Goal: Information Seeking & Learning: Learn about a topic

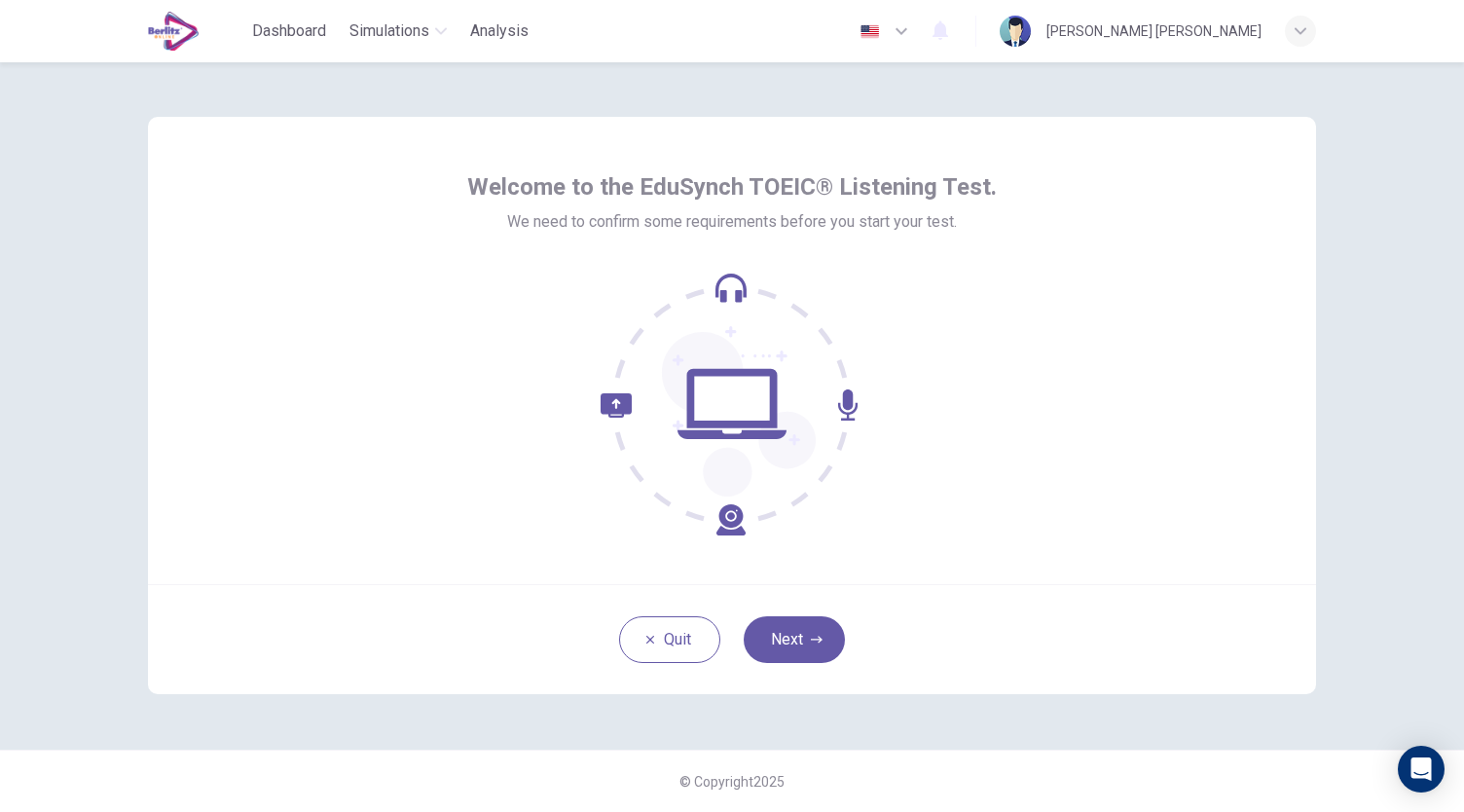
click at [627, 411] on icon at bounding box center [672, 465] width 145 height 142
click at [806, 634] on button "Next" at bounding box center [795, 639] width 101 height 46
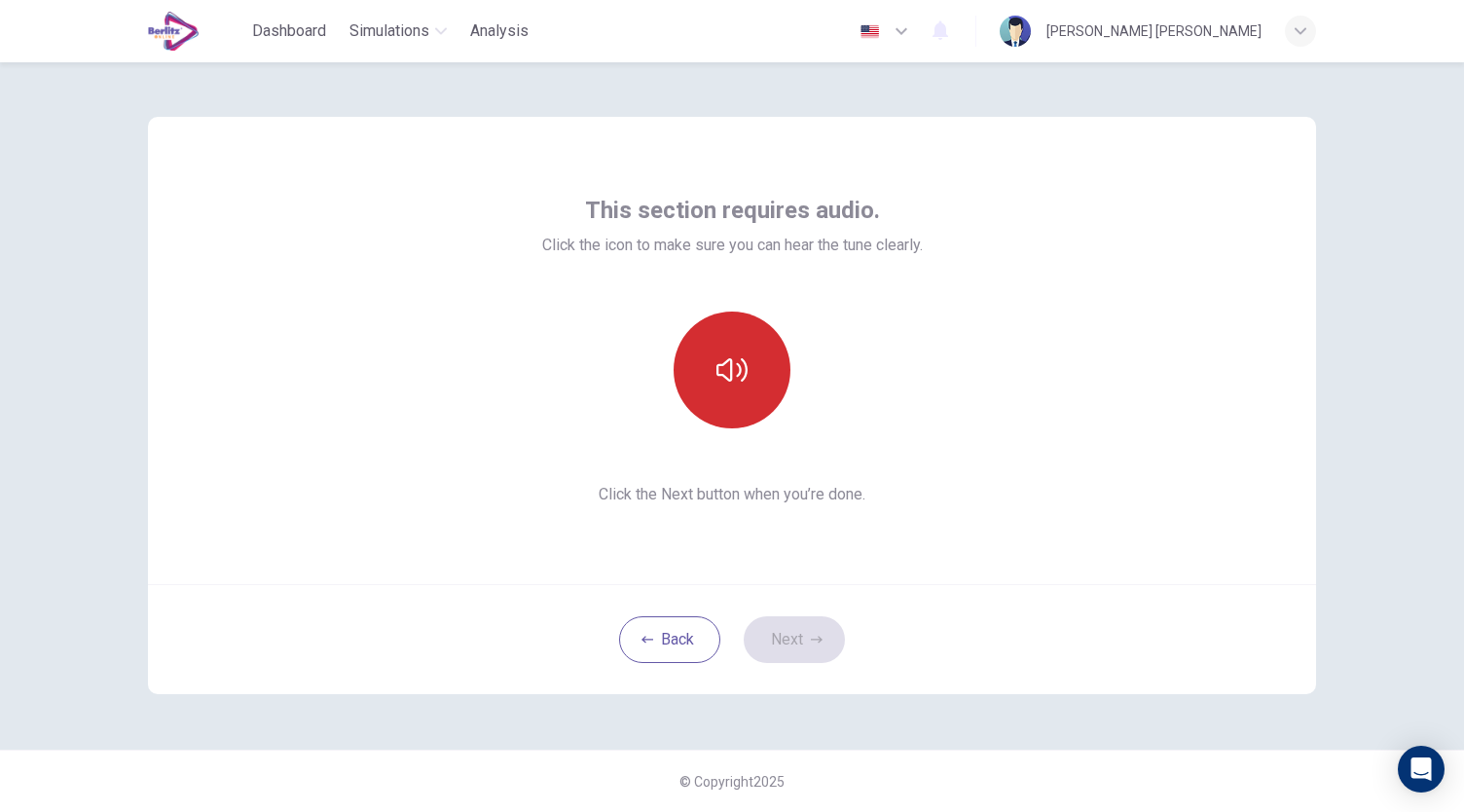
click at [719, 346] on button "button" at bounding box center [732, 369] width 117 height 117
click at [742, 386] on button "button" at bounding box center [732, 369] width 117 height 117
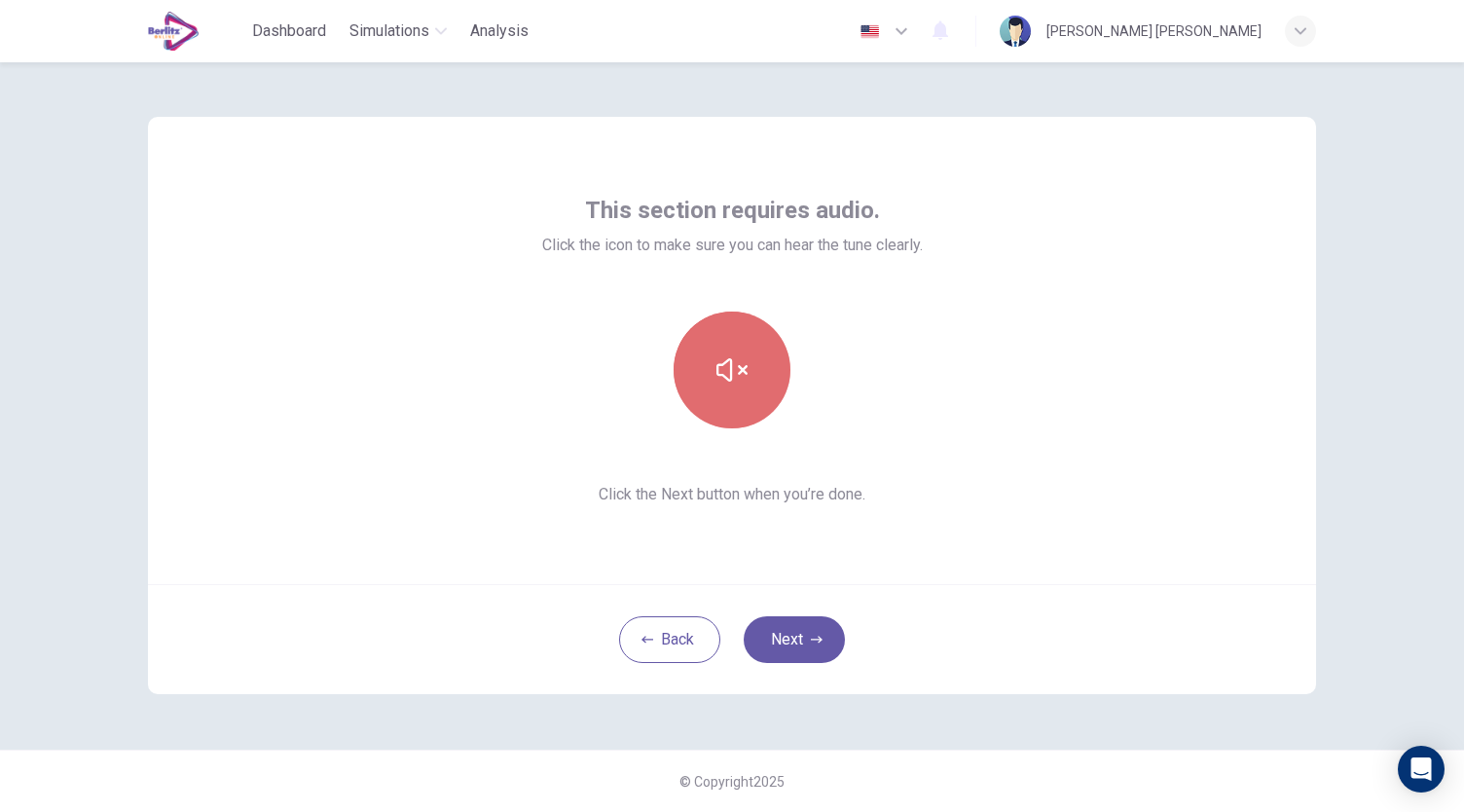
click at [742, 386] on button "button" at bounding box center [732, 369] width 117 height 117
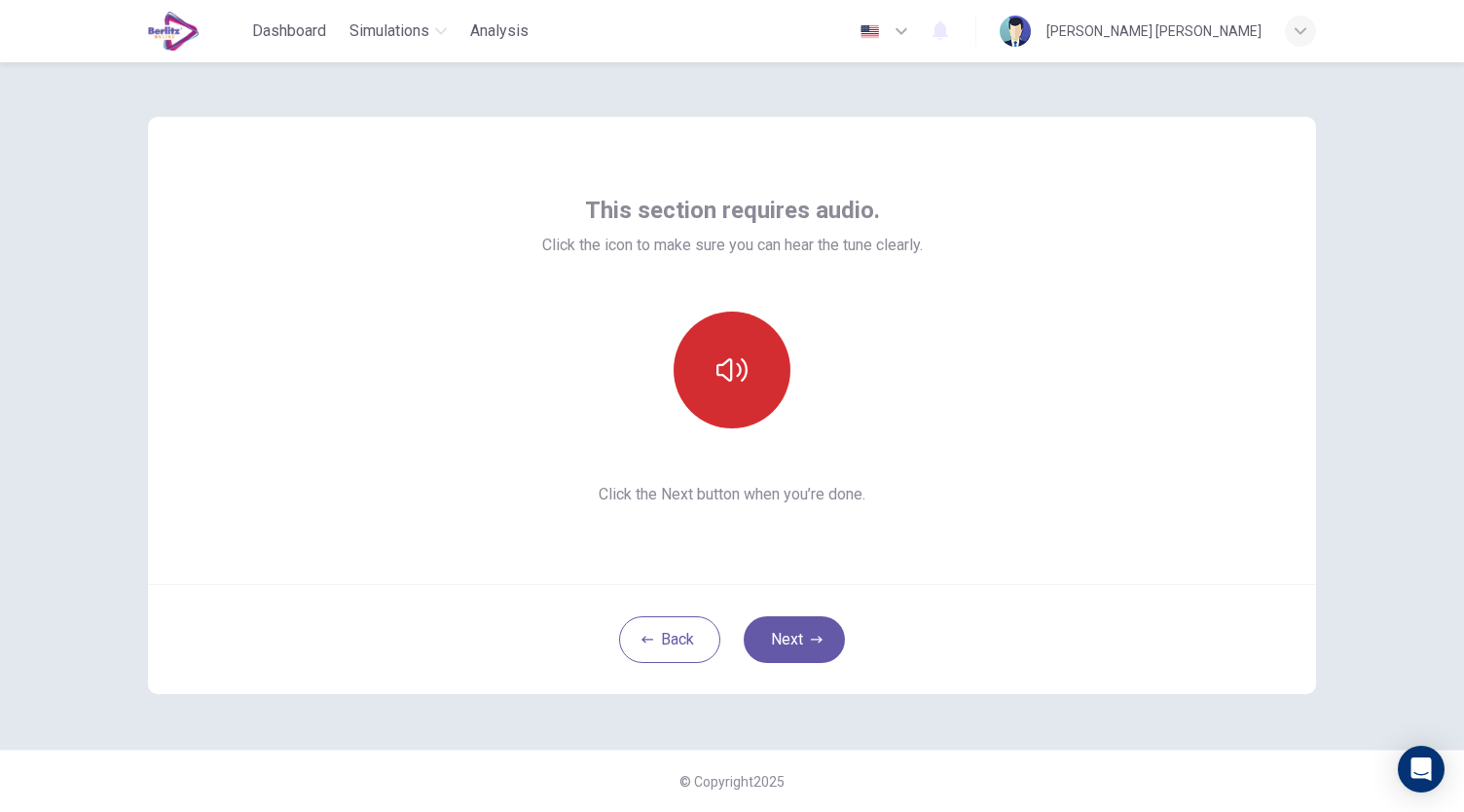
click at [742, 386] on button "button" at bounding box center [732, 369] width 117 height 117
click at [1256, 607] on div "Back Next" at bounding box center [732, 639] width 1169 height 110
click at [775, 387] on button "button" at bounding box center [732, 369] width 117 height 117
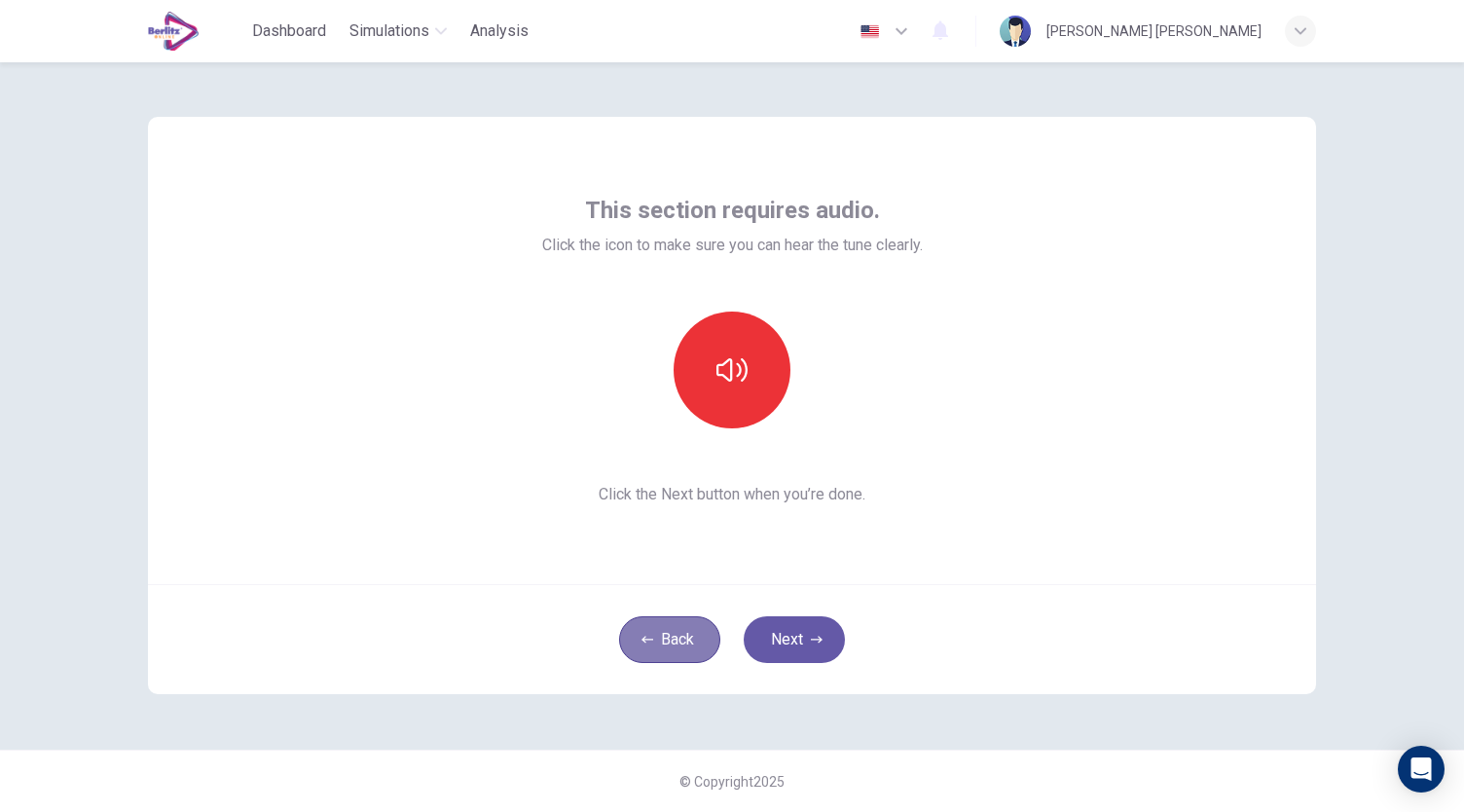
click at [681, 652] on button "Back" at bounding box center [669, 639] width 101 height 46
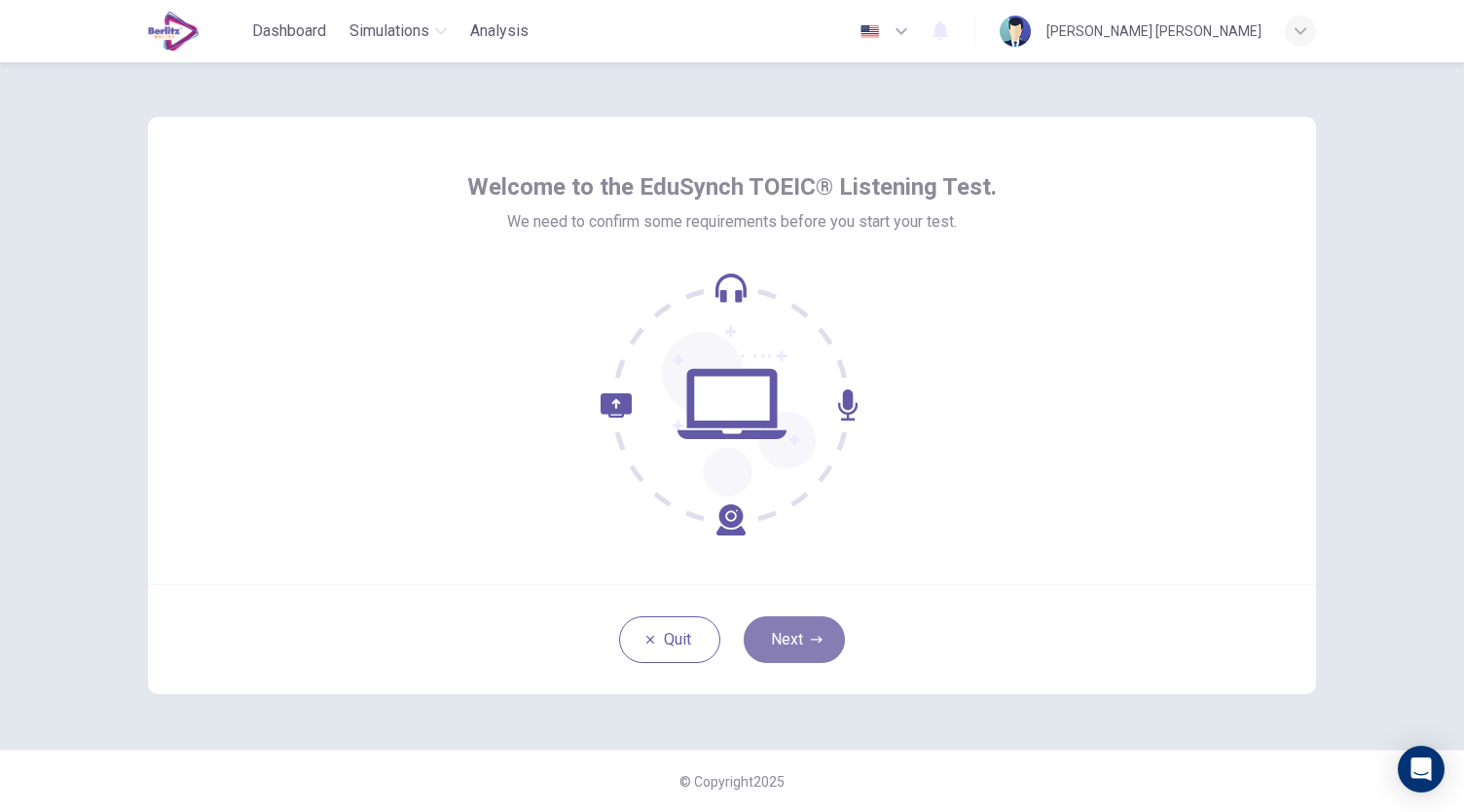
click at [813, 646] on button "Next" at bounding box center [795, 639] width 101 height 46
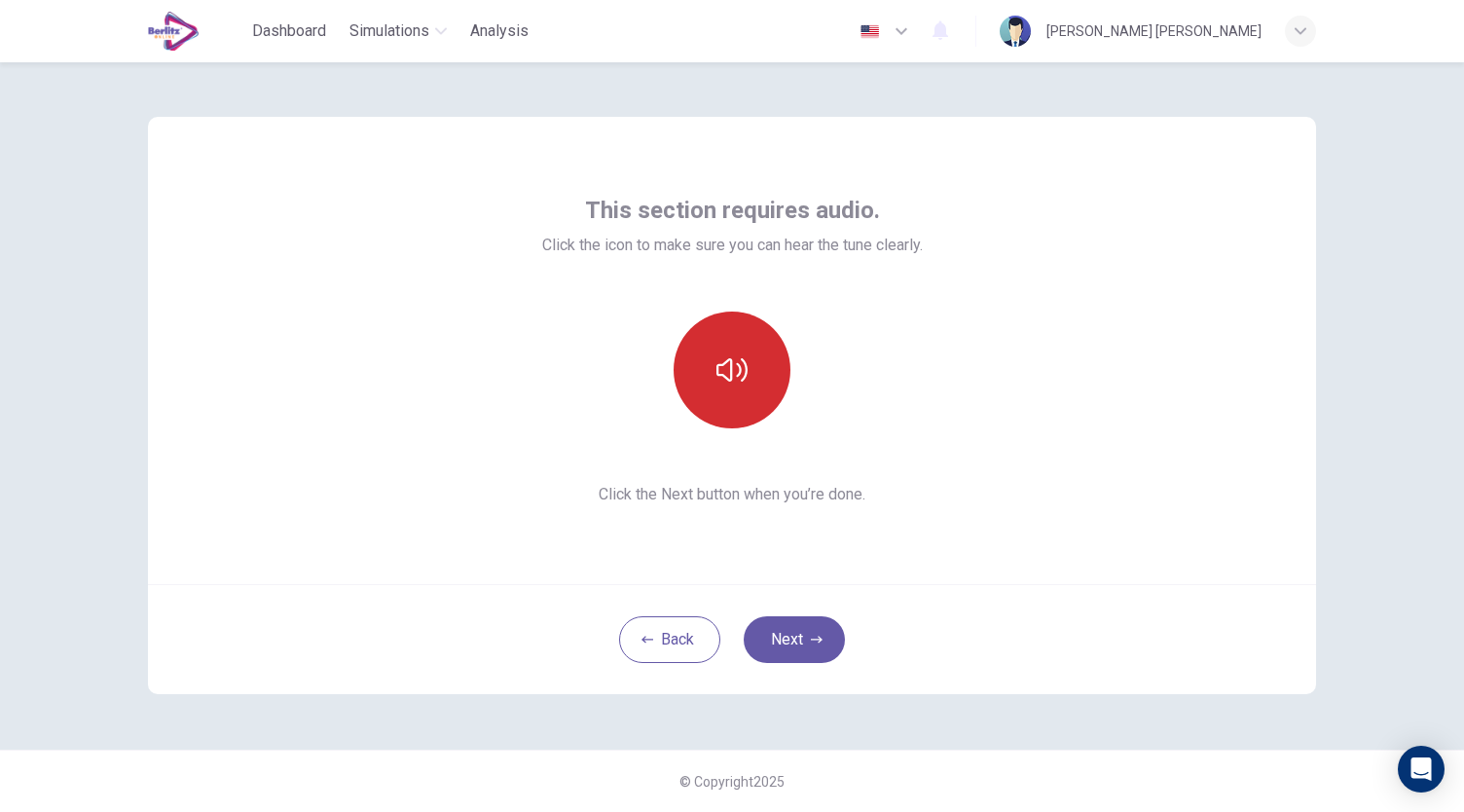
click at [749, 417] on button "button" at bounding box center [732, 369] width 117 height 117
click at [709, 363] on button "button" at bounding box center [732, 369] width 117 height 117
click at [751, 359] on button "button" at bounding box center [732, 369] width 117 height 117
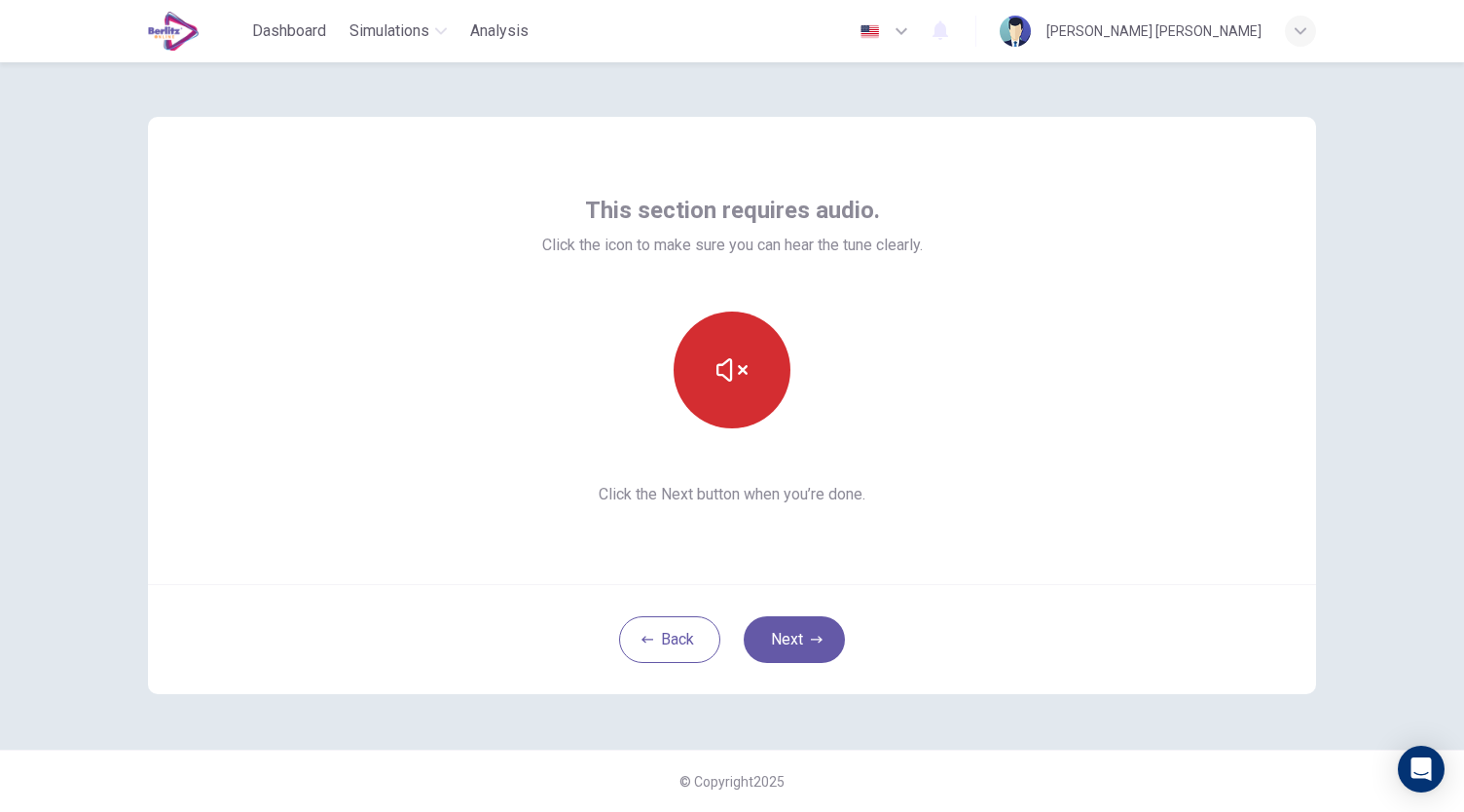
click at [728, 358] on icon "button" at bounding box center [732, 370] width 32 height 31
click at [773, 628] on button "Next" at bounding box center [795, 639] width 101 height 46
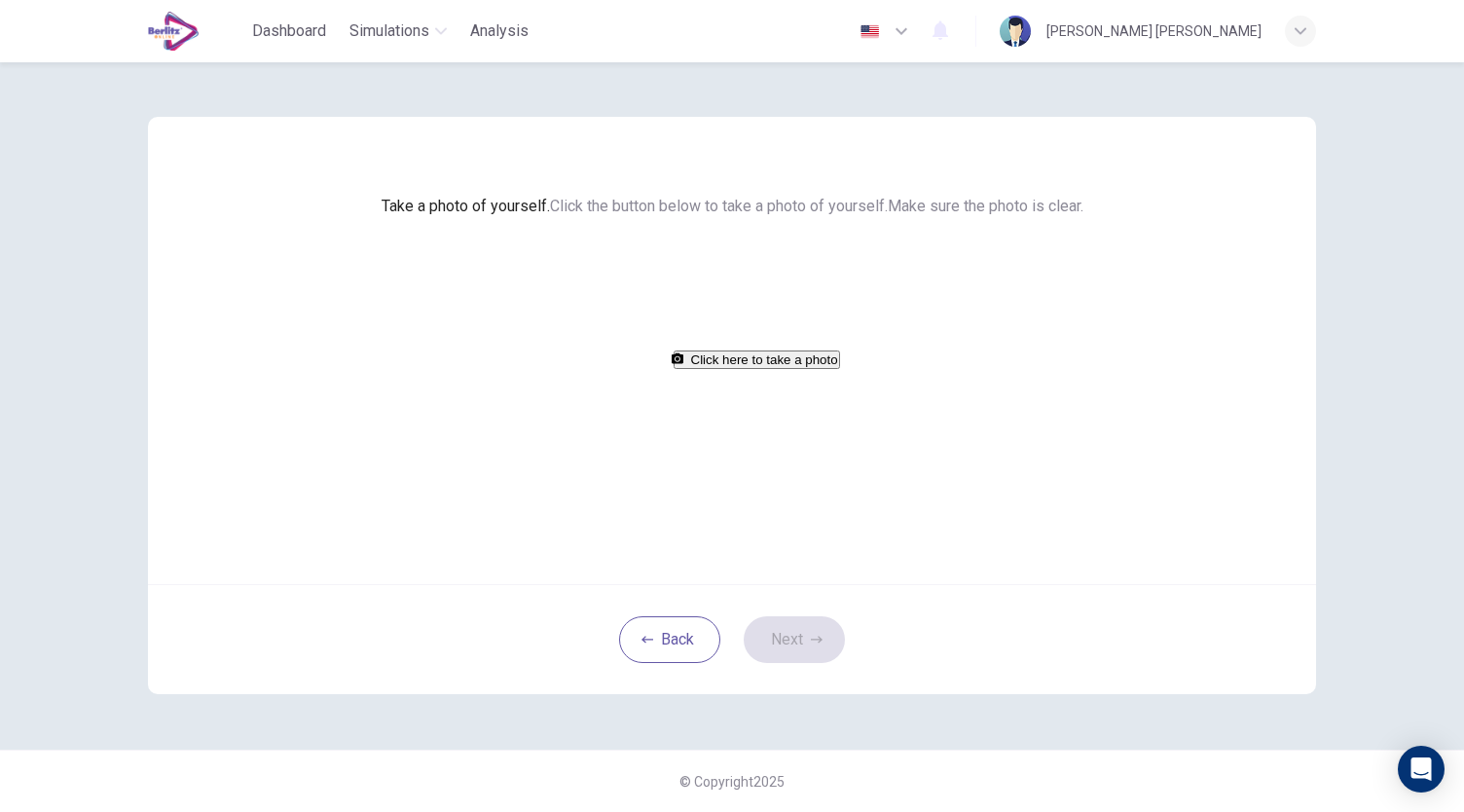
click at [700, 369] on button "Click here to take a photo" at bounding box center [756, 359] width 166 height 19
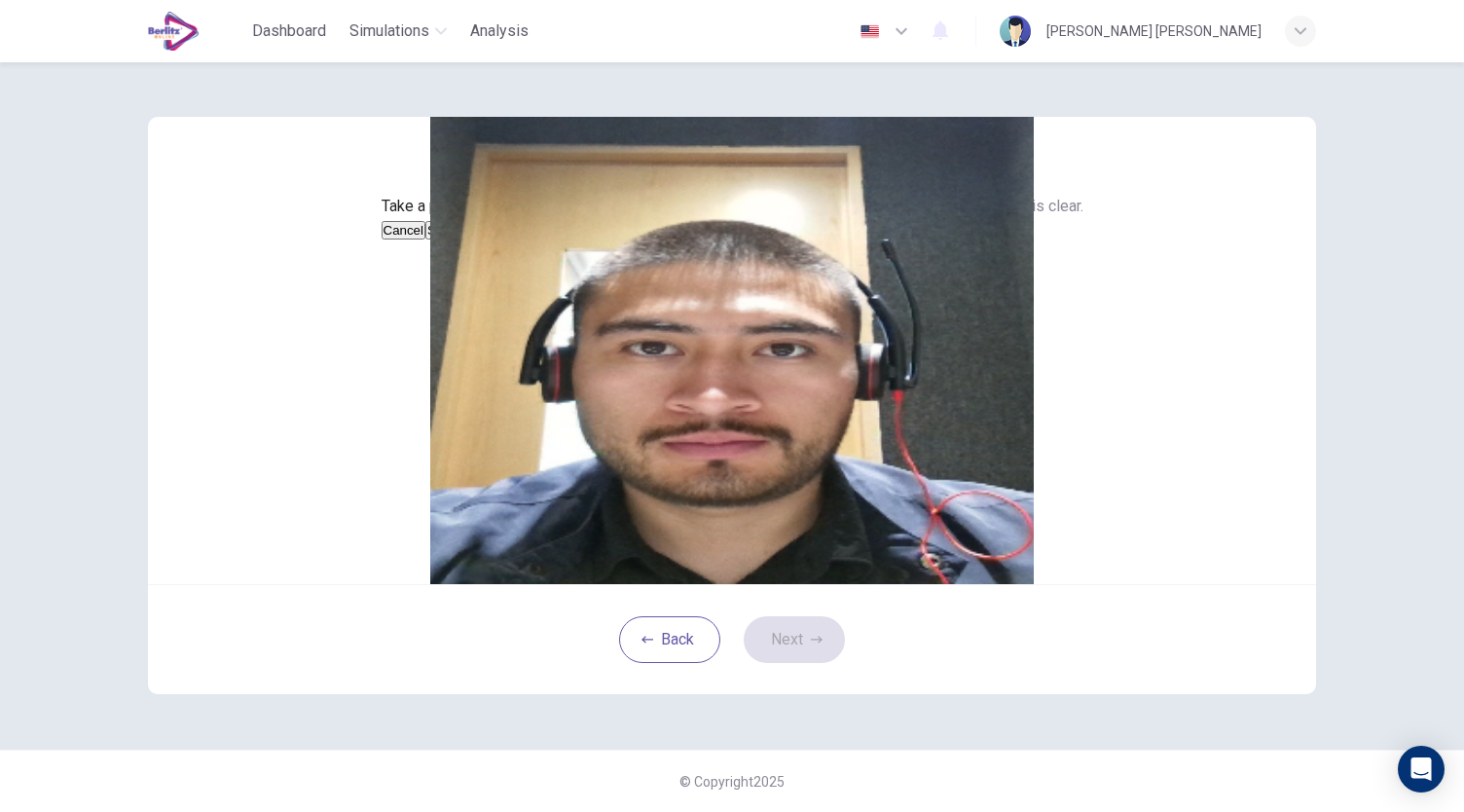
click at [426, 239] on button "Cancel" at bounding box center [404, 229] width 44 height 19
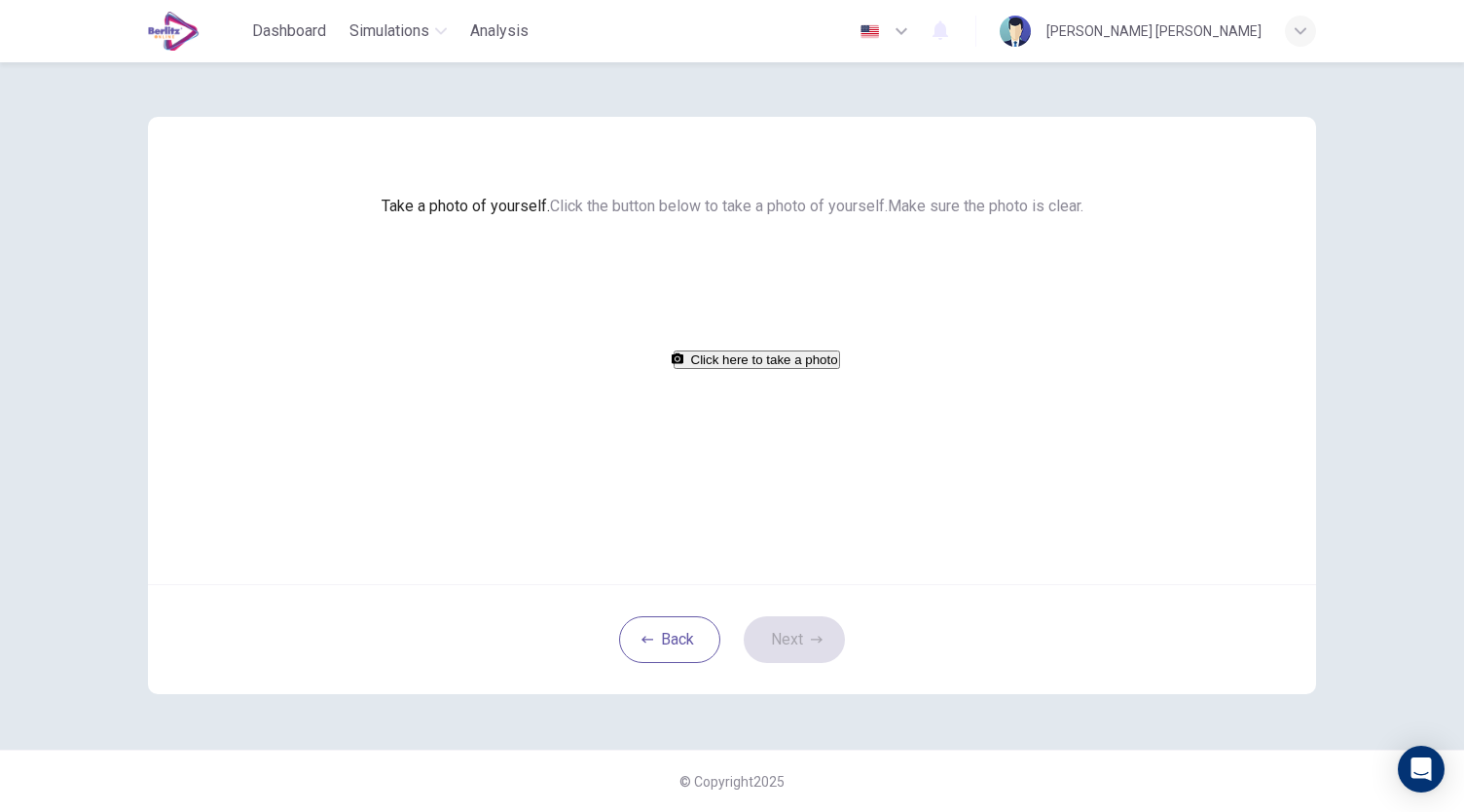
click at [761, 369] on button "Click here to take a photo" at bounding box center [756, 359] width 166 height 19
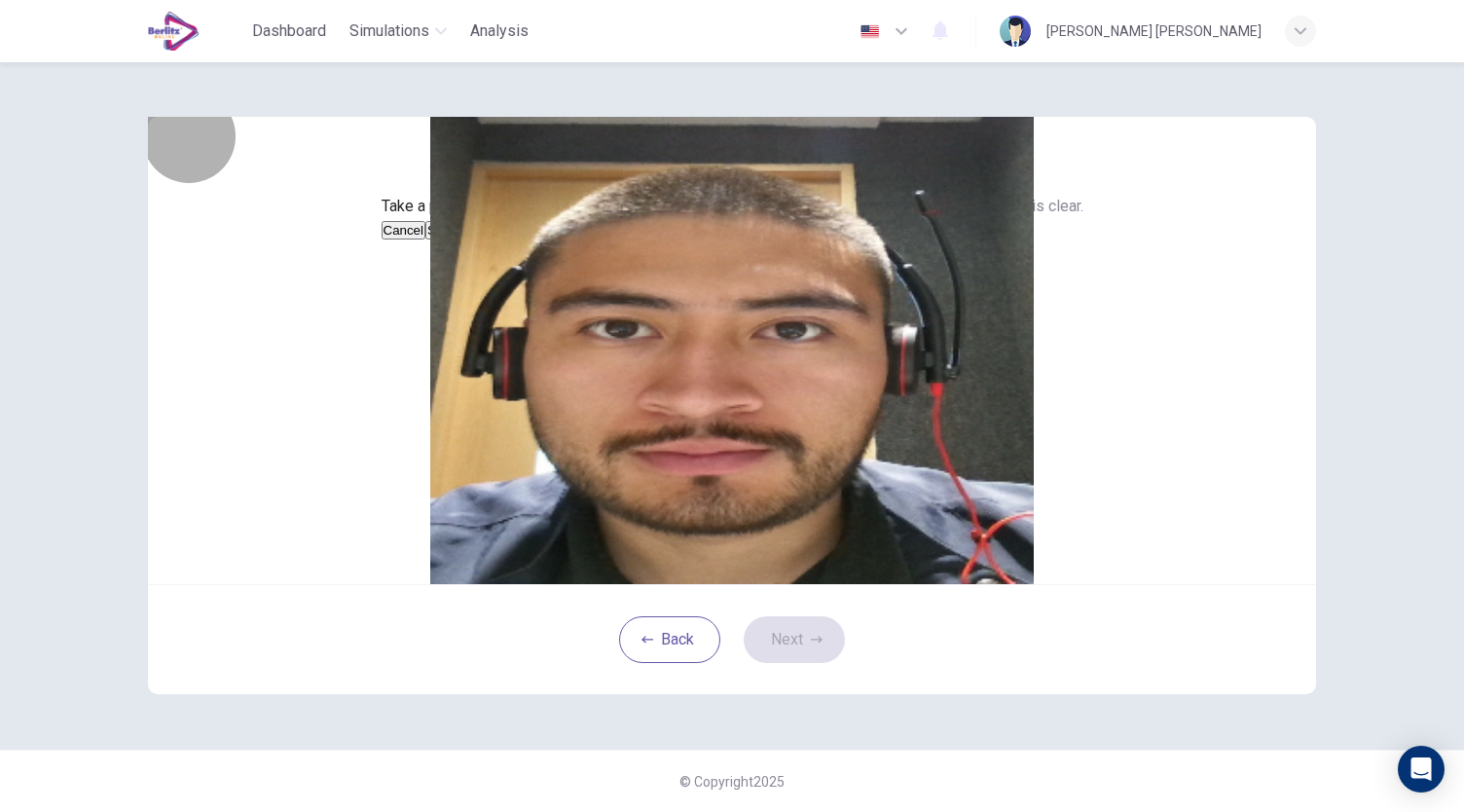
click at [426, 239] on button "Cancel" at bounding box center [404, 229] width 44 height 19
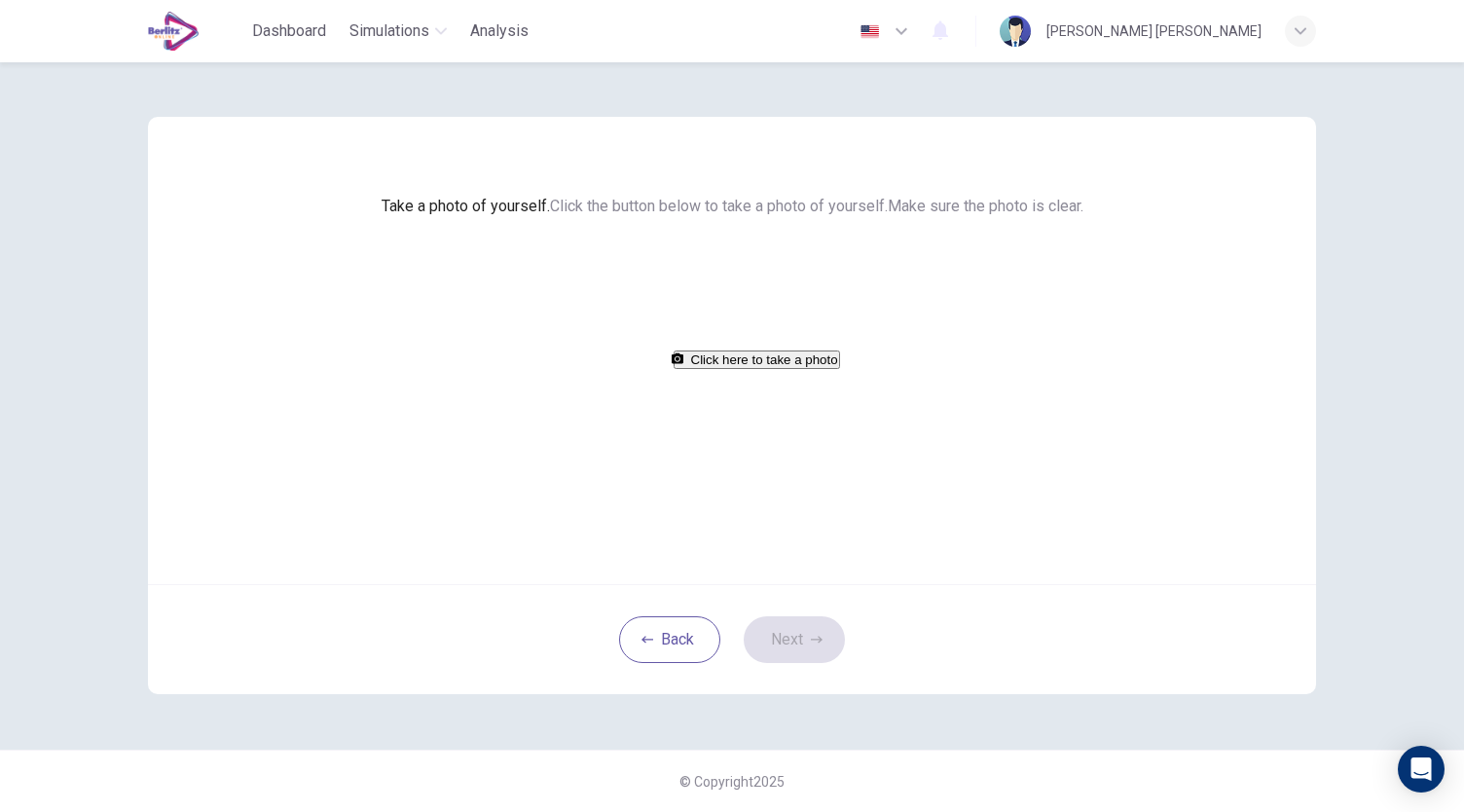
click at [582, 584] on div "Take a photo of yourself. Click the button below to take a photo of yourself. M…" at bounding box center [732, 350] width 1169 height 468
click at [673, 369] on button "Click here to take a photo" at bounding box center [756, 359] width 166 height 19
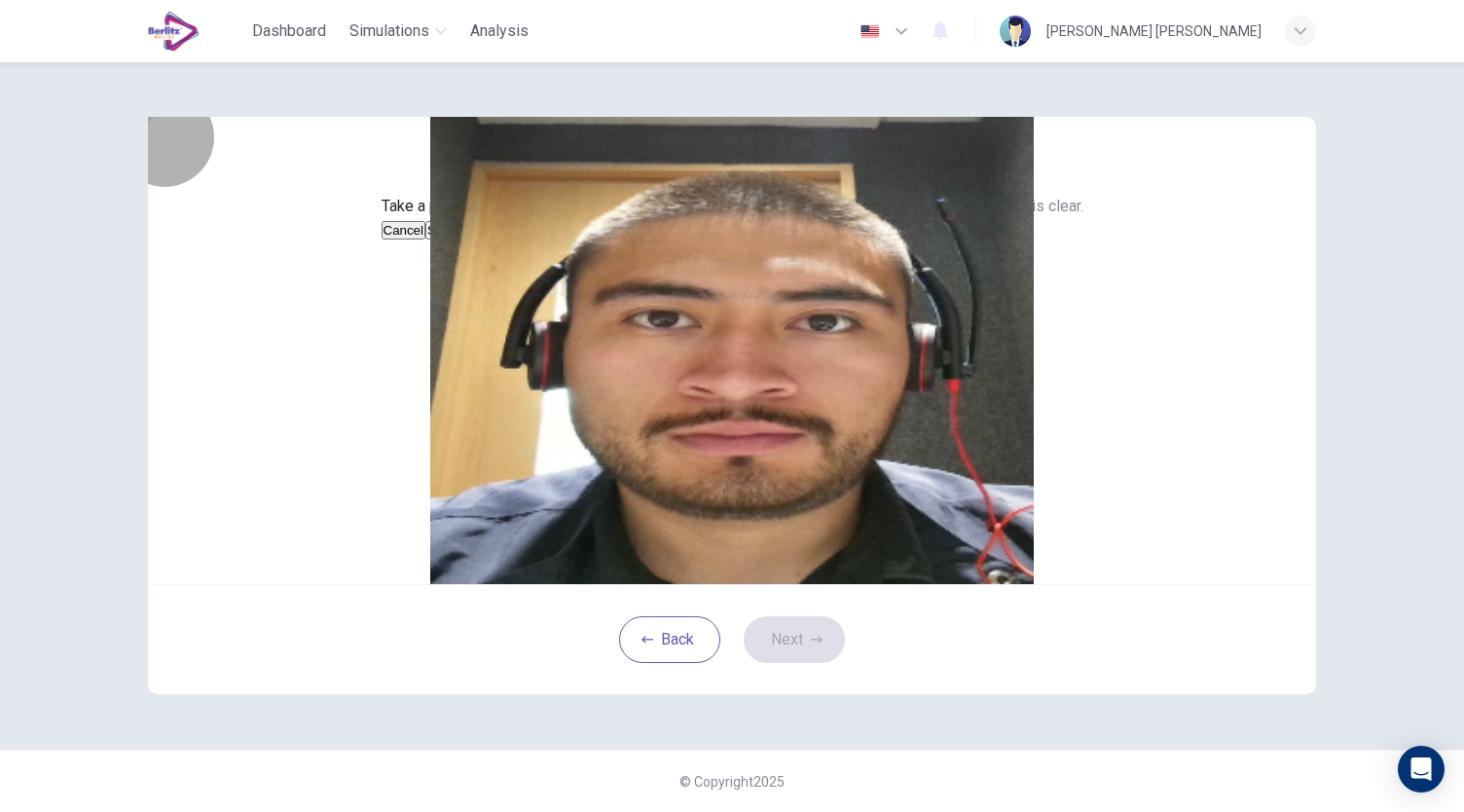
click at [459, 239] on button "Save" at bounding box center [442, 229] width 33 height 19
click at [811, 646] on icon "button" at bounding box center [817, 640] width 12 height 12
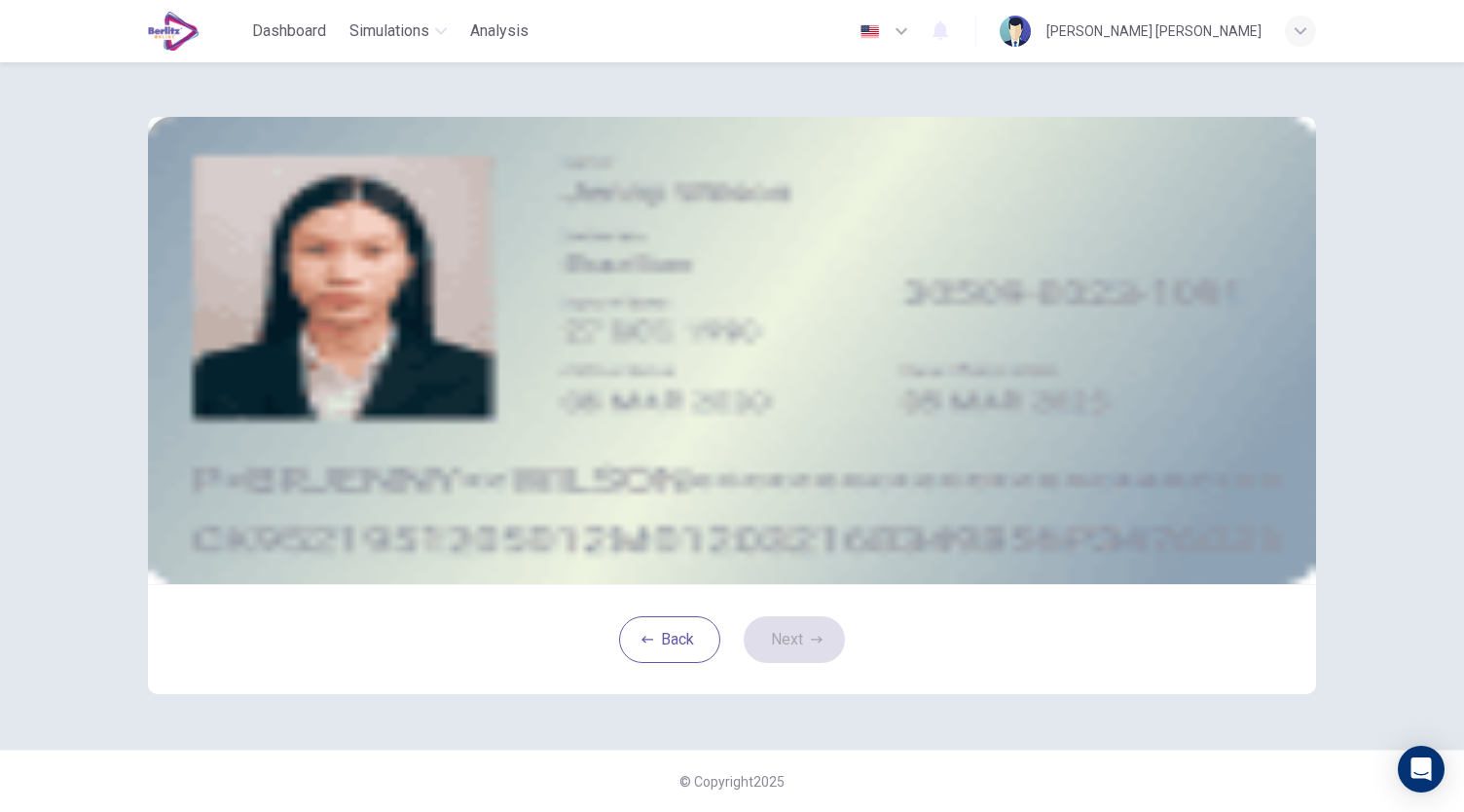
click at [296, 286] on button "take photo" at bounding box center [294, 277] width 4 height 19
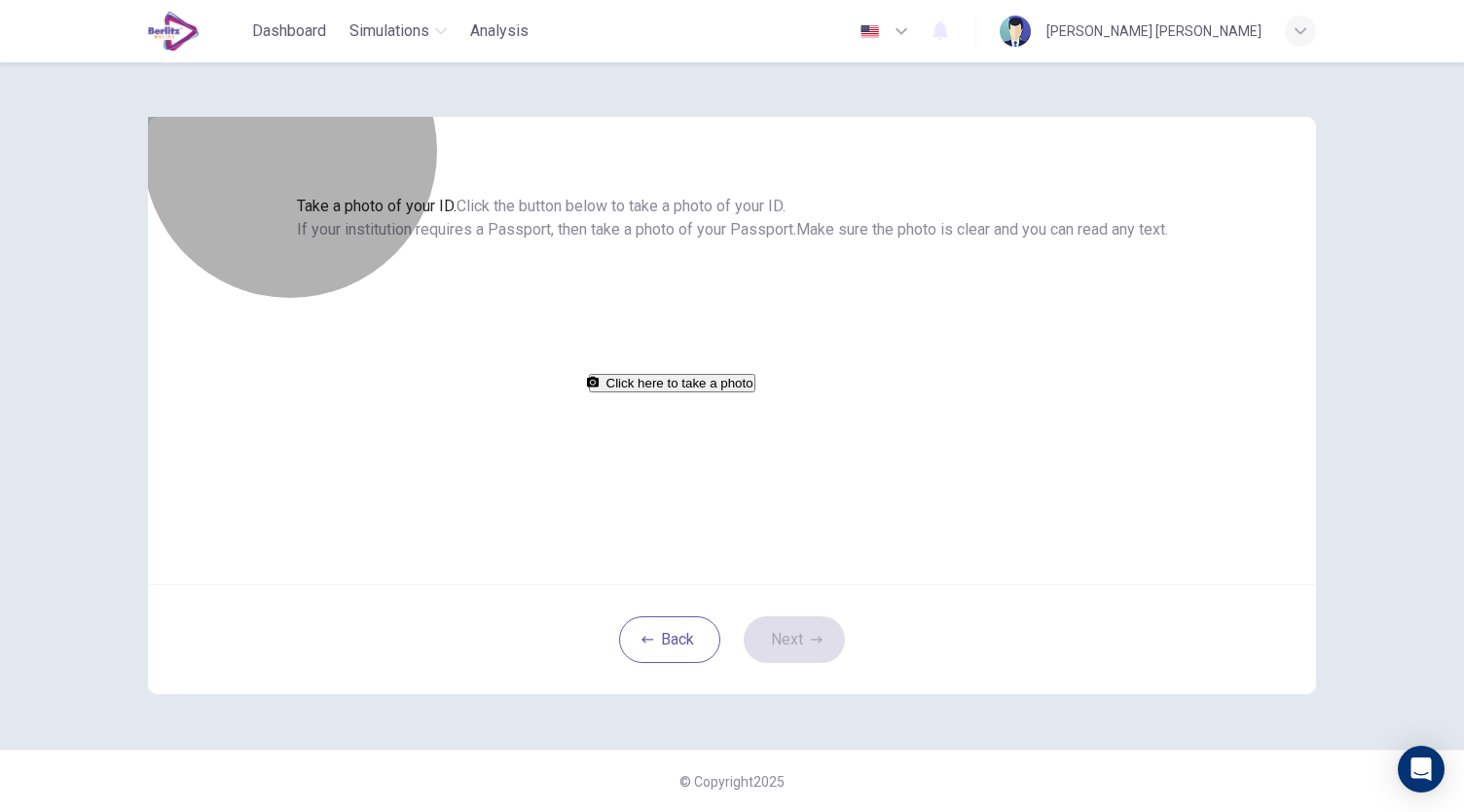
click at [750, 393] on button "Click here to take a photo" at bounding box center [671, 383] width 166 height 19
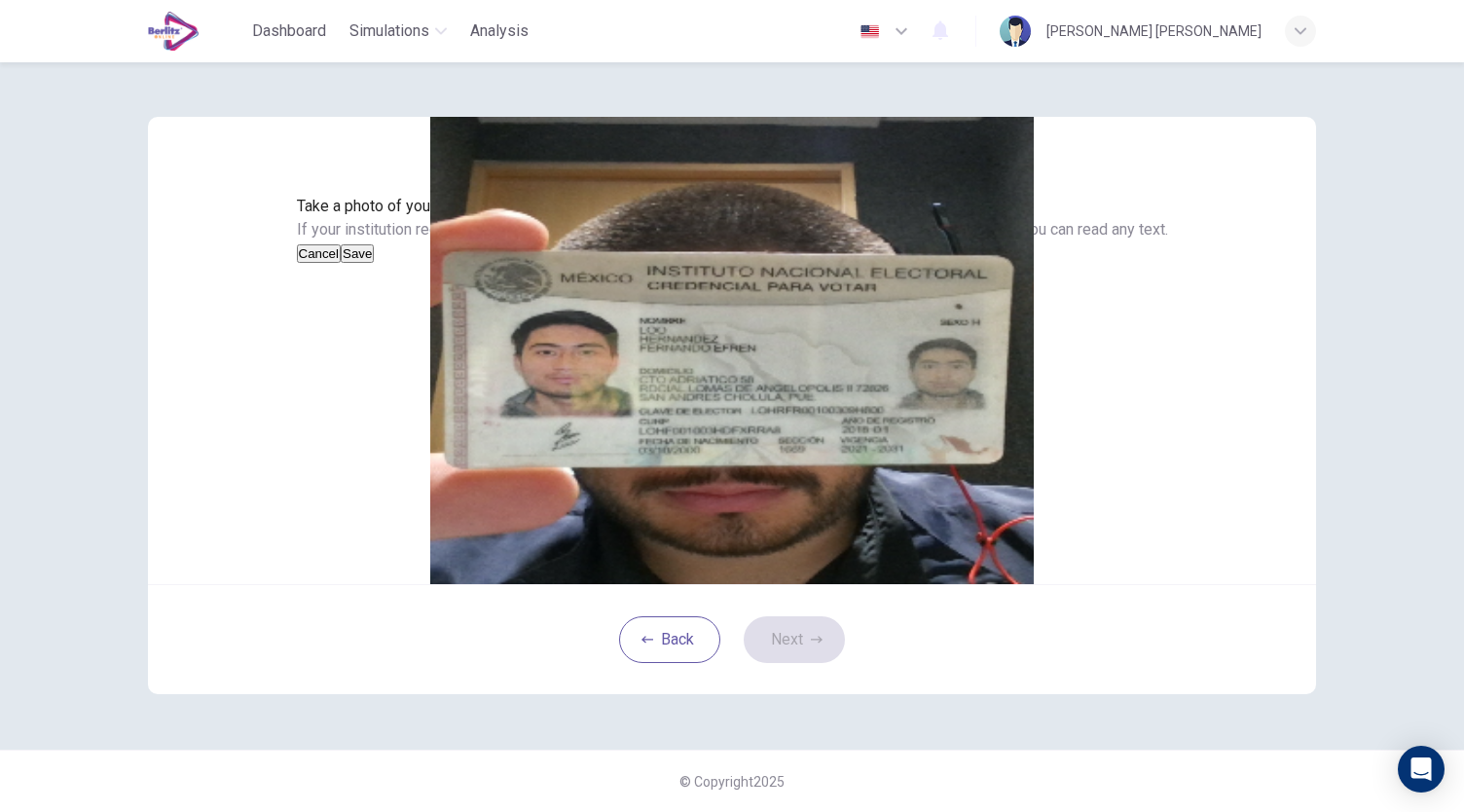
click at [342, 263] on button "Cancel" at bounding box center [319, 253] width 44 height 19
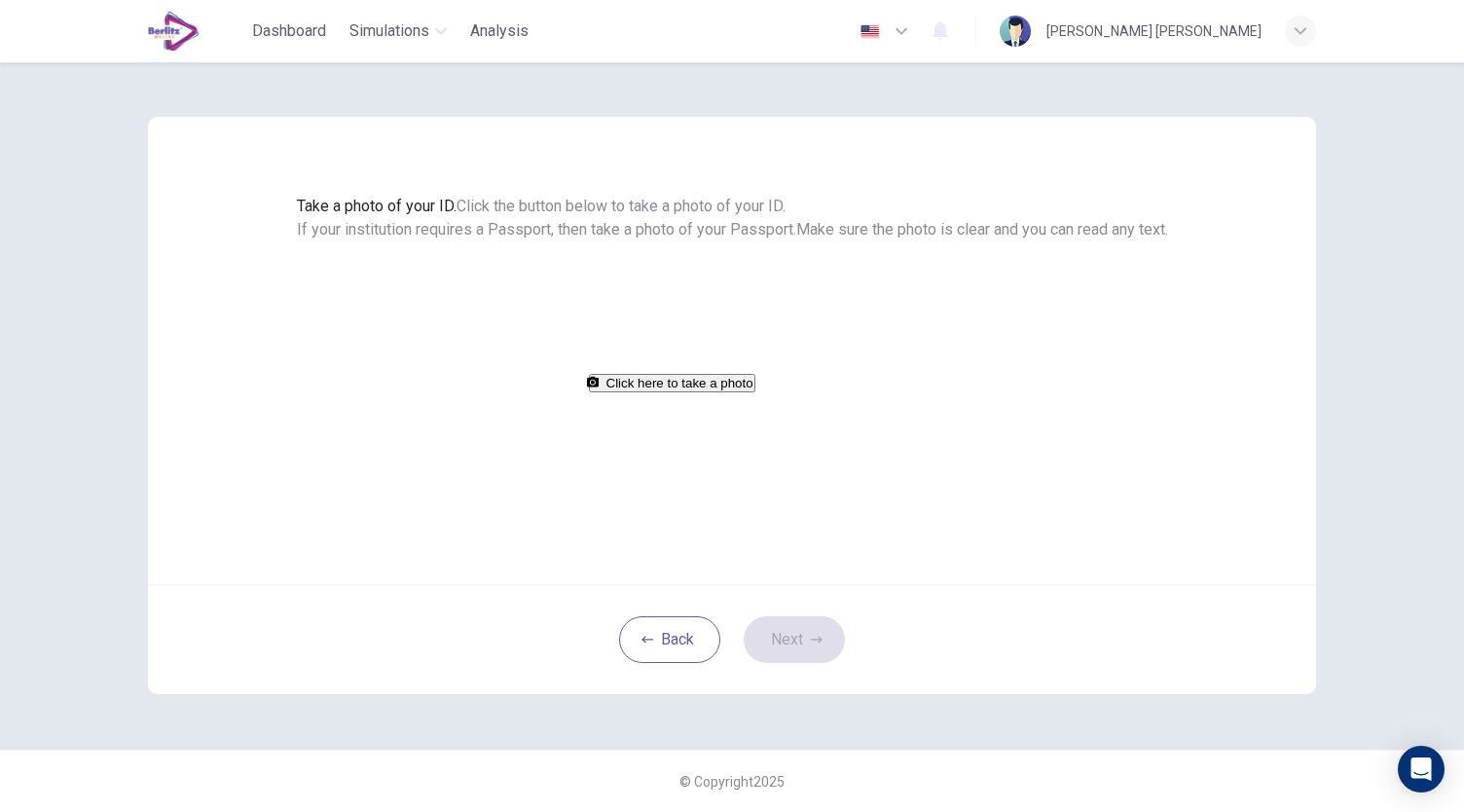
click at [681, 393] on button "Click here to take a photo" at bounding box center [671, 383] width 166 height 19
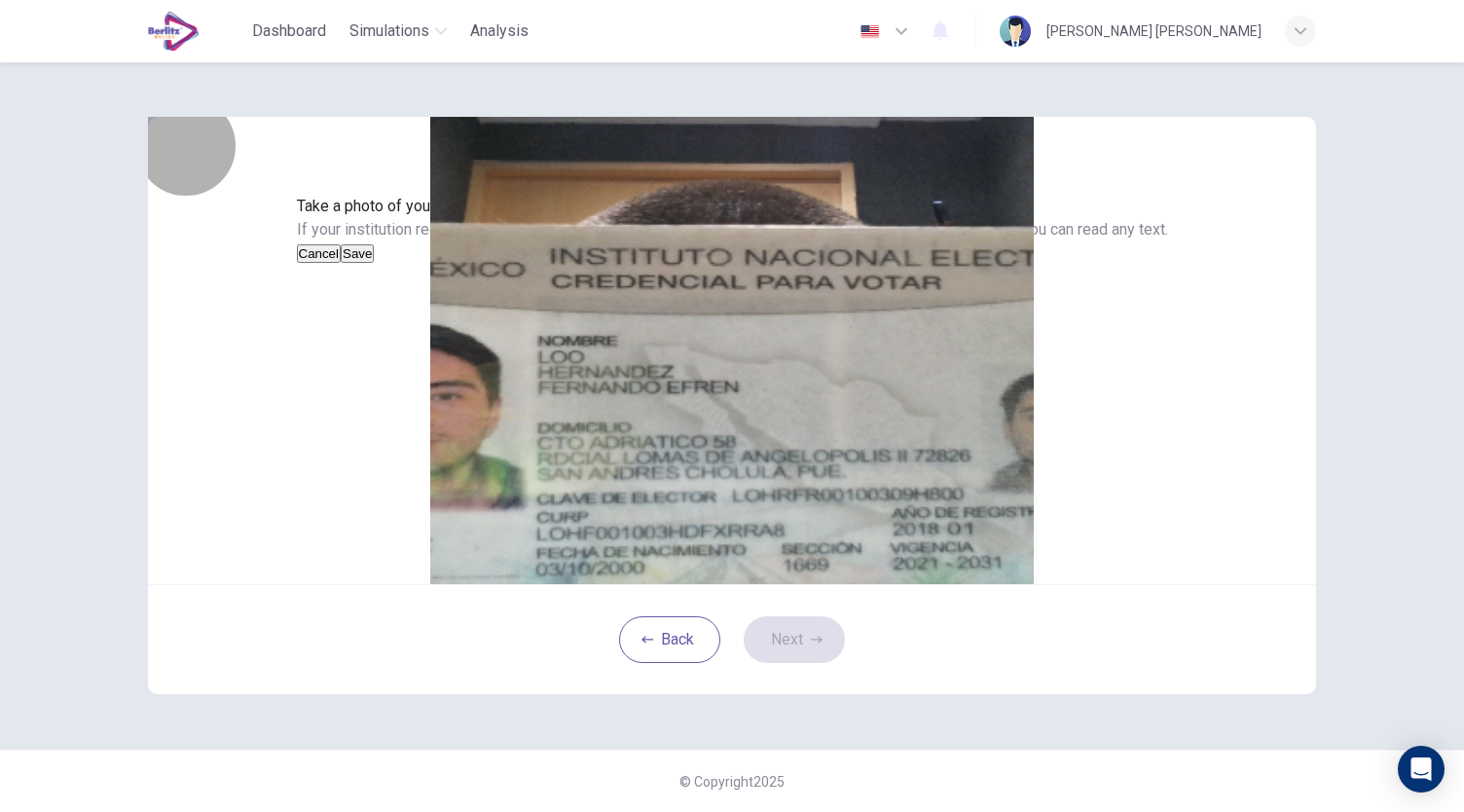
click at [342, 263] on button "Cancel" at bounding box center [319, 253] width 44 height 19
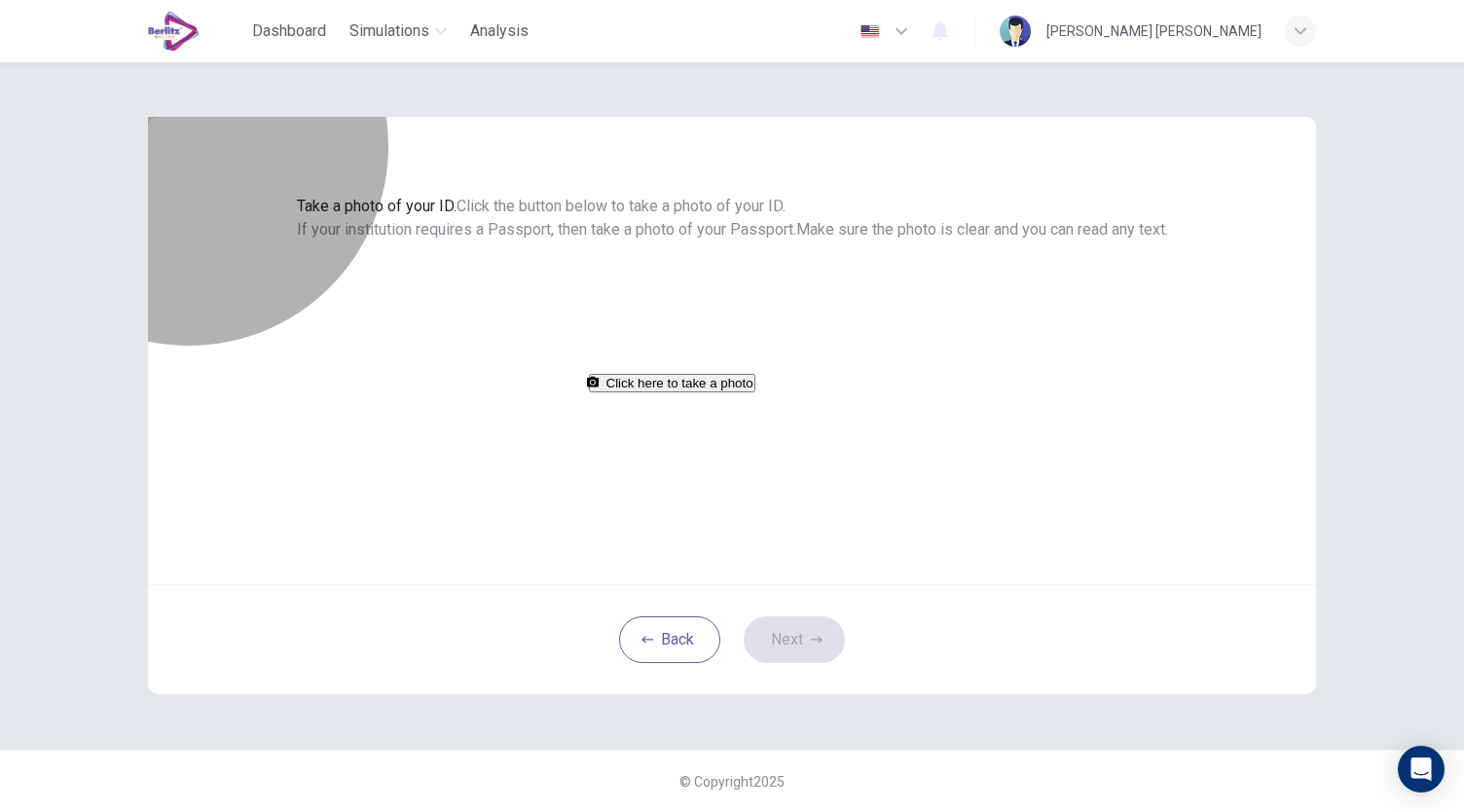
click at [650, 393] on button "Click here to take a photo" at bounding box center [671, 383] width 166 height 19
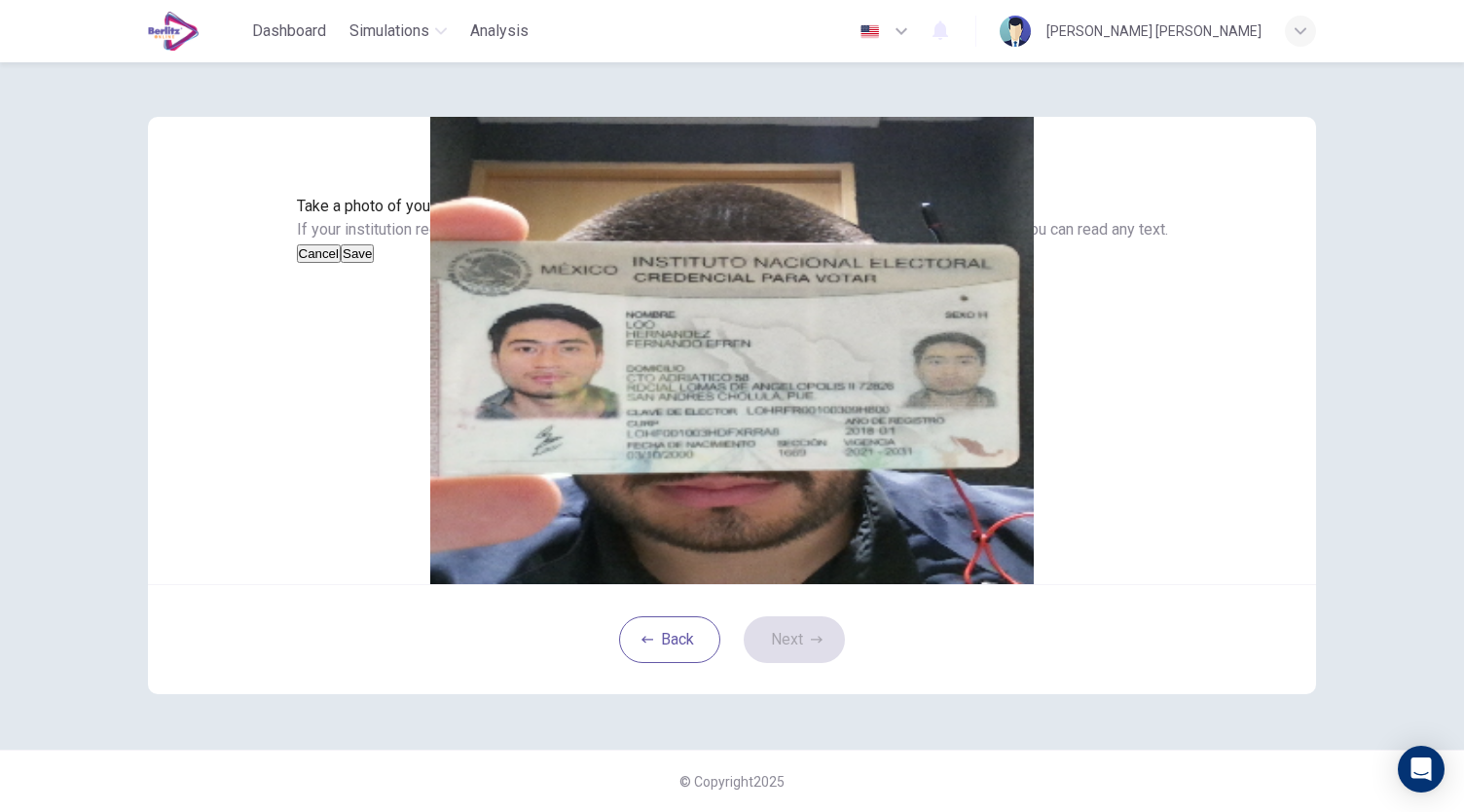
click at [374, 263] on button "Save" at bounding box center [357, 253] width 33 height 19
click at [820, 662] on button "Next" at bounding box center [795, 639] width 101 height 46
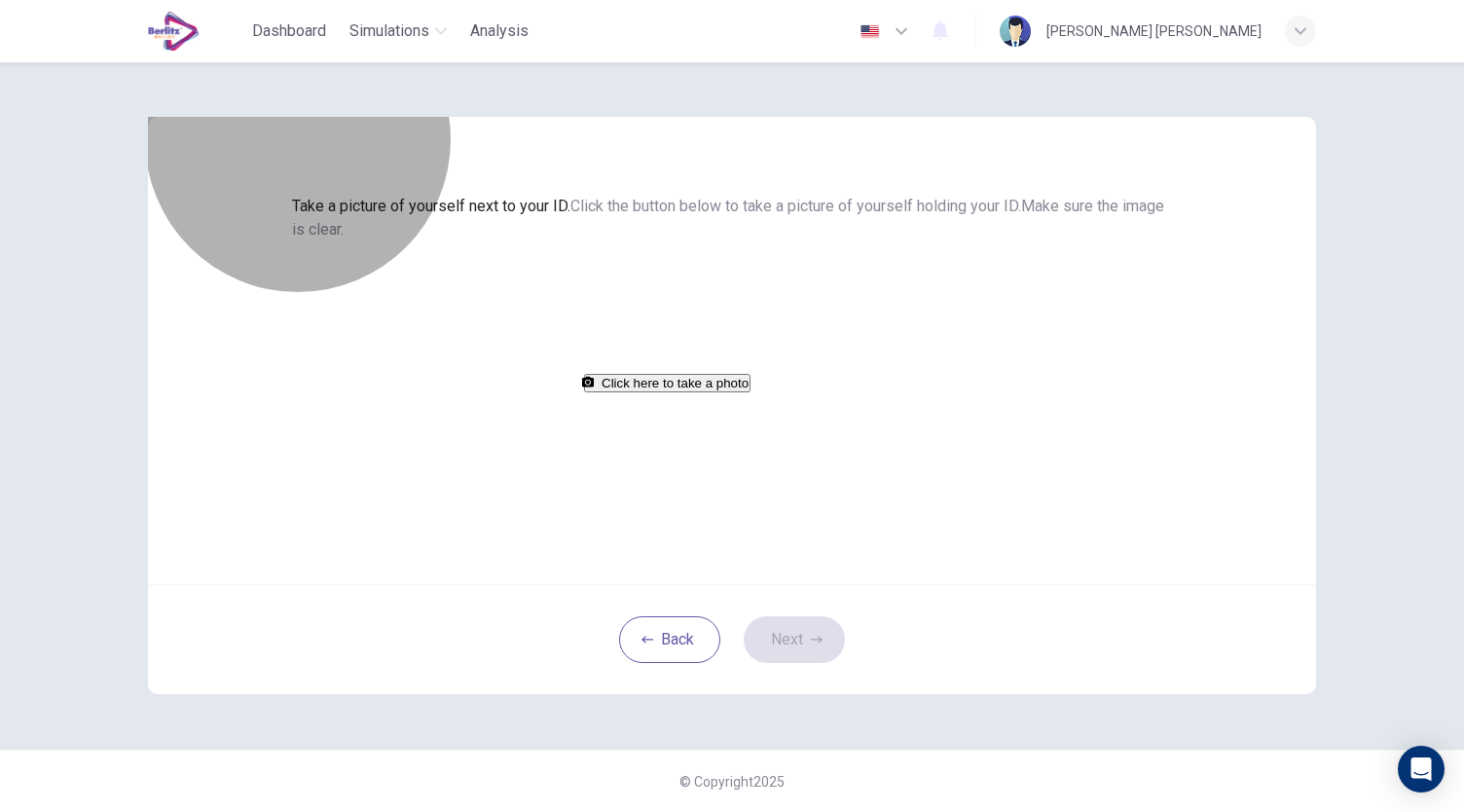
click at [750, 393] on button "Click here to take a photo" at bounding box center [667, 383] width 166 height 19
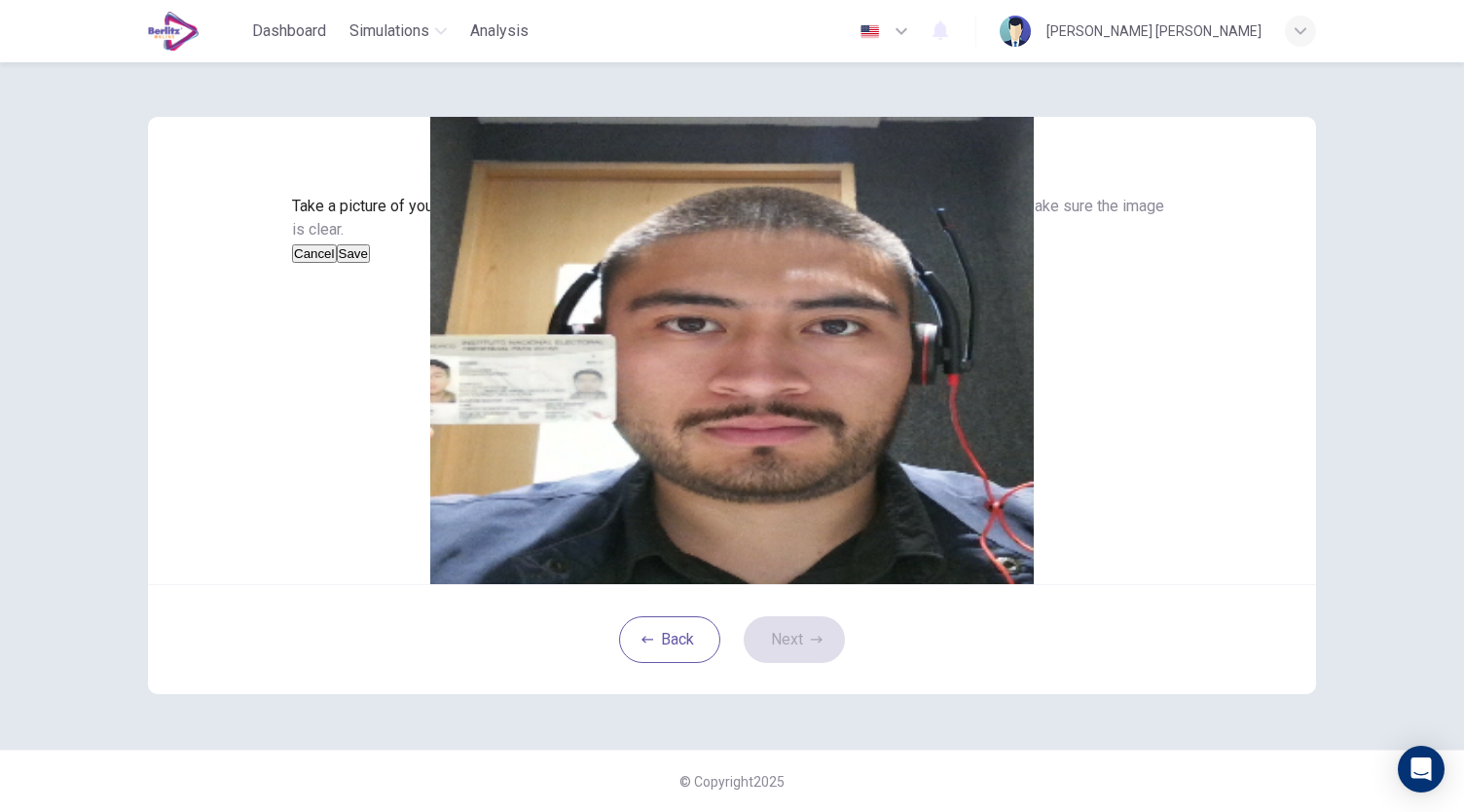
click at [337, 263] on button "Cancel" at bounding box center [314, 253] width 44 height 19
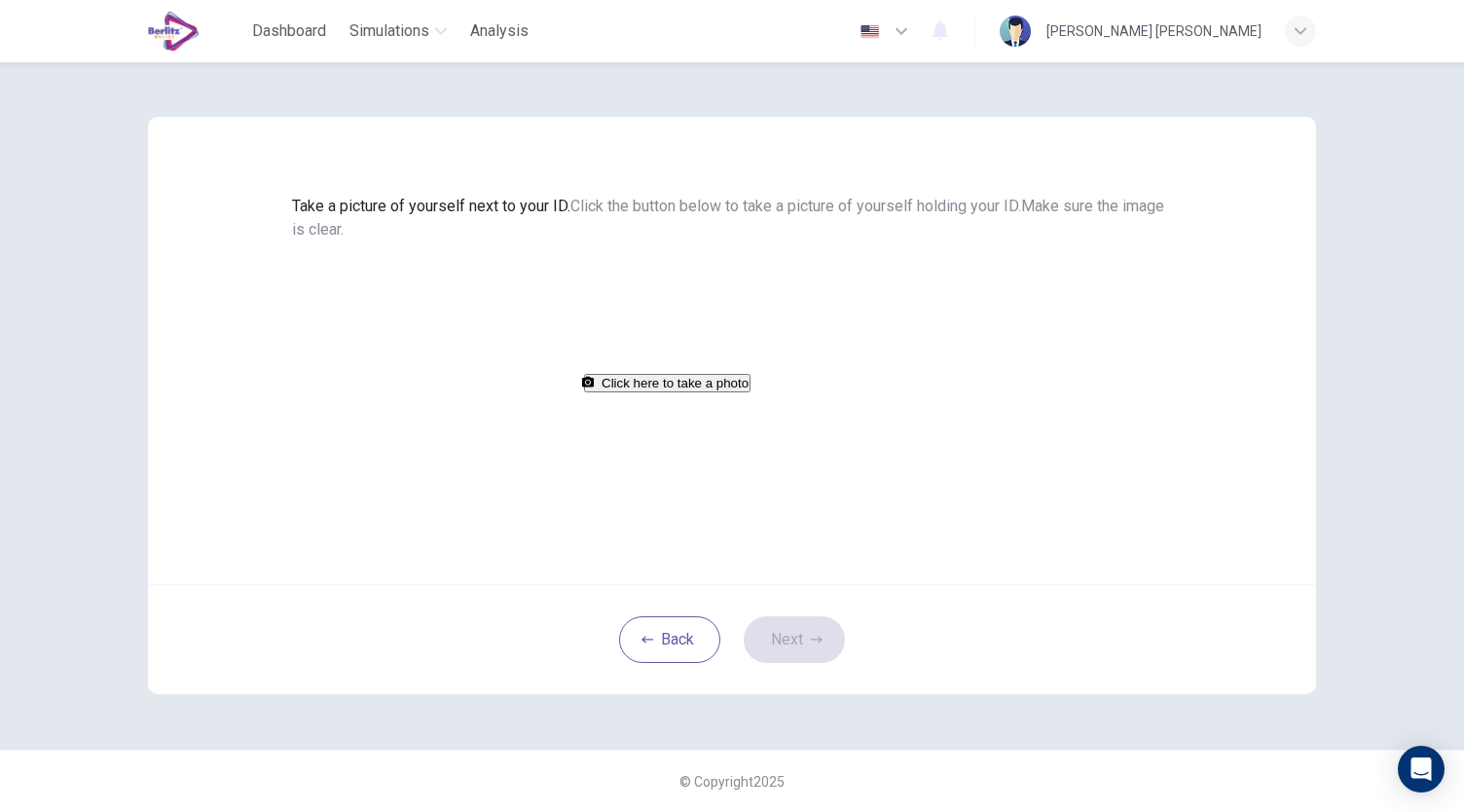
click at [727, 393] on button "Click here to take a photo" at bounding box center [667, 383] width 166 height 19
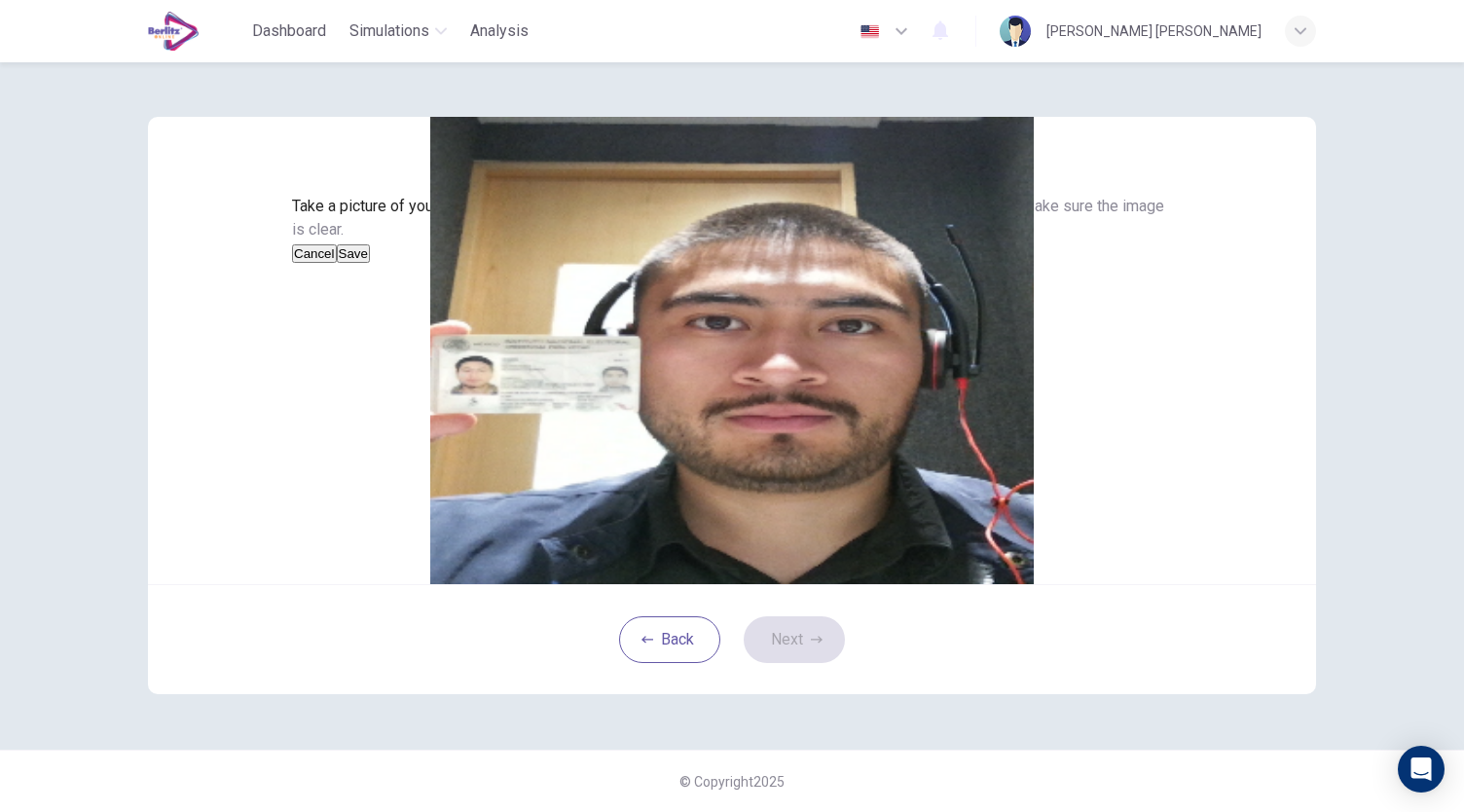
click at [370, 263] on button "Save" at bounding box center [353, 253] width 33 height 19
click at [781, 662] on button "Next" at bounding box center [795, 639] width 101 height 46
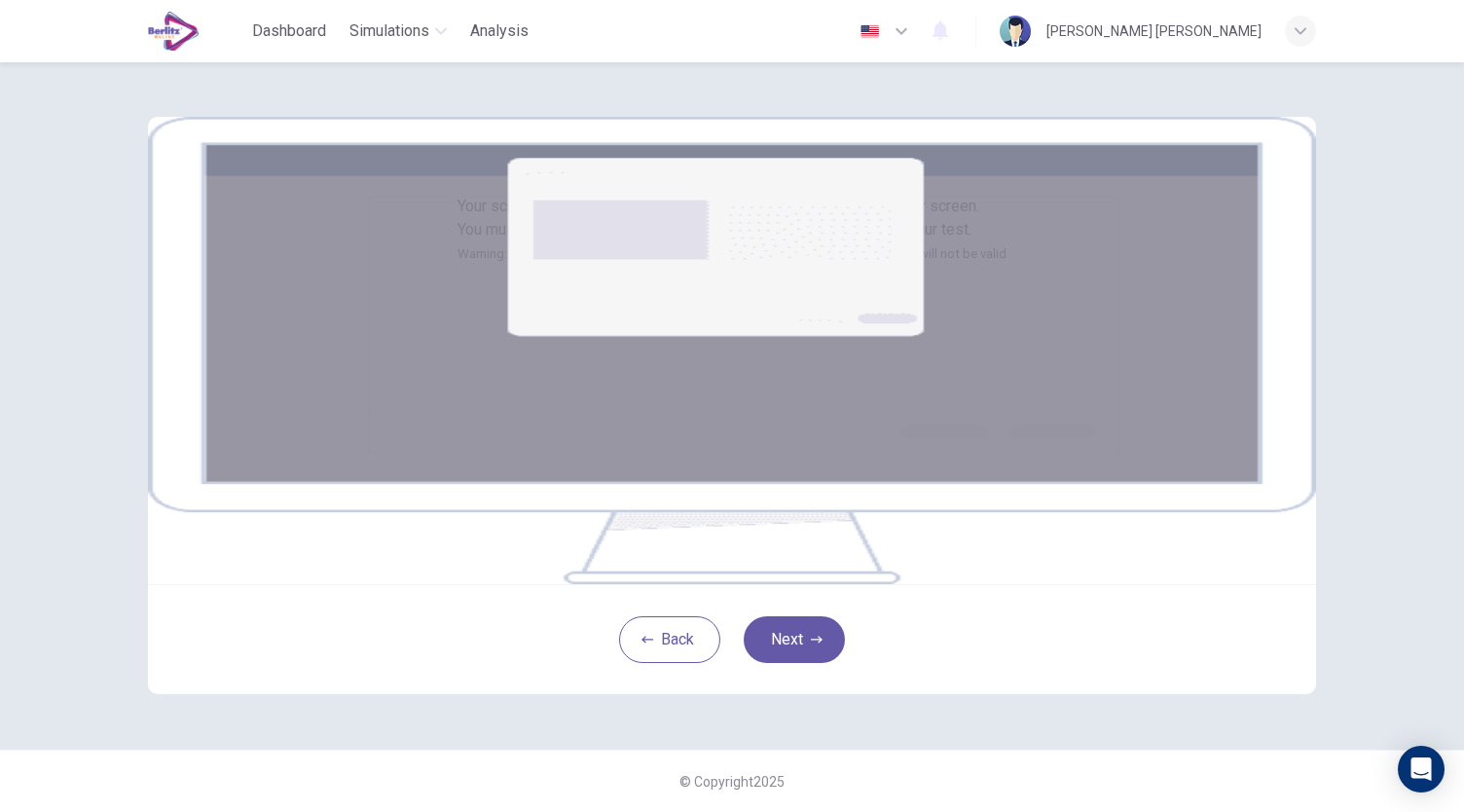
scroll to position [88, 0]
click at [795, 662] on button "Next" at bounding box center [795, 639] width 101 height 46
click at [771, 662] on button "Next" at bounding box center [795, 639] width 101 height 46
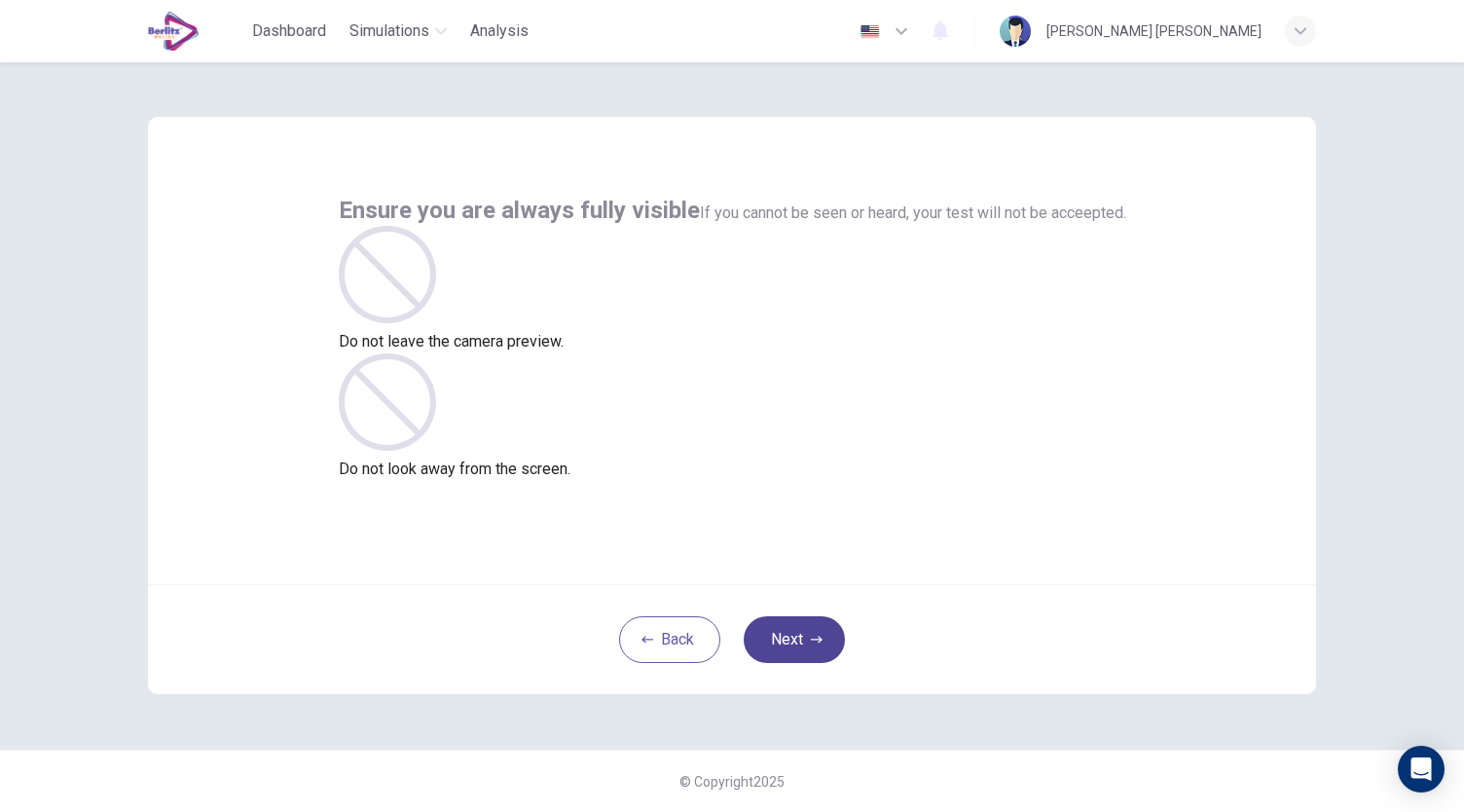
click at [812, 642] on icon "button" at bounding box center [817, 640] width 12 height 12
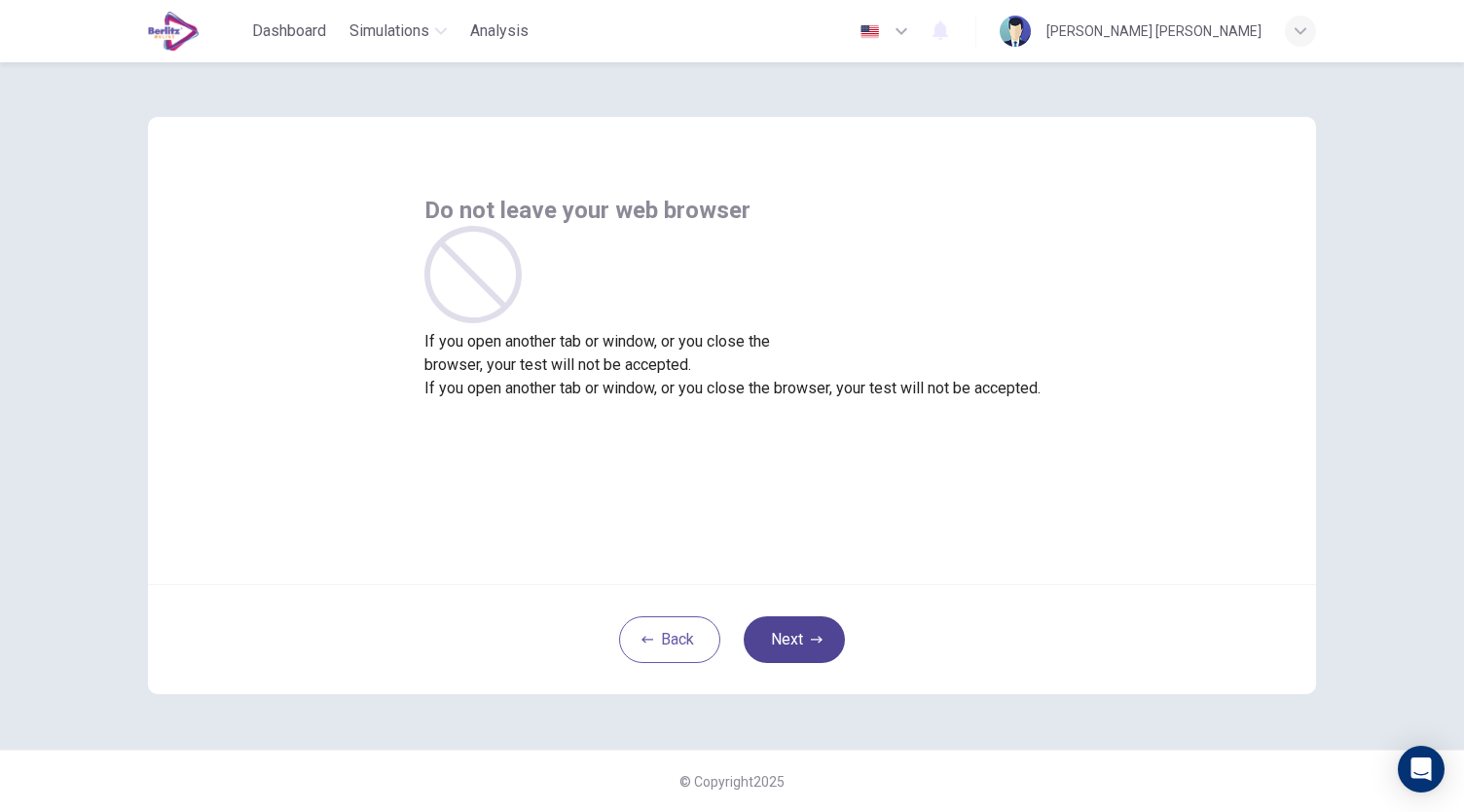
click at [812, 642] on icon "button" at bounding box center [817, 640] width 12 height 12
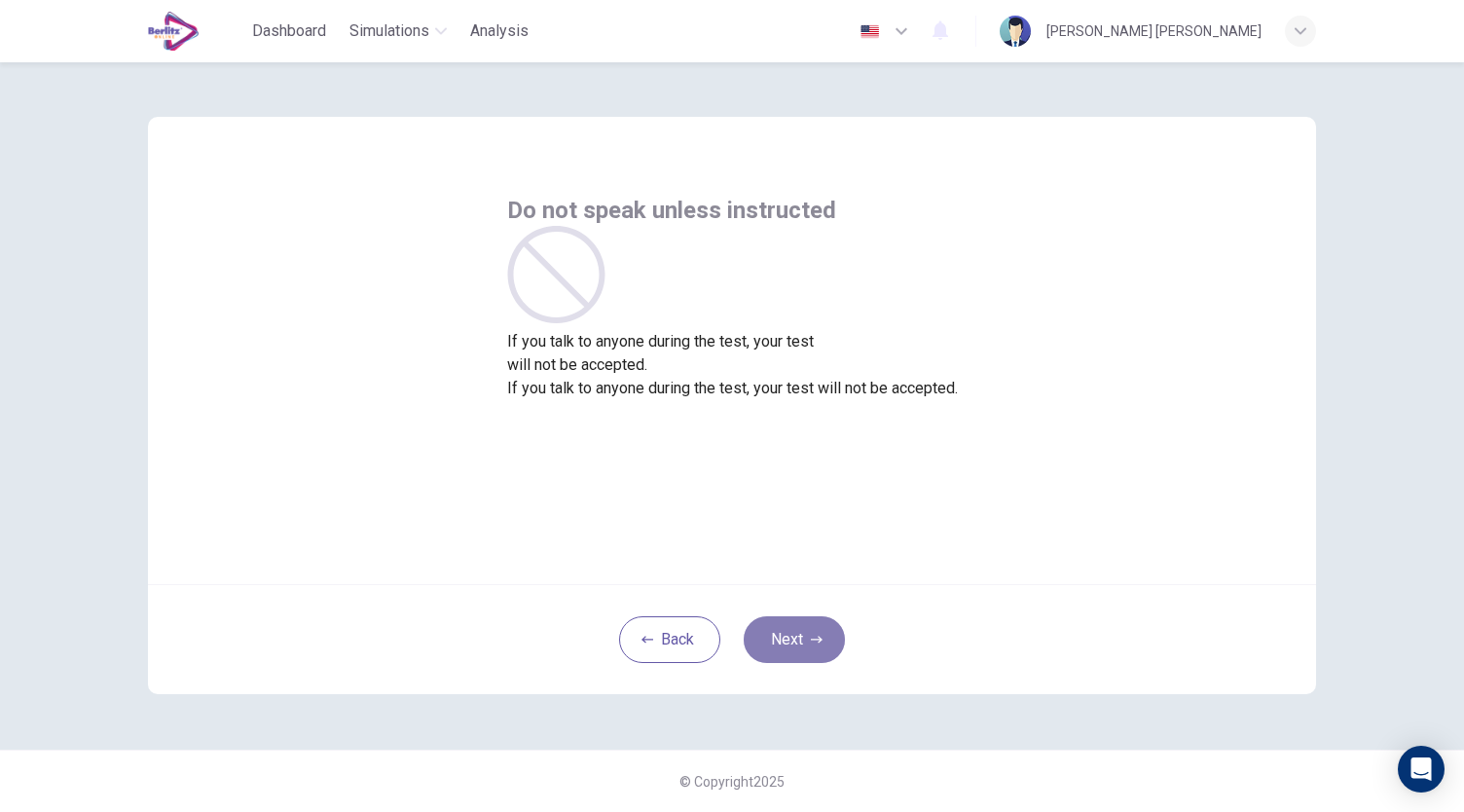
click at [812, 642] on icon "button" at bounding box center [817, 640] width 12 height 12
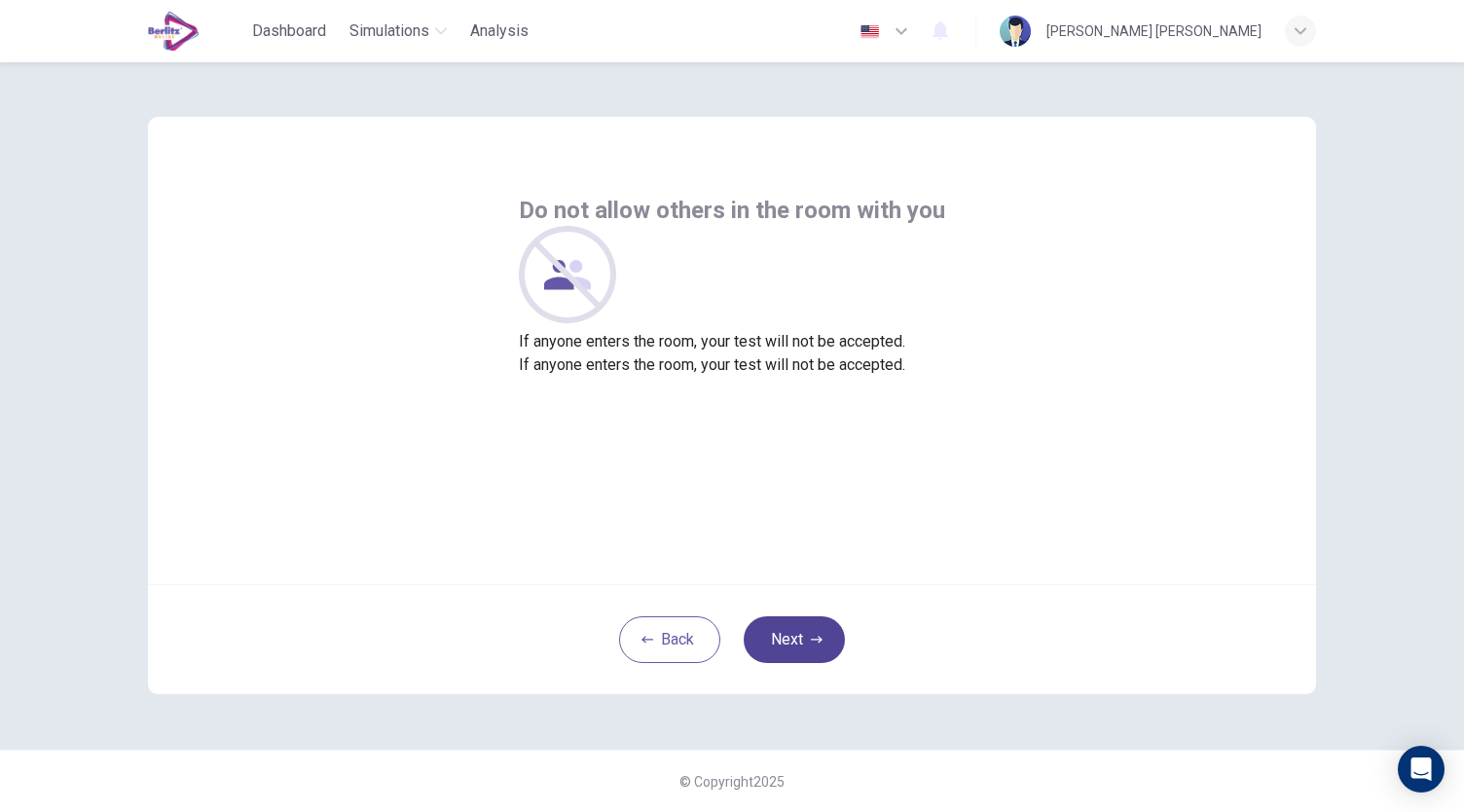
click at [812, 642] on icon "button" at bounding box center [817, 640] width 12 height 12
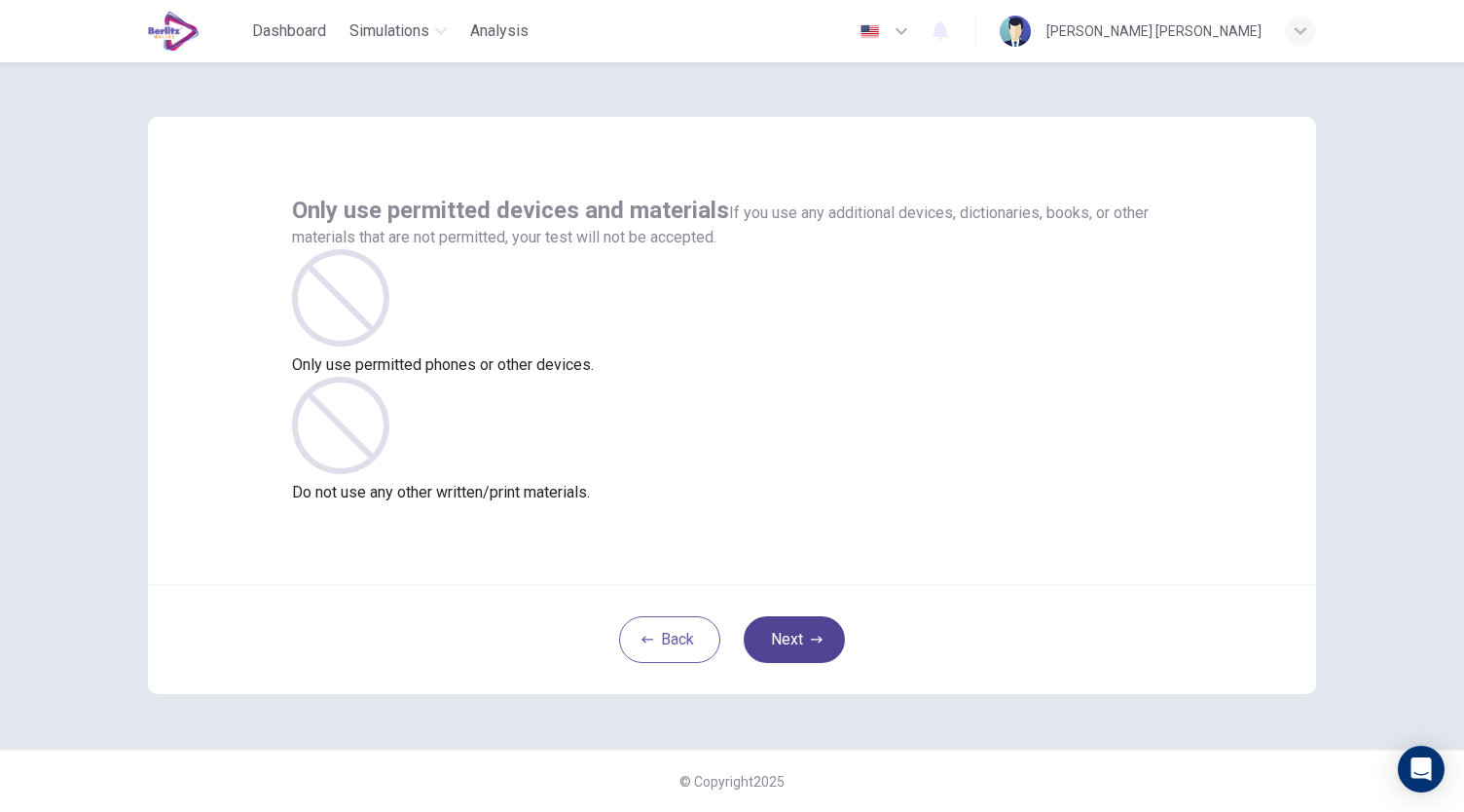
click at [812, 642] on icon "button" at bounding box center [817, 640] width 12 height 12
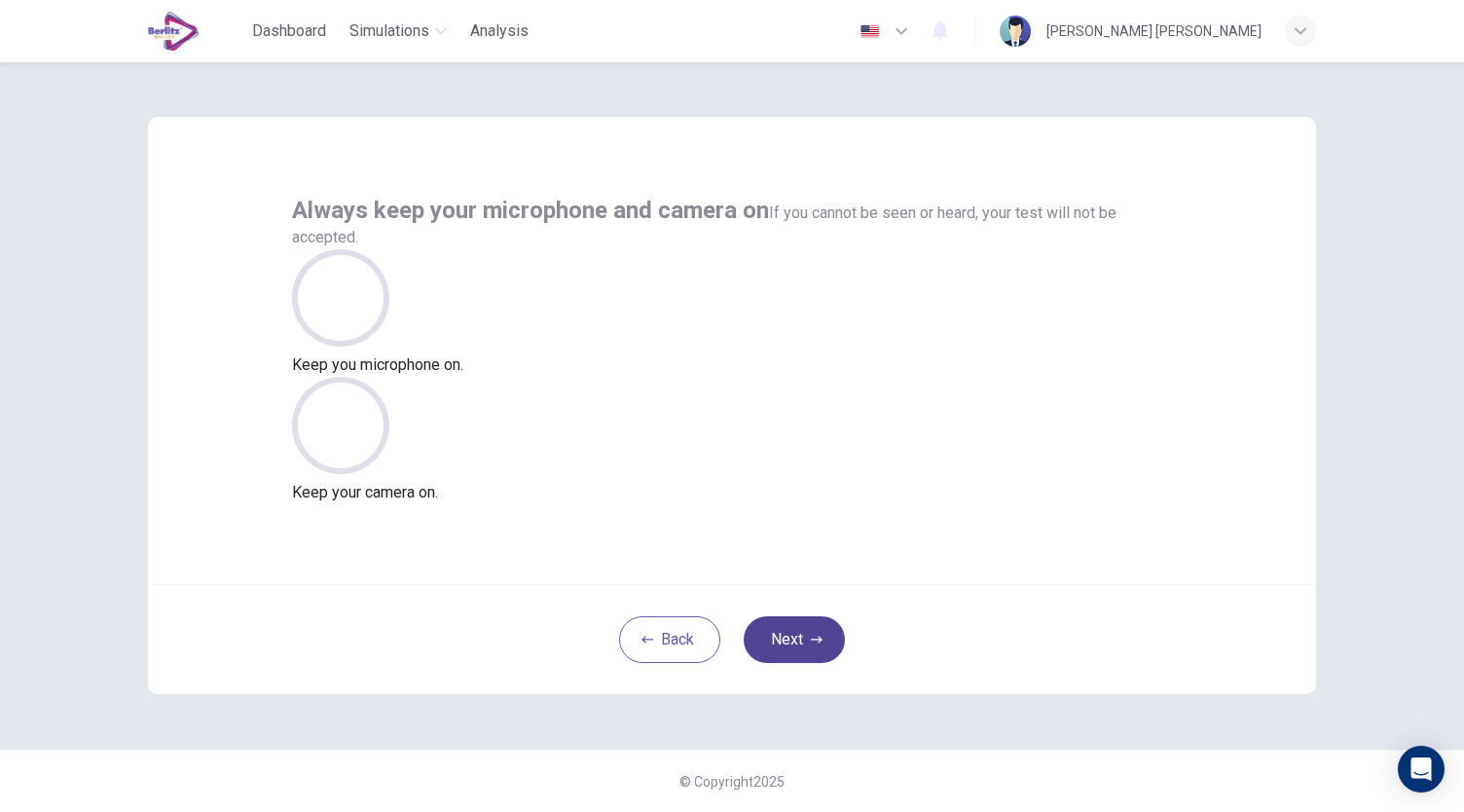
click at [812, 642] on icon "button" at bounding box center [817, 640] width 12 height 12
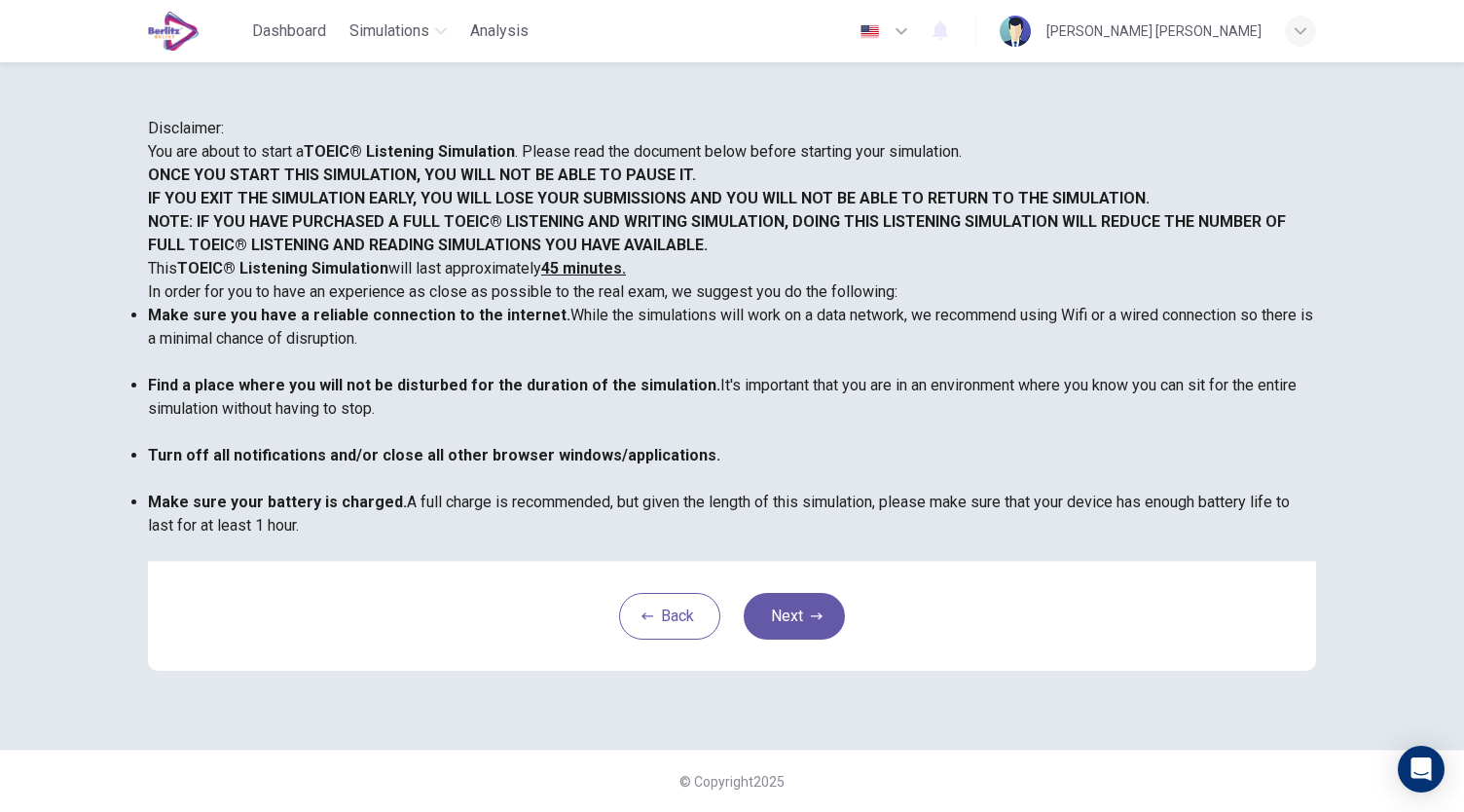
scroll to position [271, 0]
click at [819, 621] on button "Next" at bounding box center [795, 615] width 101 height 46
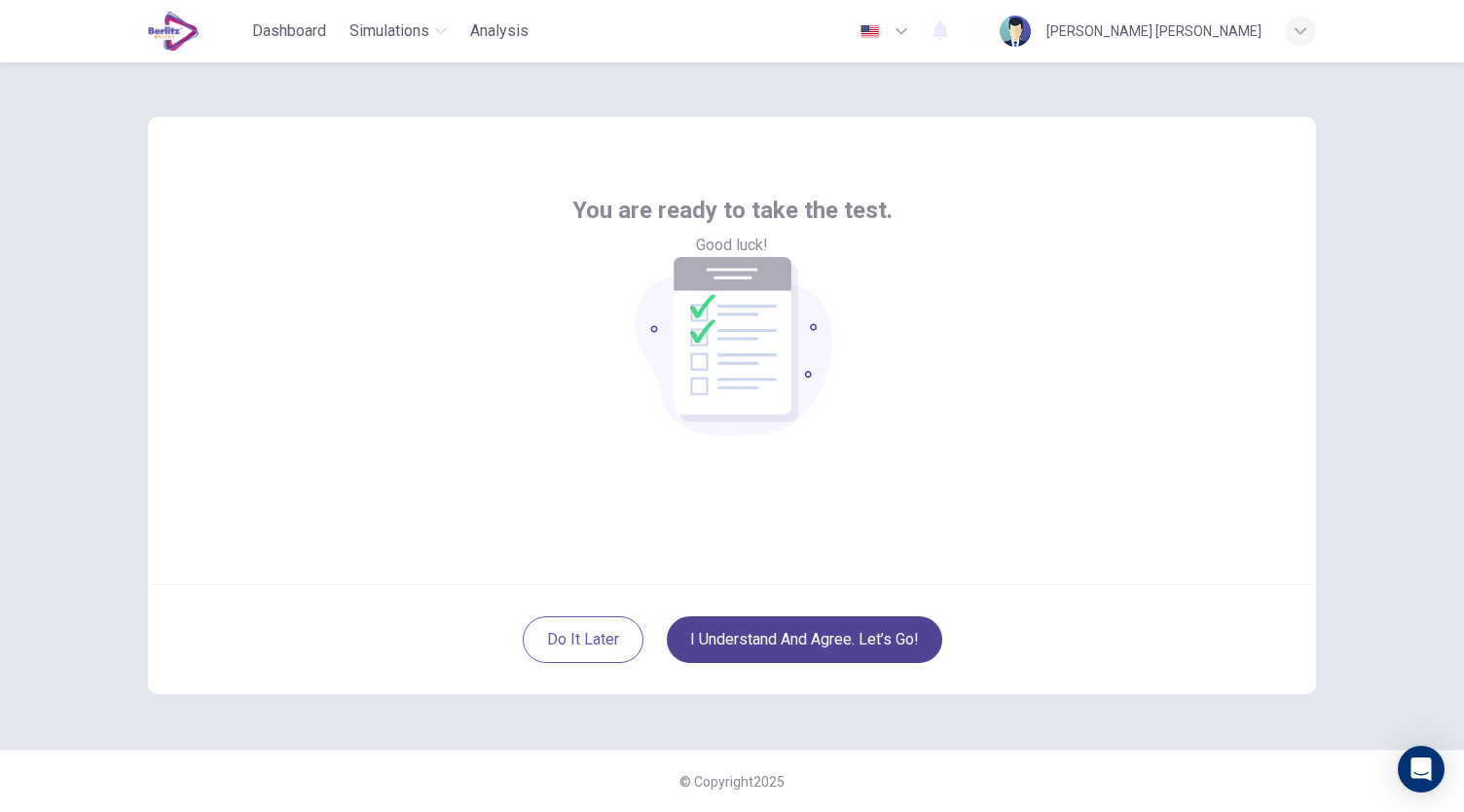
click at [806, 652] on button "I understand and agree. Let’s go!" at bounding box center [804, 639] width 276 height 46
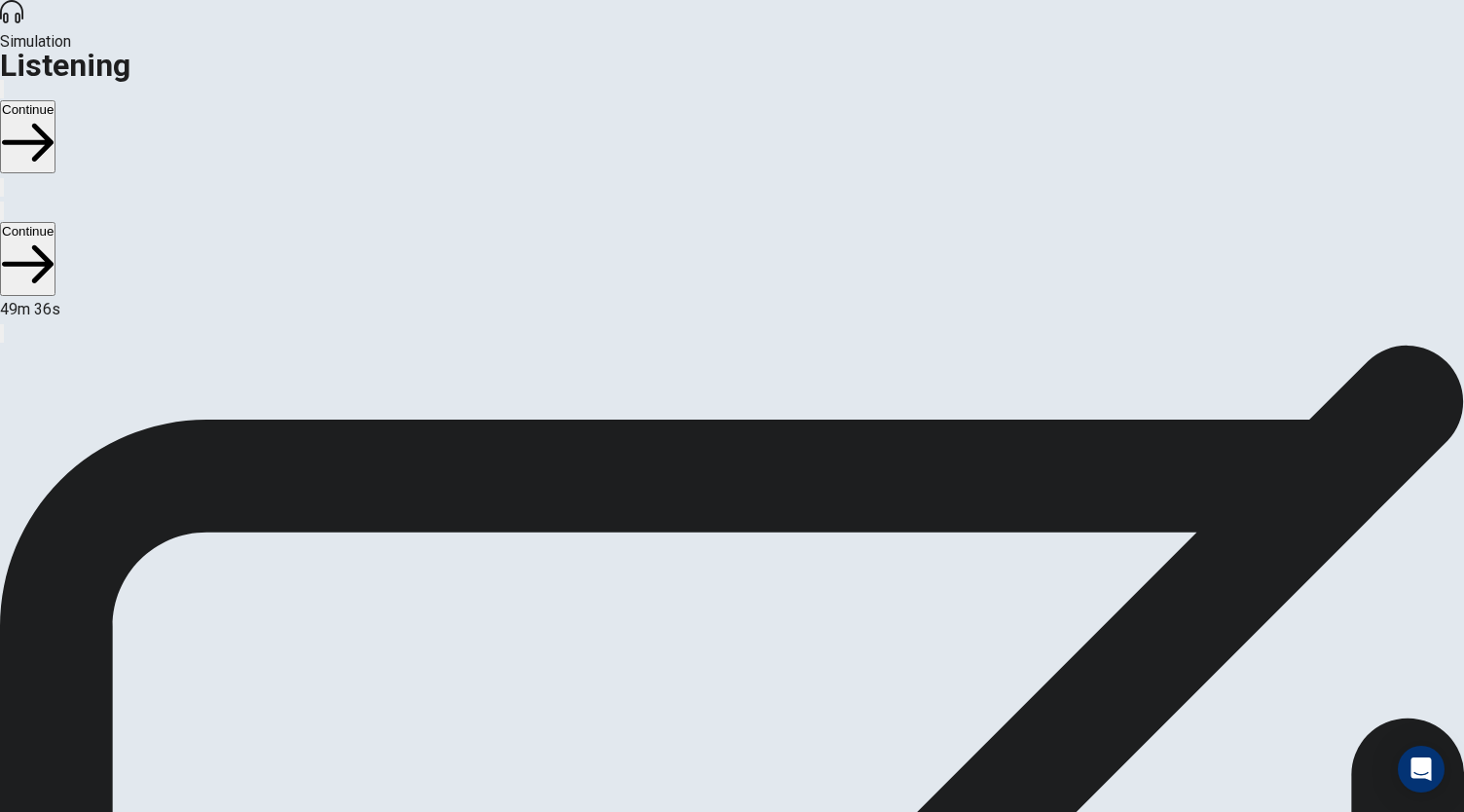
click at [55, 100] on button "Continue" at bounding box center [28, 137] width 55 height 73
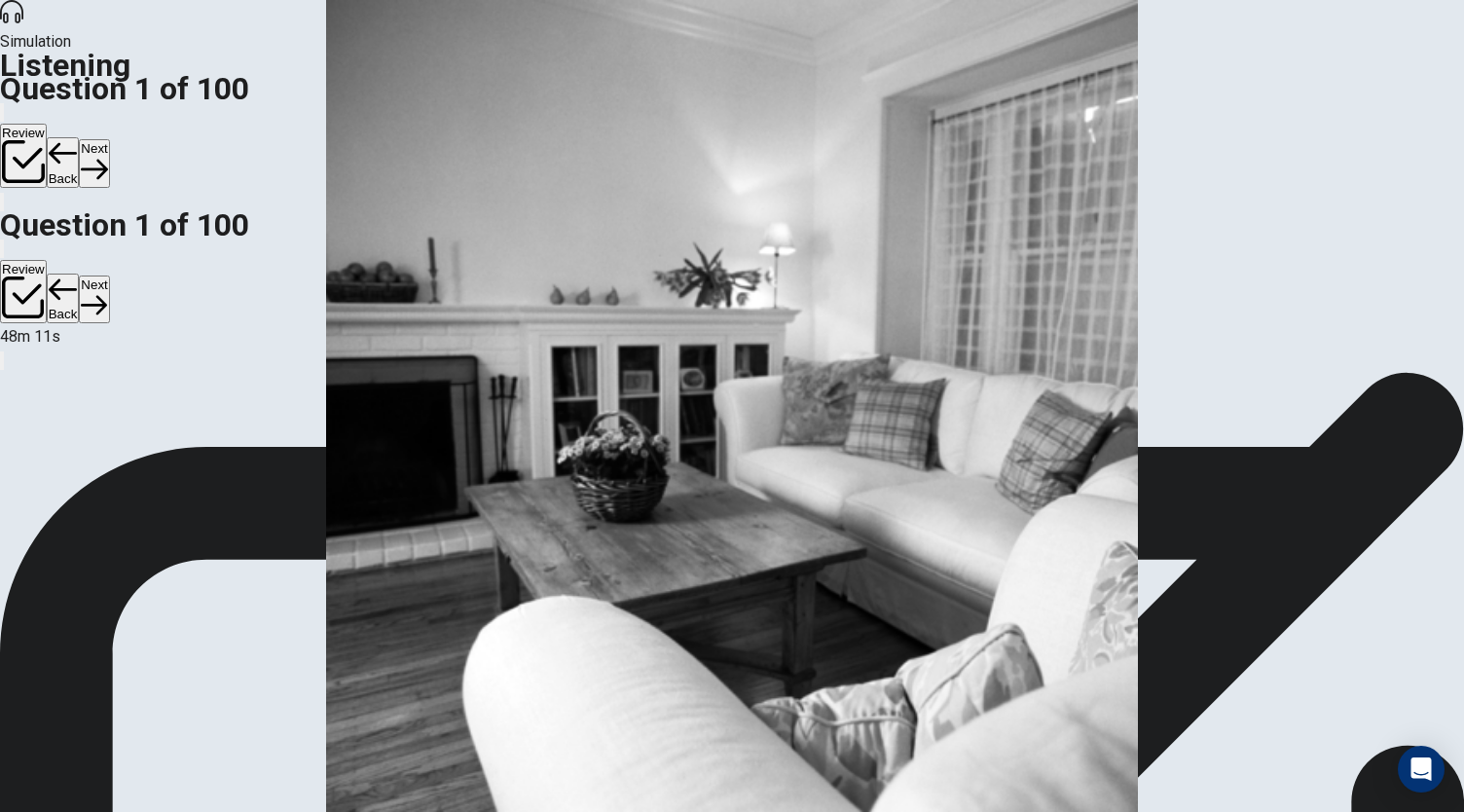
click at [109, 139] on button "Next" at bounding box center [94, 162] width 31 height 47
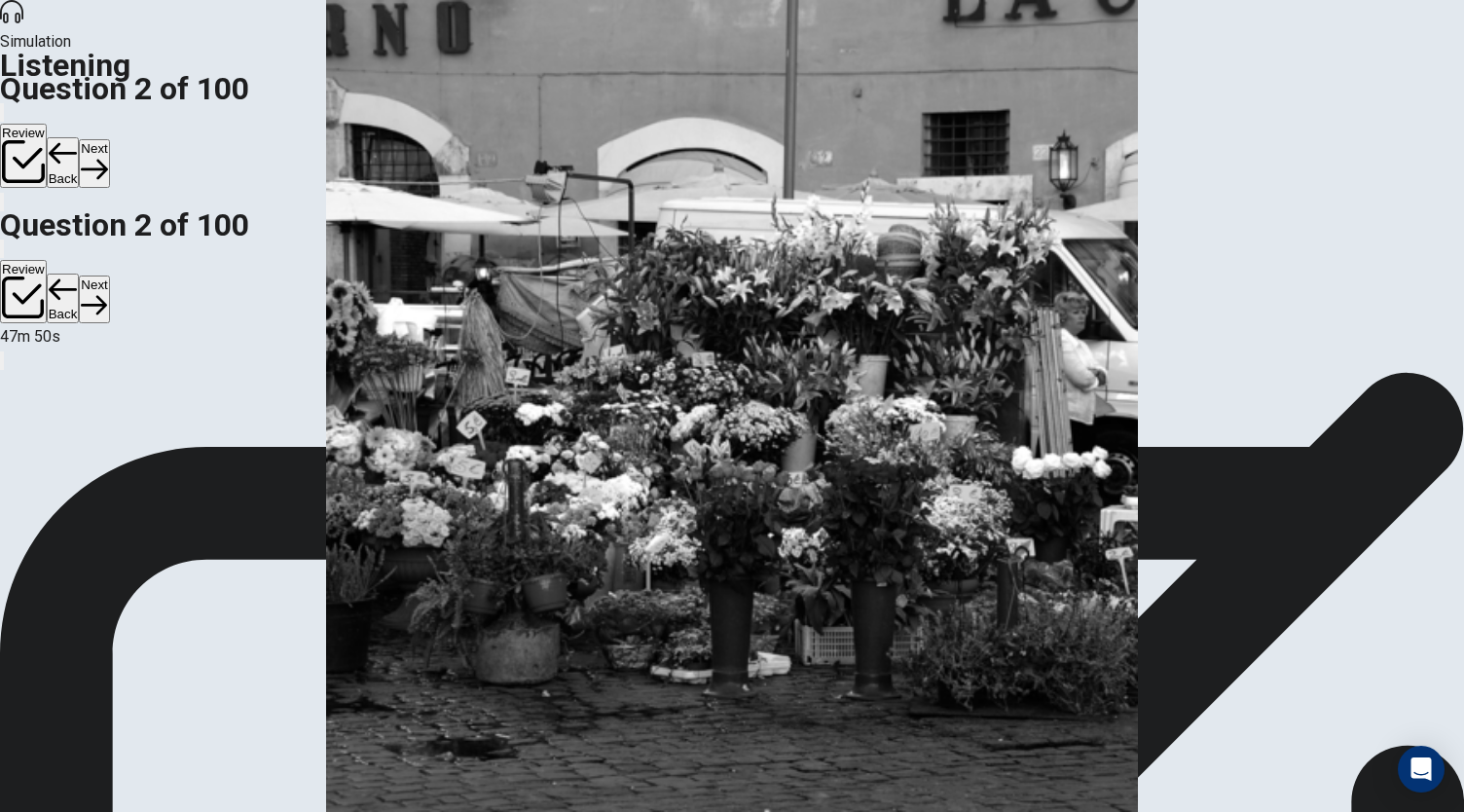
click at [109, 139] on button "Next" at bounding box center [94, 162] width 31 height 47
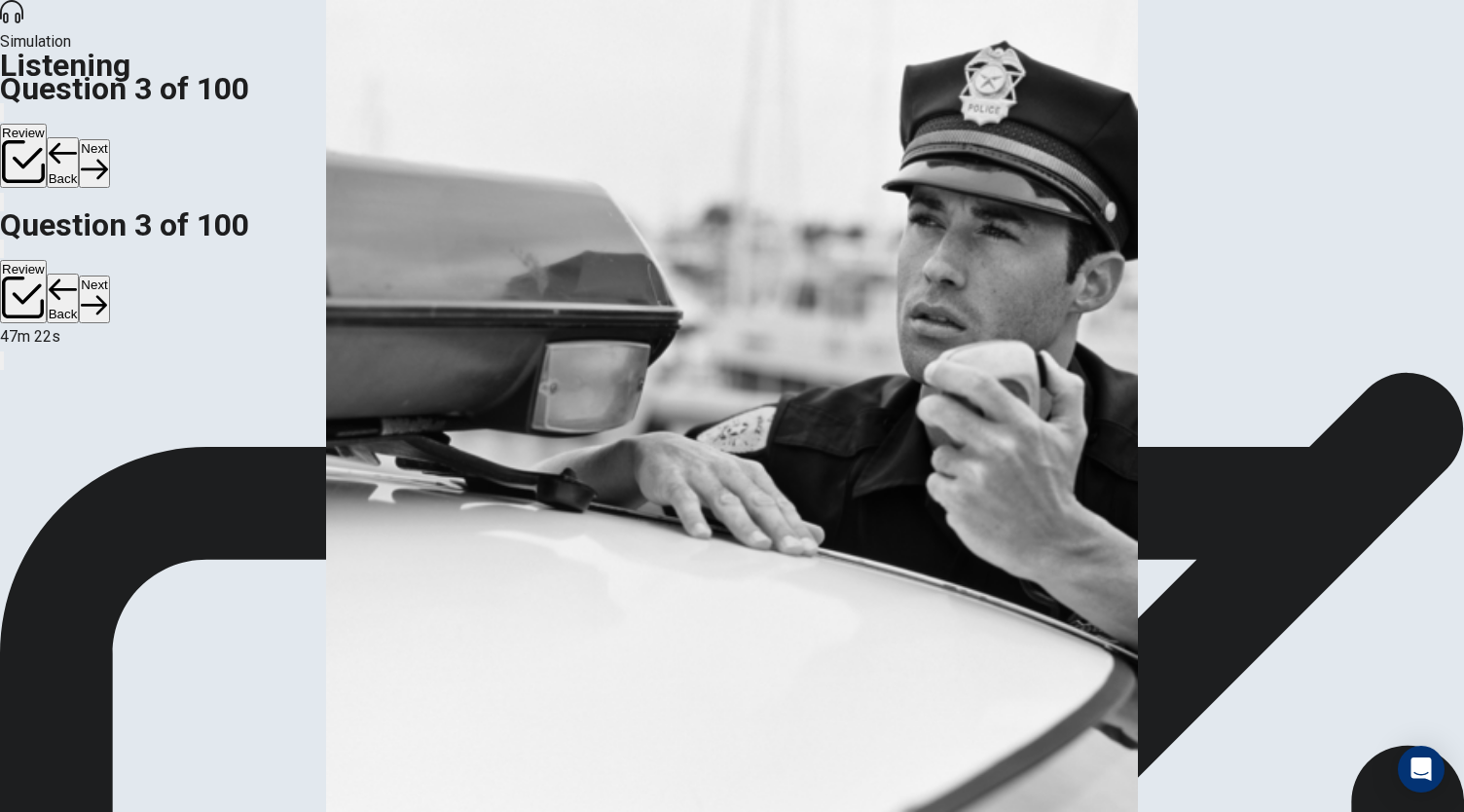
click at [109, 139] on button "Next" at bounding box center [94, 162] width 31 height 47
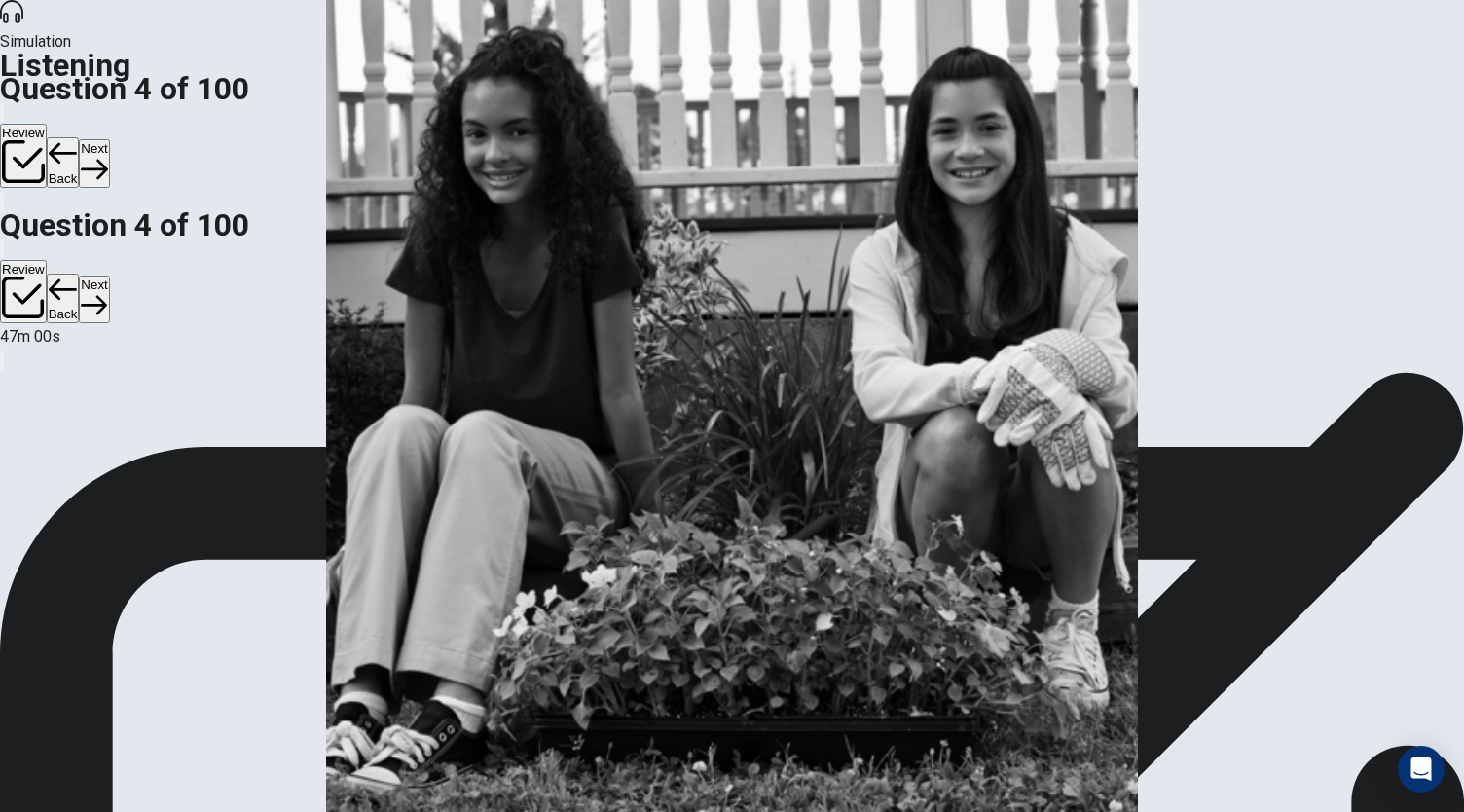
click at [109, 139] on button "Next" at bounding box center [94, 162] width 31 height 47
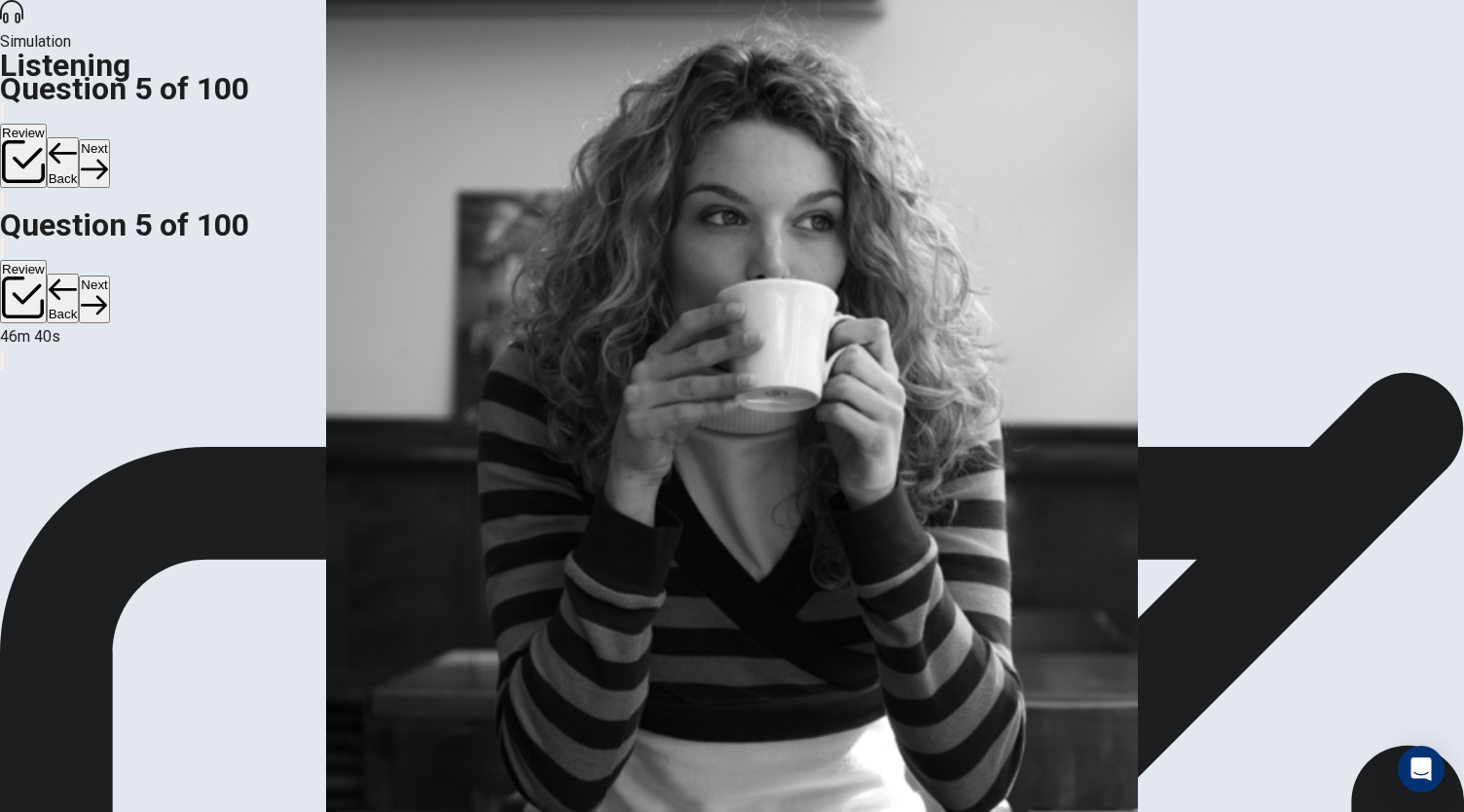
click at [109, 139] on button "Next" at bounding box center [94, 162] width 31 height 47
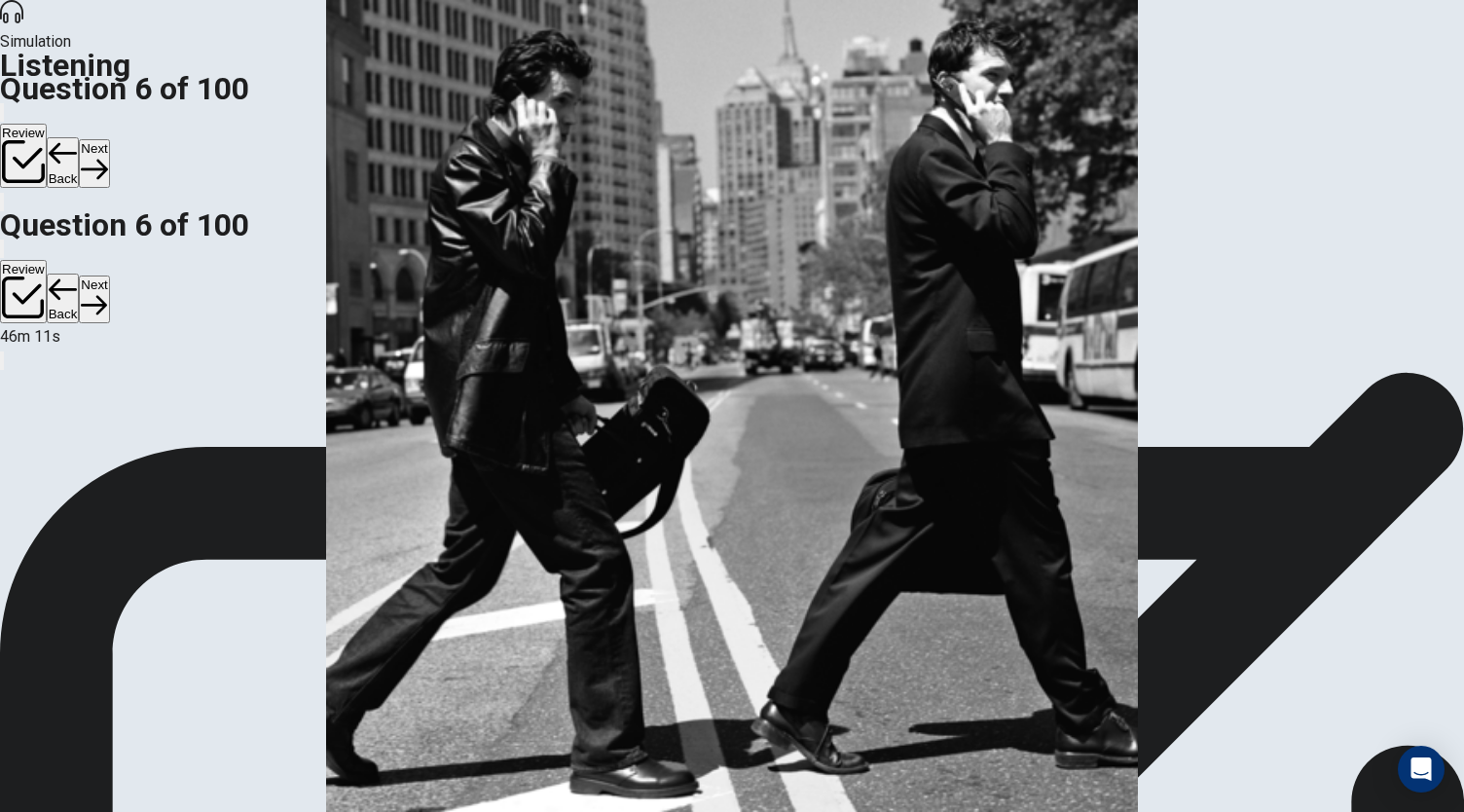
click at [109, 139] on button "Next" at bounding box center [94, 162] width 31 height 47
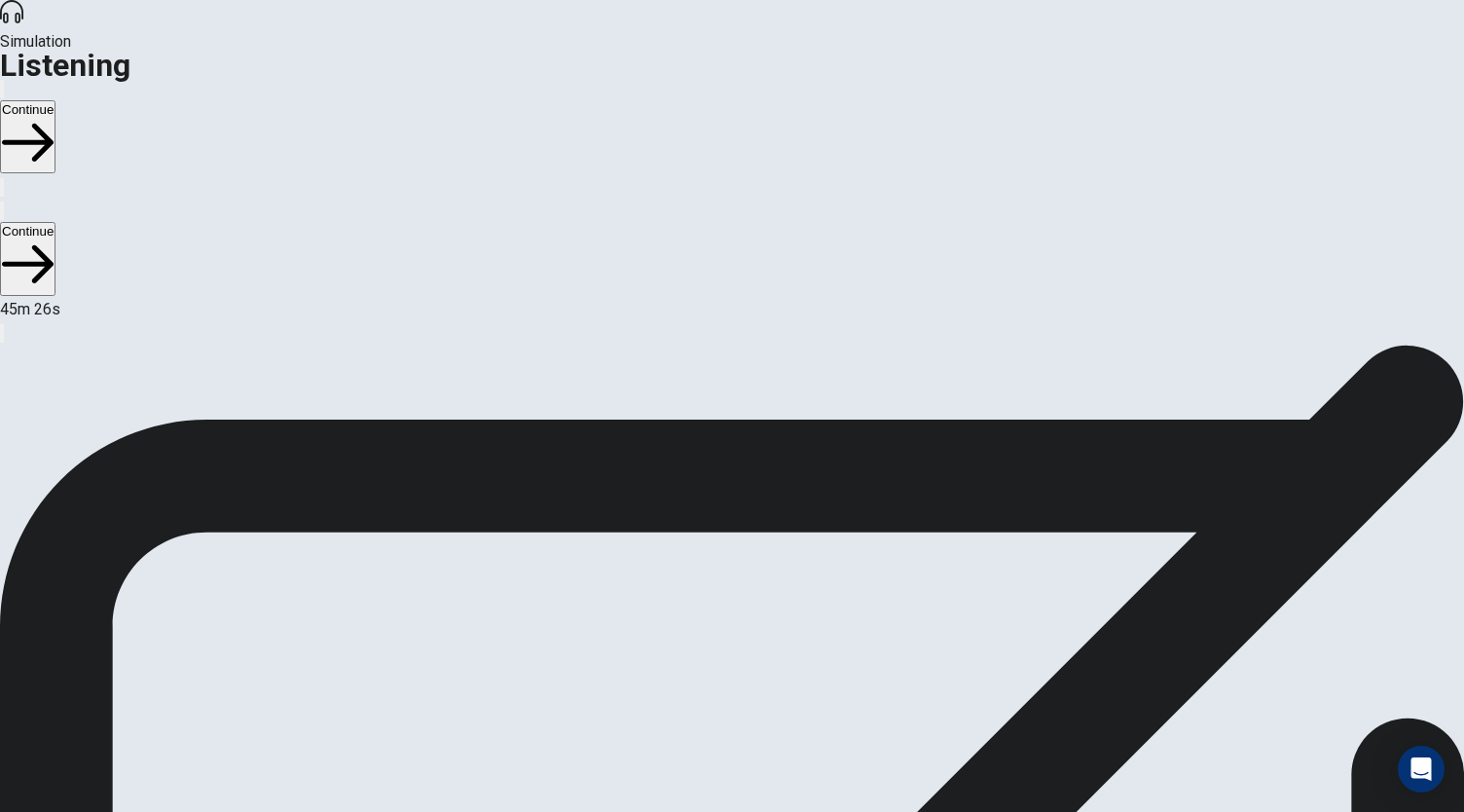
click at [55, 100] on button "Continue" at bounding box center [28, 137] width 55 height 73
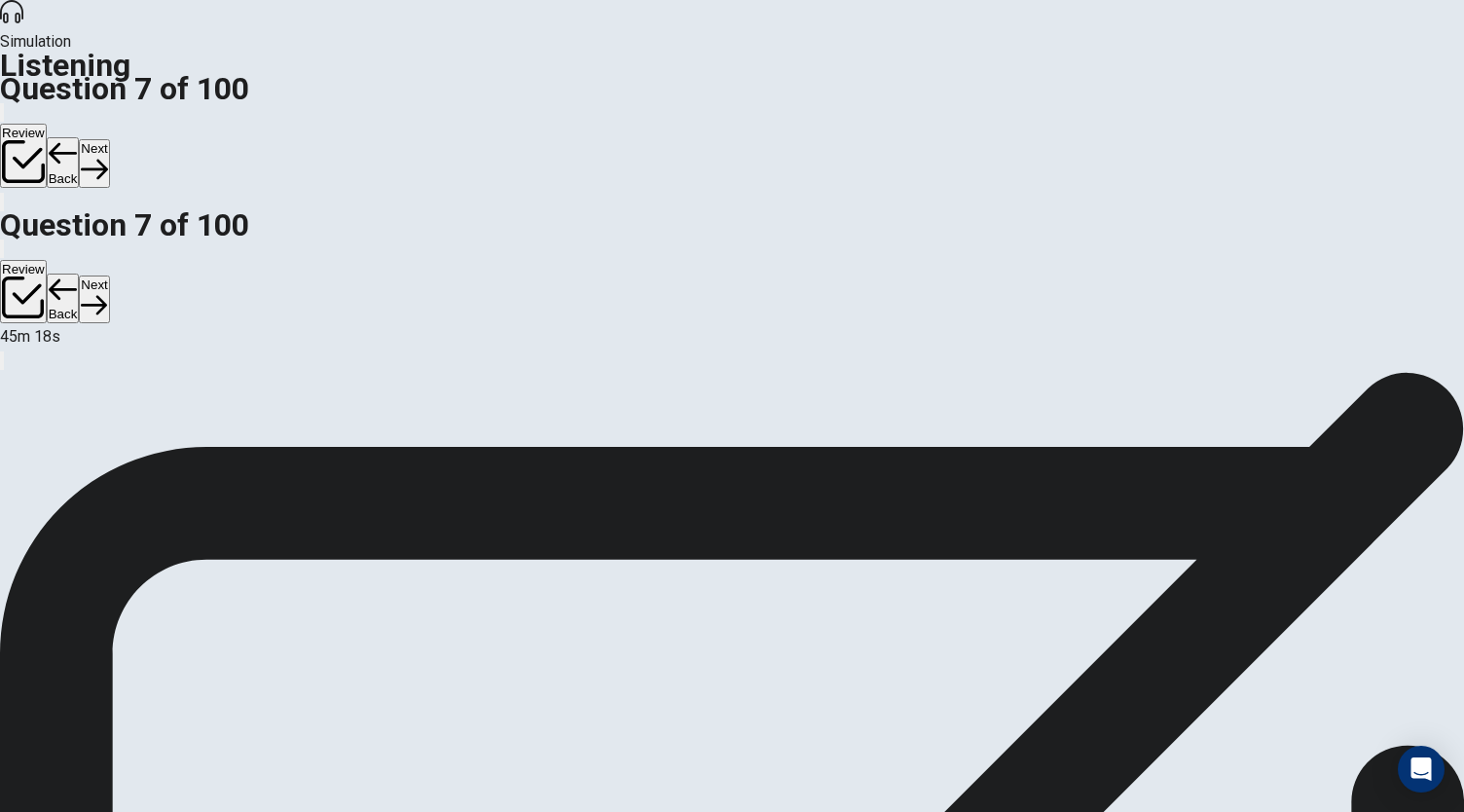
click at [109, 139] on button "Next" at bounding box center [94, 162] width 31 height 47
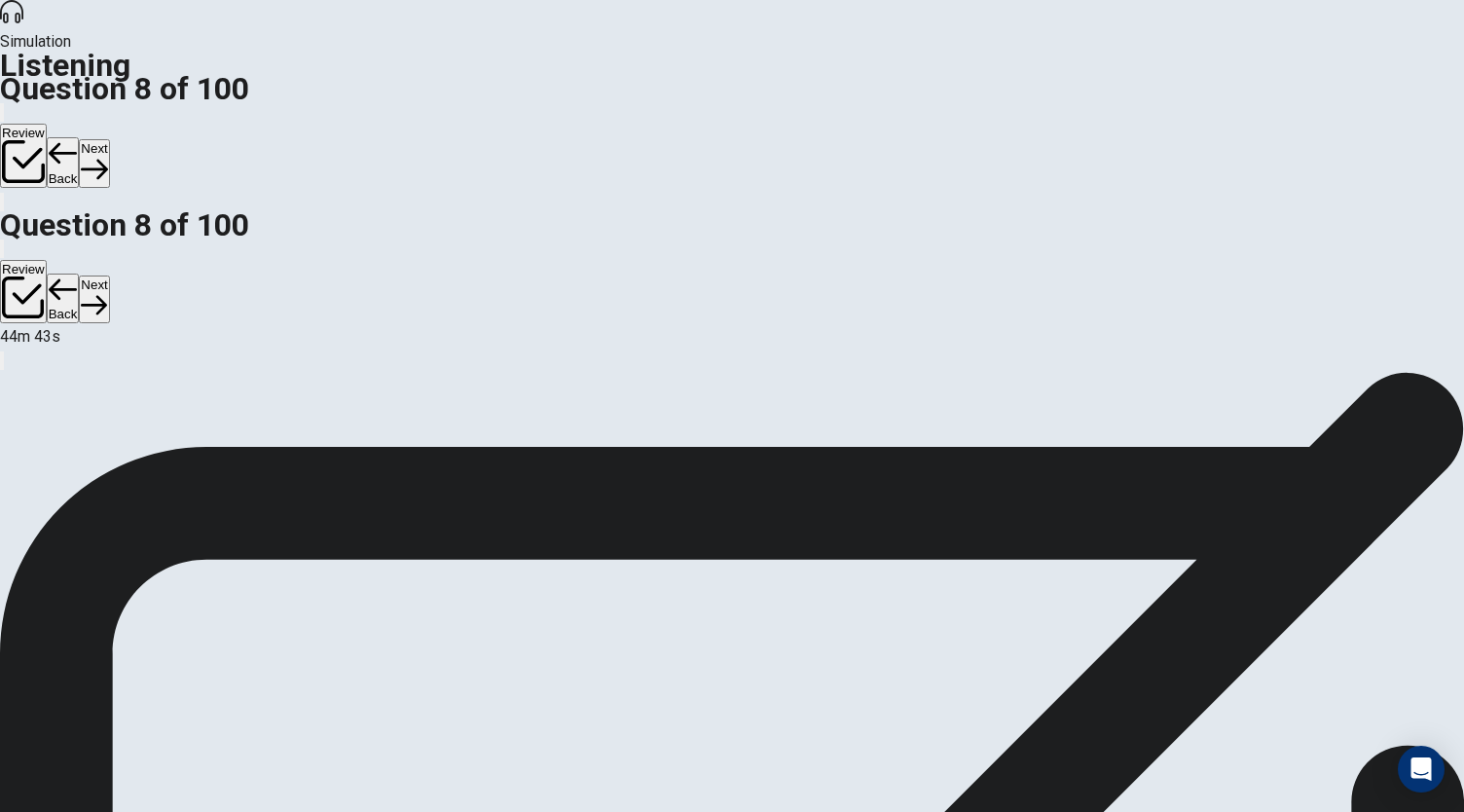
click at [107, 156] on icon "button" at bounding box center [94, 168] width 27 height 27
click at [109, 139] on button "Next" at bounding box center [94, 162] width 31 height 47
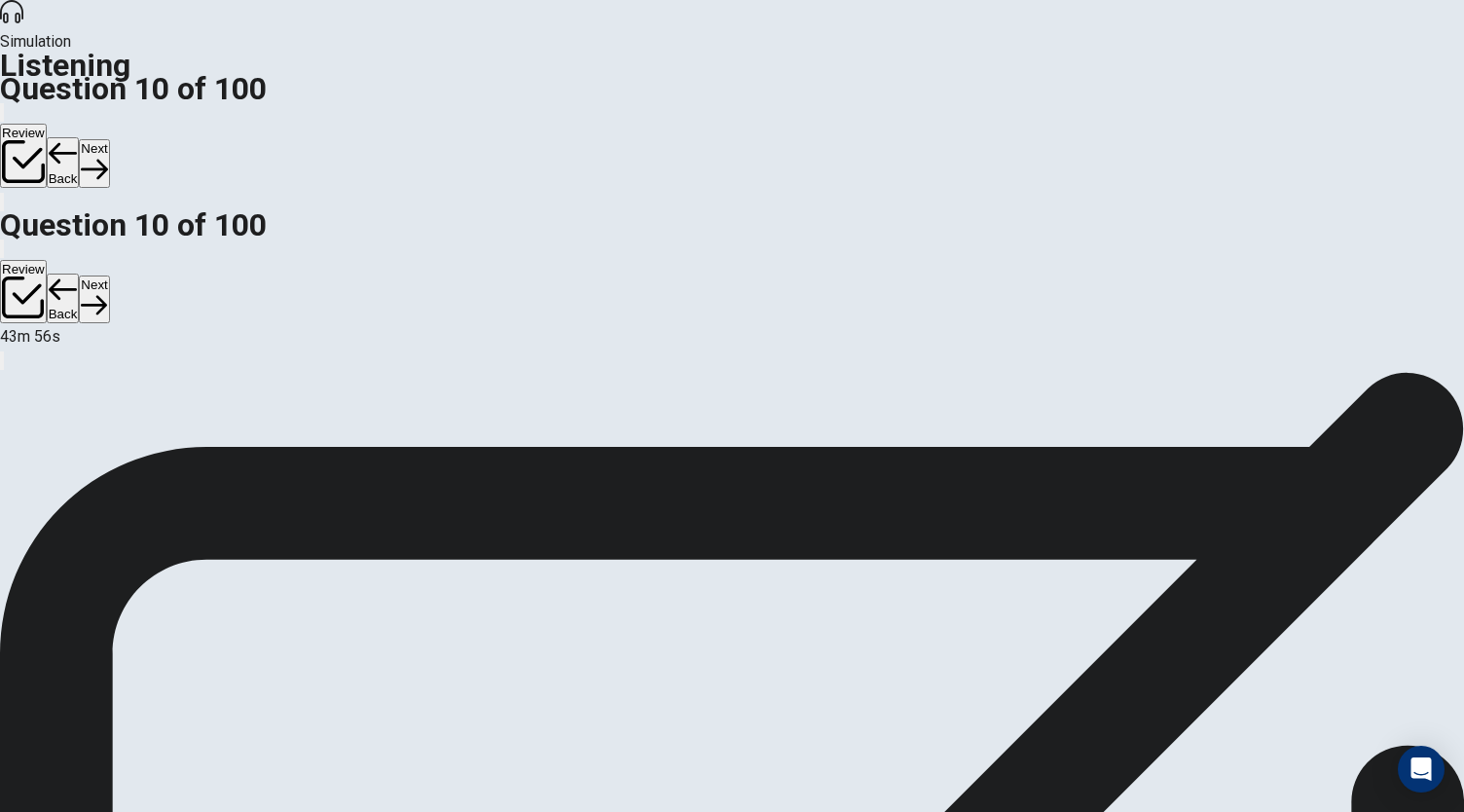
click at [109, 139] on button "Next" at bounding box center [94, 162] width 31 height 47
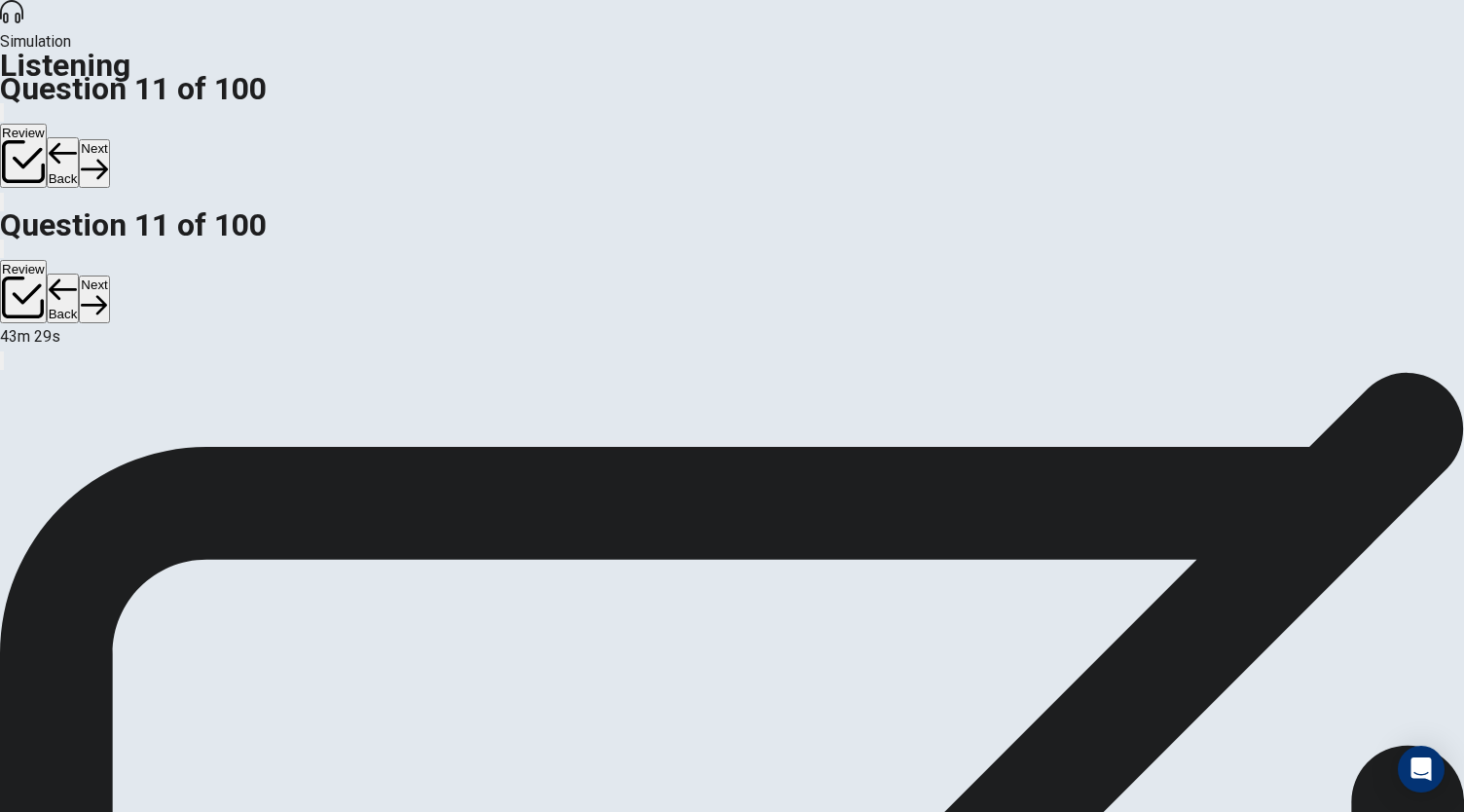
click at [109, 139] on button "Next" at bounding box center [94, 162] width 31 height 47
click at [80, 137] on button "Back" at bounding box center [63, 161] width 33 height 50
click at [109, 139] on button "Next" at bounding box center [94, 162] width 31 height 47
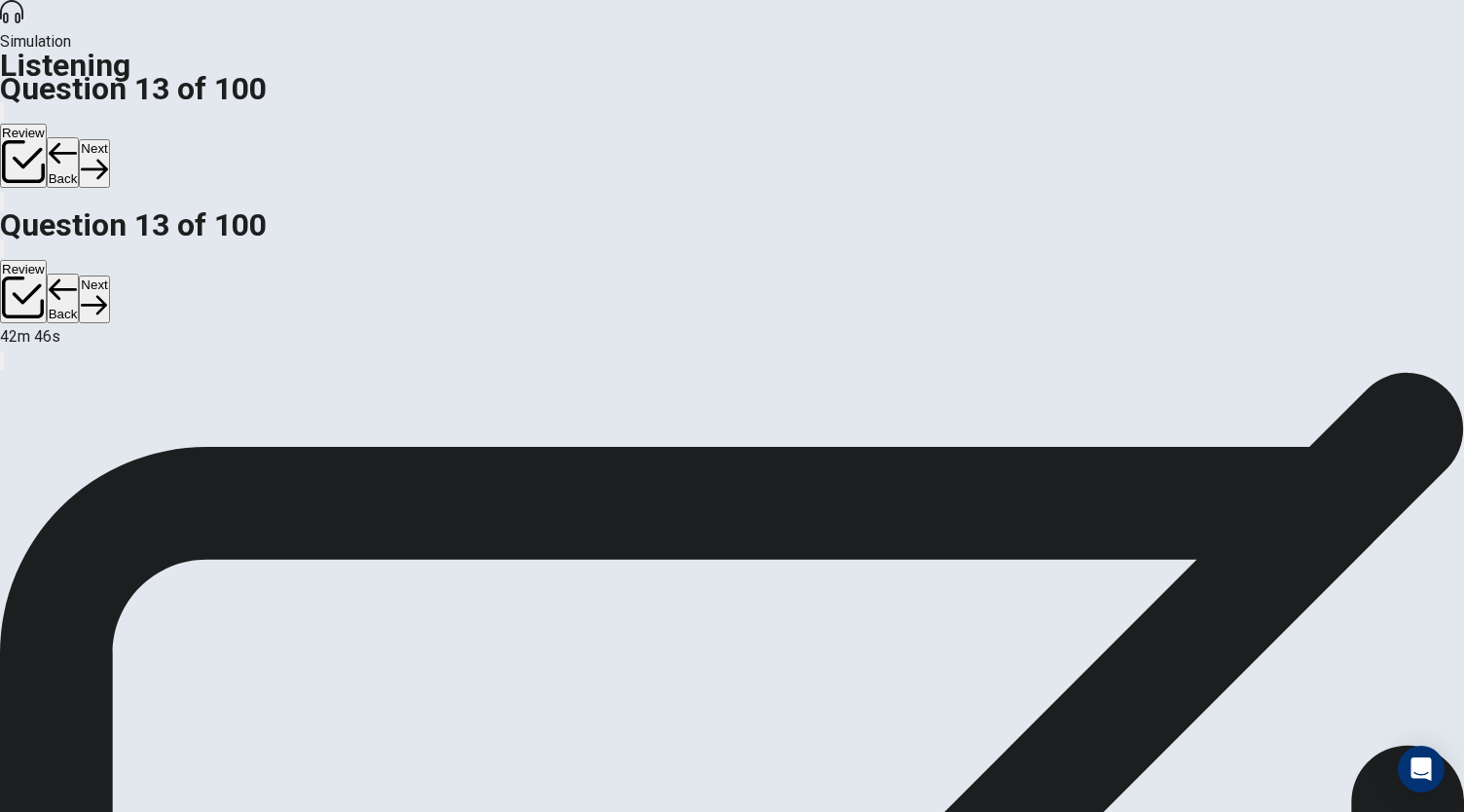
click at [109, 139] on button "Next" at bounding box center [94, 162] width 31 height 47
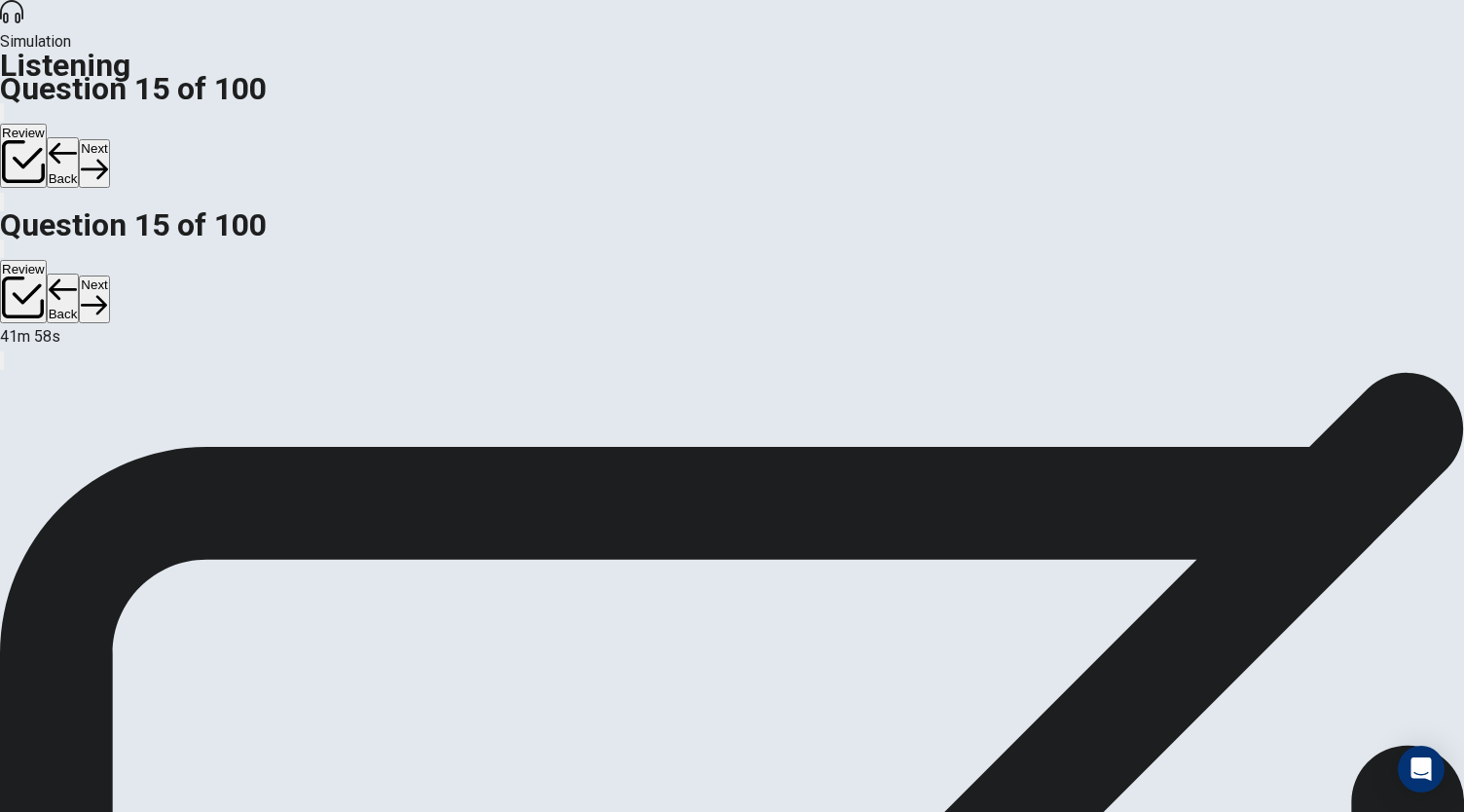
click at [109, 139] on button "Next" at bounding box center [94, 162] width 31 height 47
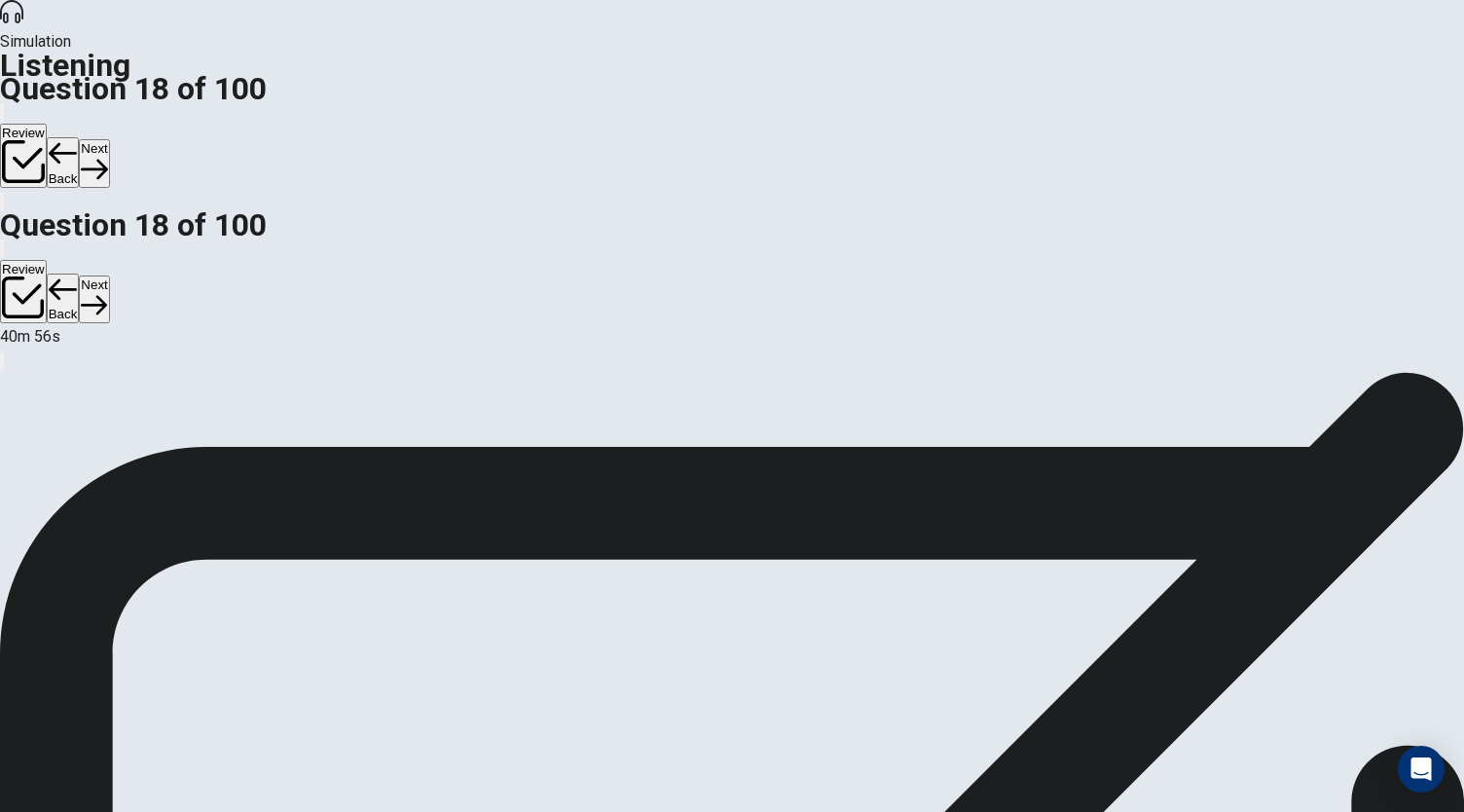
click at [109, 139] on button "Next" at bounding box center [94, 162] width 31 height 47
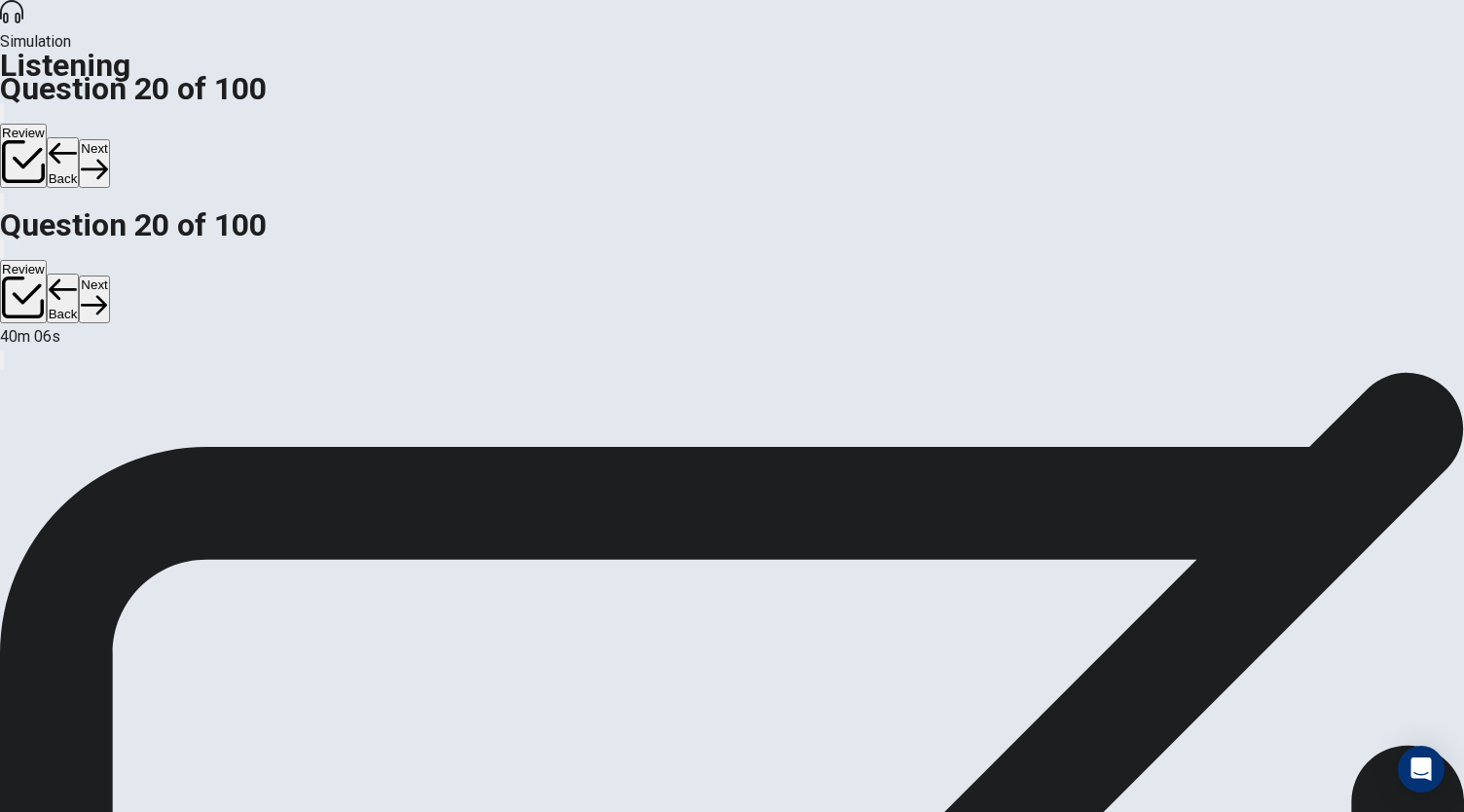
click at [109, 139] on button "Next" at bounding box center [94, 162] width 31 height 47
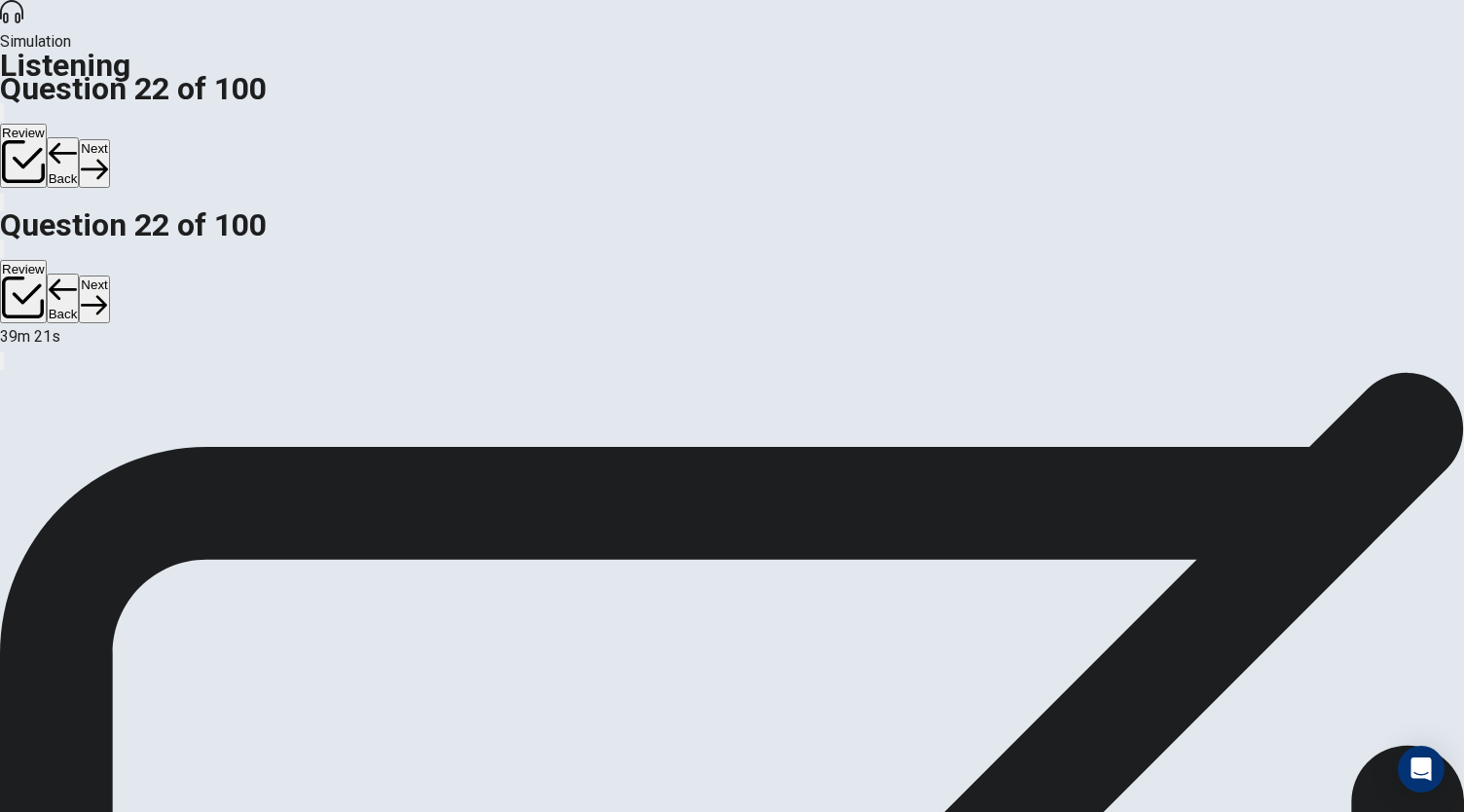
click at [109, 139] on button "Next" at bounding box center [94, 162] width 31 height 47
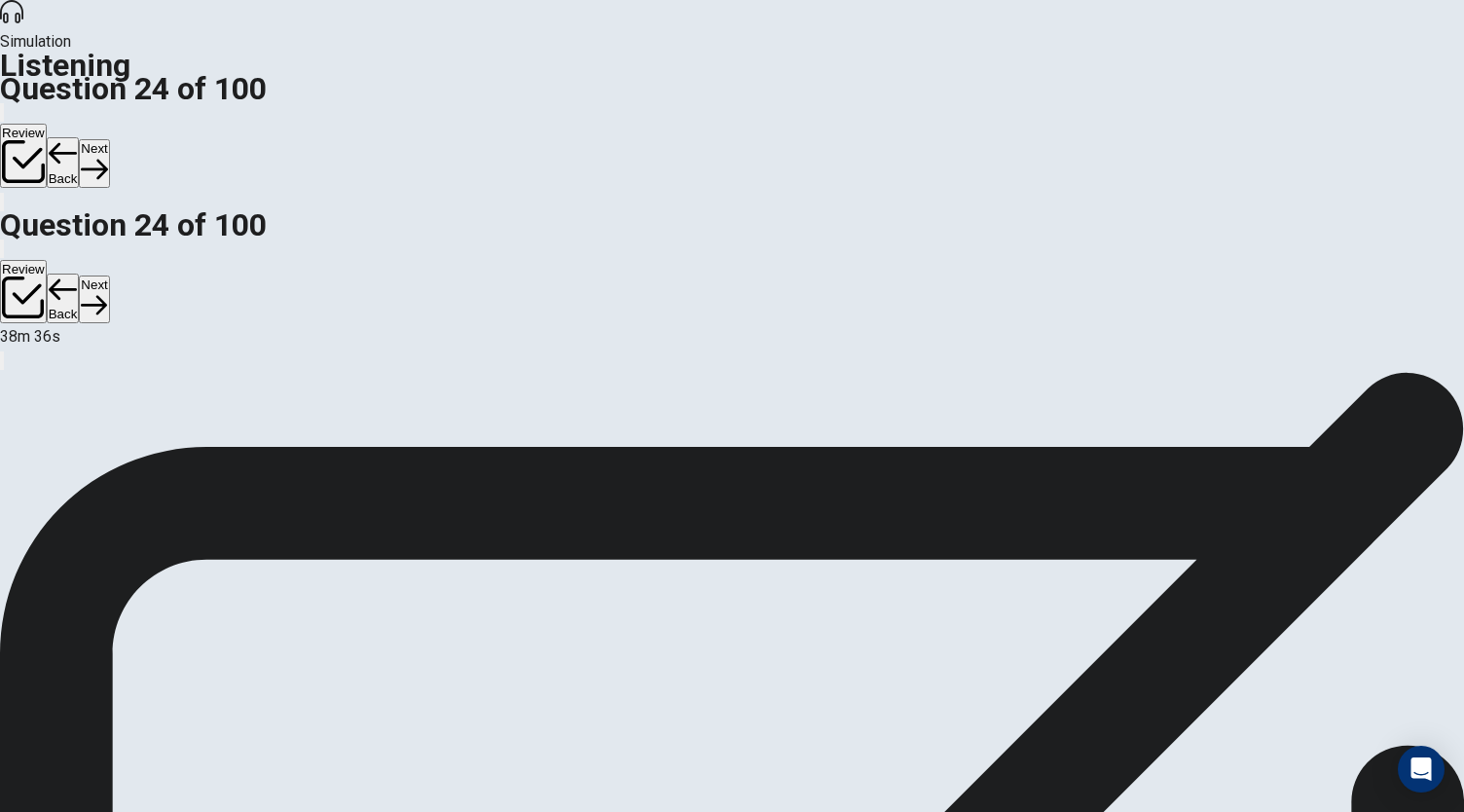
click at [109, 139] on button "Next" at bounding box center [94, 162] width 31 height 47
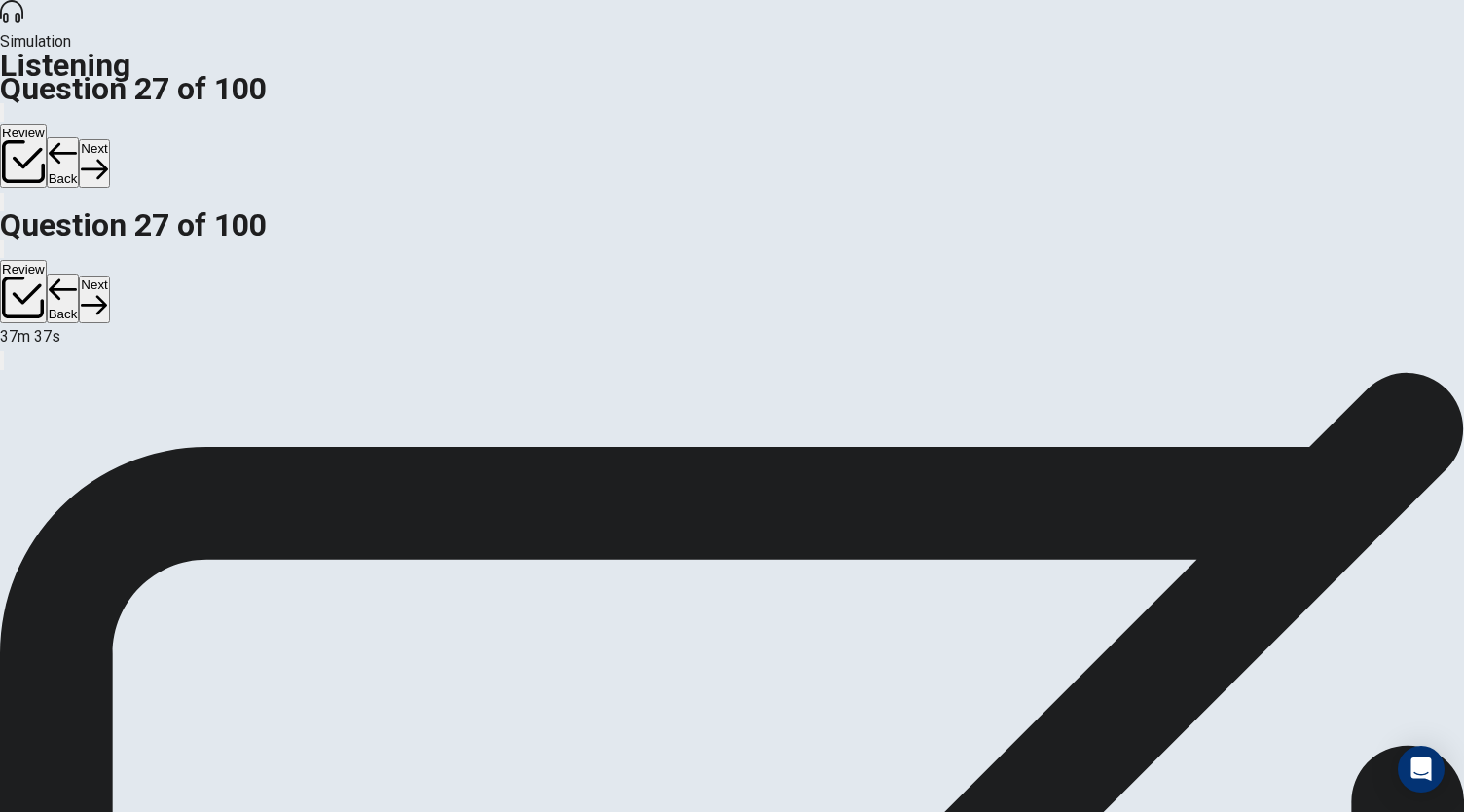
click at [109, 139] on button "Next" at bounding box center [94, 162] width 31 height 47
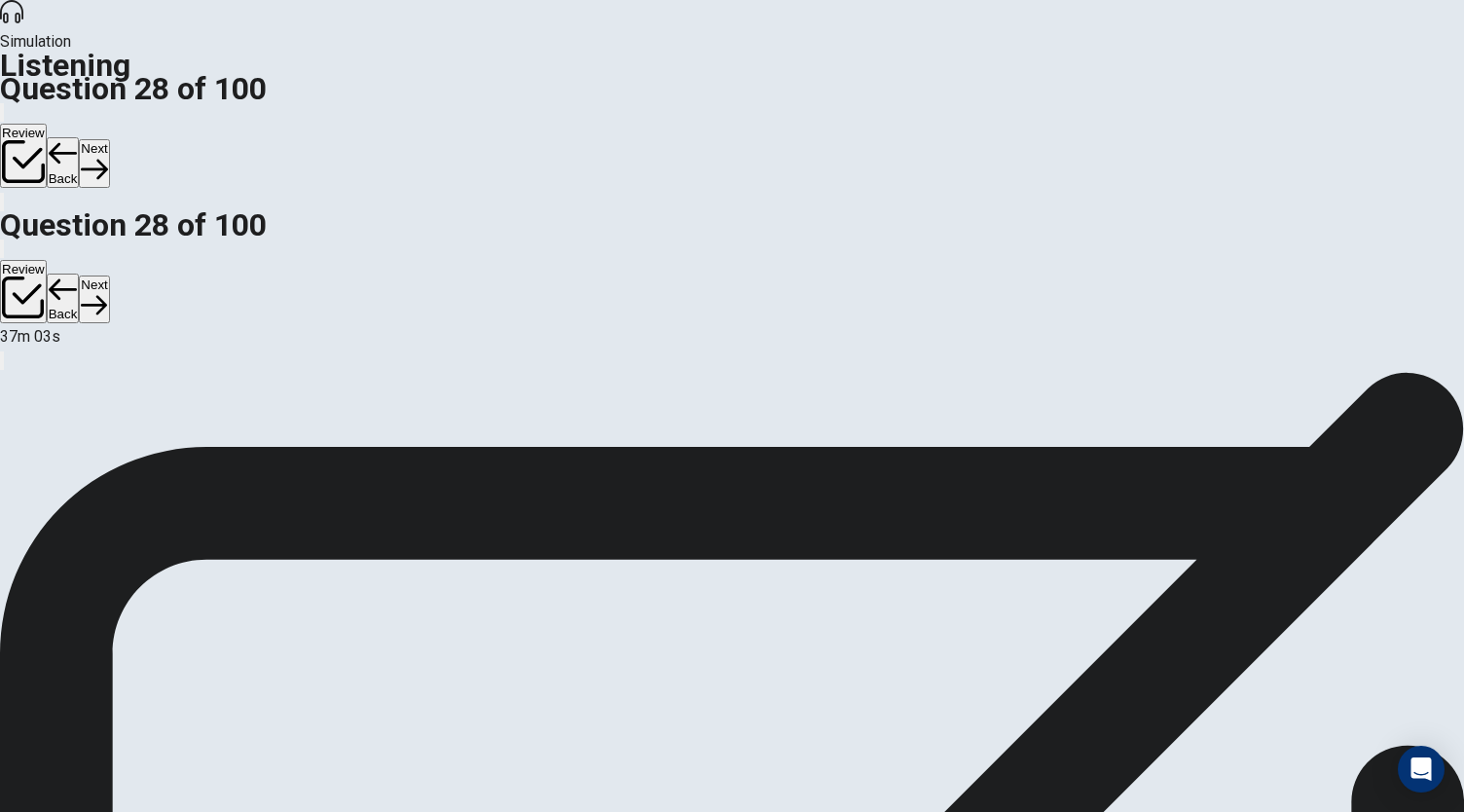
click at [109, 139] on button "Next" at bounding box center [94, 162] width 31 height 47
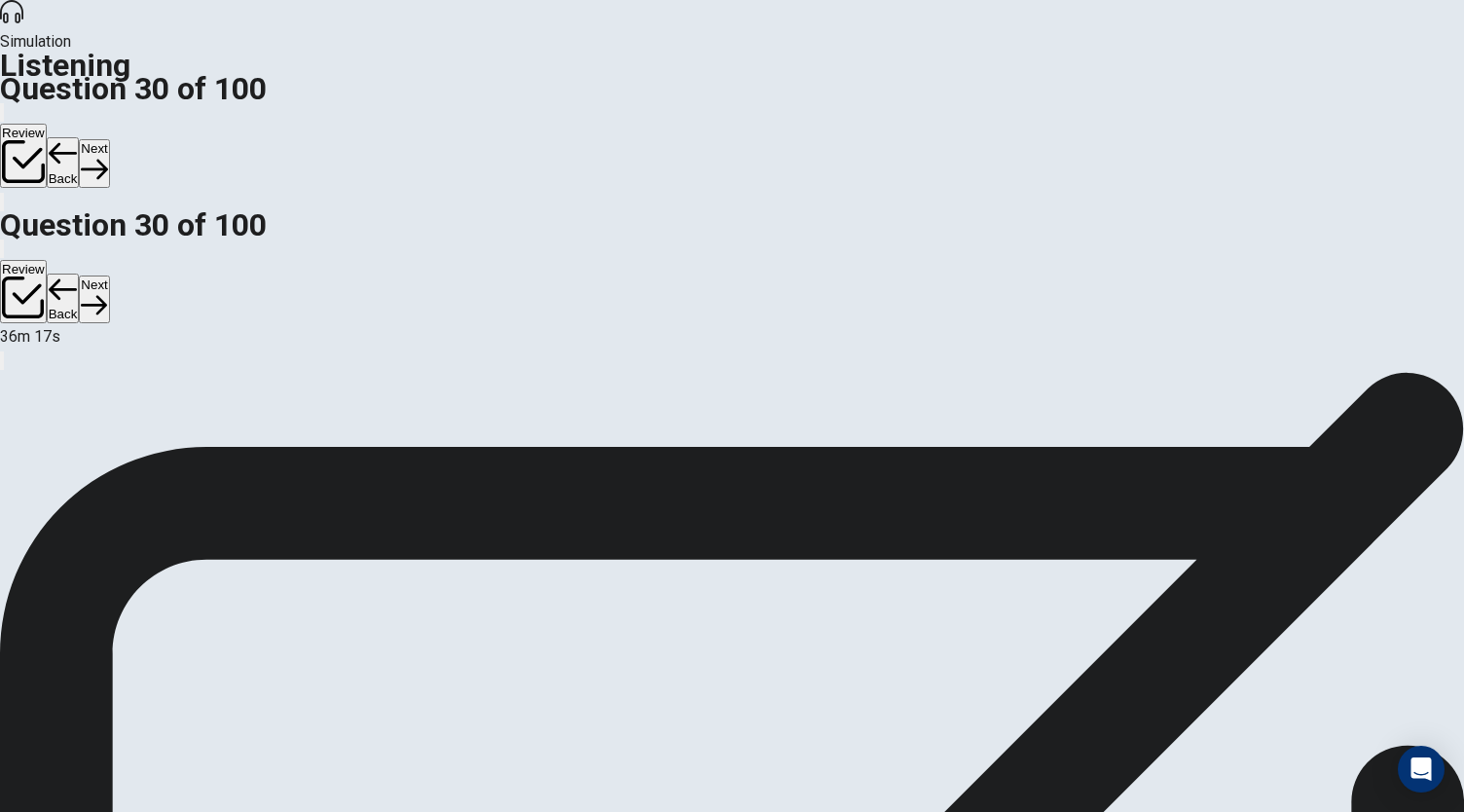
click at [107, 156] on icon "button" at bounding box center [94, 168] width 27 height 27
click at [109, 139] on button "Next" at bounding box center [94, 162] width 31 height 47
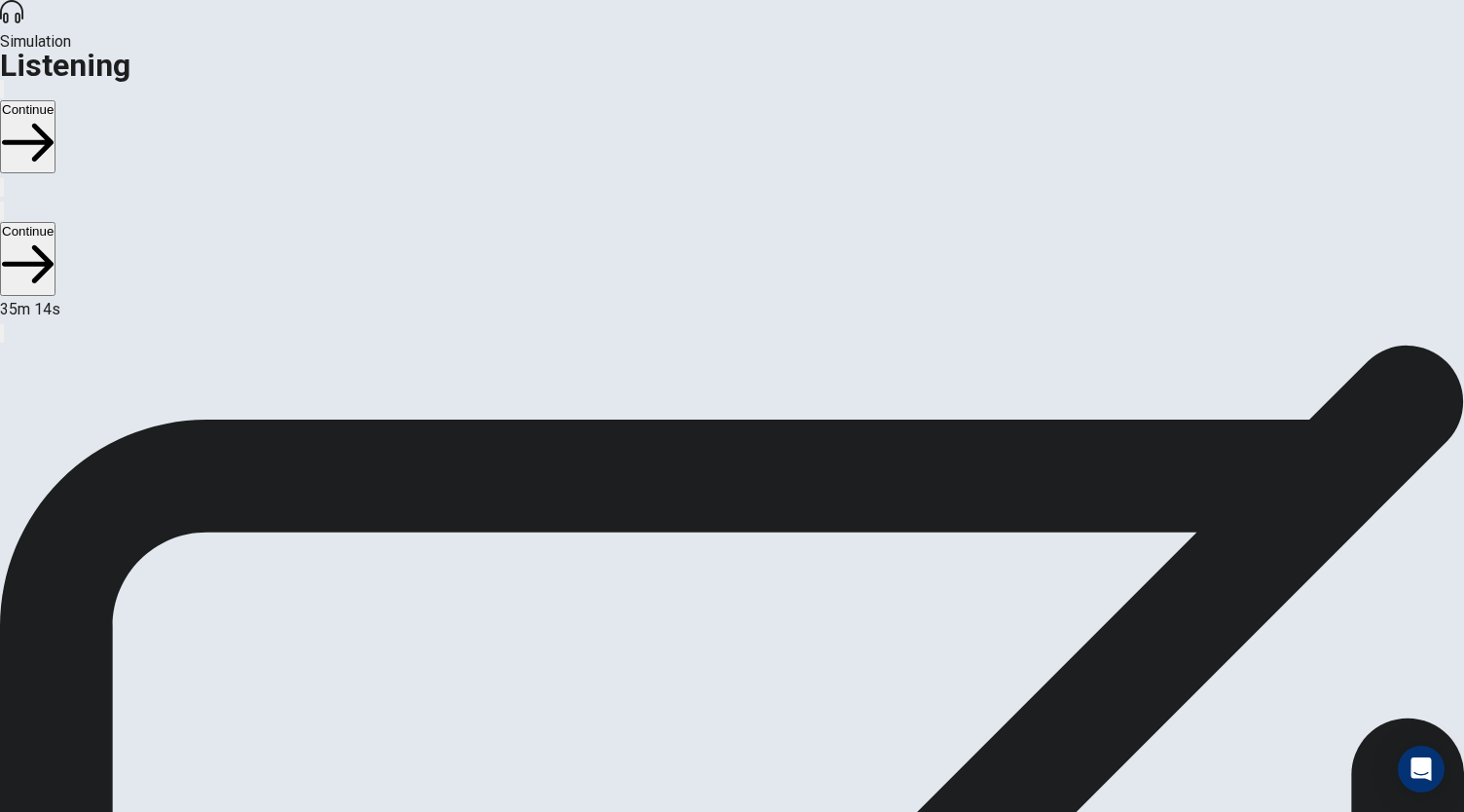
click at [55, 100] on button "Continue" at bounding box center [28, 137] width 55 height 73
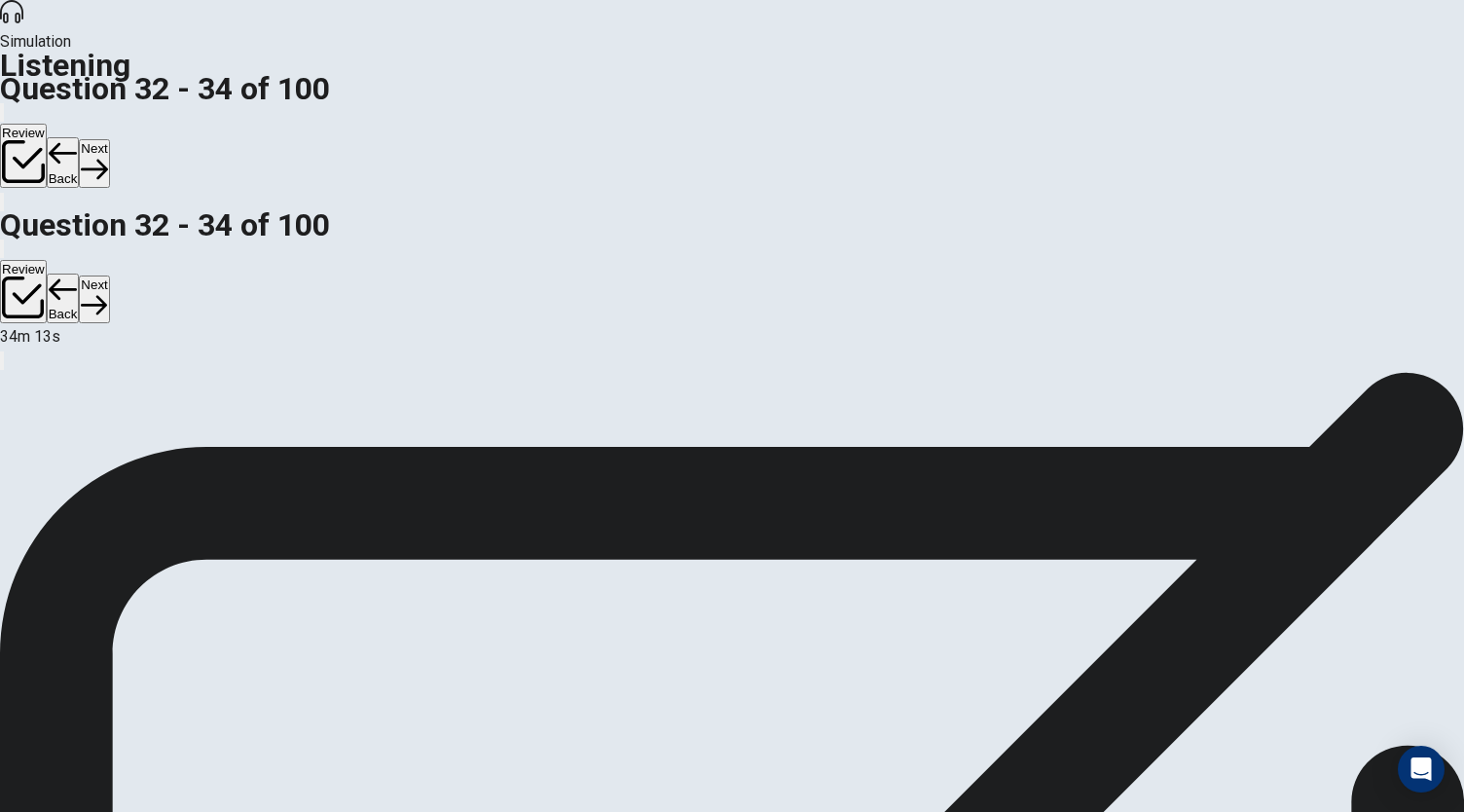
scroll to position [0, 0]
click at [109, 139] on button "Next" at bounding box center [94, 162] width 31 height 47
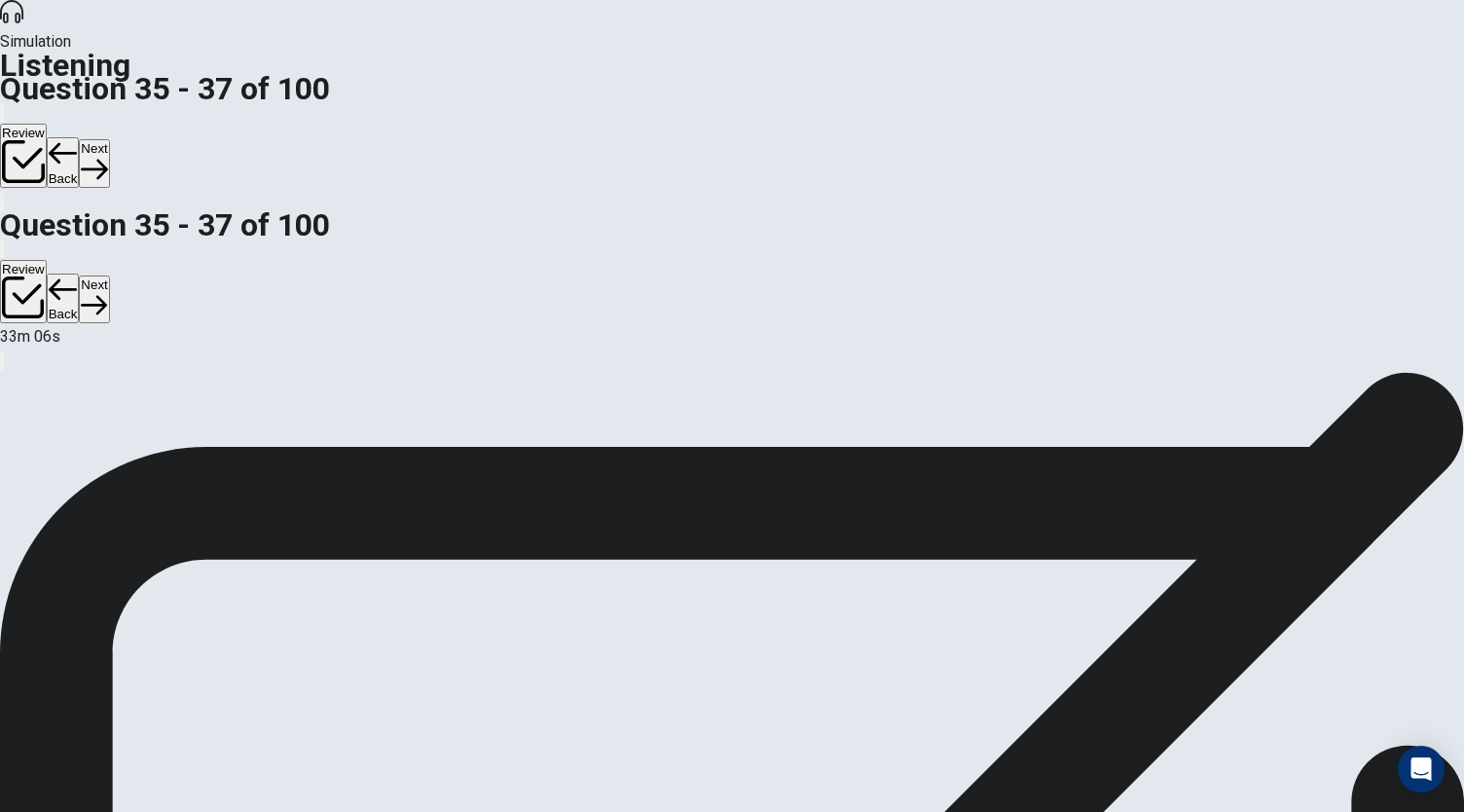
click at [109, 139] on button "Next" at bounding box center [94, 162] width 31 height 47
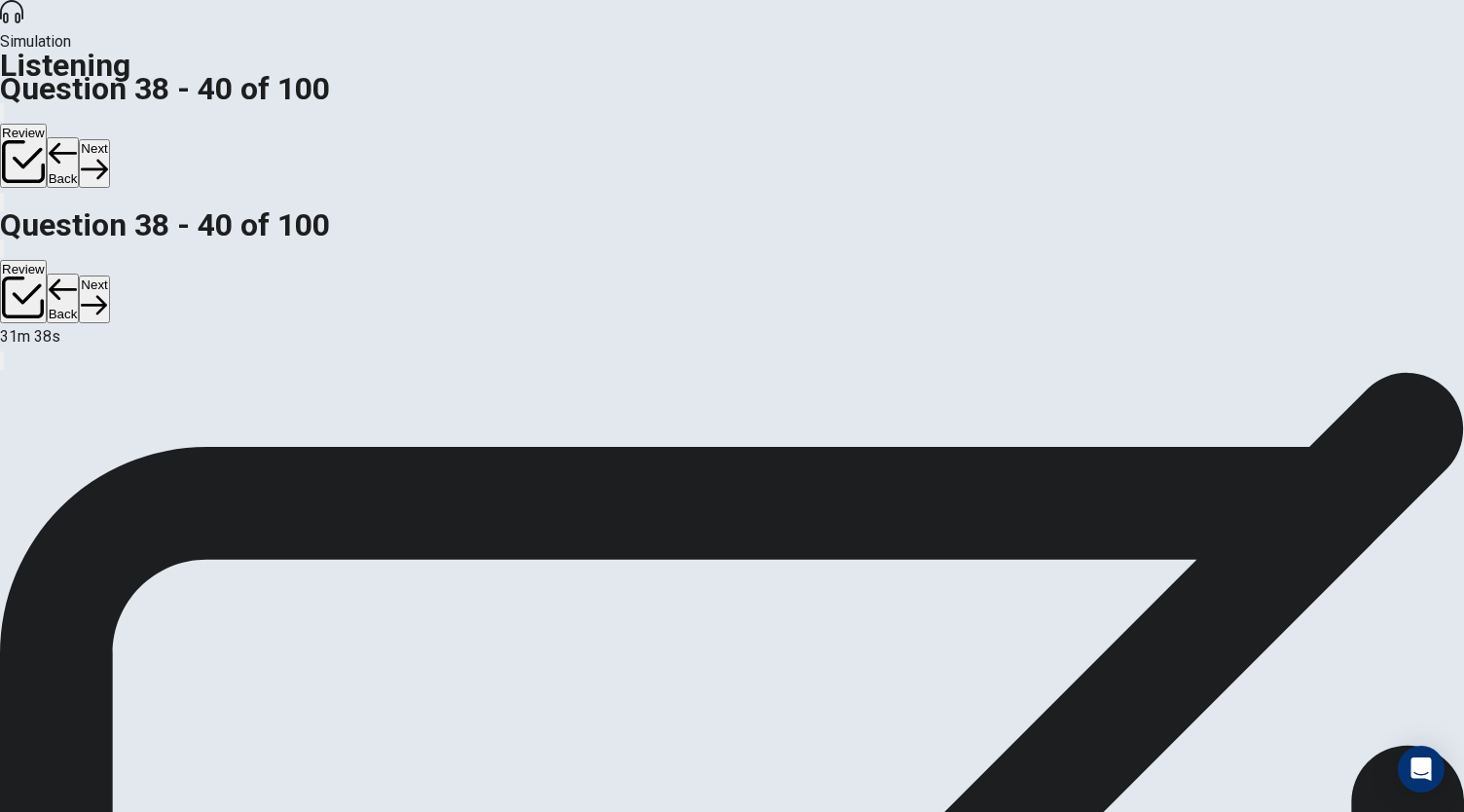
scroll to position [116, 0]
click at [109, 139] on button "Next" at bounding box center [94, 162] width 31 height 47
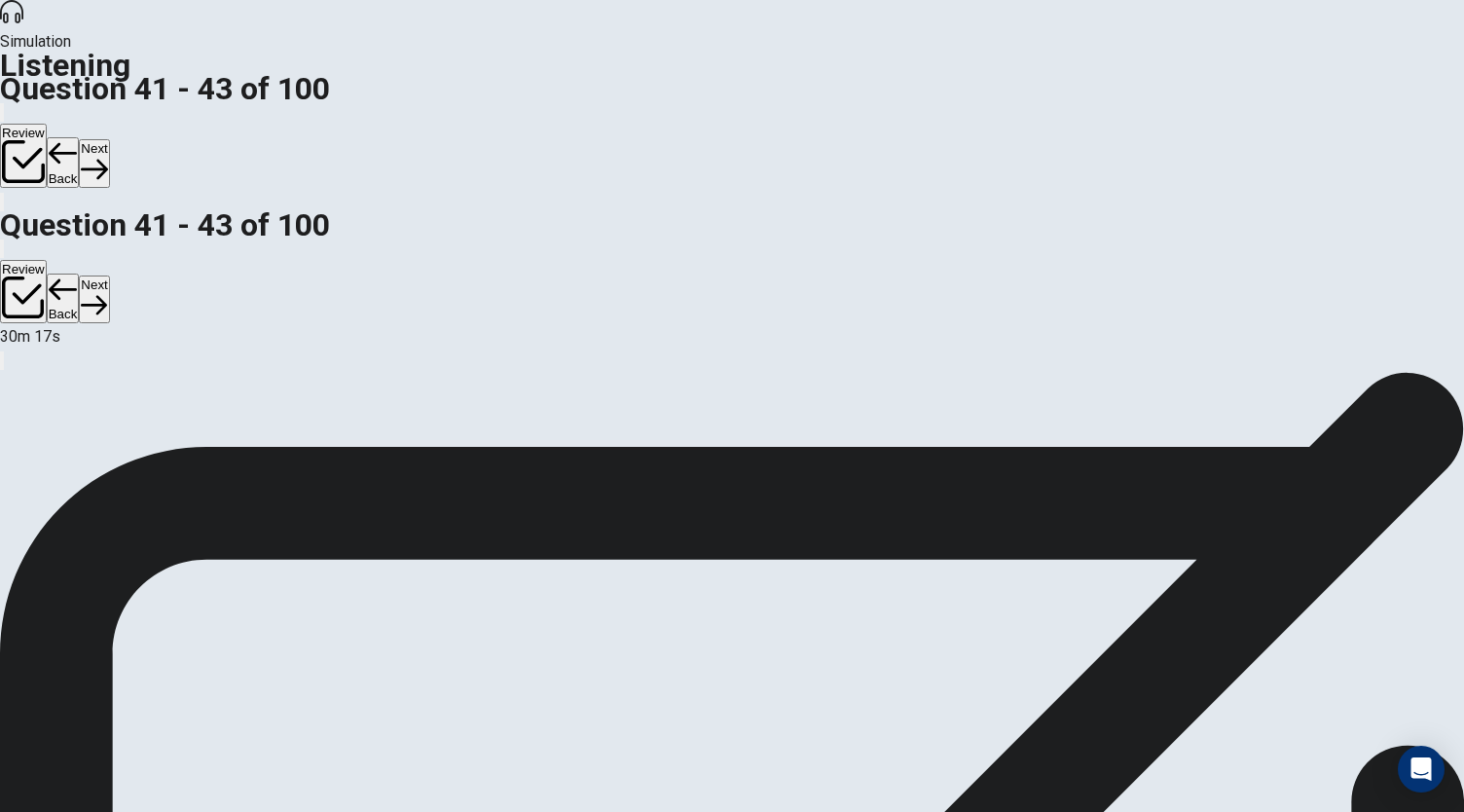
scroll to position [195, 0]
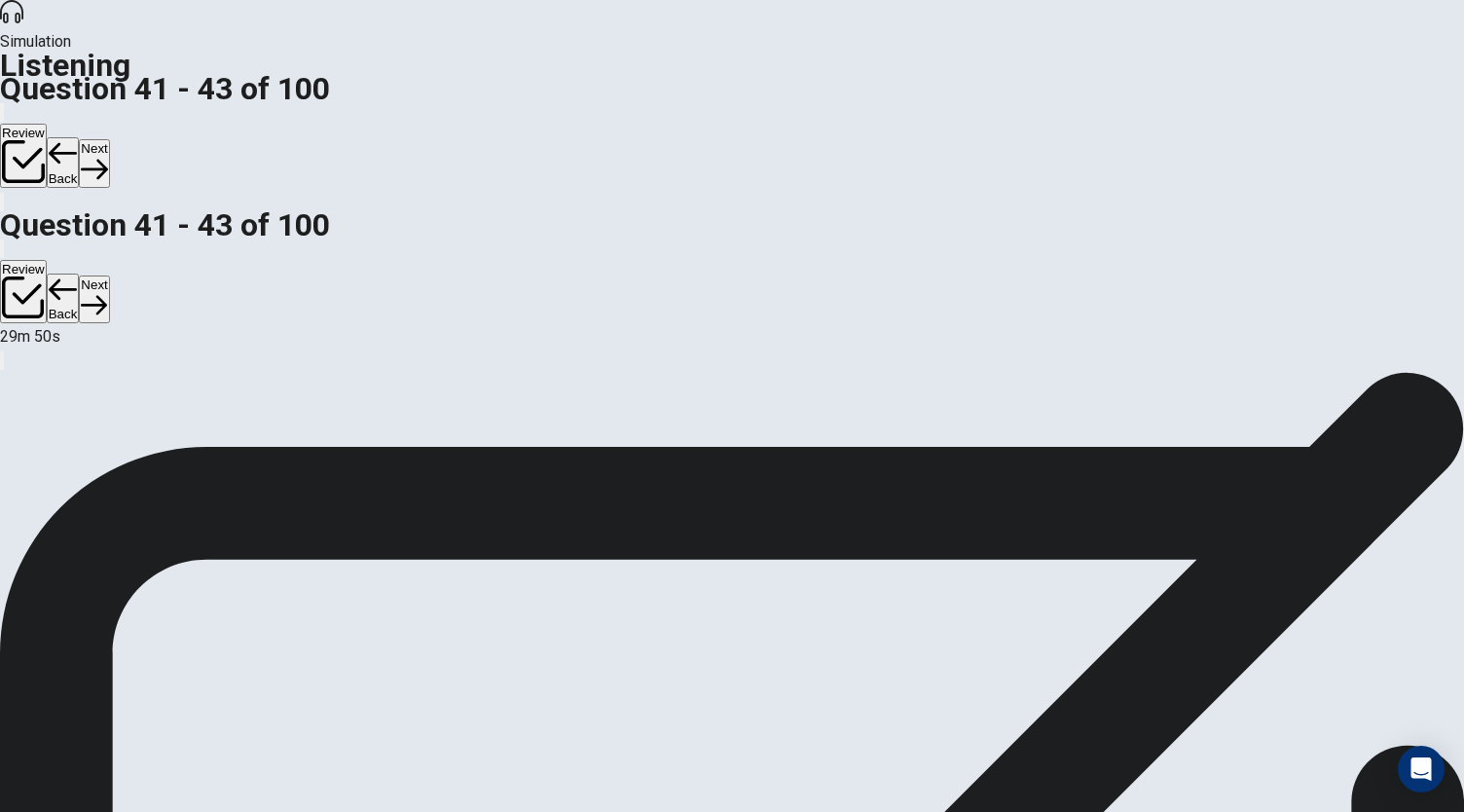
scroll to position [0, 0]
click at [107, 156] on icon "button" at bounding box center [94, 168] width 27 height 27
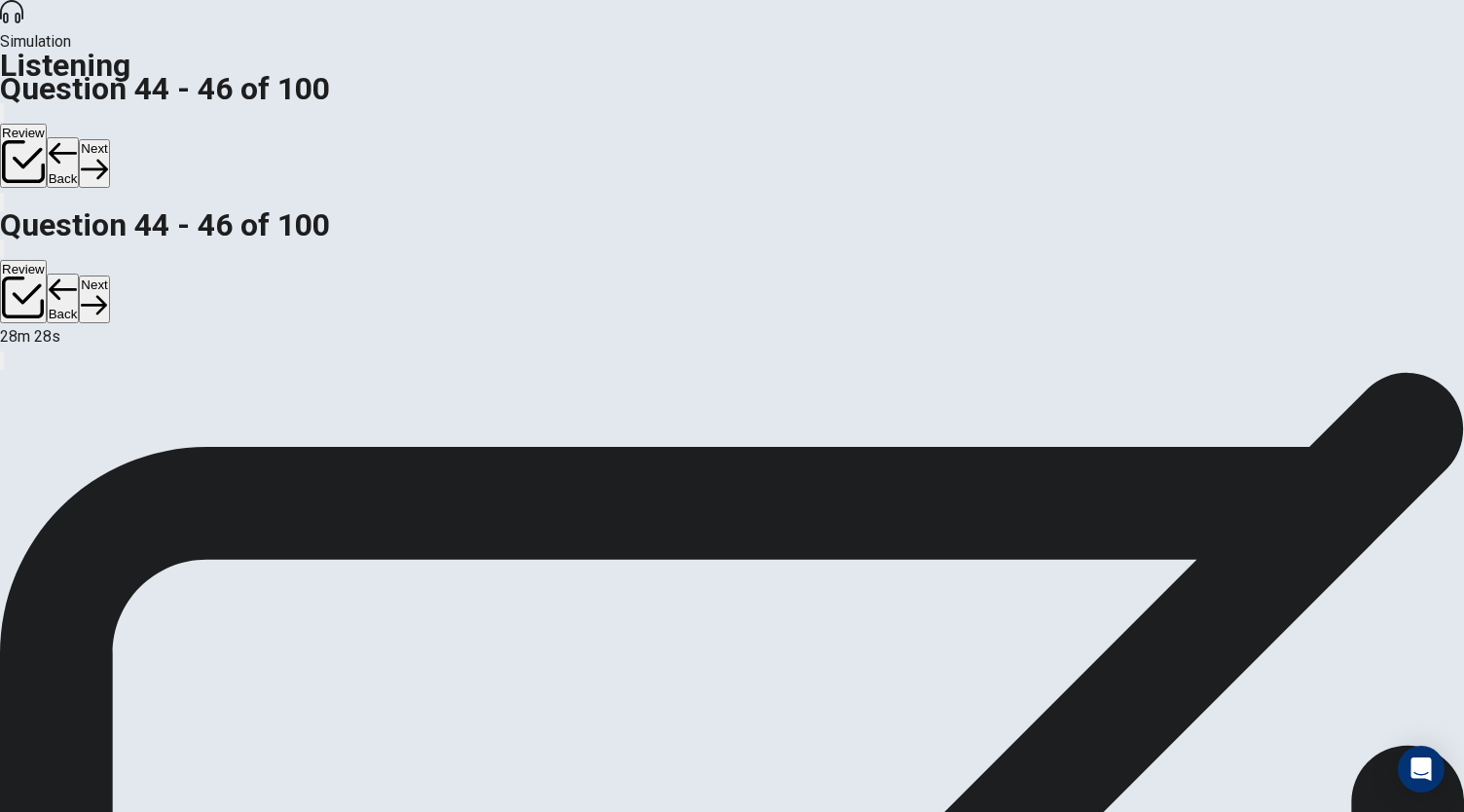
scroll to position [0, 0]
click at [109, 139] on button "Next" at bounding box center [94, 162] width 31 height 47
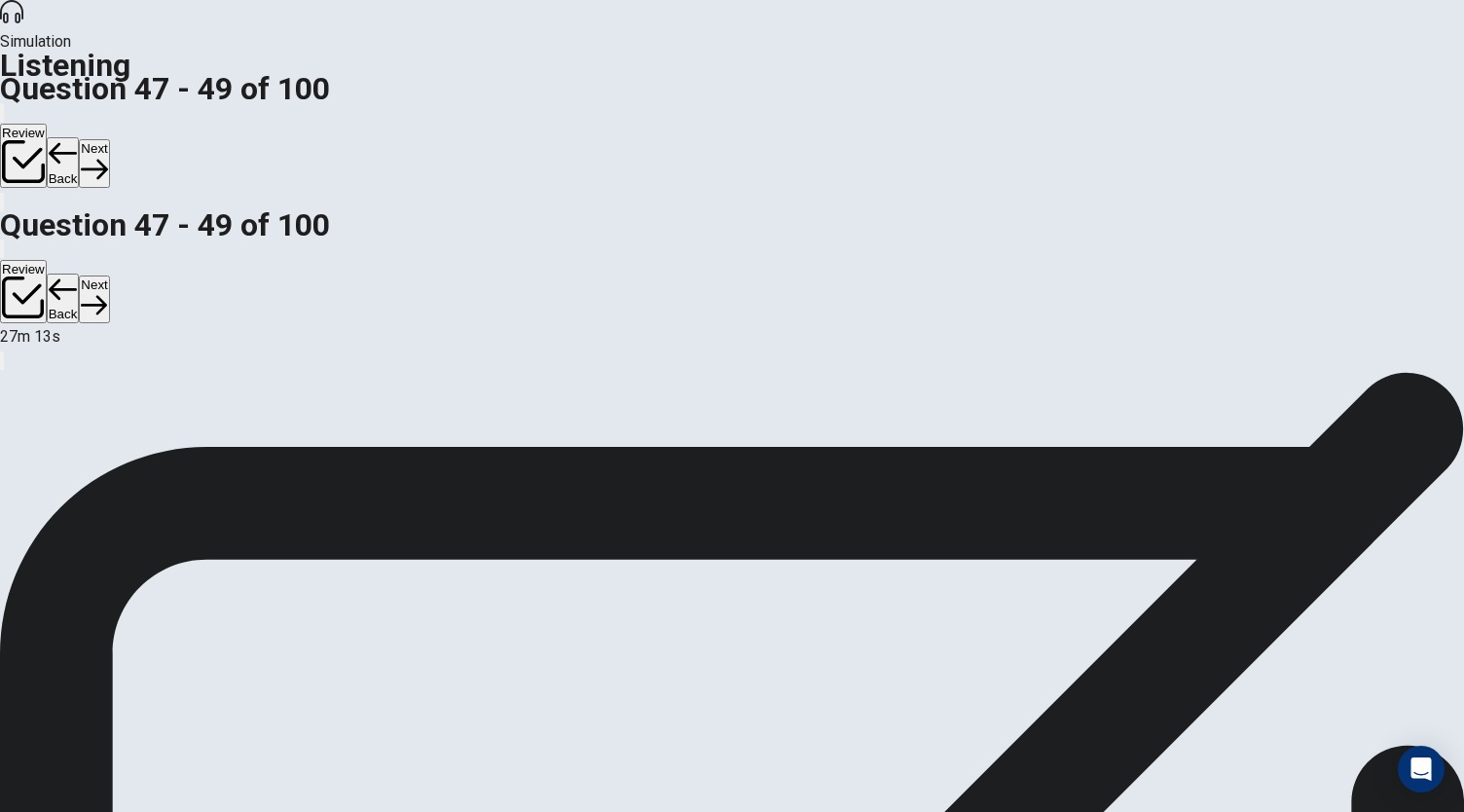
click at [109, 139] on button "Next" at bounding box center [94, 162] width 31 height 47
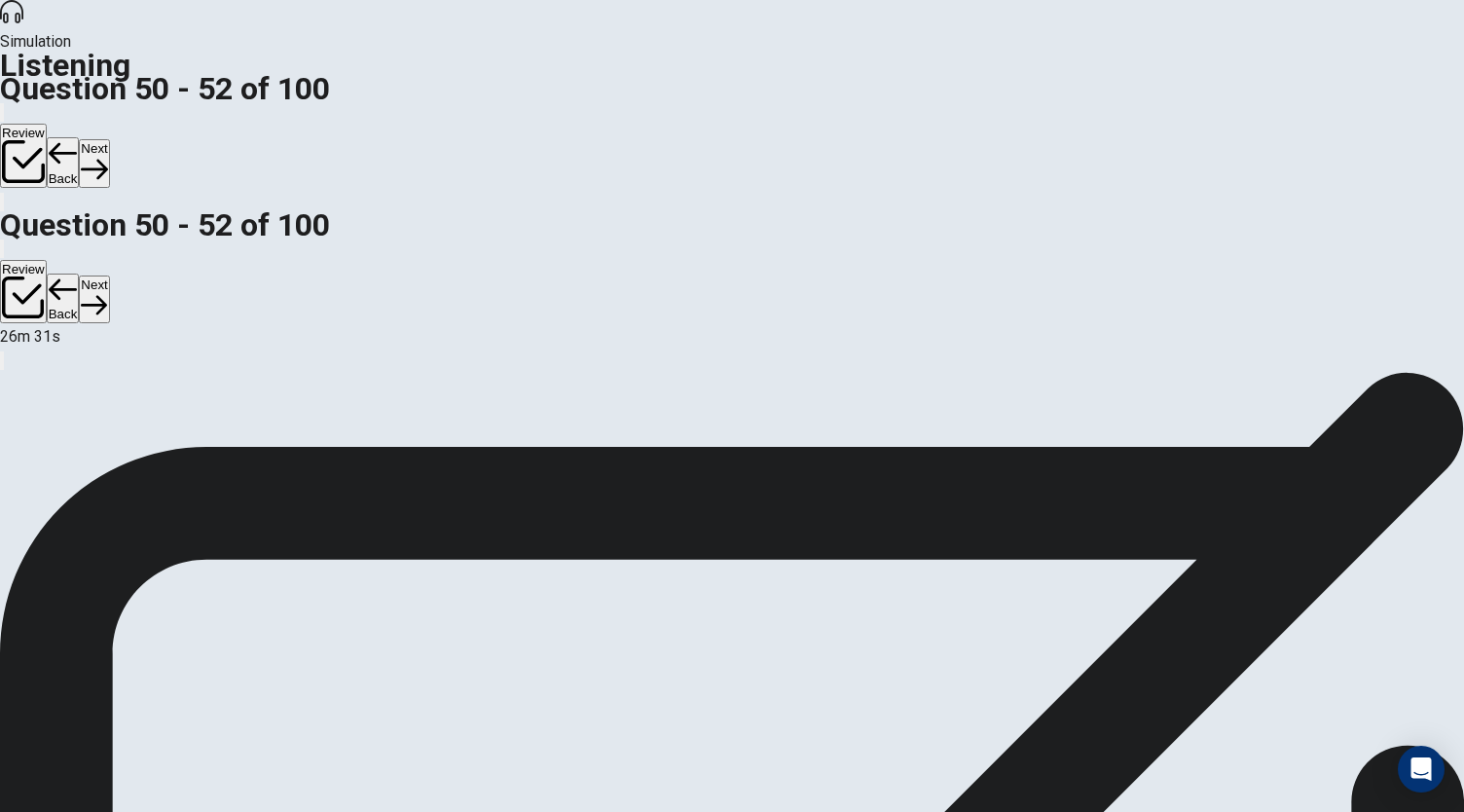
scroll to position [86, 0]
click at [109, 139] on button "Next" at bounding box center [94, 162] width 31 height 47
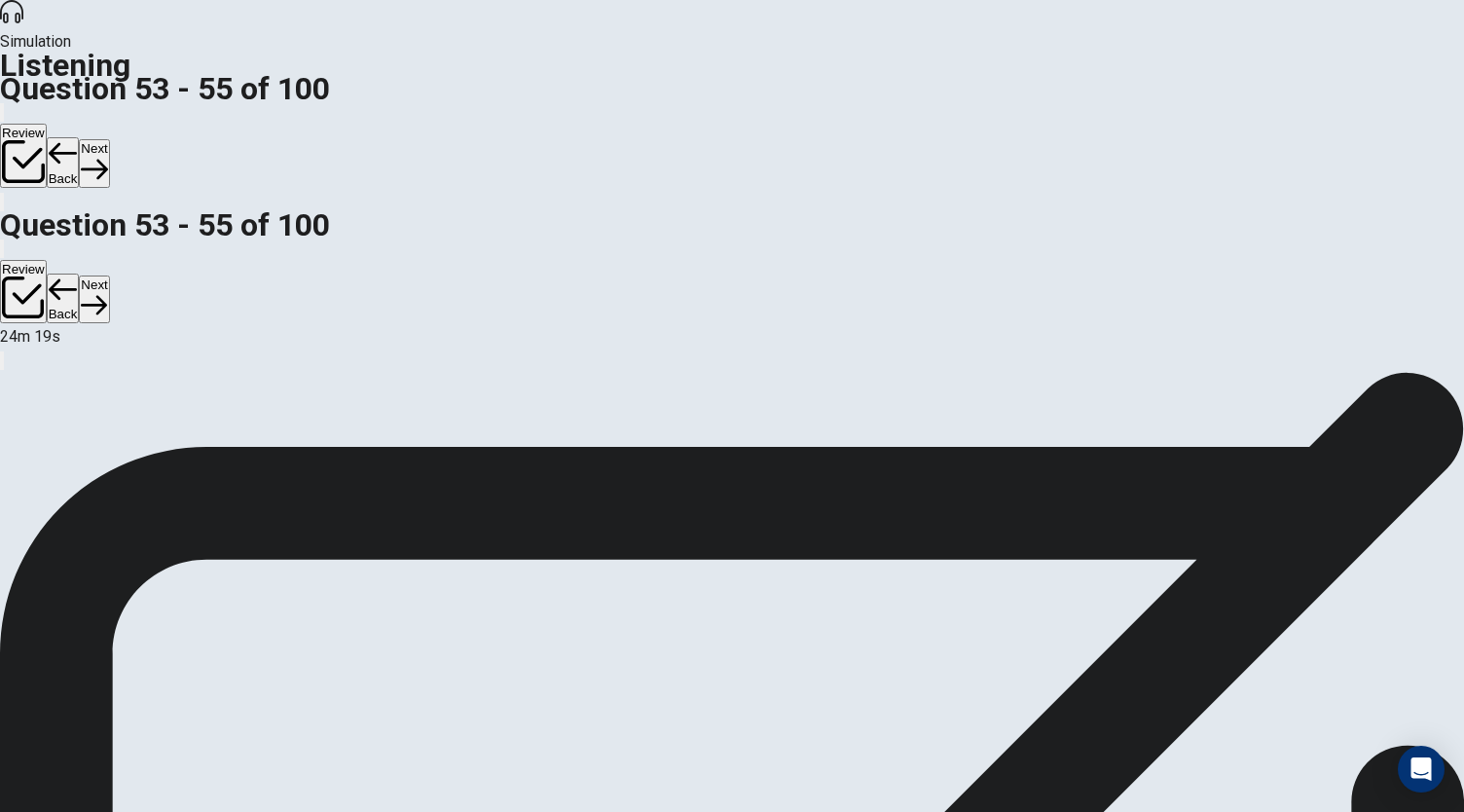
scroll to position [0, 0]
click at [109, 139] on button "Next" at bounding box center [94, 162] width 31 height 47
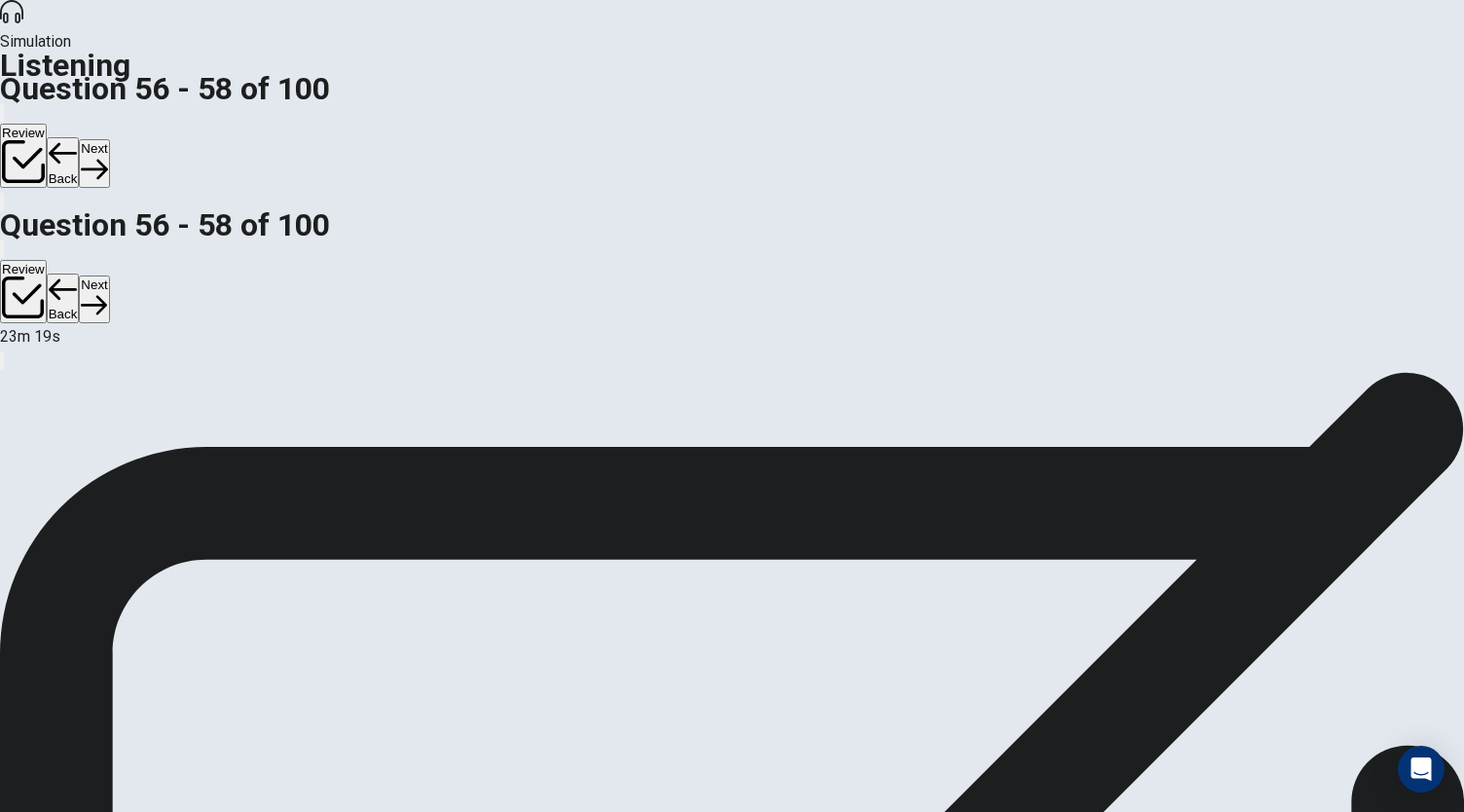
scroll to position [116, 0]
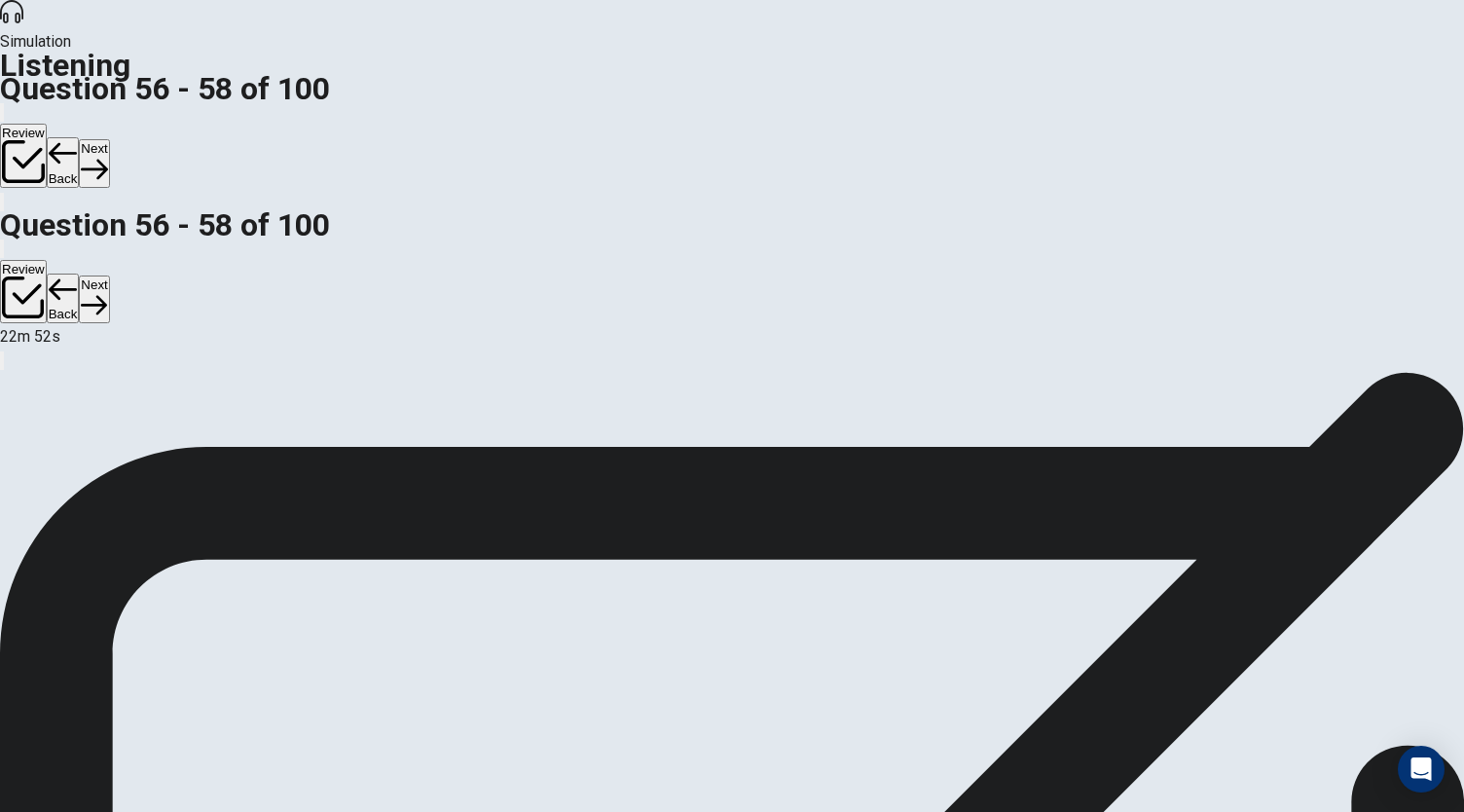
scroll to position [30, 0]
click at [109, 139] on button "Next" at bounding box center [94, 162] width 31 height 47
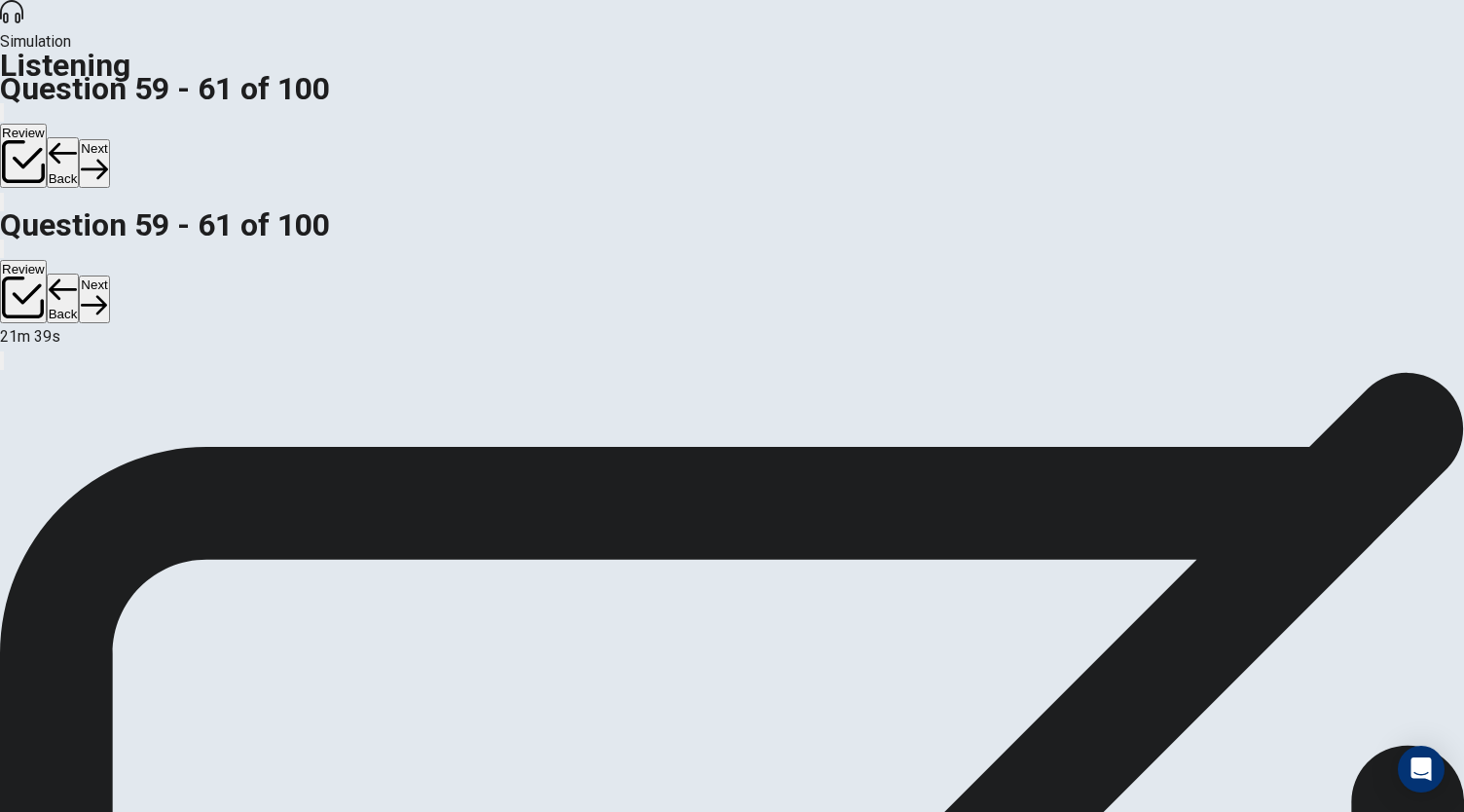
scroll to position [241, 0]
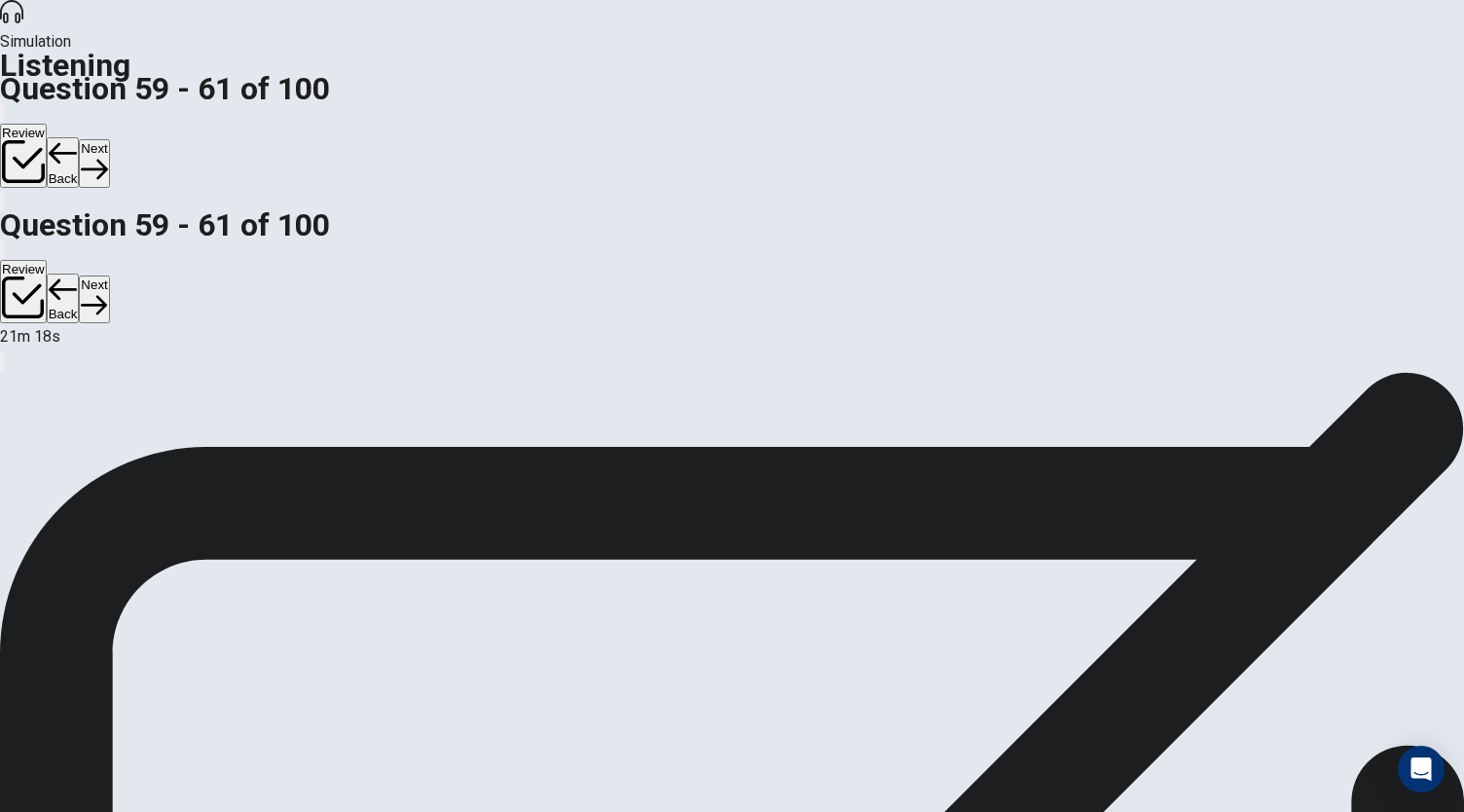
click at [109, 139] on button "Next" at bounding box center [94, 162] width 31 height 47
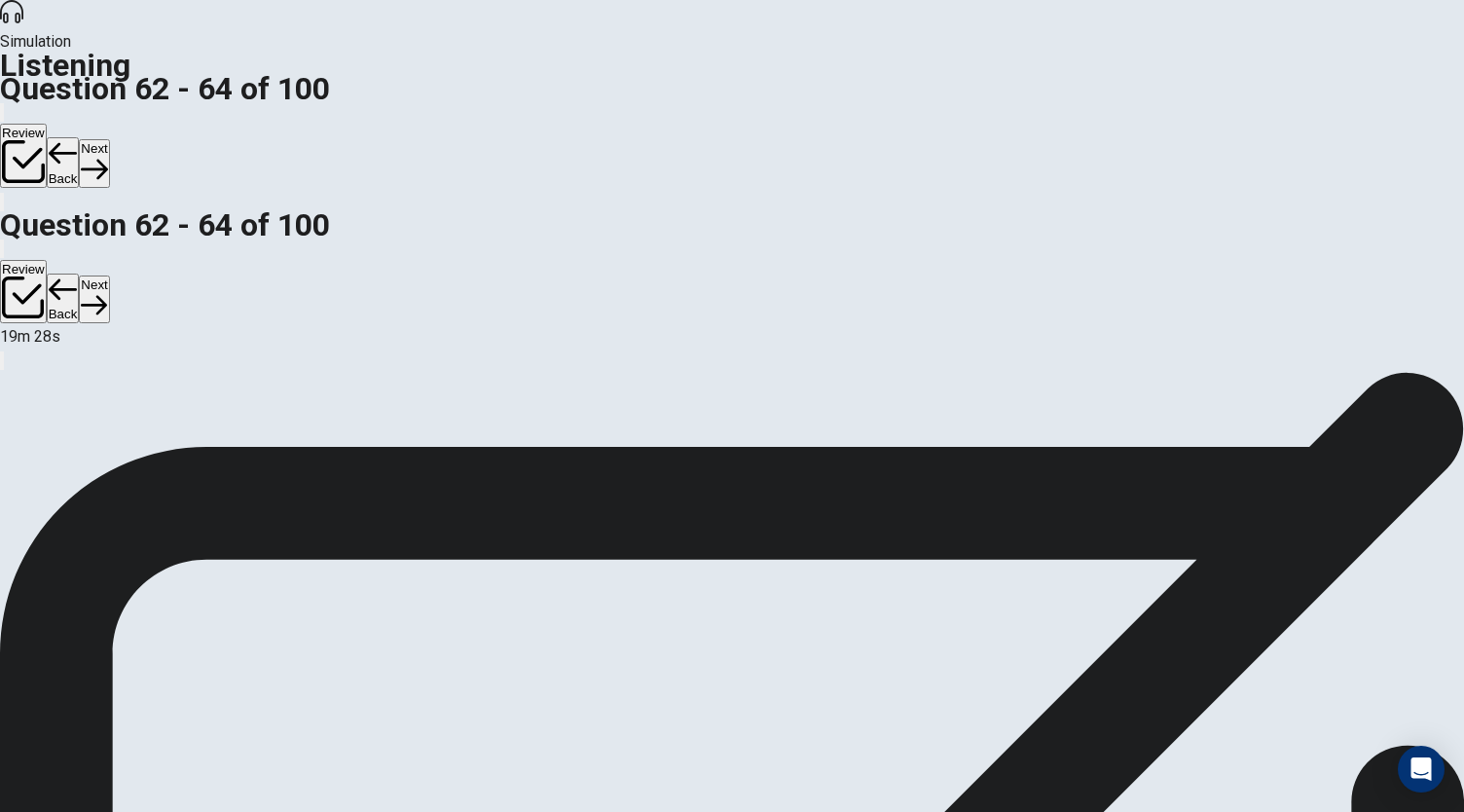
click at [109, 139] on button "Next" at bounding box center [94, 162] width 31 height 47
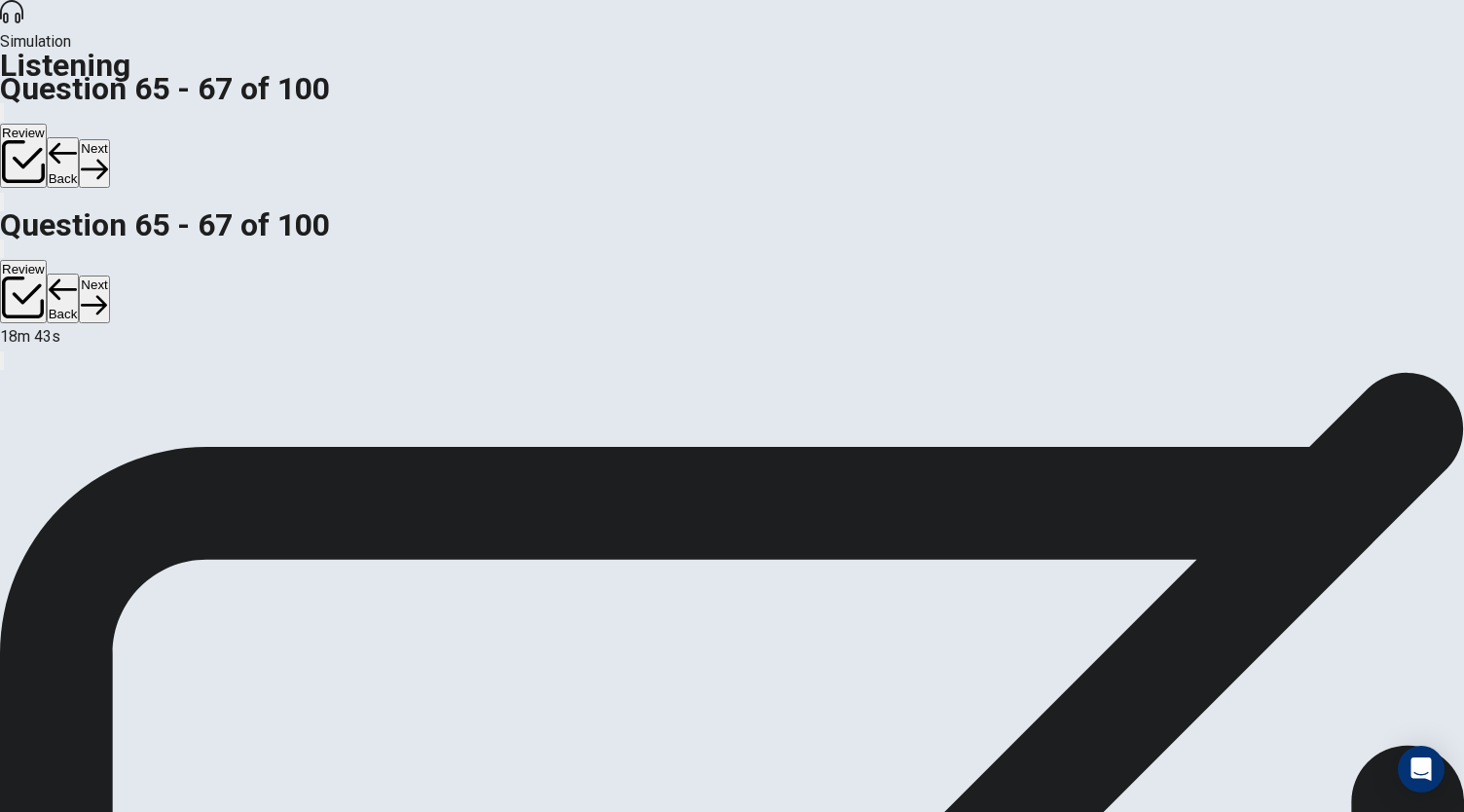
scroll to position [92, 0]
click at [107, 159] on icon "button" at bounding box center [94, 169] width 27 height 20
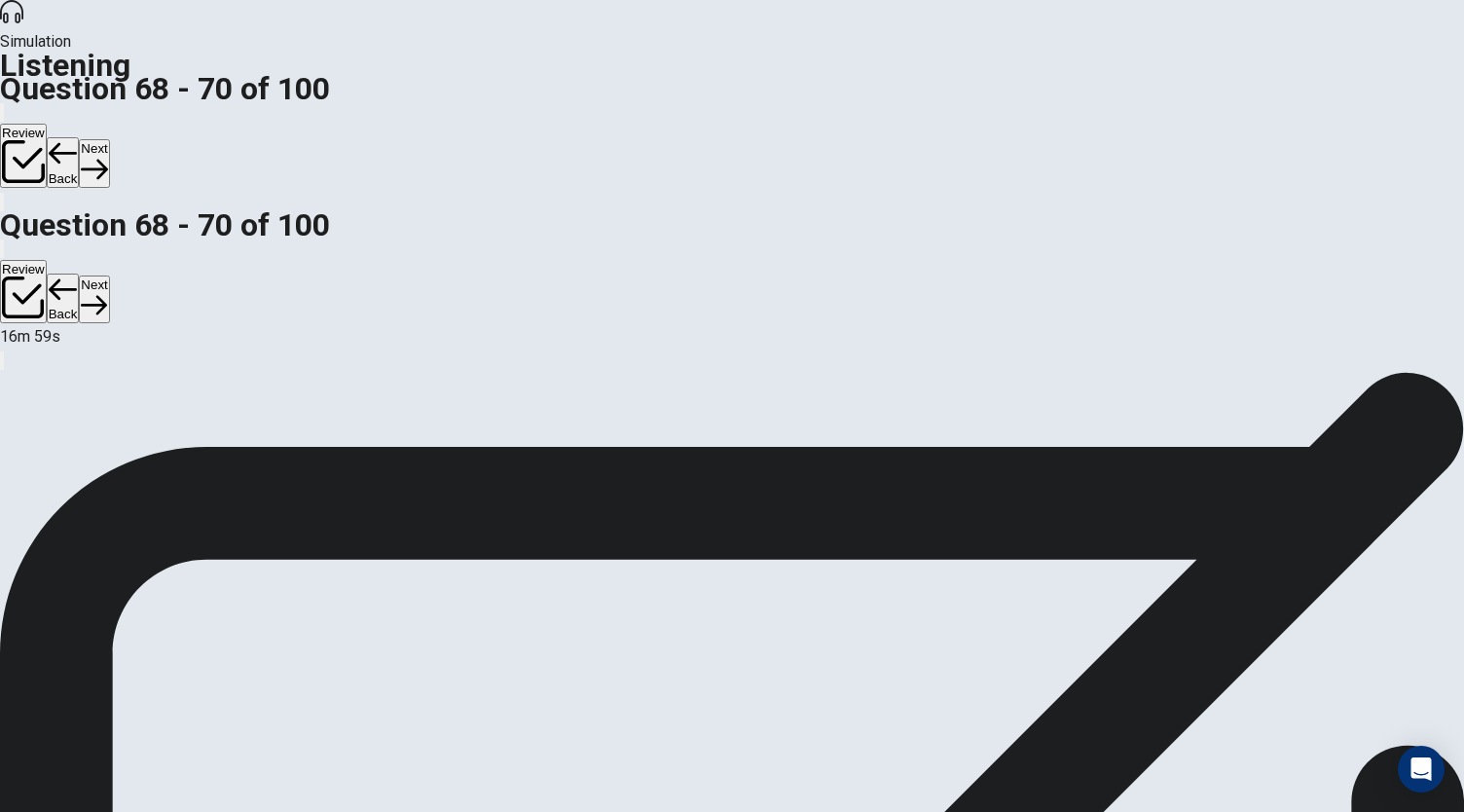
scroll to position [116, 0]
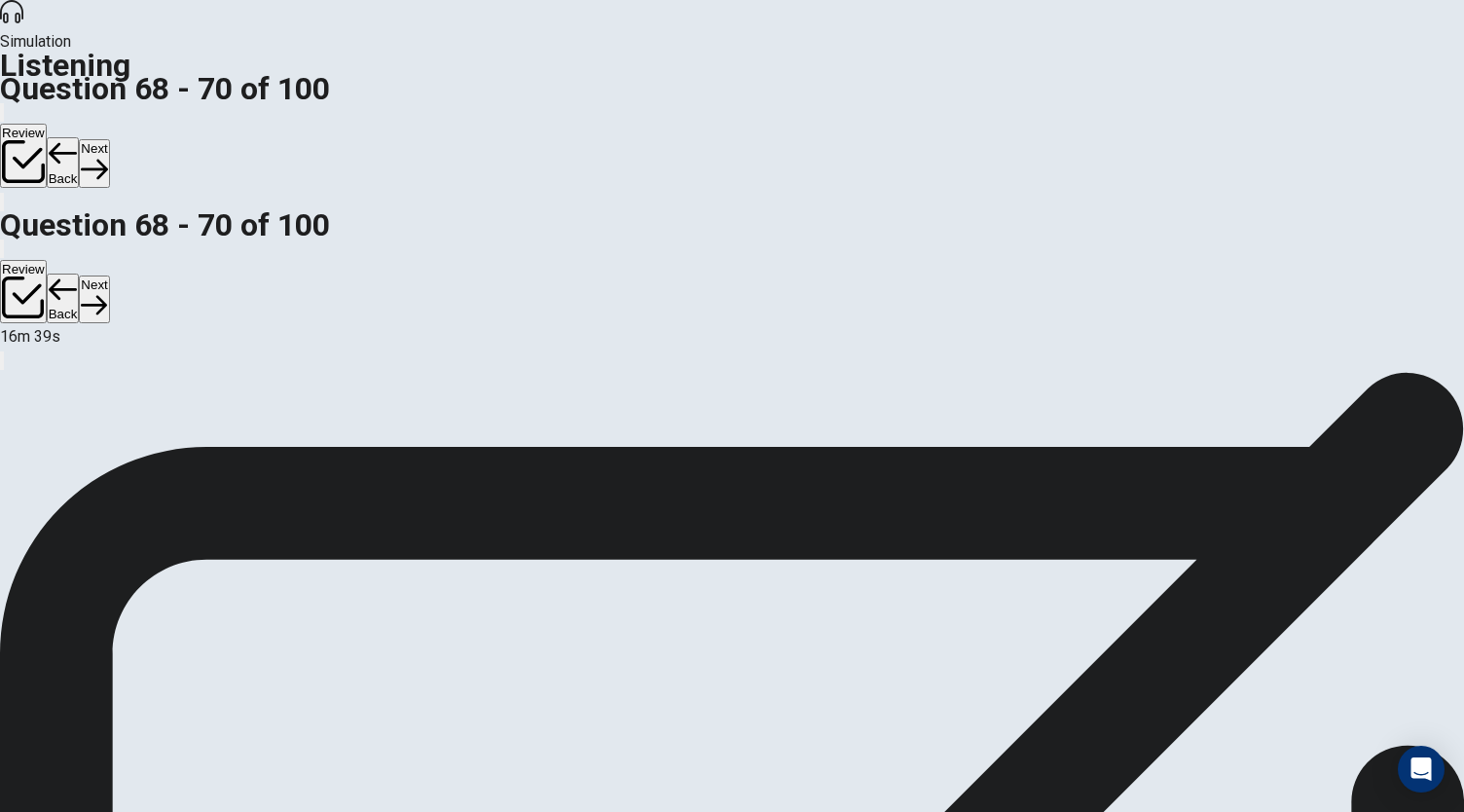
scroll to position [0, 0]
click at [109, 139] on button "Next" at bounding box center [94, 162] width 31 height 47
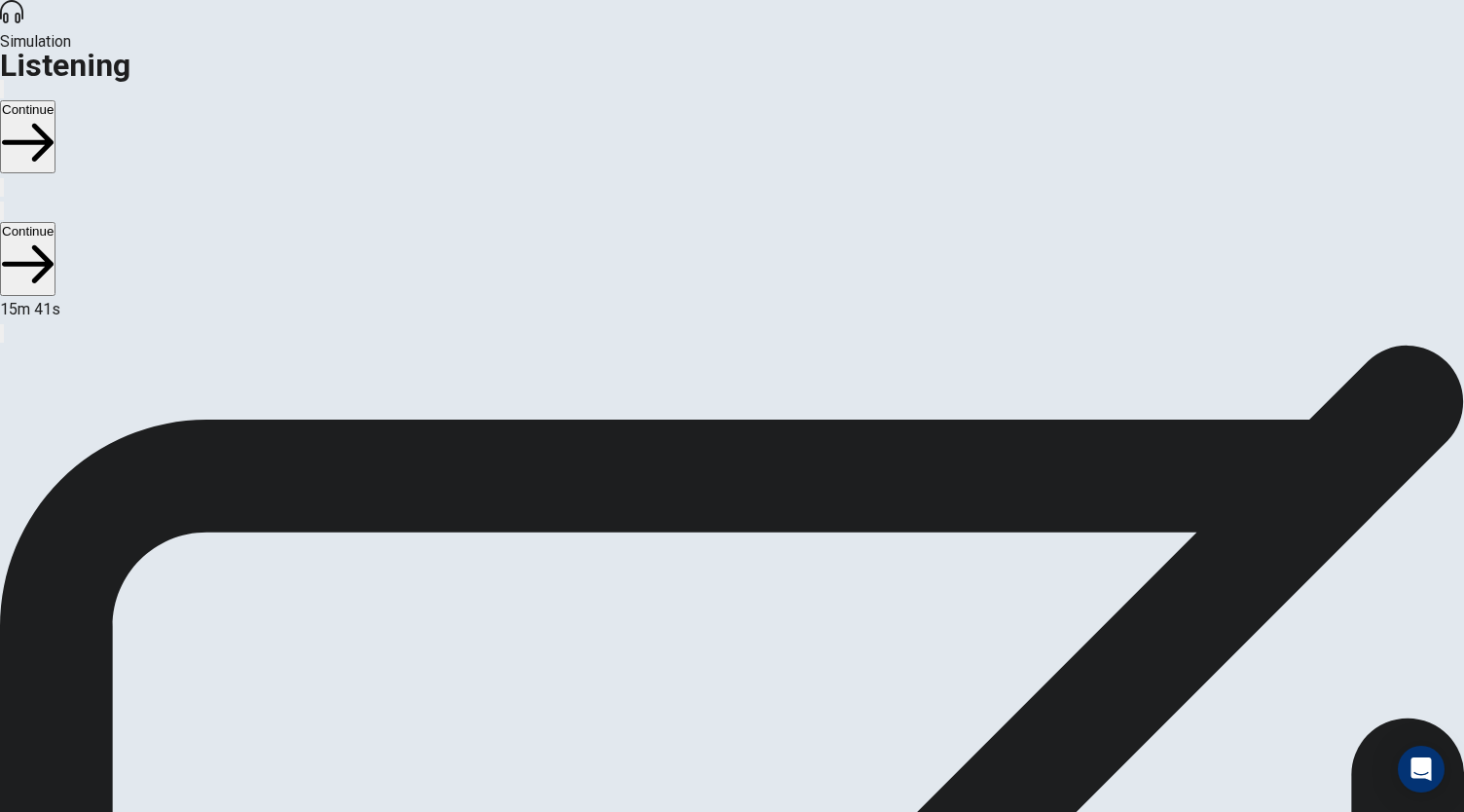
click at [55, 100] on button "Continue" at bounding box center [28, 137] width 55 height 73
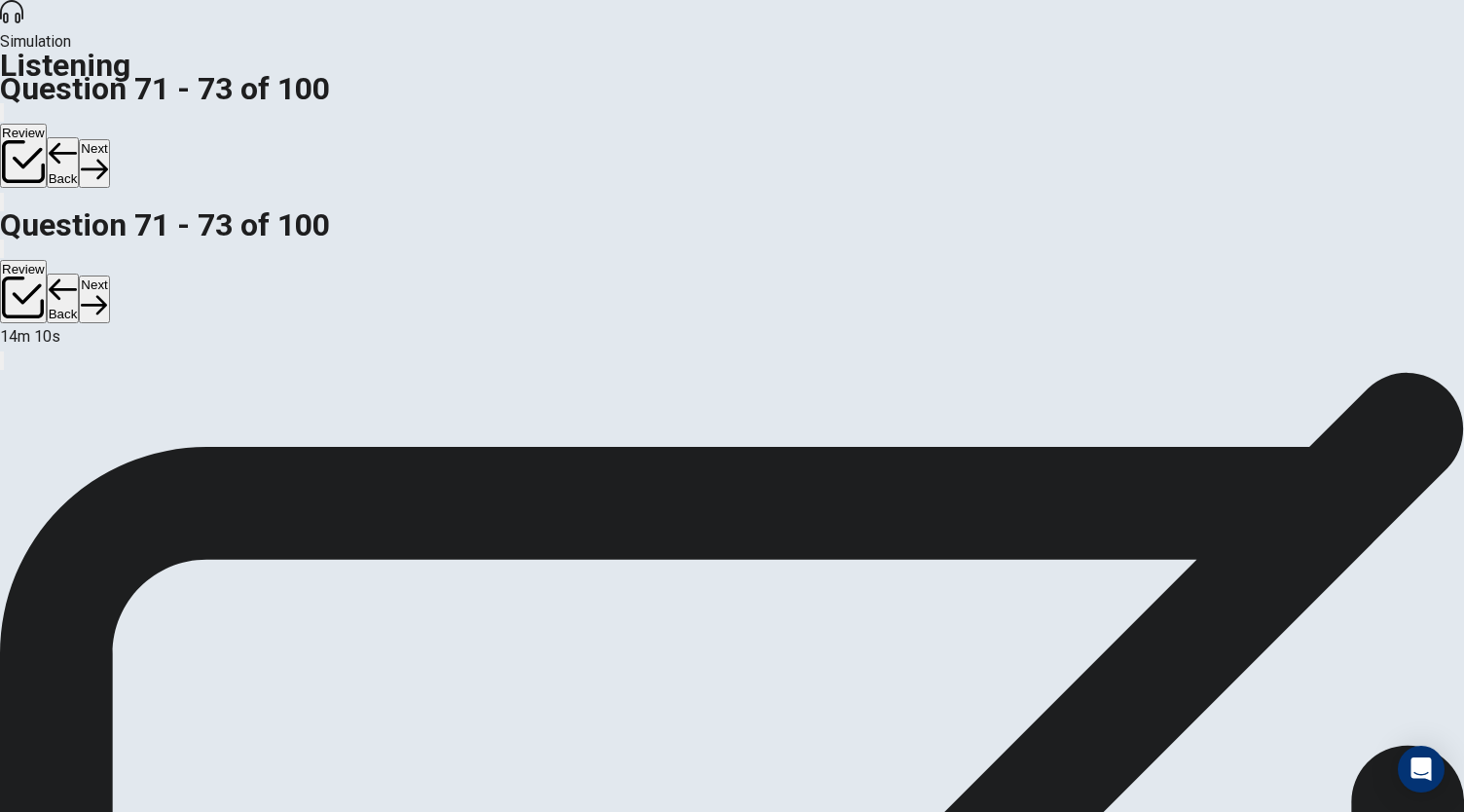
scroll to position [116, 0]
click at [109, 139] on button "Next" at bounding box center [94, 162] width 31 height 47
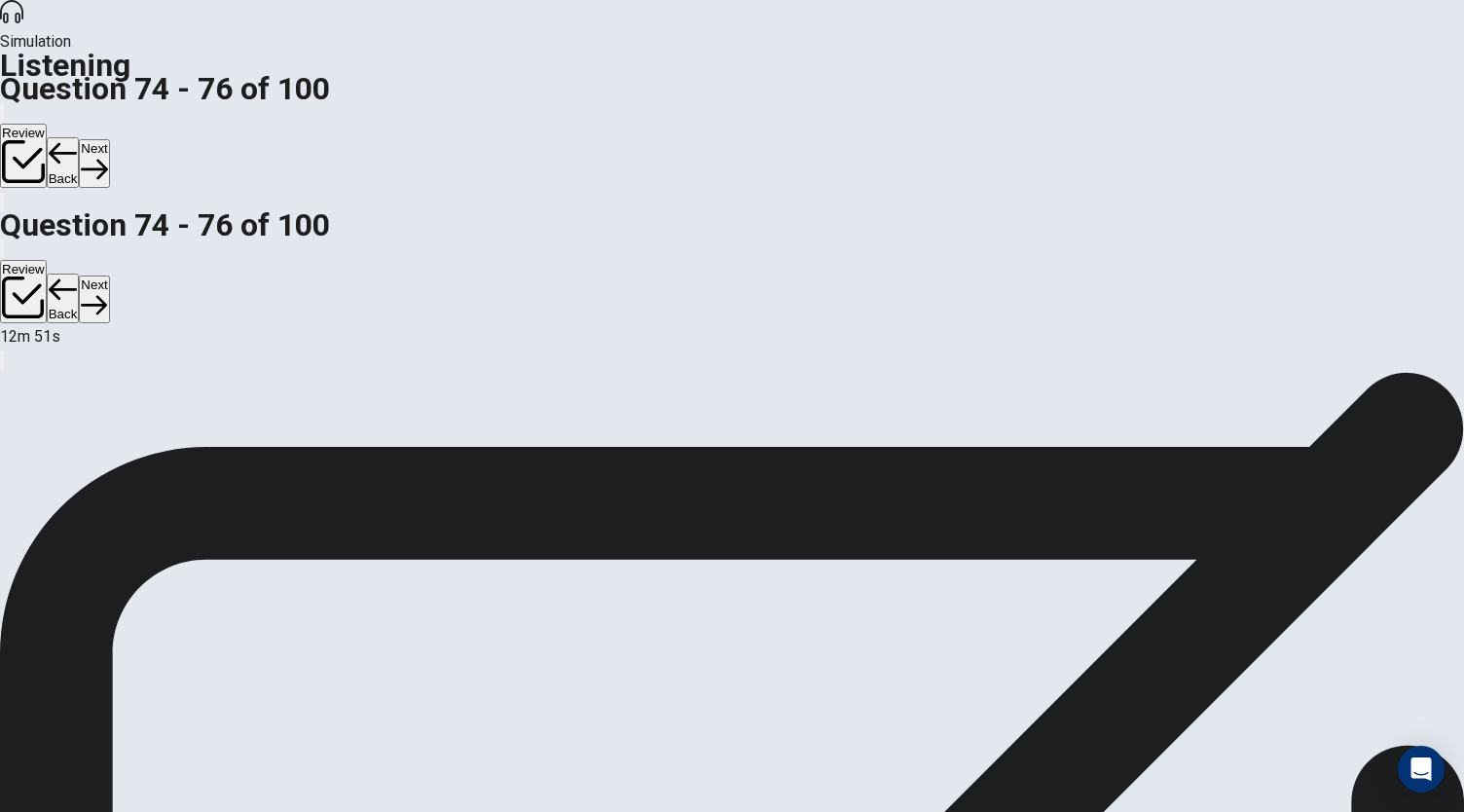
scroll to position [44, 0]
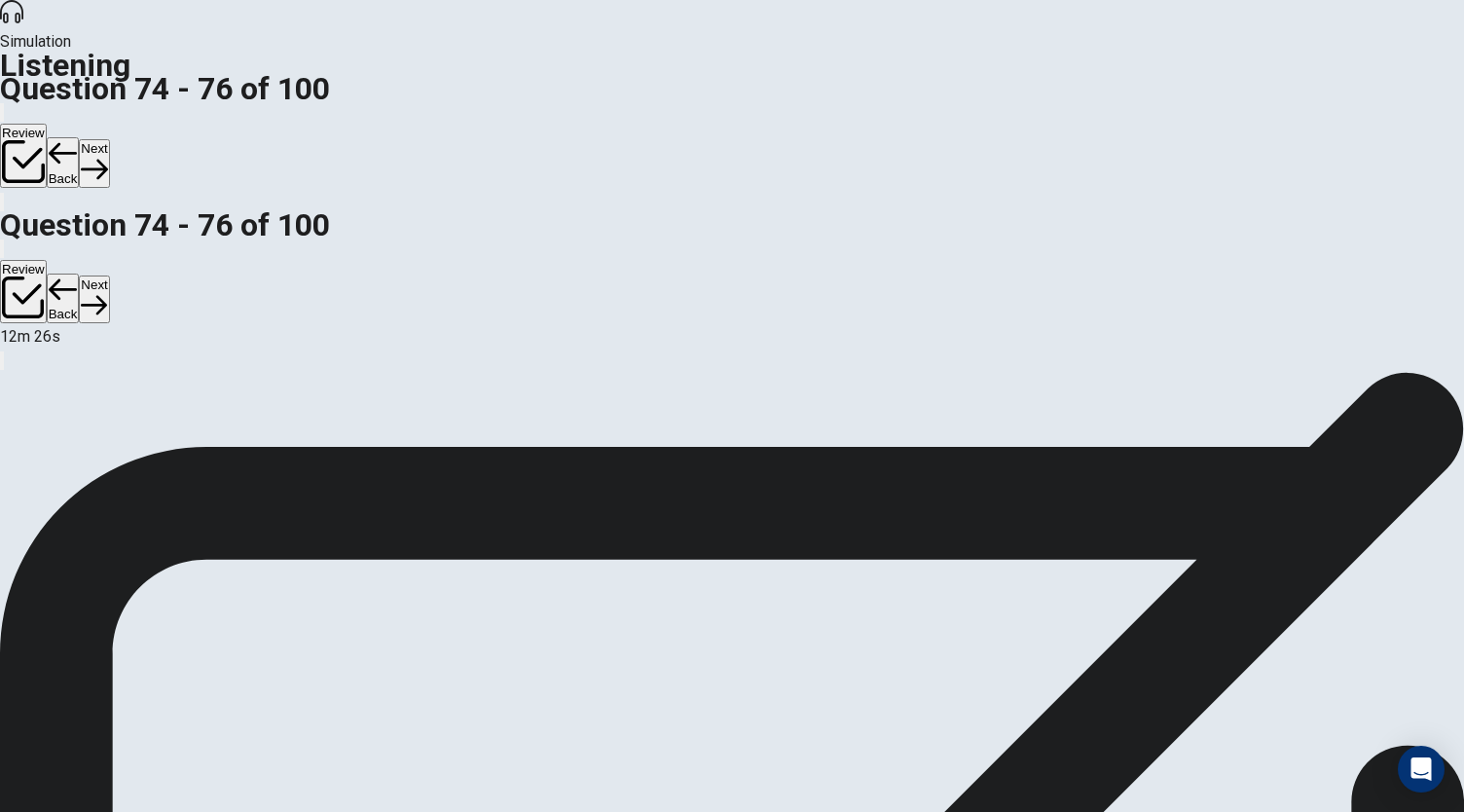
click at [109, 139] on button "Next" at bounding box center [94, 162] width 31 height 47
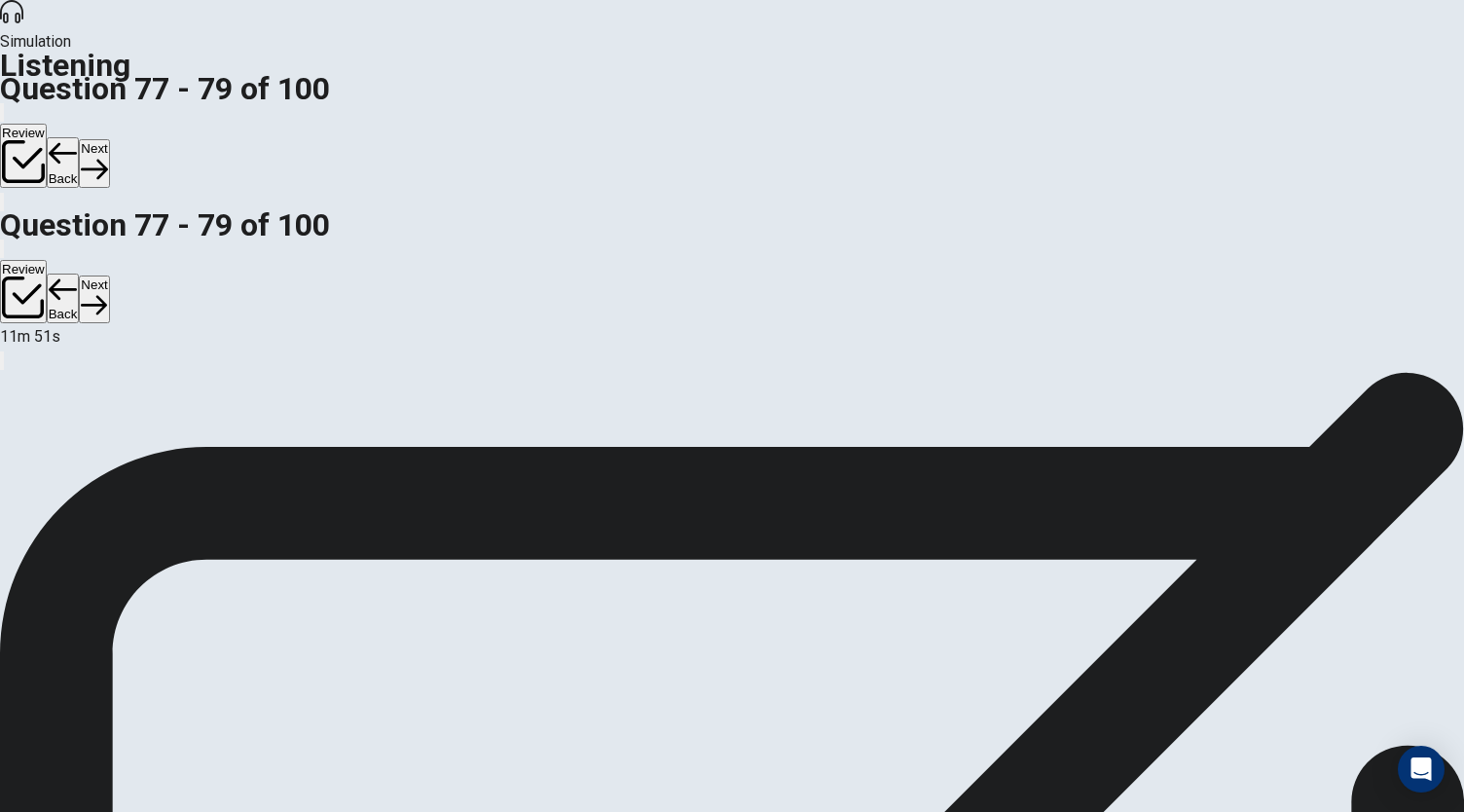
scroll to position [116, 0]
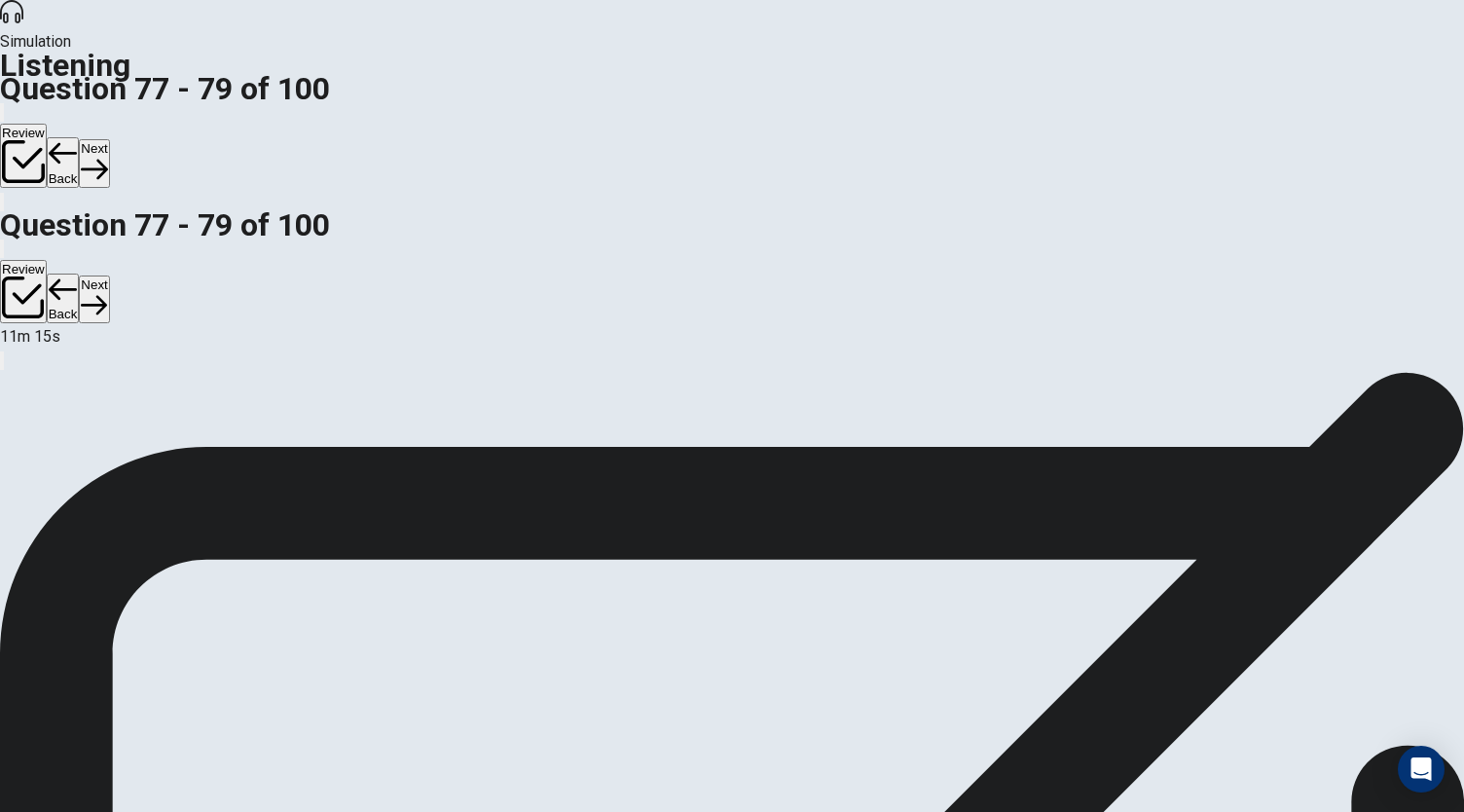
scroll to position [0, 0]
click at [109, 139] on button "Next" at bounding box center [94, 162] width 31 height 47
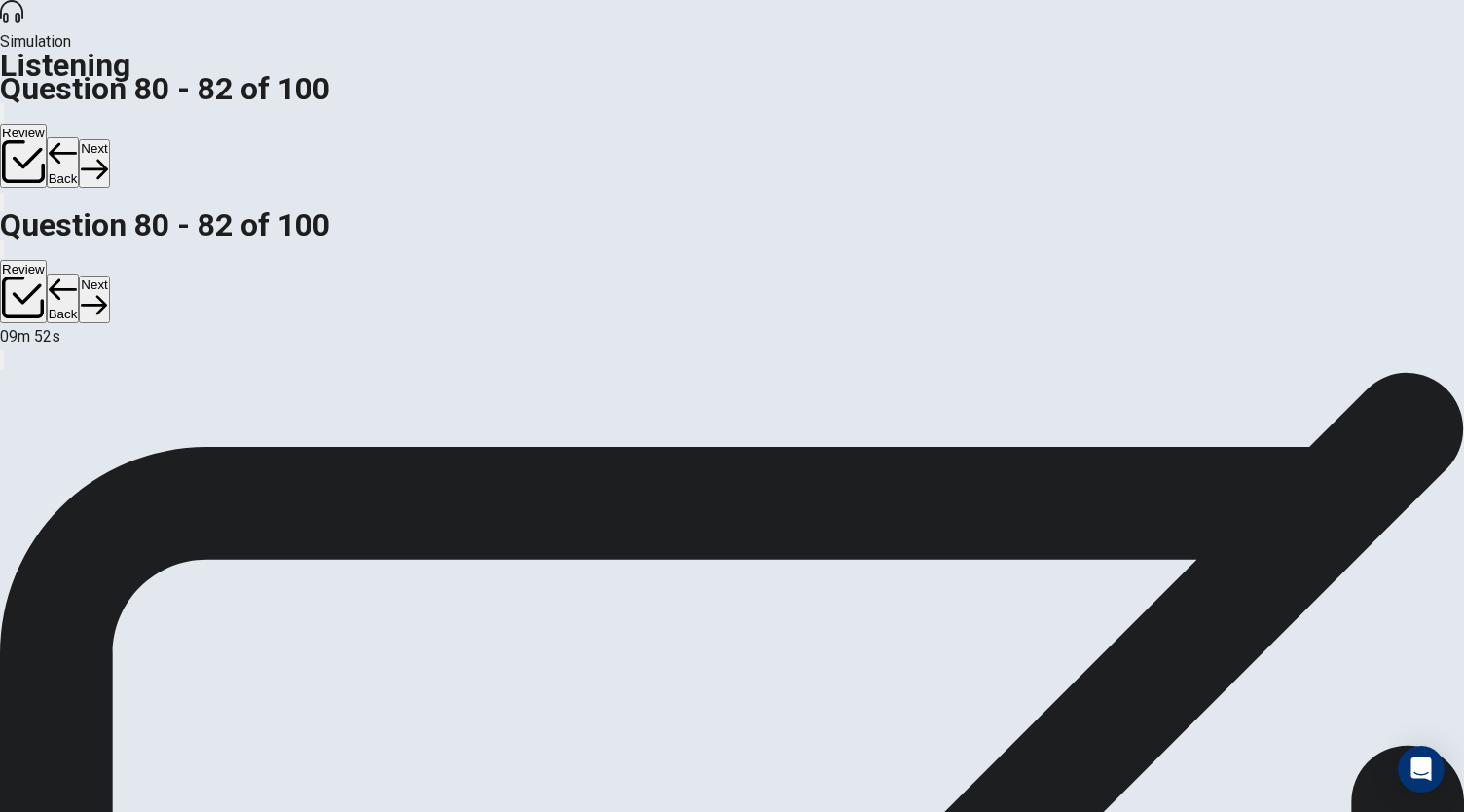
scroll to position [6, 0]
click at [109, 139] on button "Next" at bounding box center [94, 162] width 31 height 47
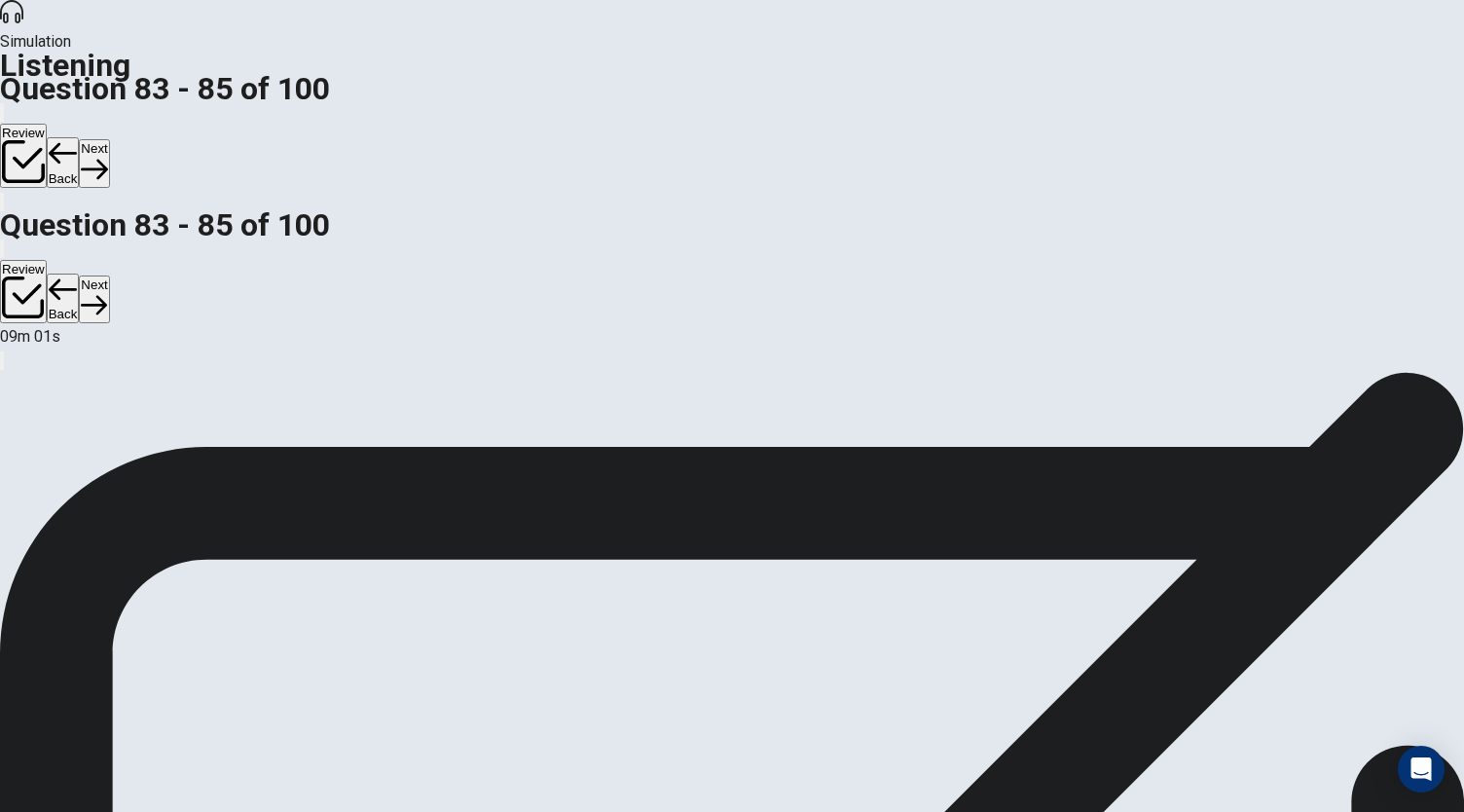
scroll to position [195, 0]
click at [109, 139] on button "Next" at bounding box center [94, 162] width 31 height 47
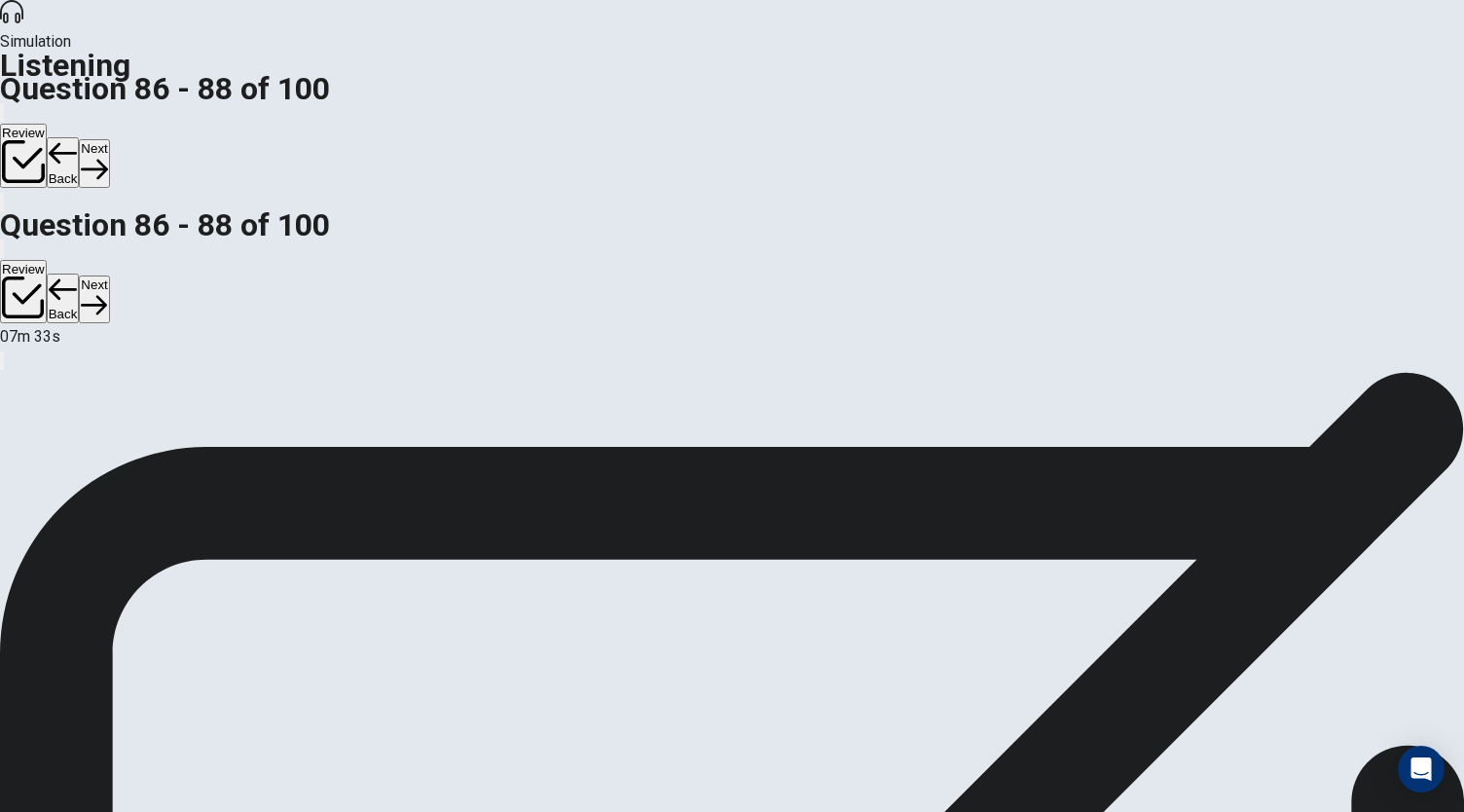
scroll to position [72, 0]
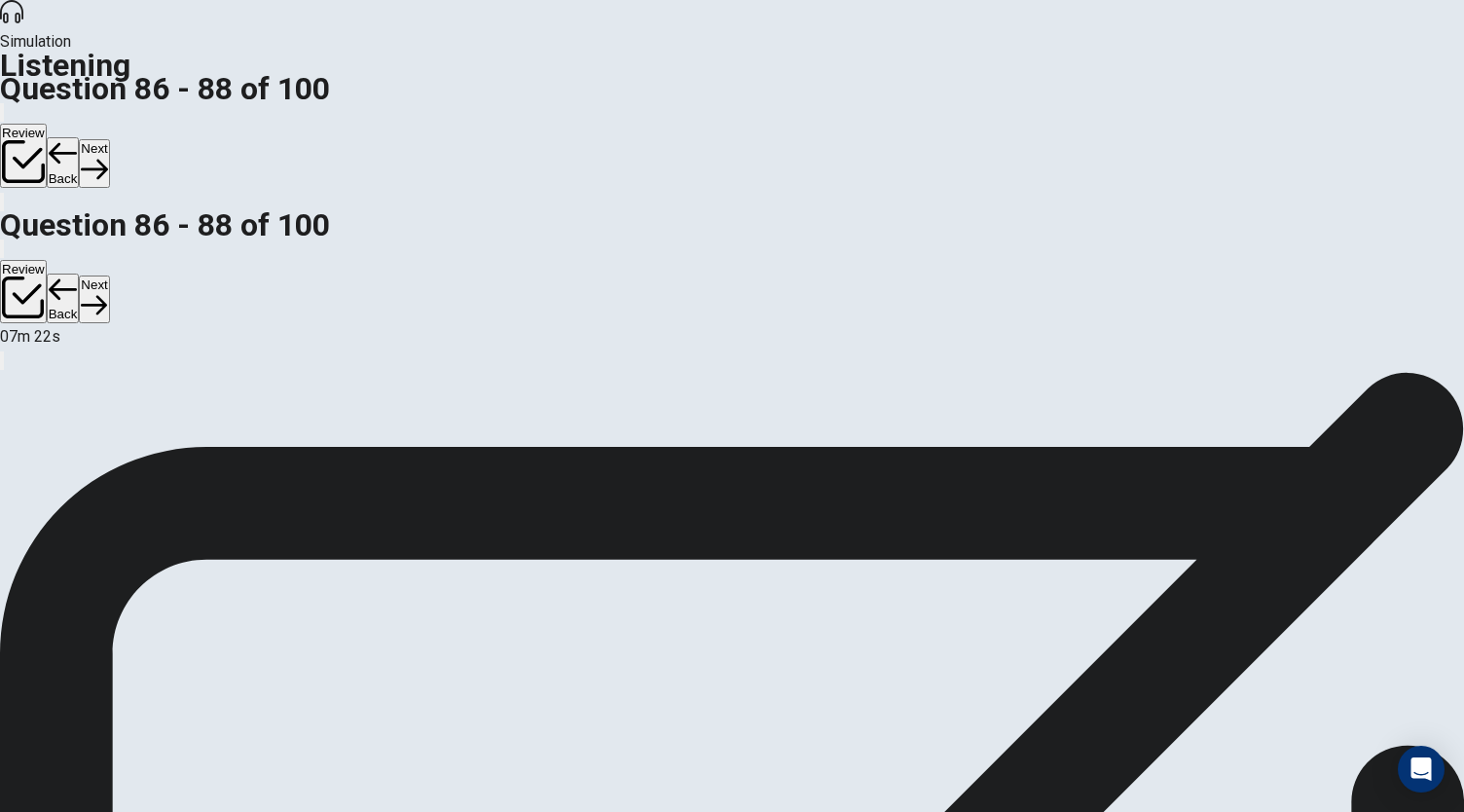
scroll to position [0, 0]
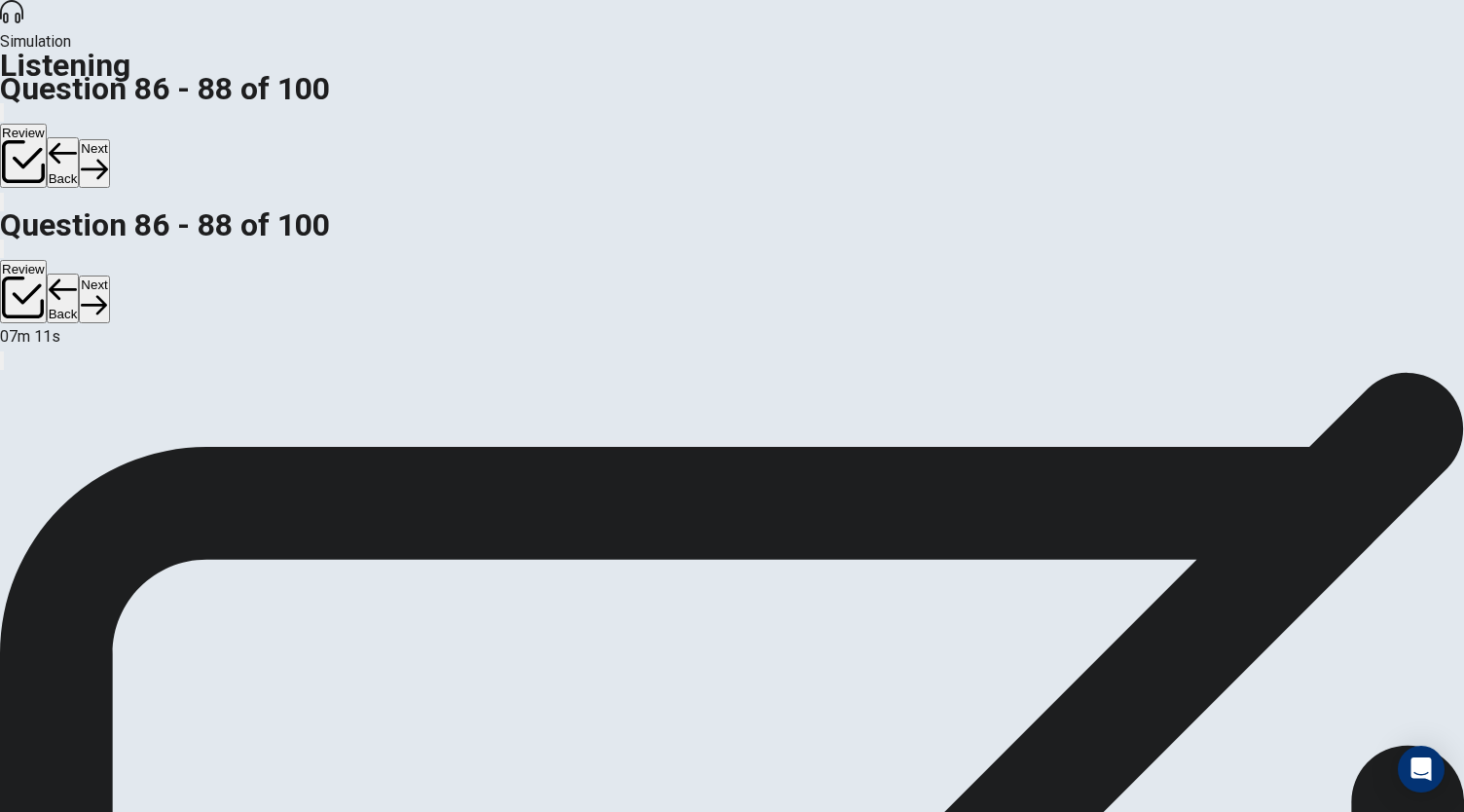
scroll to position [219, 0]
click at [109, 139] on button "Next" at bounding box center [94, 162] width 31 height 47
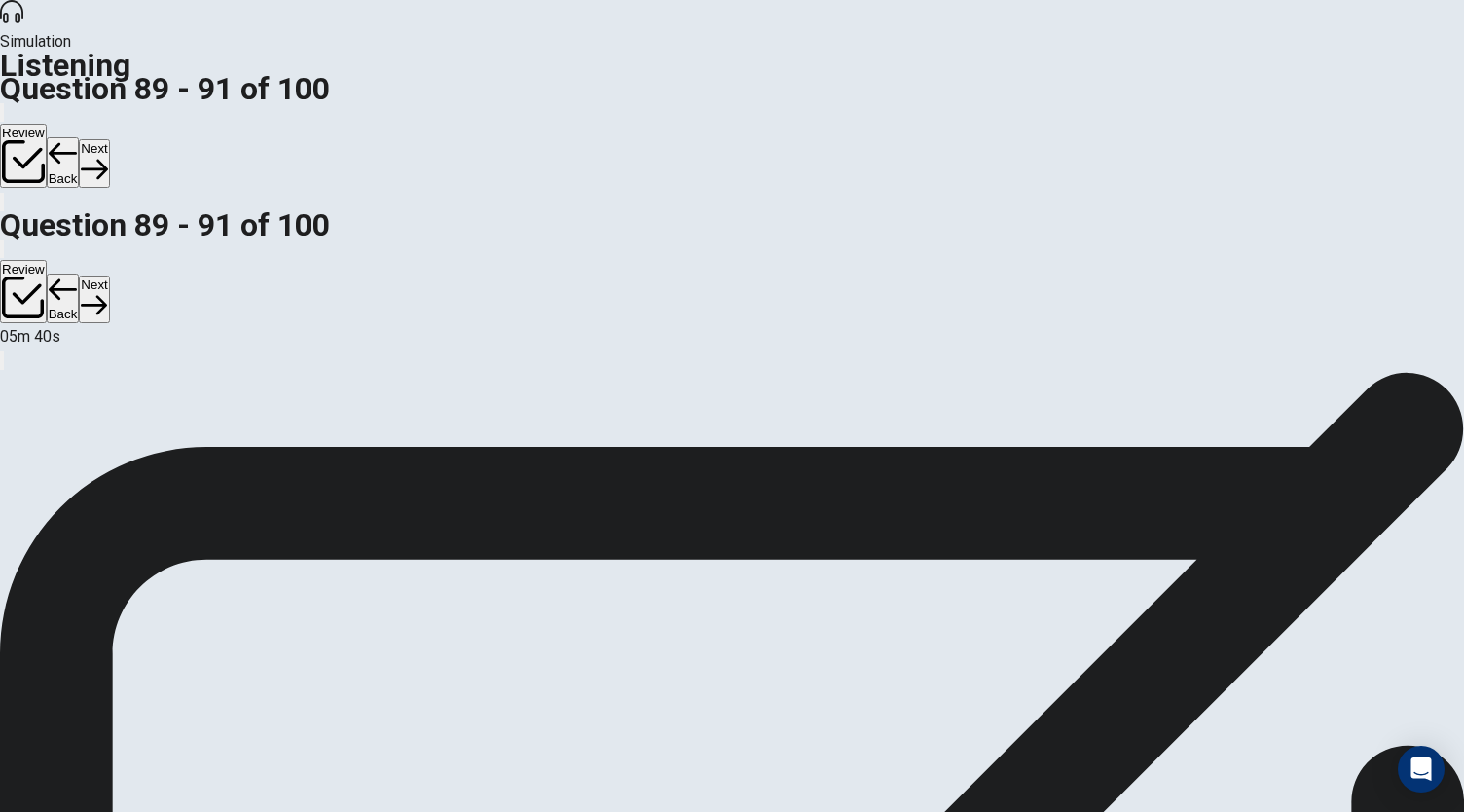
click at [109, 139] on button "Next" at bounding box center [94, 162] width 31 height 47
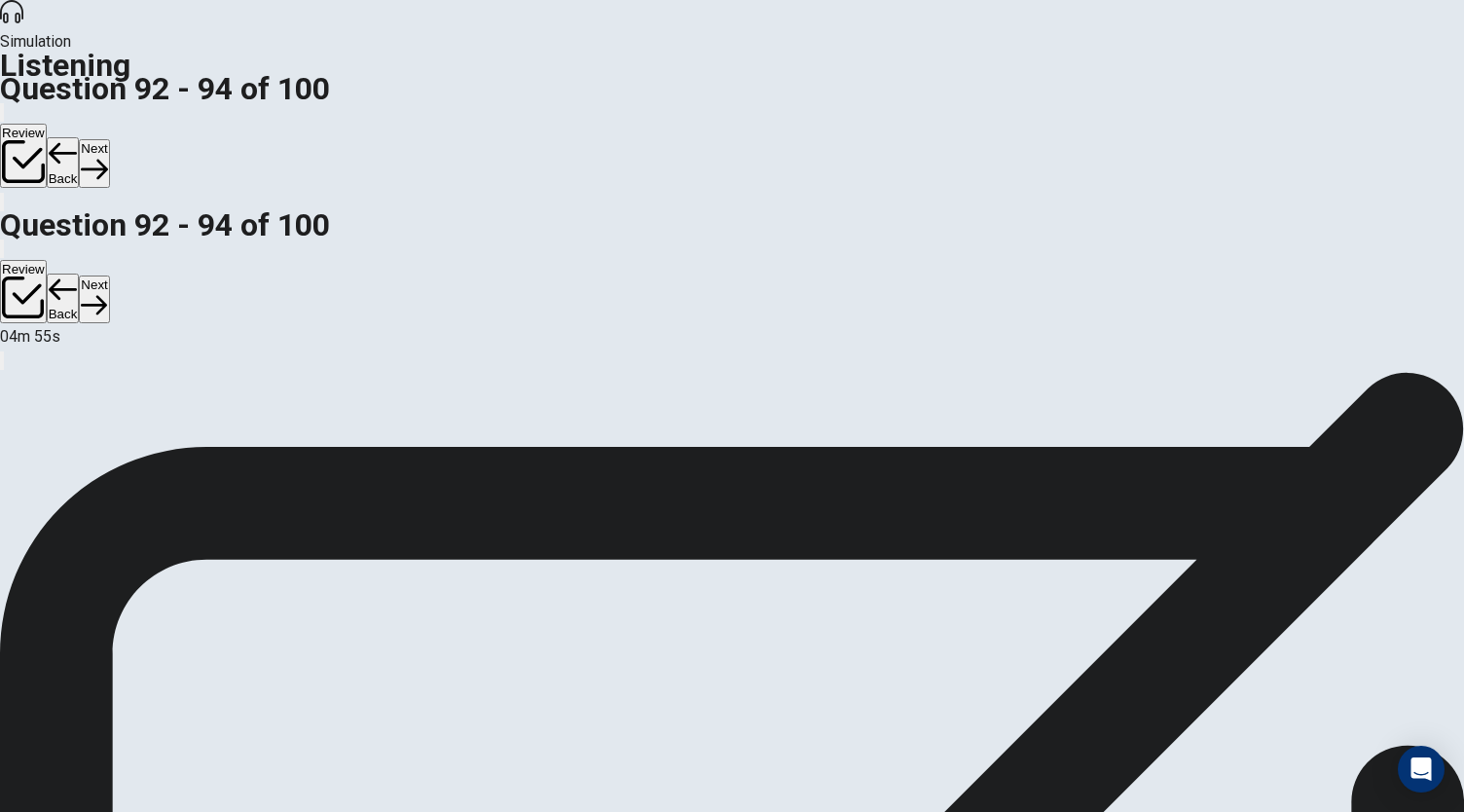
scroll to position [43, 0]
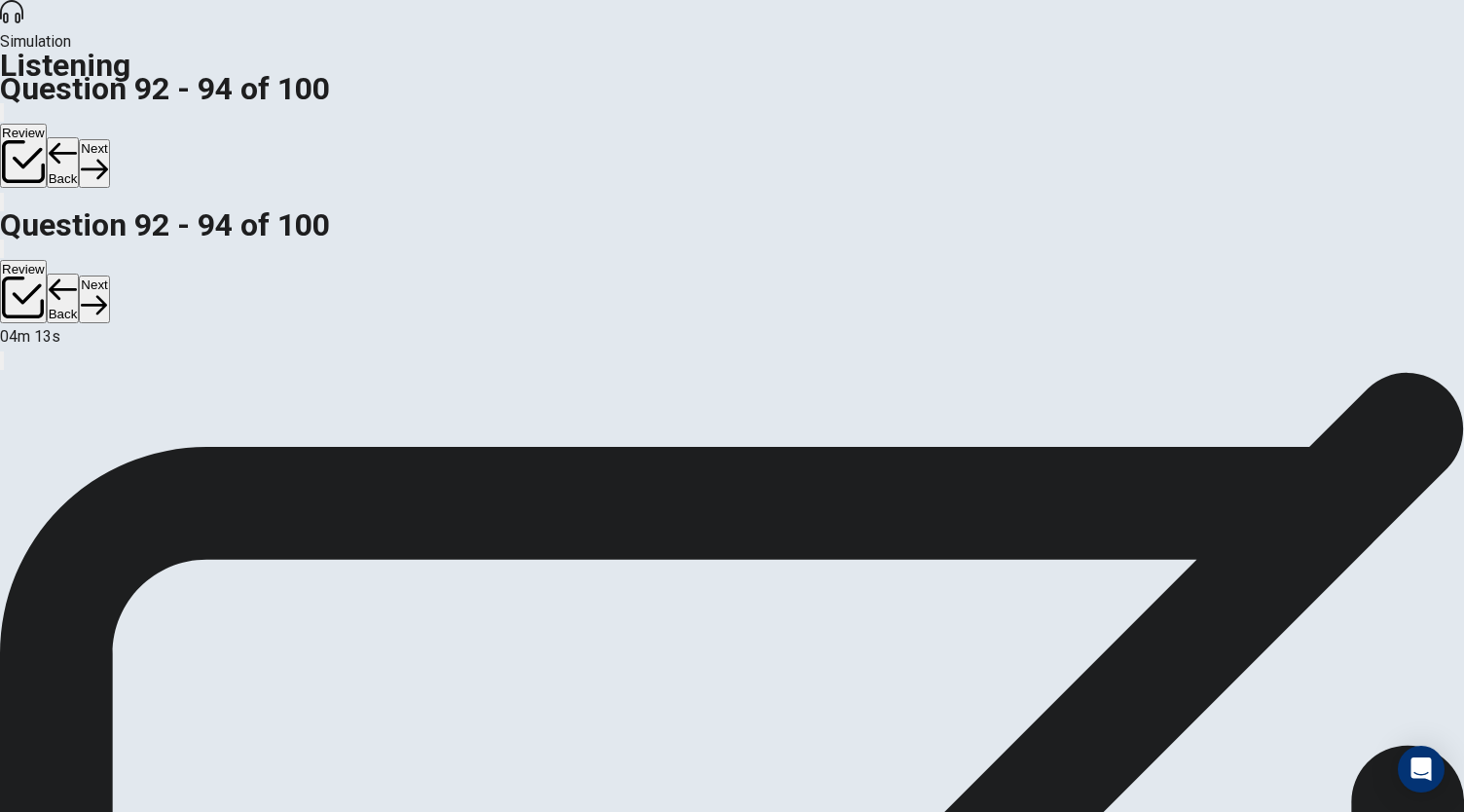
click at [109, 139] on button "Next" at bounding box center [94, 162] width 31 height 47
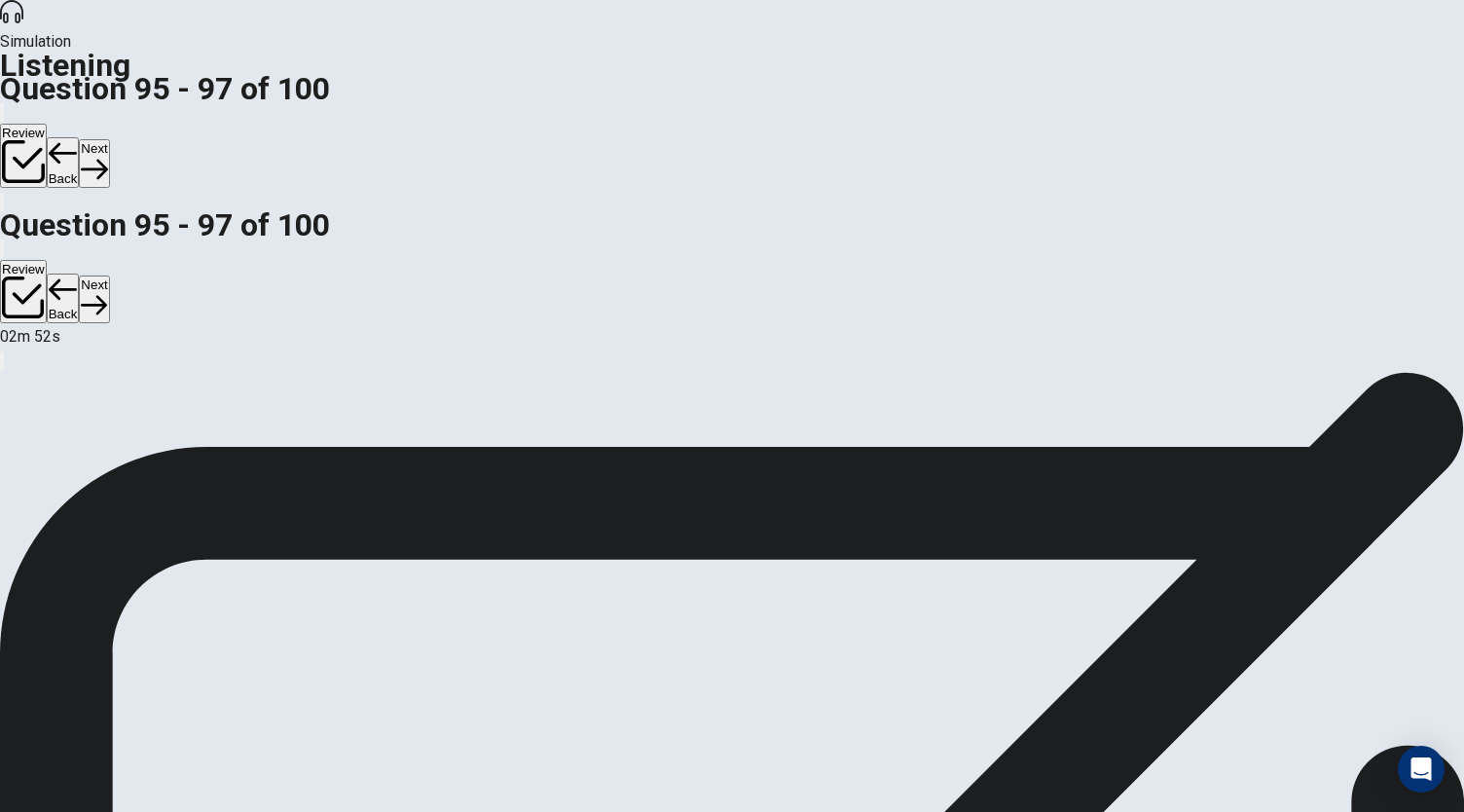
scroll to position [0, 0]
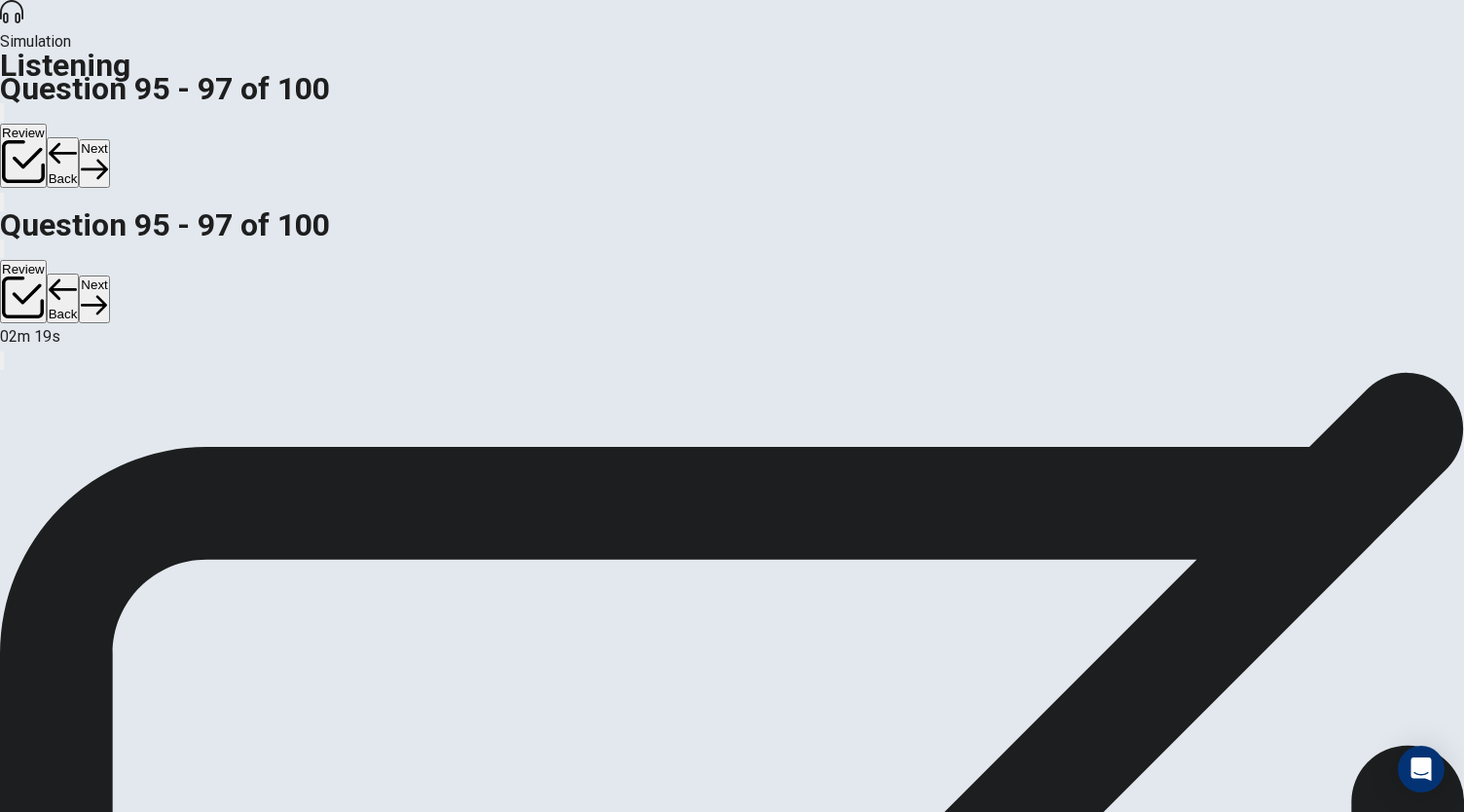
click at [109, 139] on button "Next" at bounding box center [94, 162] width 31 height 47
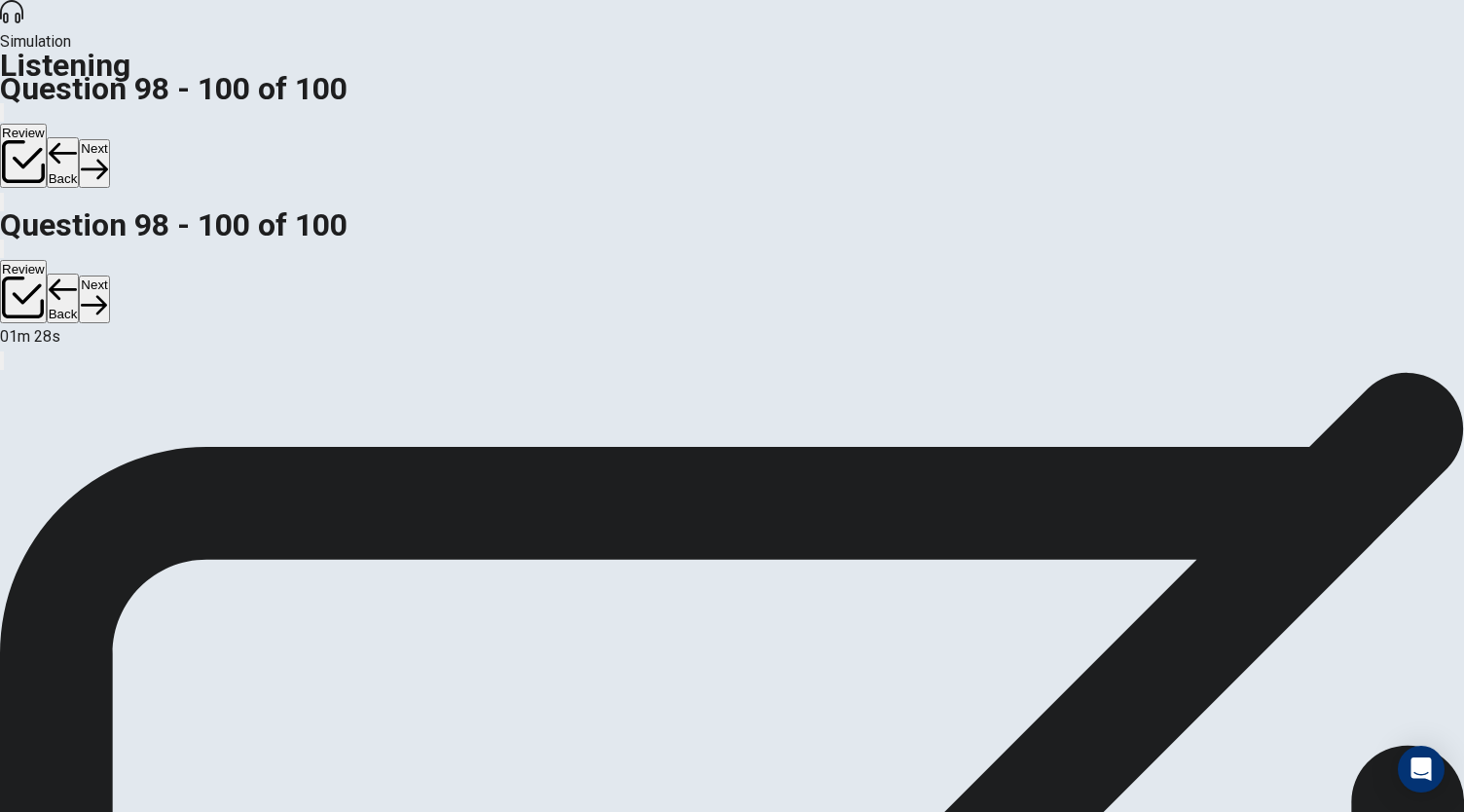
scroll to position [95, 0]
click at [107, 156] on icon "button" at bounding box center [94, 168] width 27 height 27
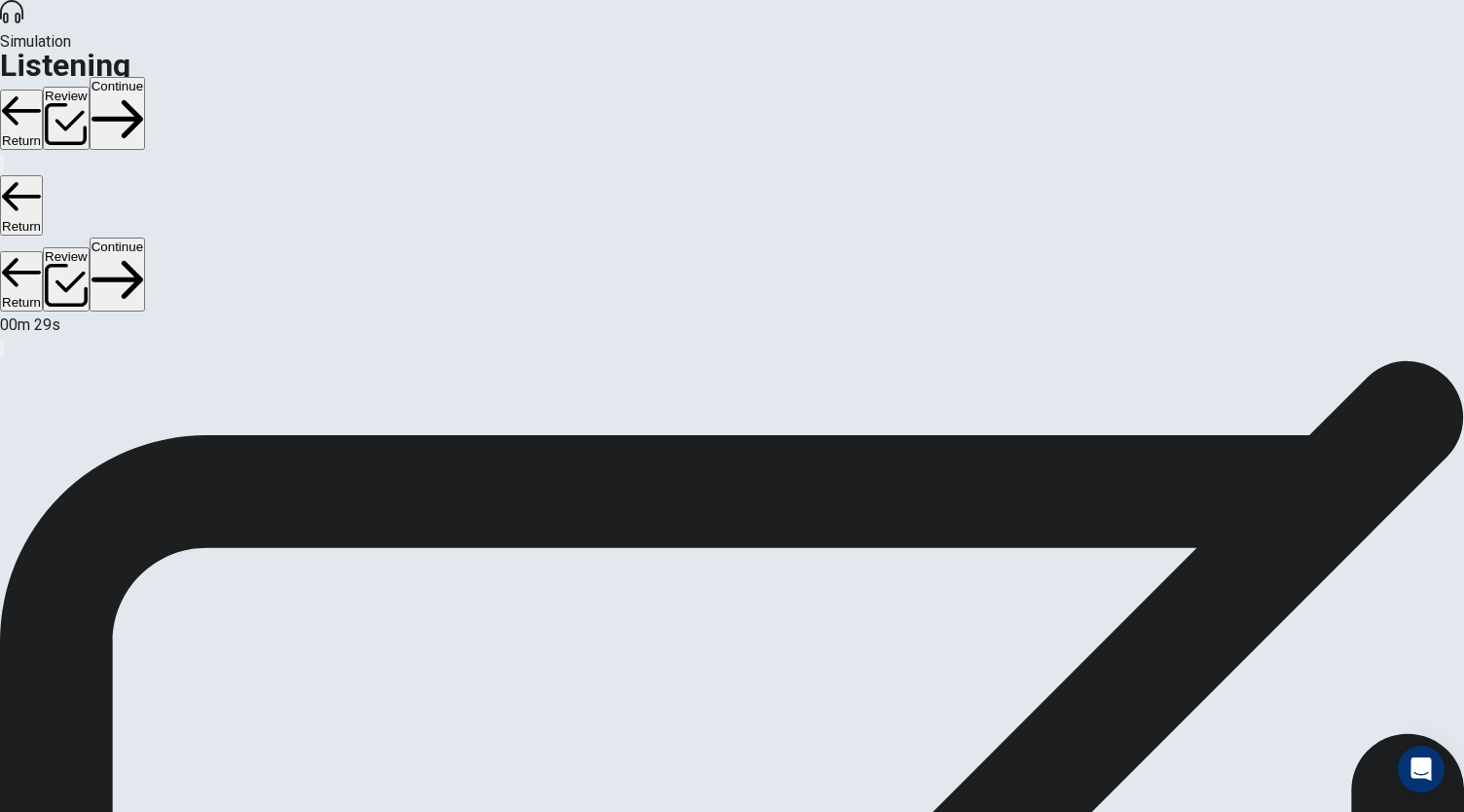
scroll to position [62, 0]
click at [145, 77] on button "Continue" at bounding box center [117, 113] width 55 height 73
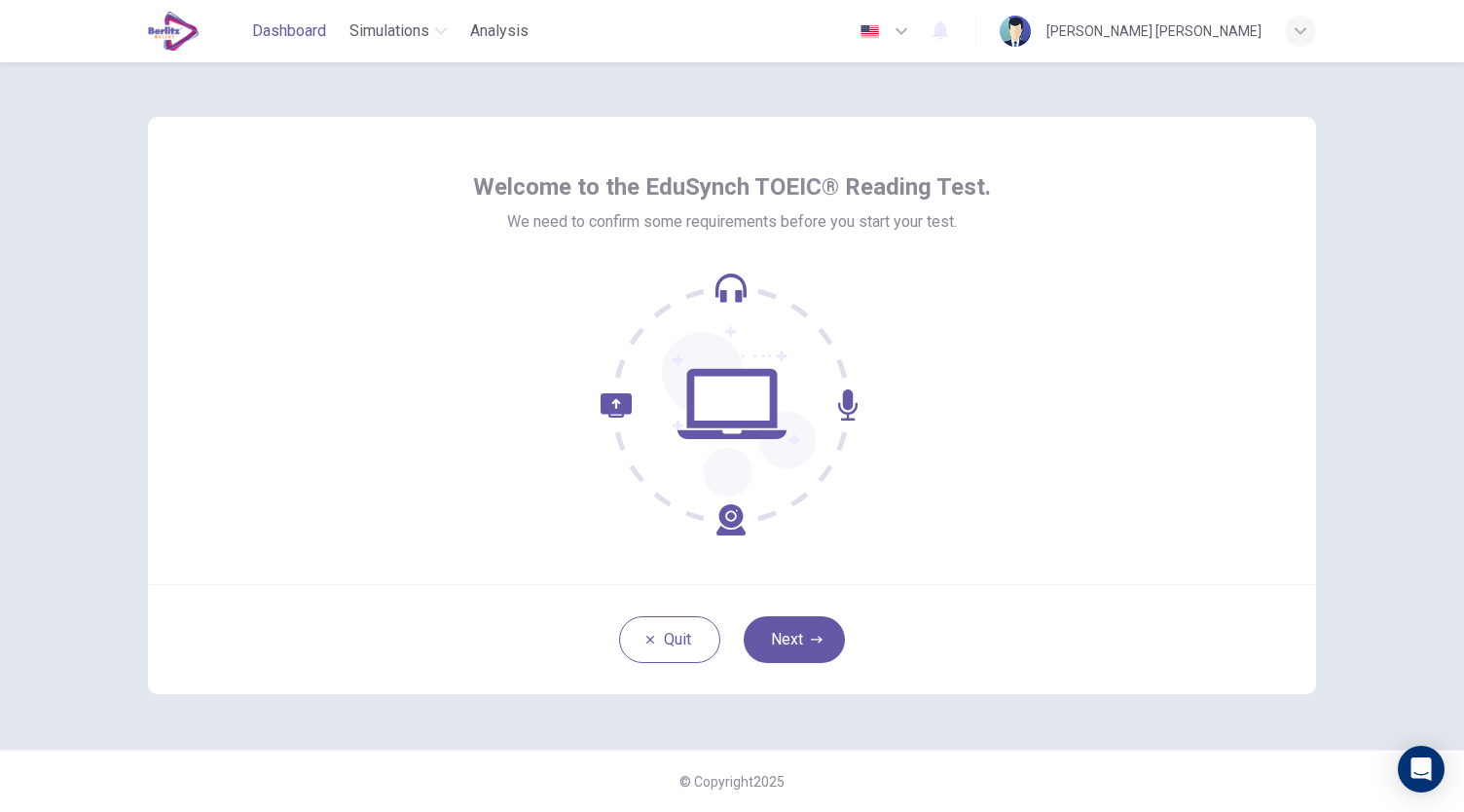
click at [306, 26] on span "Dashboard" at bounding box center [288, 31] width 74 height 24
click at [806, 646] on button "Next" at bounding box center [795, 639] width 101 height 46
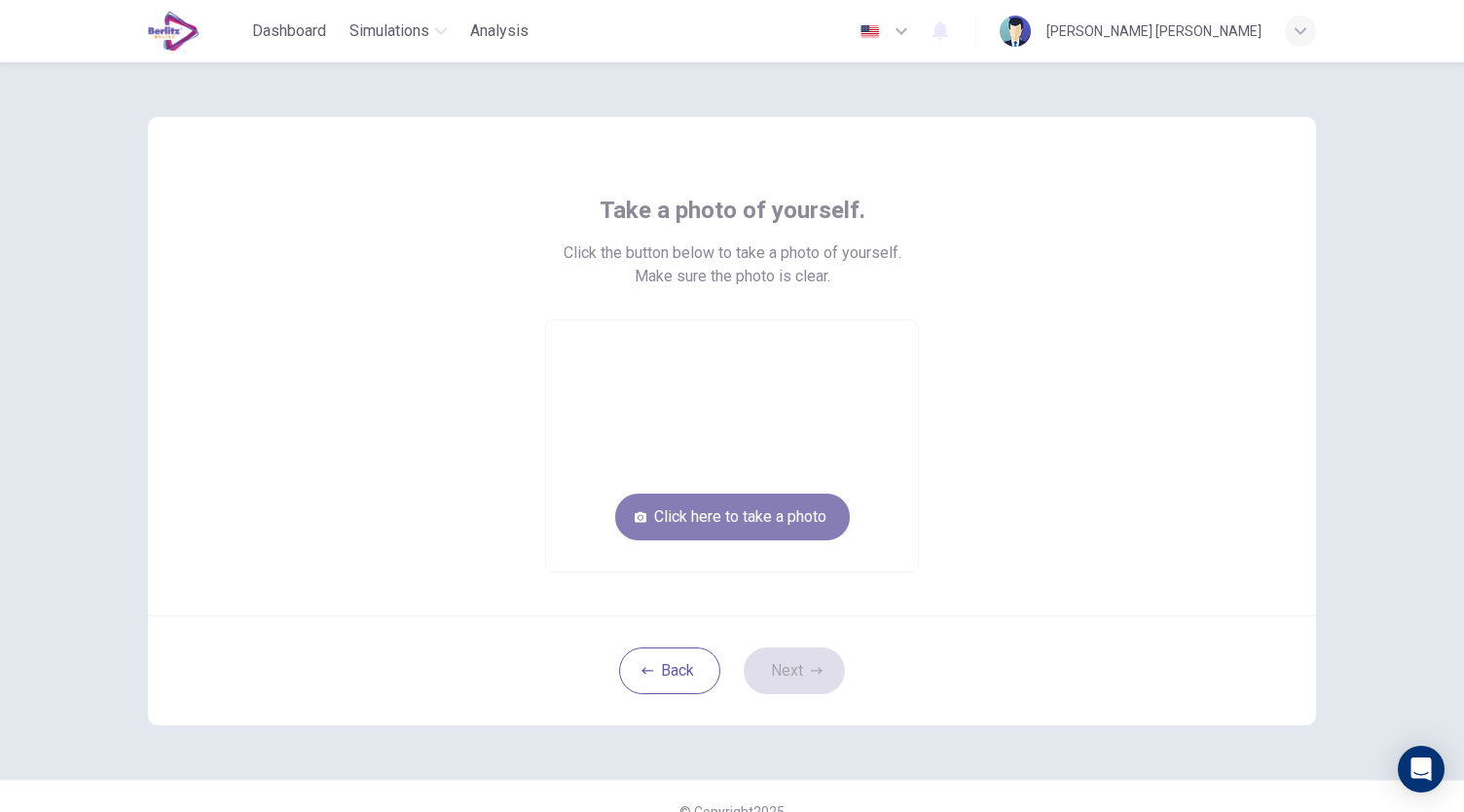
click at [736, 521] on button "Click here to take a photo" at bounding box center [732, 516] width 234 height 46
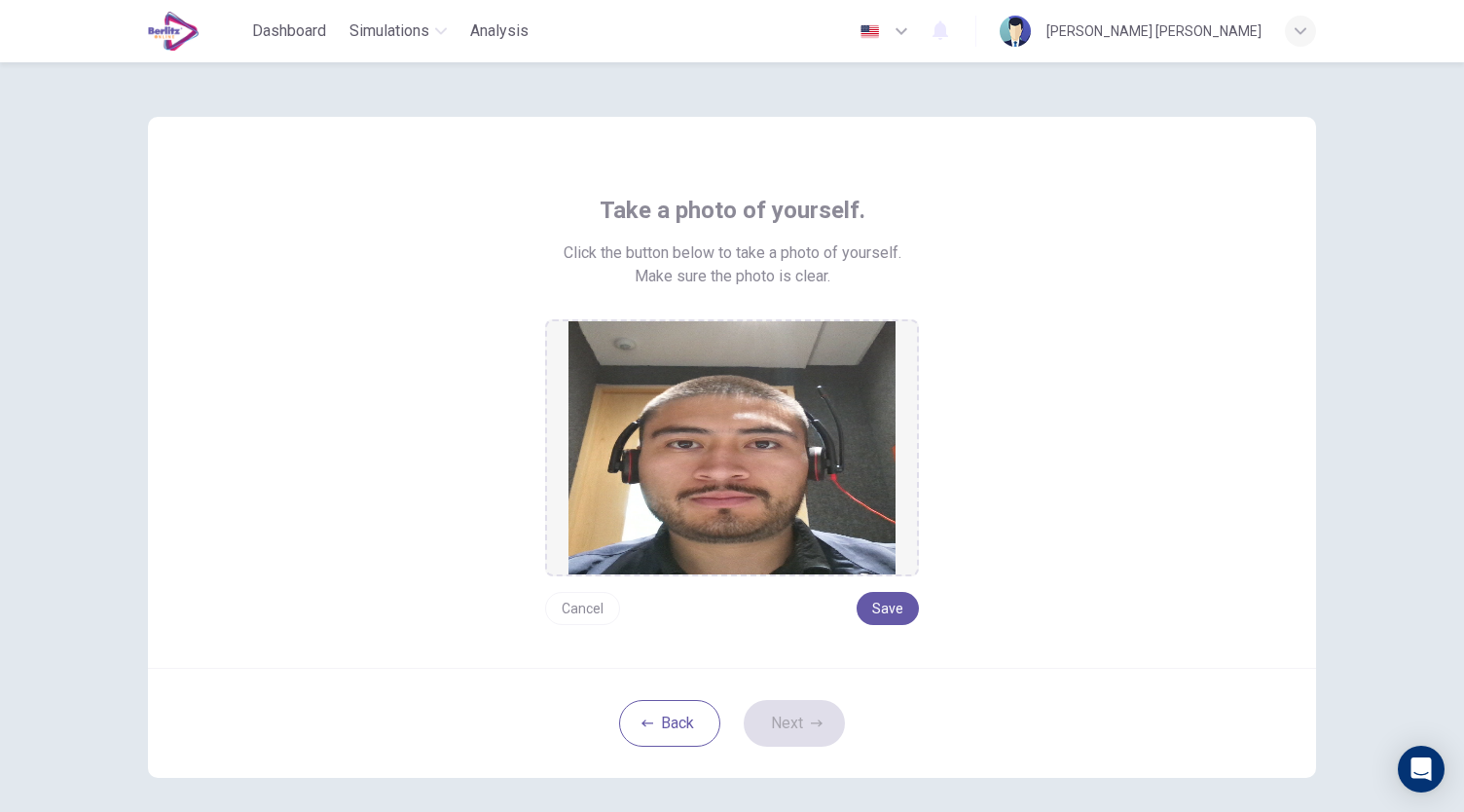
click at [600, 604] on button "Cancel" at bounding box center [583, 608] width 75 height 33
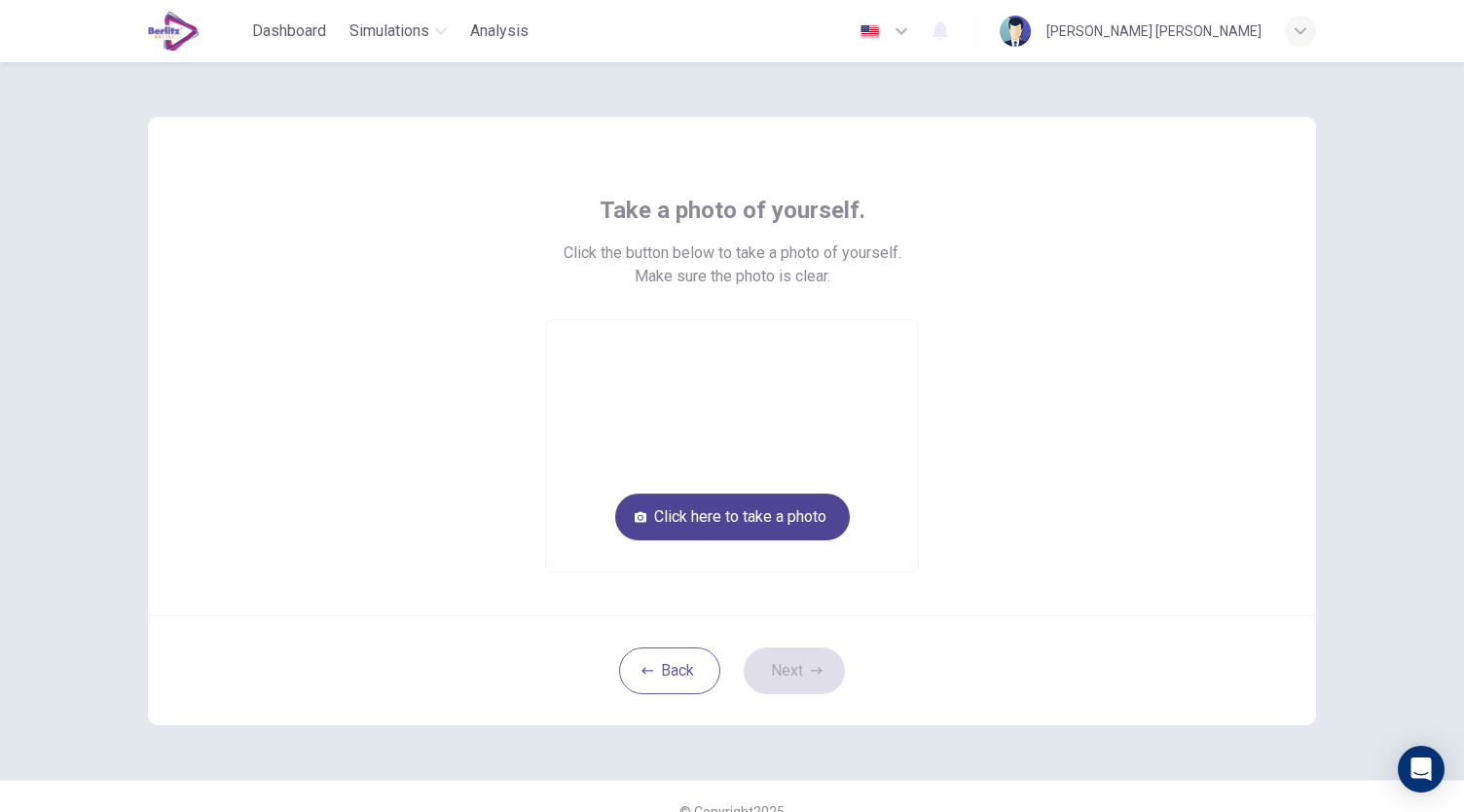
click at [744, 515] on button "Click here to take a photo" at bounding box center [732, 516] width 234 height 46
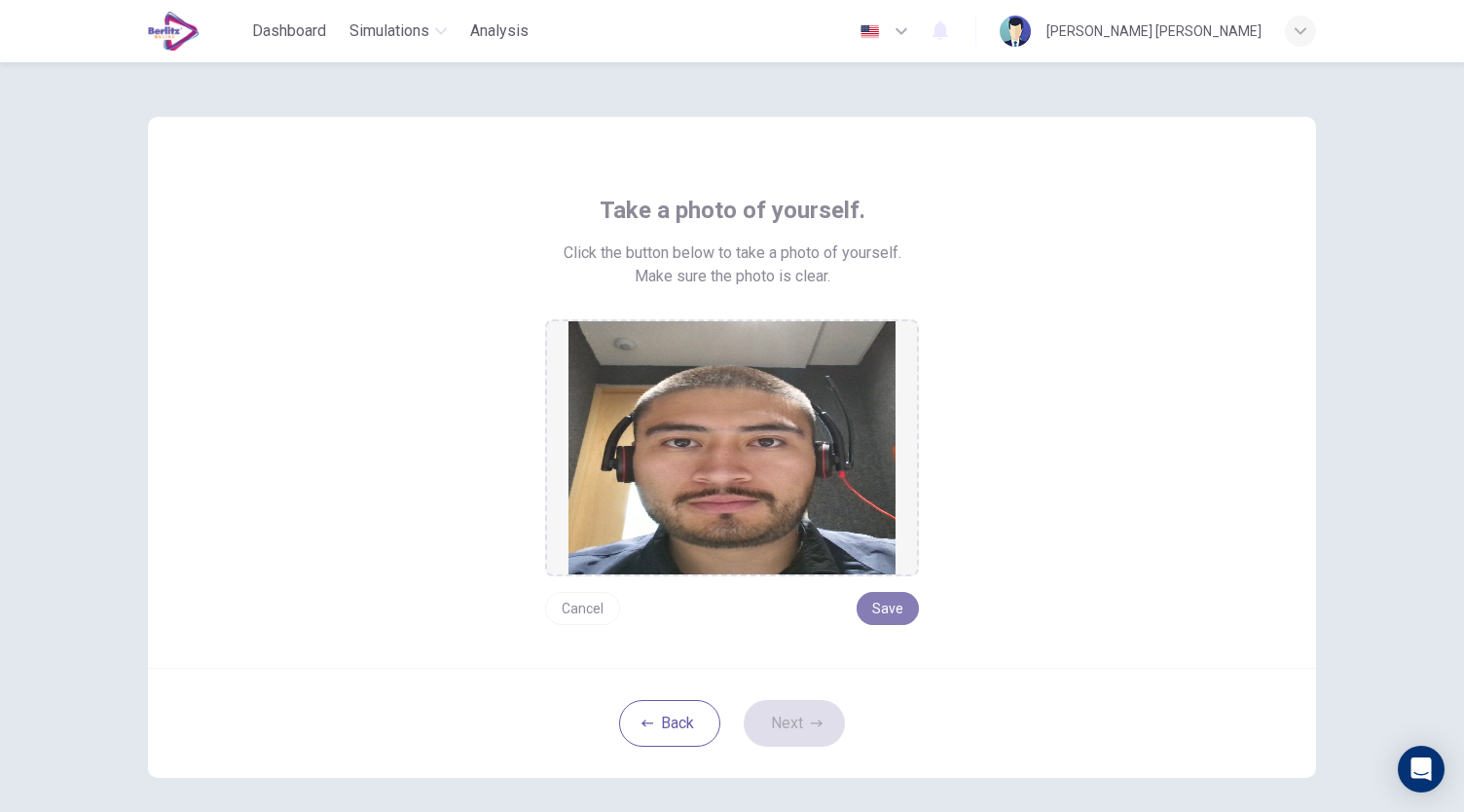
click at [900, 610] on button "Save" at bounding box center [887, 608] width 62 height 33
click at [811, 718] on icon "button" at bounding box center [817, 723] width 12 height 12
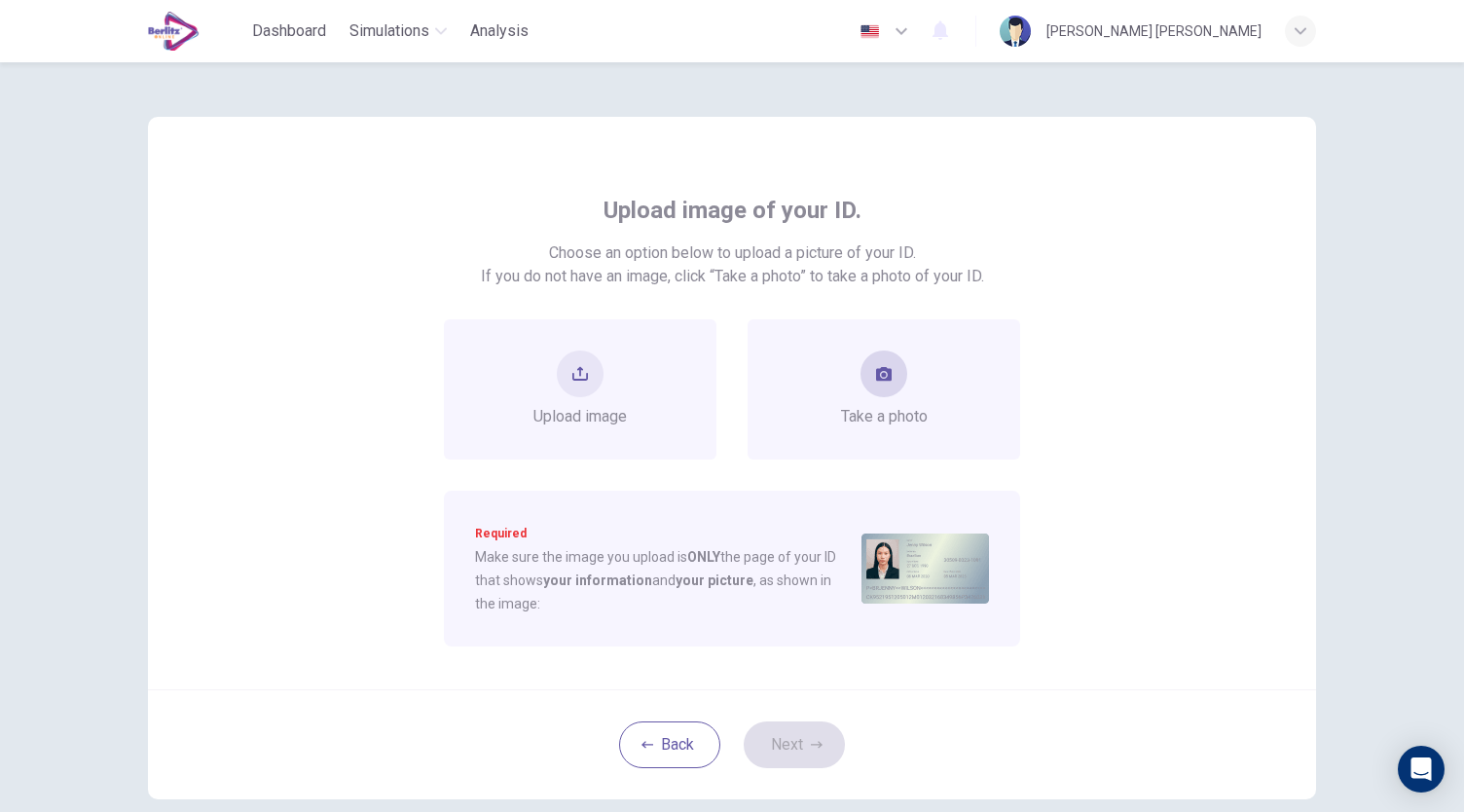
click at [875, 404] on div "Take a photo" at bounding box center [884, 389] width 87 height 78
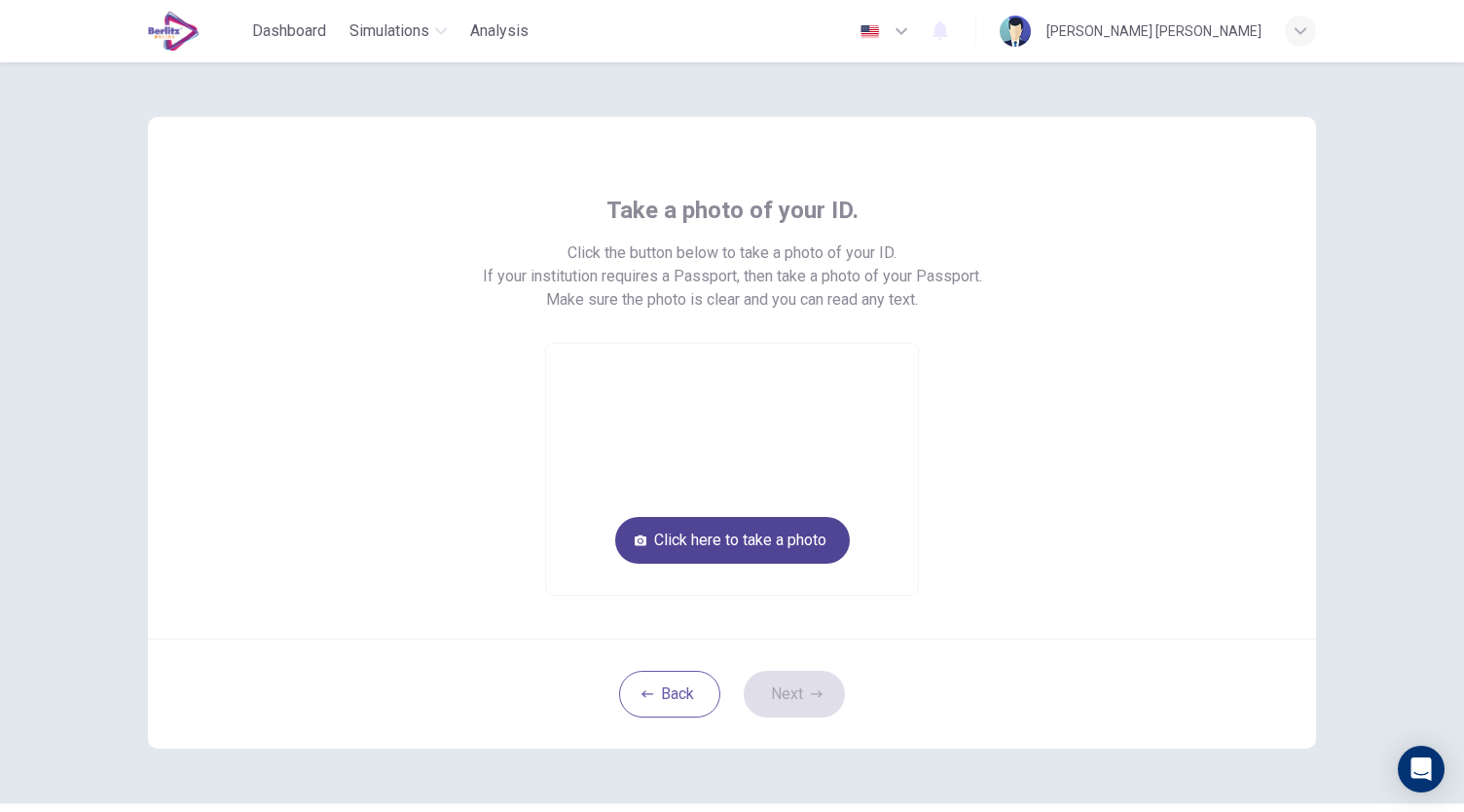
click at [777, 536] on button "Click here to take a photo" at bounding box center [732, 539] width 234 height 46
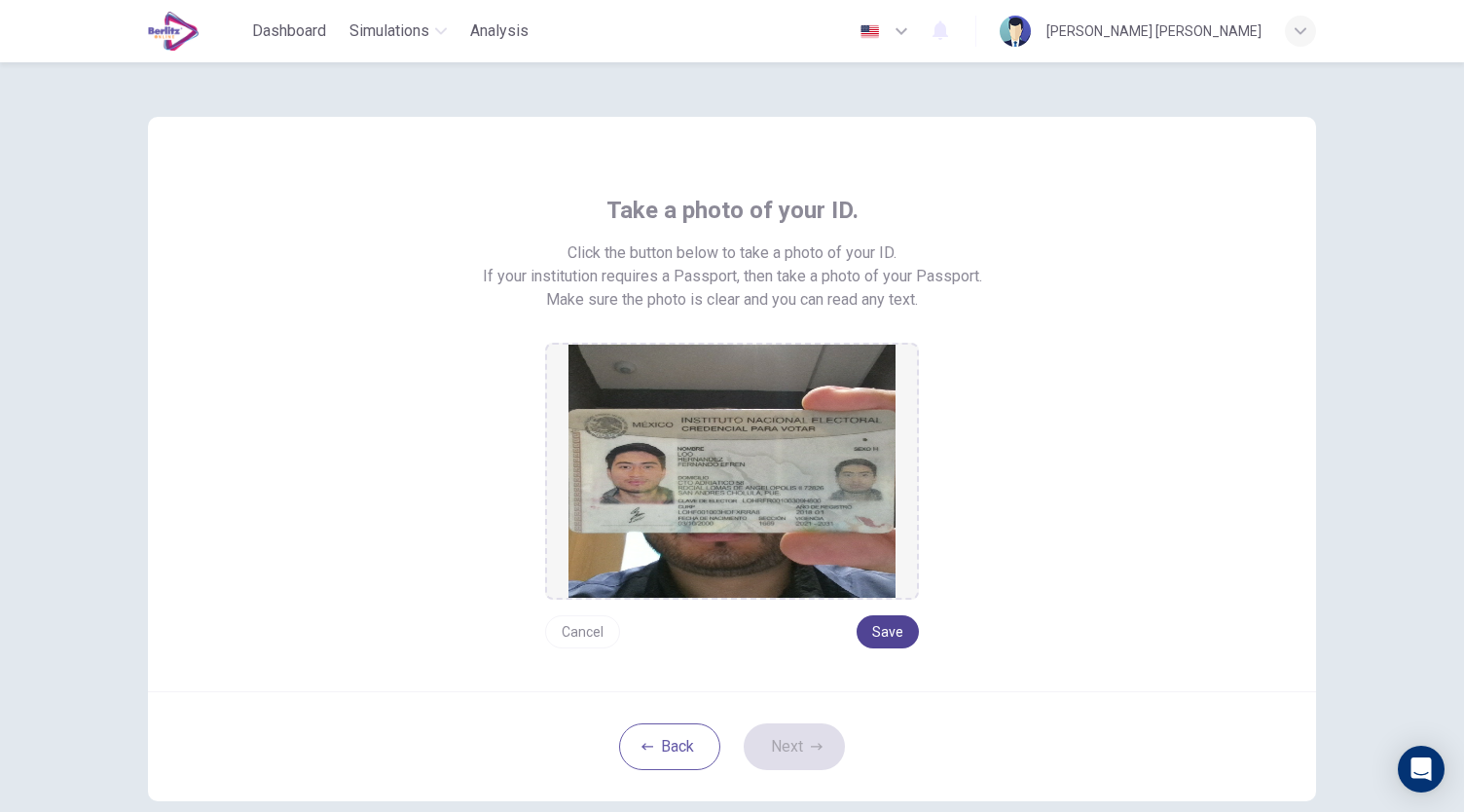
click at [869, 636] on button "Save" at bounding box center [887, 632] width 62 height 33
click at [797, 743] on button "Next" at bounding box center [795, 746] width 101 height 46
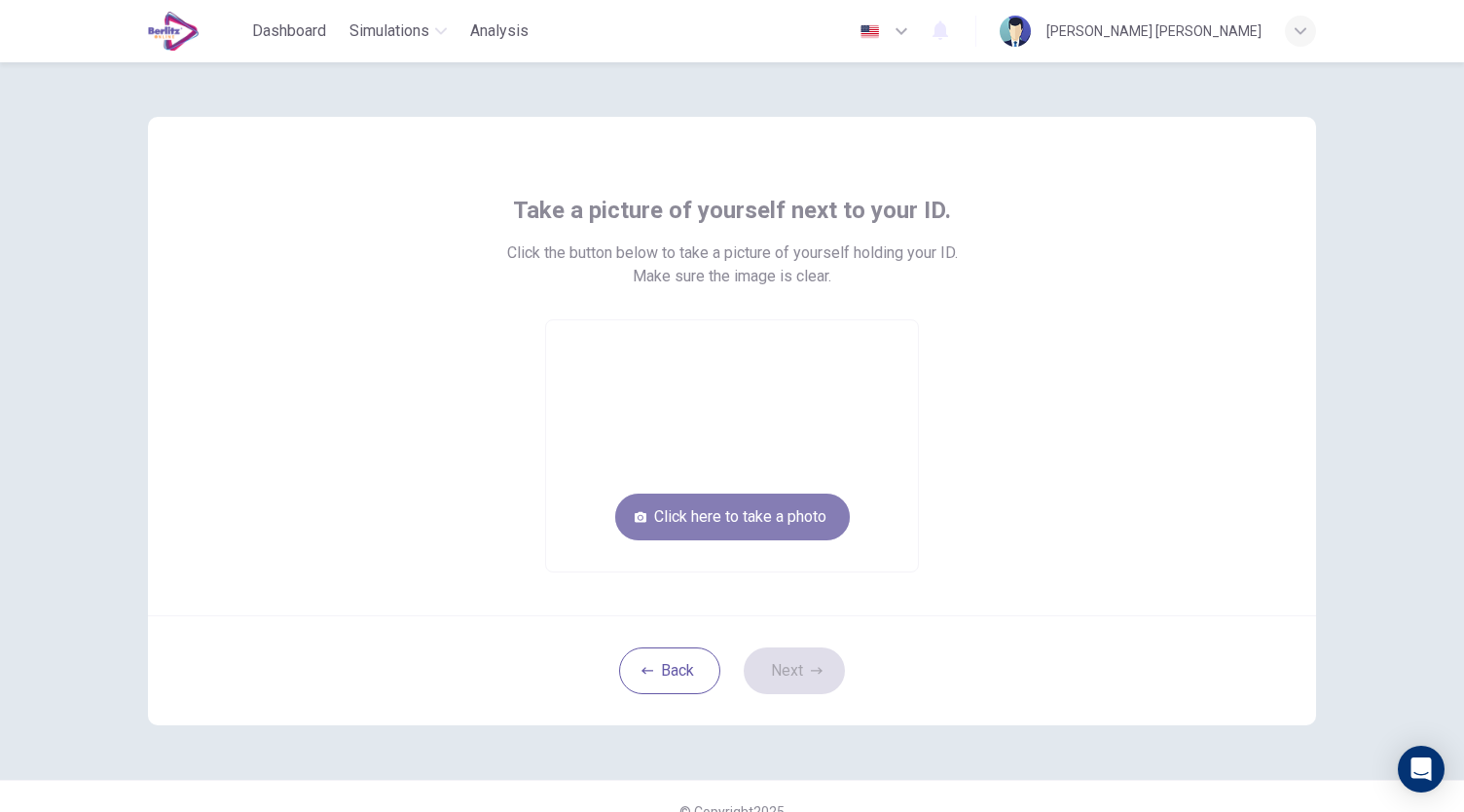
click at [685, 521] on button "Click here to take a photo" at bounding box center [732, 516] width 234 height 46
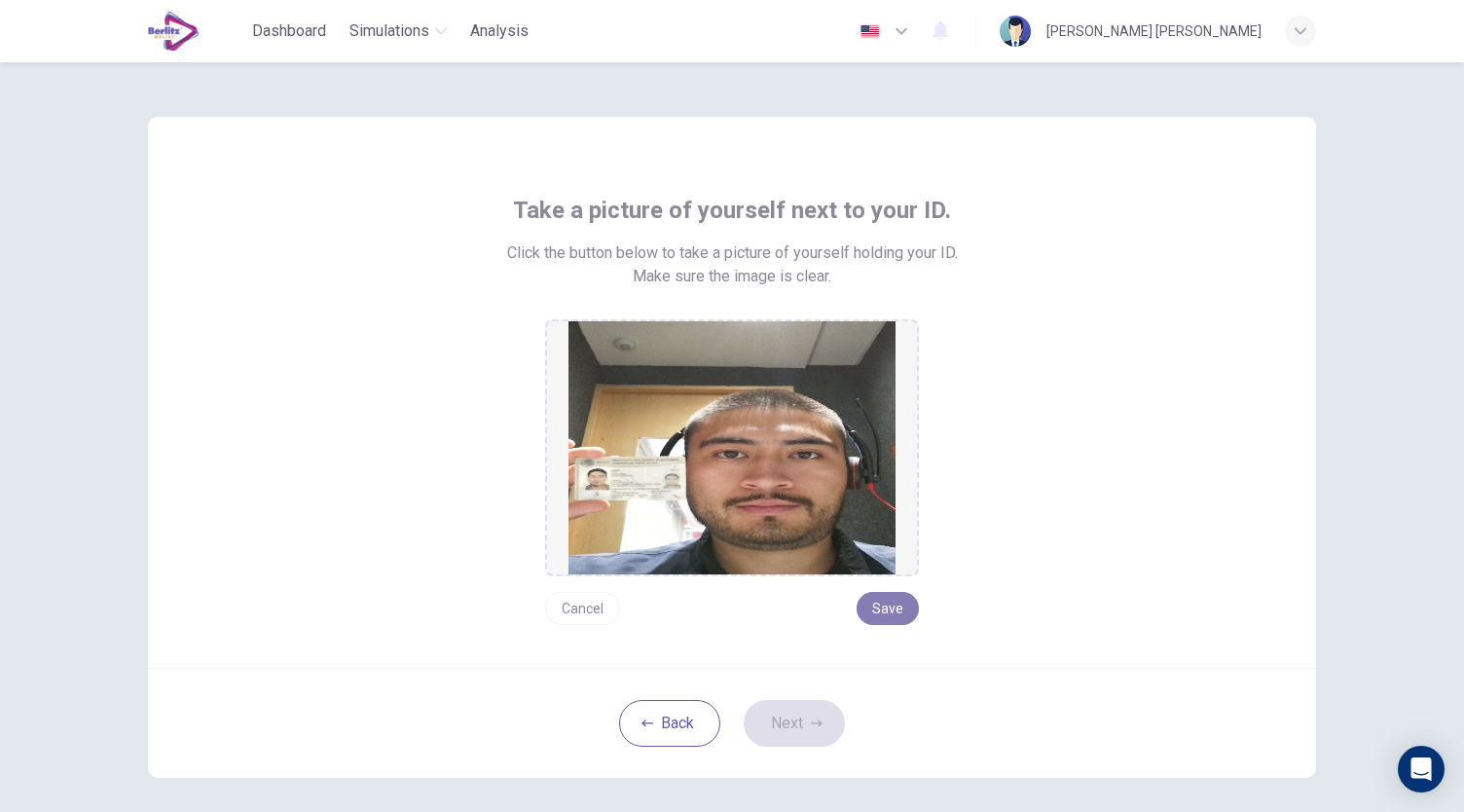
click at [875, 604] on button "Save" at bounding box center [887, 608] width 62 height 33
click at [816, 735] on button "Next" at bounding box center [795, 722] width 101 height 46
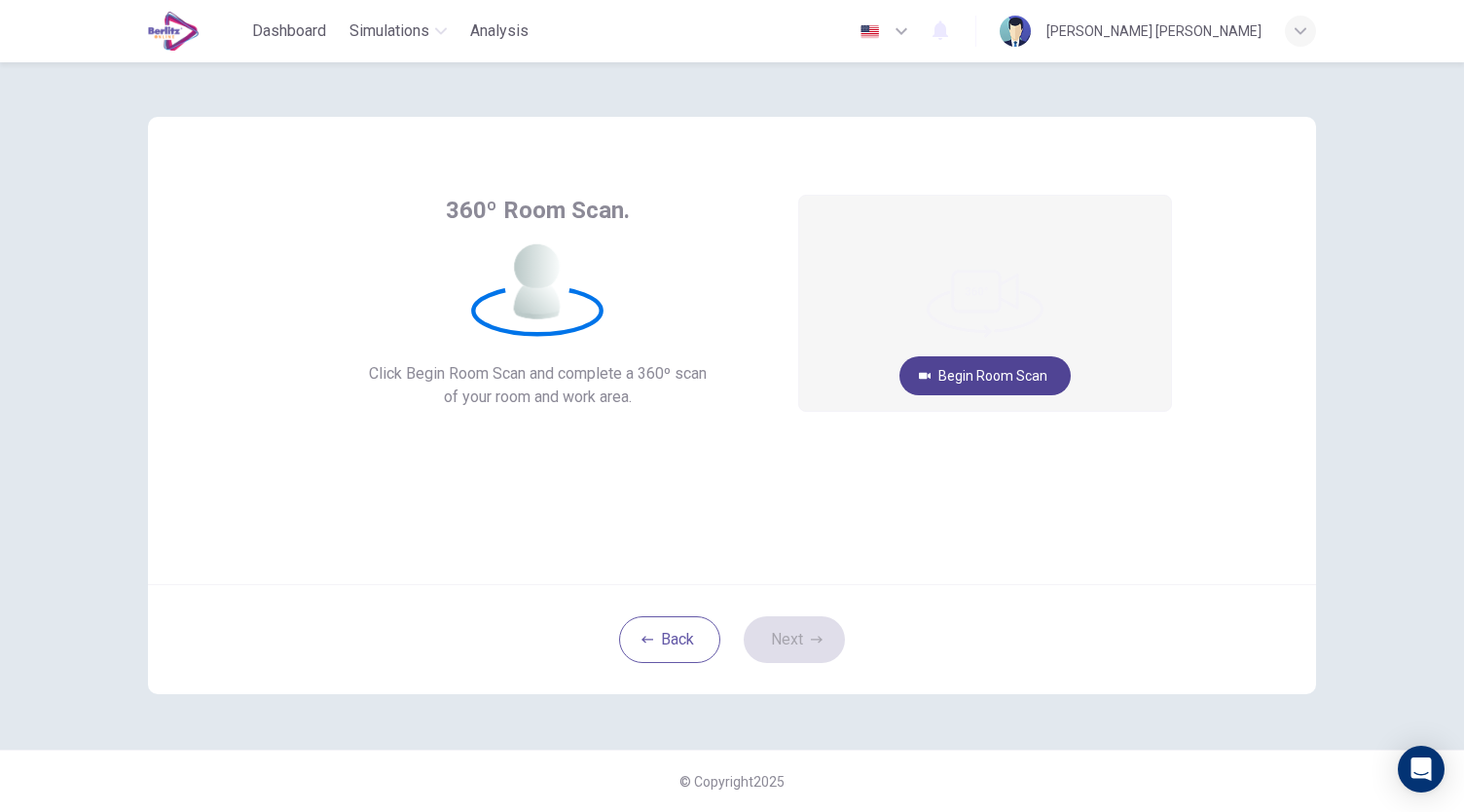
click at [963, 372] on button "Begin Room Scan" at bounding box center [986, 376] width 171 height 39
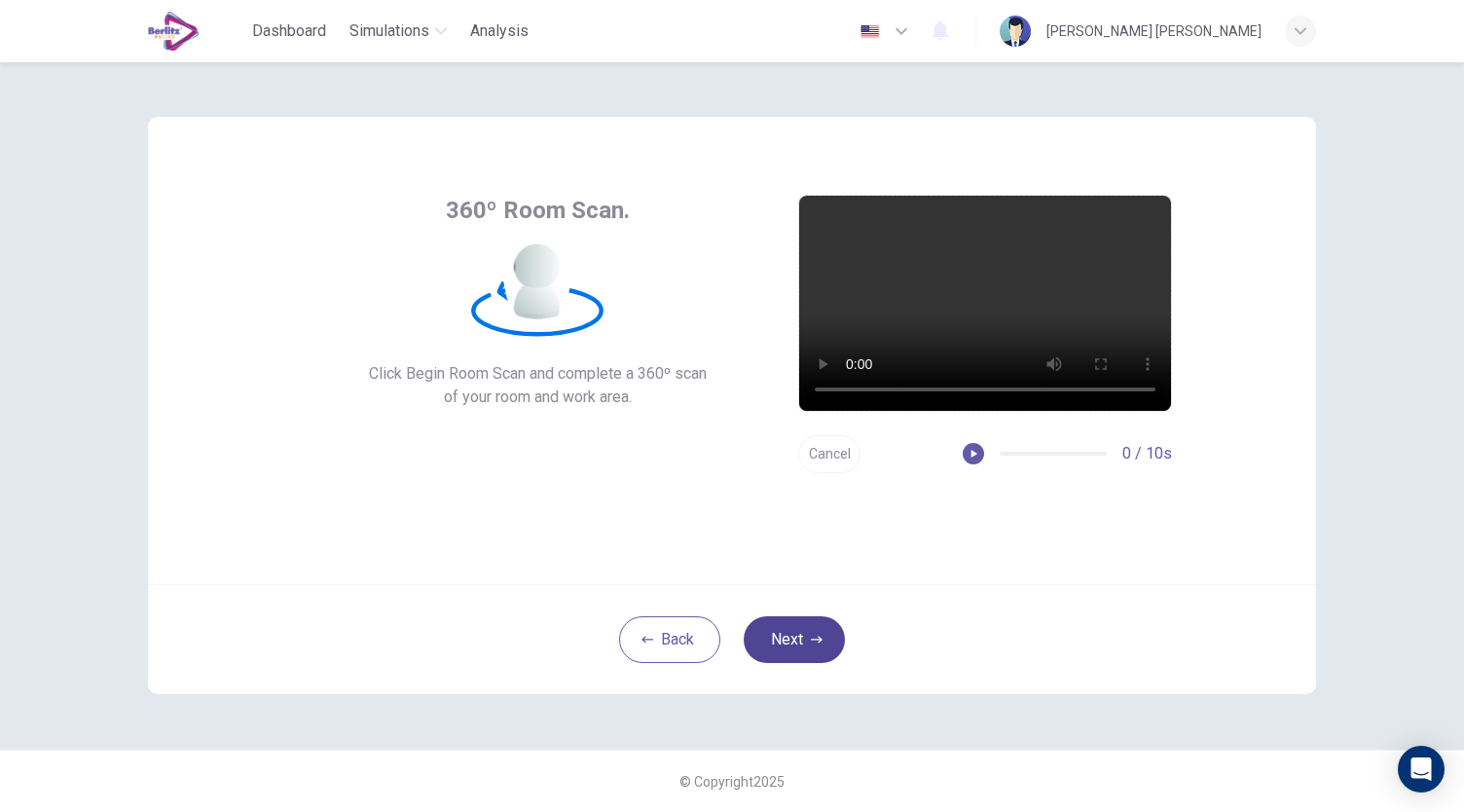
click at [812, 642] on icon "button" at bounding box center [817, 640] width 12 height 12
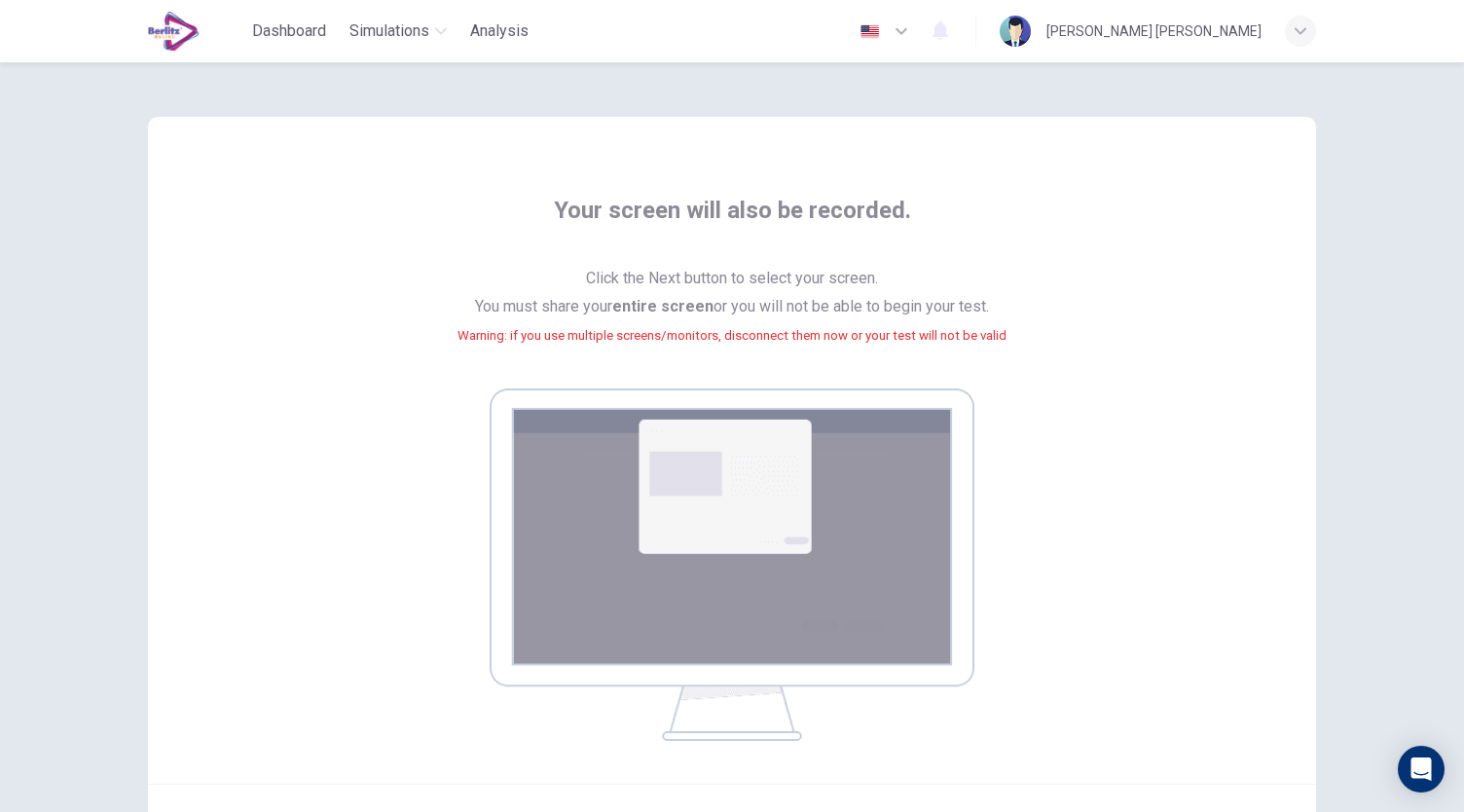
scroll to position [199, 0]
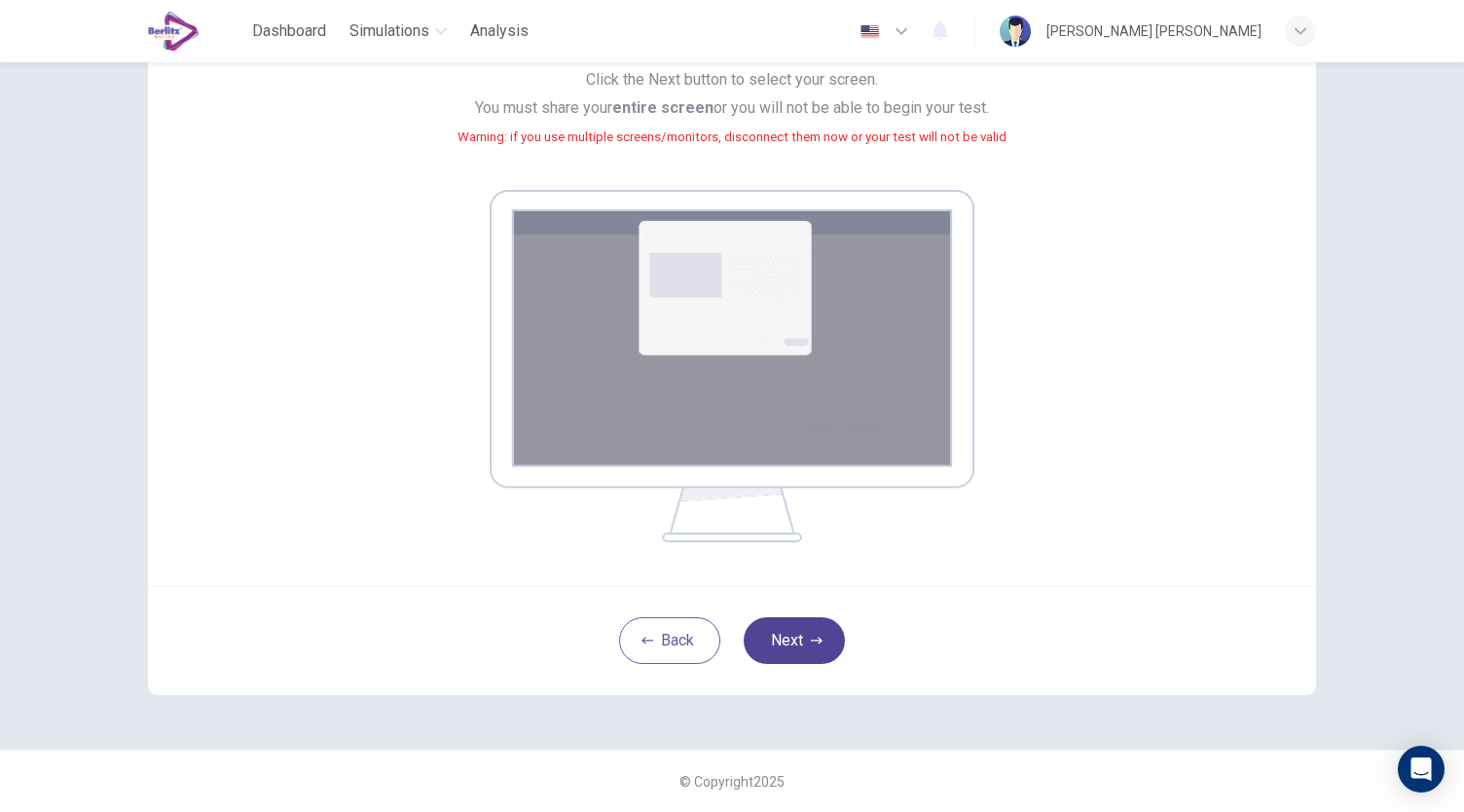
click at [769, 647] on button "Next" at bounding box center [795, 640] width 101 height 46
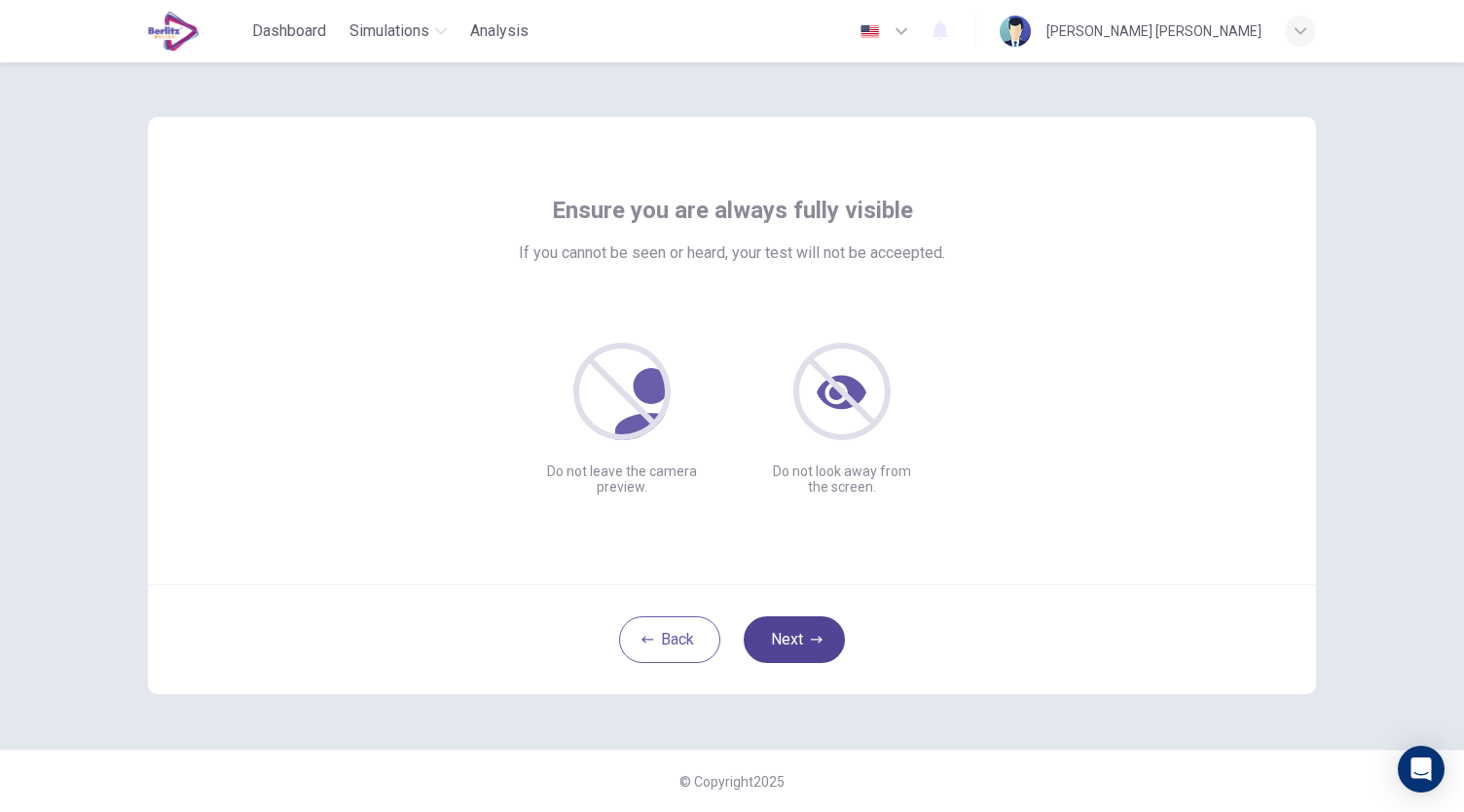
click at [824, 638] on button "Next" at bounding box center [795, 639] width 101 height 46
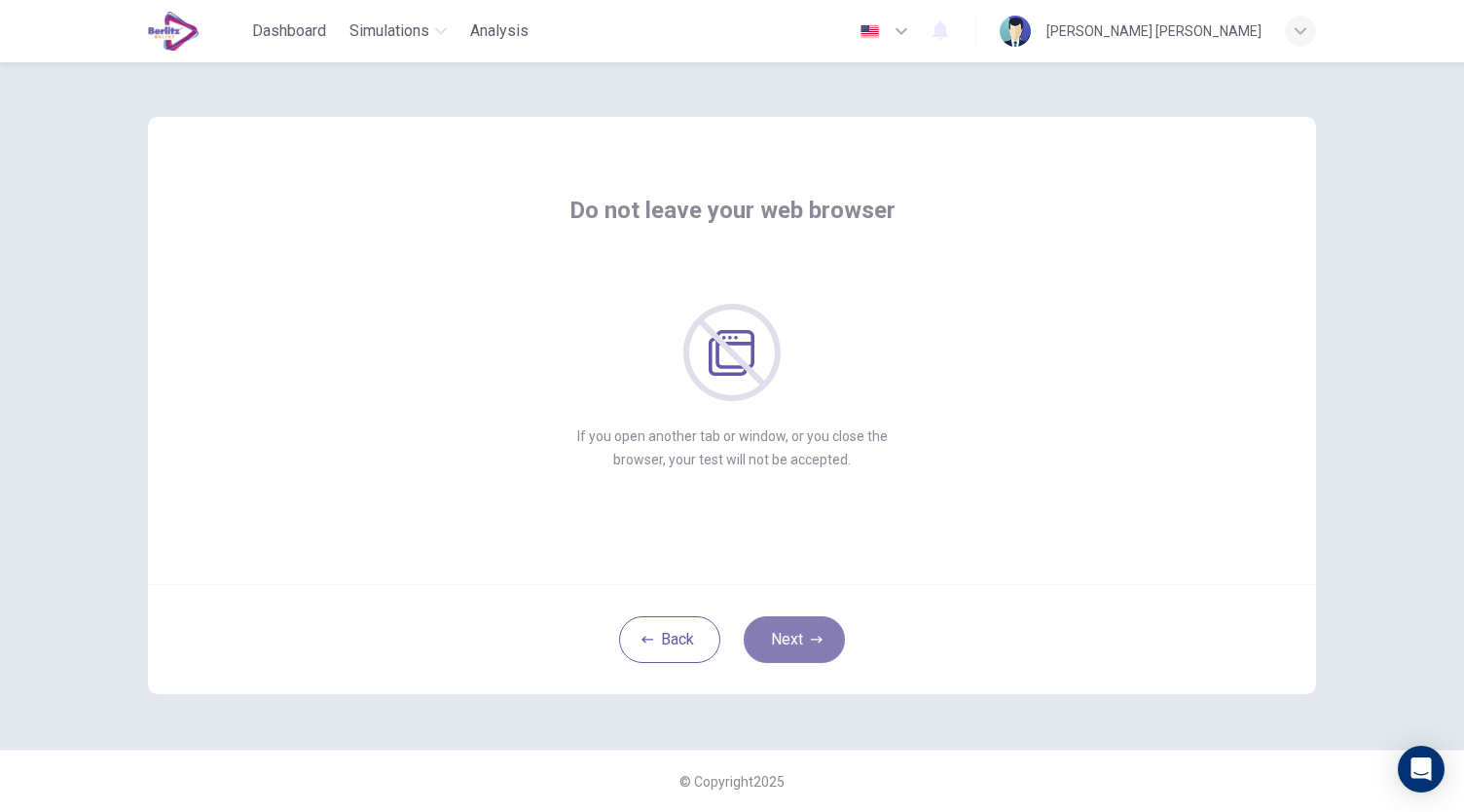
click at [824, 638] on button "Next" at bounding box center [795, 639] width 101 height 46
click at [815, 650] on button "Next" at bounding box center [795, 639] width 101 height 46
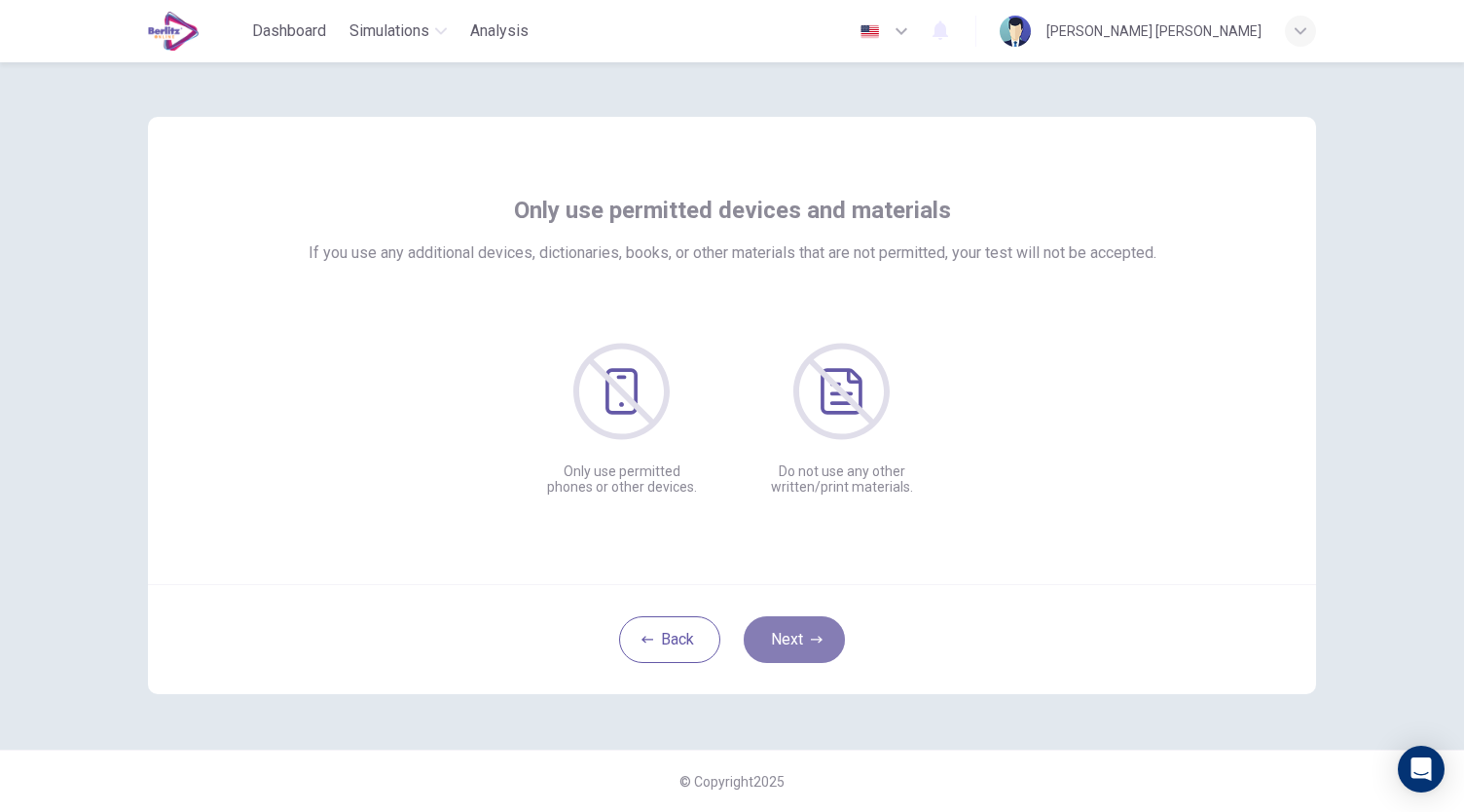
click at [815, 650] on button "Next" at bounding box center [795, 639] width 101 height 46
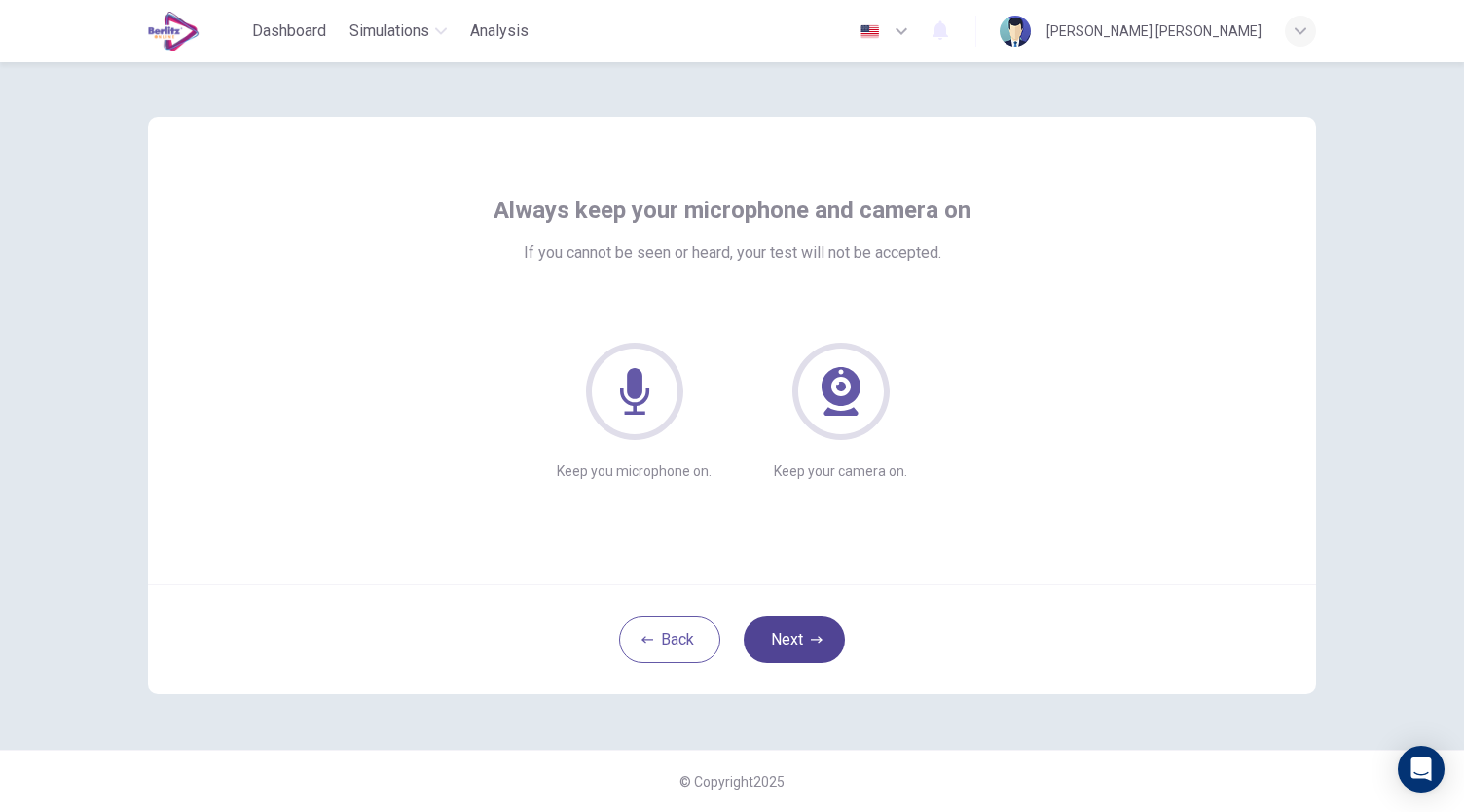
click at [815, 650] on button "Next" at bounding box center [795, 639] width 101 height 46
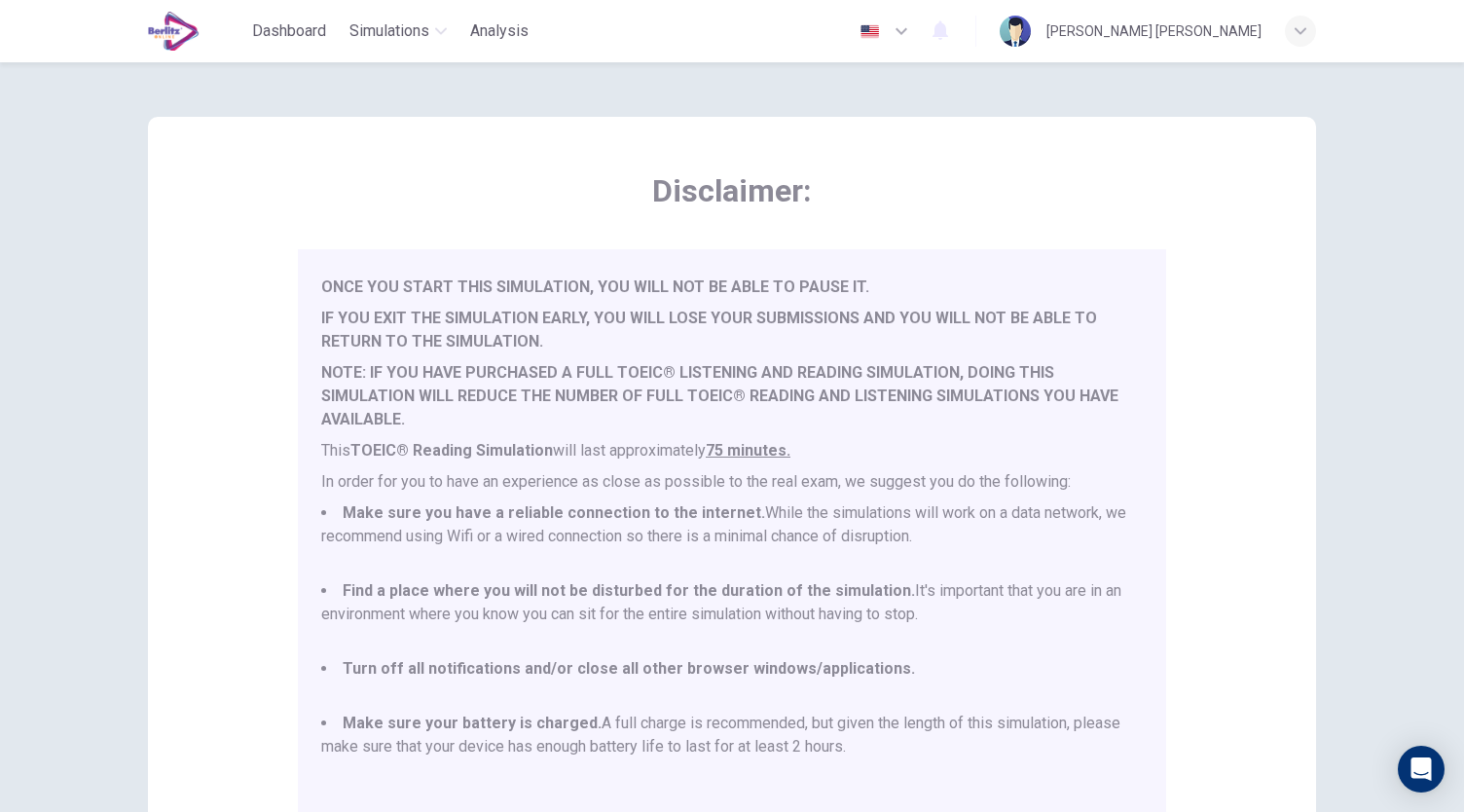
scroll to position [271, 0]
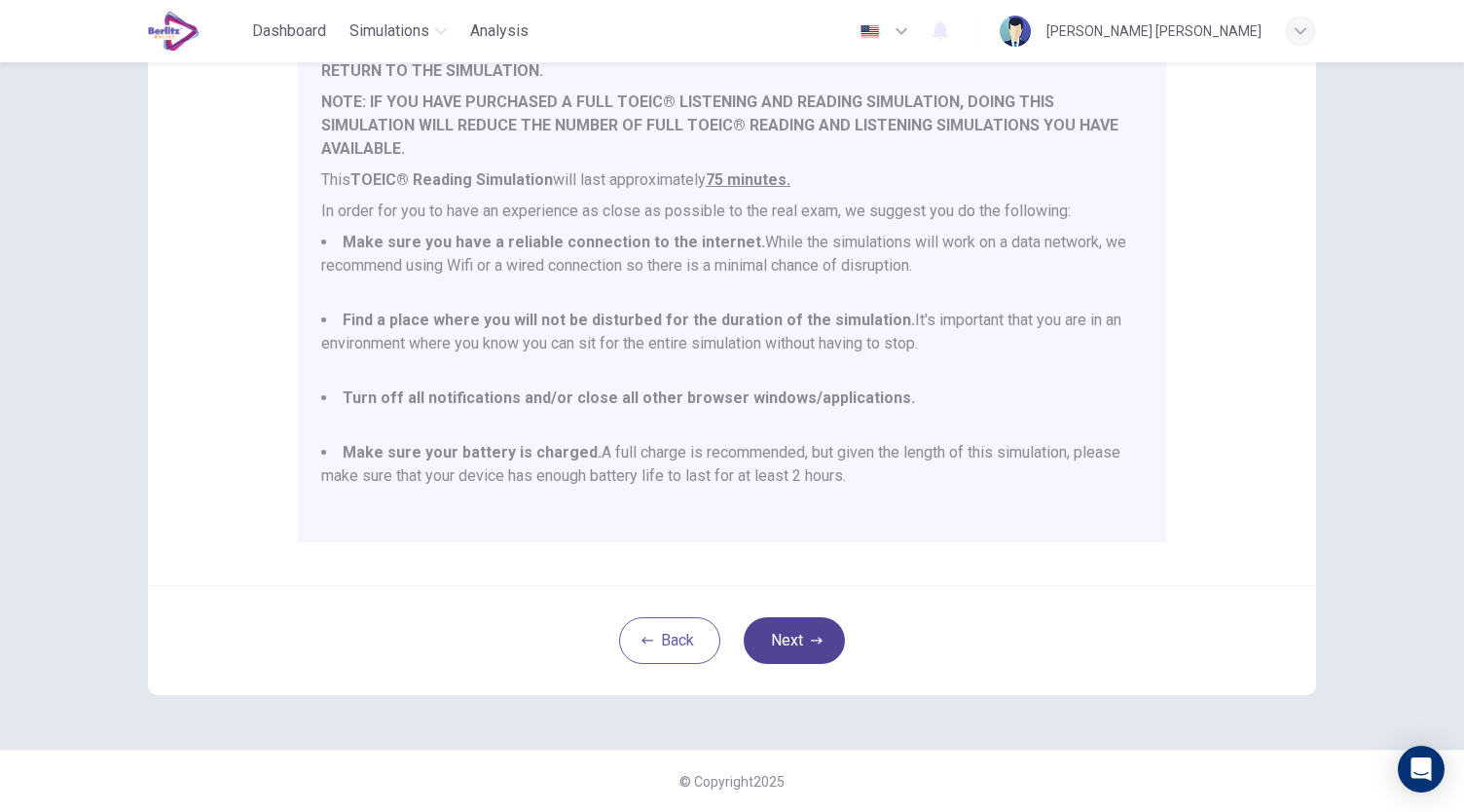
click at [803, 634] on button "Next" at bounding box center [795, 640] width 101 height 46
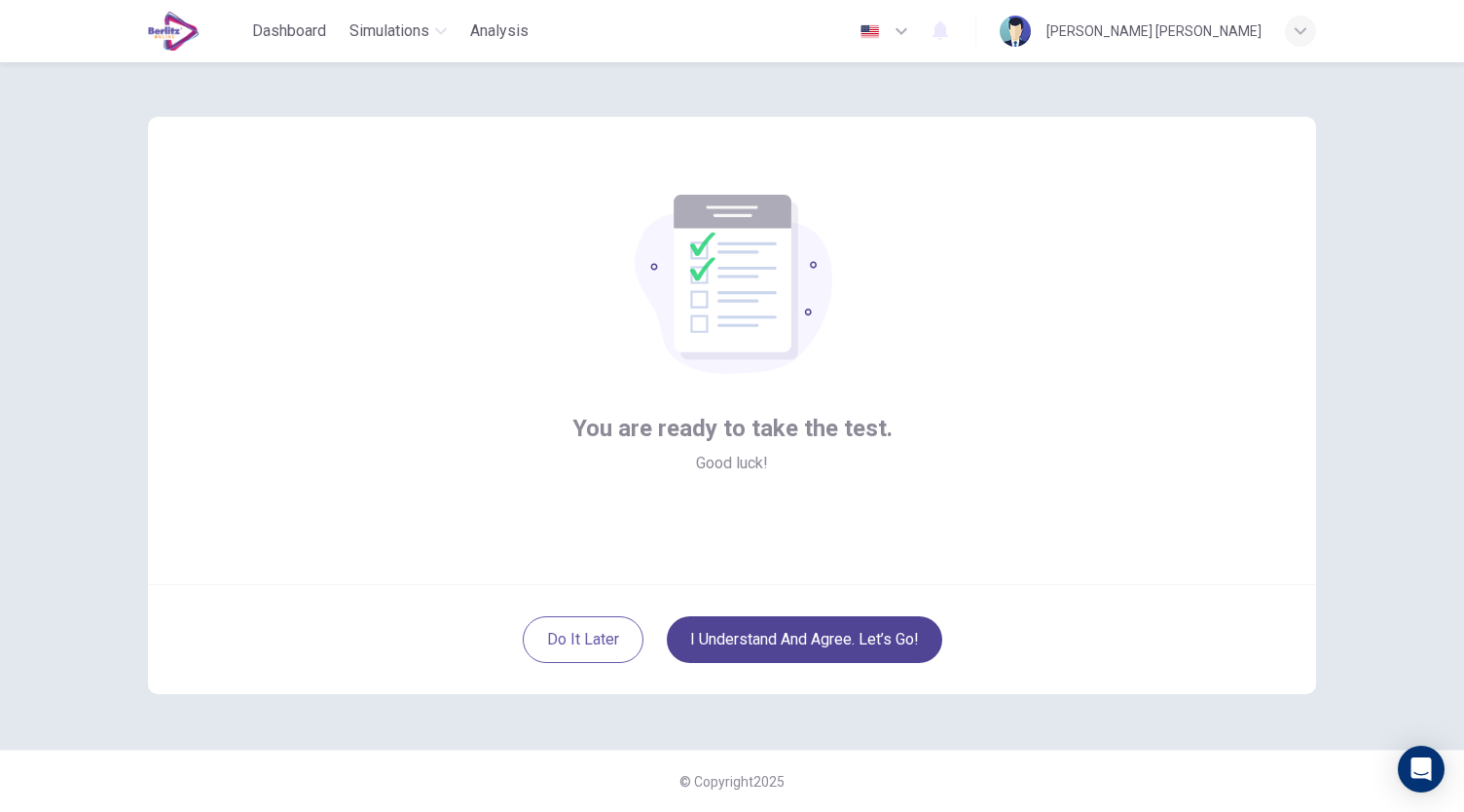
scroll to position [0, 0]
click at [767, 634] on button "I understand and agree. Let’s go!" at bounding box center [804, 639] width 276 height 46
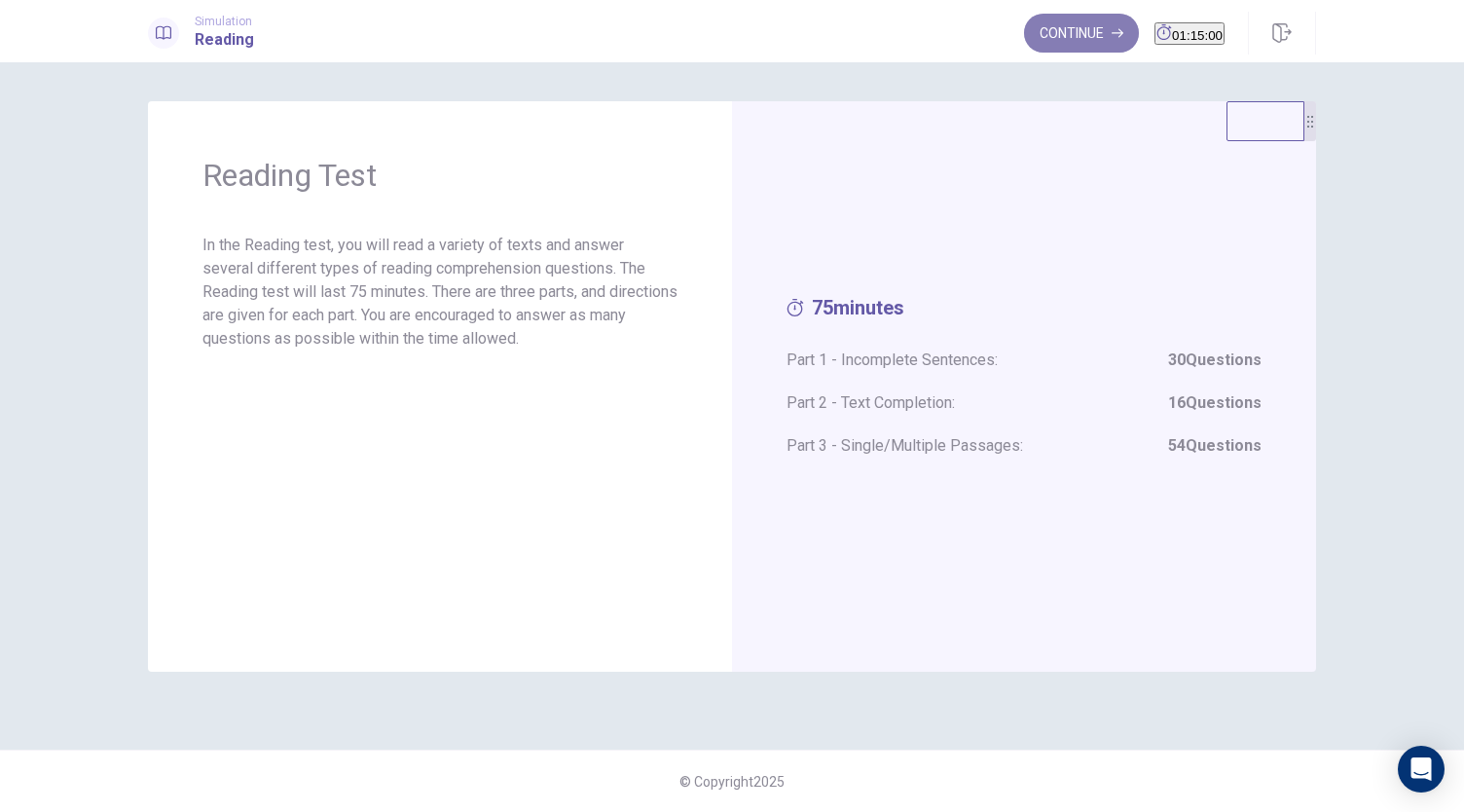
click at [1053, 30] on button "Continue" at bounding box center [1081, 33] width 115 height 39
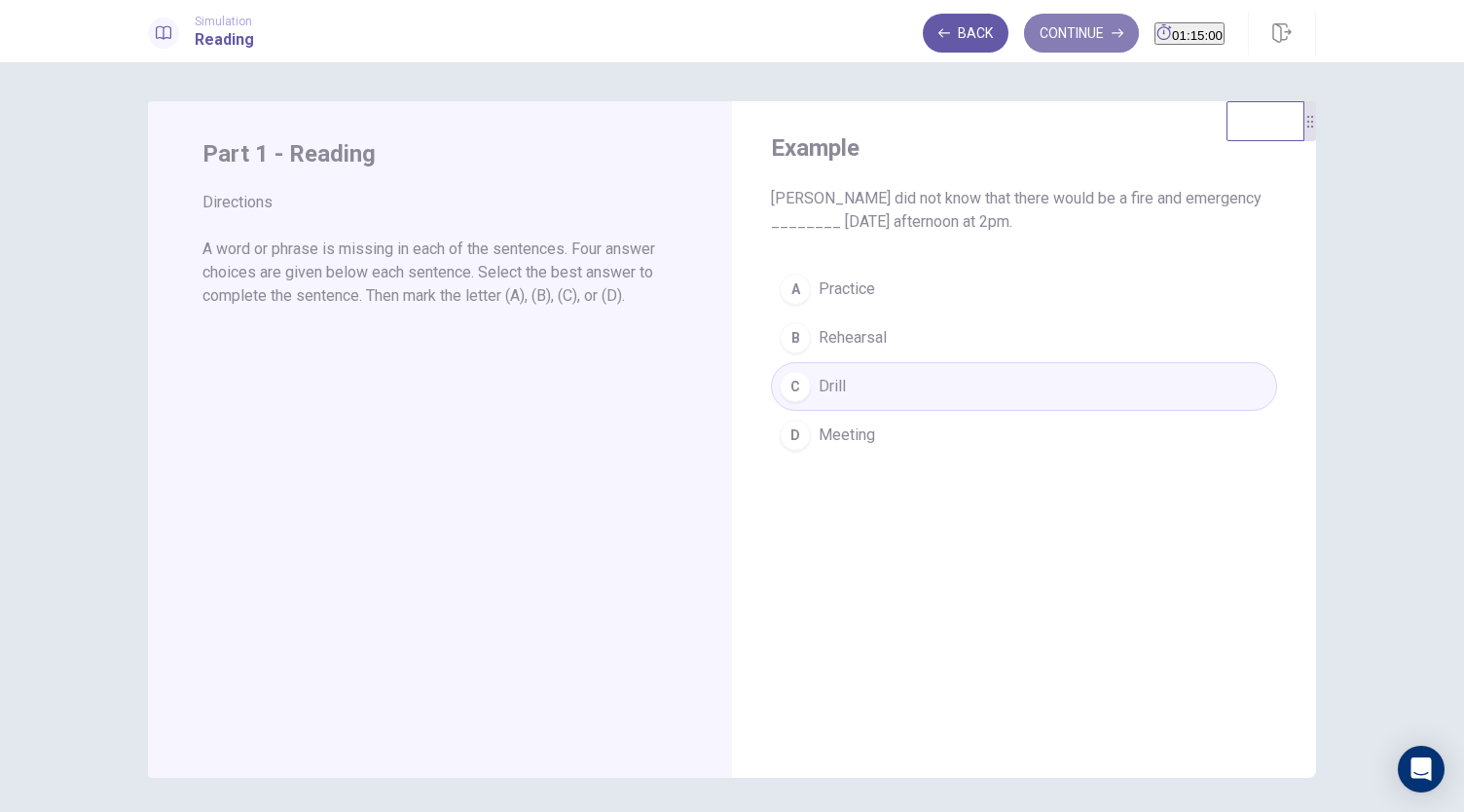
click at [1024, 42] on button "Continue" at bounding box center [1081, 33] width 115 height 39
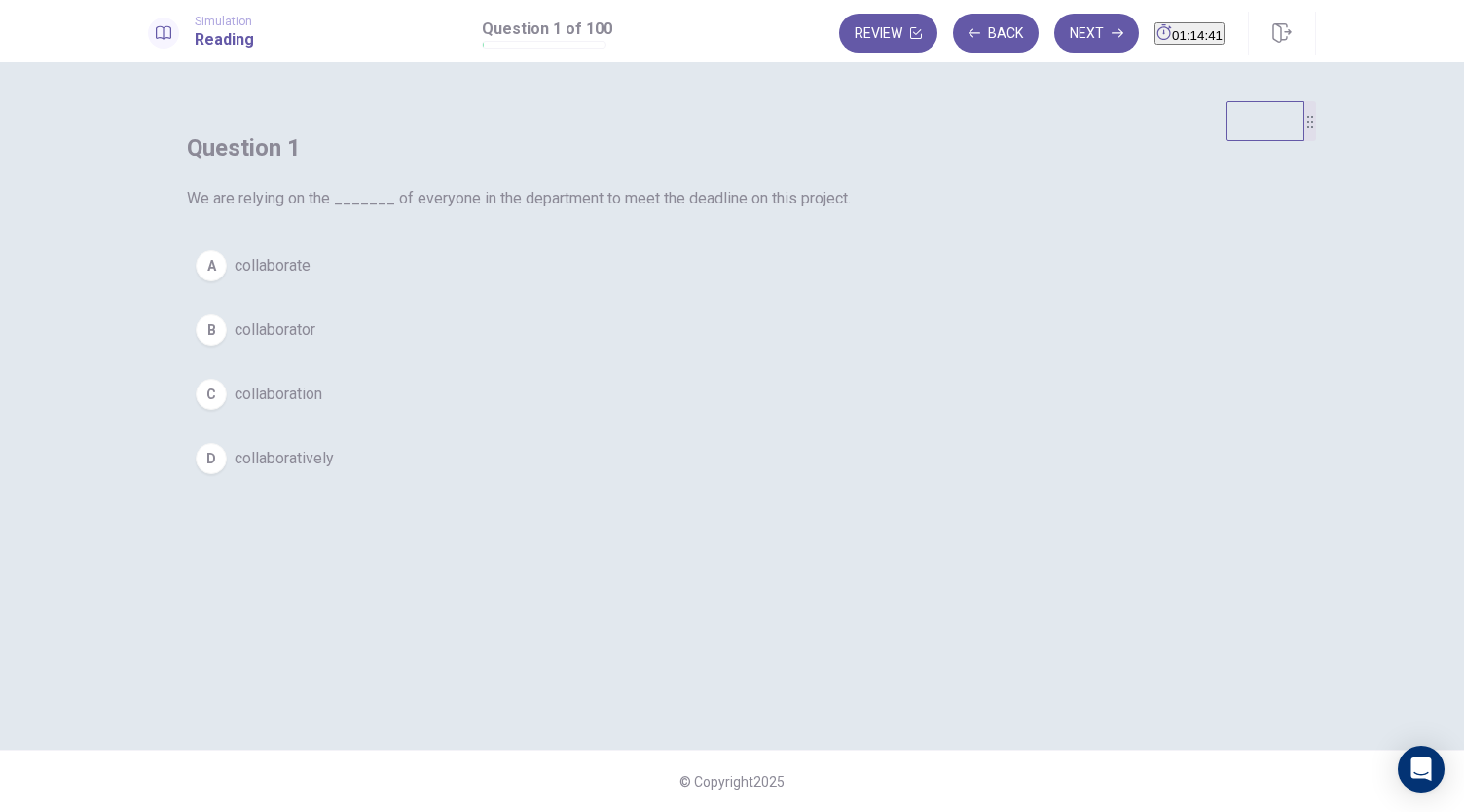
click at [322, 406] on span "collaboration" at bounding box center [278, 395] width 88 height 24
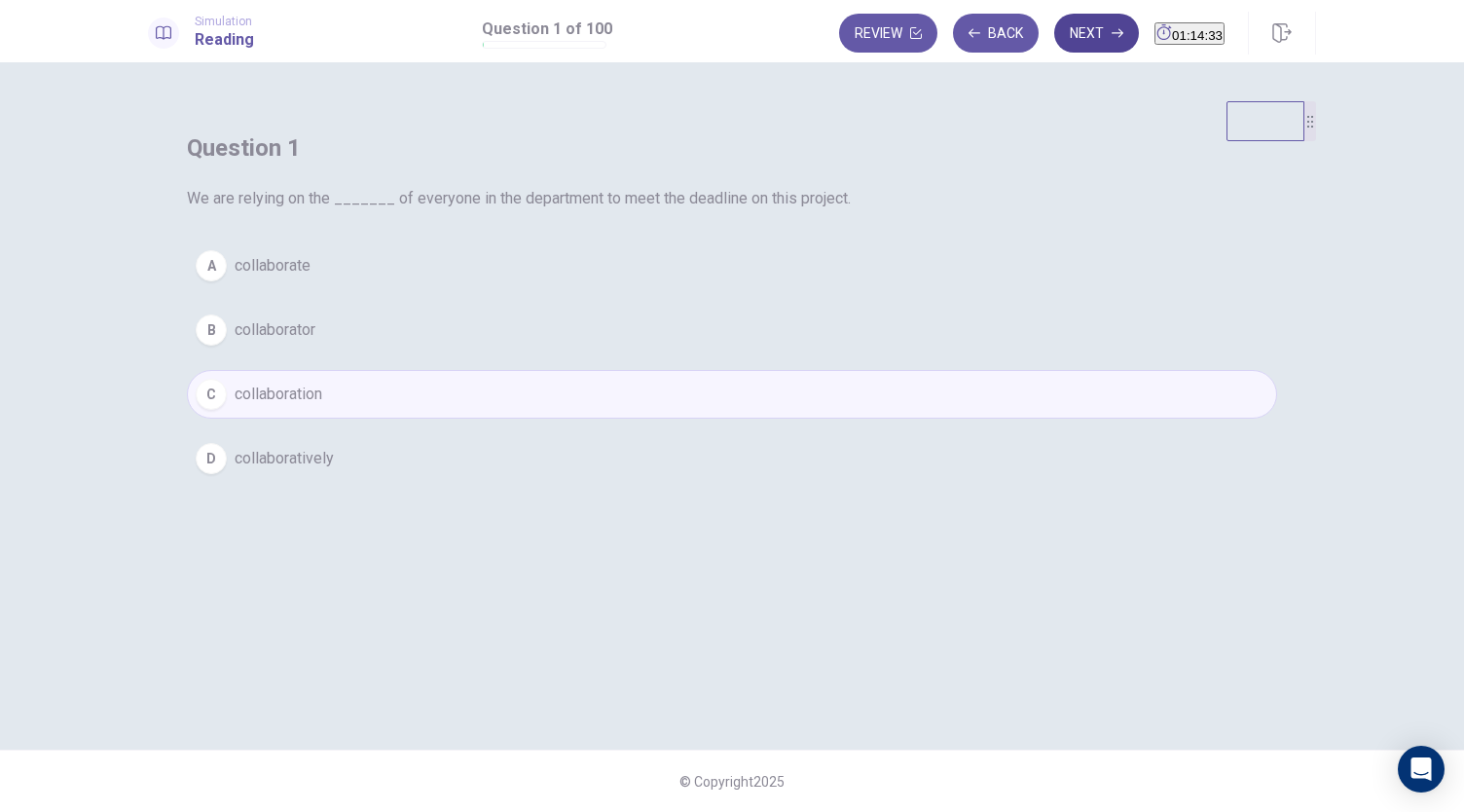
click at [1055, 40] on button "Next" at bounding box center [1097, 33] width 85 height 39
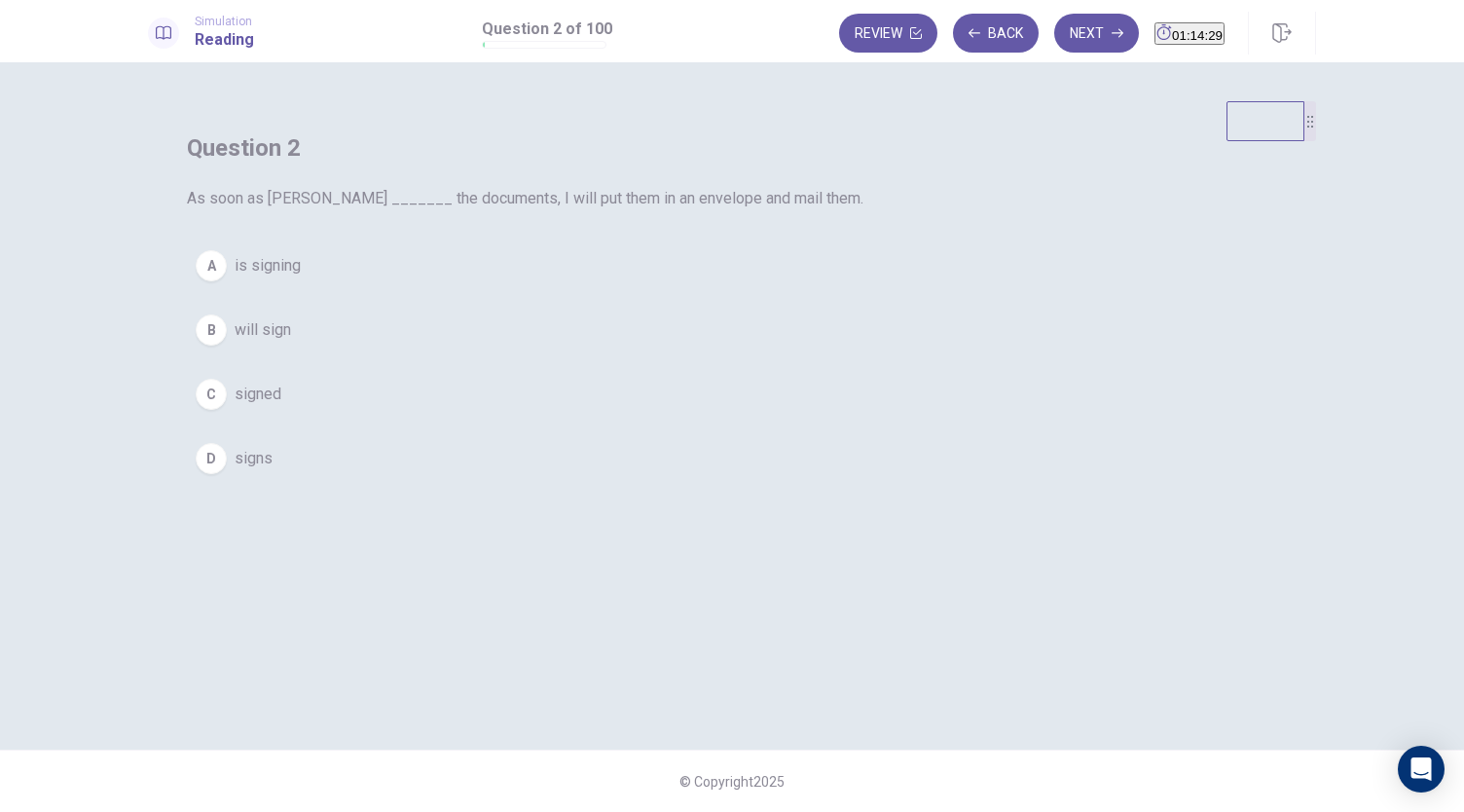
click at [709, 418] on button "C signed" at bounding box center [732, 394] width 1091 height 48
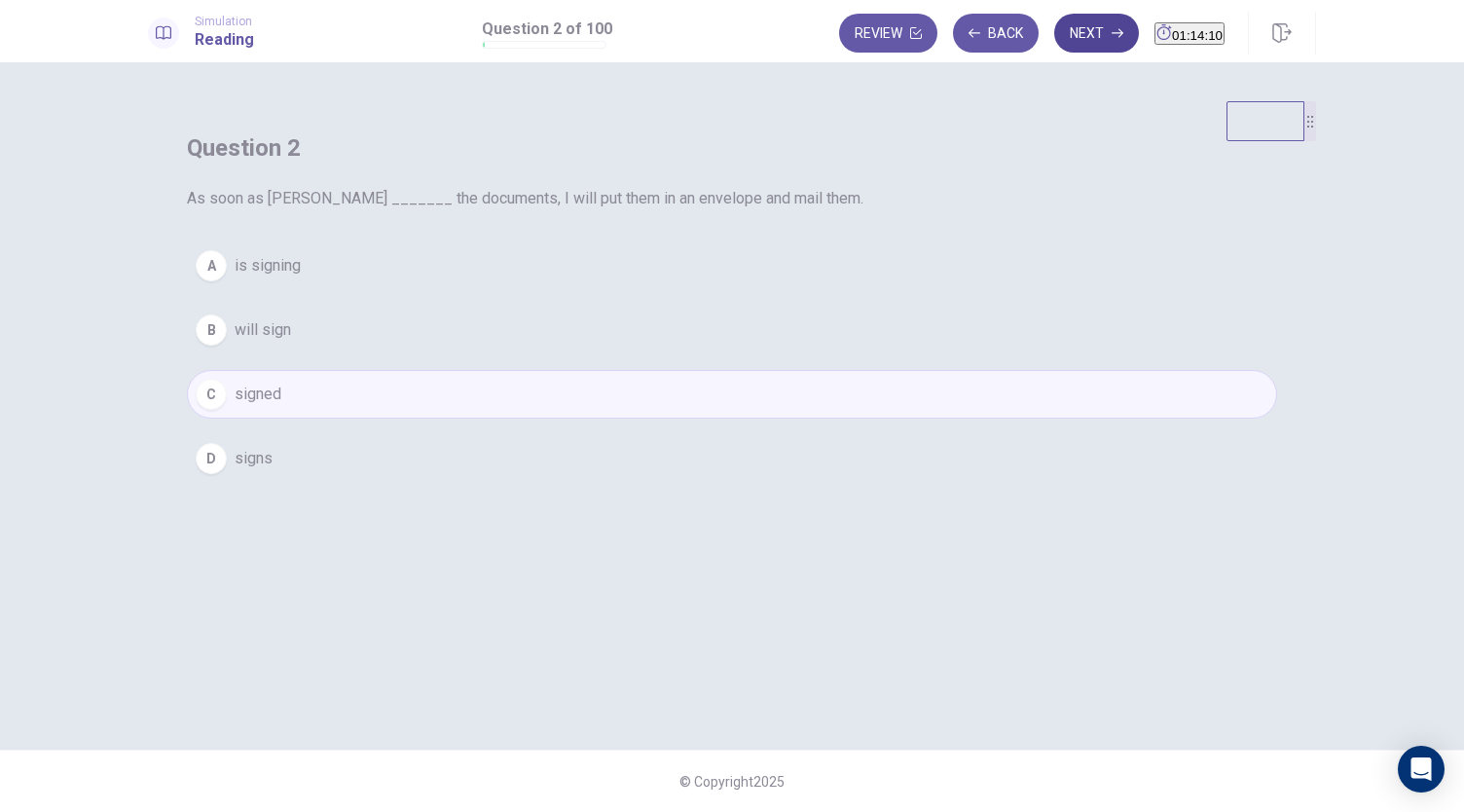
click at [1054, 45] on button "Next" at bounding box center [1097, 33] width 85 height 39
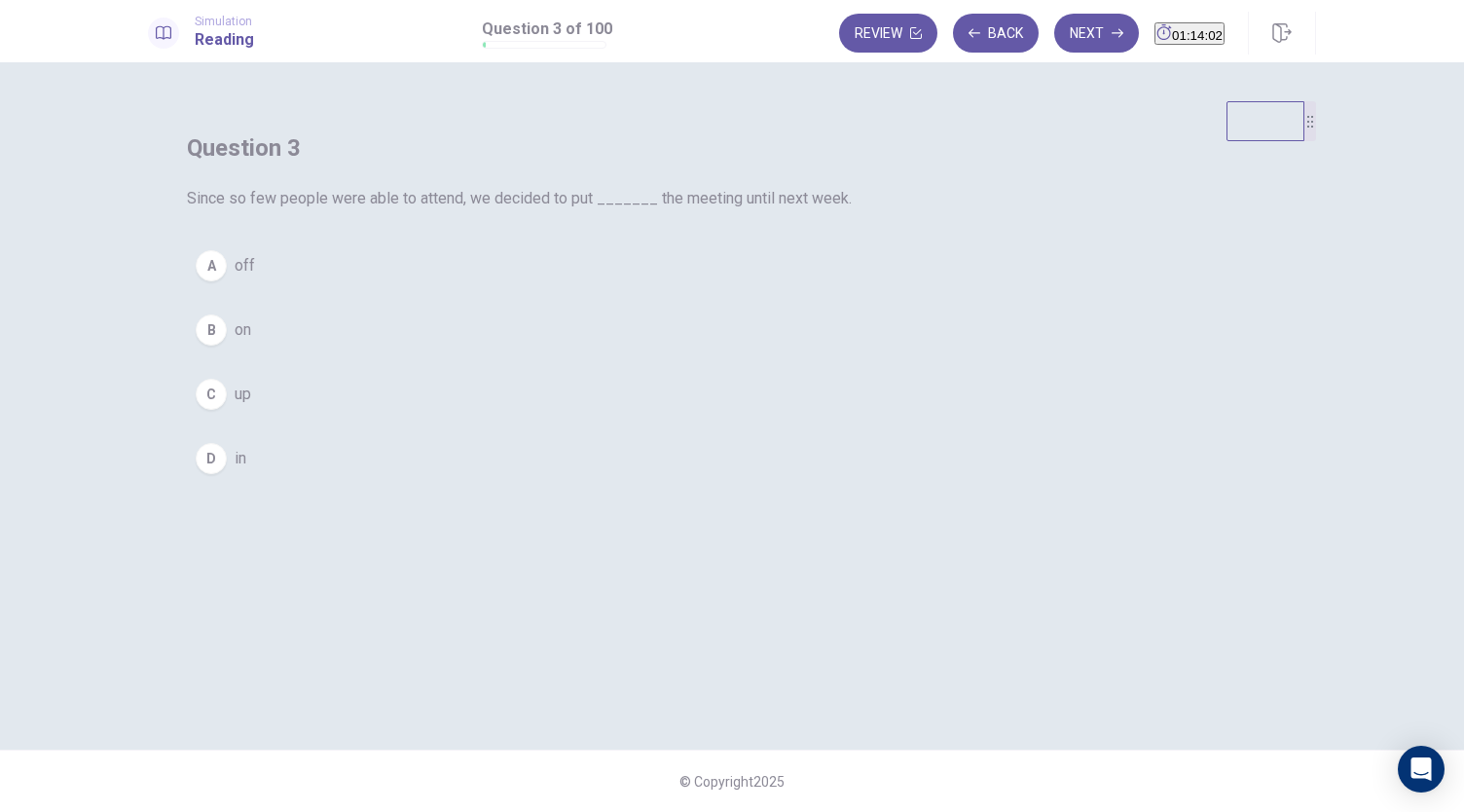
click at [710, 290] on button "A off" at bounding box center [732, 265] width 1091 height 48
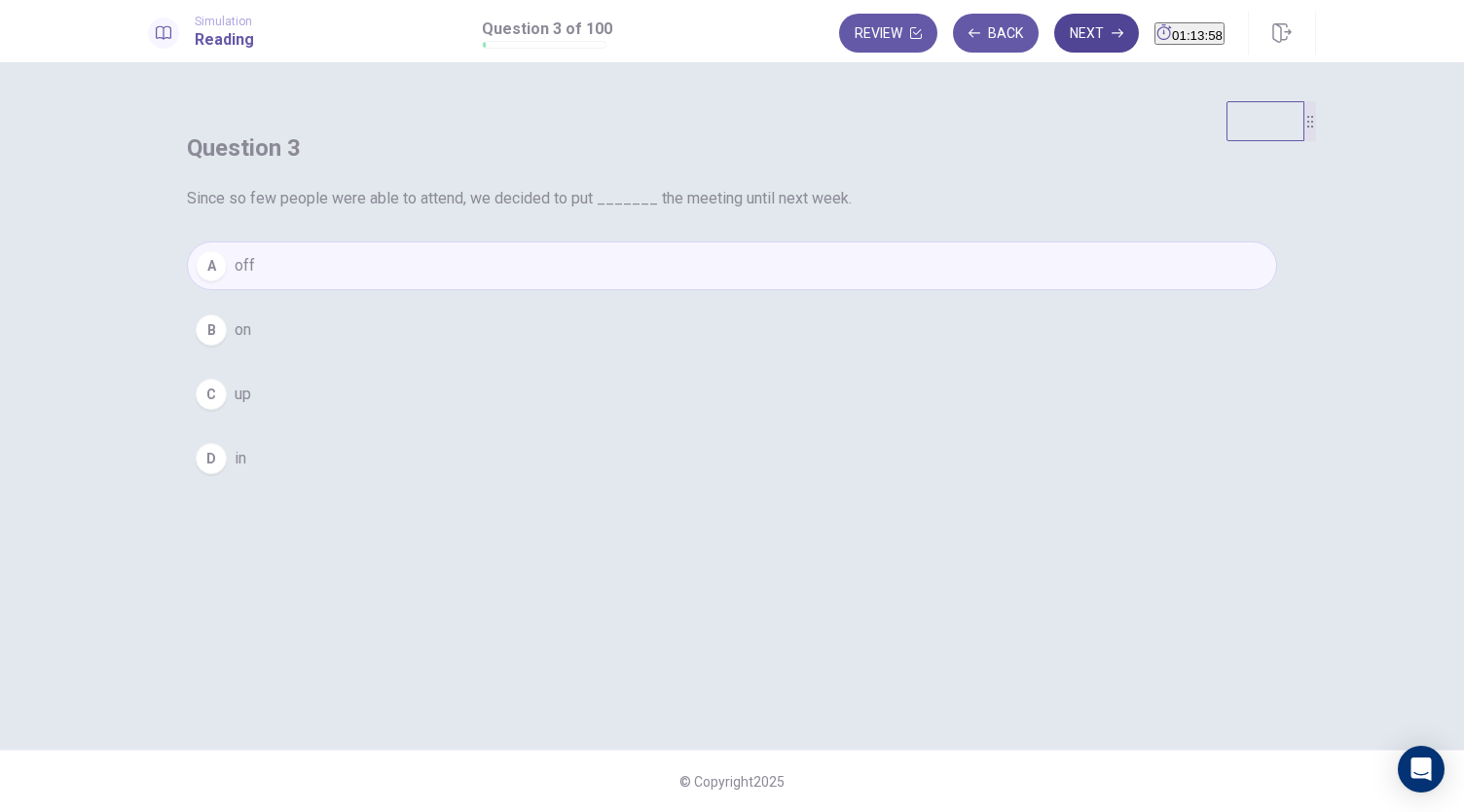
click at [1054, 41] on button "Next" at bounding box center [1097, 33] width 85 height 39
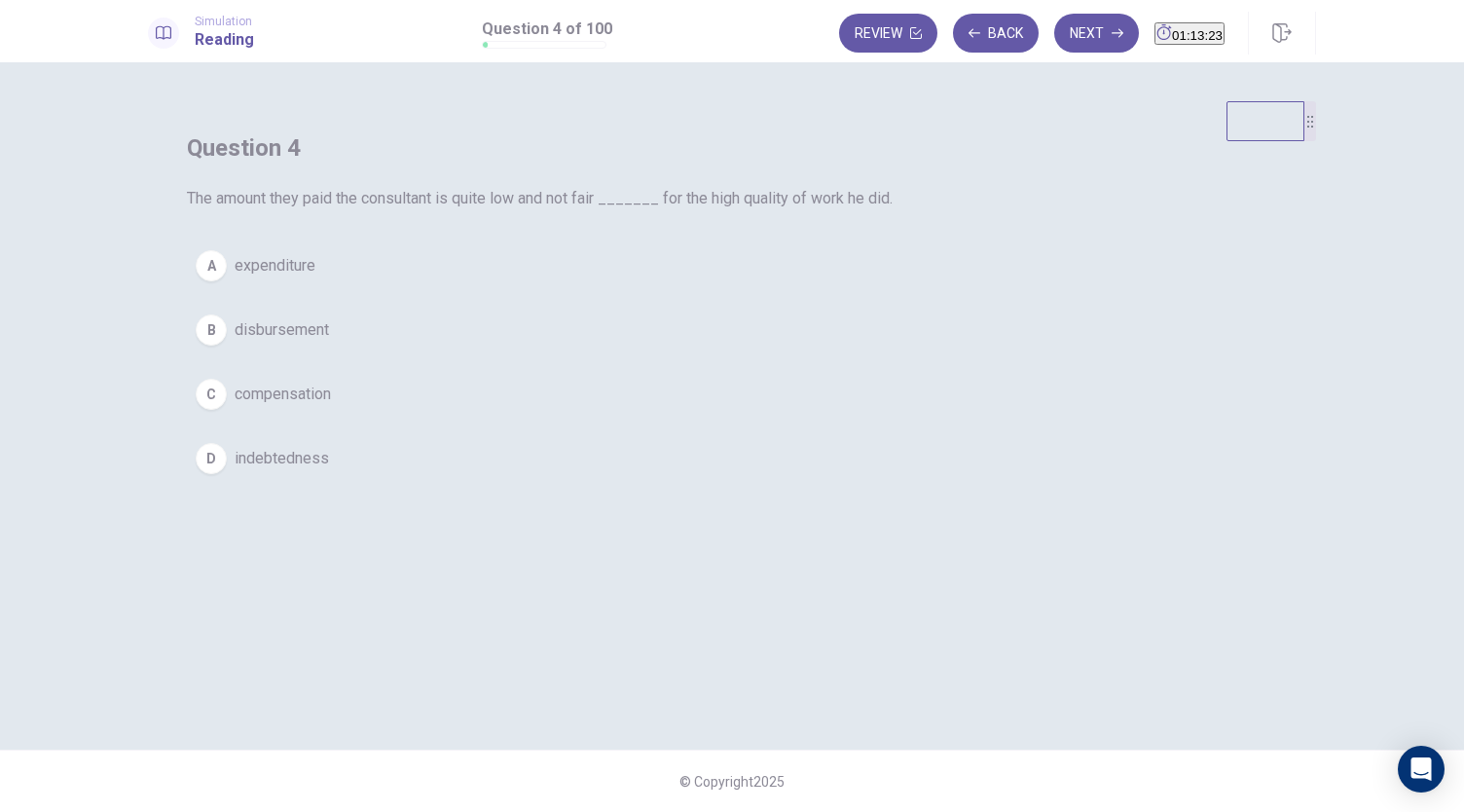
click at [329, 342] on span "disbursement" at bounding box center [282, 330] width 95 height 24
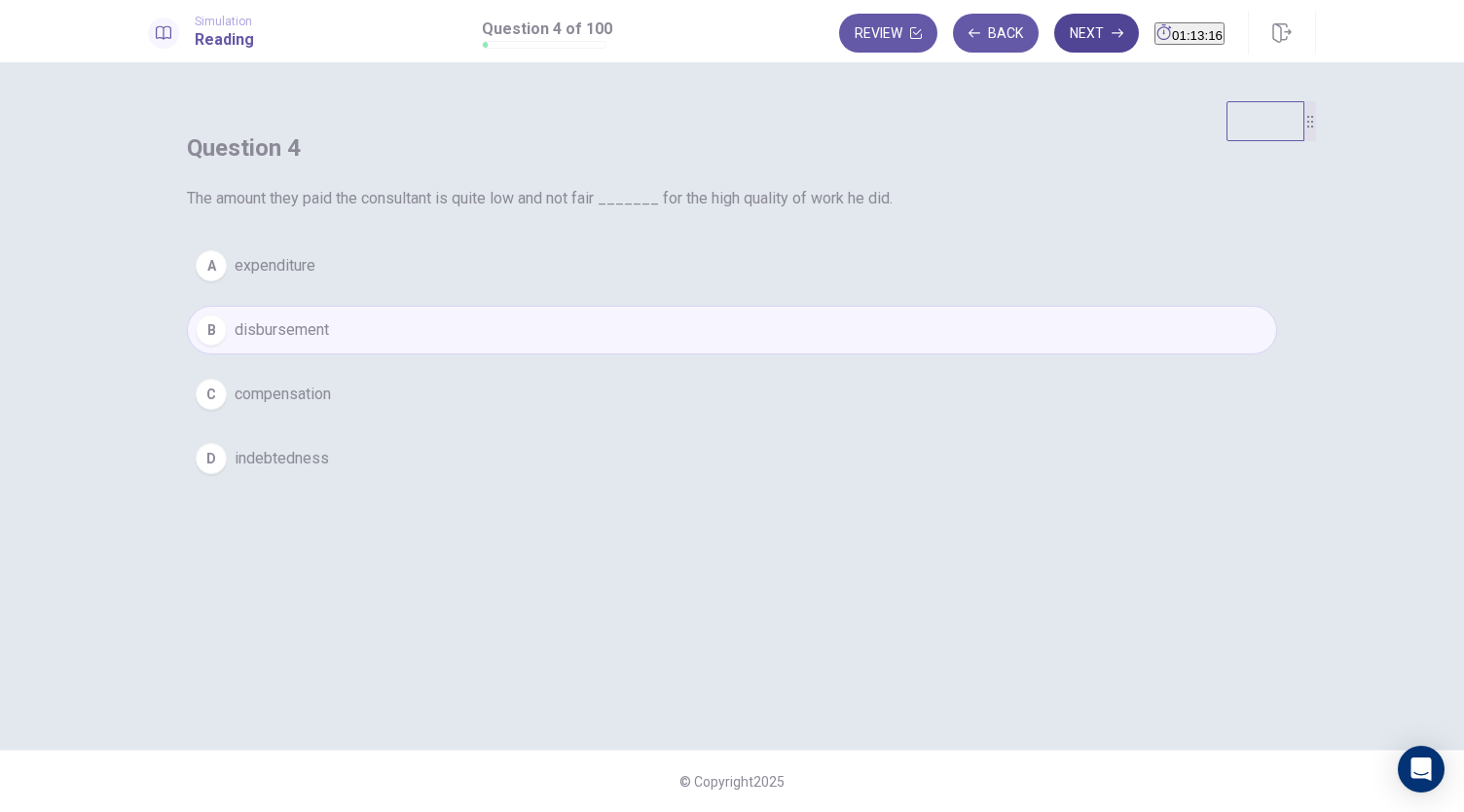
click at [1056, 25] on button "Next" at bounding box center [1097, 33] width 85 height 39
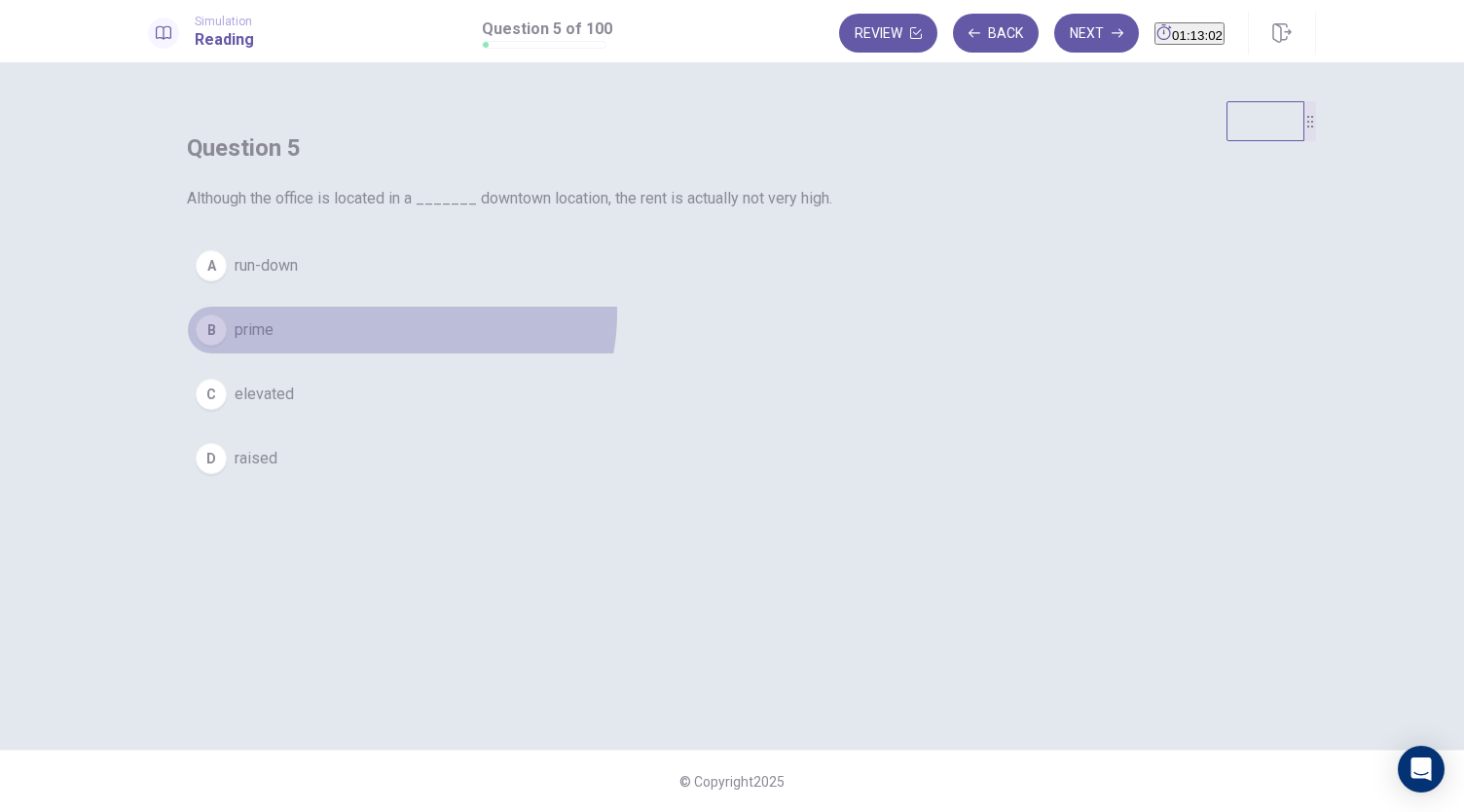
click at [775, 354] on button "B prime" at bounding box center [732, 330] width 1091 height 48
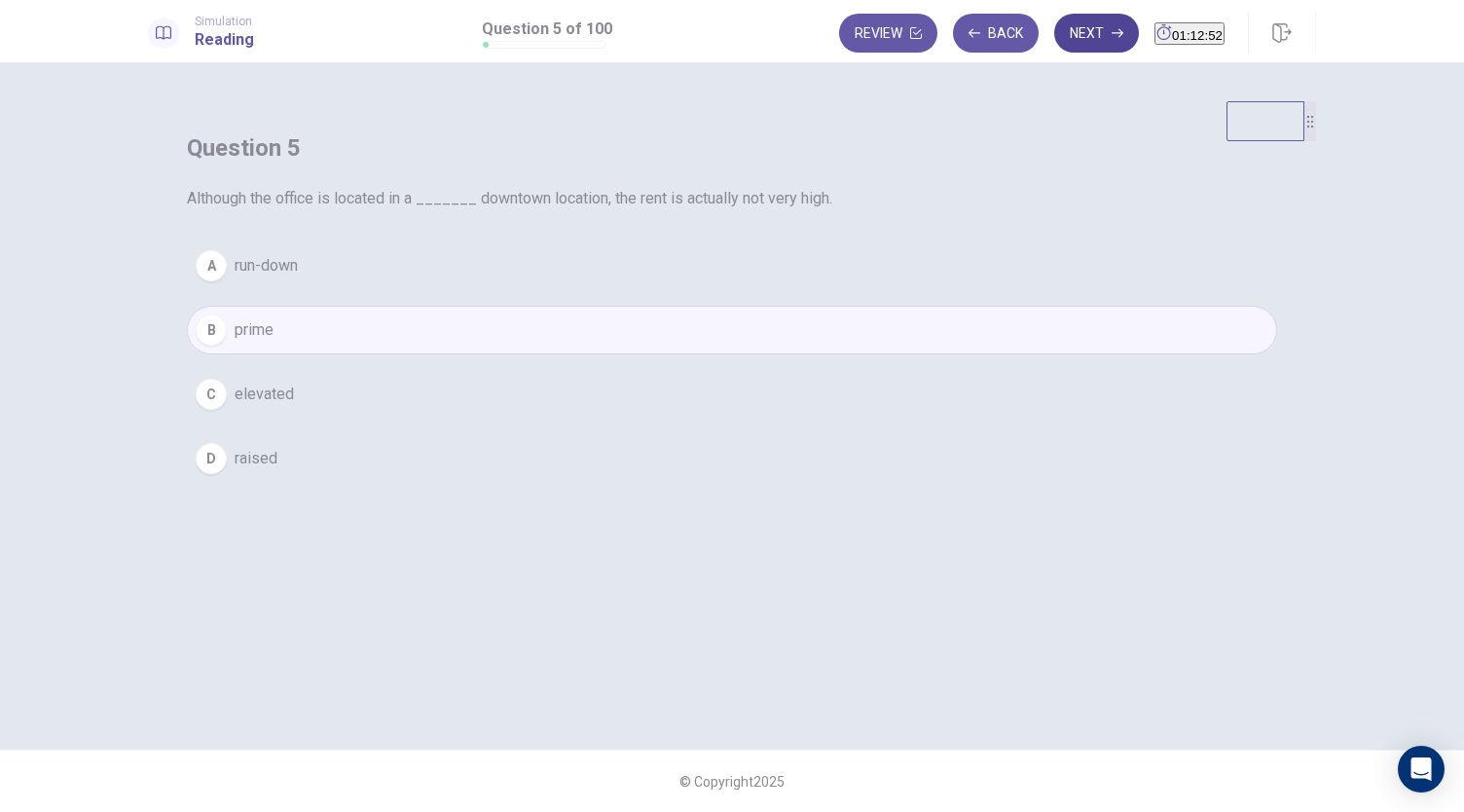
click at [1067, 21] on button "Next" at bounding box center [1097, 33] width 85 height 39
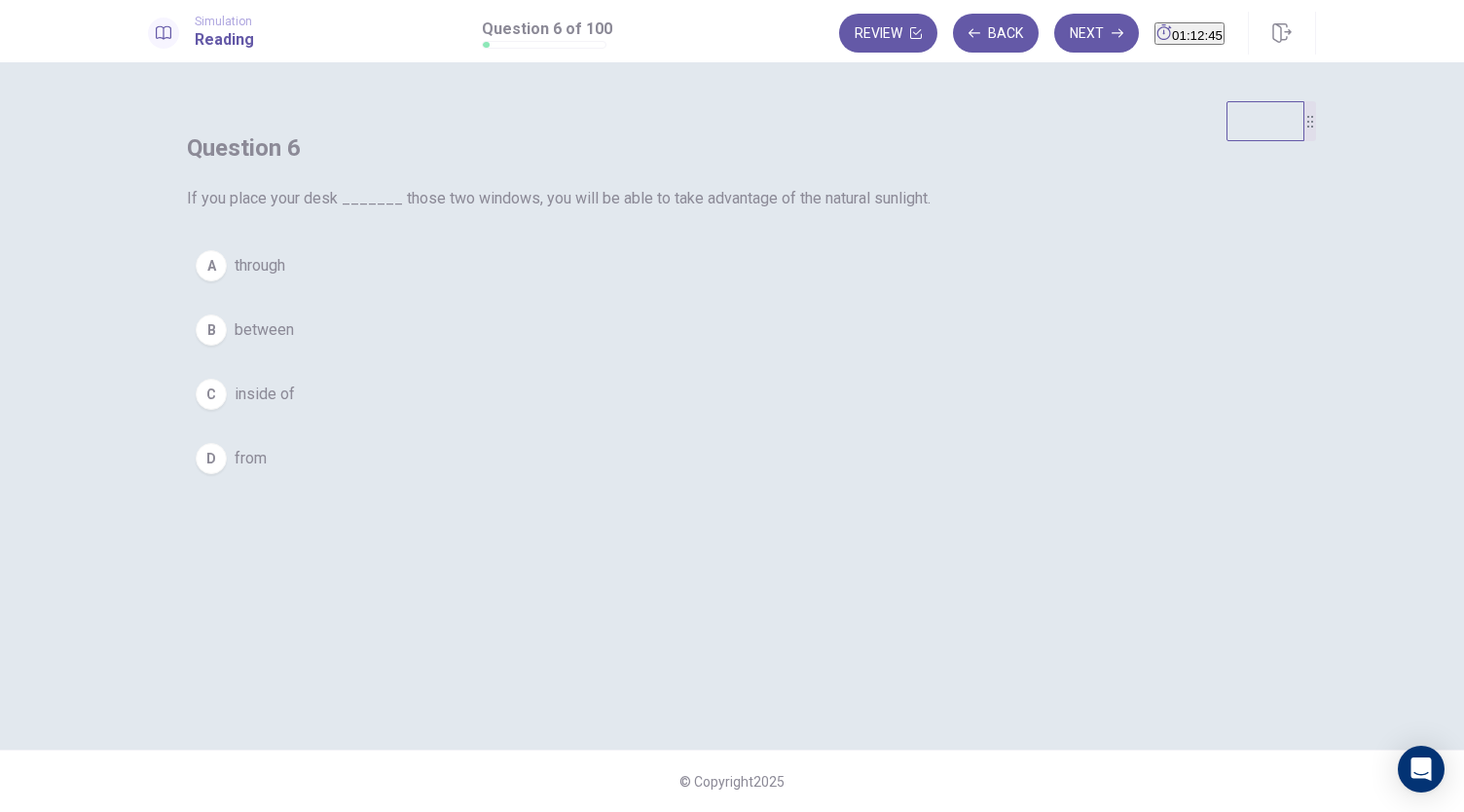
click at [742, 354] on button "B between" at bounding box center [732, 330] width 1091 height 48
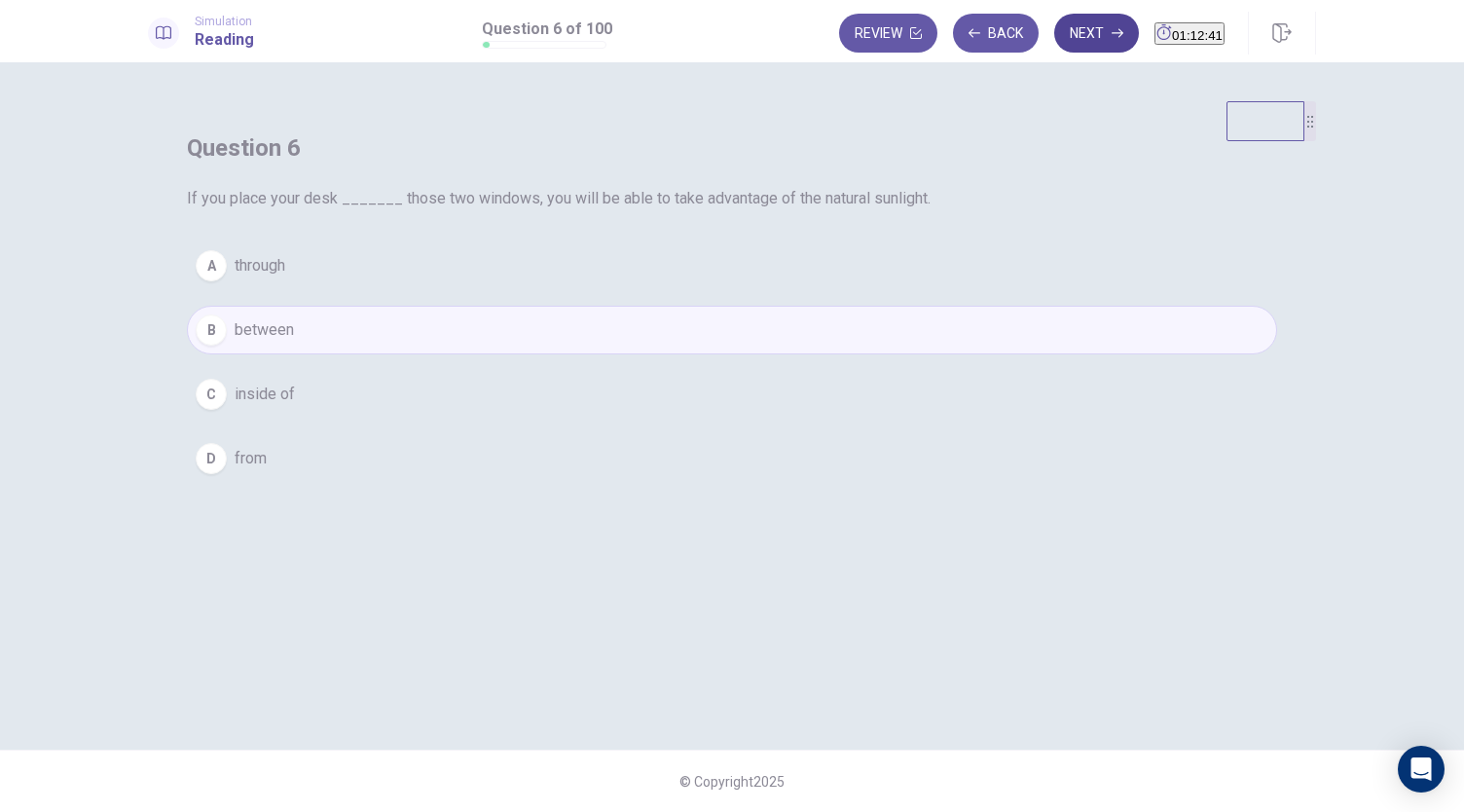
click at [1067, 27] on button "Next" at bounding box center [1097, 33] width 85 height 39
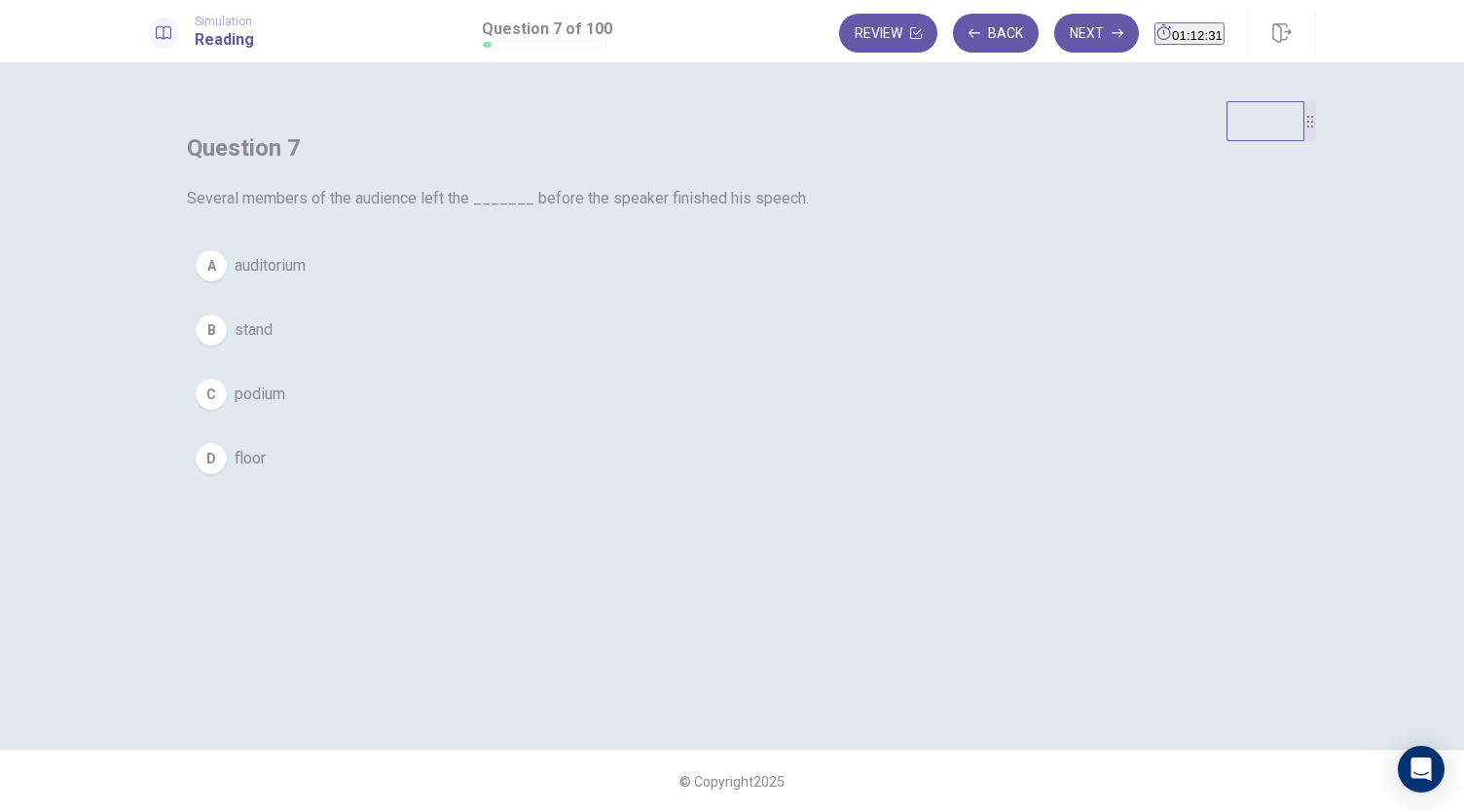
click at [775, 290] on button "A auditorium" at bounding box center [732, 265] width 1091 height 48
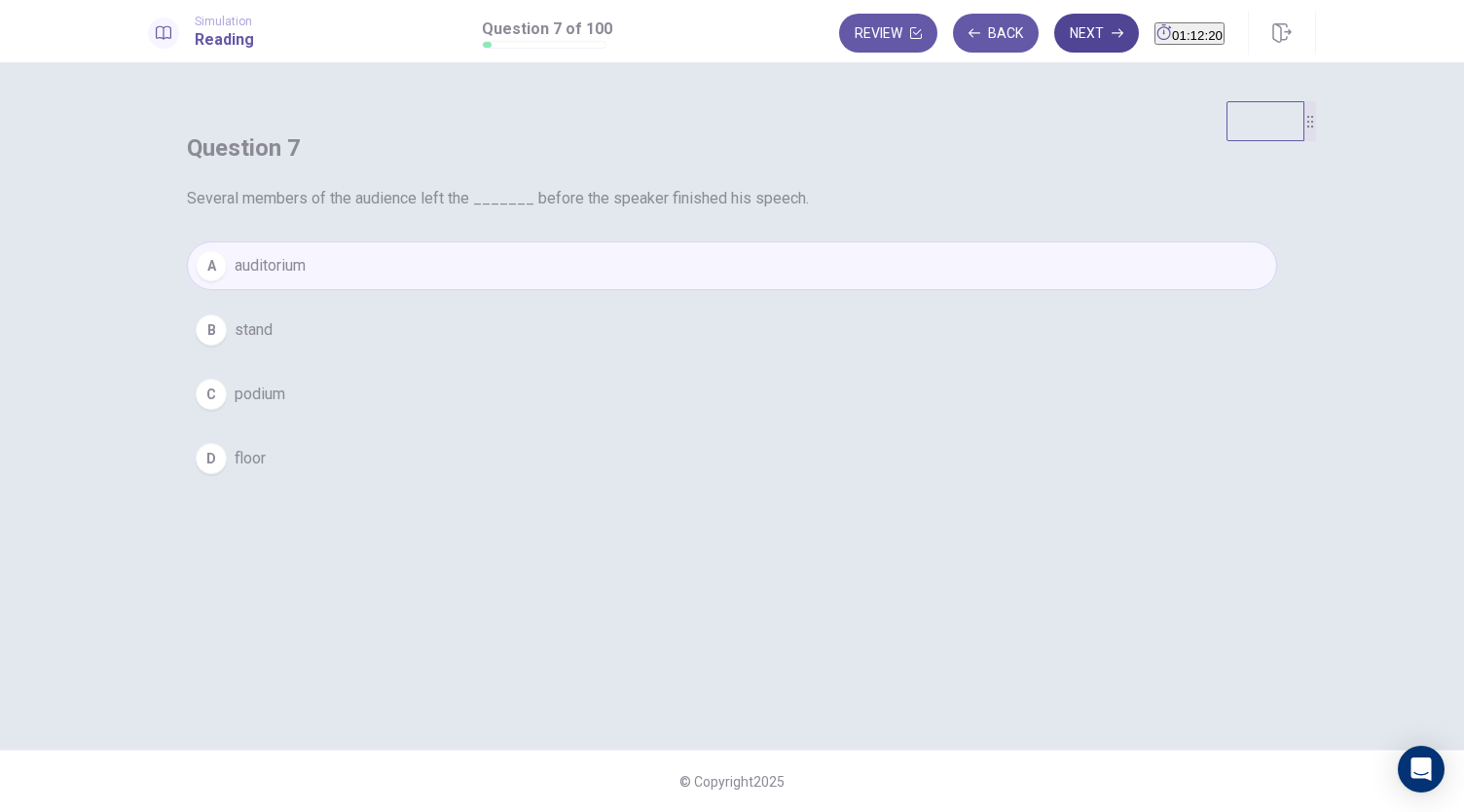
click at [1054, 42] on button "Next" at bounding box center [1097, 33] width 85 height 39
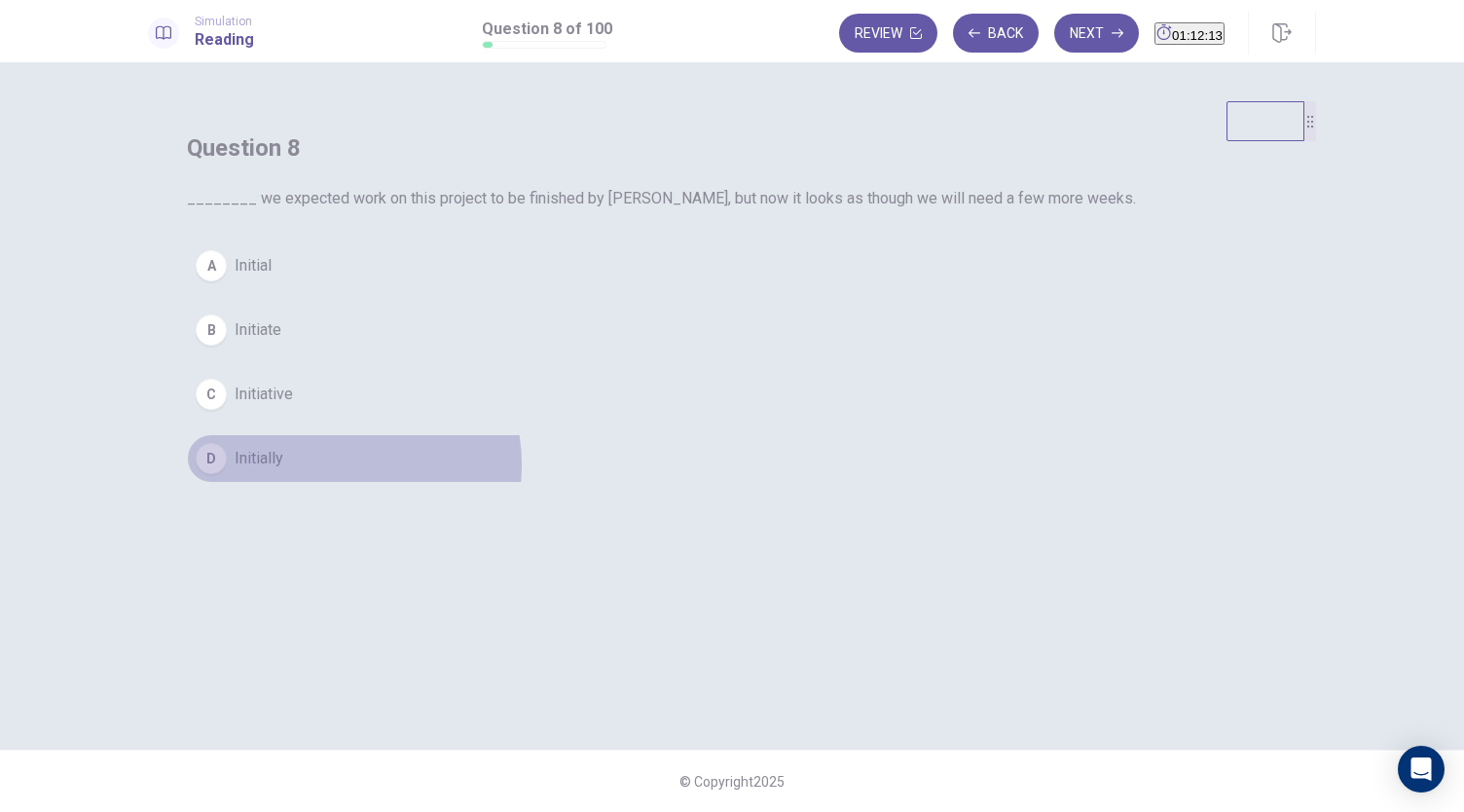
click at [713, 483] on button "D Initially" at bounding box center [732, 458] width 1091 height 48
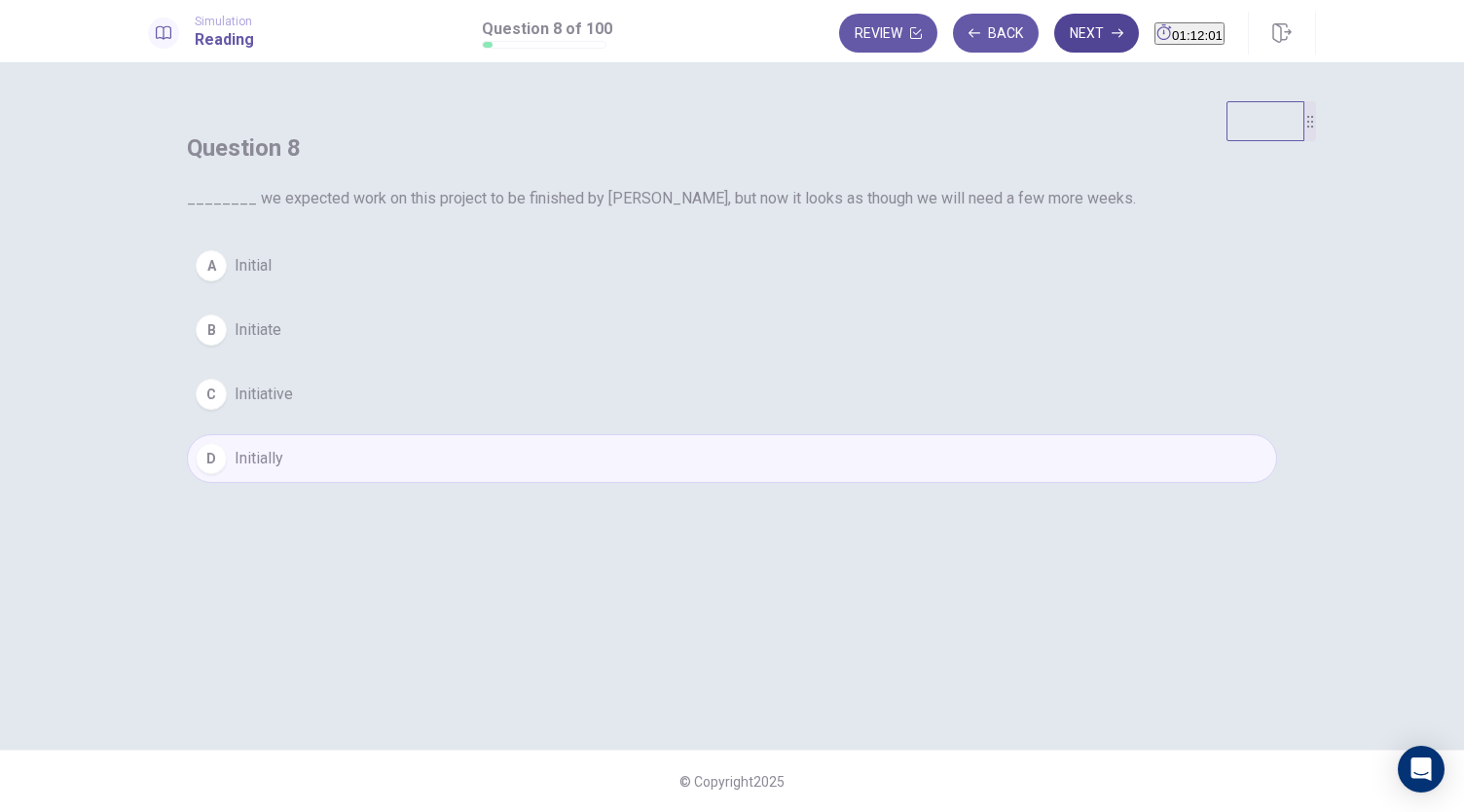
click at [1054, 44] on button "Next" at bounding box center [1097, 33] width 85 height 39
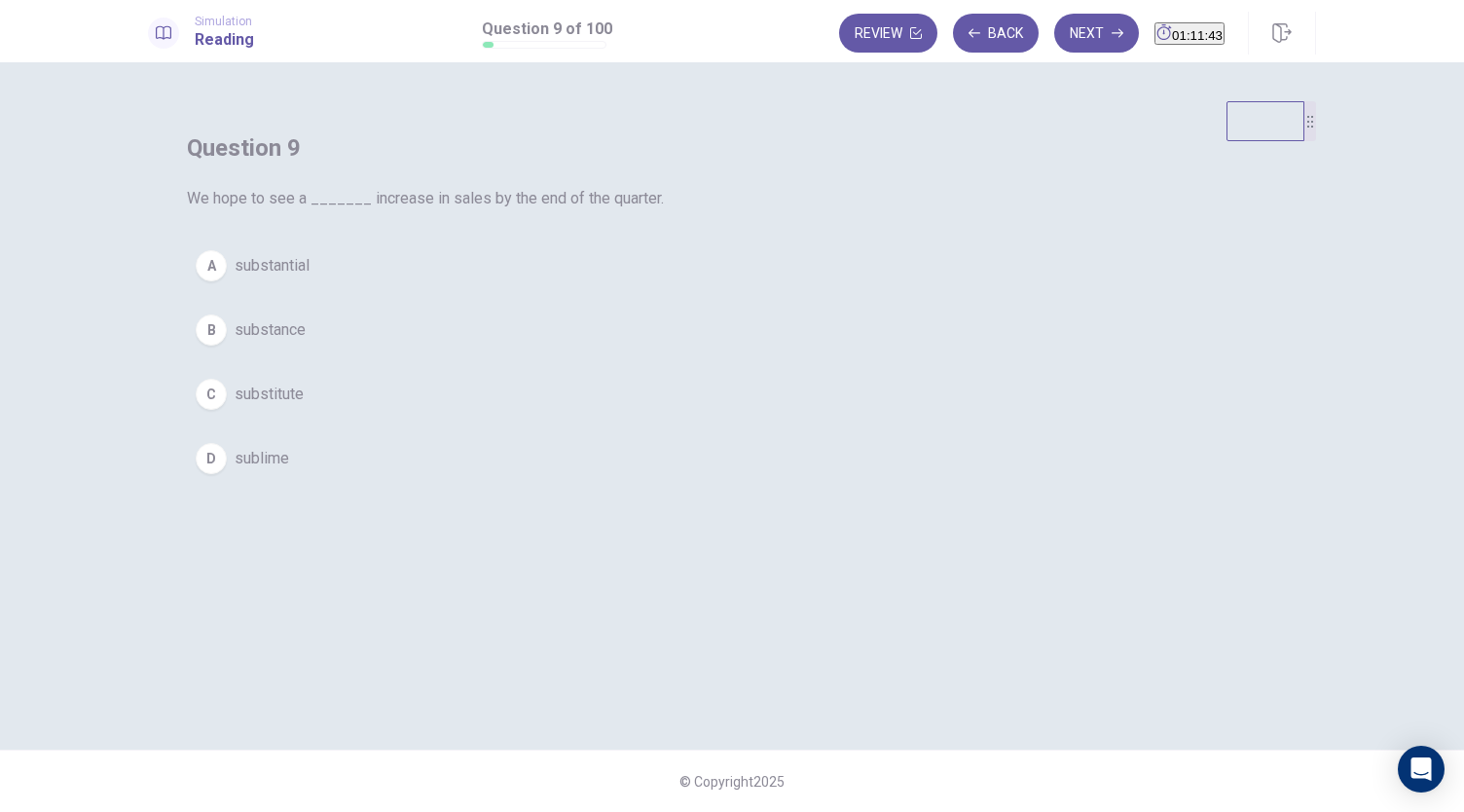
click at [796, 290] on button "A substantial" at bounding box center [732, 265] width 1091 height 48
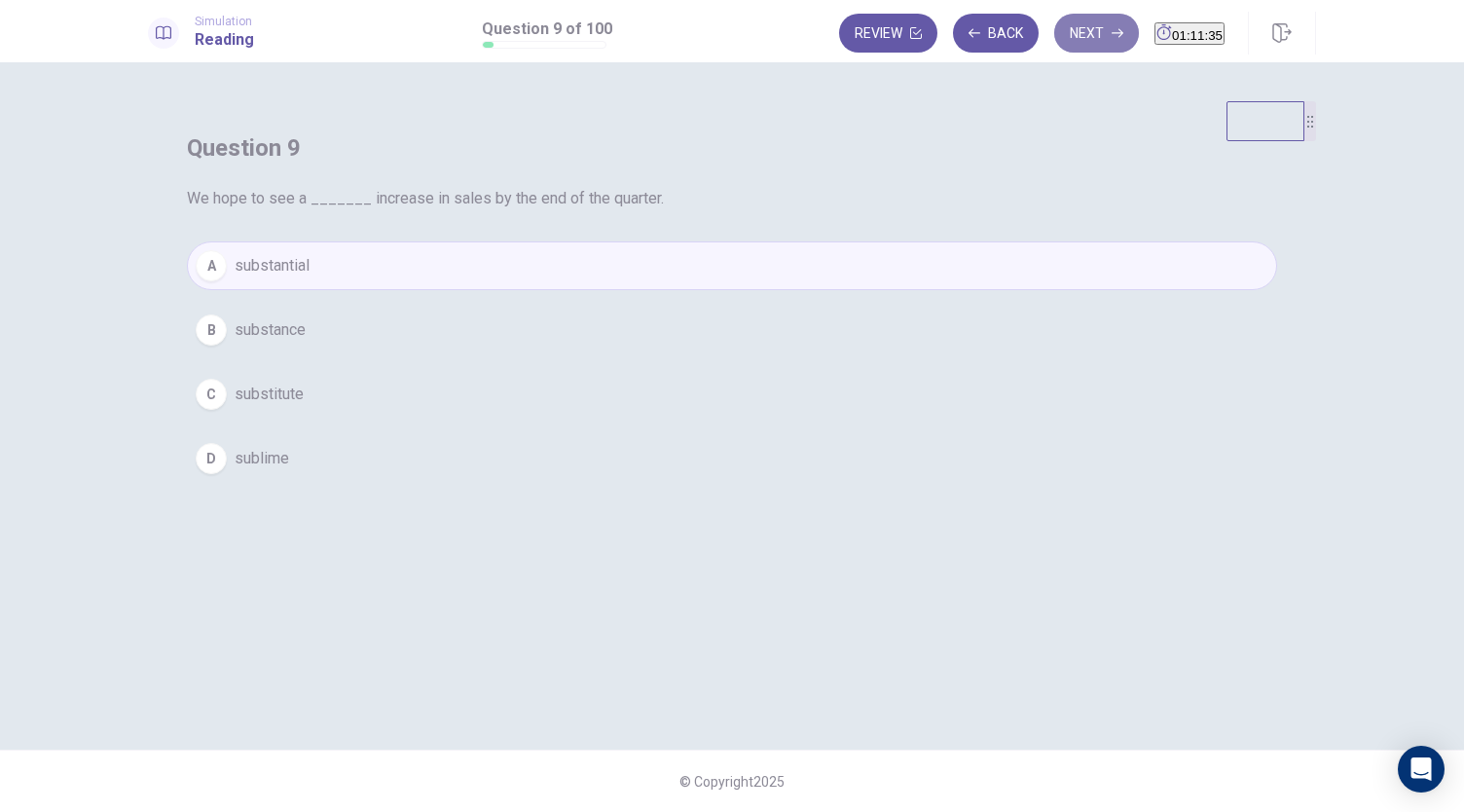
click at [1054, 44] on button "Next" at bounding box center [1097, 33] width 85 height 39
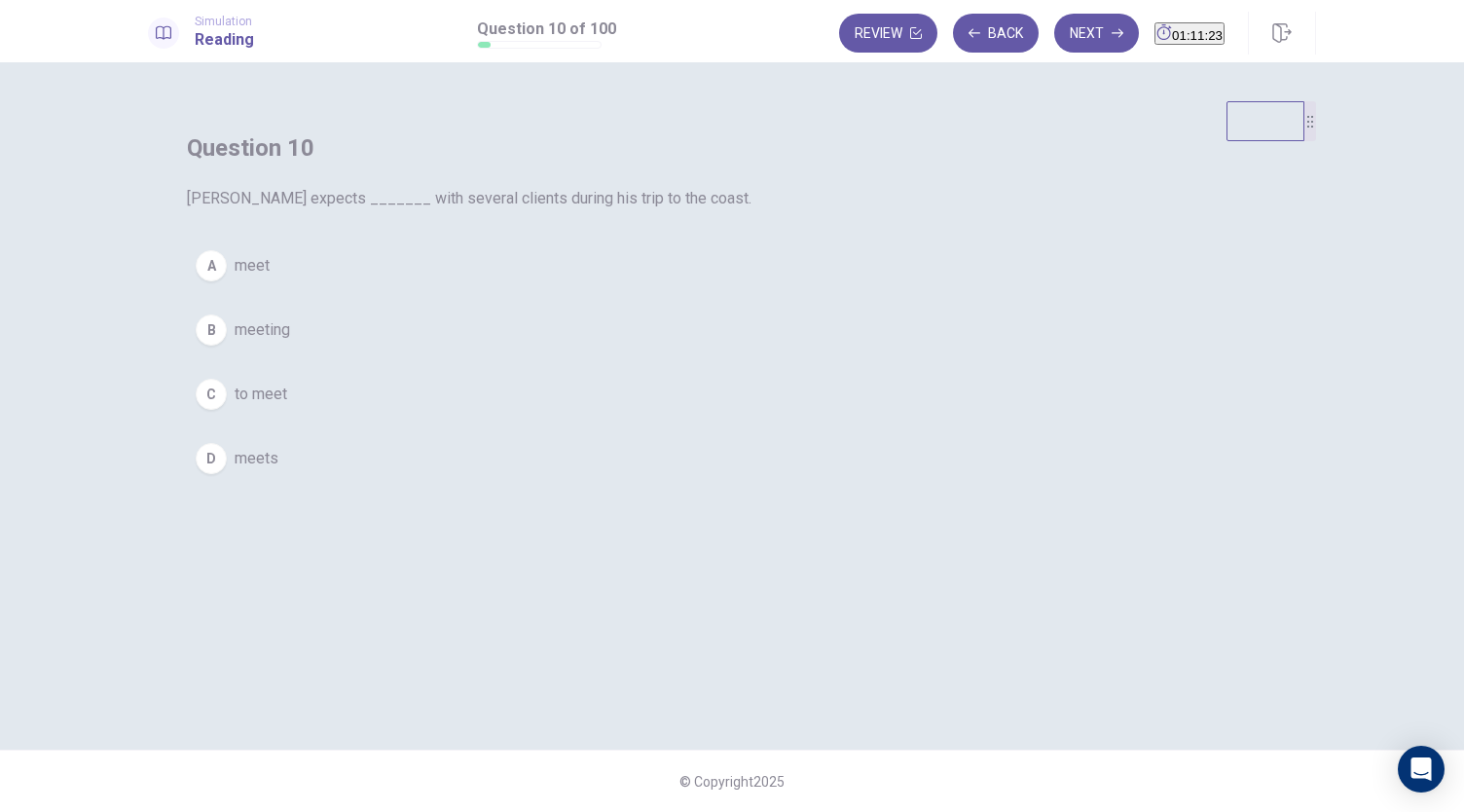
click at [780, 418] on button "C to meet" at bounding box center [732, 394] width 1091 height 48
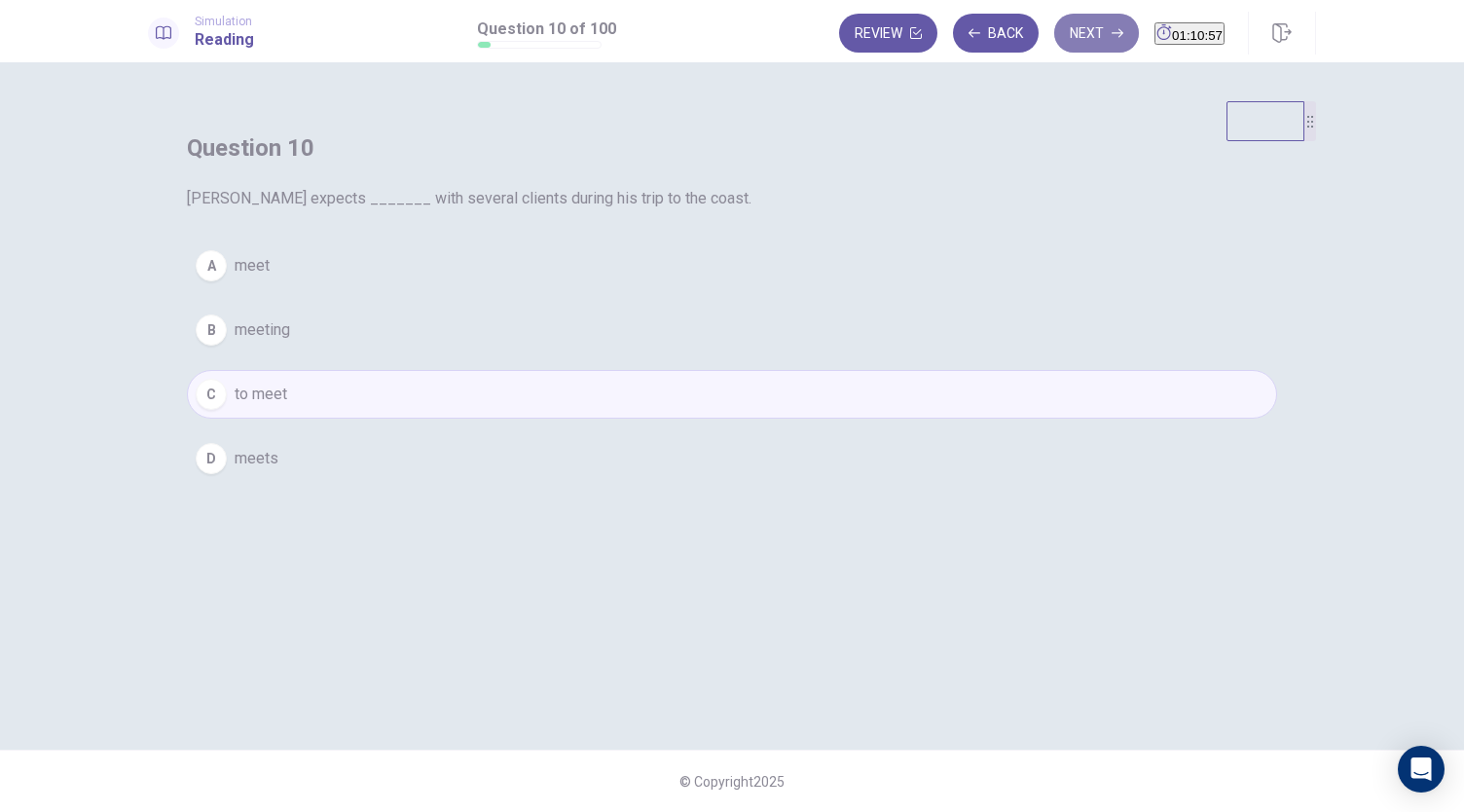
click at [1055, 28] on button "Next" at bounding box center [1097, 33] width 85 height 39
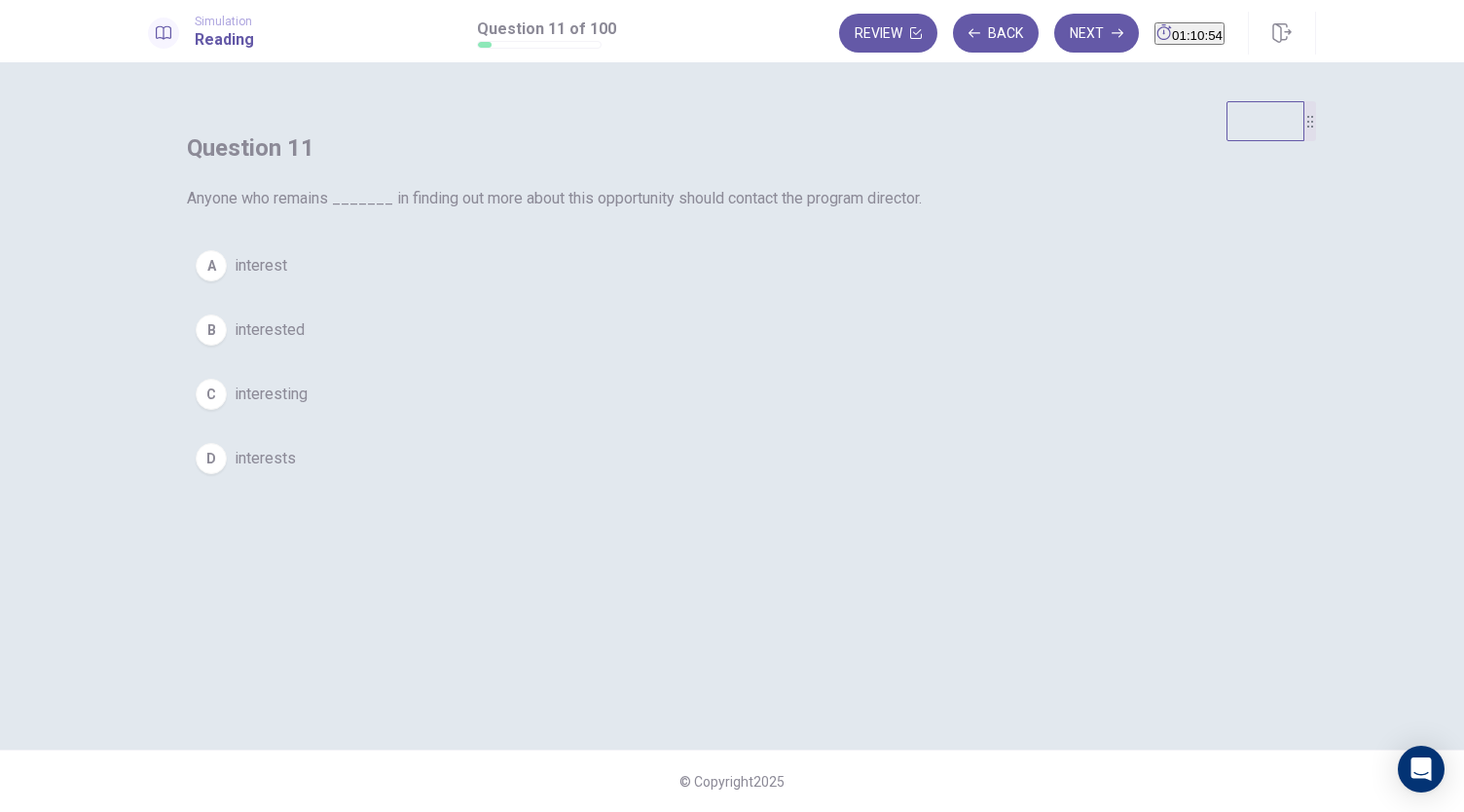
click at [817, 354] on button "B interested" at bounding box center [732, 330] width 1091 height 48
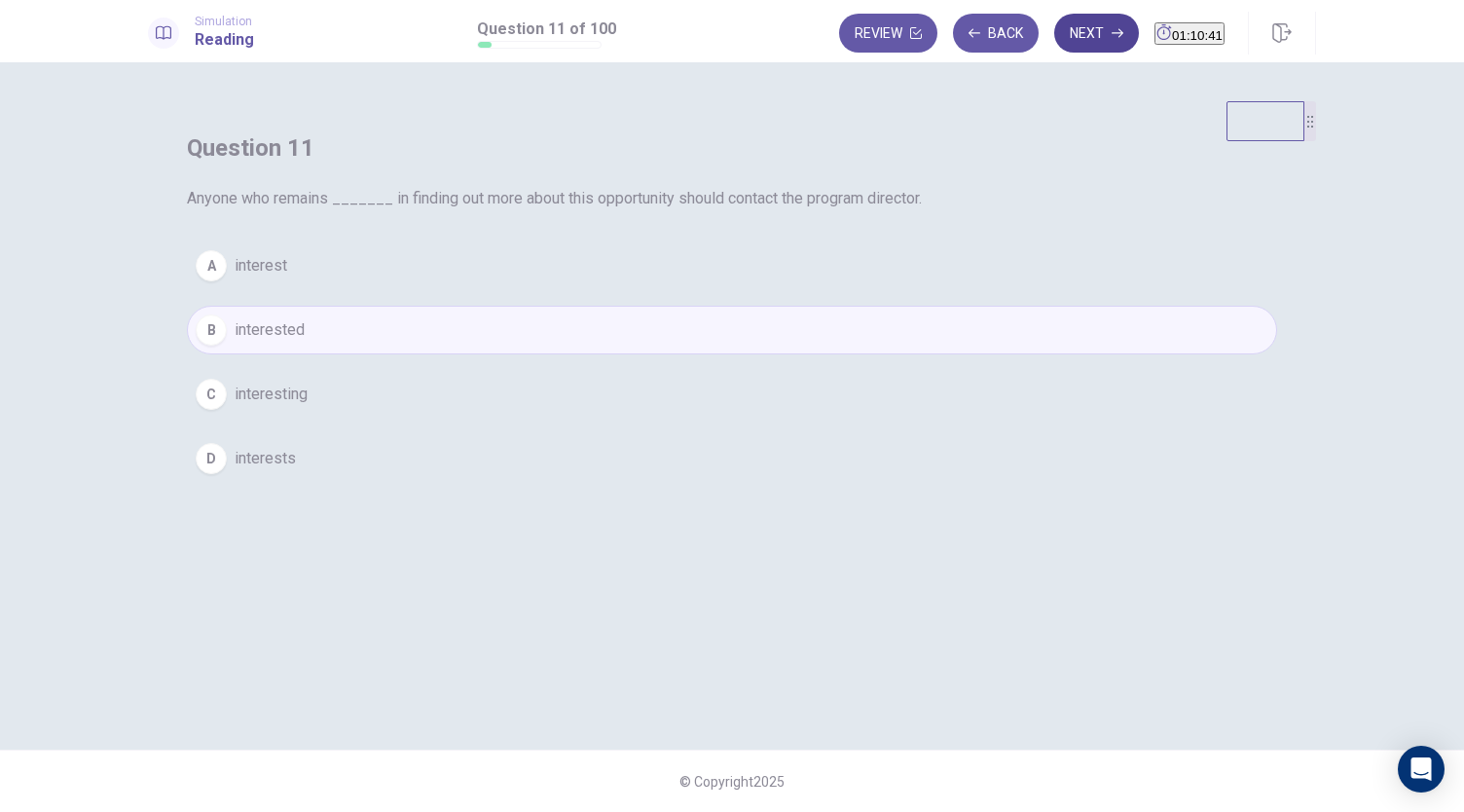
click at [1061, 24] on button "Next" at bounding box center [1097, 33] width 85 height 39
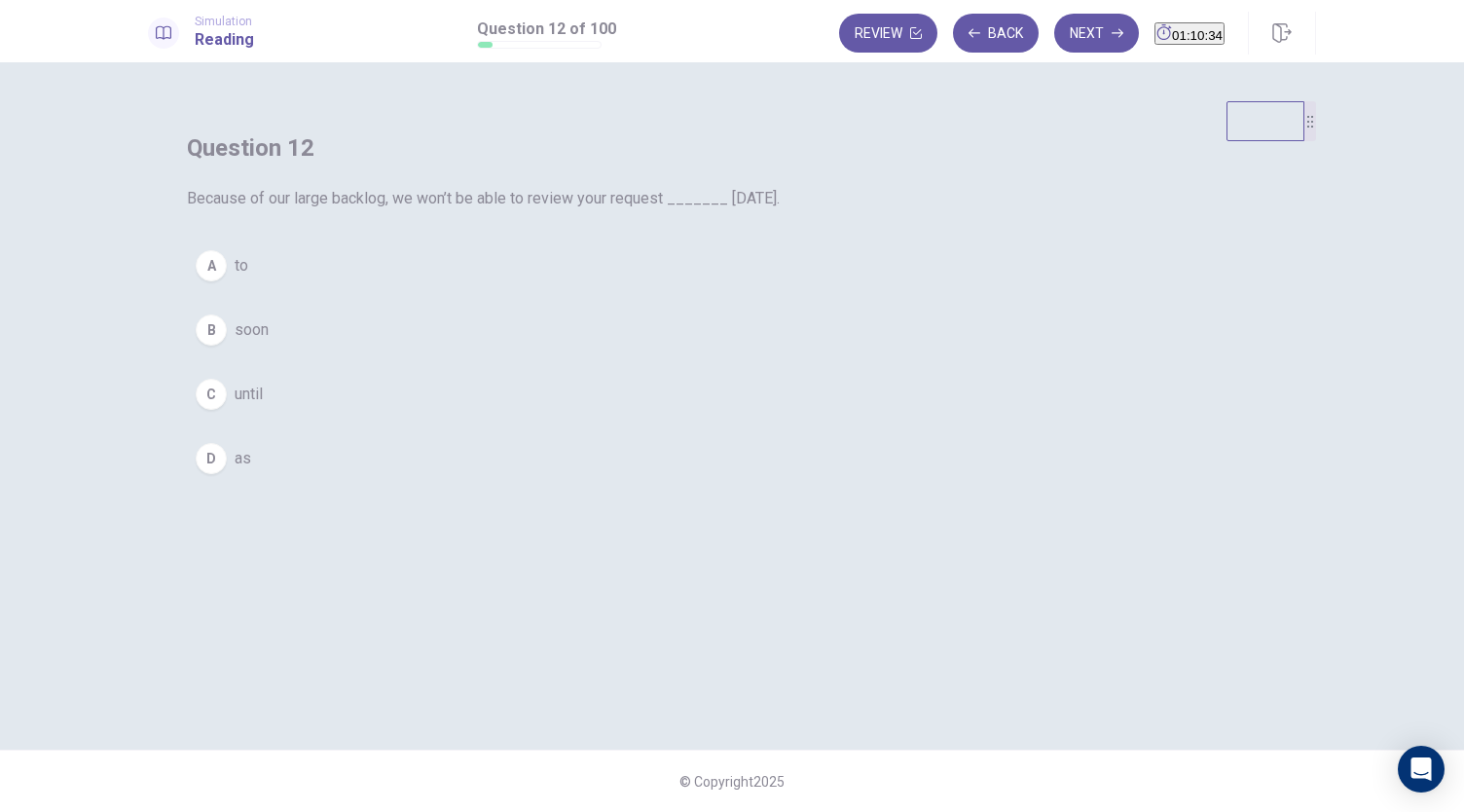
click at [774, 418] on button "C until" at bounding box center [732, 394] width 1091 height 48
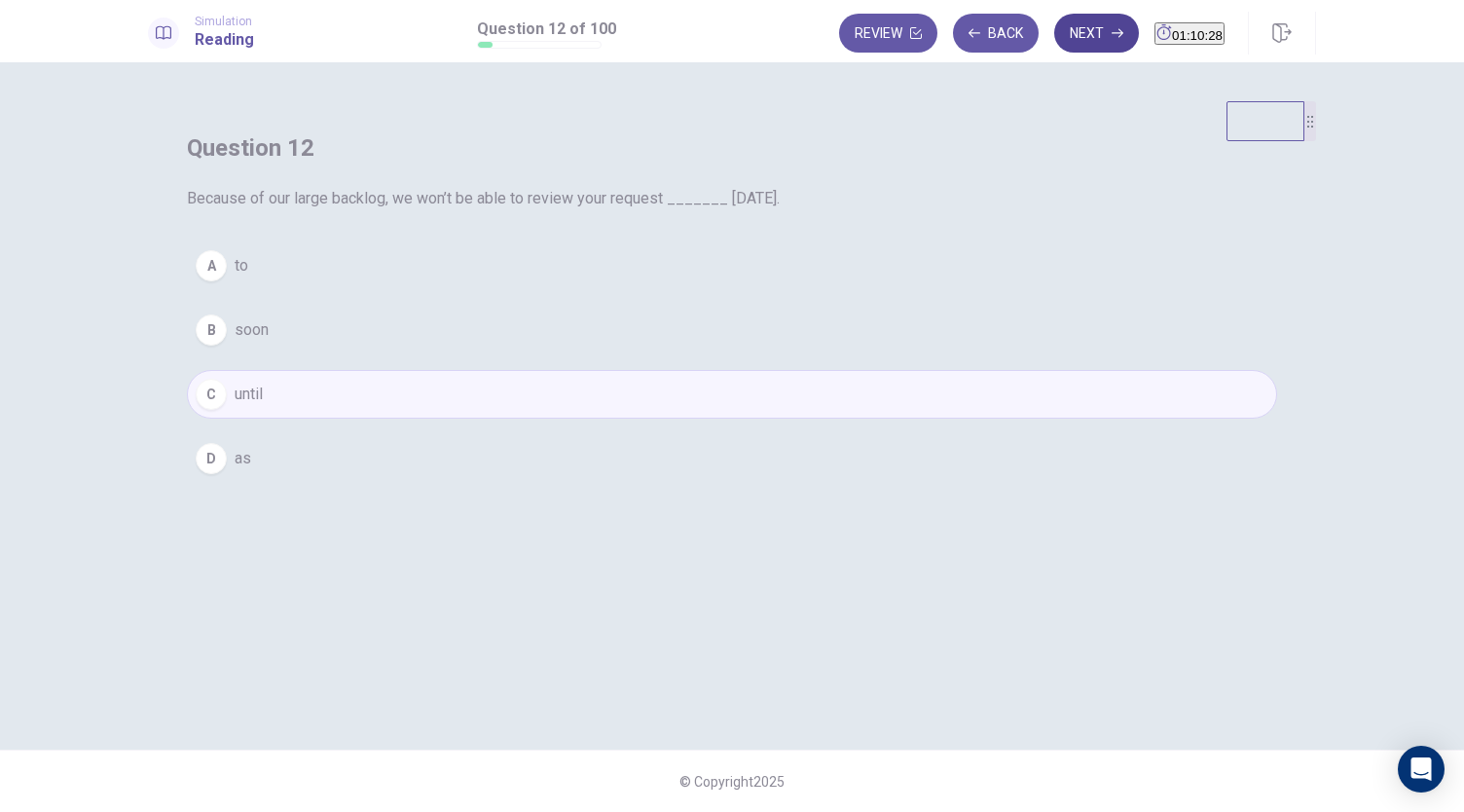
click at [1054, 35] on button "Next" at bounding box center [1097, 33] width 85 height 39
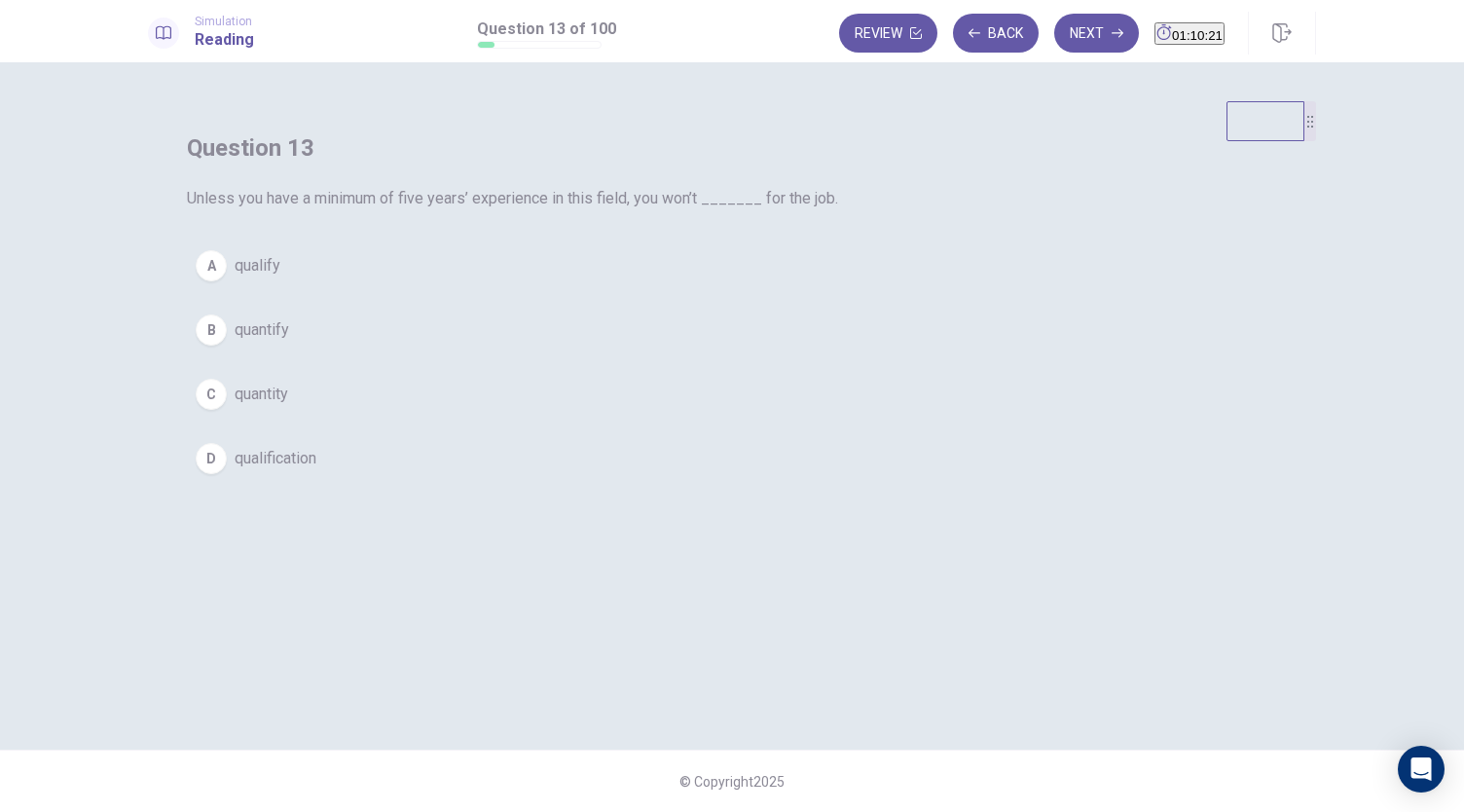
click at [754, 290] on button "A qualify" at bounding box center [732, 265] width 1091 height 48
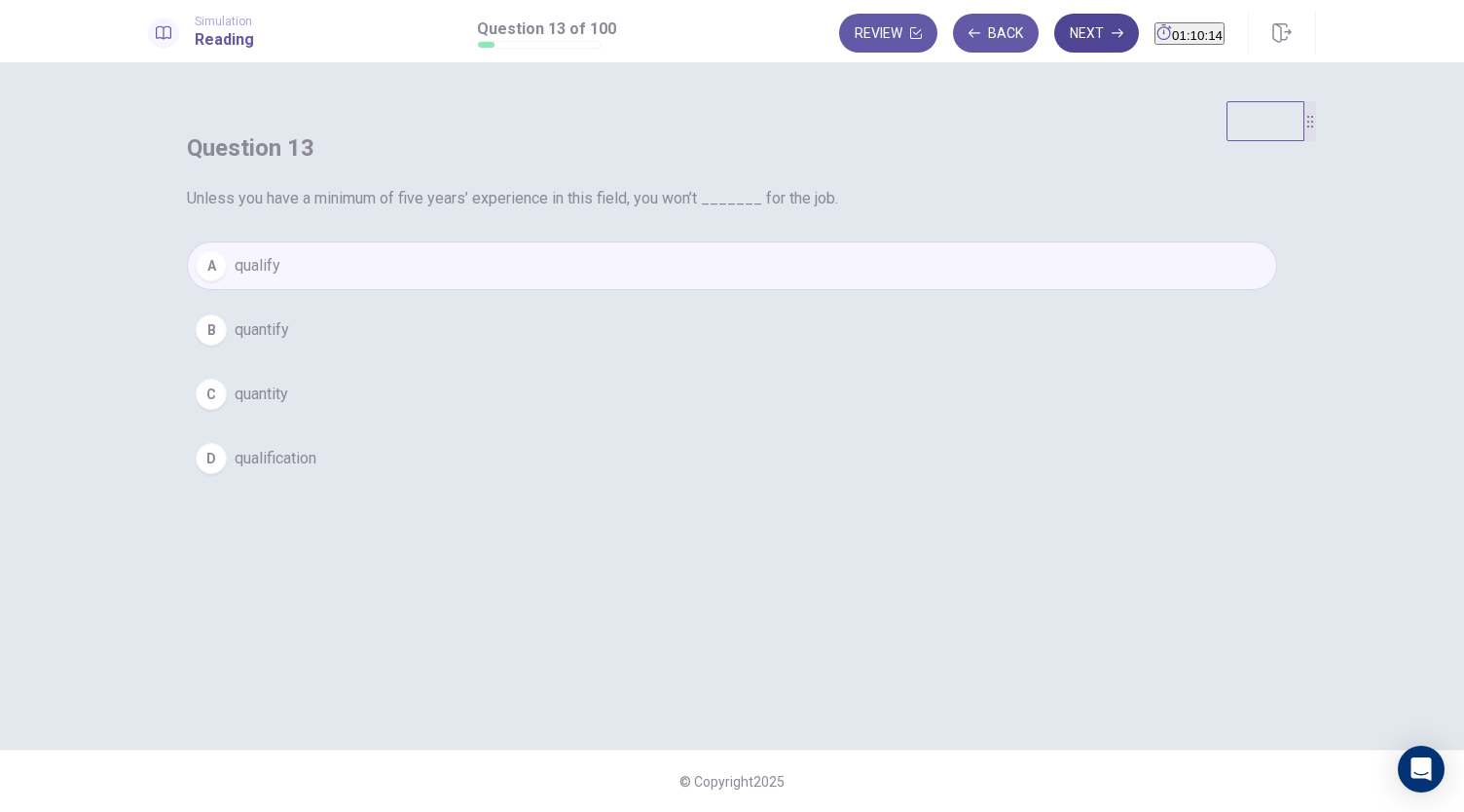
click at [1054, 36] on button "Next" at bounding box center [1097, 33] width 85 height 39
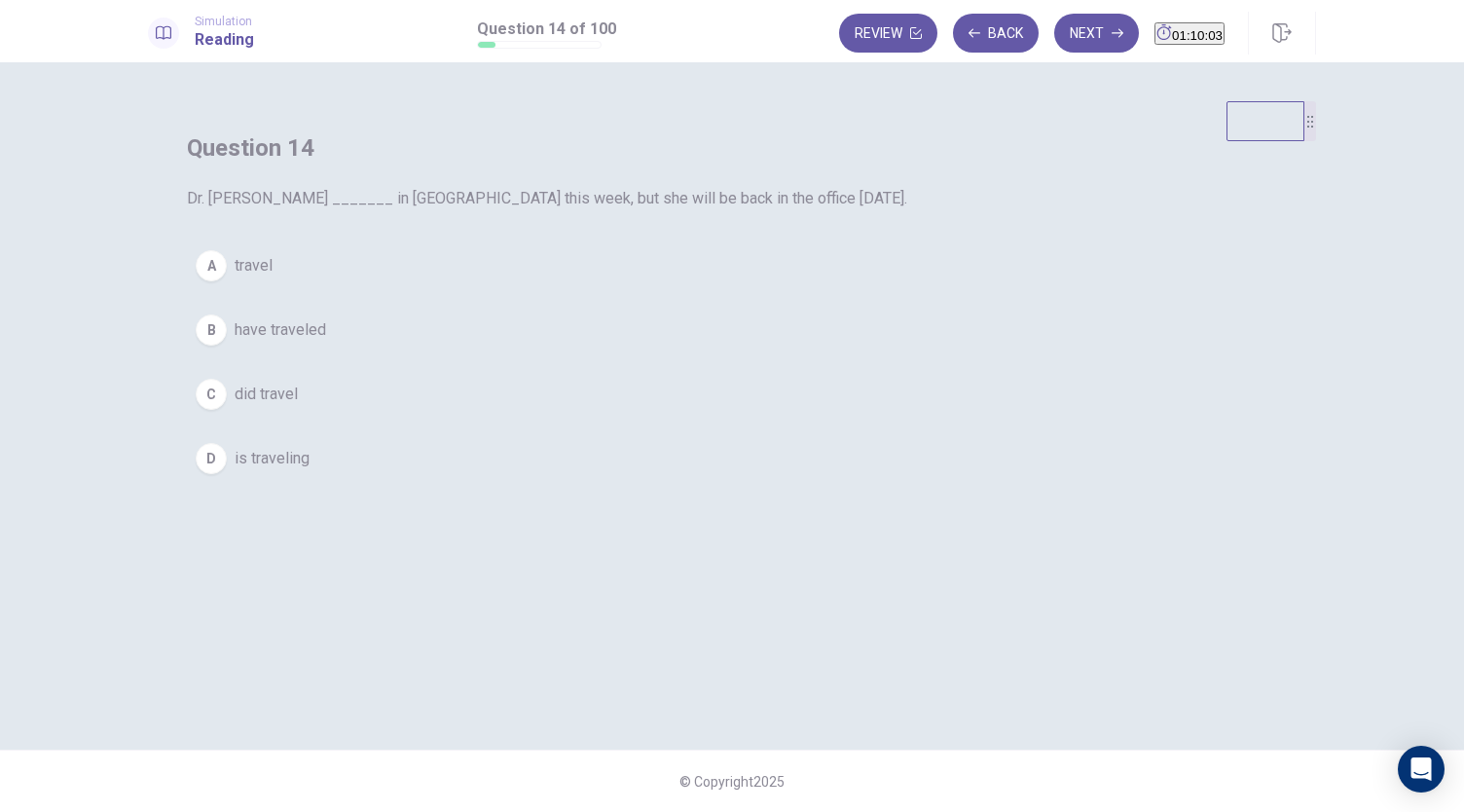
click at [753, 483] on button "D is traveling" at bounding box center [732, 458] width 1091 height 48
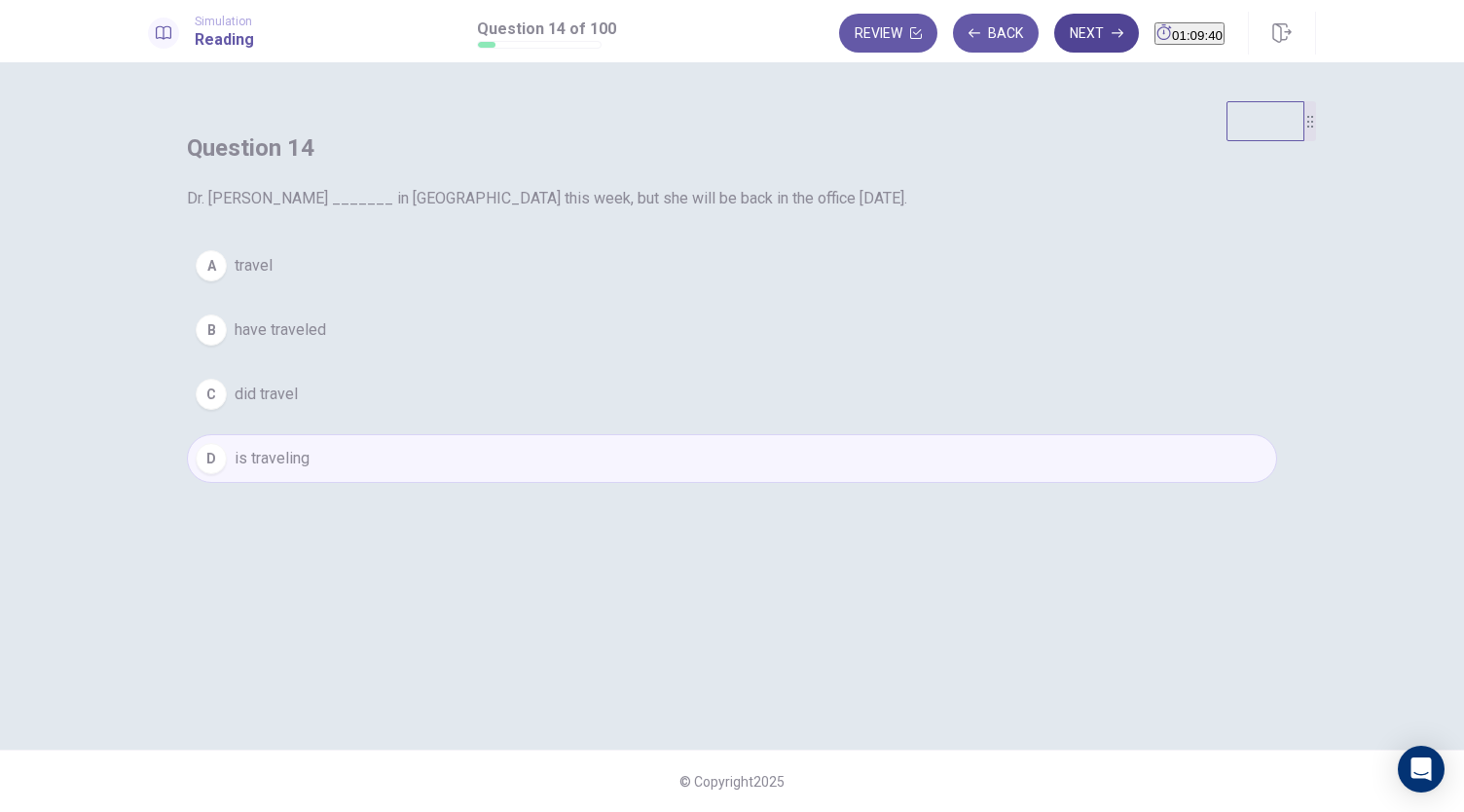
click at [1071, 38] on button "Next" at bounding box center [1097, 33] width 85 height 39
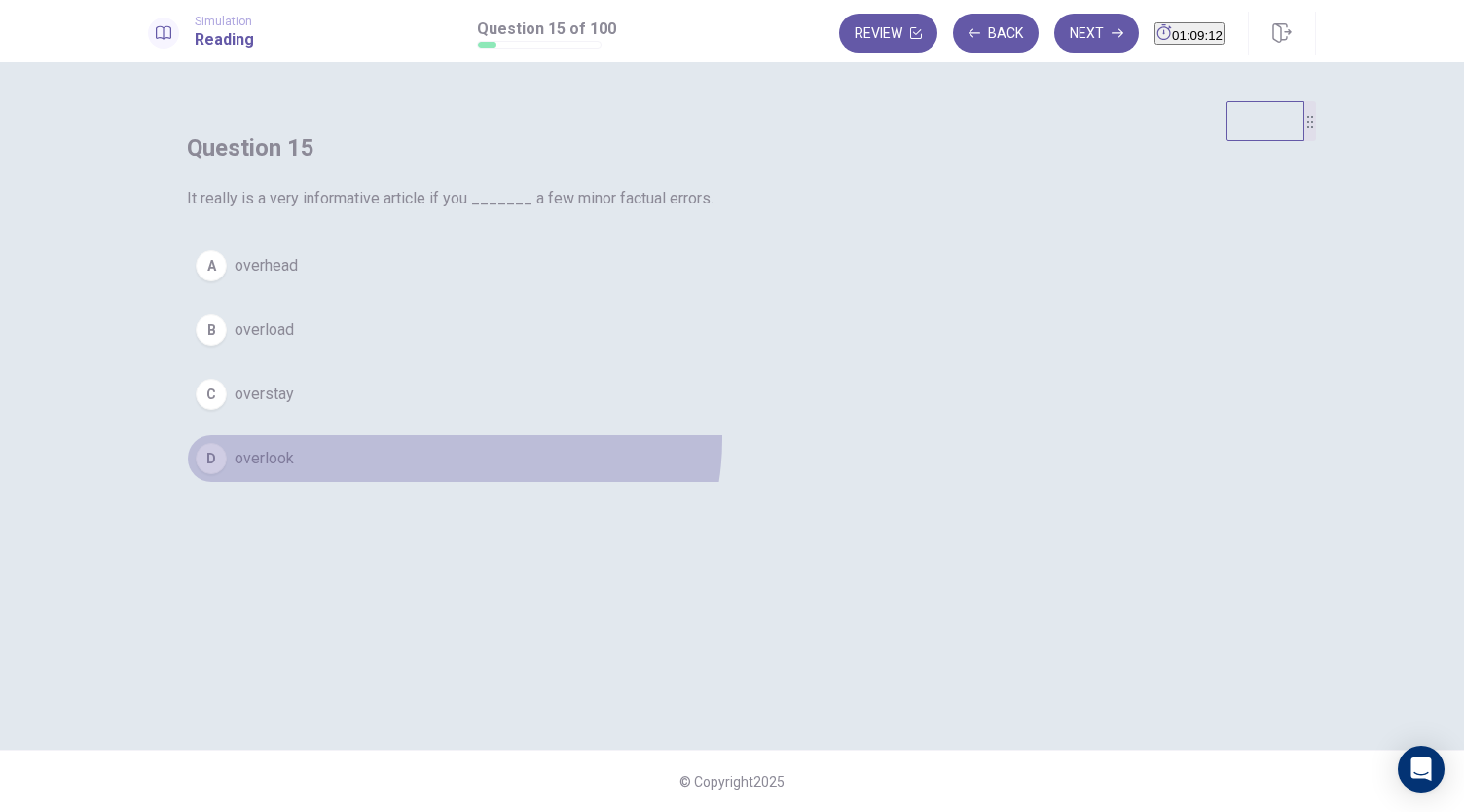
click at [828, 483] on button "D overlook" at bounding box center [732, 458] width 1091 height 48
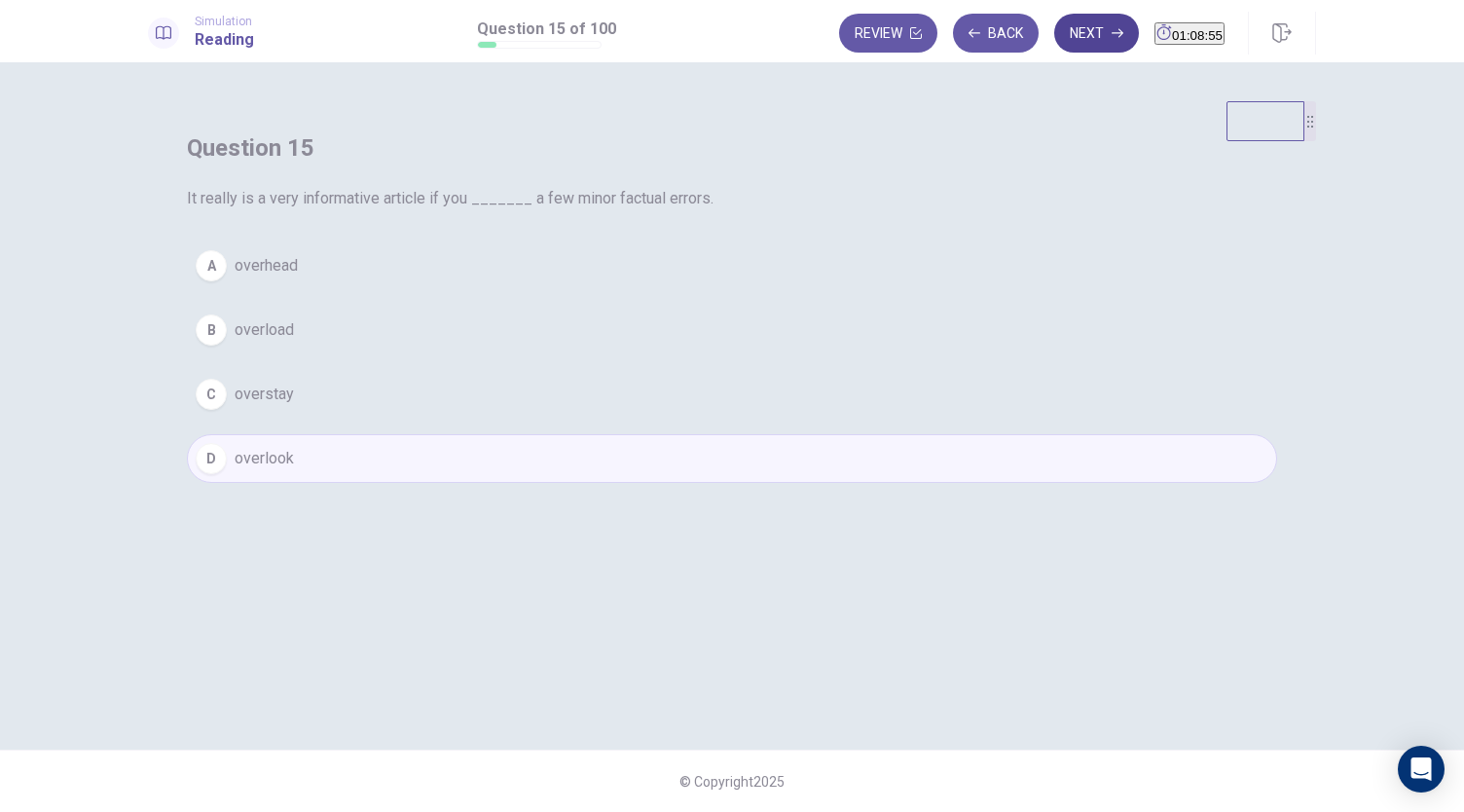
click at [1086, 41] on button "Next" at bounding box center [1097, 33] width 85 height 39
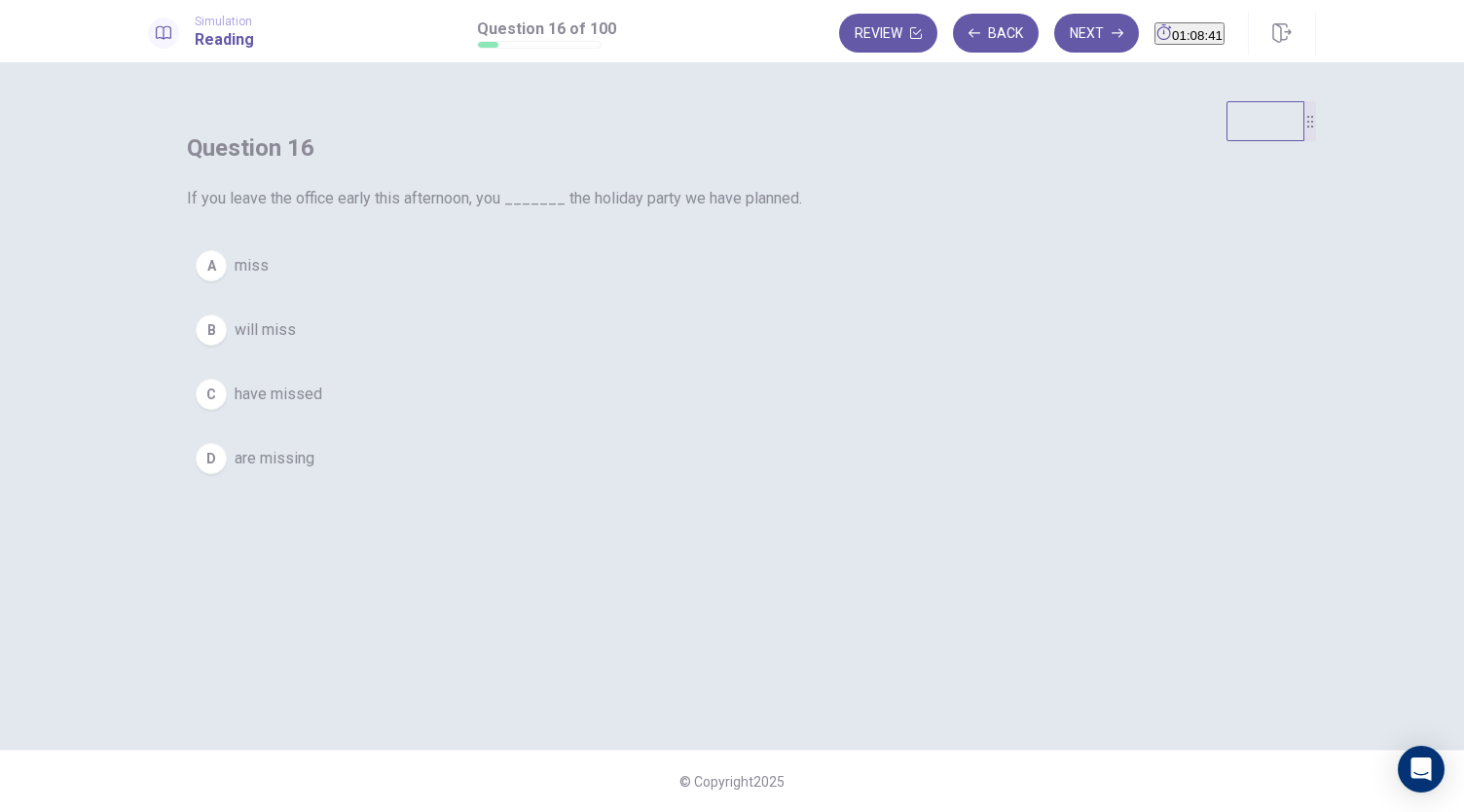
click at [743, 354] on button "B will miss" at bounding box center [732, 330] width 1091 height 48
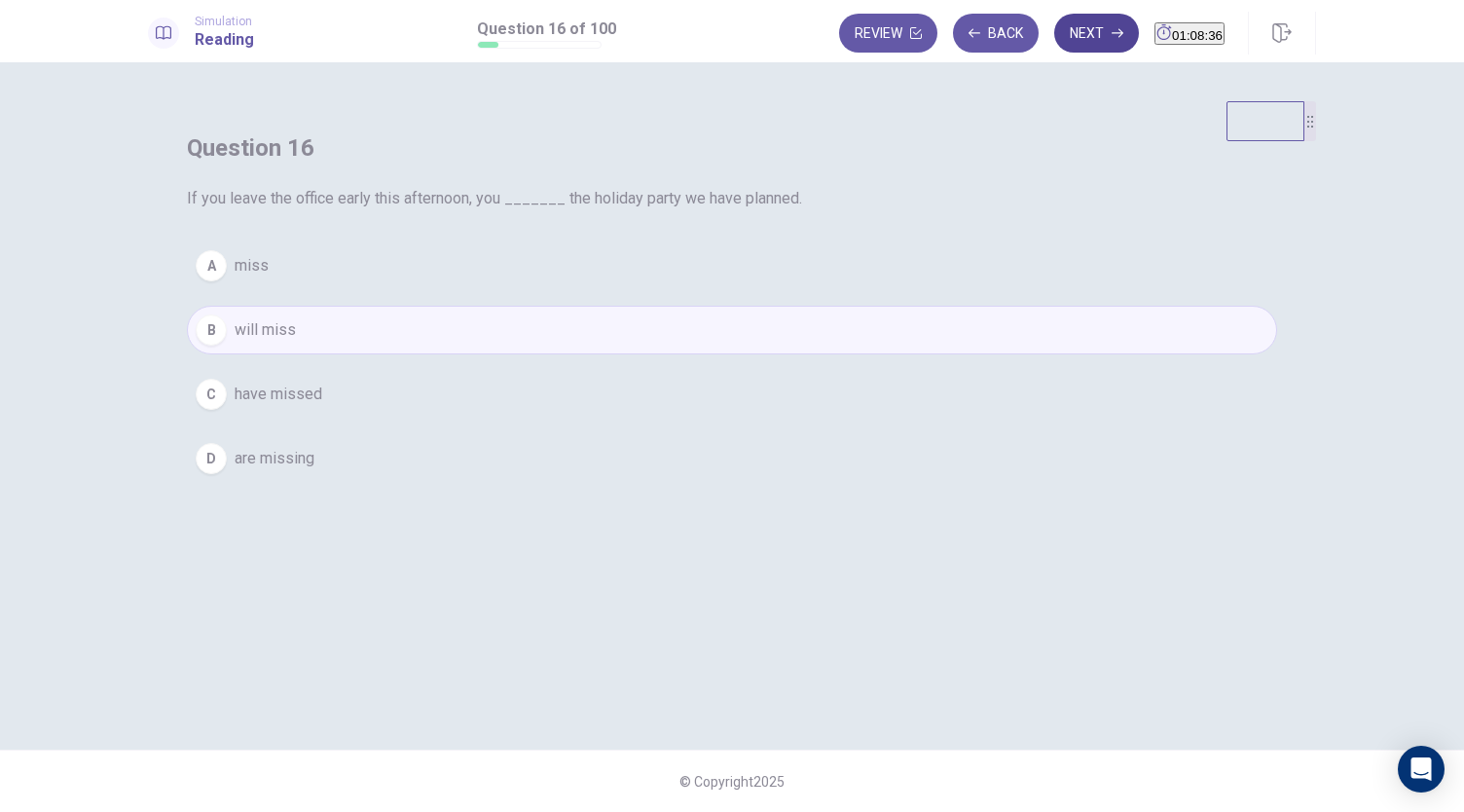
click at [1054, 29] on button "Next" at bounding box center [1097, 33] width 85 height 39
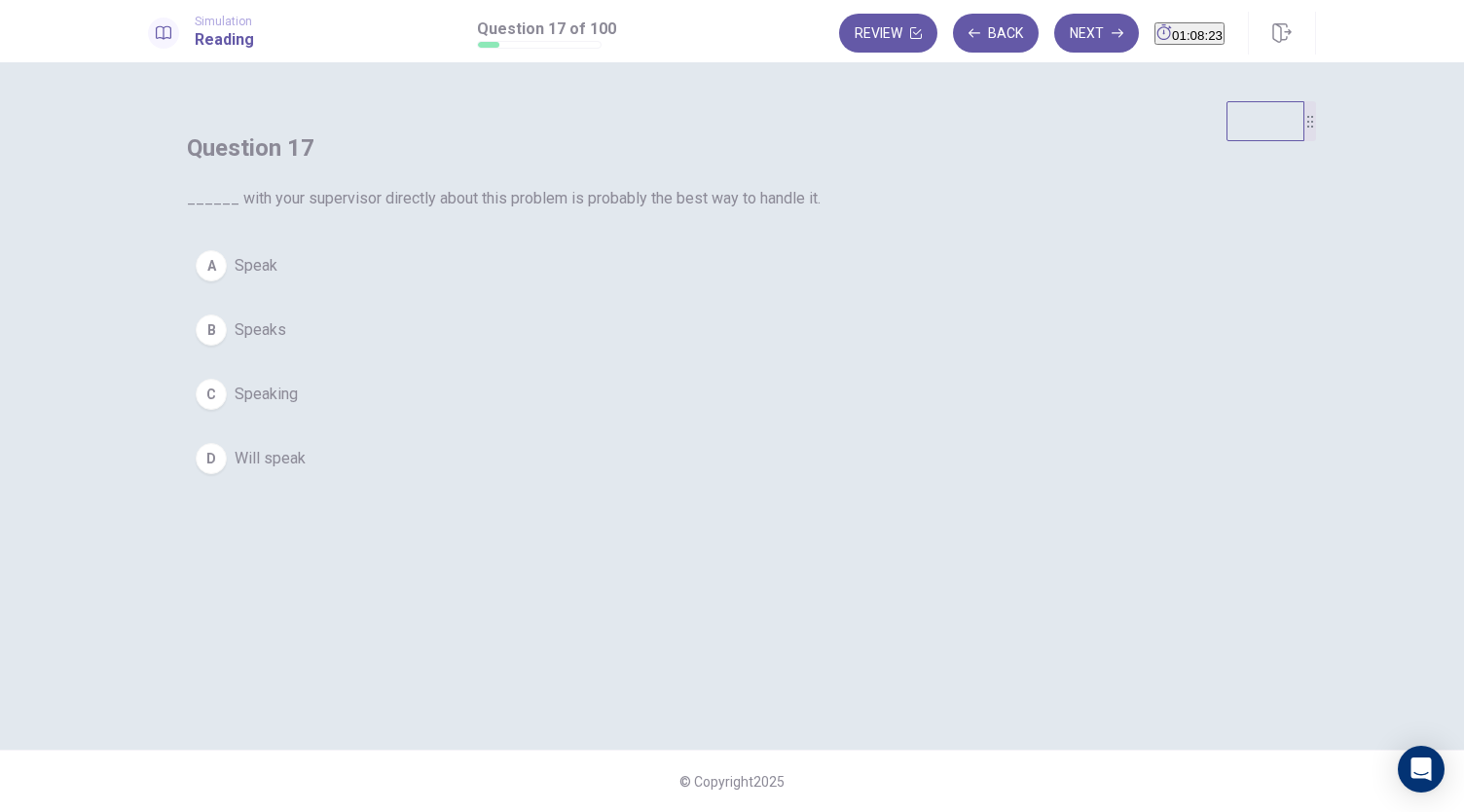
click at [673, 418] on button "C Speaking" at bounding box center [732, 394] width 1091 height 48
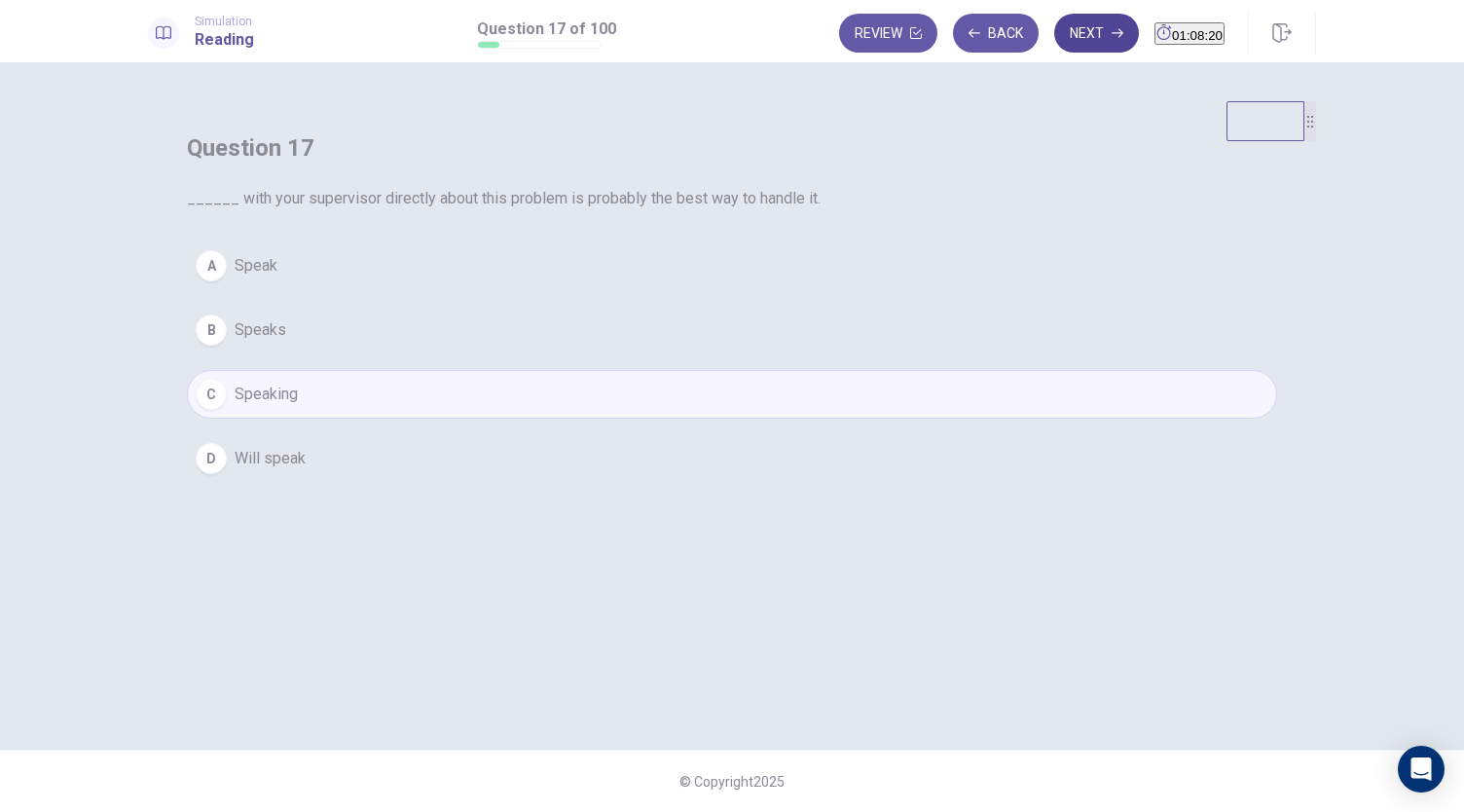
click at [1054, 38] on button "Next" at bounding box center [1097, 33] width 85 height 39
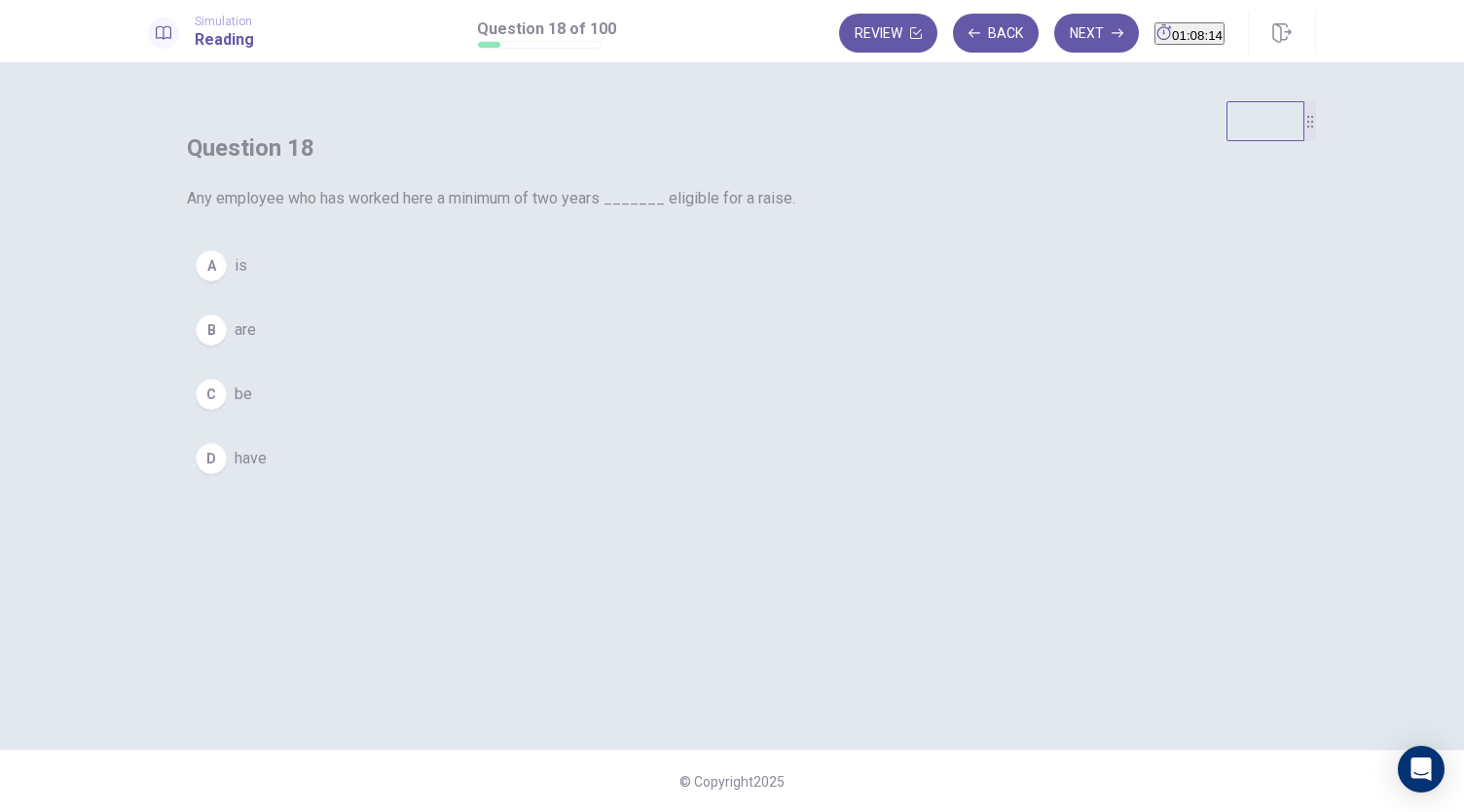
click at [690, 290] on button "A is" at bounding box center [732, 265] width 1091 height 48
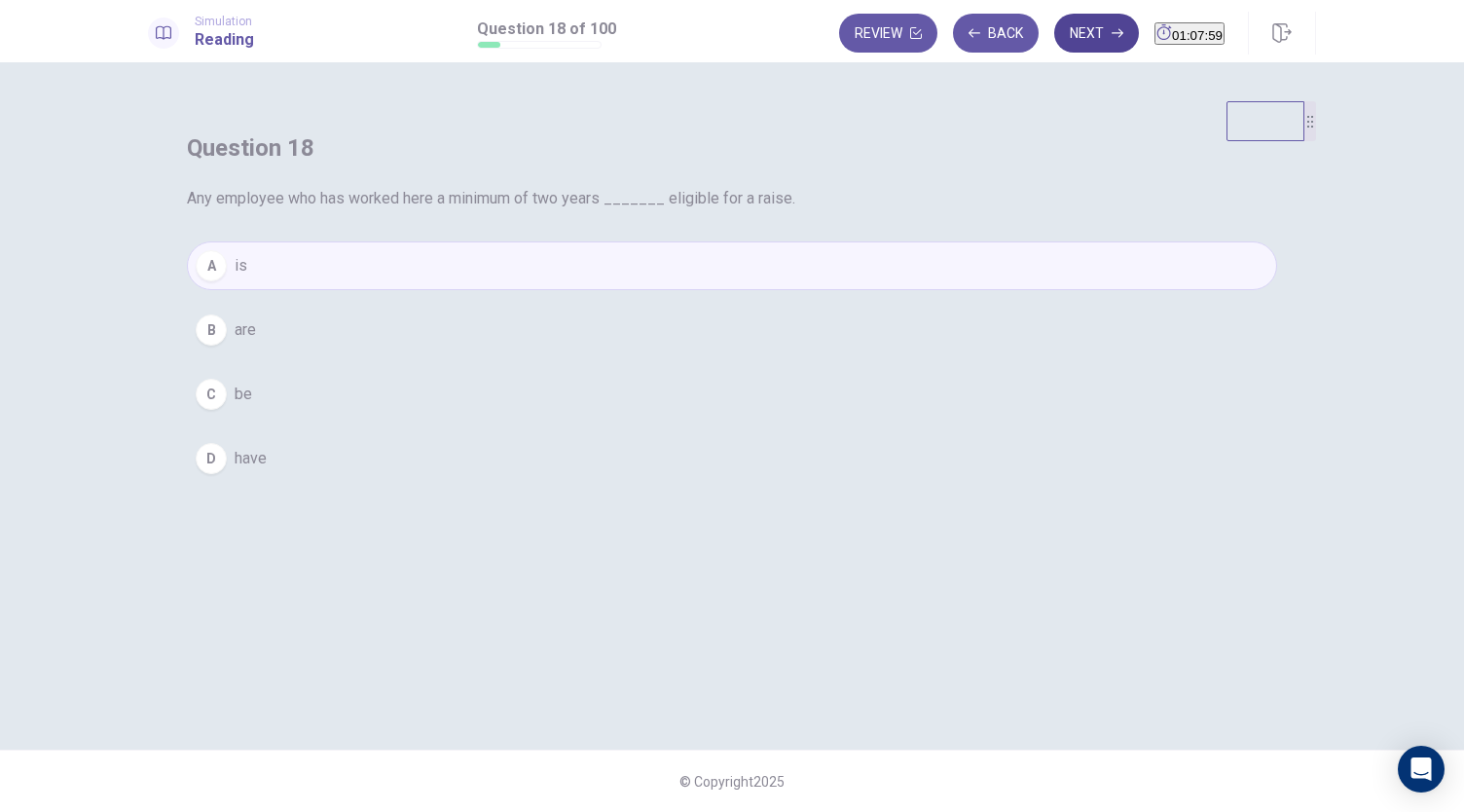
click at [1054, 47] on button "Next" at bounding box center [1097, 33] width 85 height 39
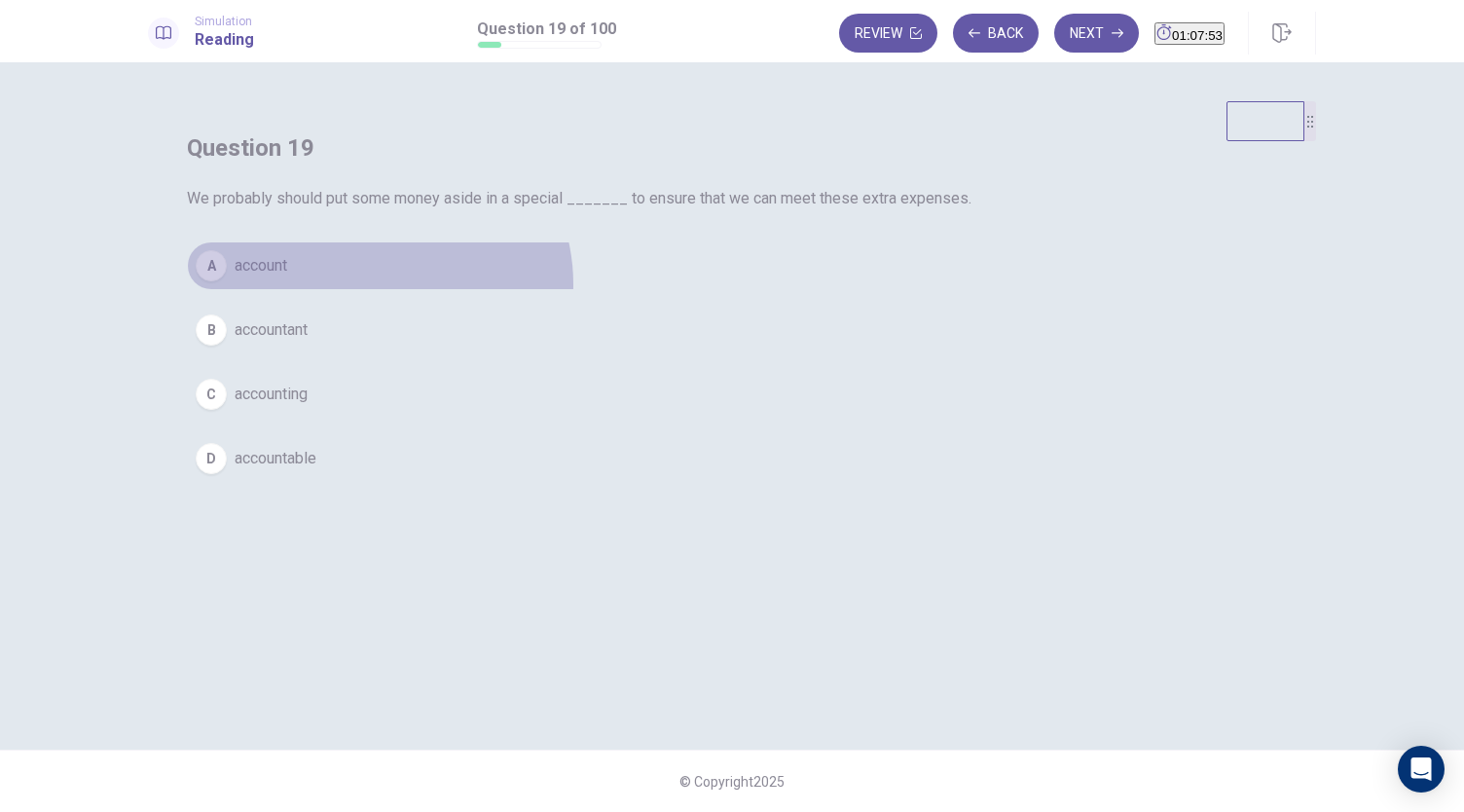
click at [752, 290] on button "A account" at bounding box center [732, 265] width 1091 height 48
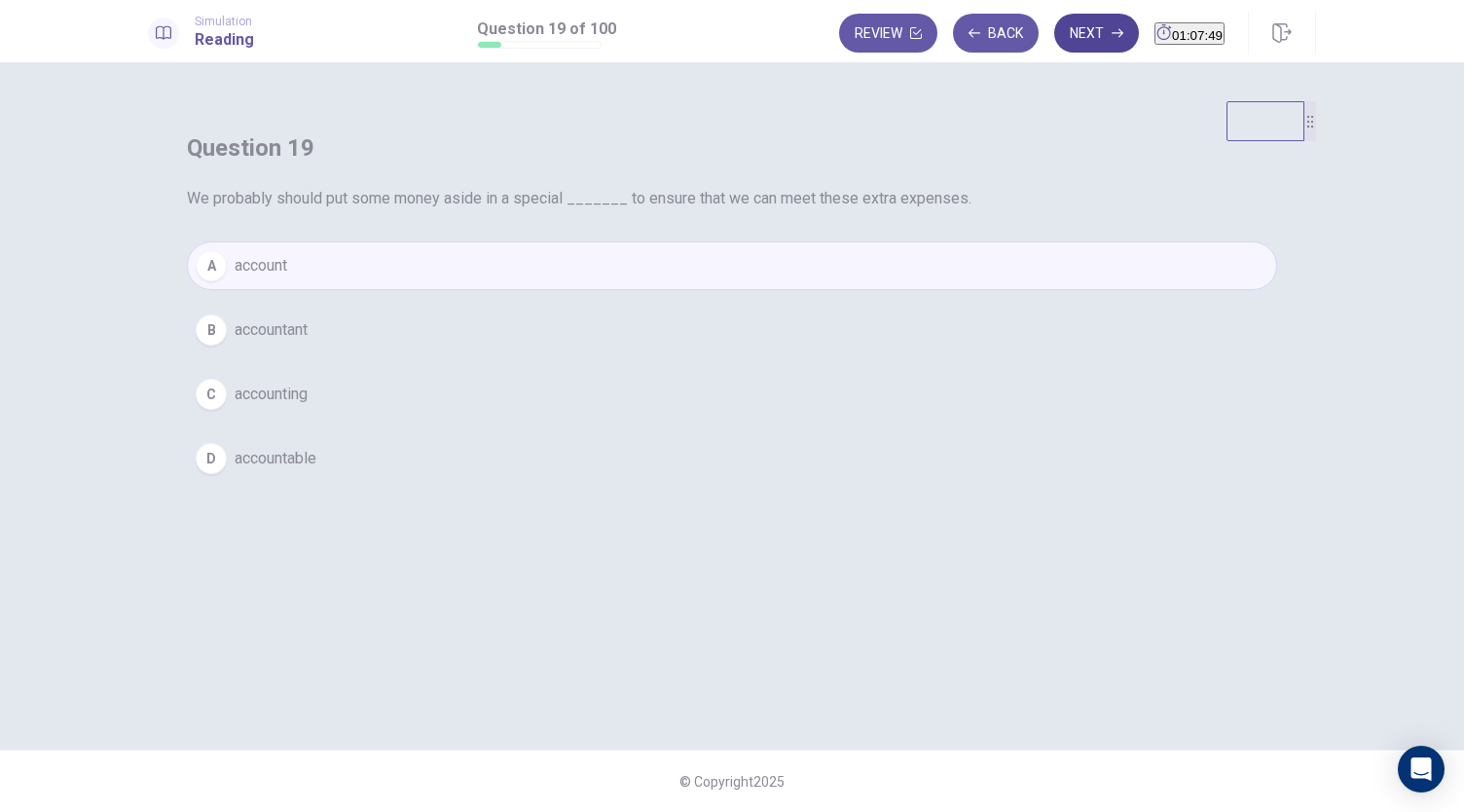
click at [1054, 30] on button "Next" at bounding box center [1097, 33] width 85 height 39
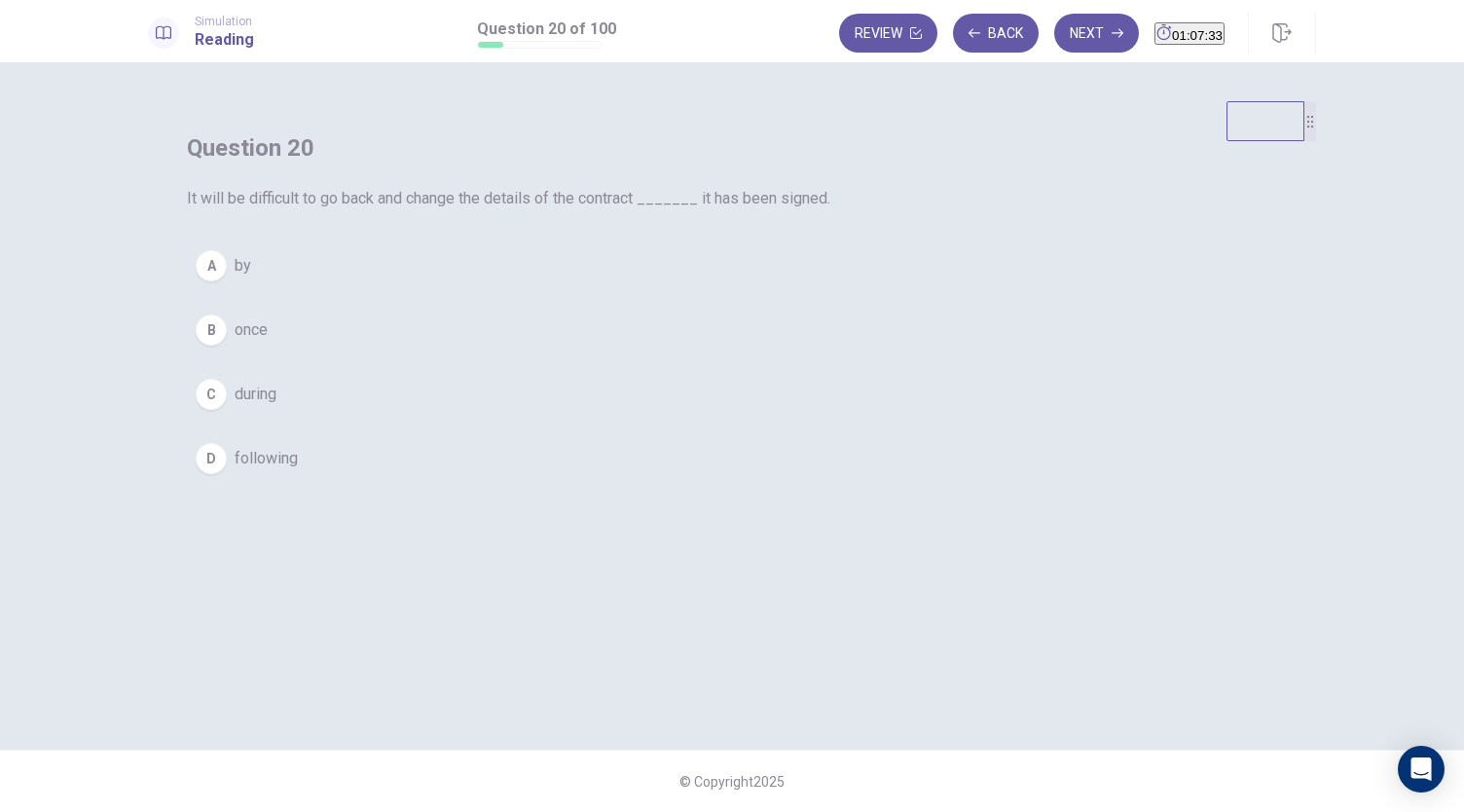
click at [678, 354] on button "B once" at bounding box center [732, 330] width 1091 height 48
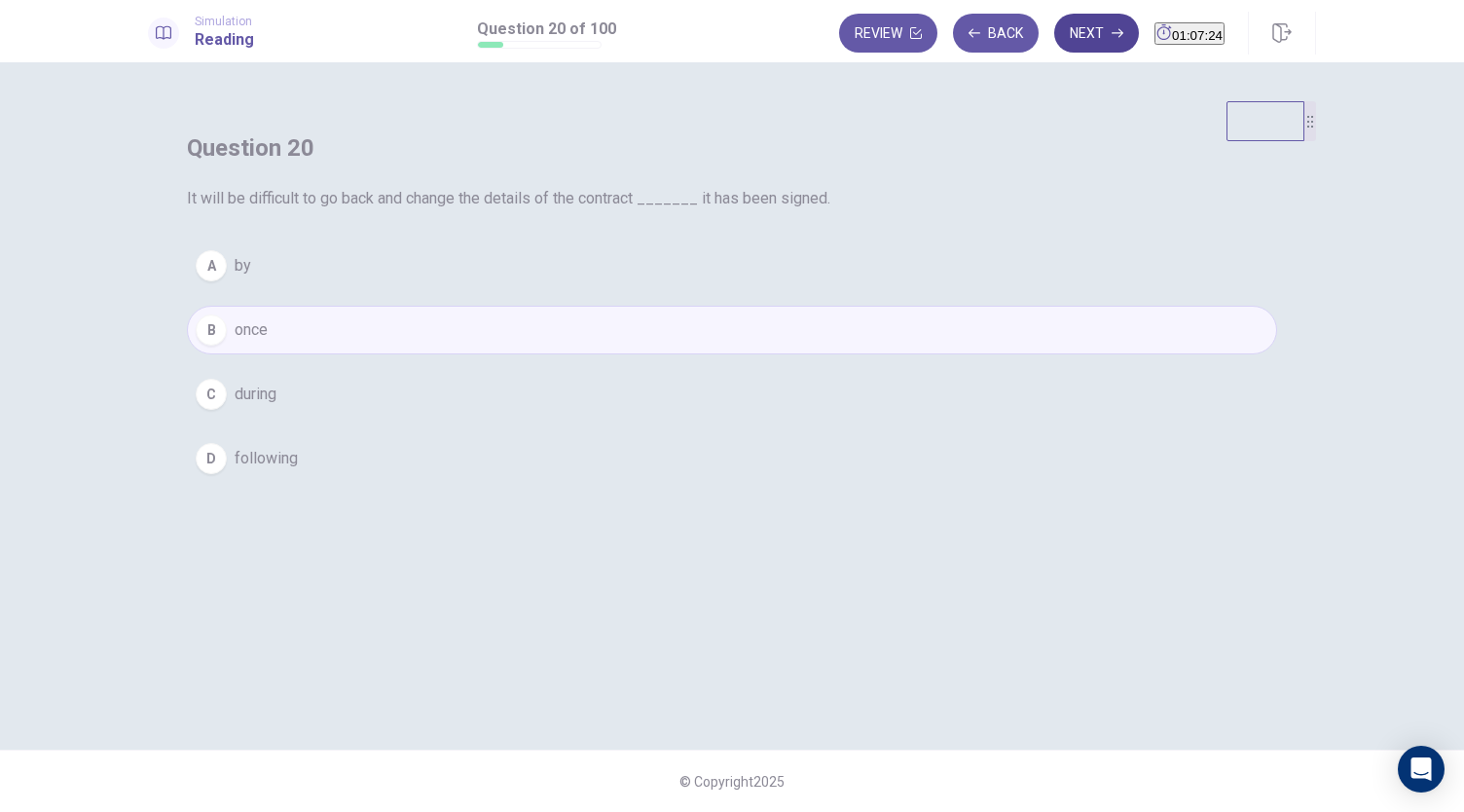
click at [1059, 39] on button "Next" at bounding box center [1097, 33] width 85 height 39
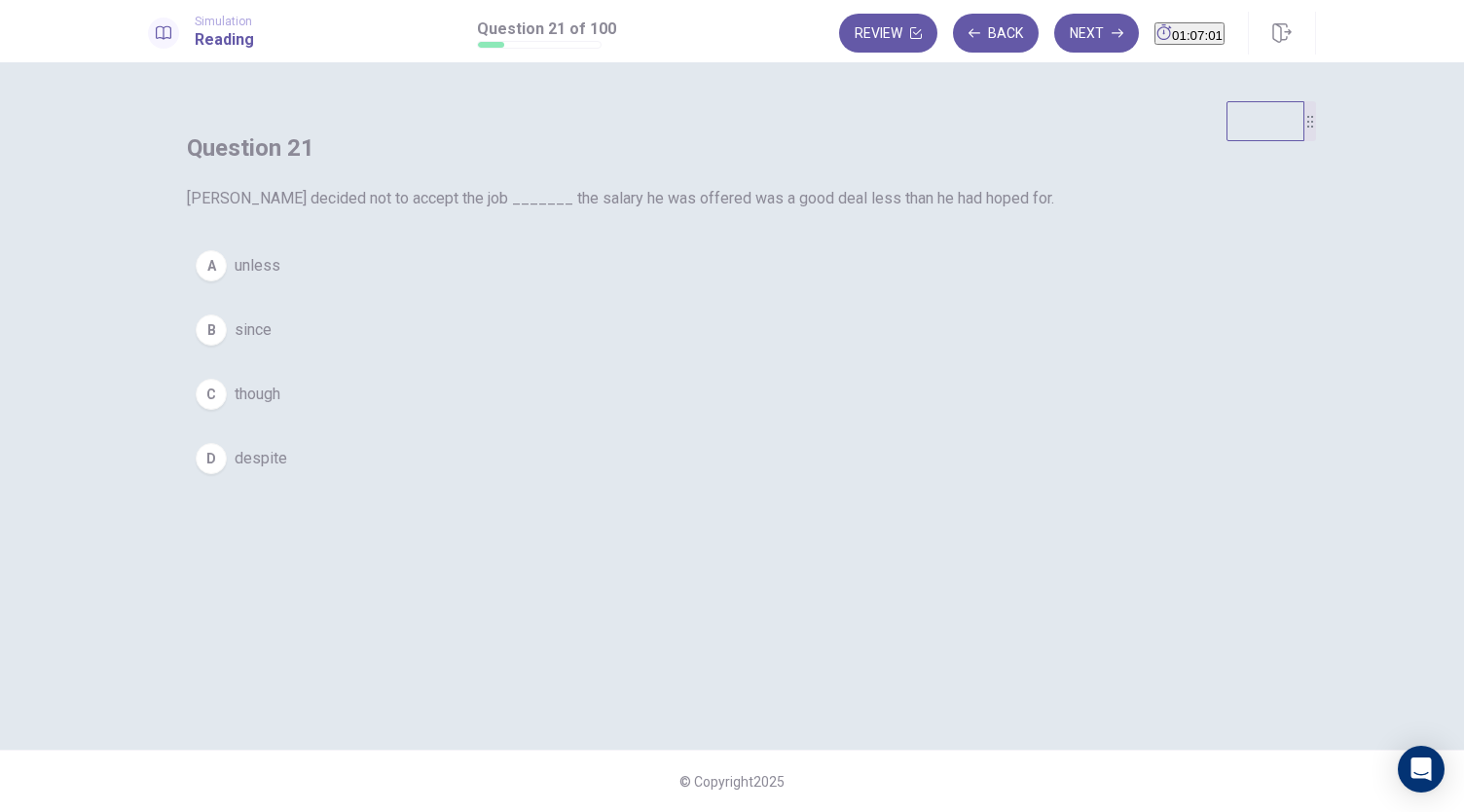
click at [659, 354] on button "B since" at bounding box center [732, 330] width 1091 height 48
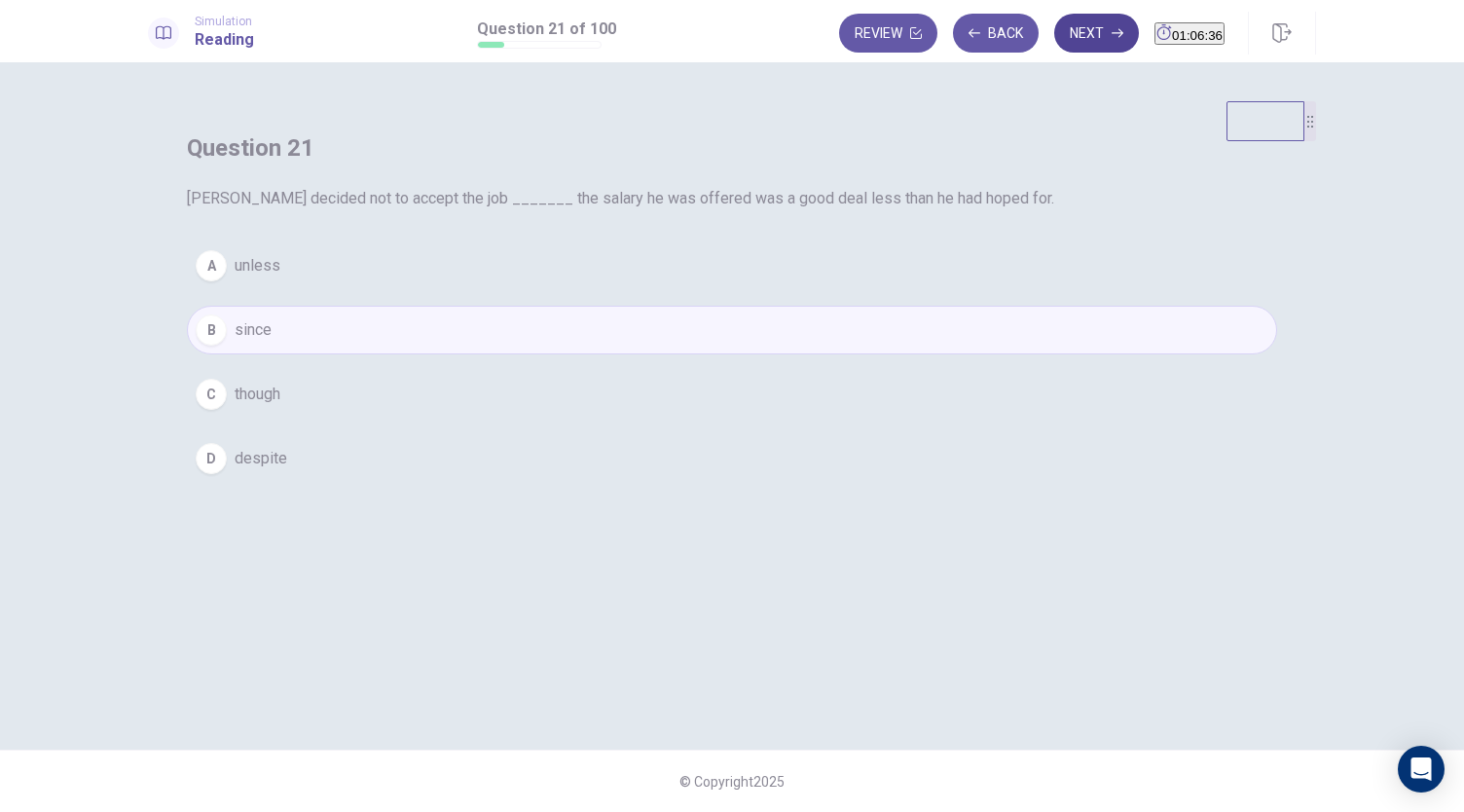
click at [1067, 32] on button "Next" at bounding box center [1097, 33] width 85 height 39
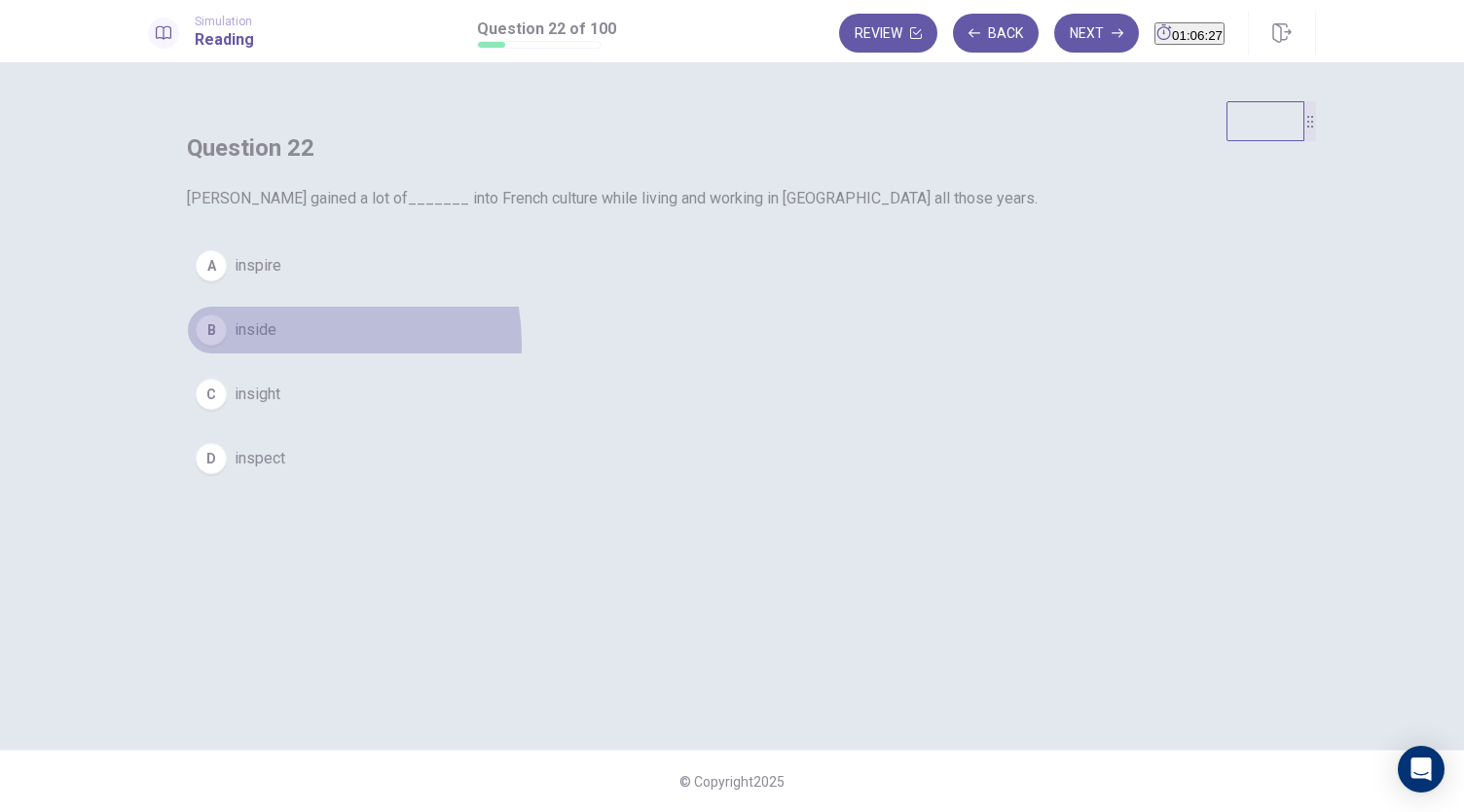
click at [683, 354] on button "B inside" at bounding box center [732, 330] width 1091 height 48
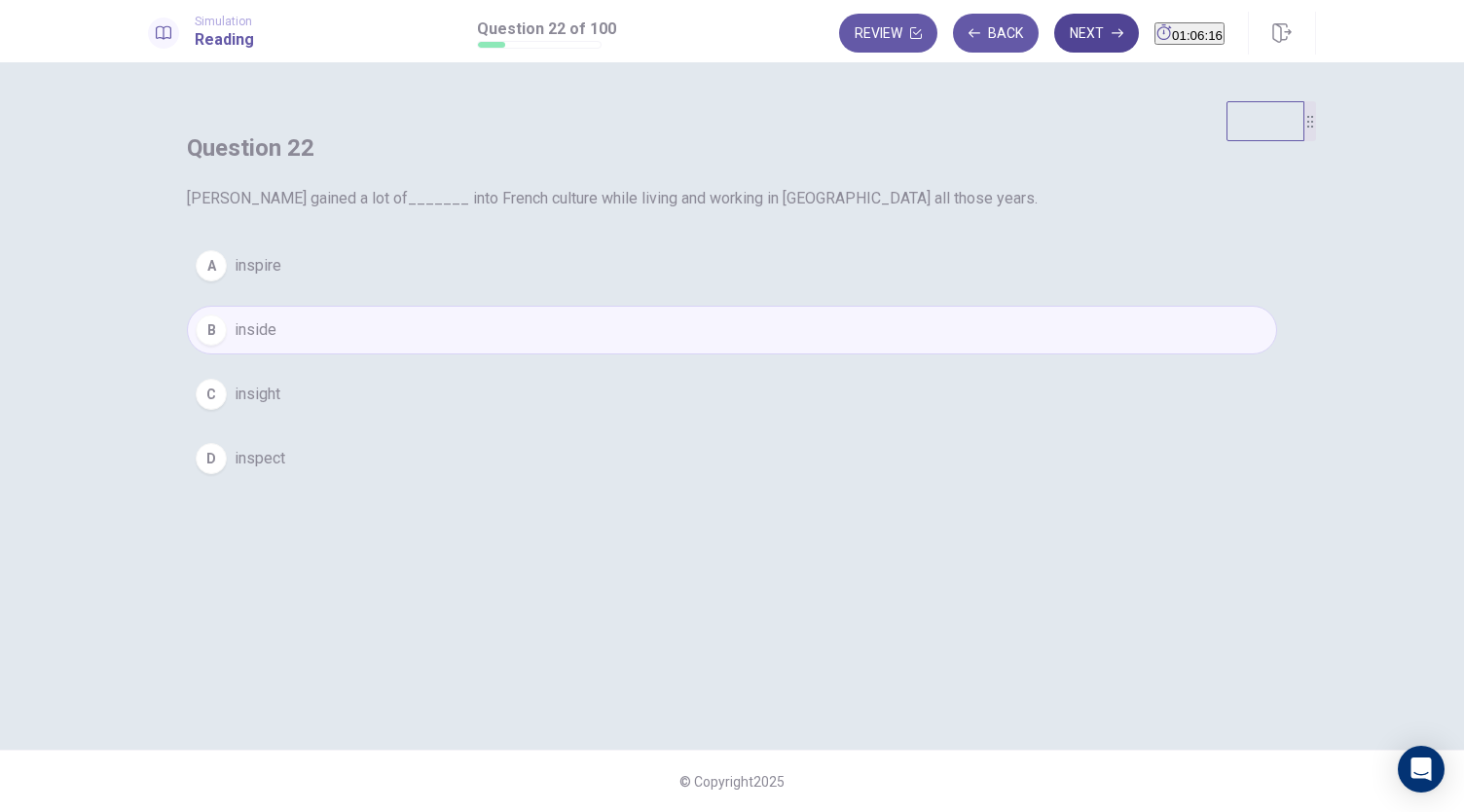
click at [1054, 40] on button "Next" at bounding box center [1097, 33] width 85 height 39
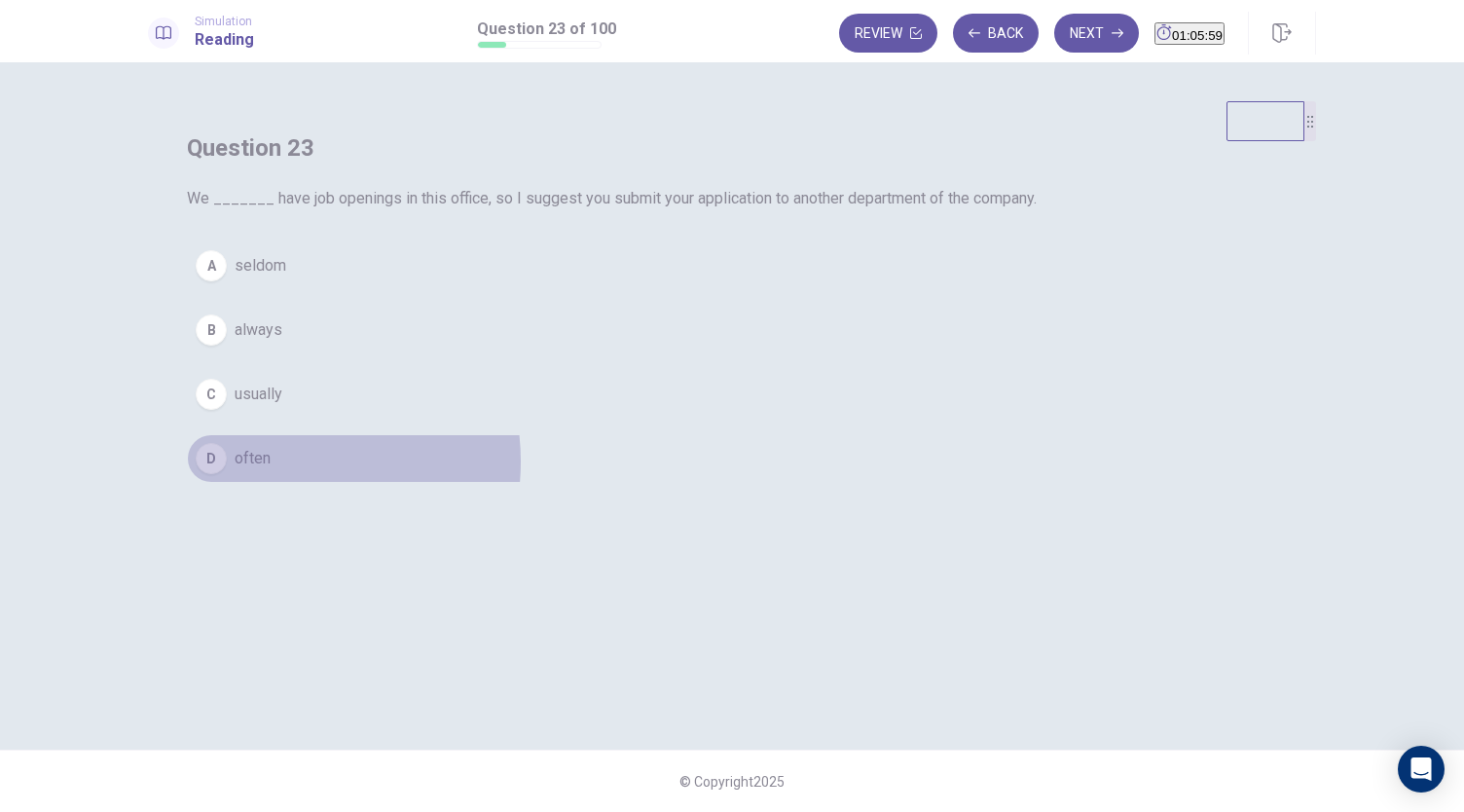
click at [659, 483] on button "D often" at bounding box center [732, 458] width 1091 height 48
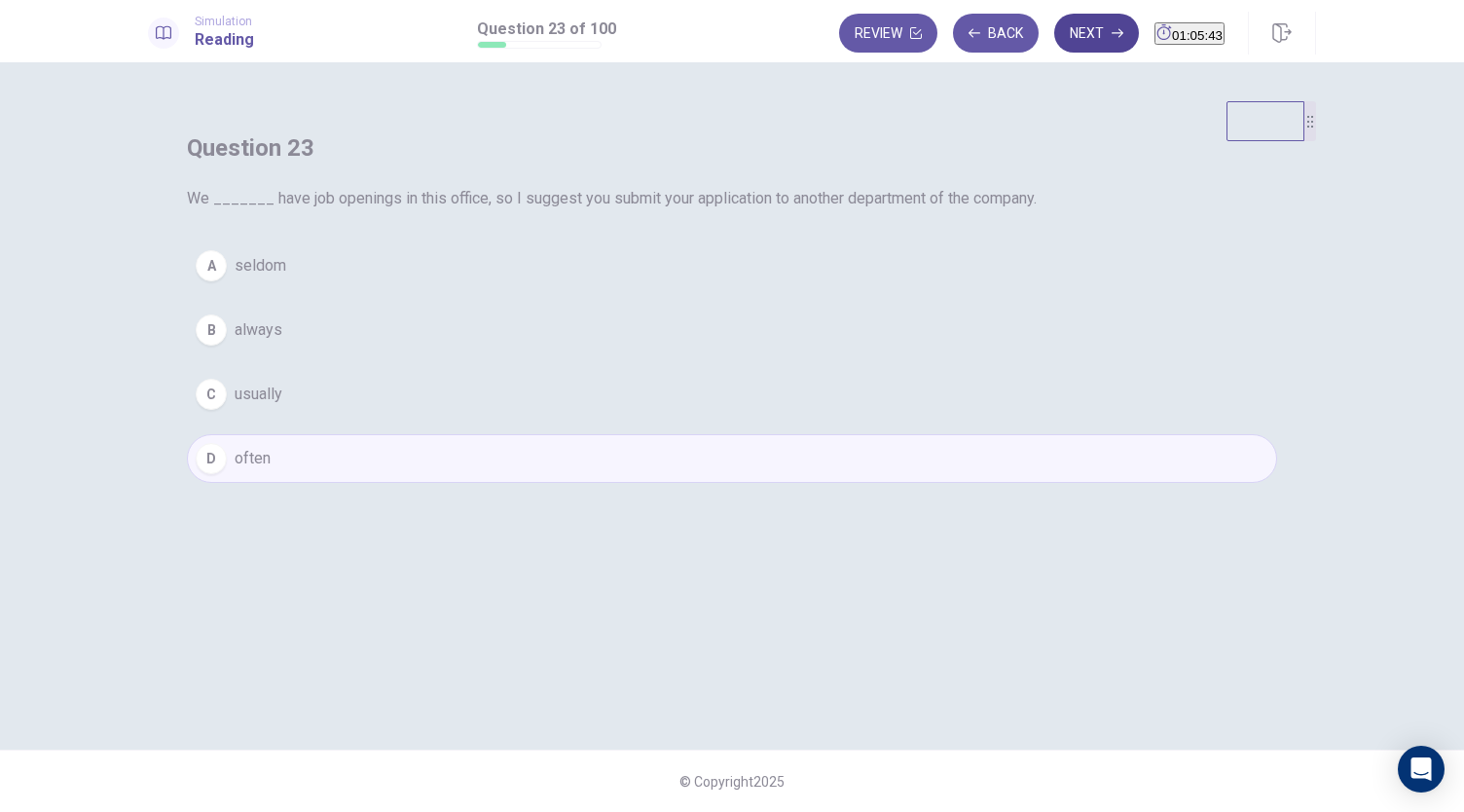
click at [1072, 39] on button "Next" at bounding box center [1097, 33] width 85 height 39
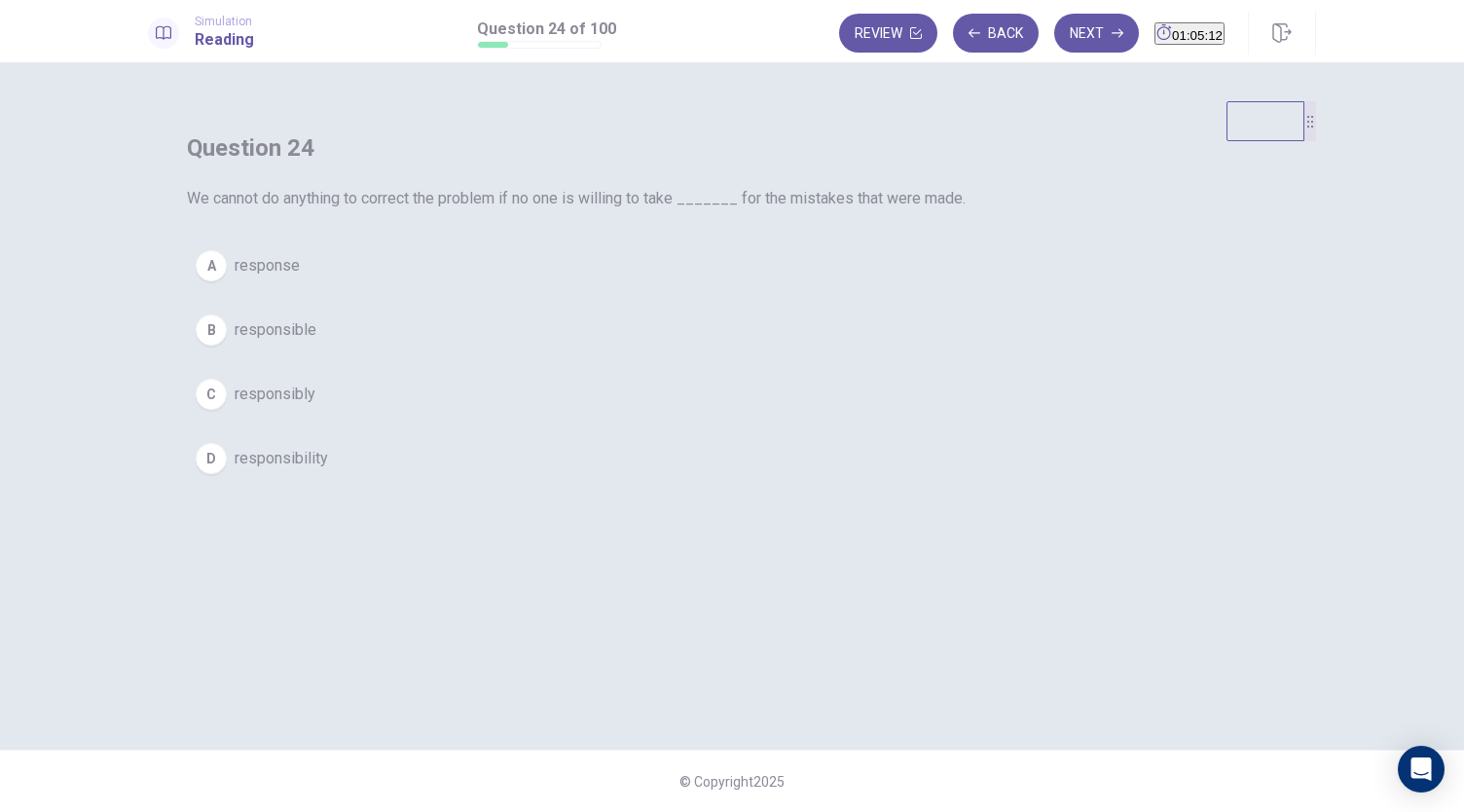
click at [300, 278] on span "response" at bounding box center [267, 266] width 65 height 24
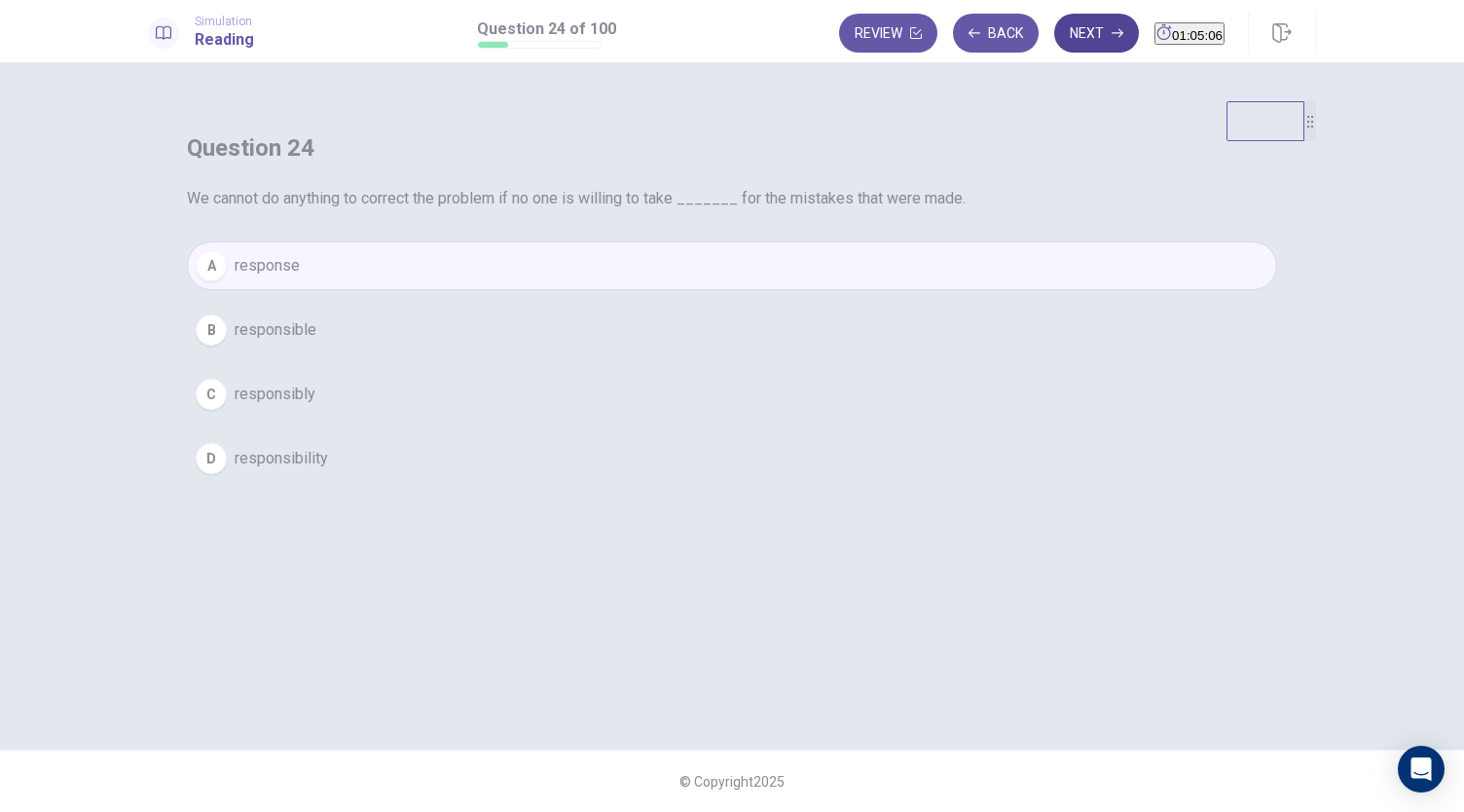
click at [1054, 38] on button "Next" at bounding box center [1097, 33] width 85 height 39
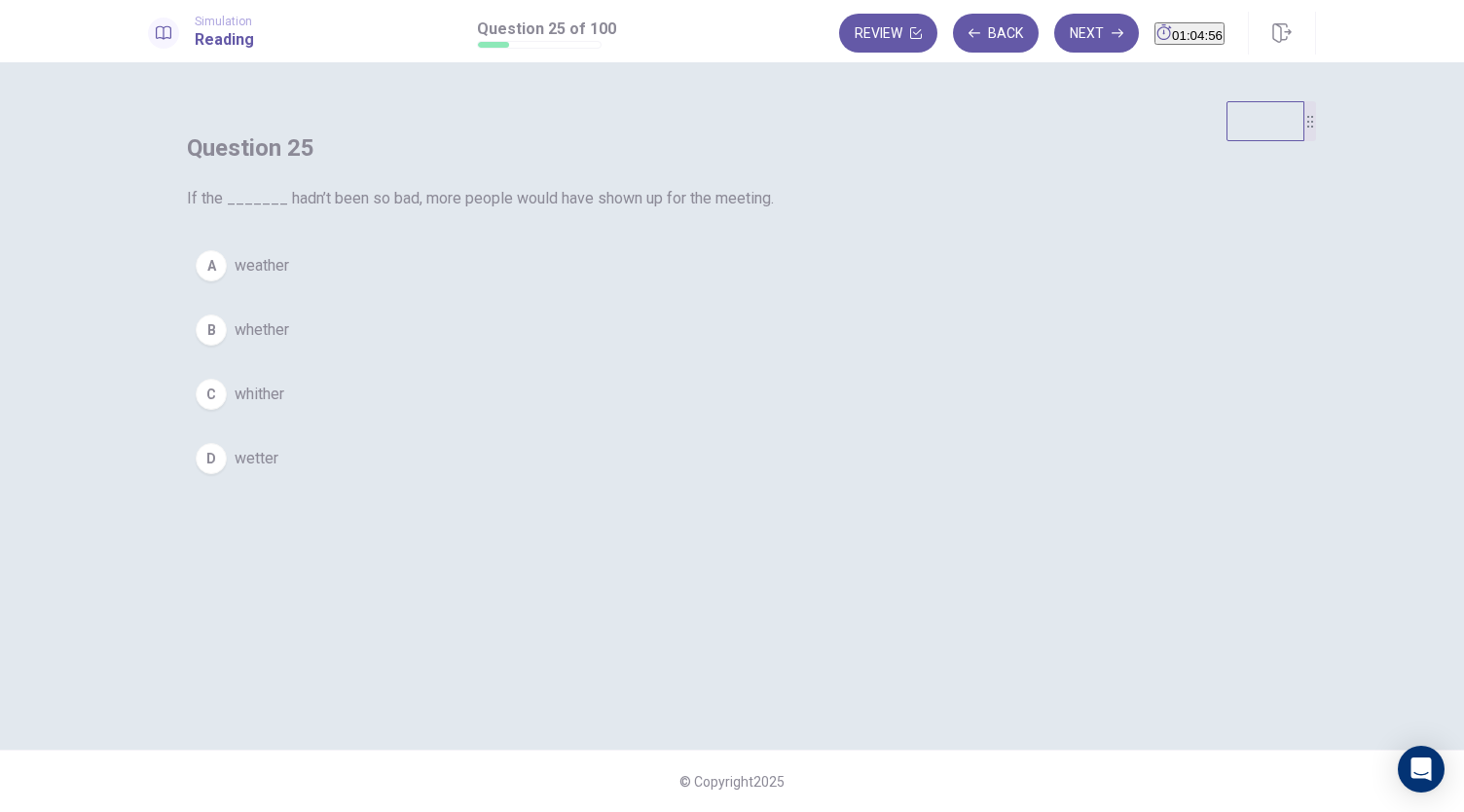
click at [677, 290] on button "A weather" at bounding box center [732, 265] width 1091 height 48
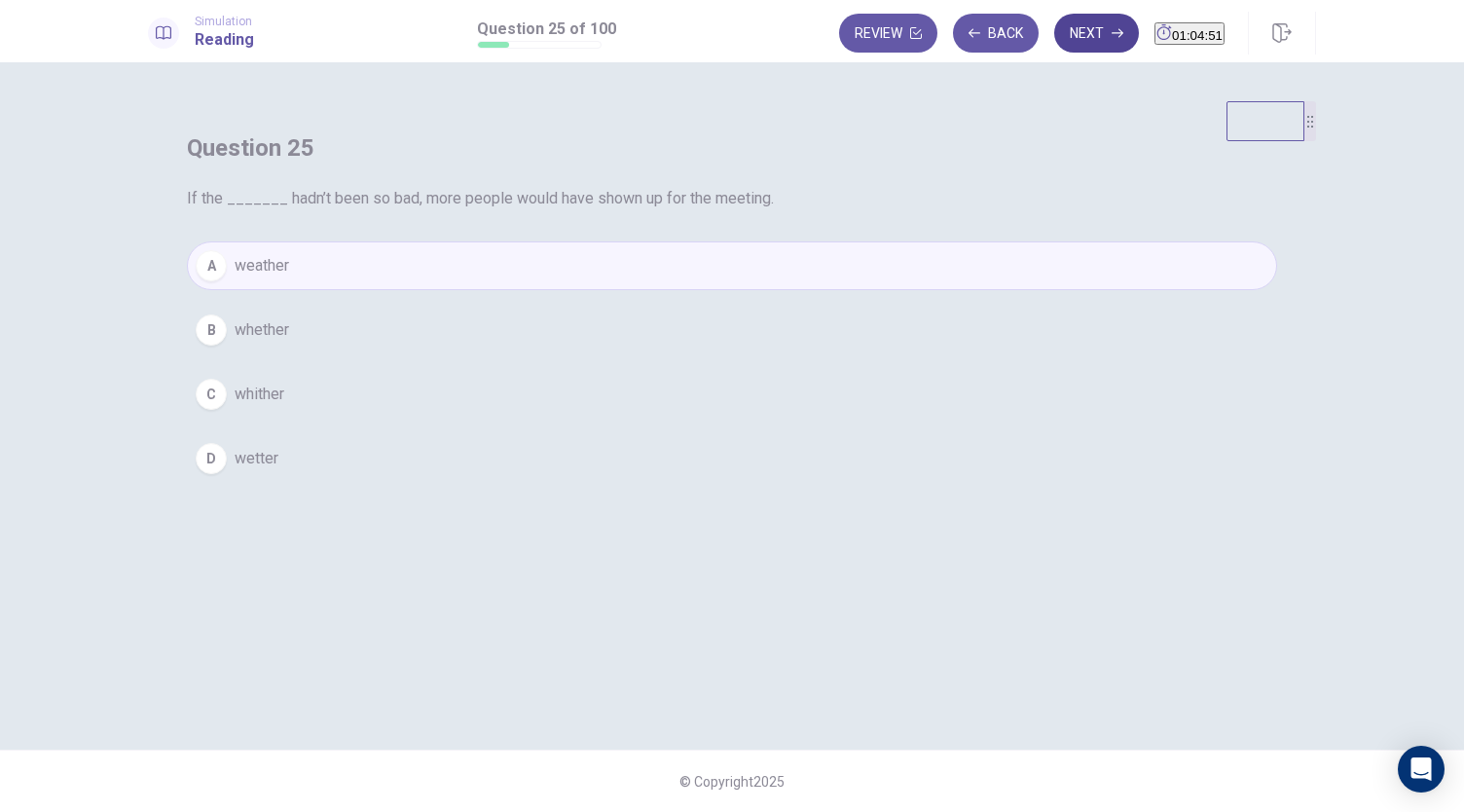
click at [1112, 34] on icon "button" at bounding box center [1117, 33] width 12 height 12
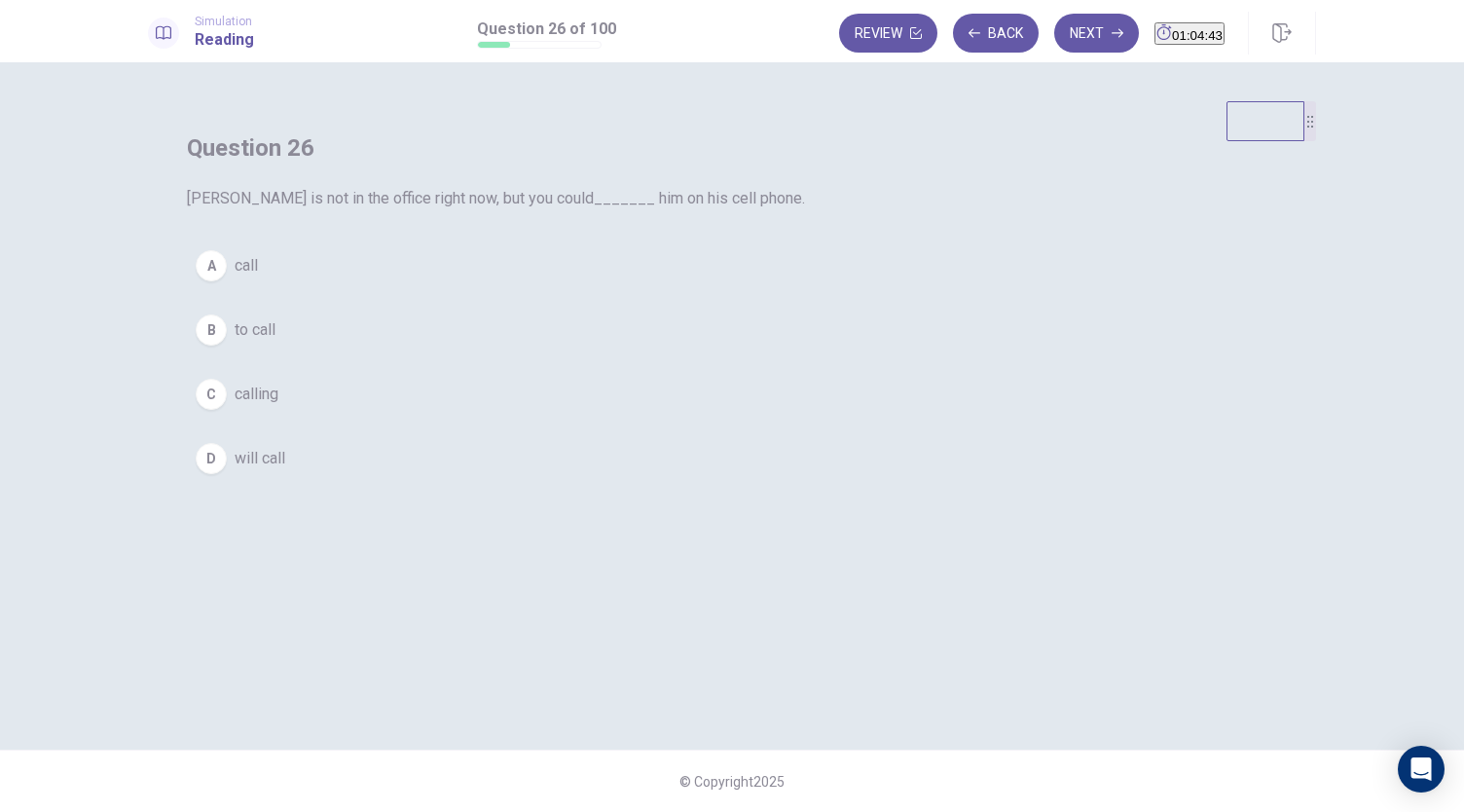
click at [690, 290] on button "A call" at bounding box center [732, 265] width 1091 height 48
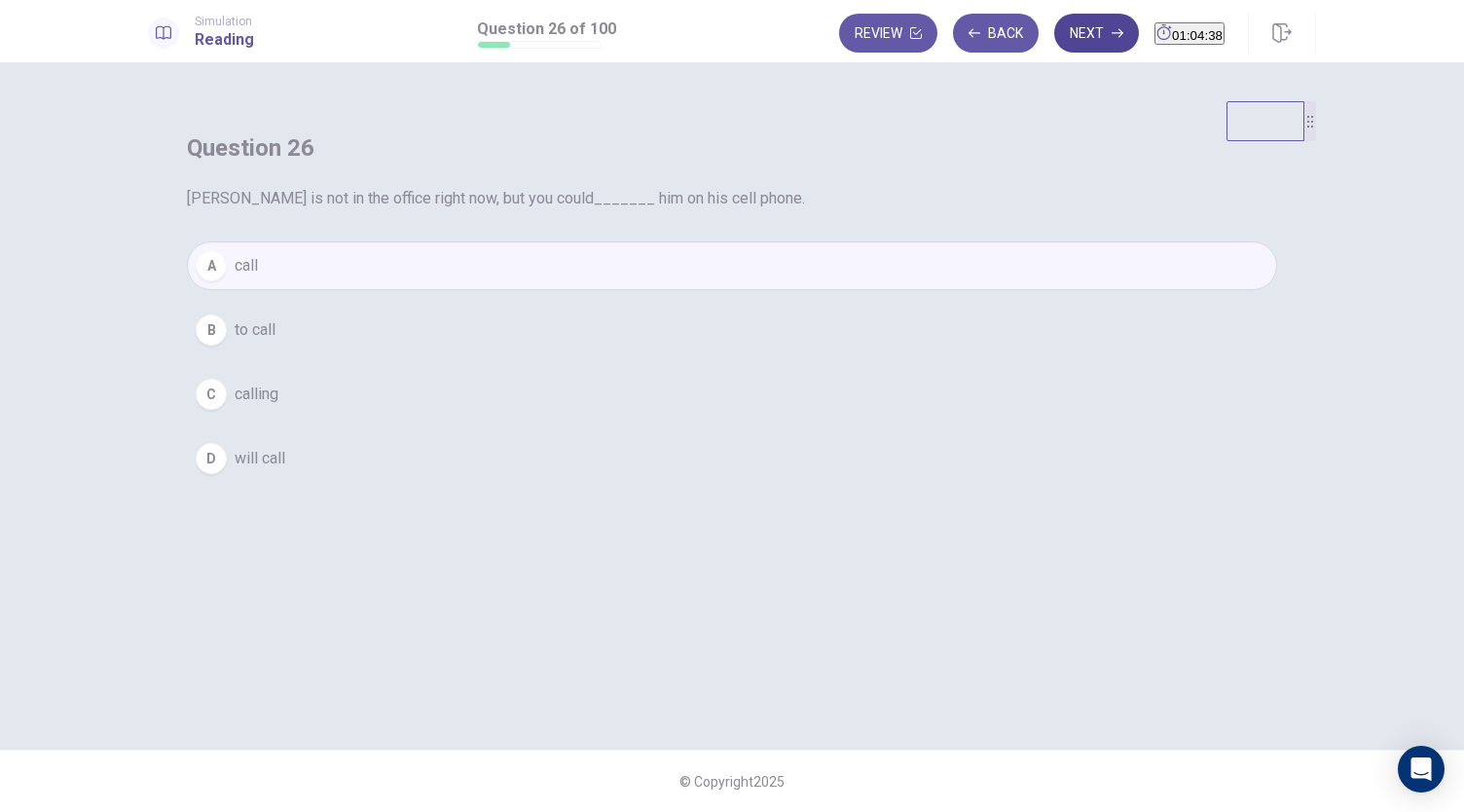
click at [1054, 25] on button "Next" at bounding box center [1097, 33] width 85 height 39
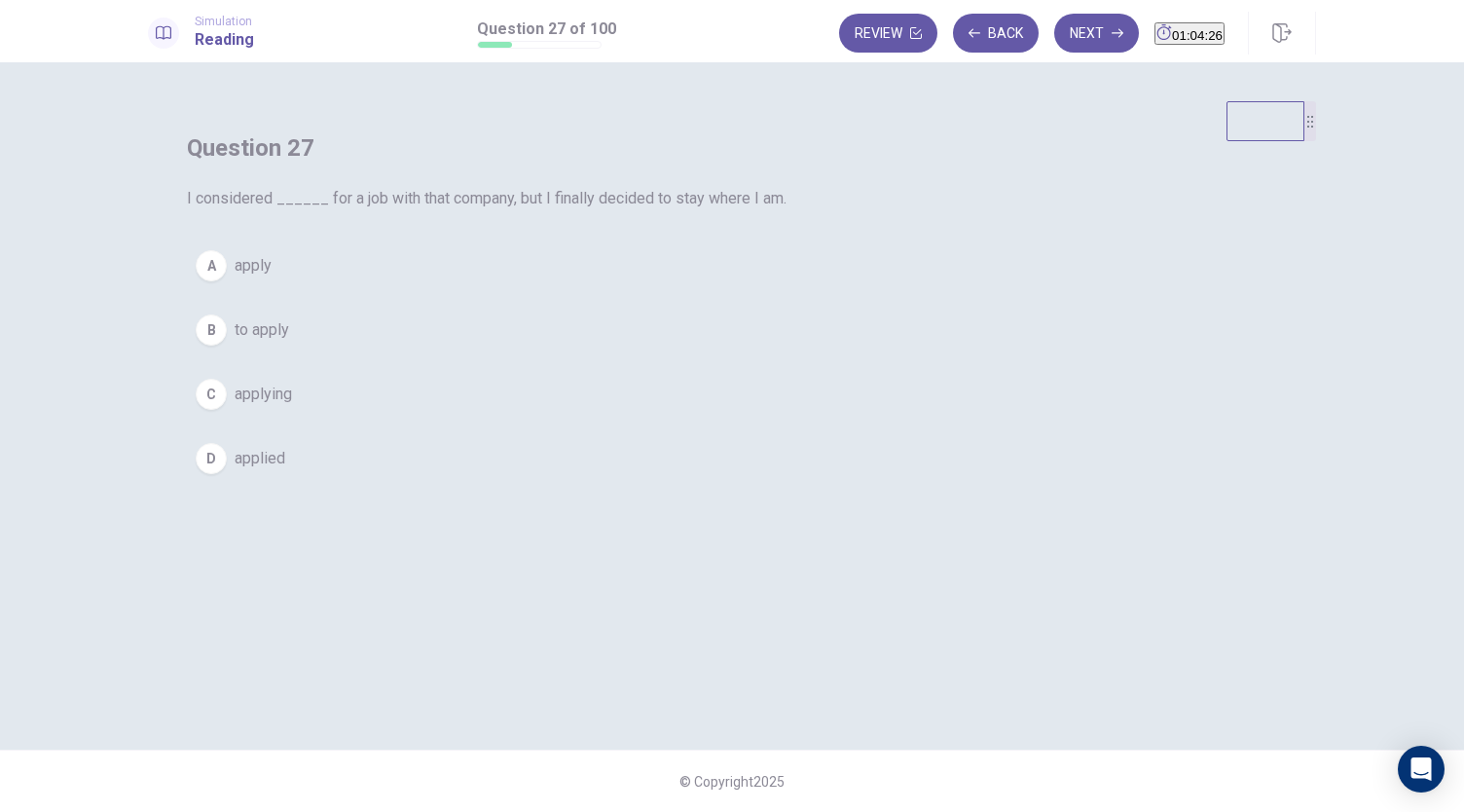
click at [679, 418] on button "C applying" at bounding box center [732, 394] width 1091 height 48
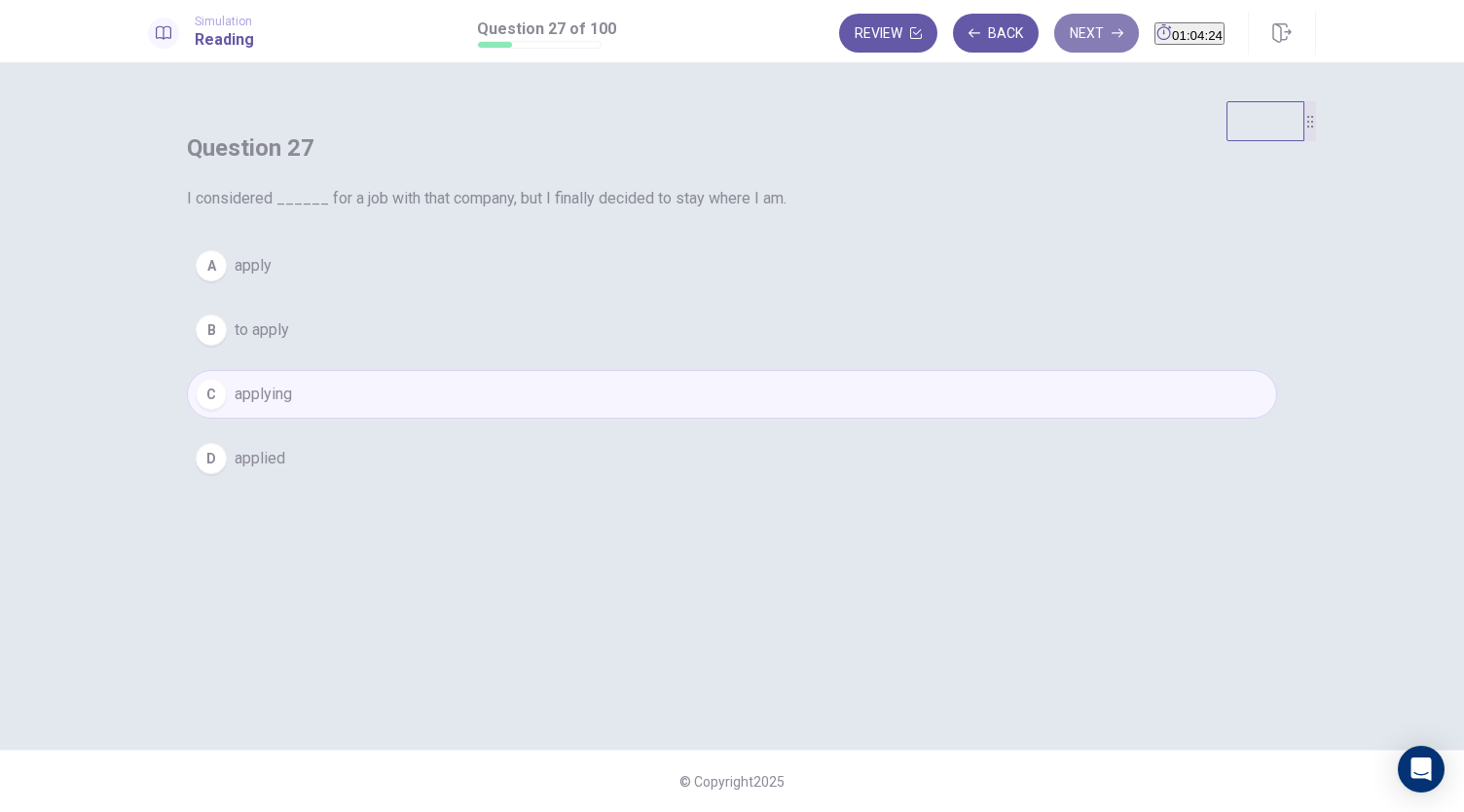
click at [1054, 31] on button "Next" at bounding box center [1097, 33] width 85 height 39
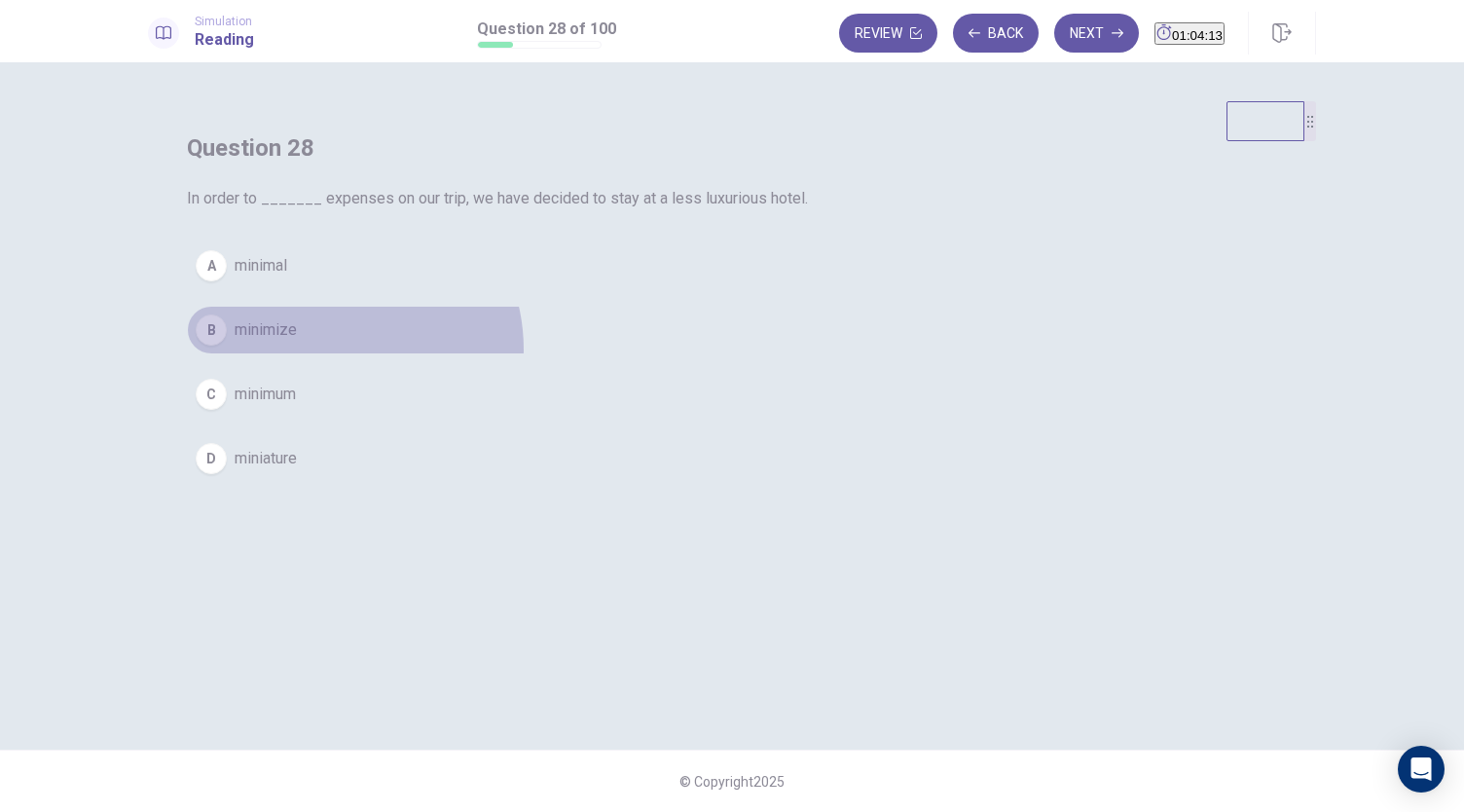
click at [703, 354] on button "B minimize" at bounding box center [732, 330] width 1091 height 48
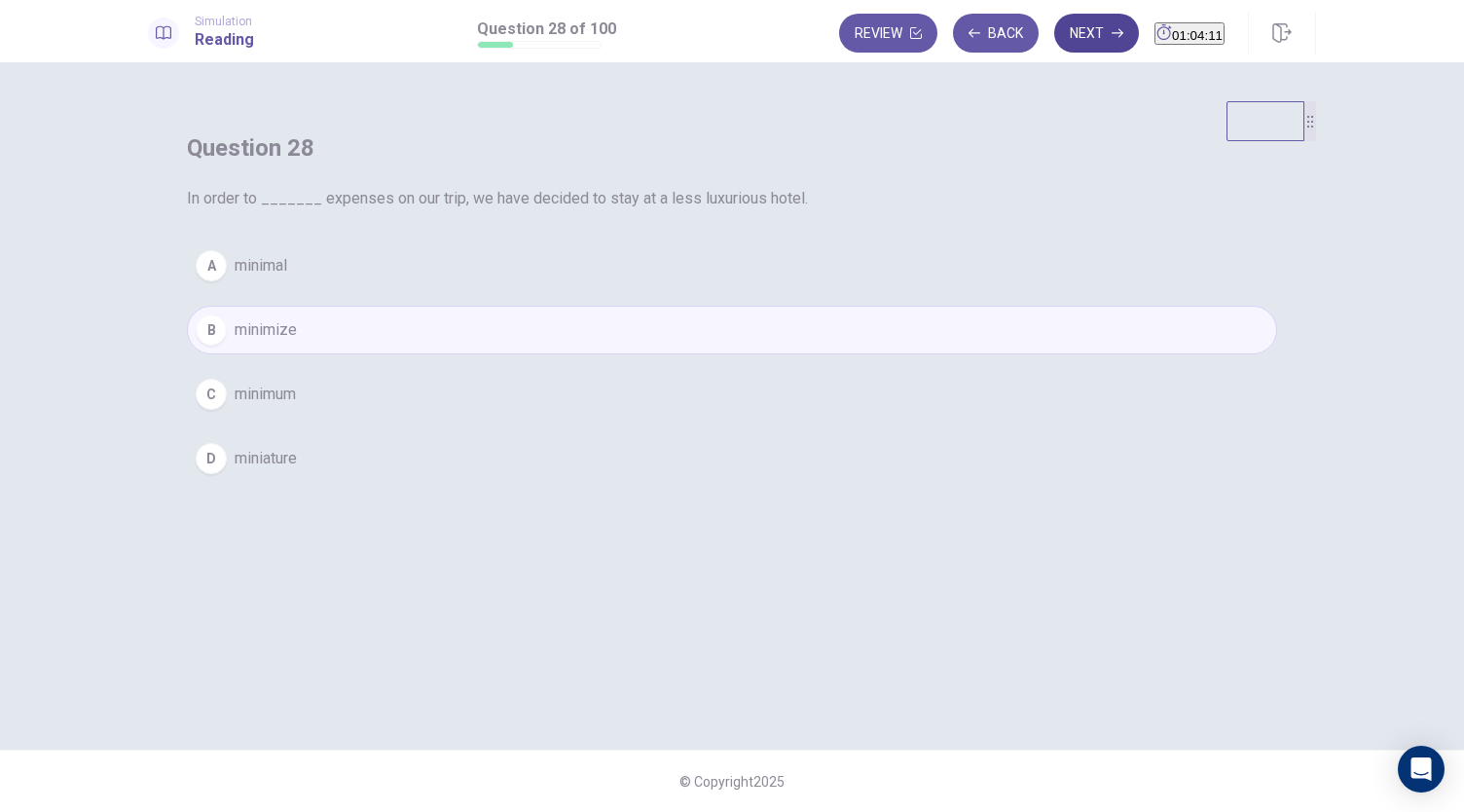
click at [1054, 32] on button "Next" at bounding box center [1097, 33] width 85 height 39
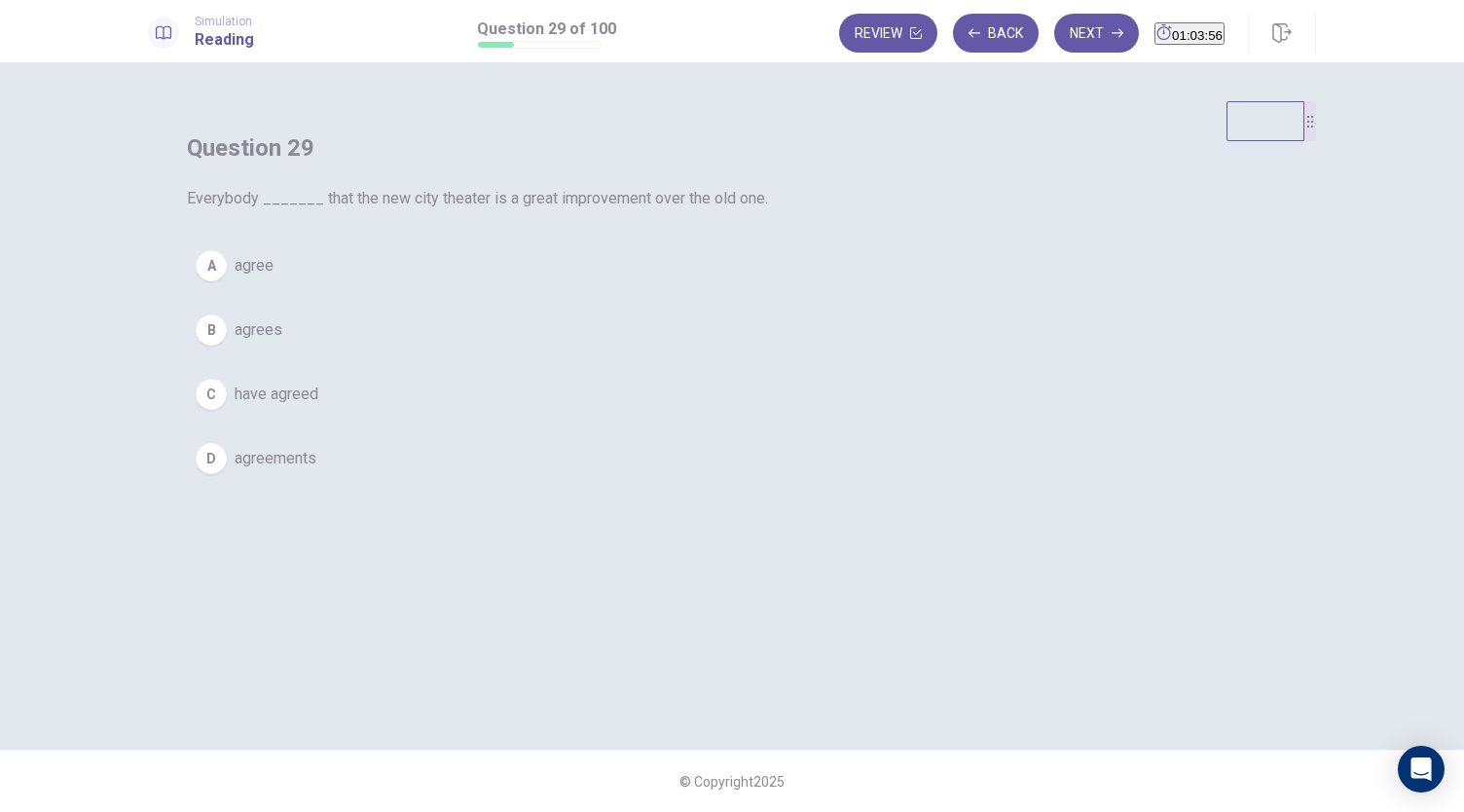
click at [645, 354] on button "B agrees" at bounding box center [732, 330] width 1091 height 48
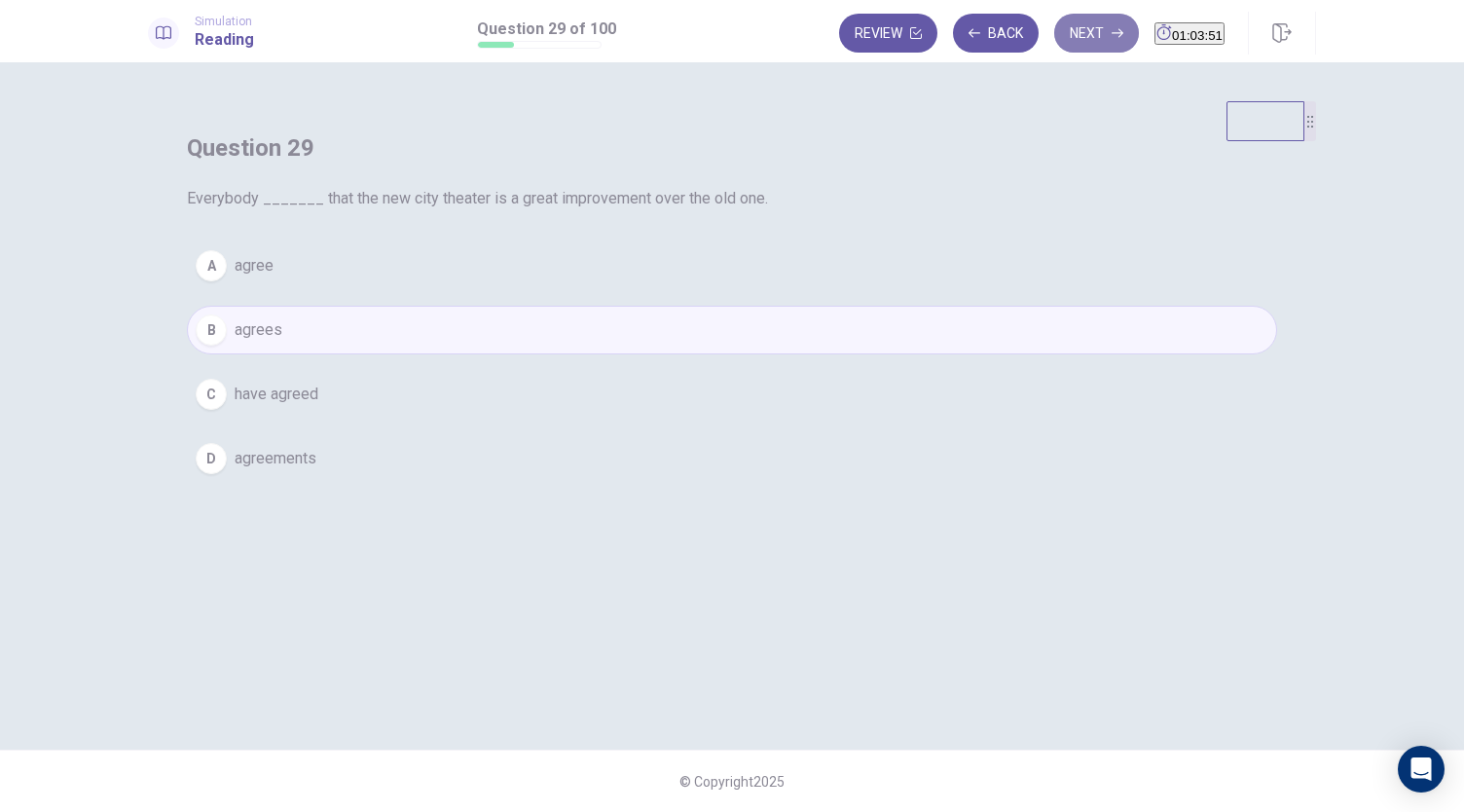
click at [1054, 36] on button "Next" at bounding box center [1097, 33] width 85 height 39
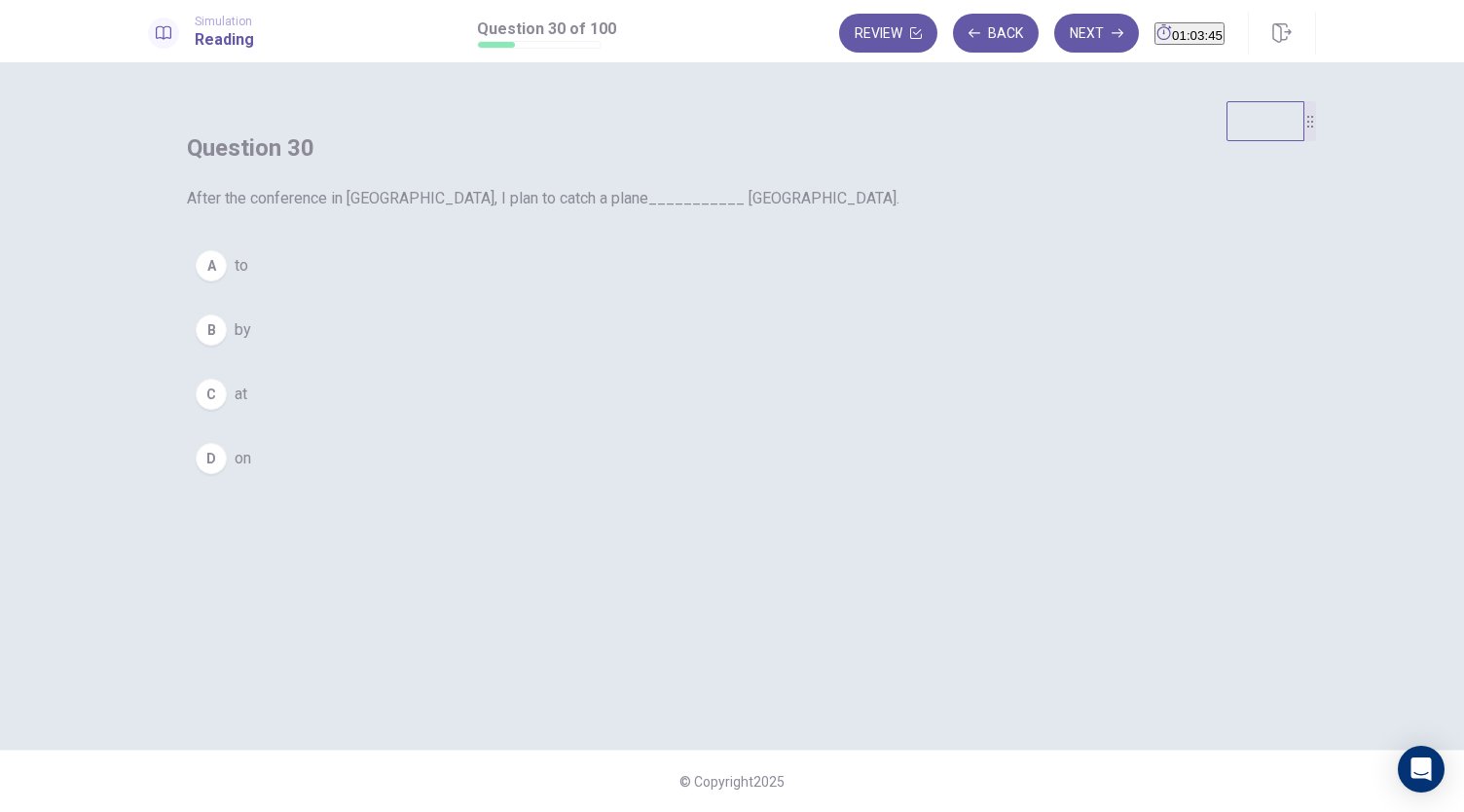
click at [852, 290] on button "A to" at bounding box center [732, 265] width 1091 height 48
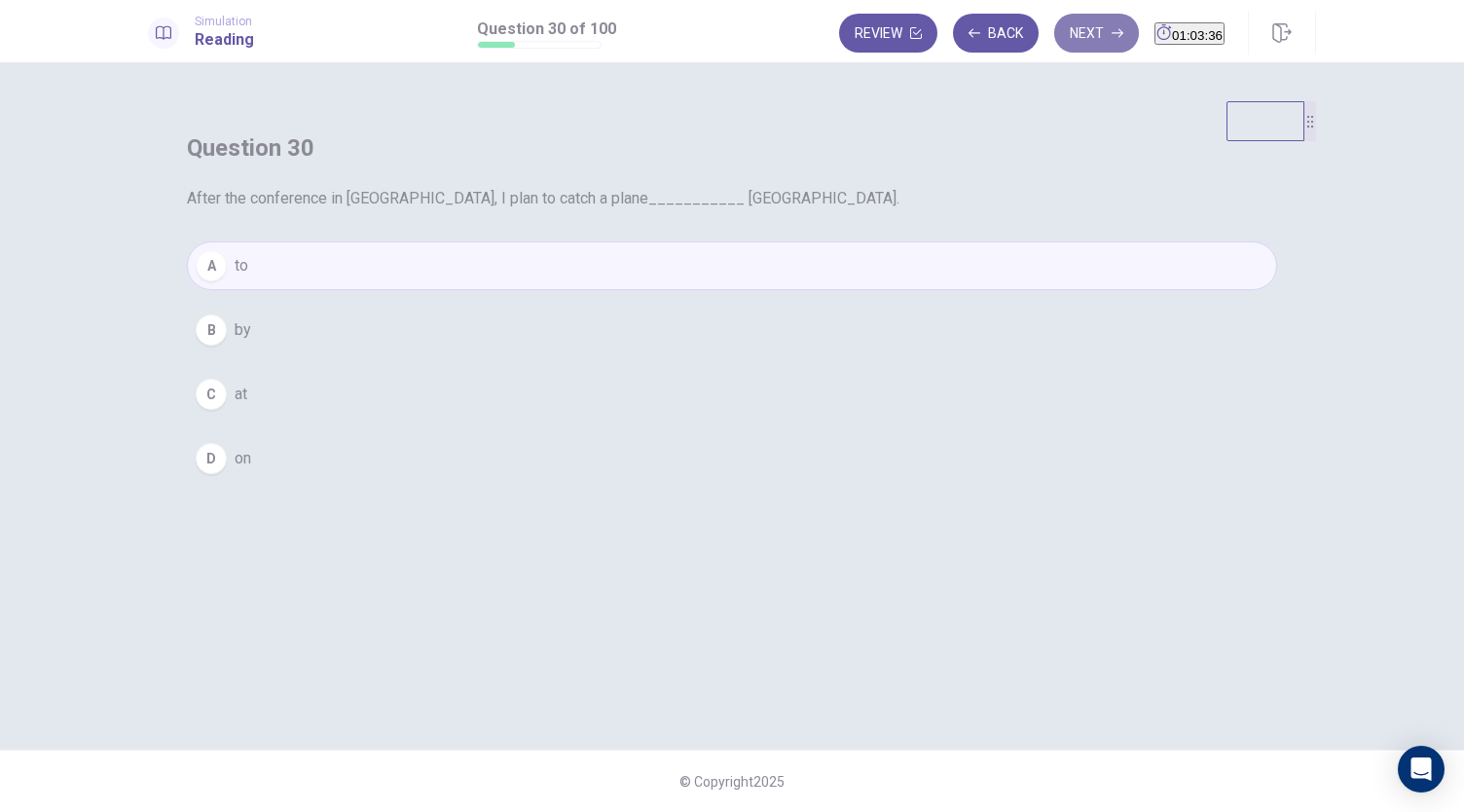
click at [1054, 34] on button "Next" at bounding box center [1097, 33] width 85 height 39
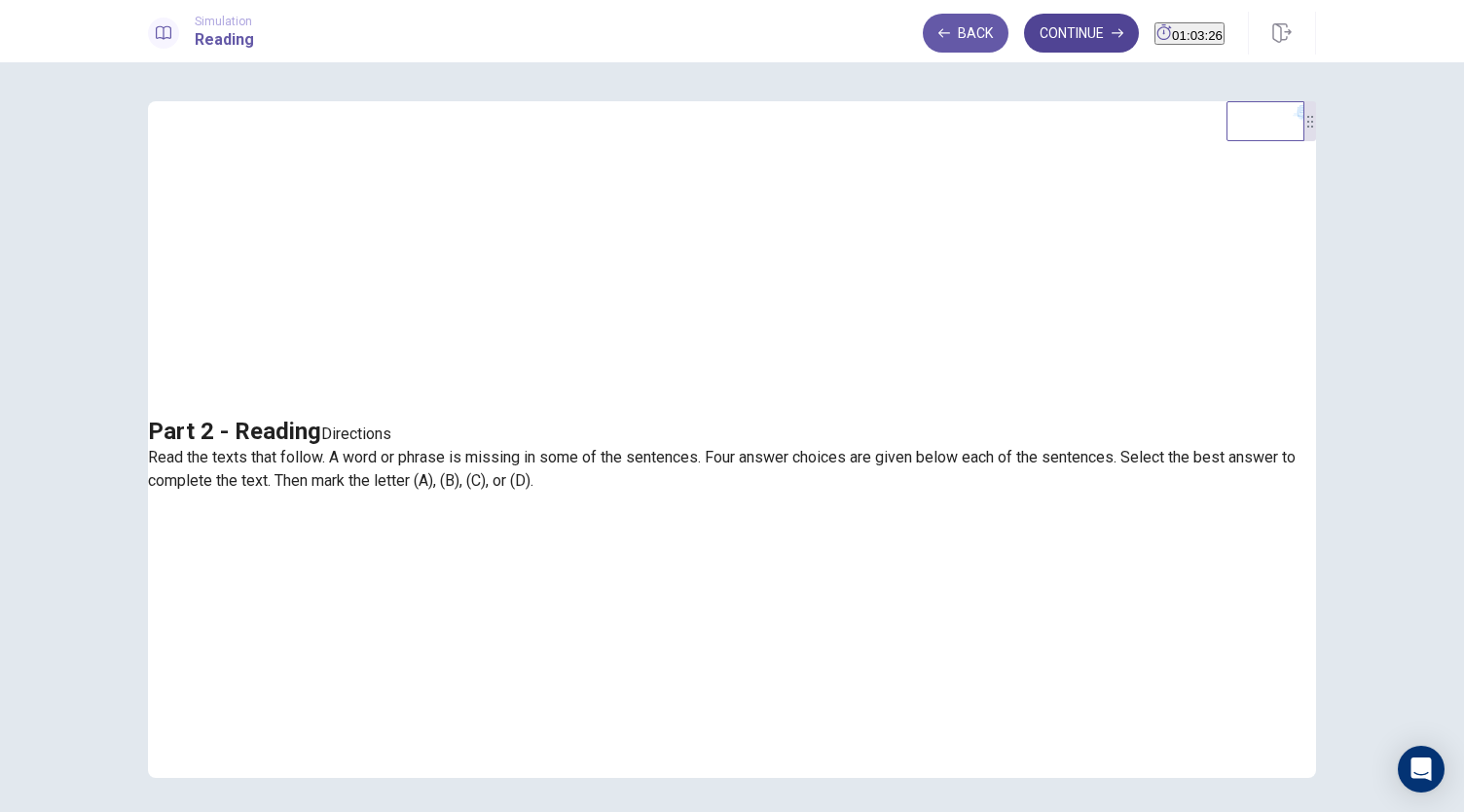
click at [1024, 25] on button "Continue" at bounding box center [1081, 33] width 115 height 39
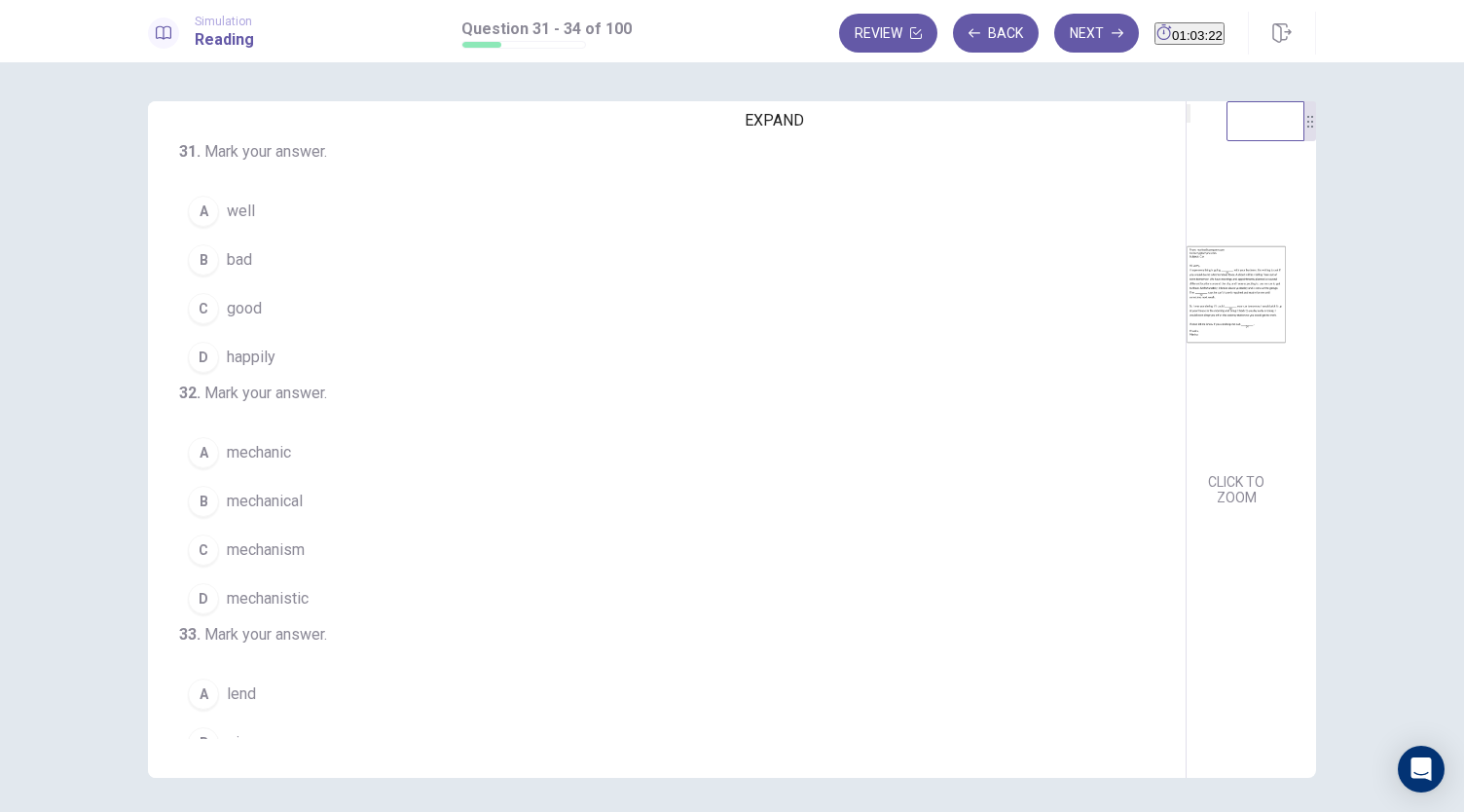
click at [1188, 118] on icon "EXPAND" at bounding box center [1188, 118] width 0 height 0
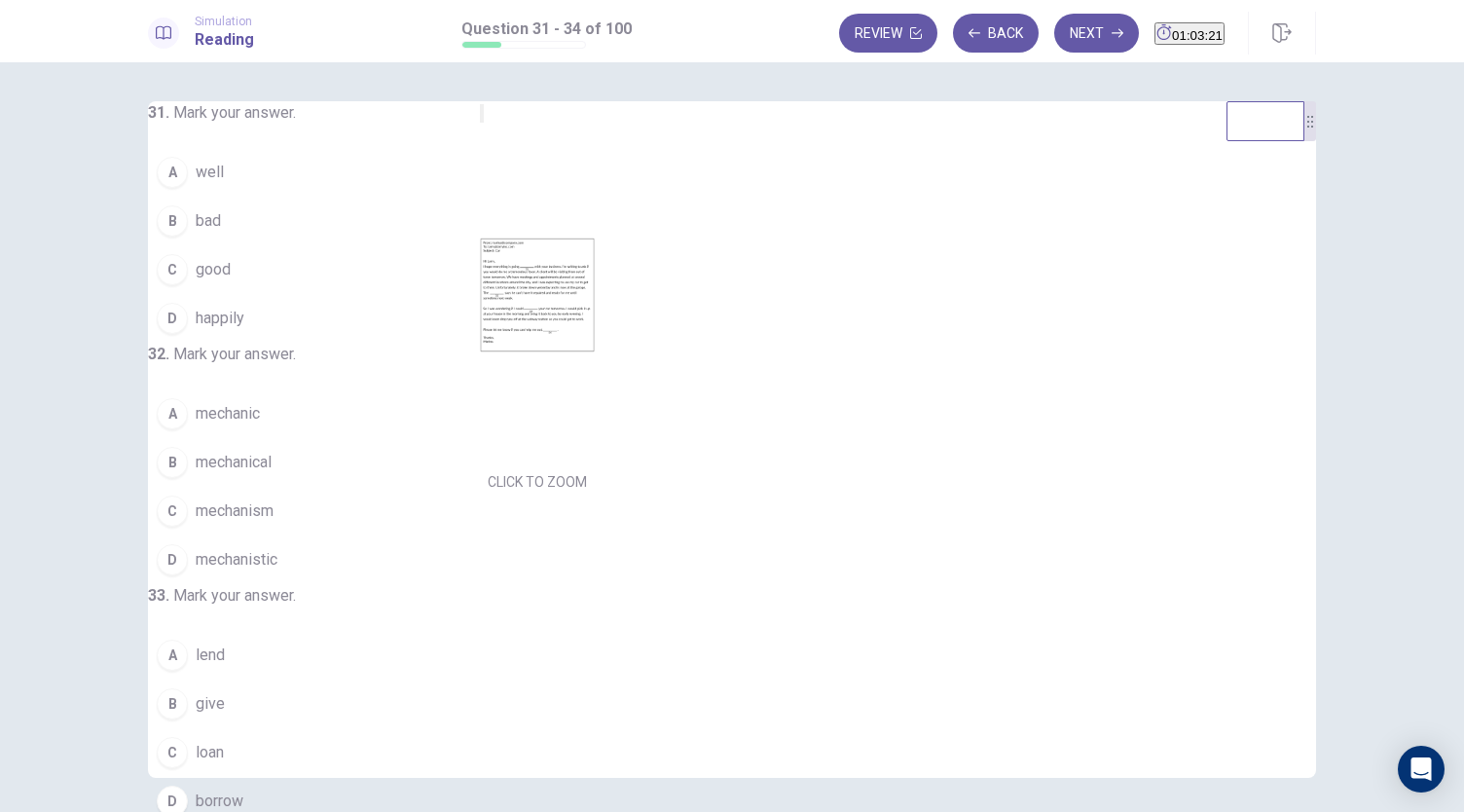
click at [480, 123] on button "MINIMIZE" at bounding box center [482, 113] width 4 height 19
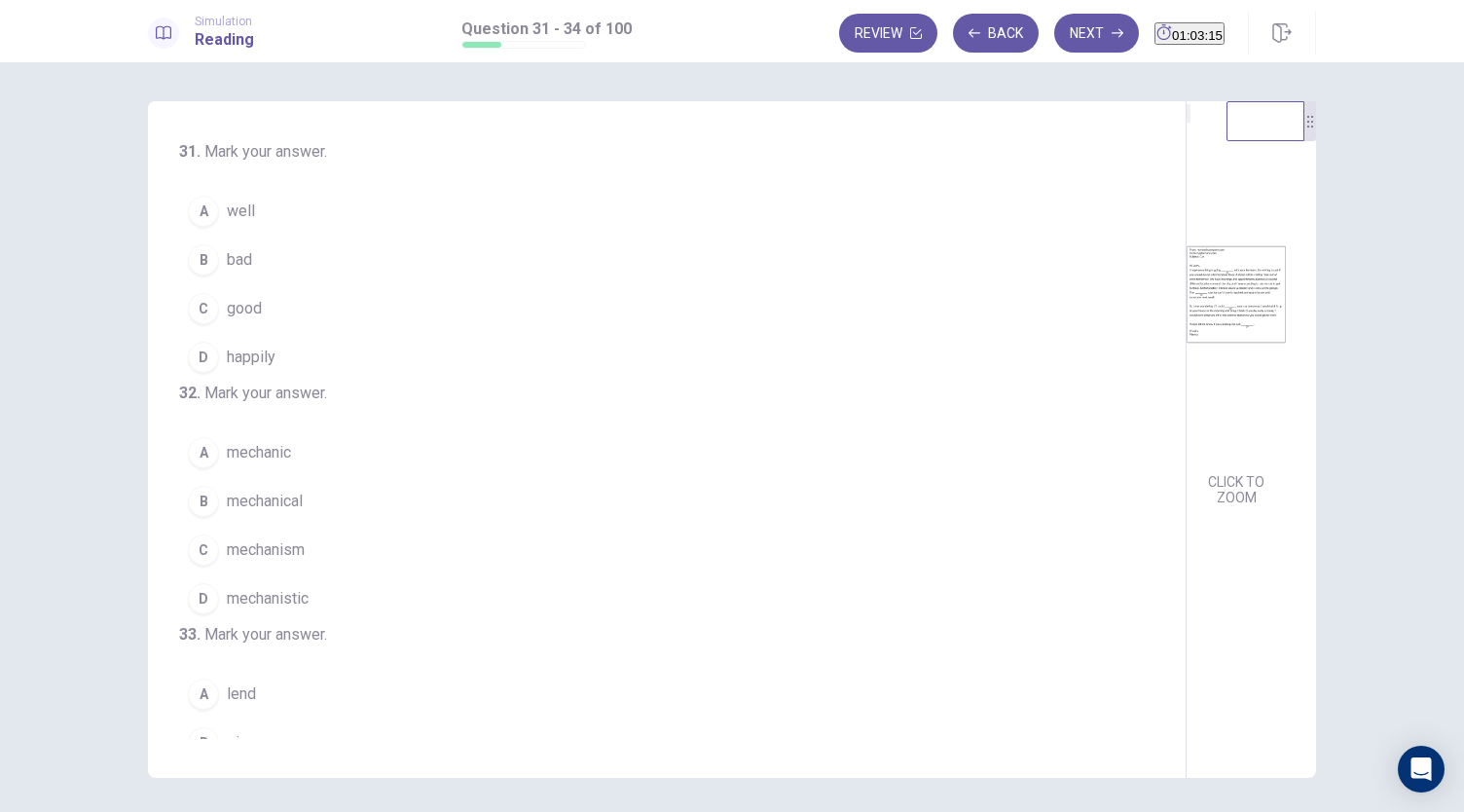
click at [306, 218] on button "A well" at bounding box center [655, 211] width 952 height 48
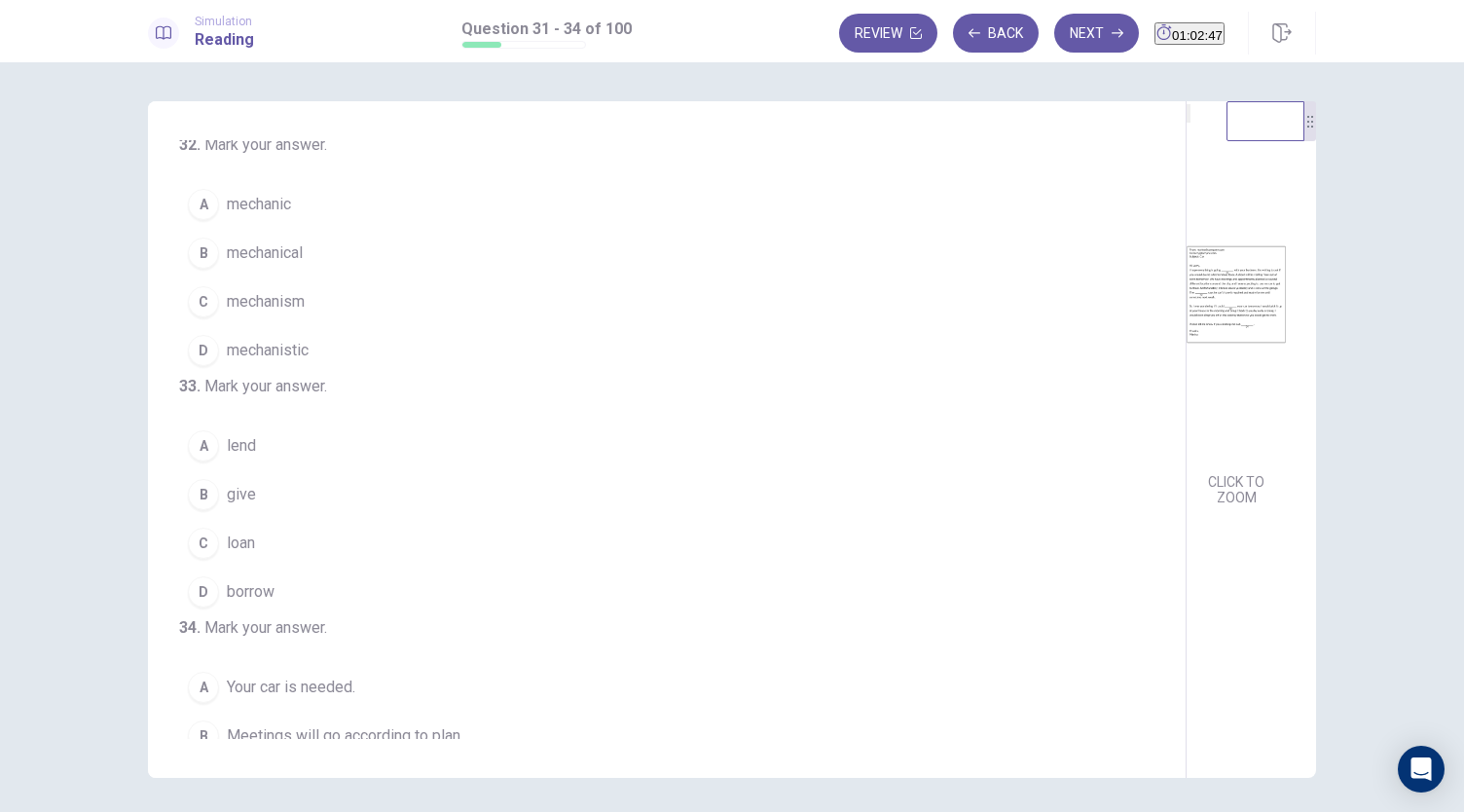
click at [276, 217] on span "mechanic" at bounding box center [258, 205] width 64 height 24
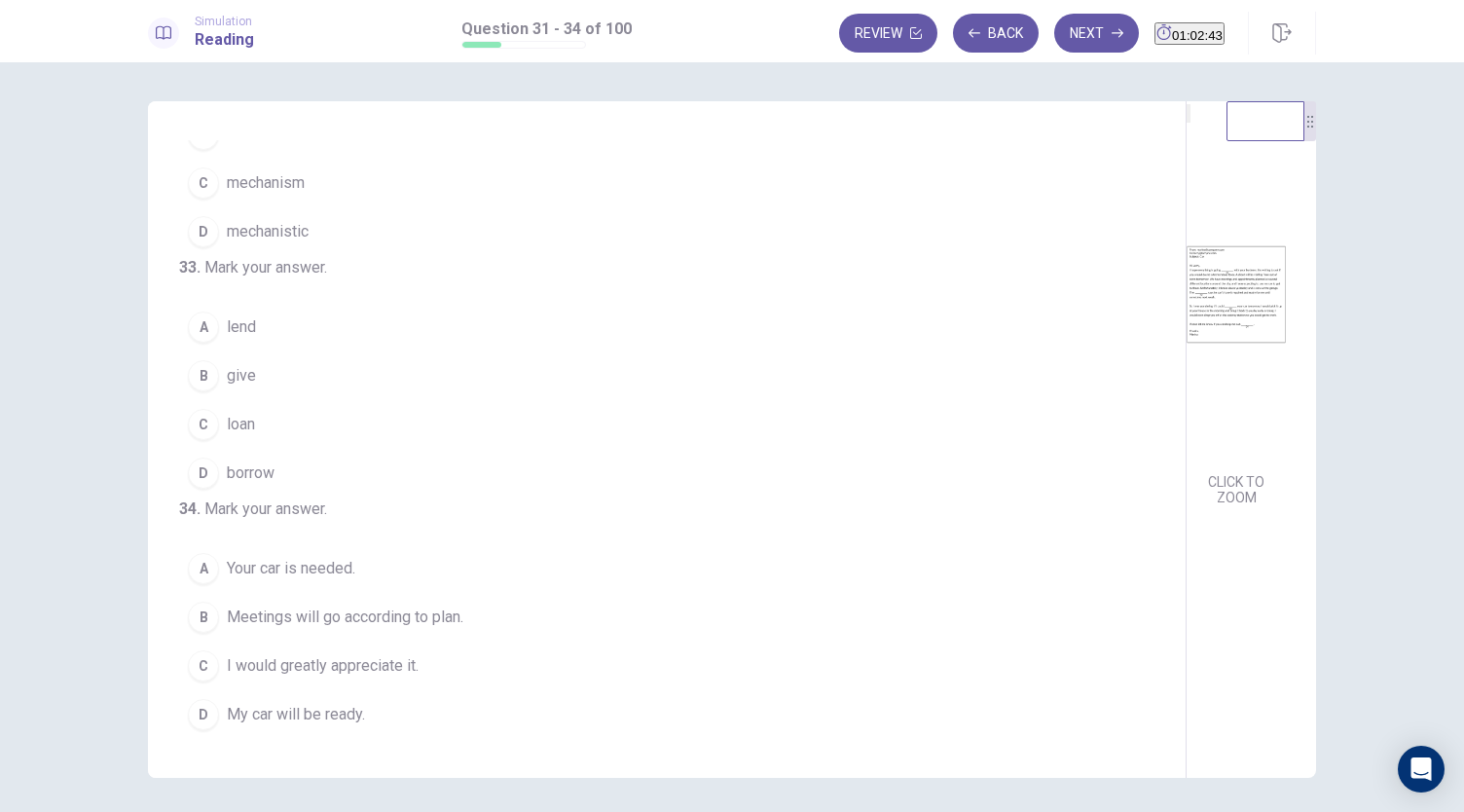
scroll to position [473, 0]
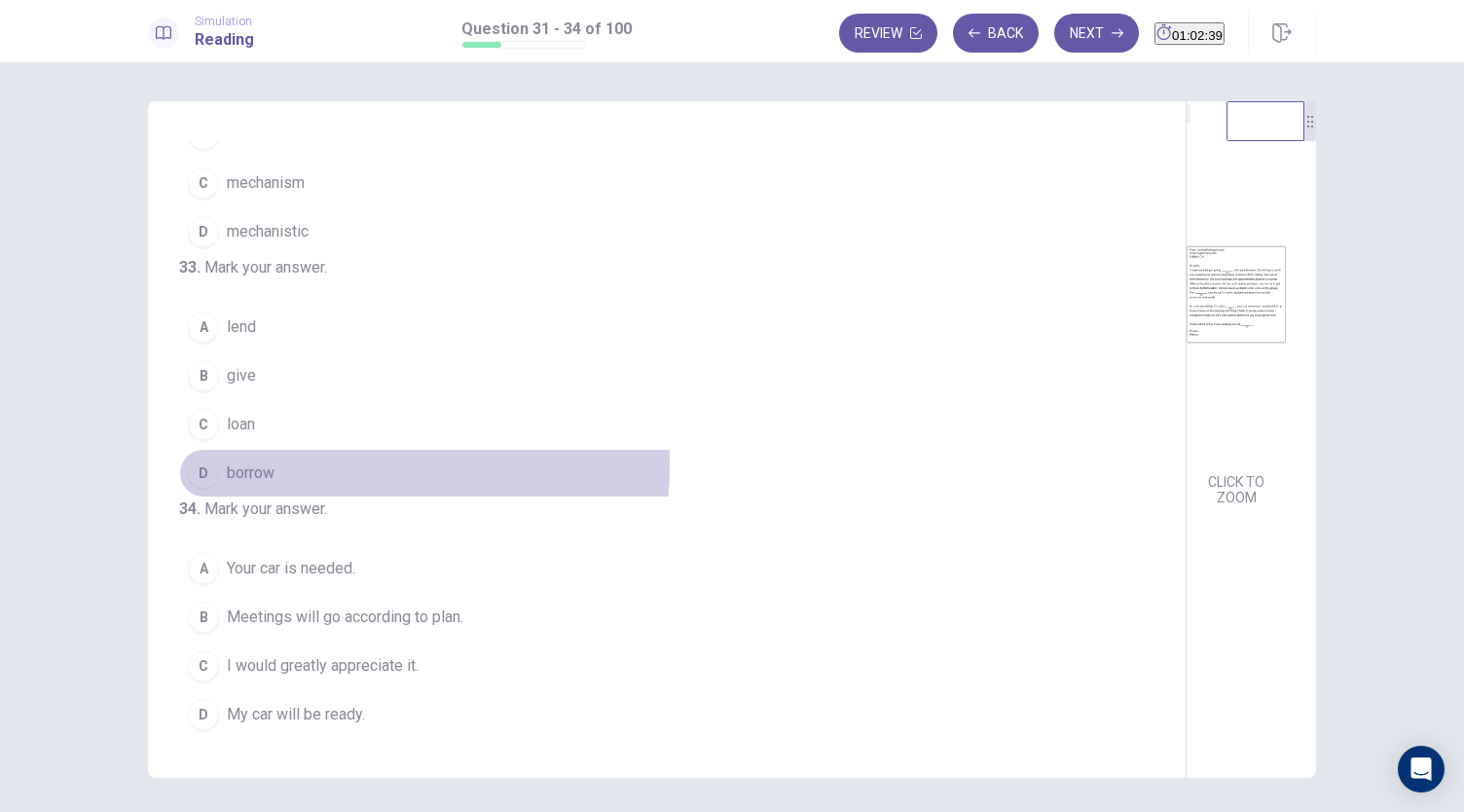
click at [308, 449] on button "D borrow" at bounding box center [655, 472] width 952 height 48
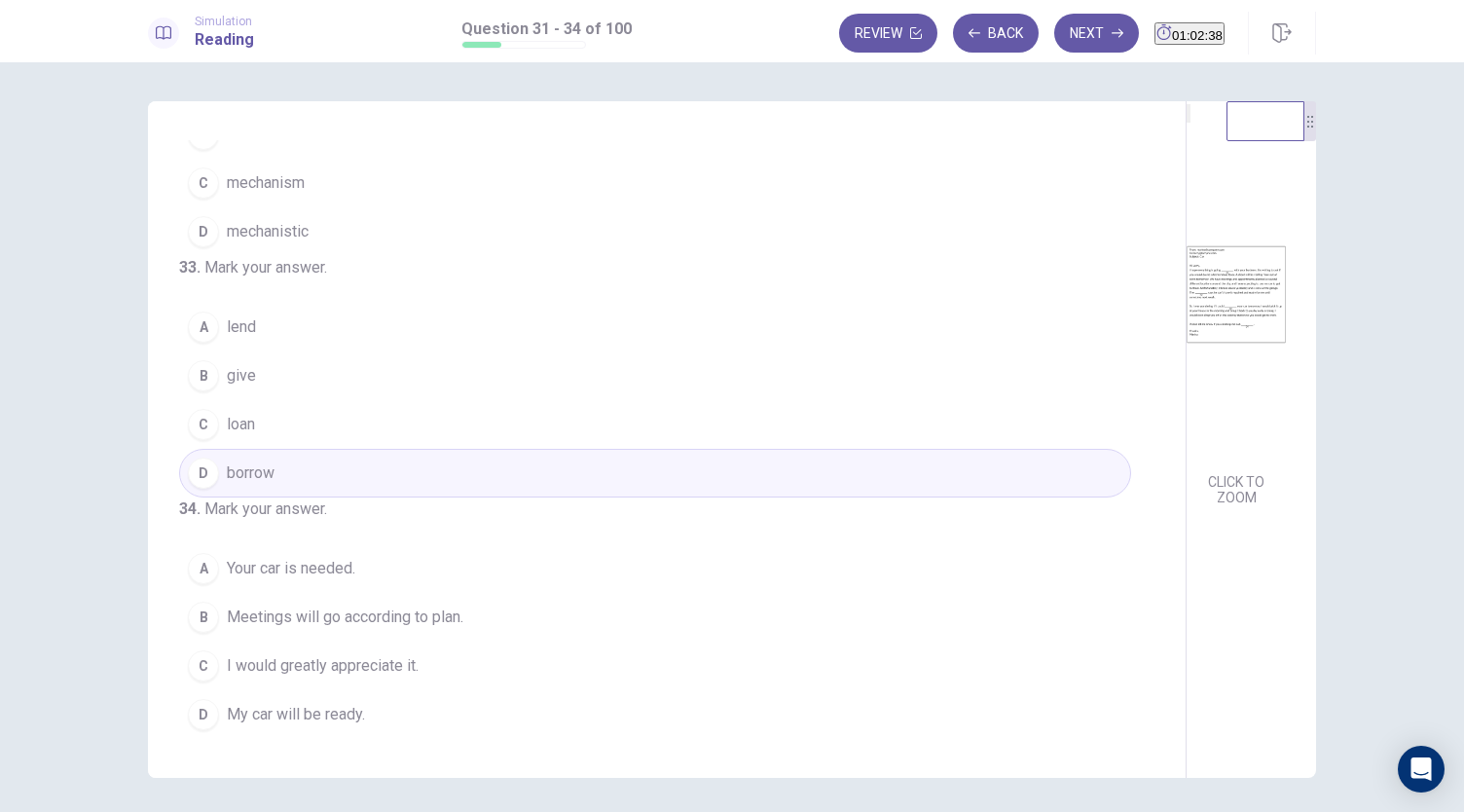
scroll to position [67, 0]
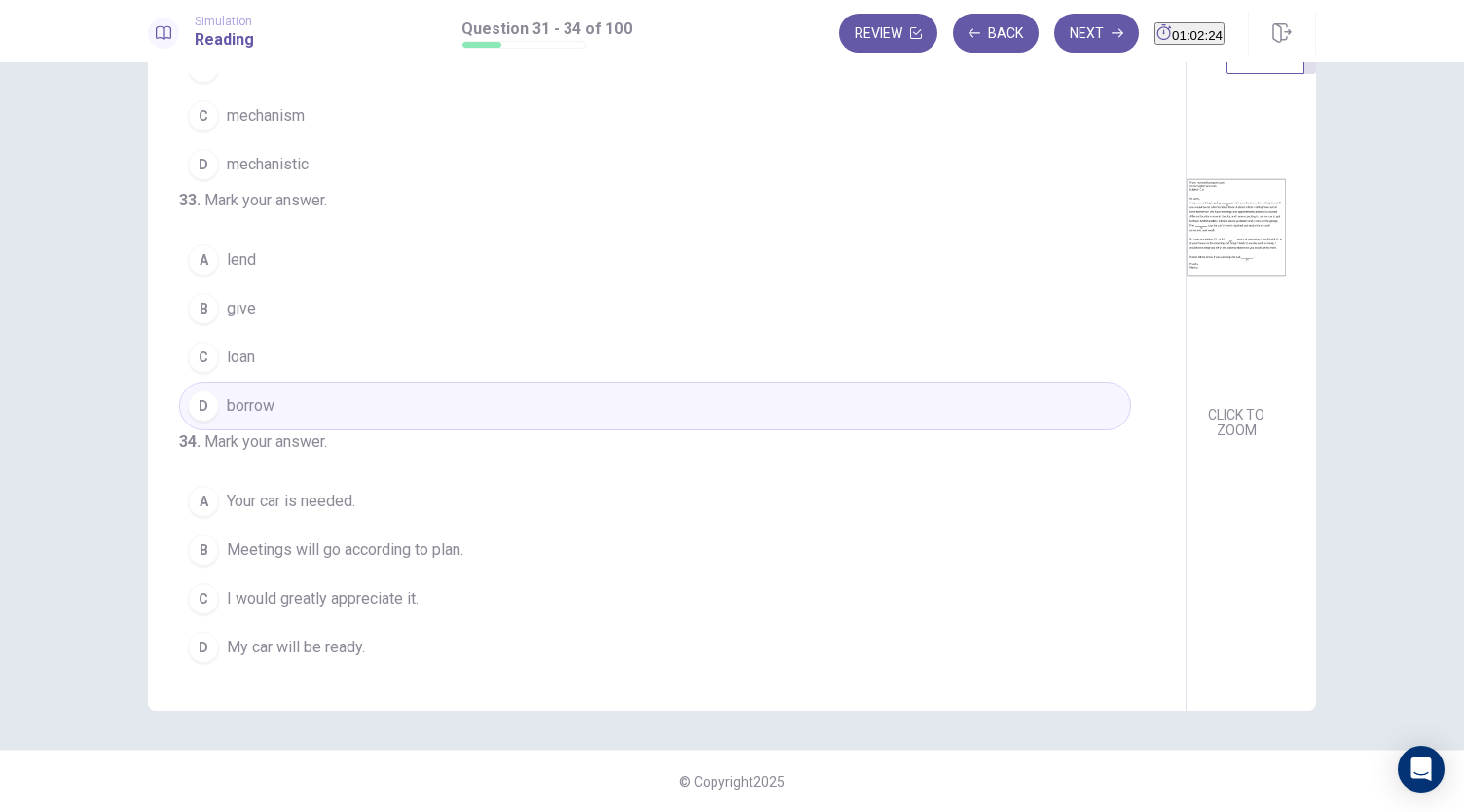
click at [413, 589] on span "I would greatly appreciate it." at bounding box center [322, 598] width 192 height 24
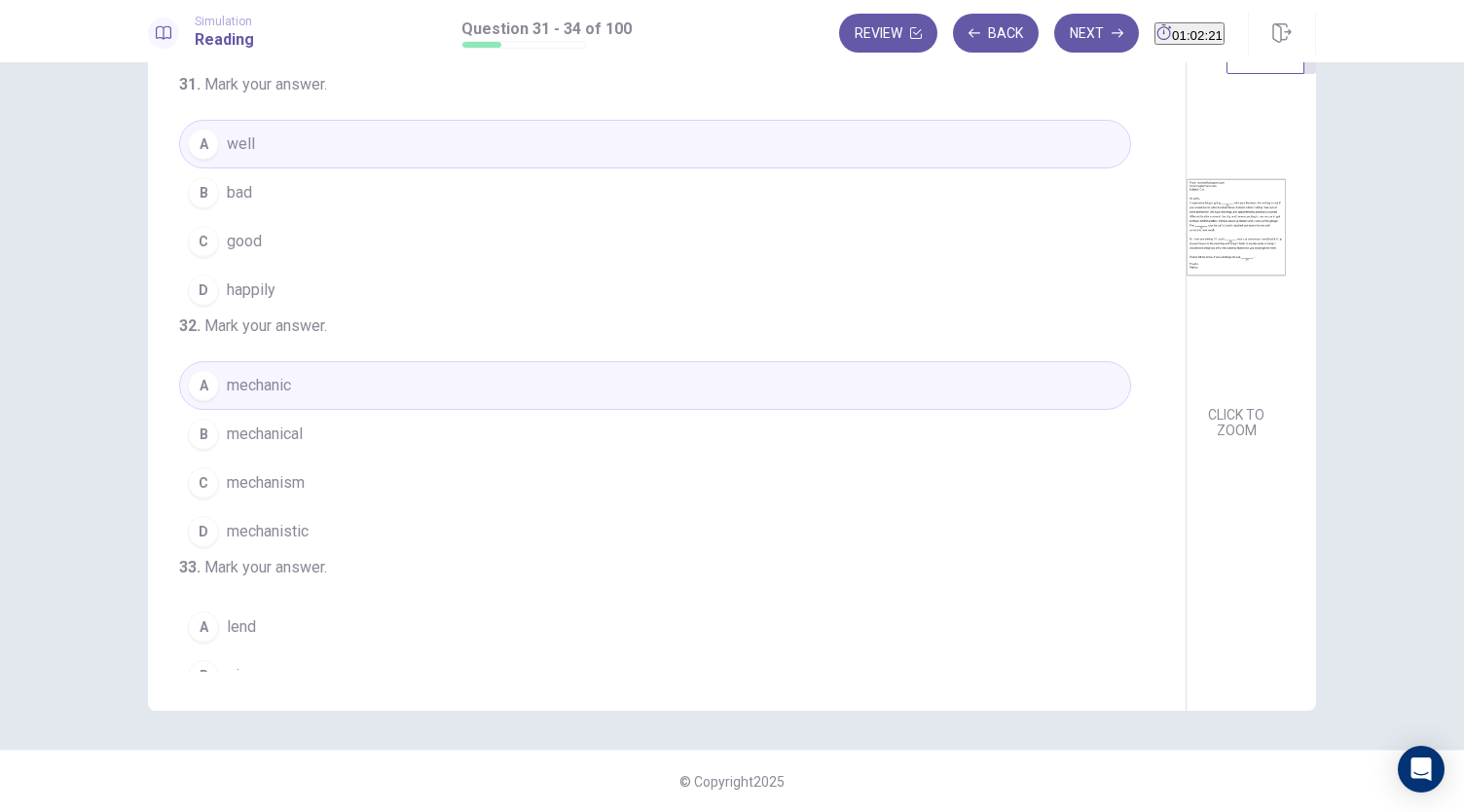
scroll to position [0, 0]
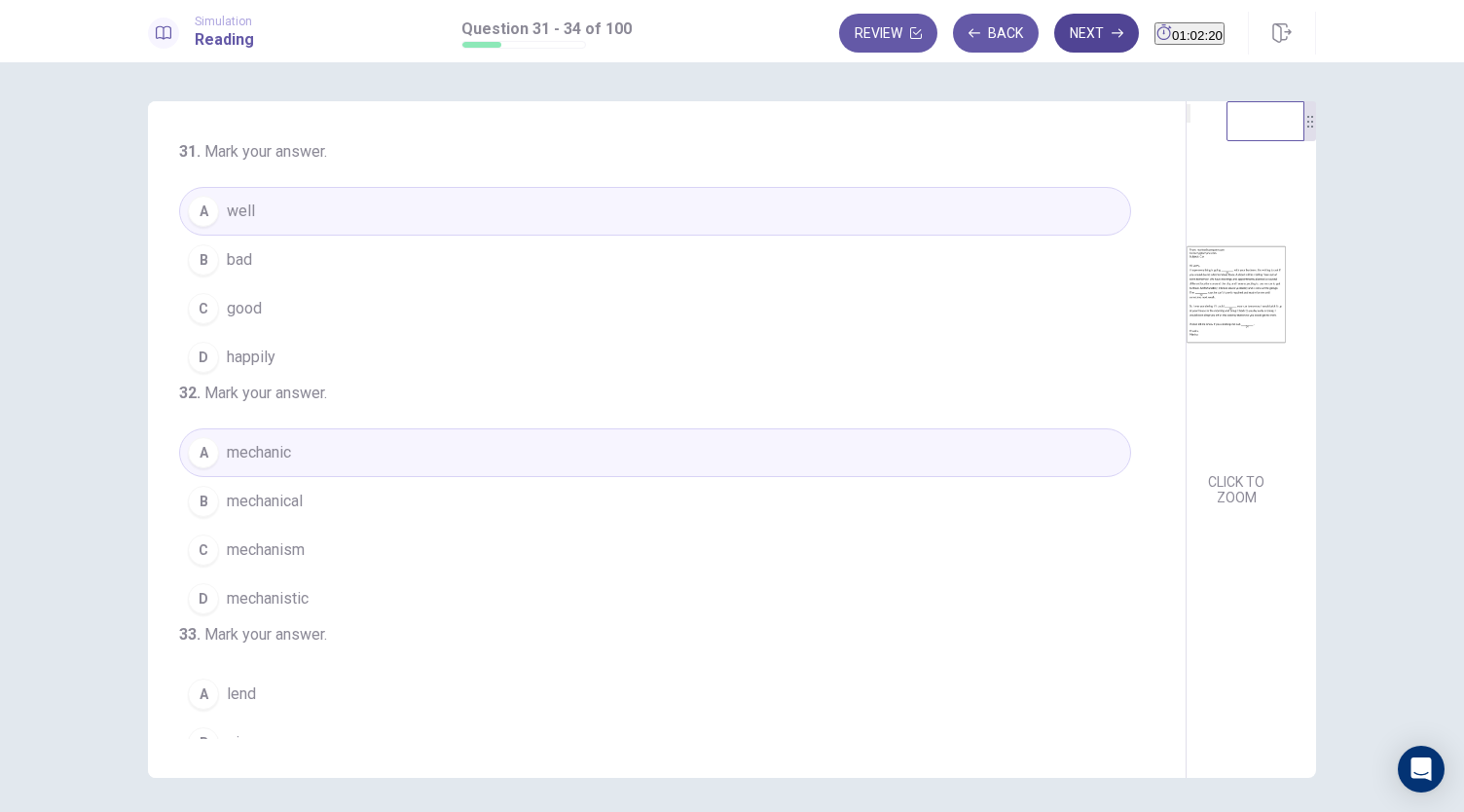
click at [1112, 38] on icon "button" at bounding box center [1117, 33] width 12 height 12
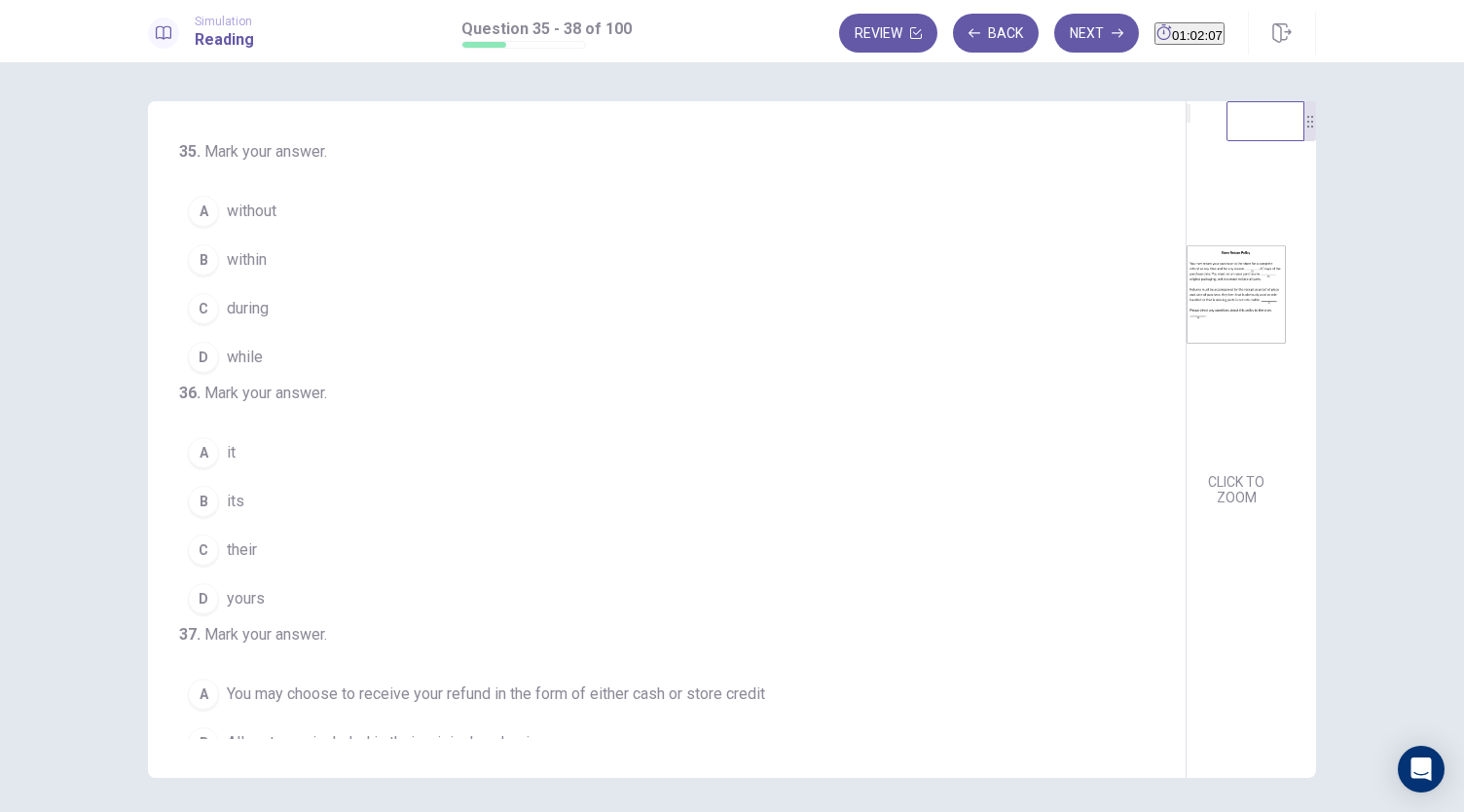
click at [414, 259] on button "B within" at bounding box center [655, 259] width 952 height 48
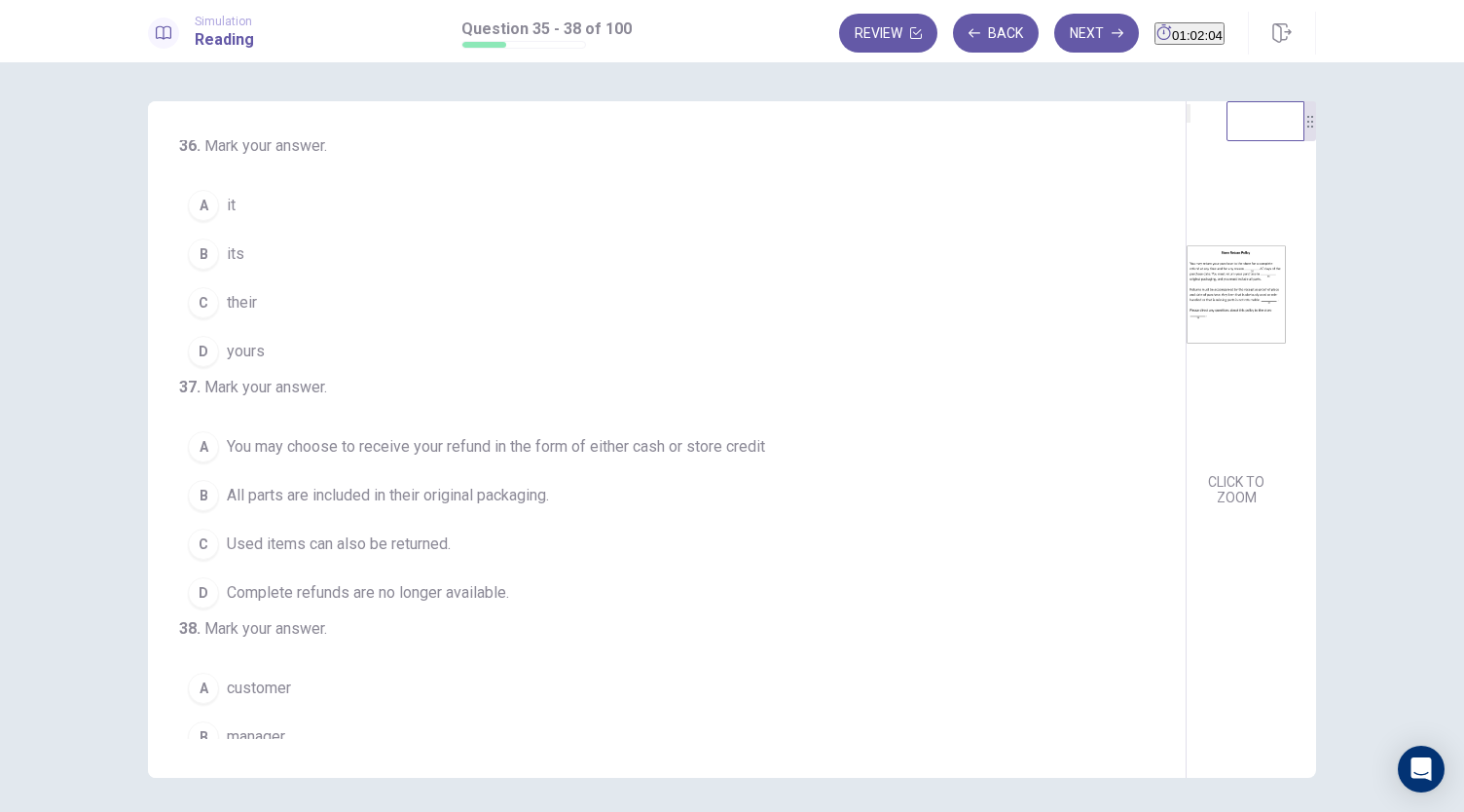
scroll to position [252, 0]
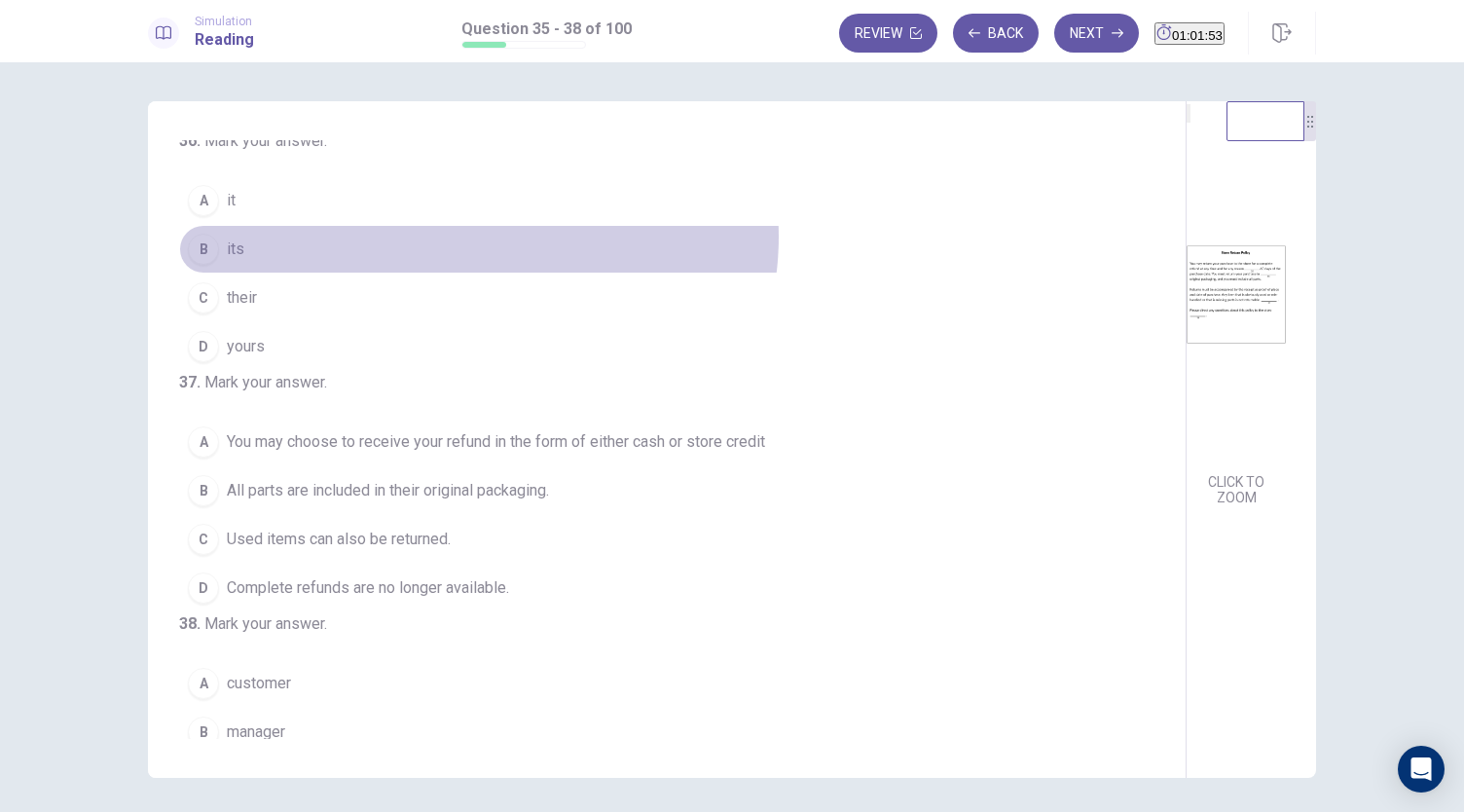
click at [474, 272] on button "B its" at bounding box center [655, 248] width 952 height 48
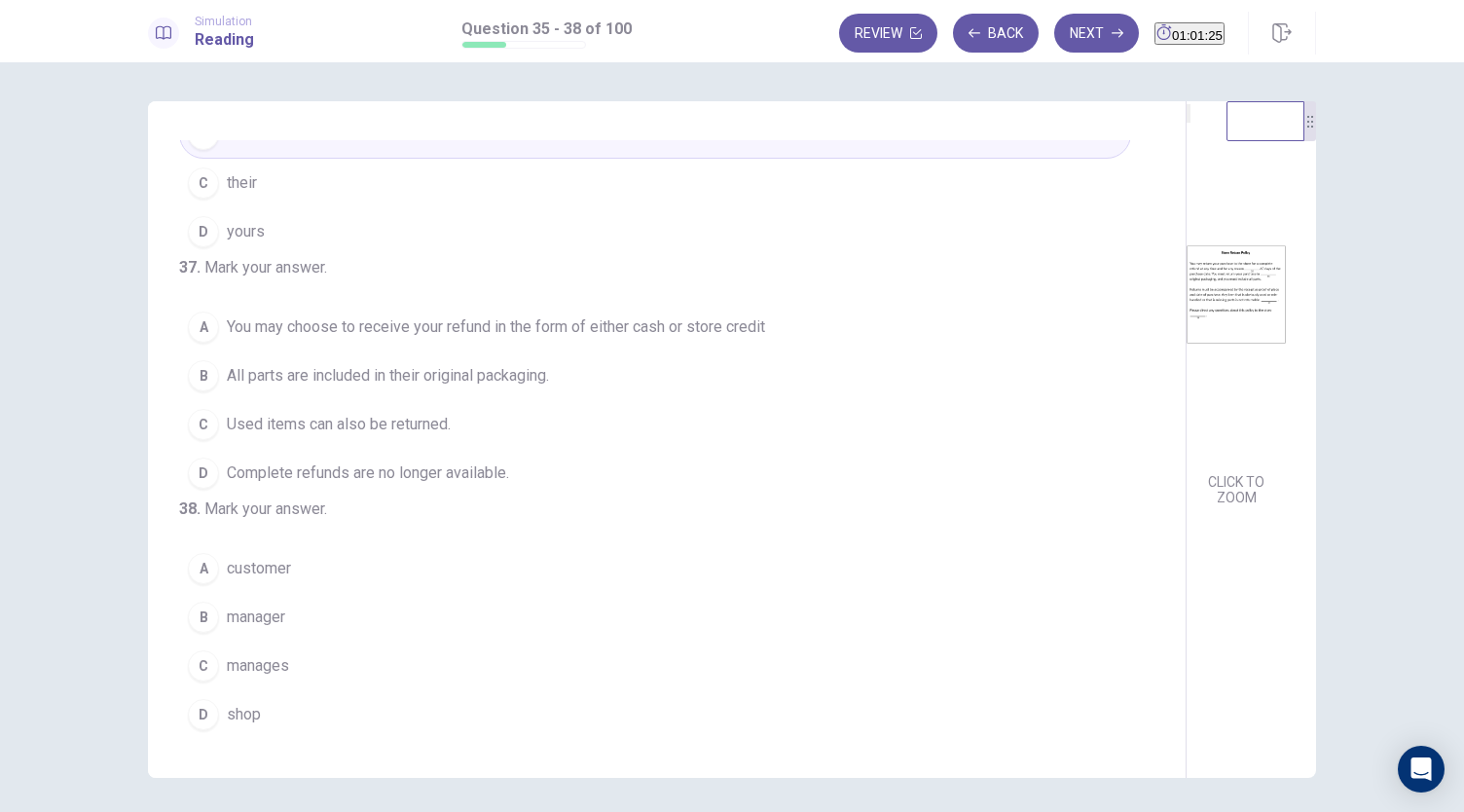
scroll to position [67, 0]
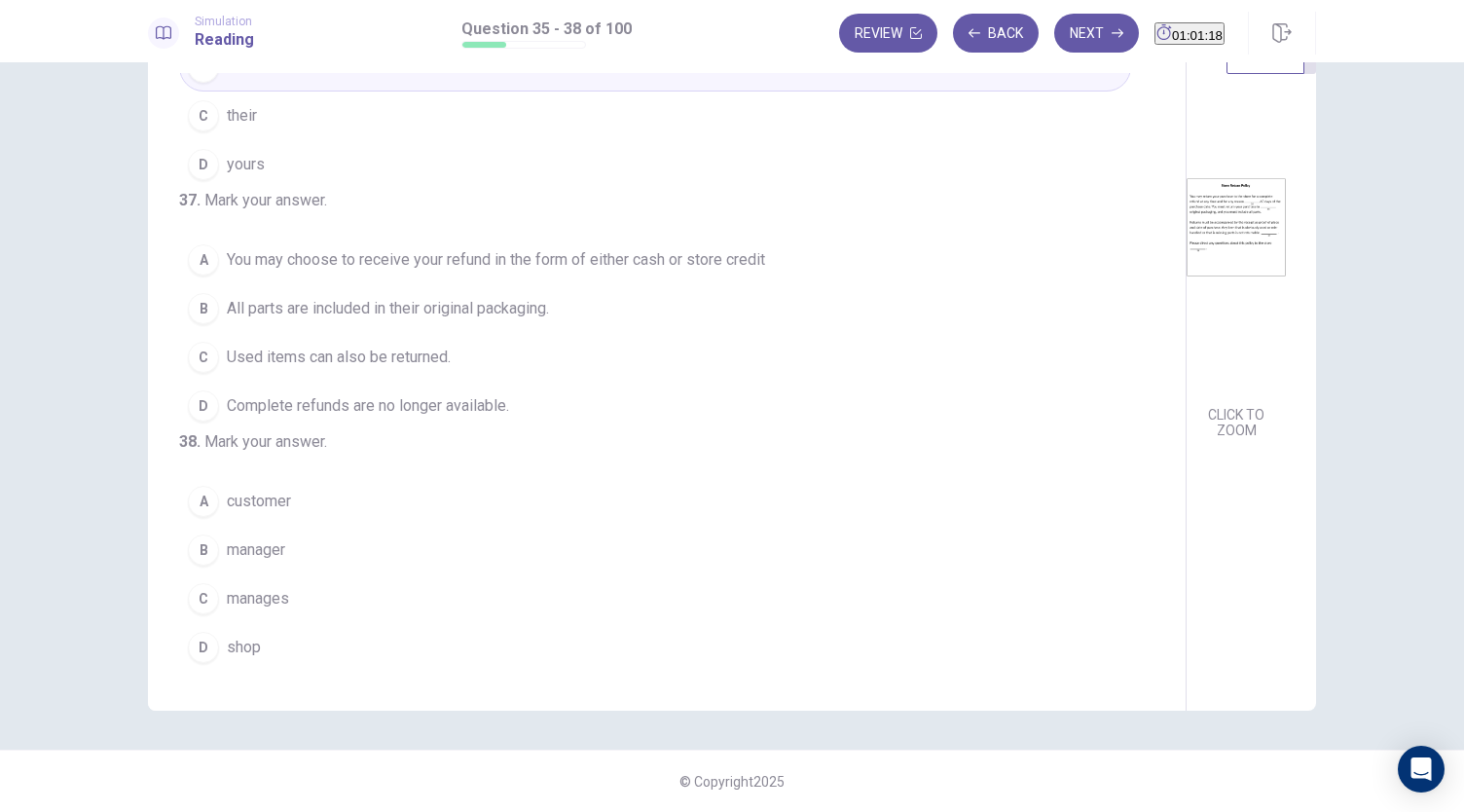
click at [466, 297] on span "All parts are included in their original packaging." at bounding box center [387, 309] width 322 height 24
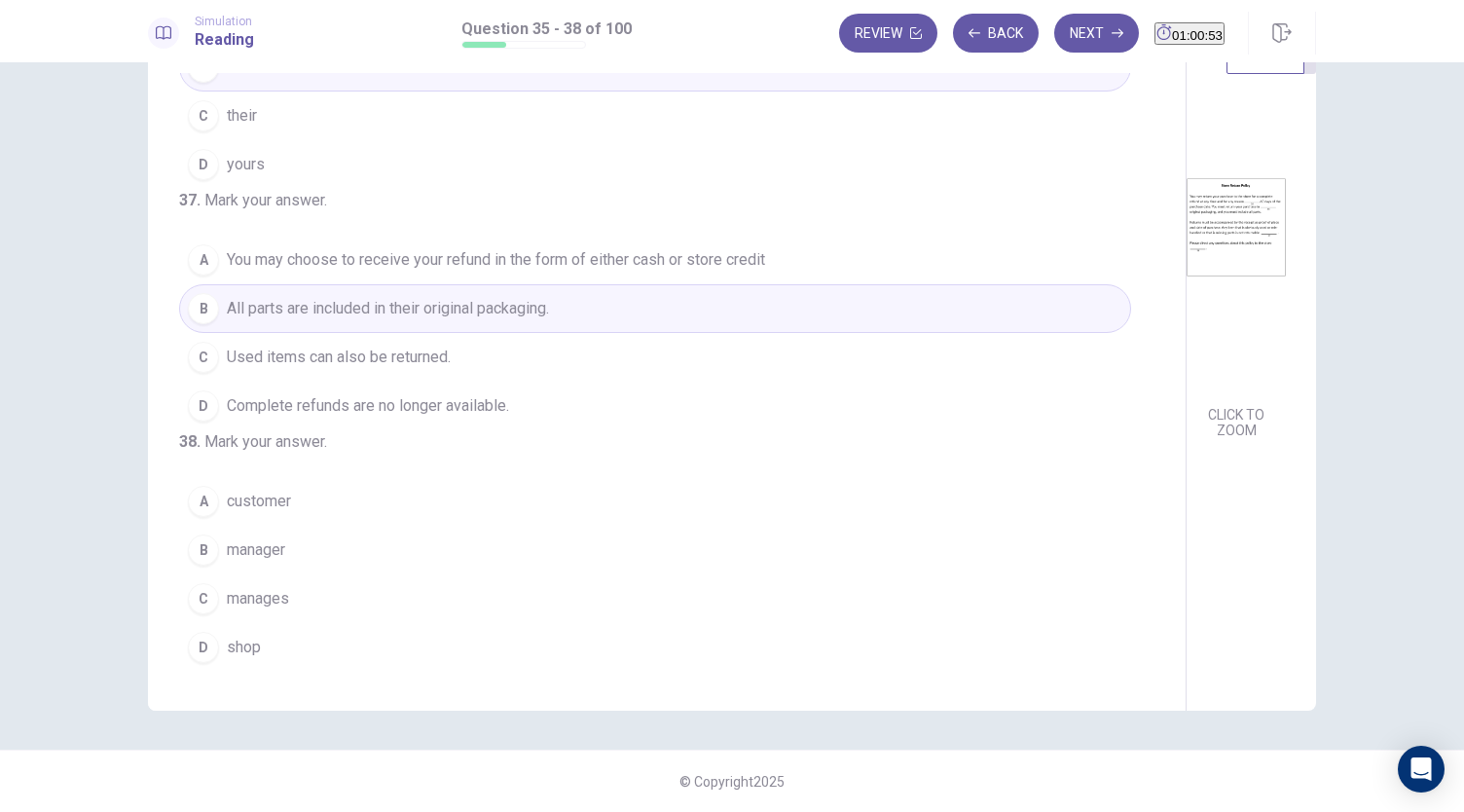
click at [377, 553] on button "B manager" at bounding box center [655, 549] width 952 height 48
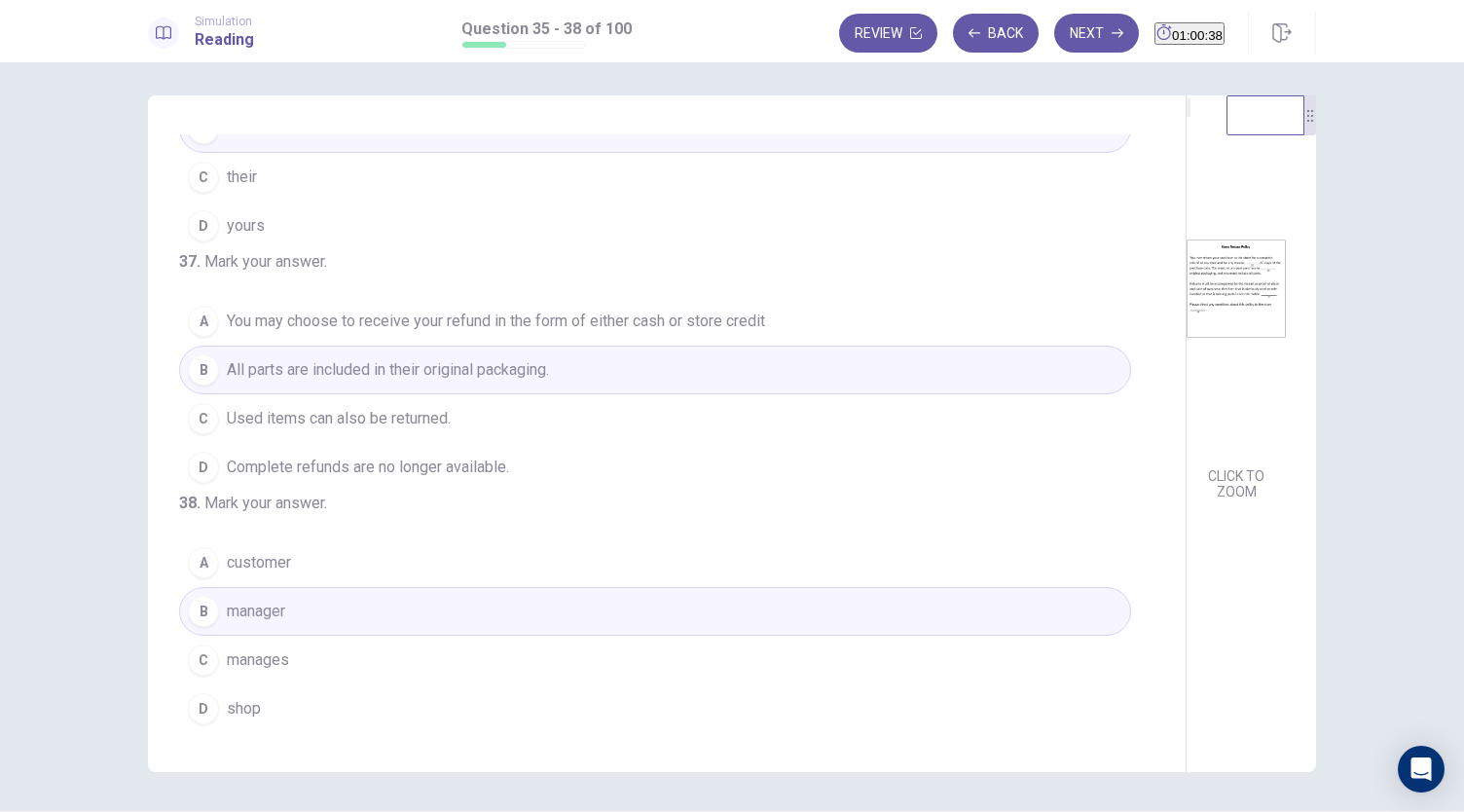
scroll to position [0, 0]
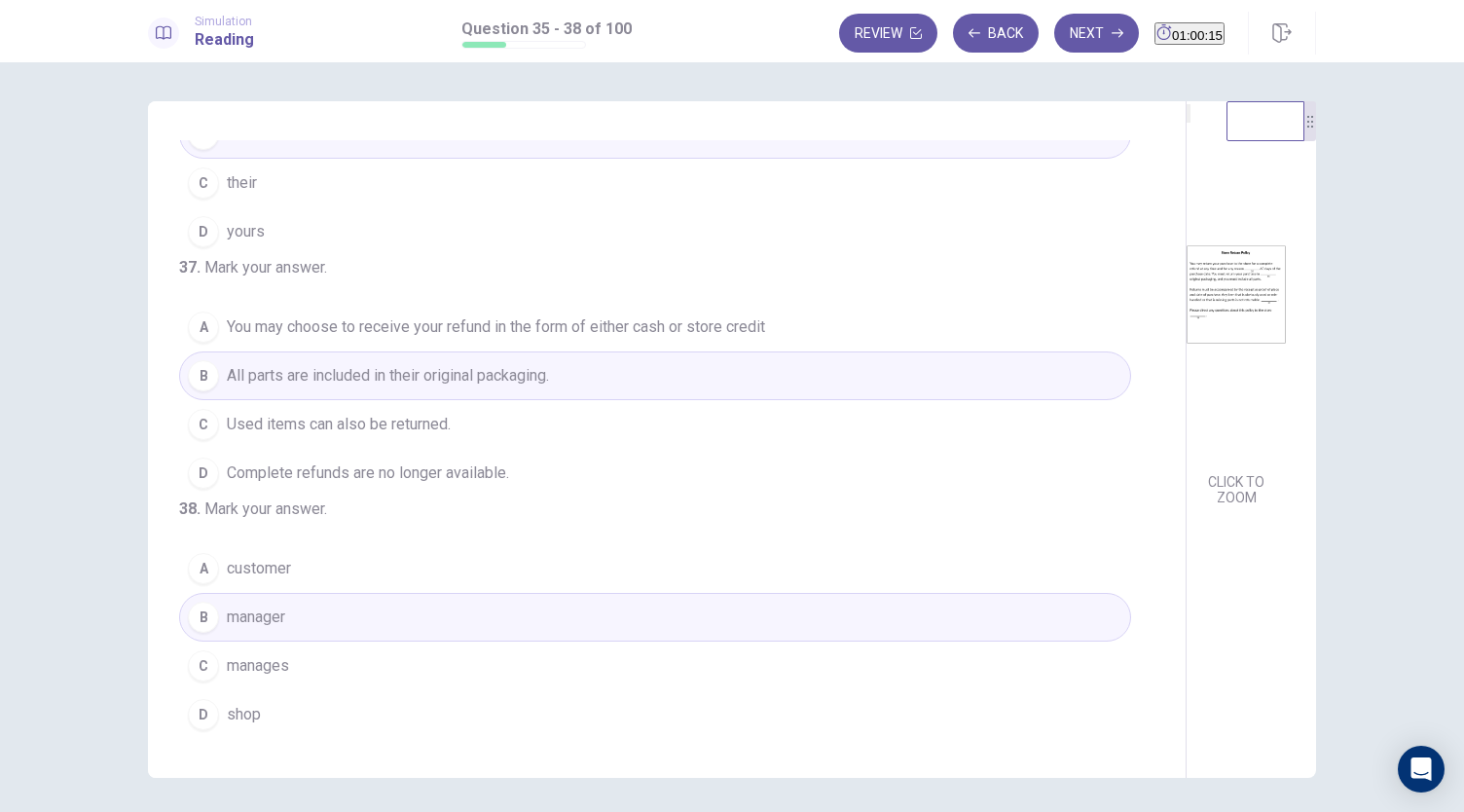
click at [452, 315] on span "You may choose to receive your refund in the form of either cash or store credit" at bounding box center [495, 327] width 539 height 24
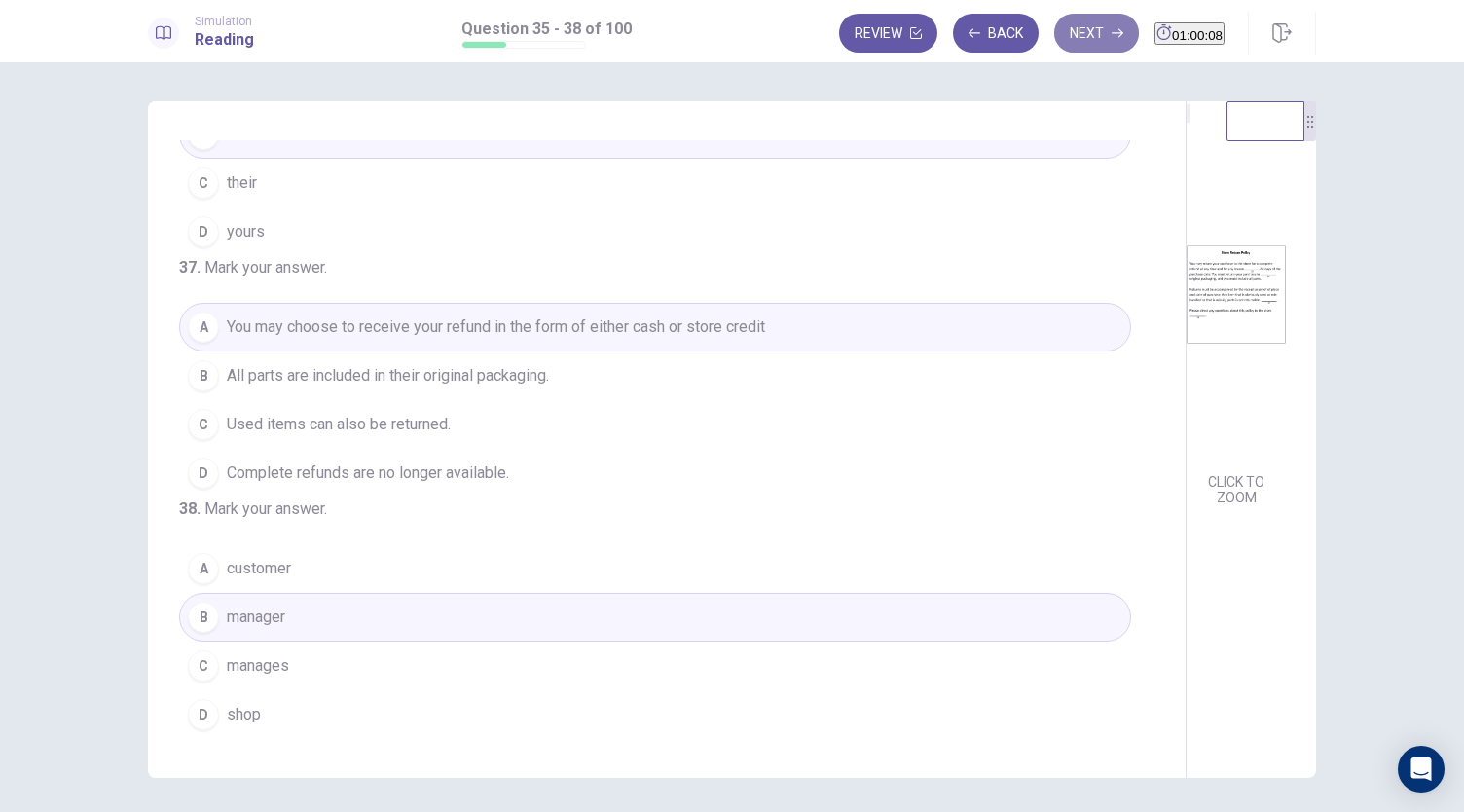
click at [1055, 47] on button "Next" at bounding box center [1097, 33] width 85 height 39
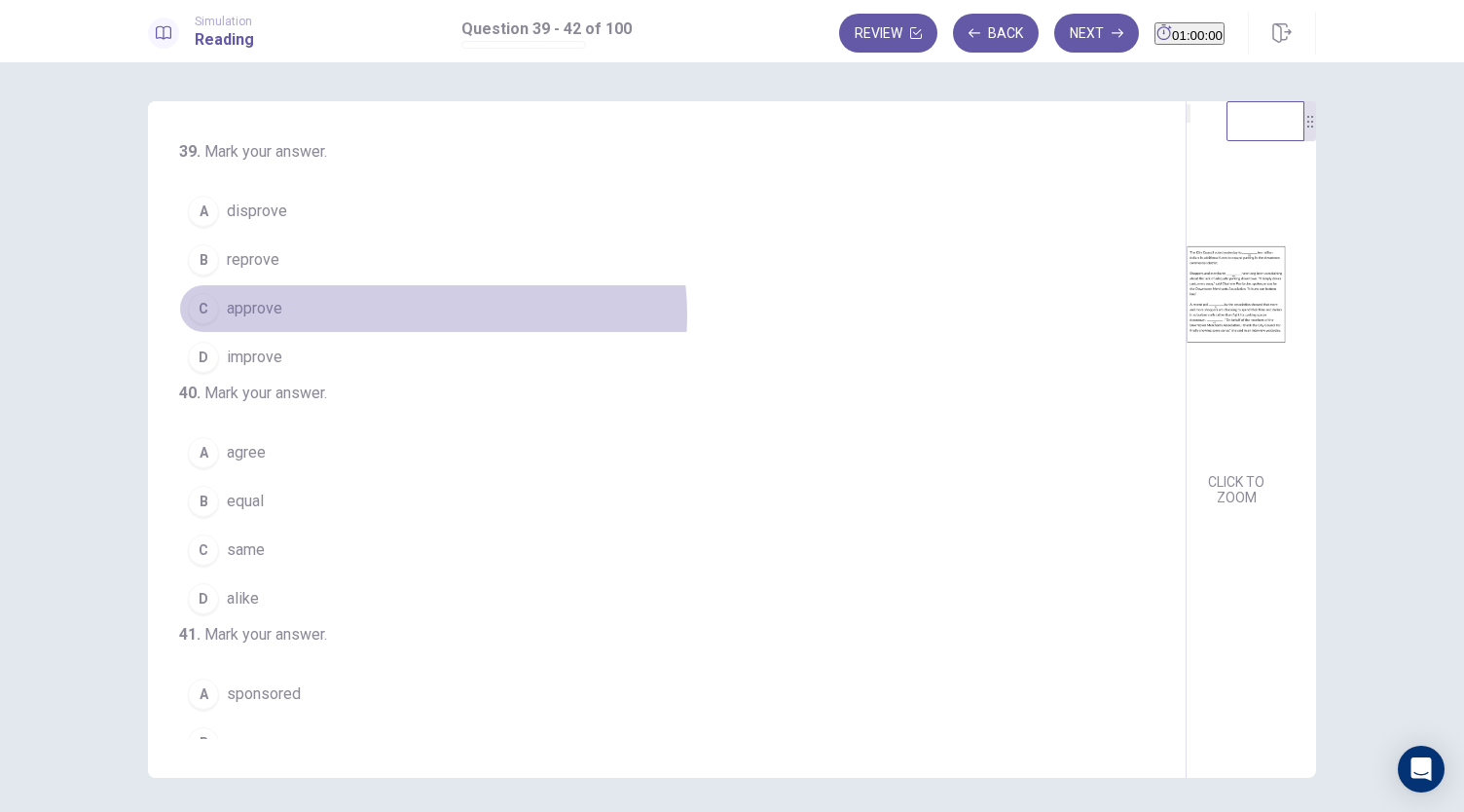
click at [427, 312] on button "C approve" at bounding box center [655, 308] width 952 height 48
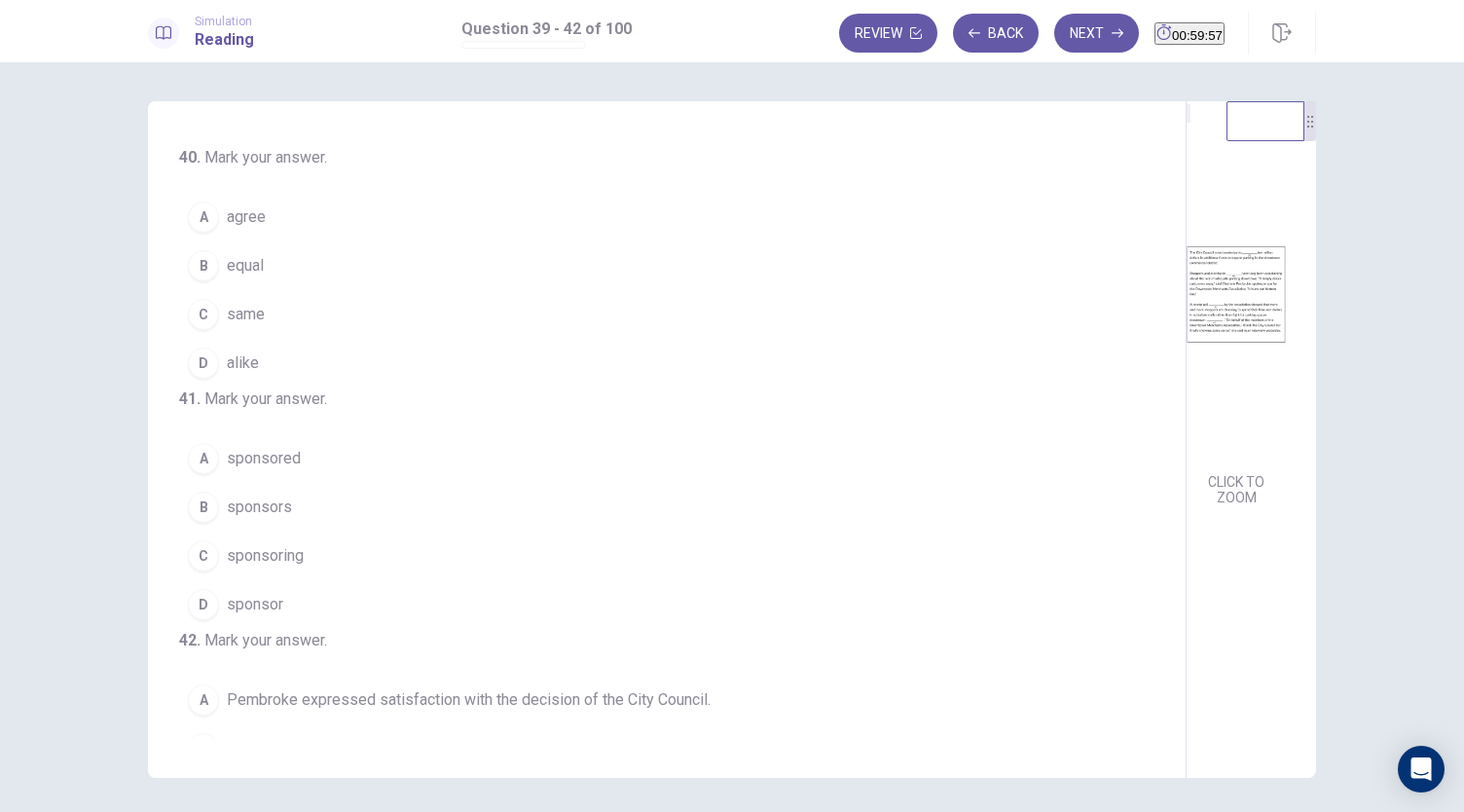
scroll to position [240, 0]
click at [471, 334] on button "C same" at bounding box center [655, 309] width 952 height 48
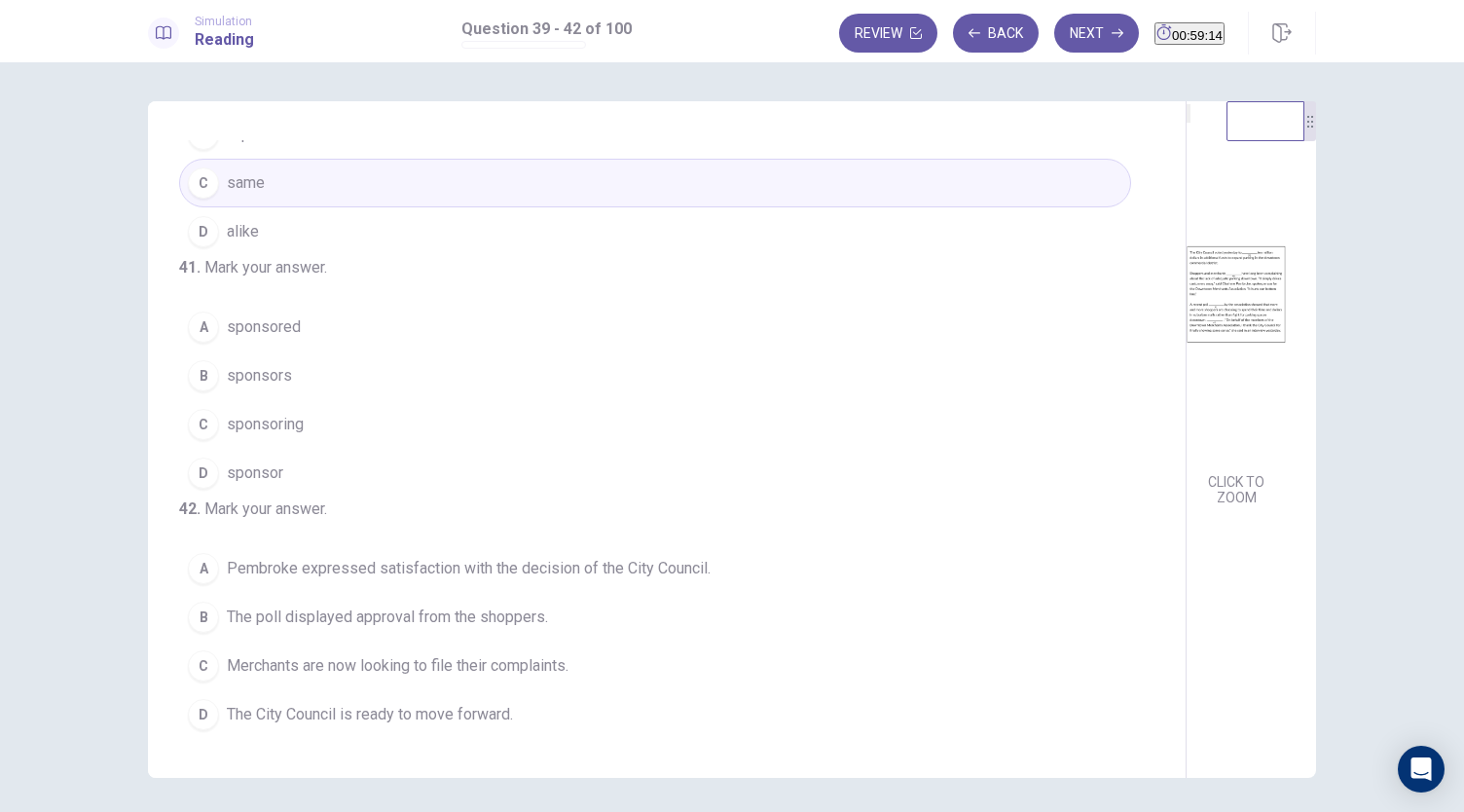
scroll to position [484, 0]
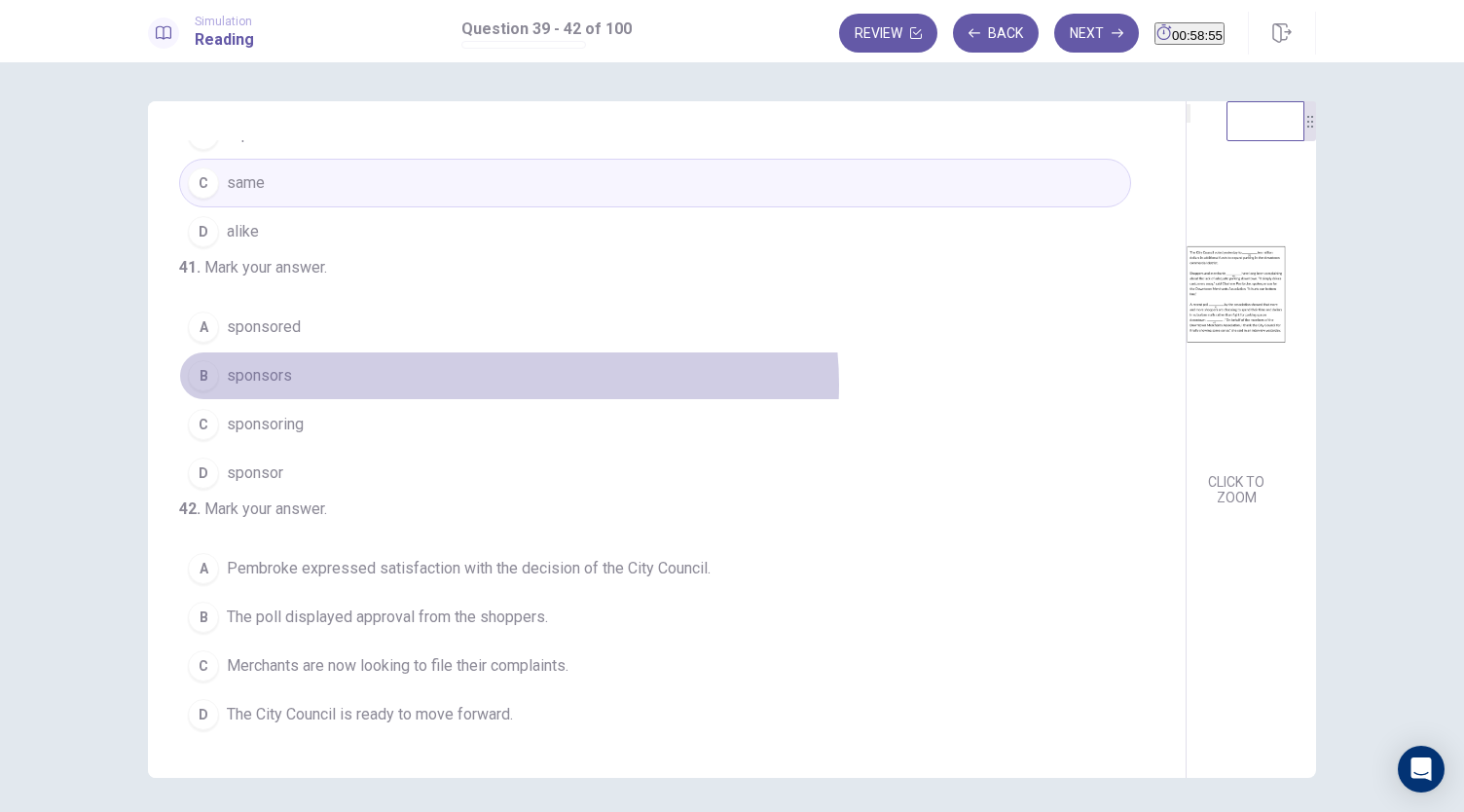
click at [503, 351] on button "B sponsors" at bounding box center [655, 375] width 952 height 48
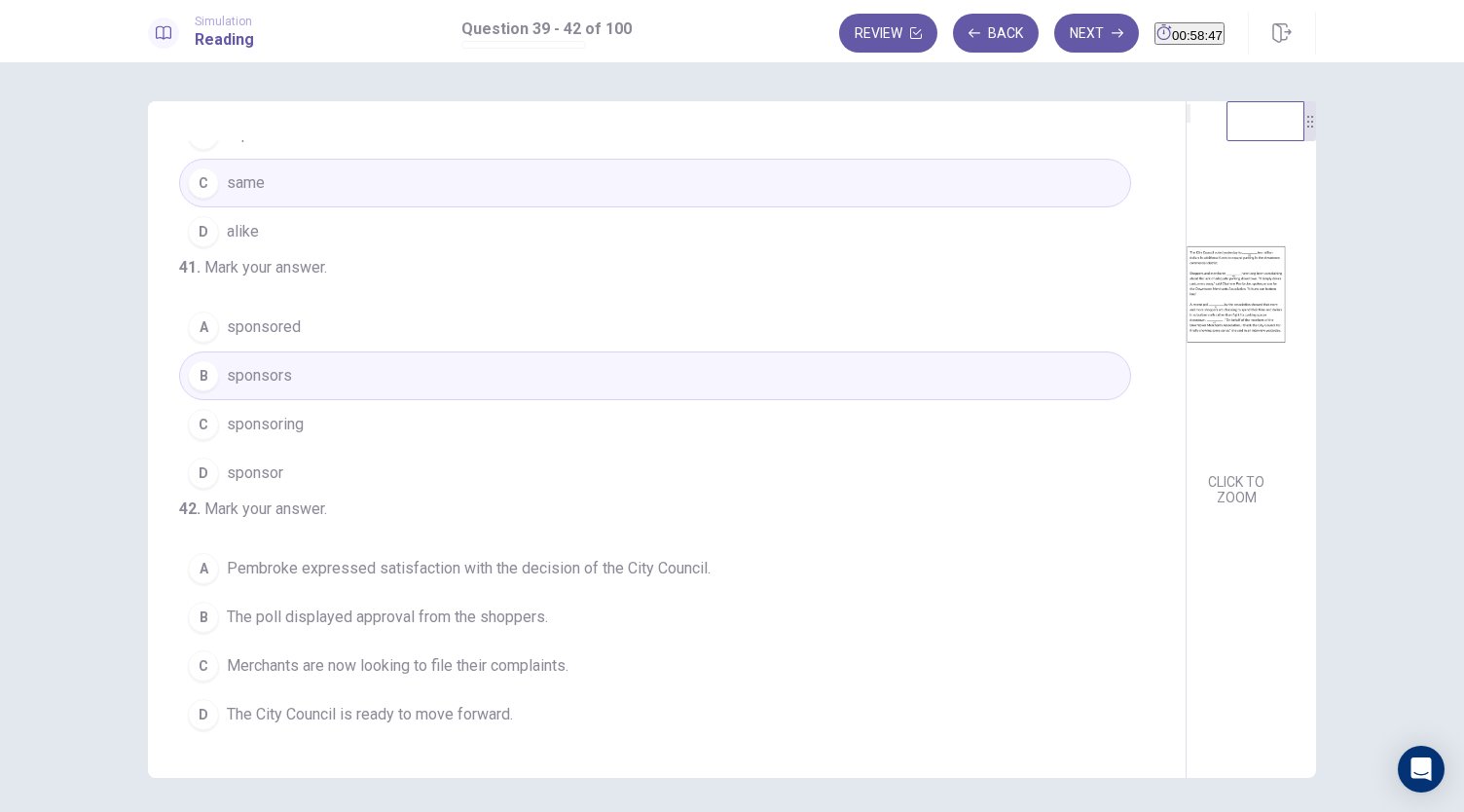
scroll to position [67, 0]
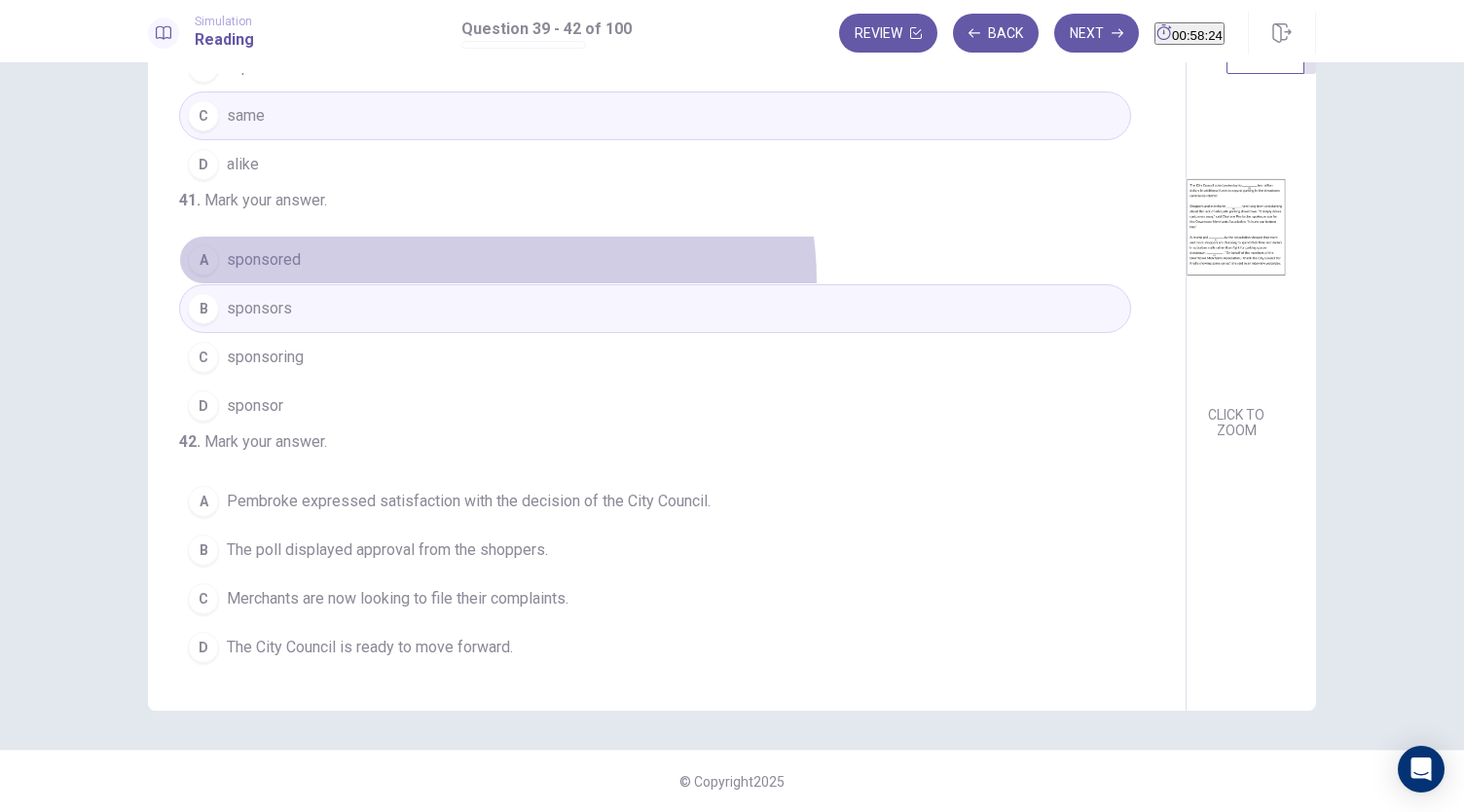
click at [491, 235] on button "A sponsored" at bounding box center [655, 259] width 952 height 48
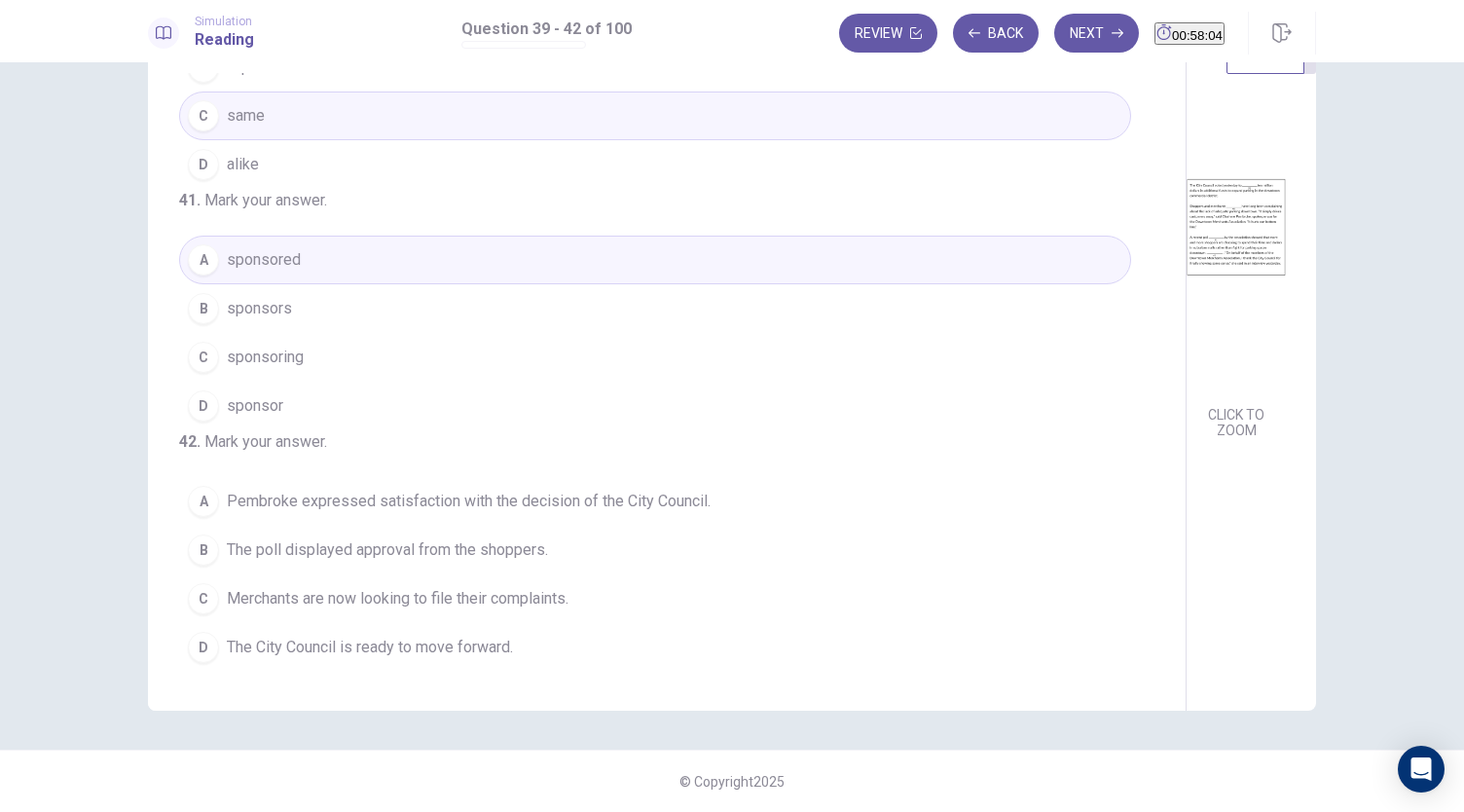
click at [568, 611] on button "C Merchants are now looking to file their complaints." at bounding box center [655, 597] width 952 height 48
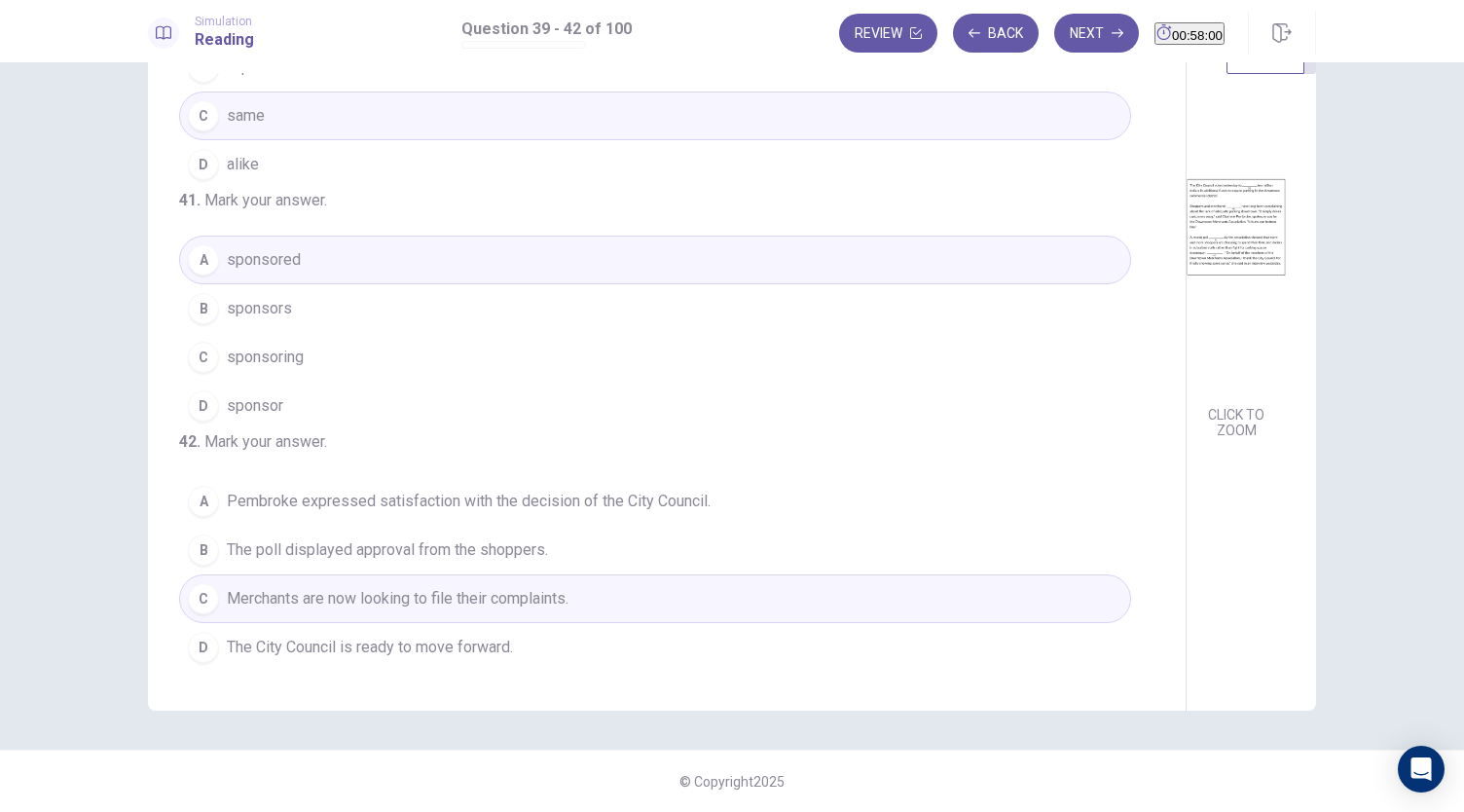
scroll to position [0, 0]
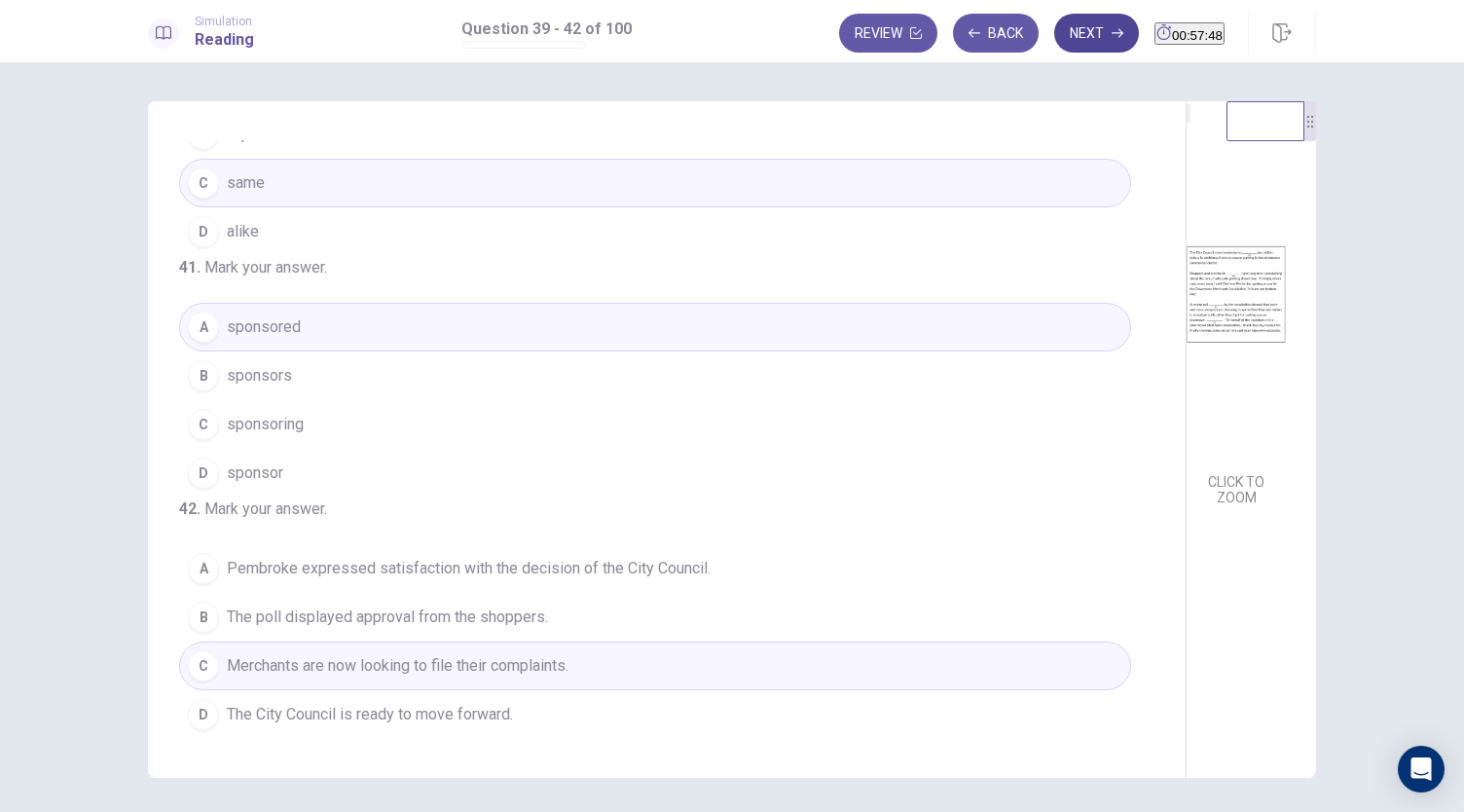
click at [1060, 46] on button "Next" at bounding box center [1097, 33] width 85 height 39
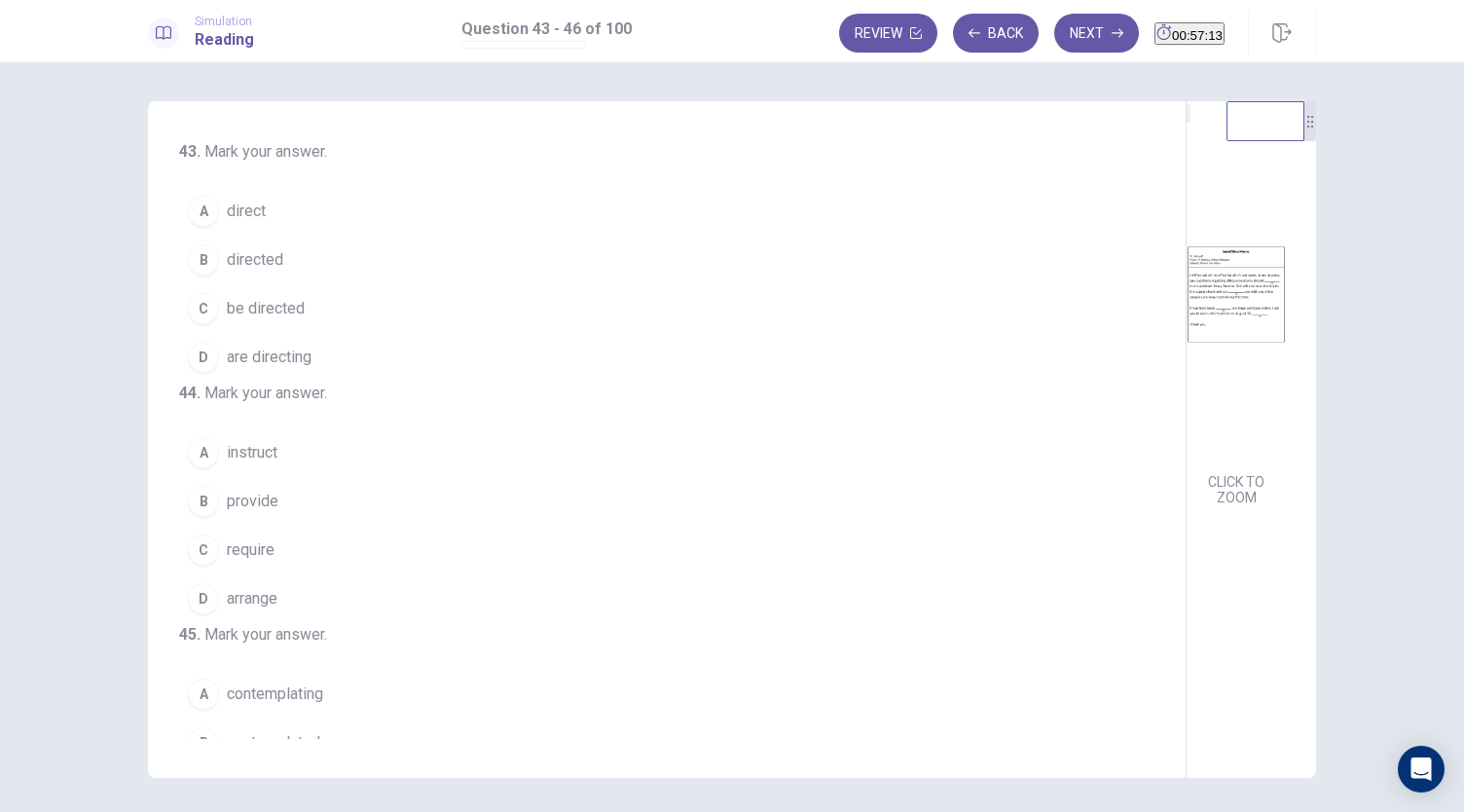
click at [382, 315] on button "C be directed" at bounding box center [655, 308] width 952 height 48
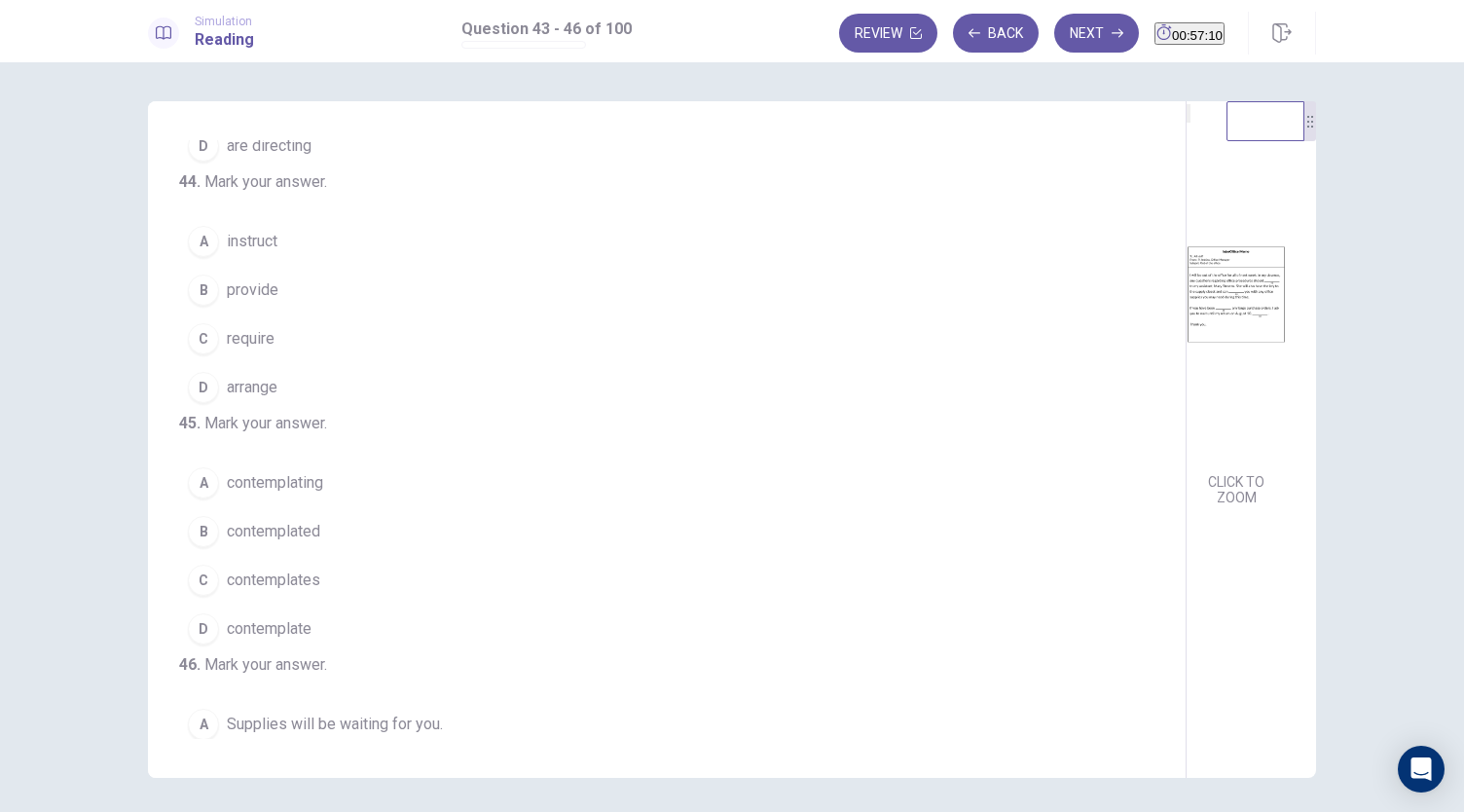
scroll to position [216, 0]
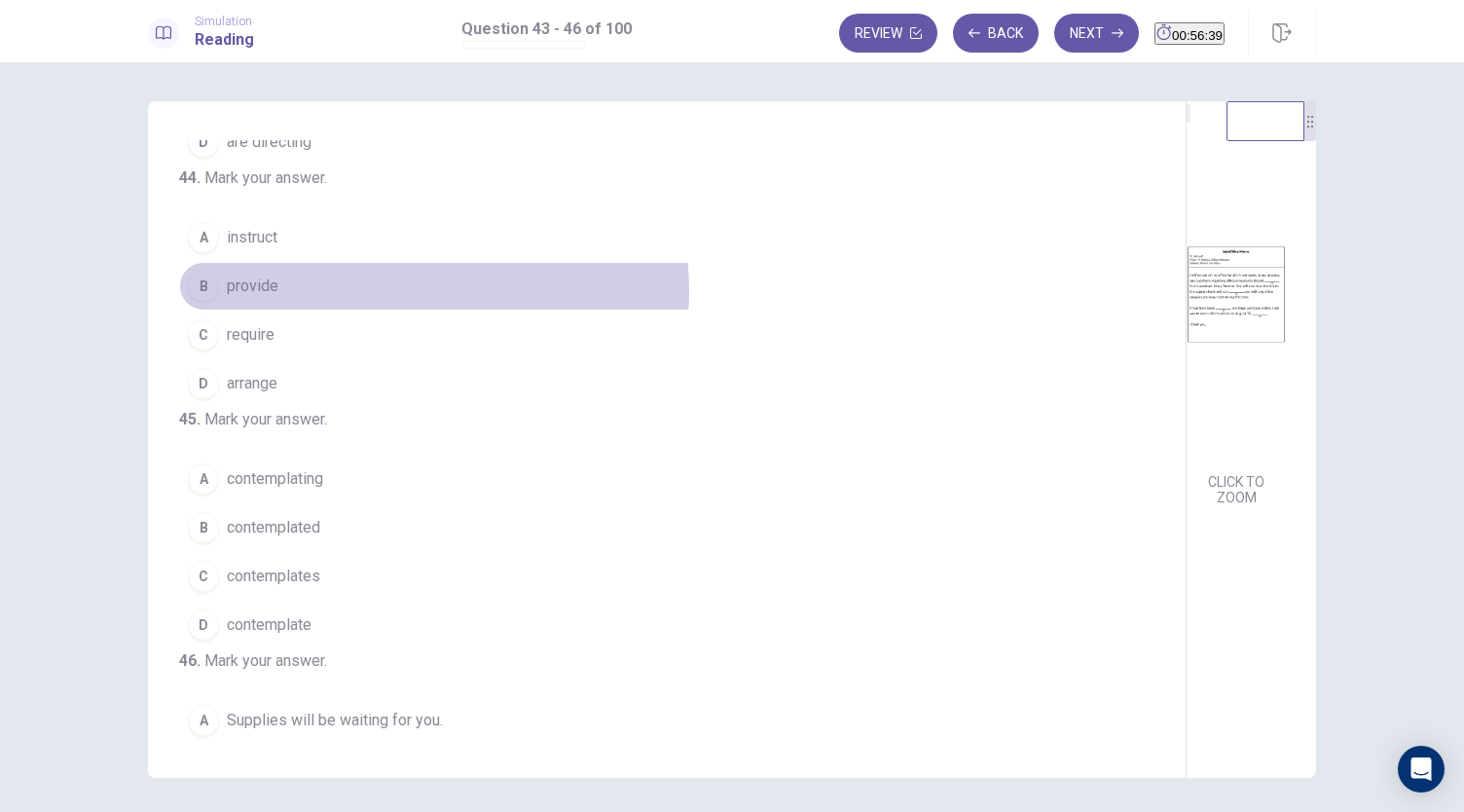
click at [428, 310] on button "B provide" at bounding box center [655, 285] width 952 height 48
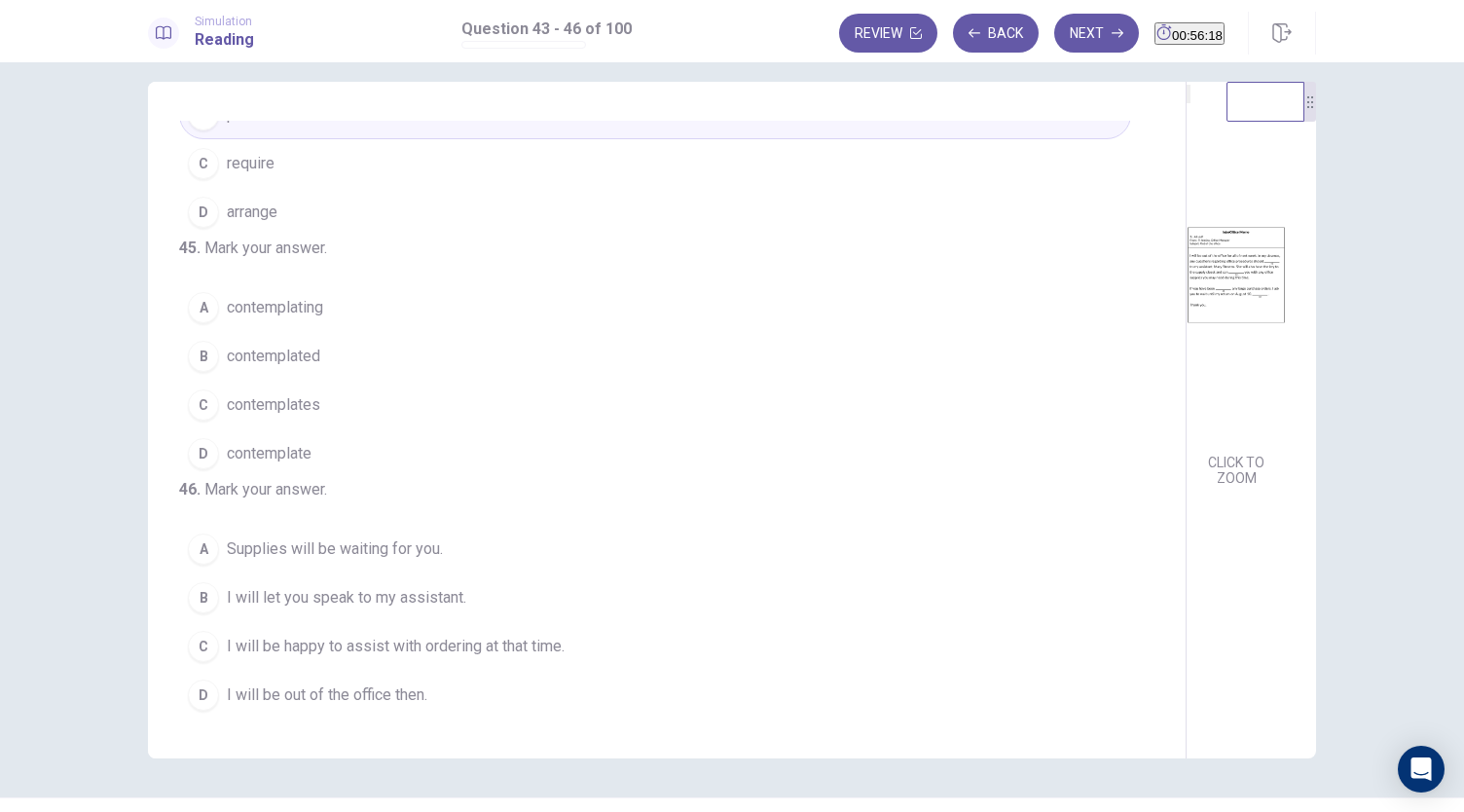
scroll to position [473, 0]
click at [392, 332] on button "B contemplated" at bounding box center [655, 355] width 952 height 48
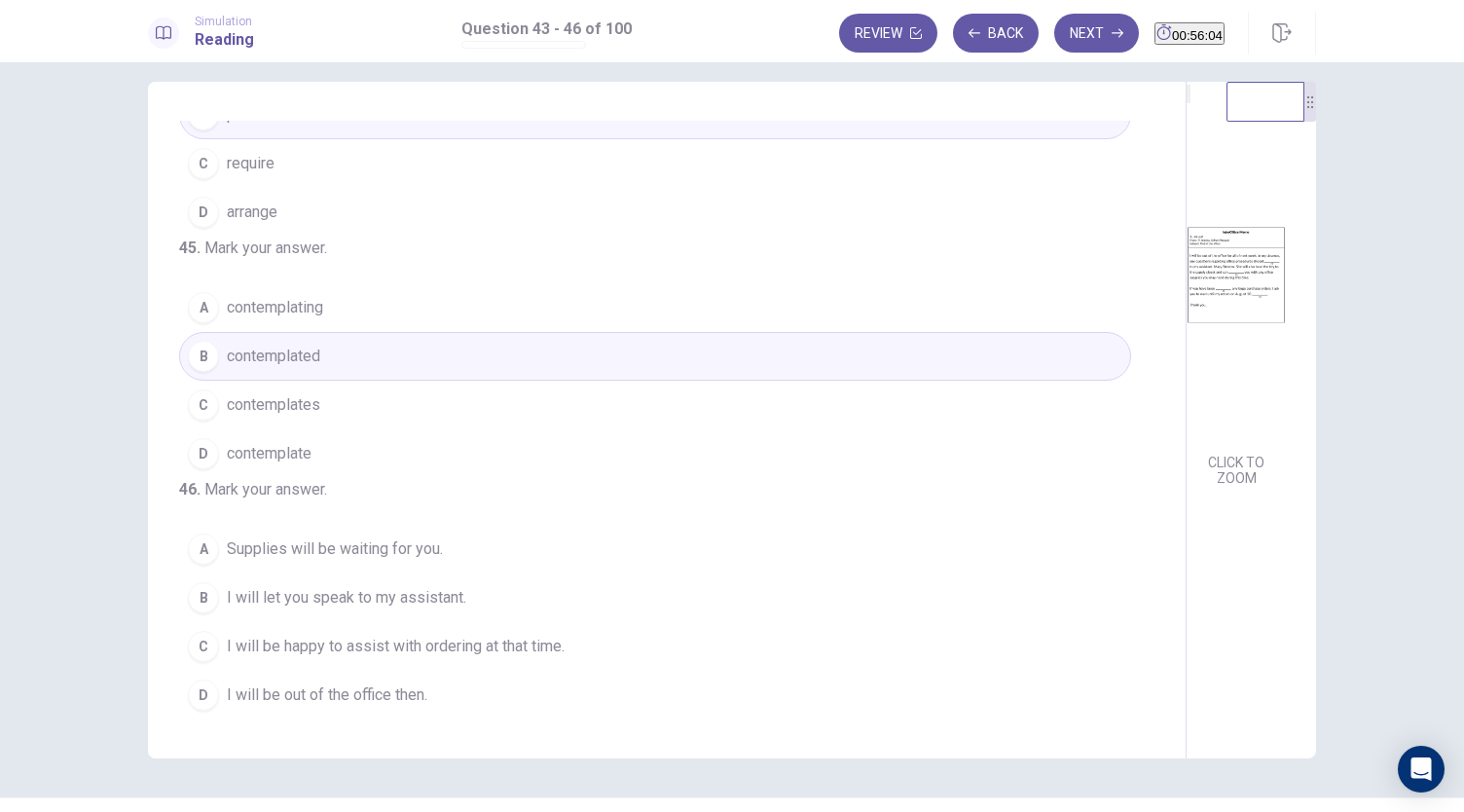
scroll to position [67, 0]
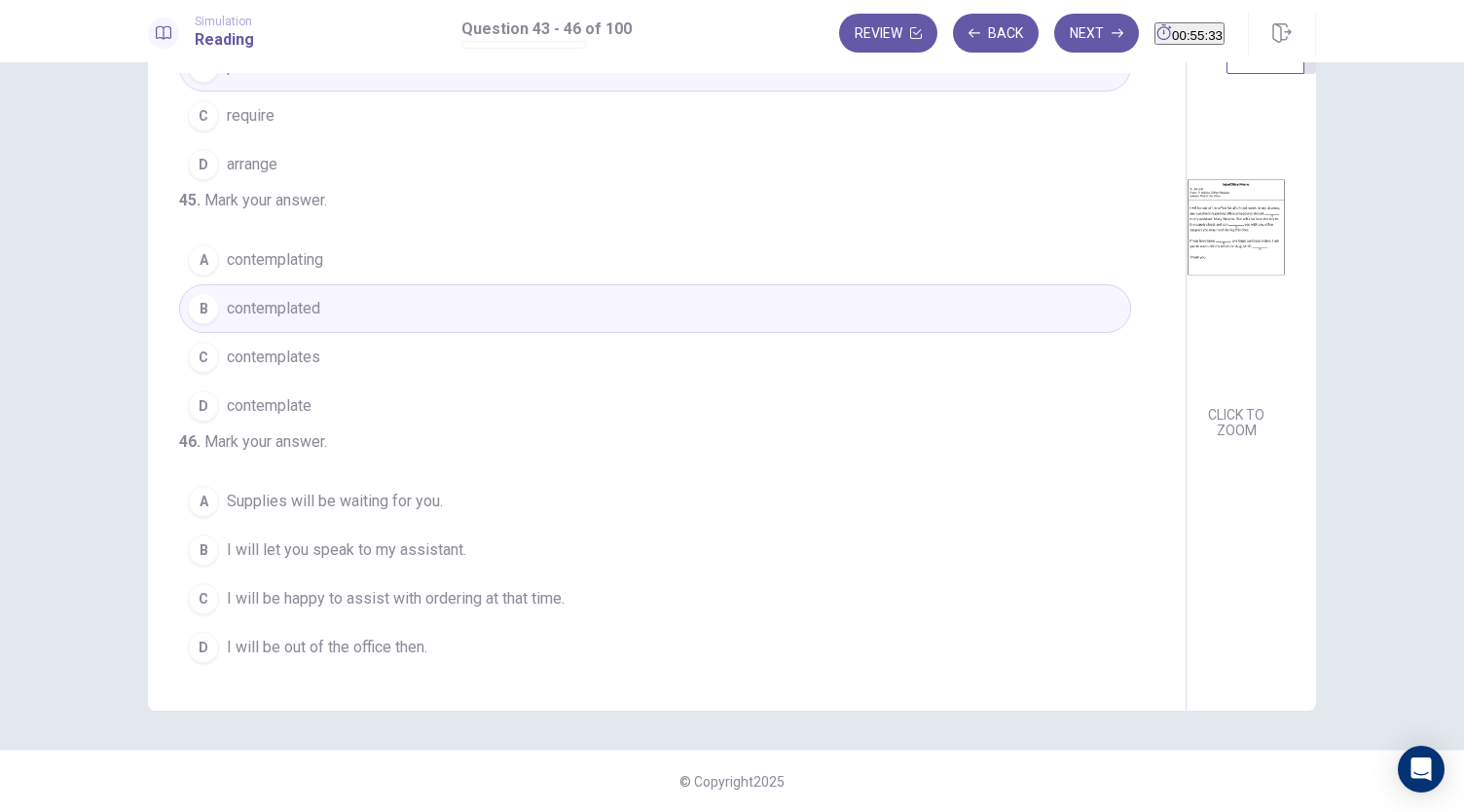
click at [584, 608] on button "C I will be happy to assist with ordering at that time." at bounding box center [655, 597] width 952 height 48
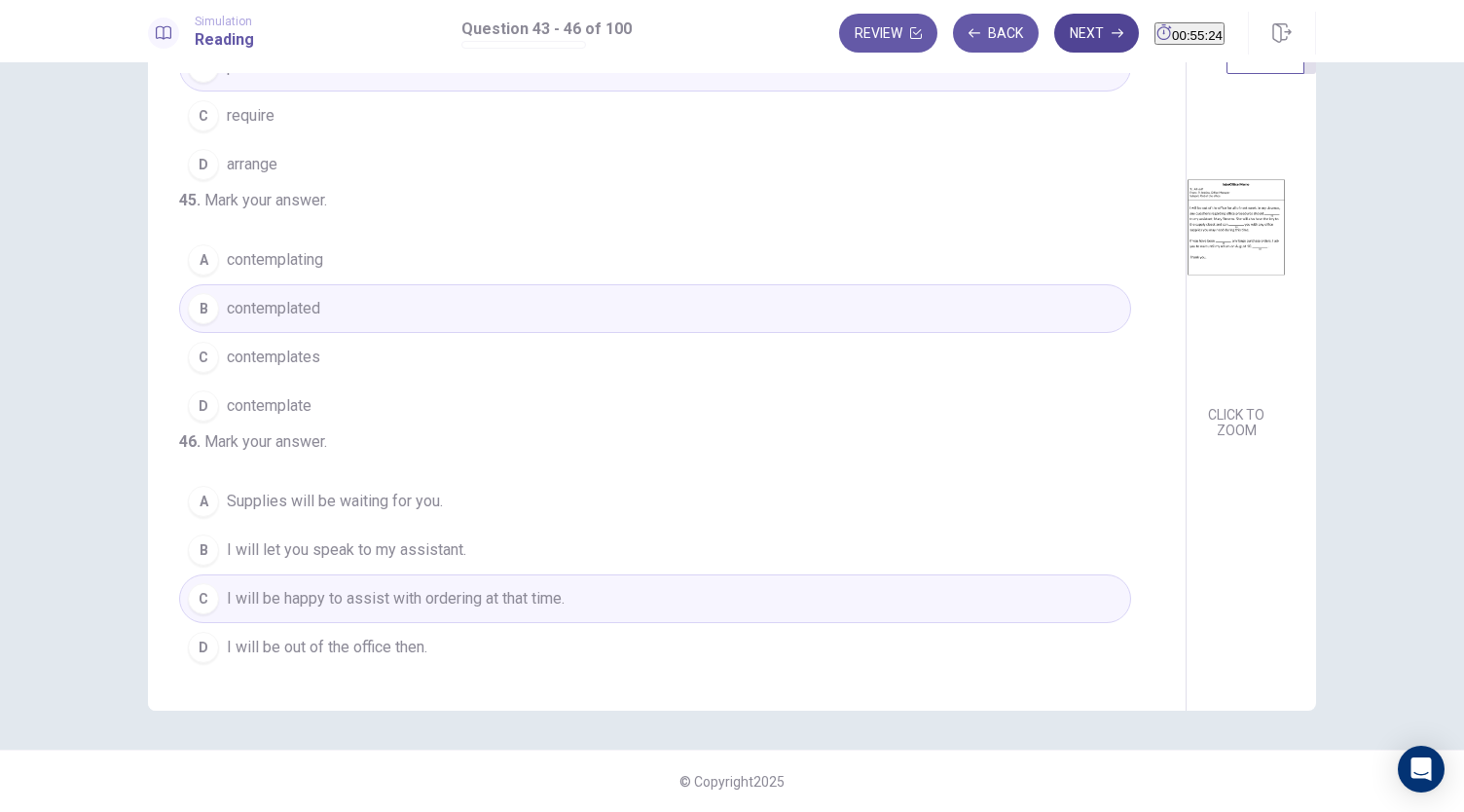
click at [1072, 42] on button "Next" at bounding box center [1097, 33] width 85 height 39
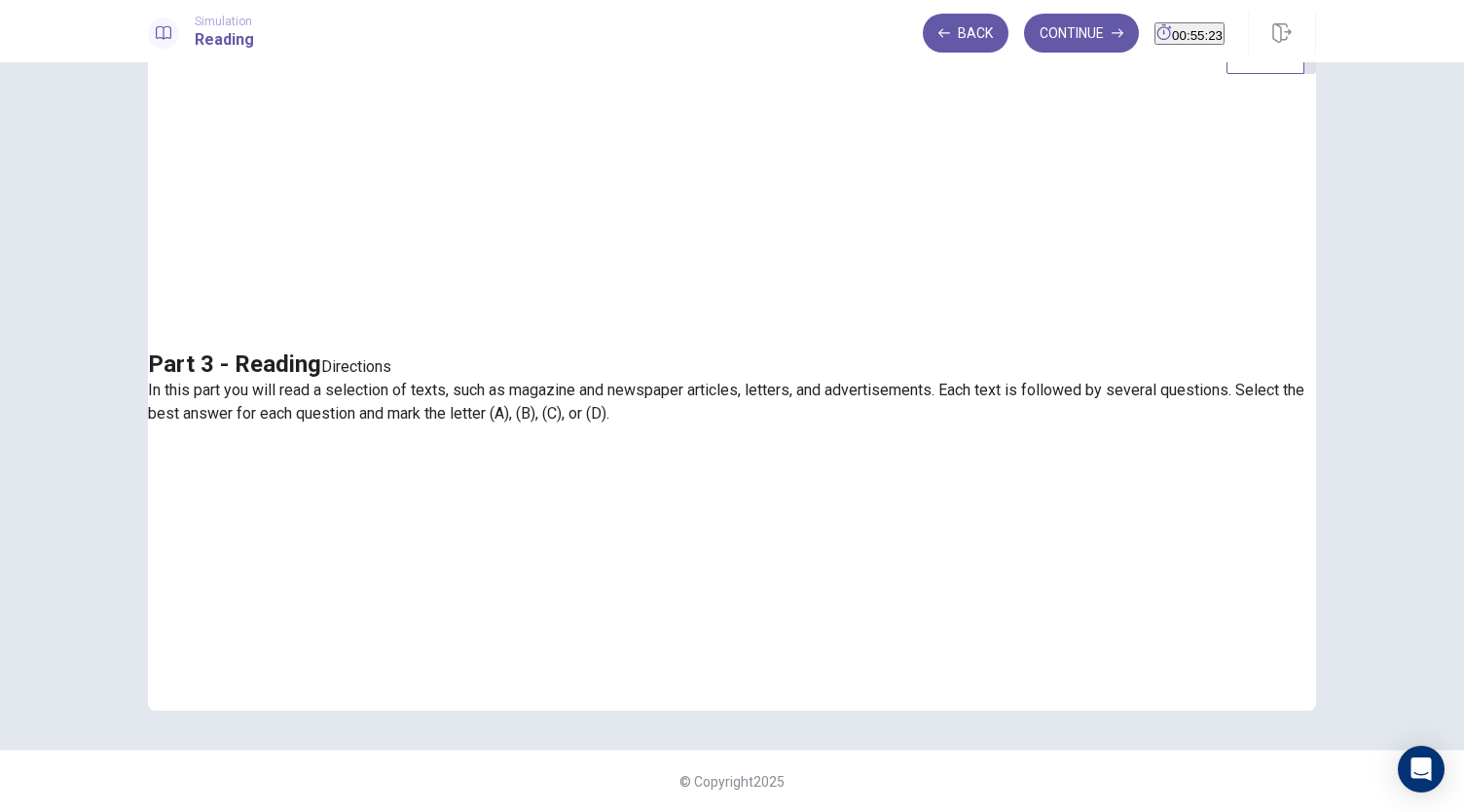
scroll to position [0, 0]
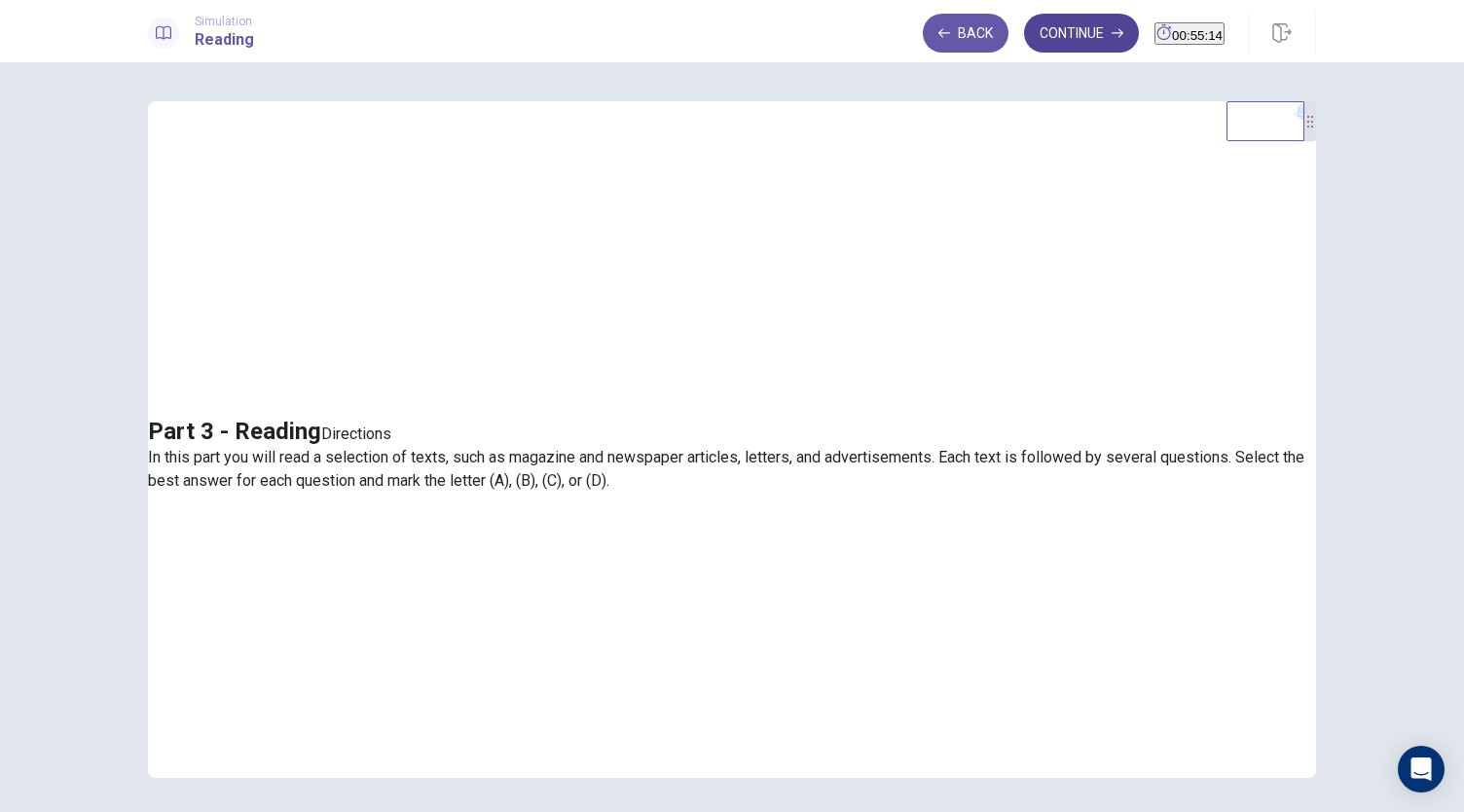
click at [1069, 31] on button "Continue" at bounding box center [1081, 33] width 115 height 39
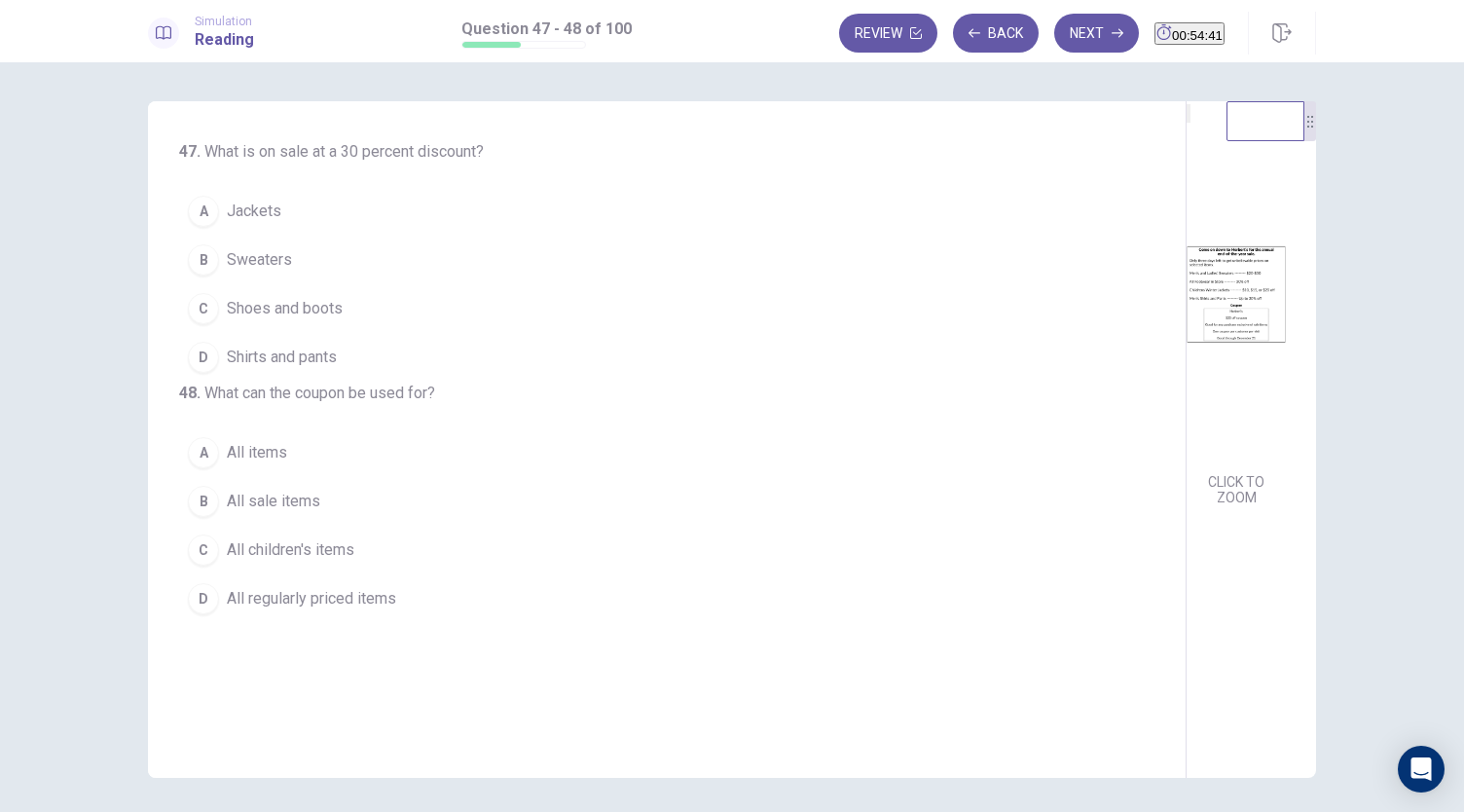
click at [399, 307] on button "C Shoes and boots" at bounding box center [655, 308] width 952 height 48
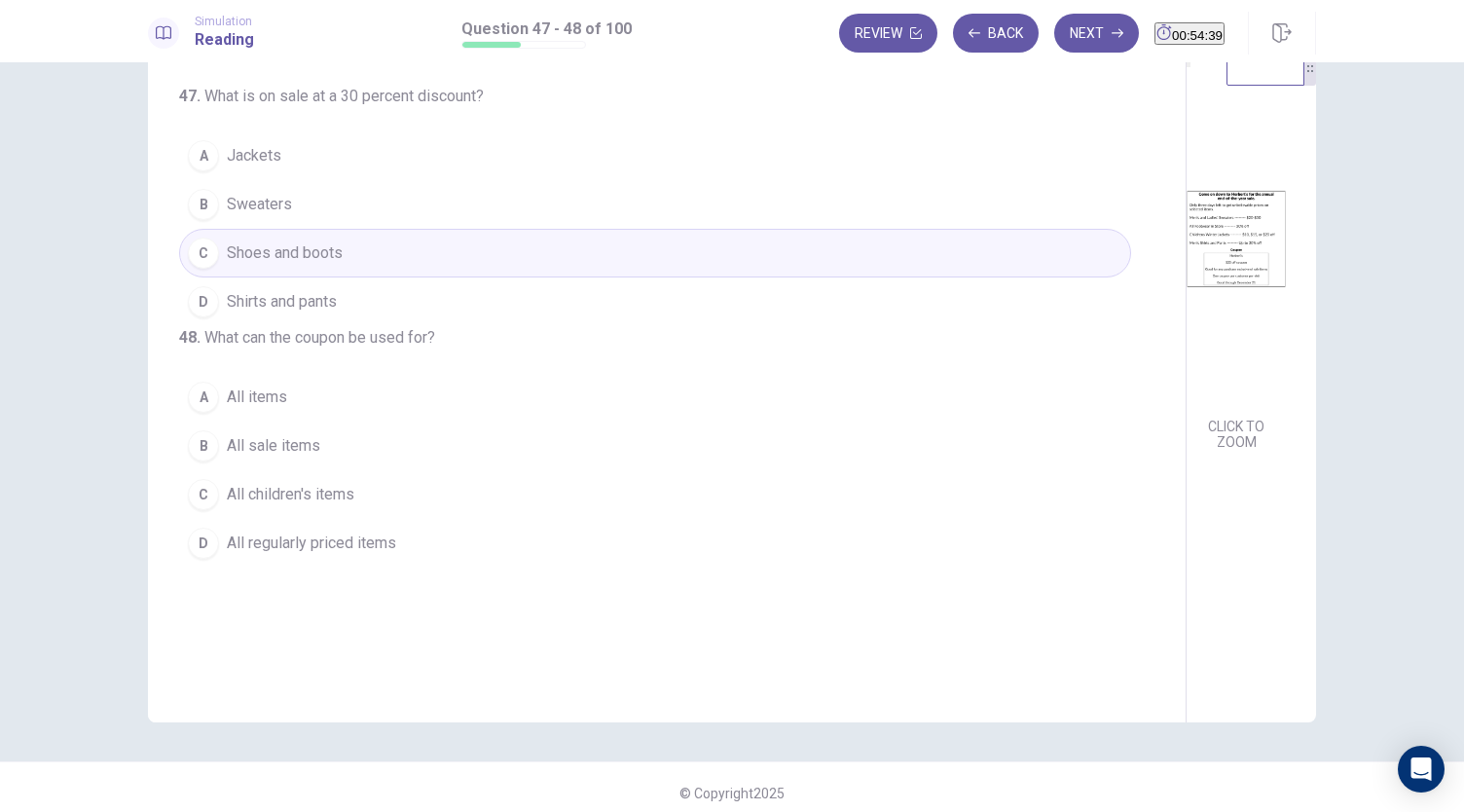
scroll to position [67, 0]
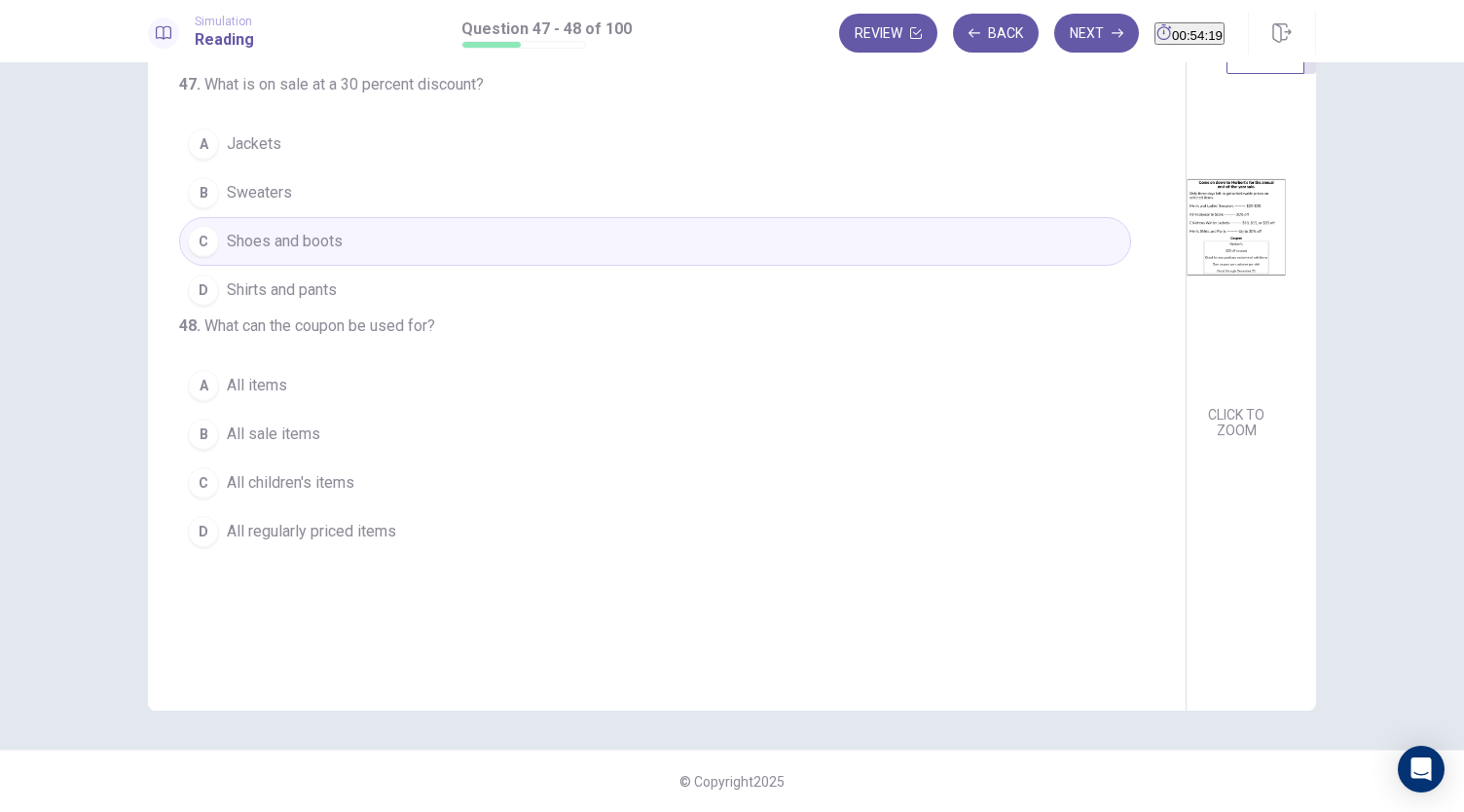
click at [435, 409] on button "A All items" at bounding box center [655, 385] width 952 height 48
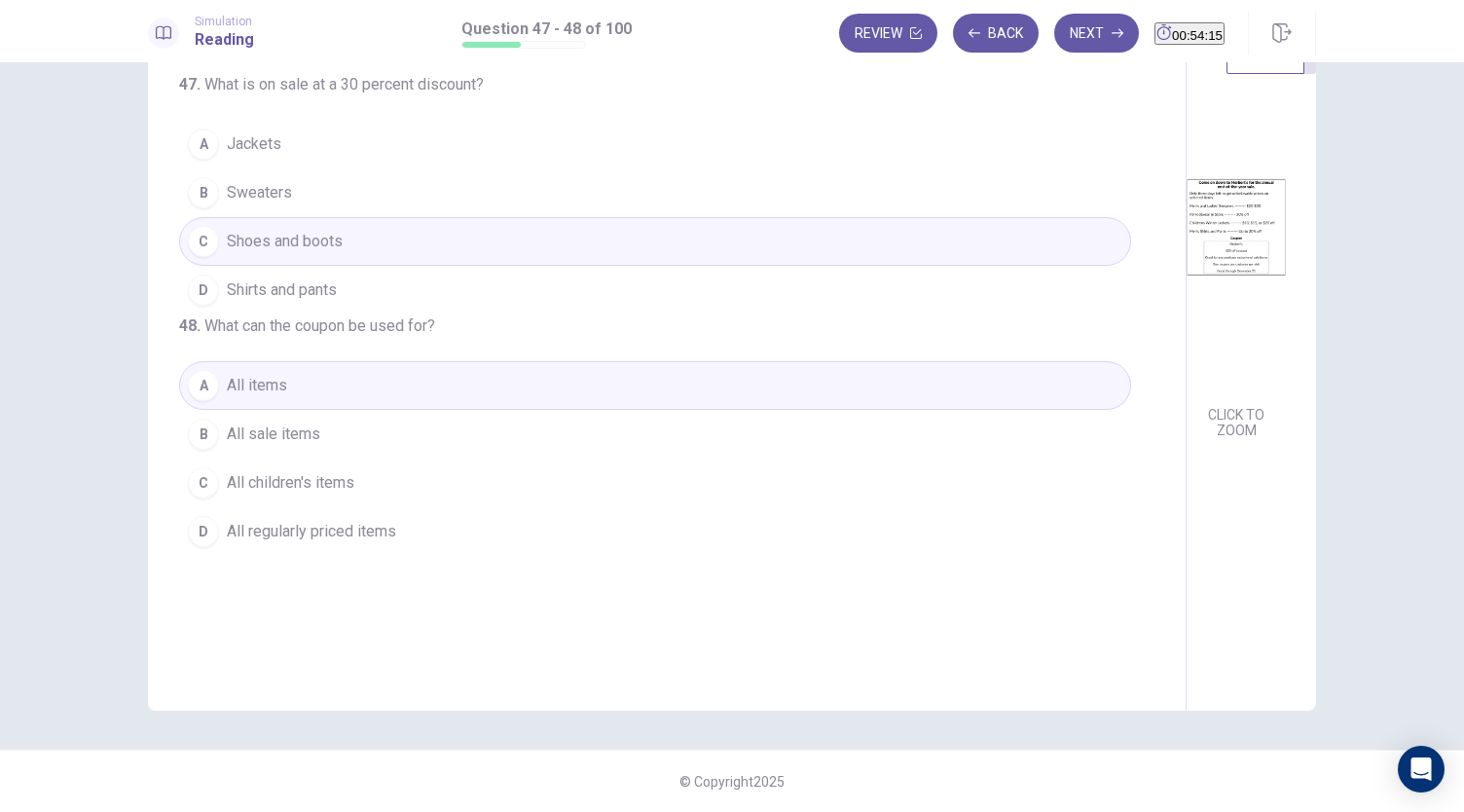
click at [426, 551] on button "D All regularly priced items" at bounding box center [655, 531] width 952 height 48
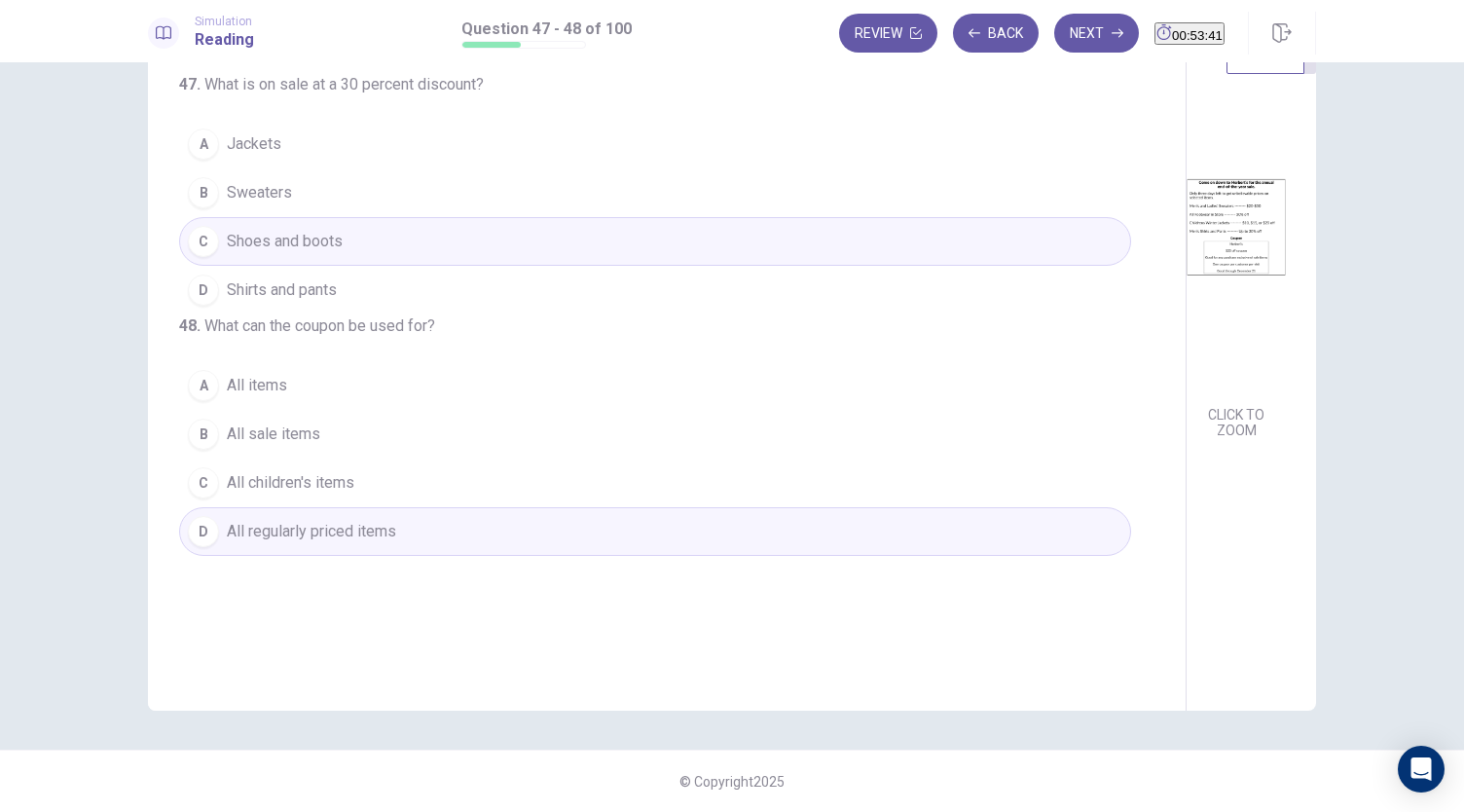
scroll to position [0, 0]
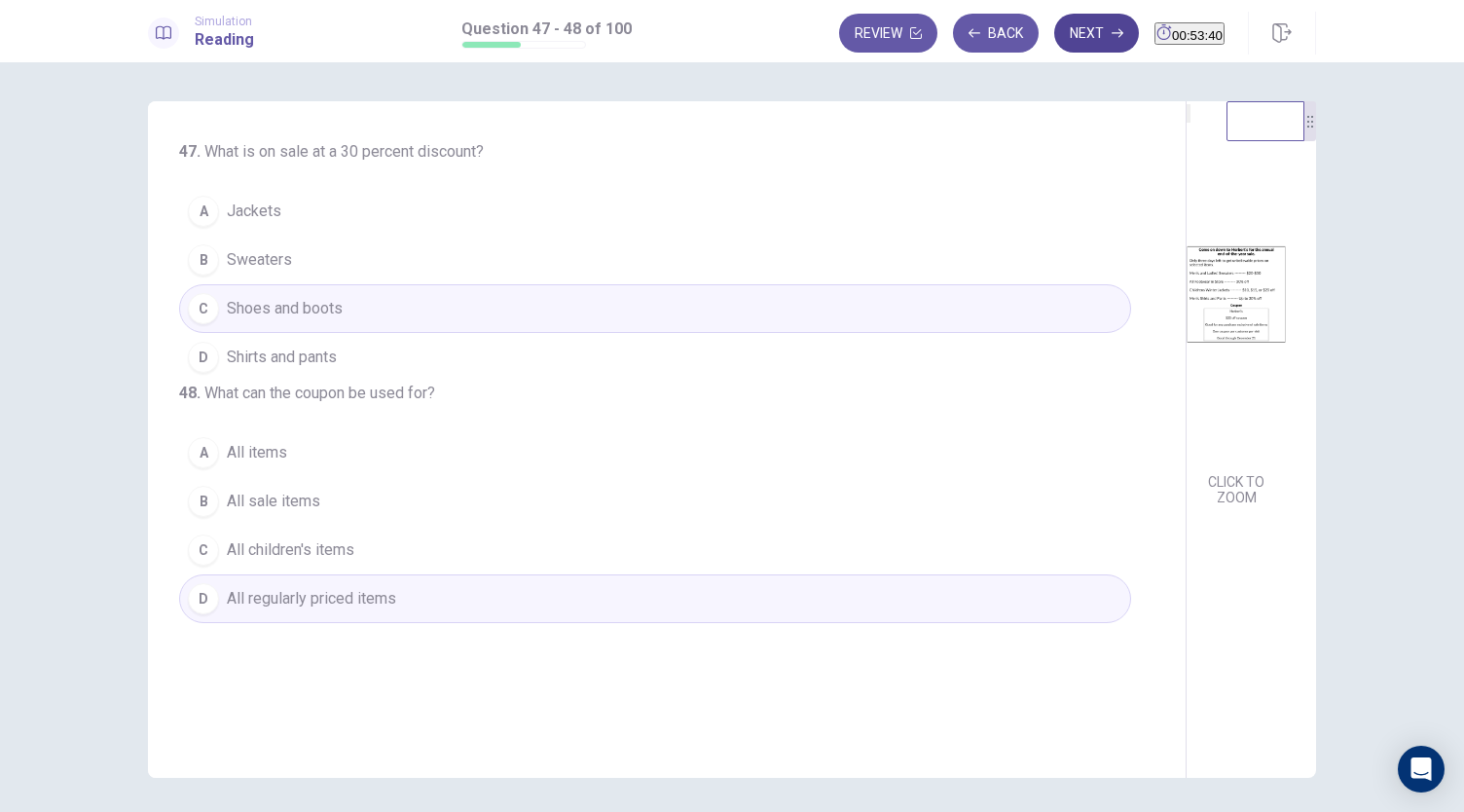
click at [1073, 29] on button "Next" at bounding box center [1097, 33] width 85 height 39
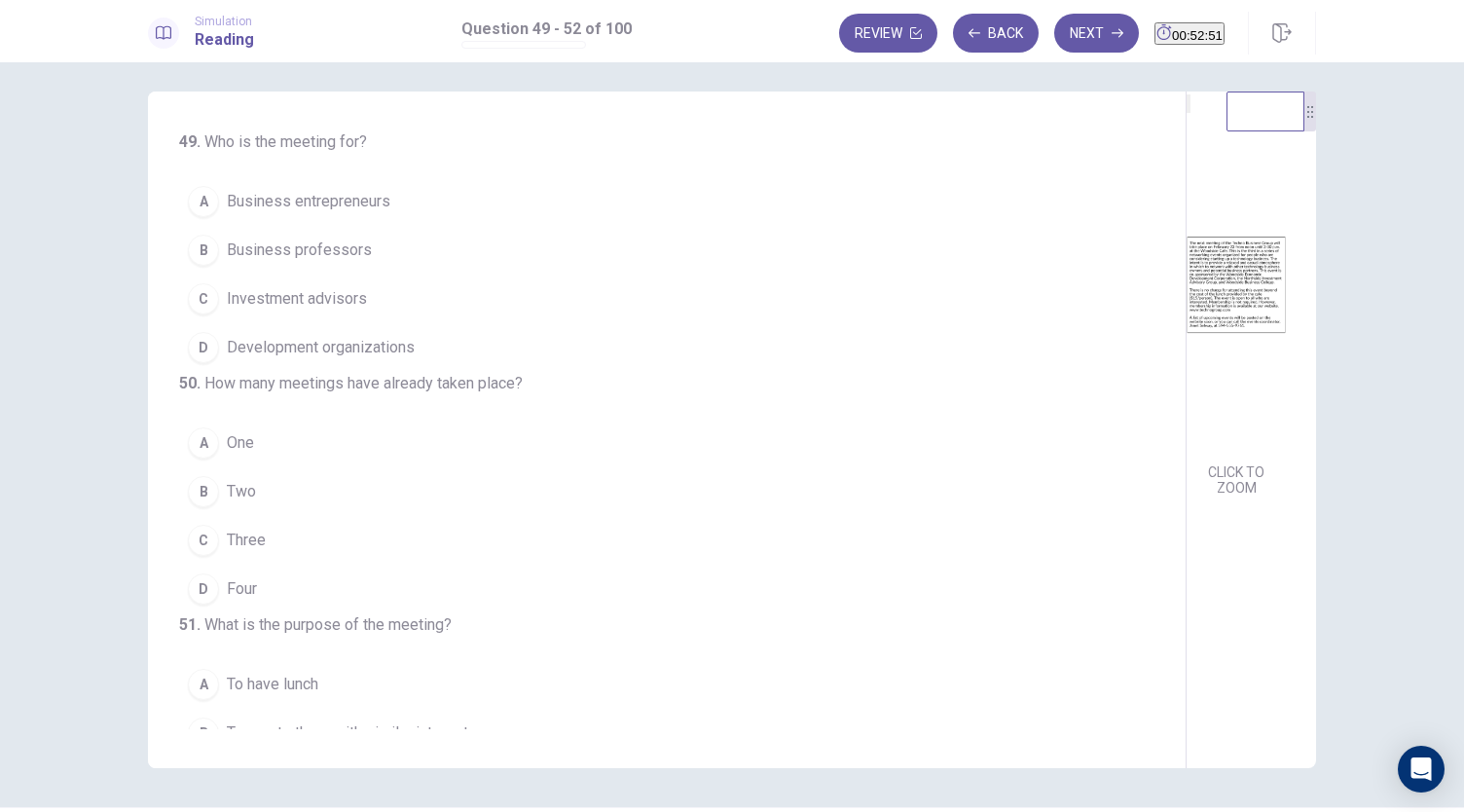
scroll to position [11, 0]
click at [372, 204] on span "Business entrepreneurs" at bounding box center [308, 201] width 163 height 24
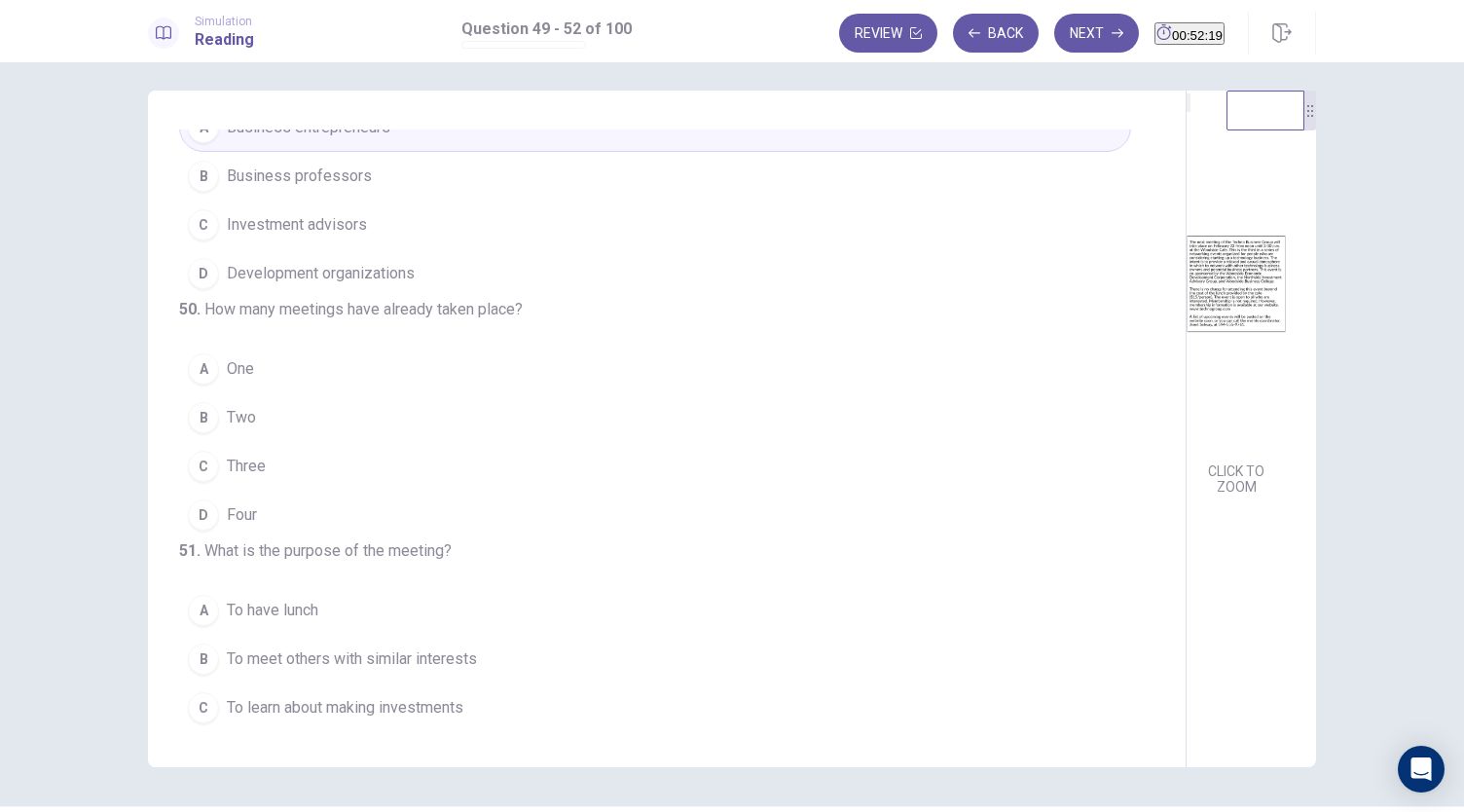
scroll to position [77, 0]
click at [308, 486] on button "C Three" at bounding box center [655, 462] width 952 height 48
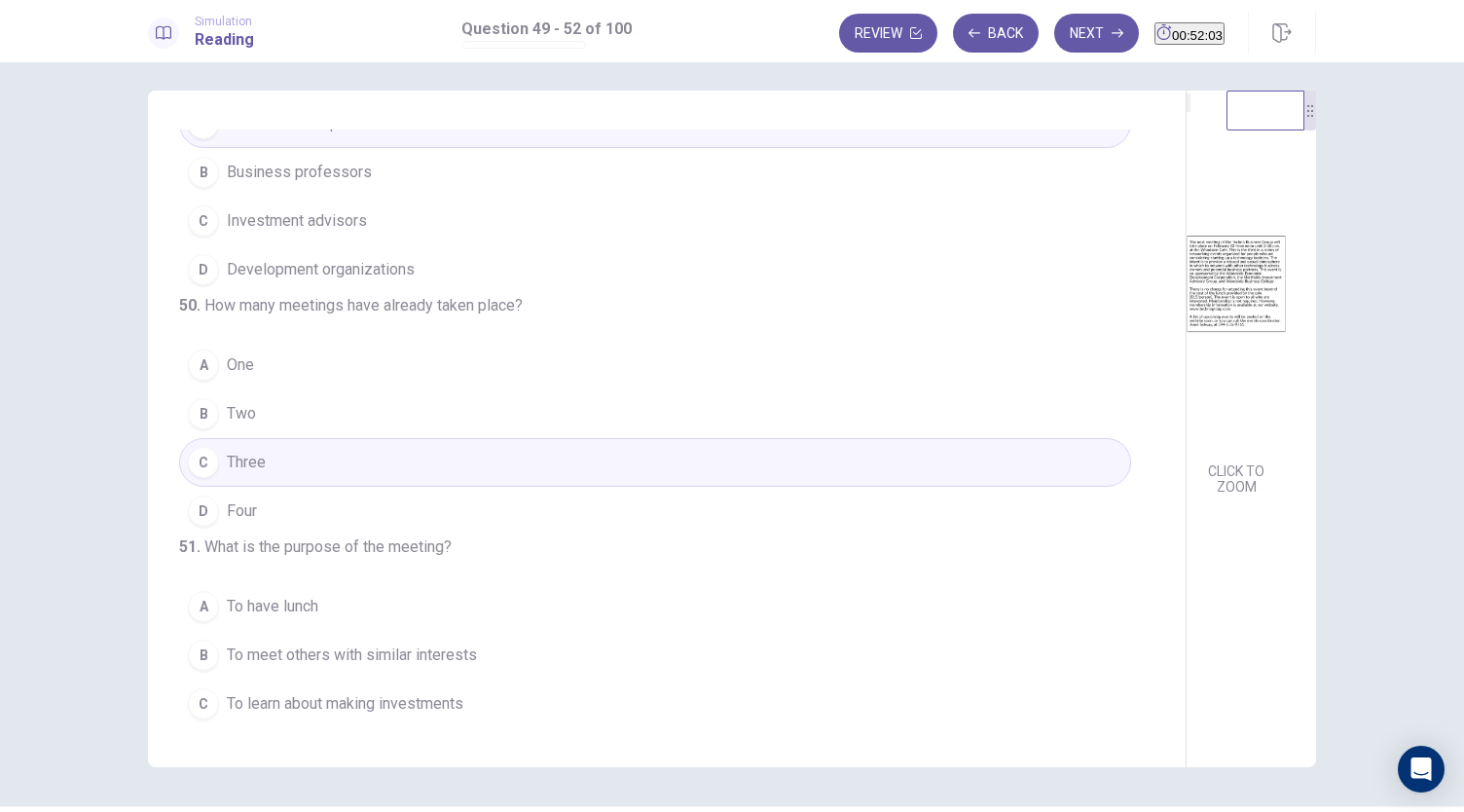
click at [317, 438] on button "B Two" at bounding box center [655, 413] width 952 height 48
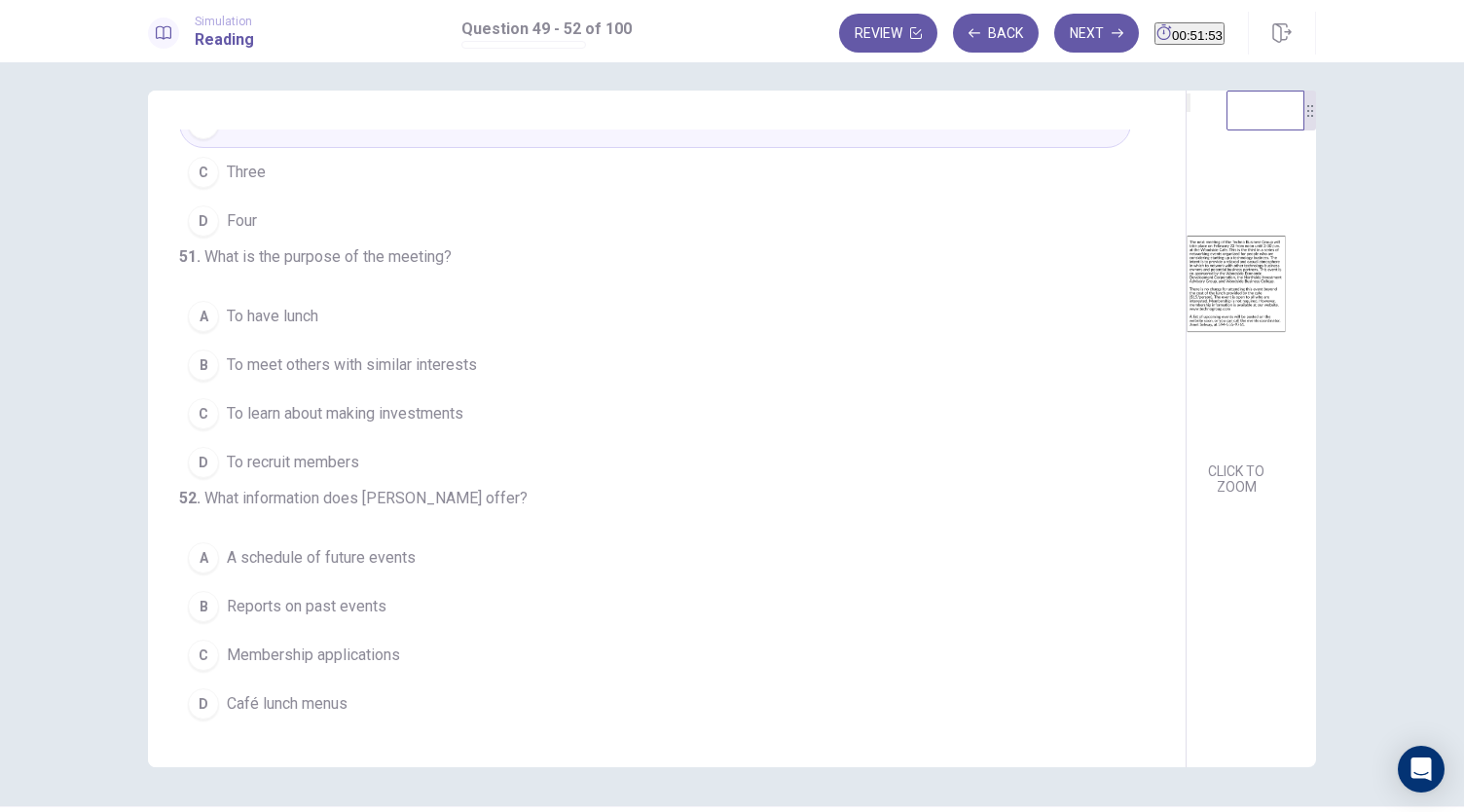
scroll to position [463, 0]
click at [426, 353] on span "To meet others with similar interests" at bounding box center [351, 365] width 250 height 24
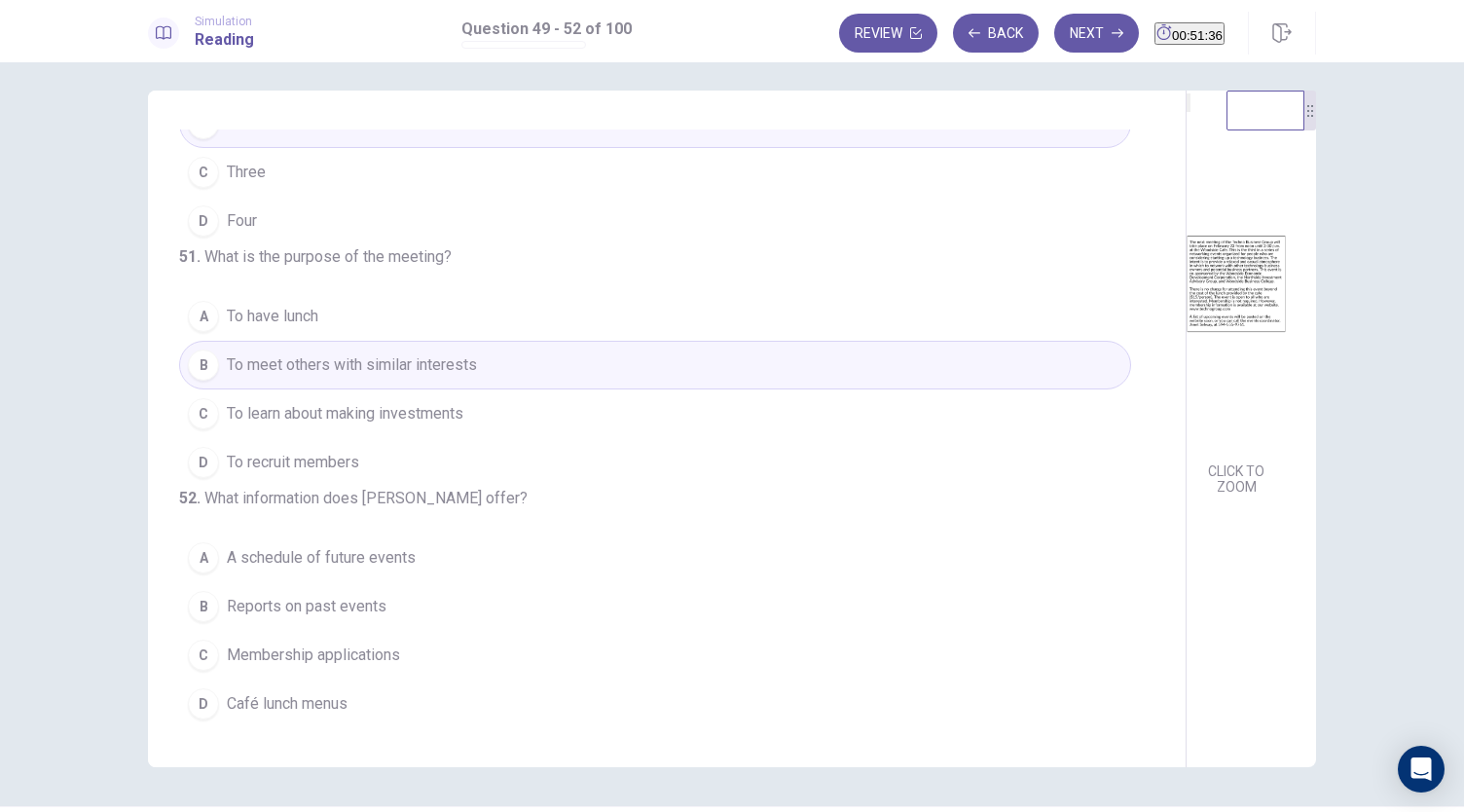
scroll to position [67, 0]
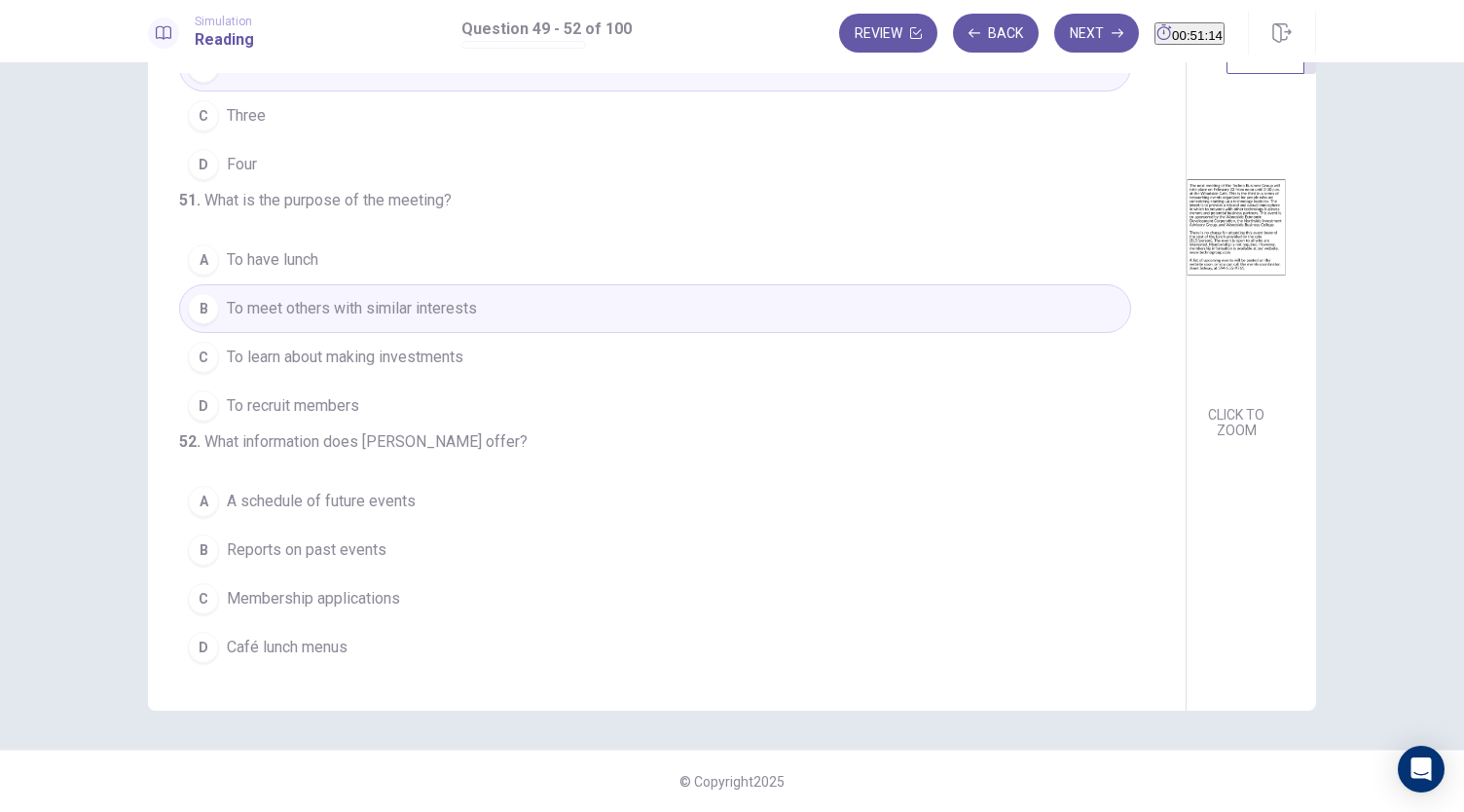
click at [376, 610] on span "Membership applications" at bounding box center [313, 598] width 173 height 24
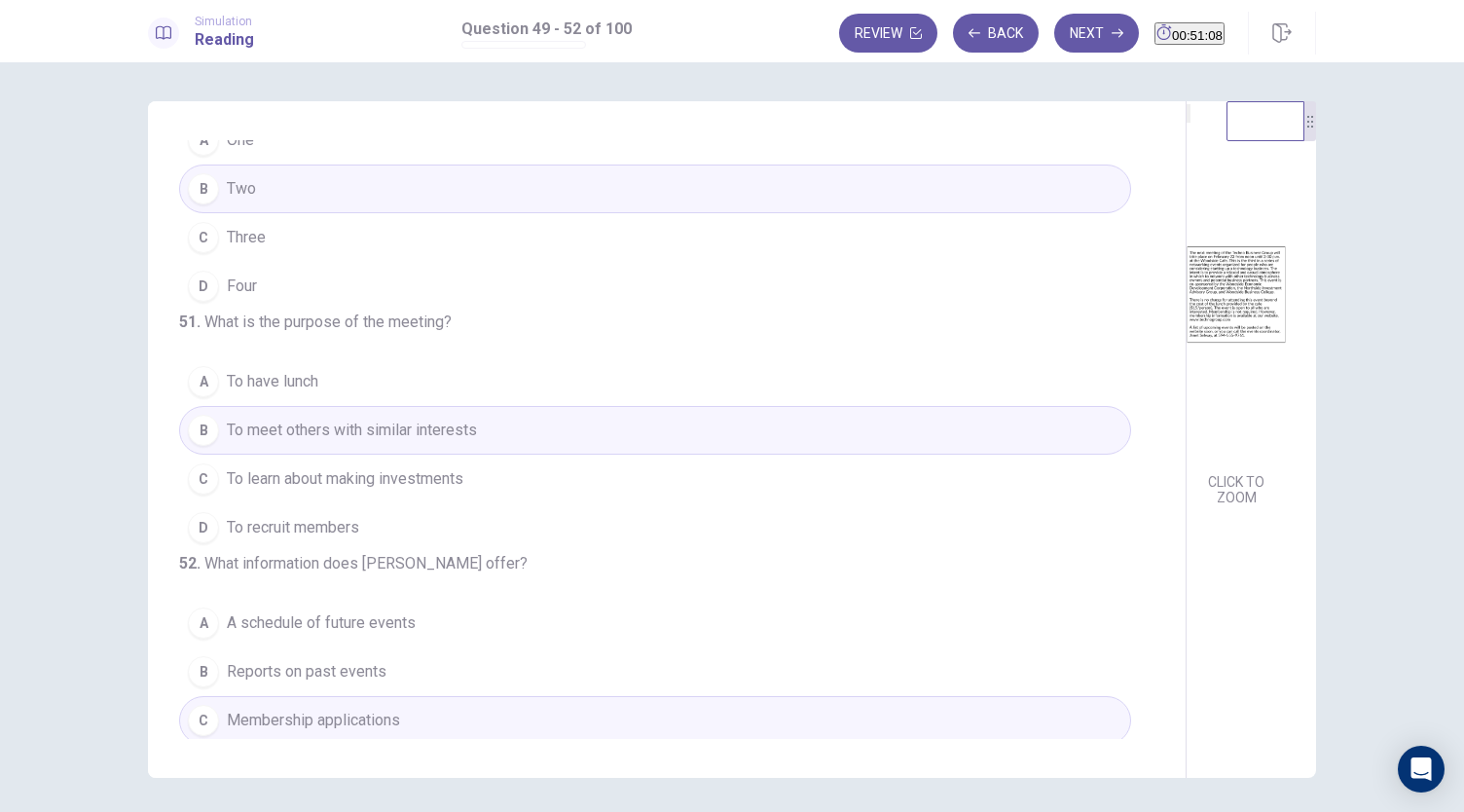
scroll to position [0, 0]
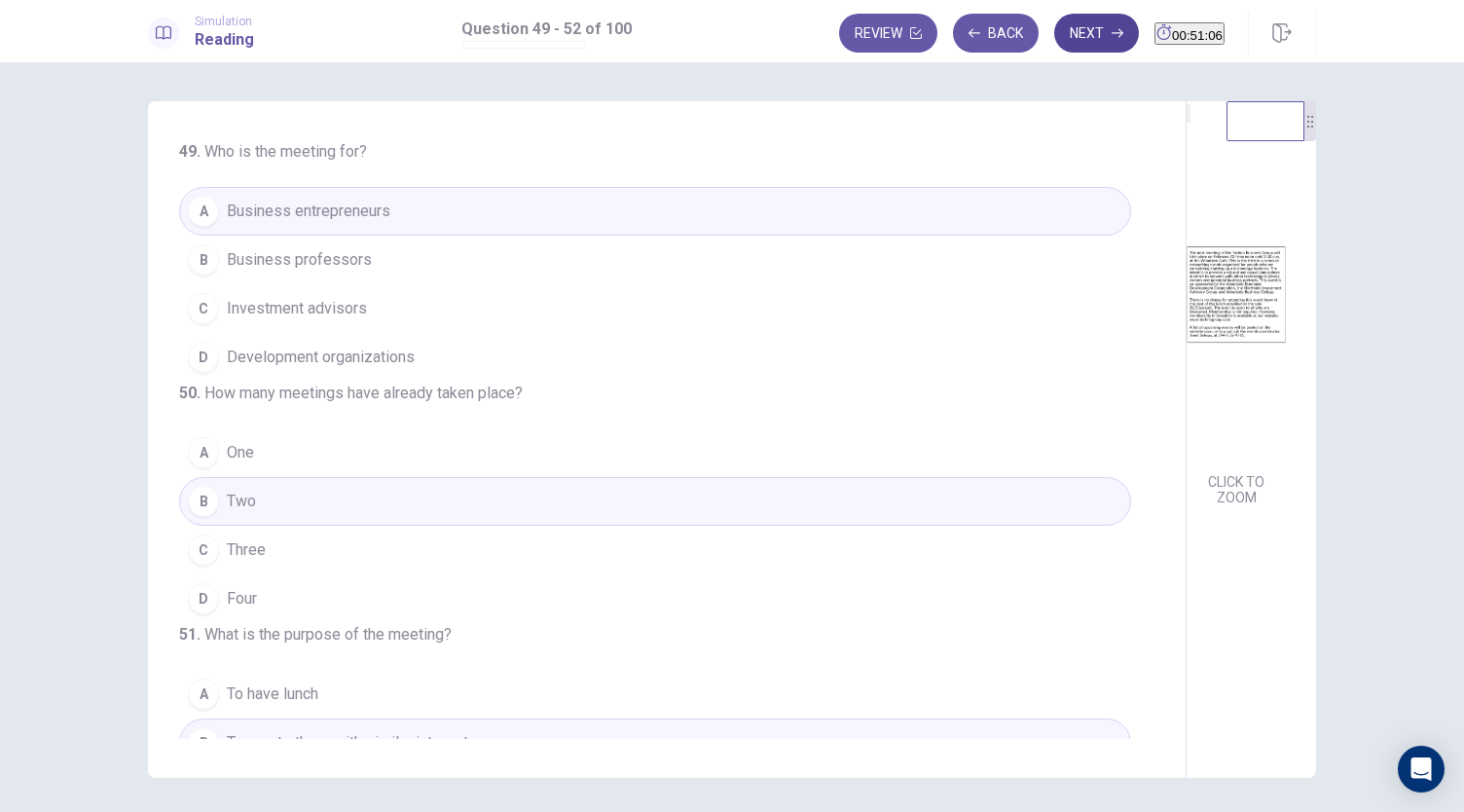
click at [1112, 36] on icon "button" at bounding box center [1117, 33] width 12 height 12
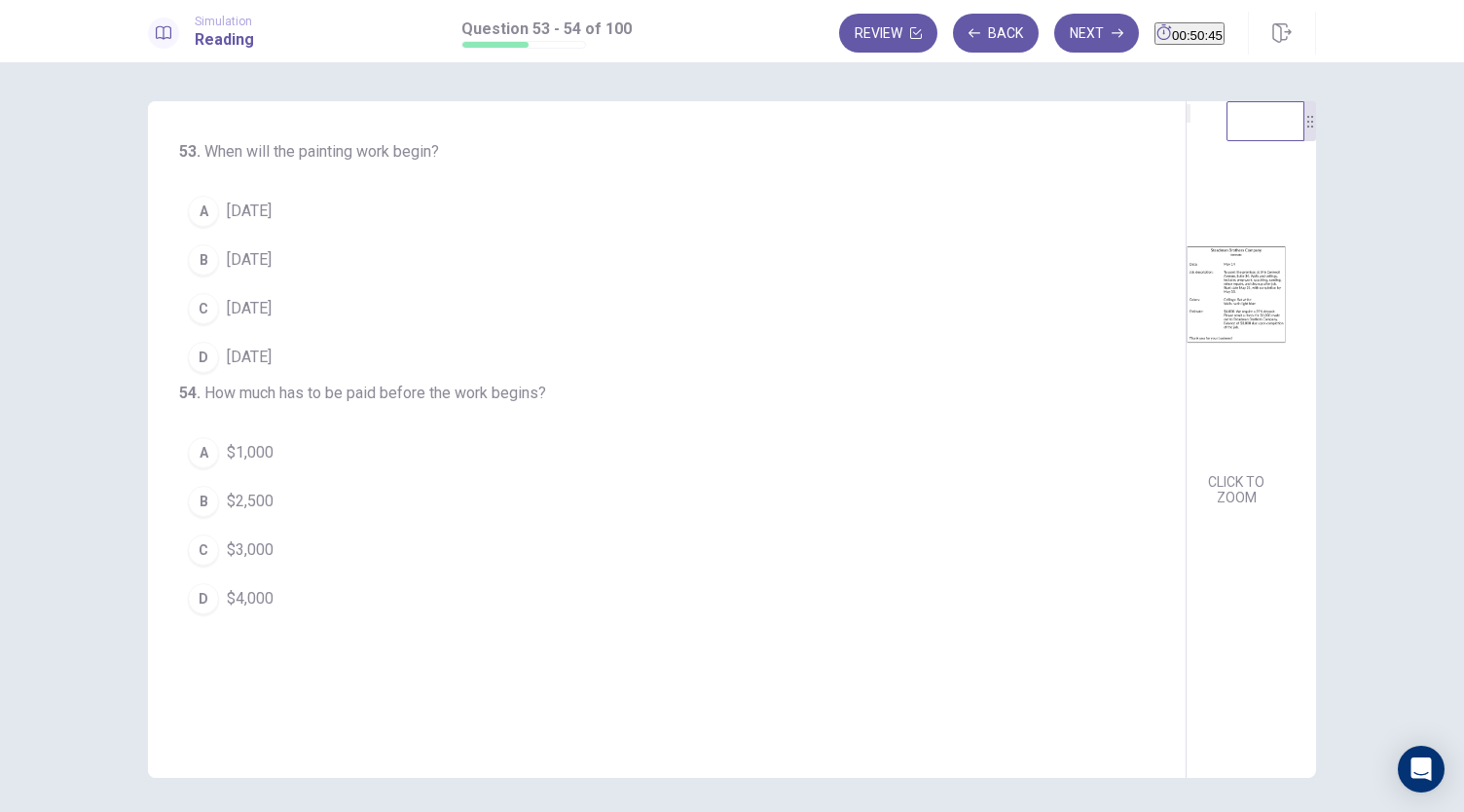
click at [264, 300] on span "[DATE]" at bounding box center [248, 309] width 44 height 24
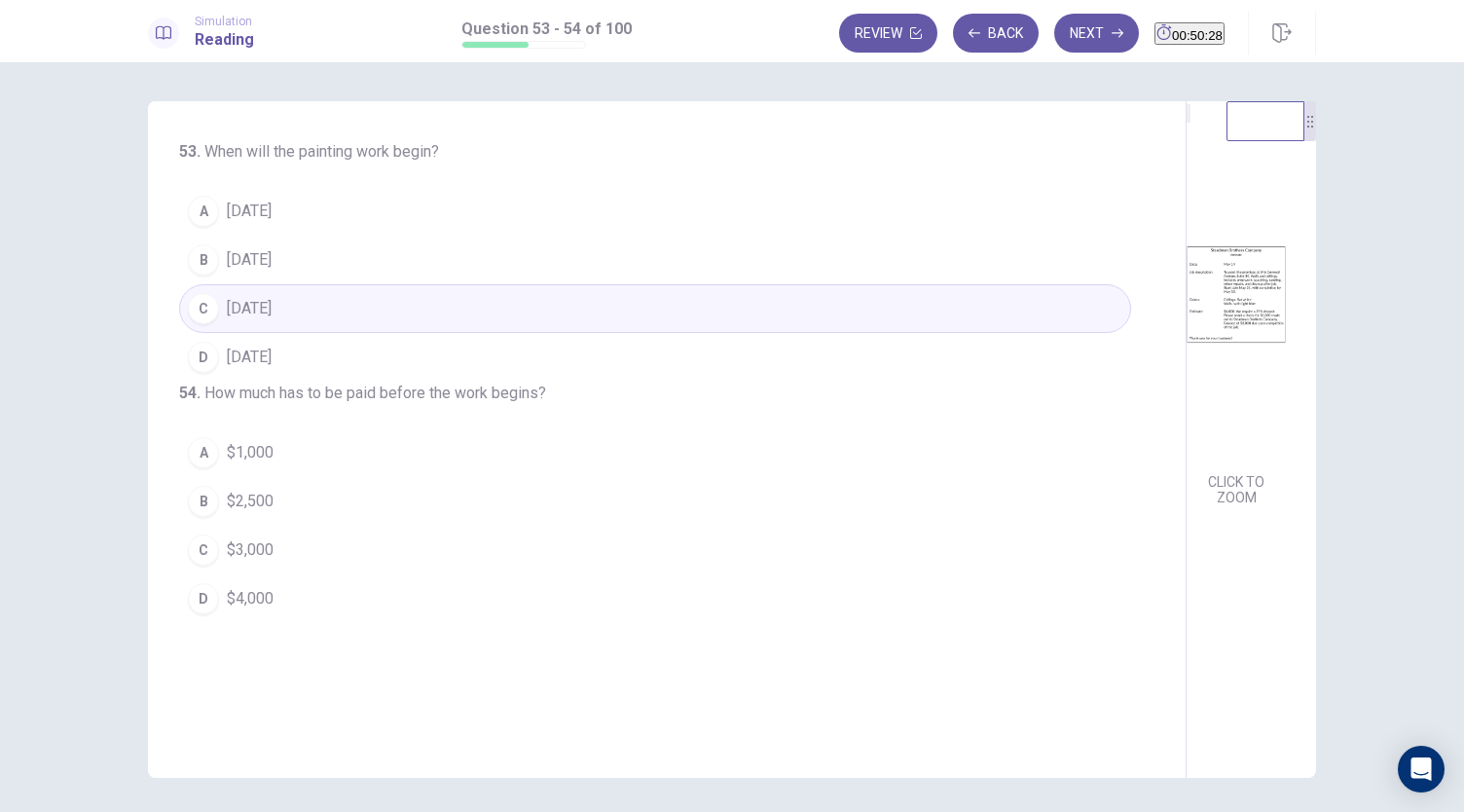
click at [472, 472] on button "A $1,000" at bounding box center [655, 452] width 952 height 48
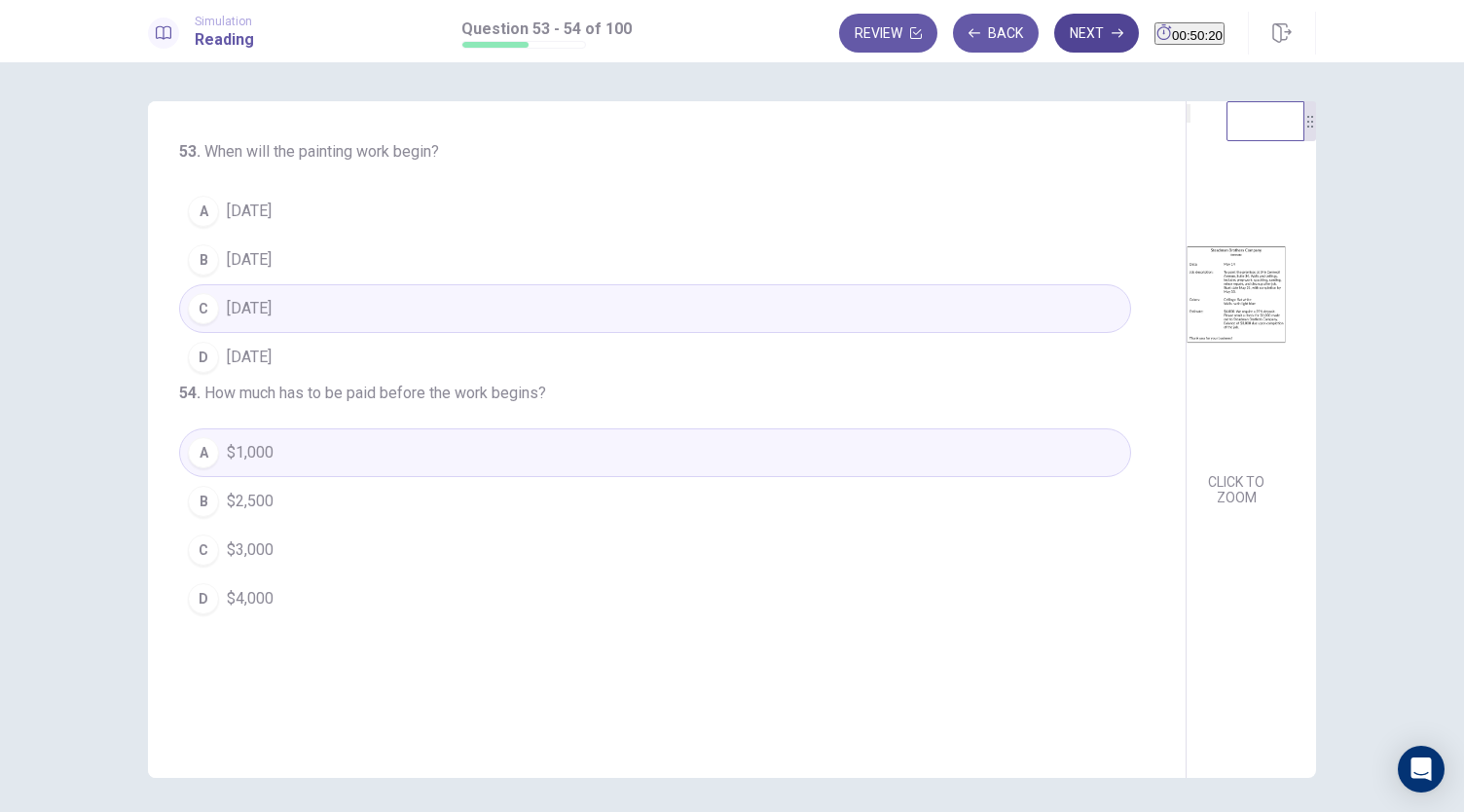
click at [1065, 39] on button "Next" at bounding box center [1097, 33] width 85 height 39
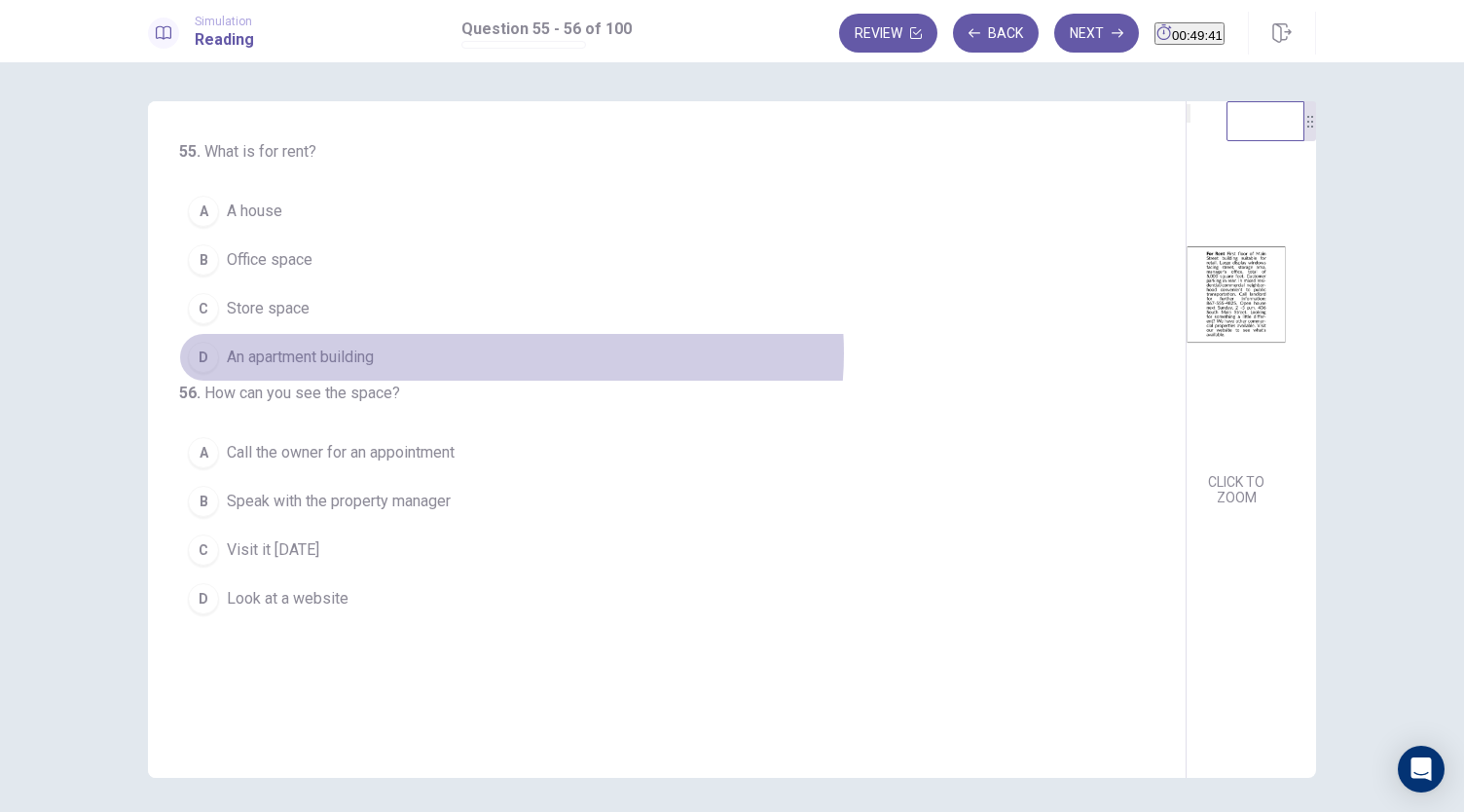
click at [506, 351] on button "D An apartment building" at bounding box center [655, 356] width 952 height 48
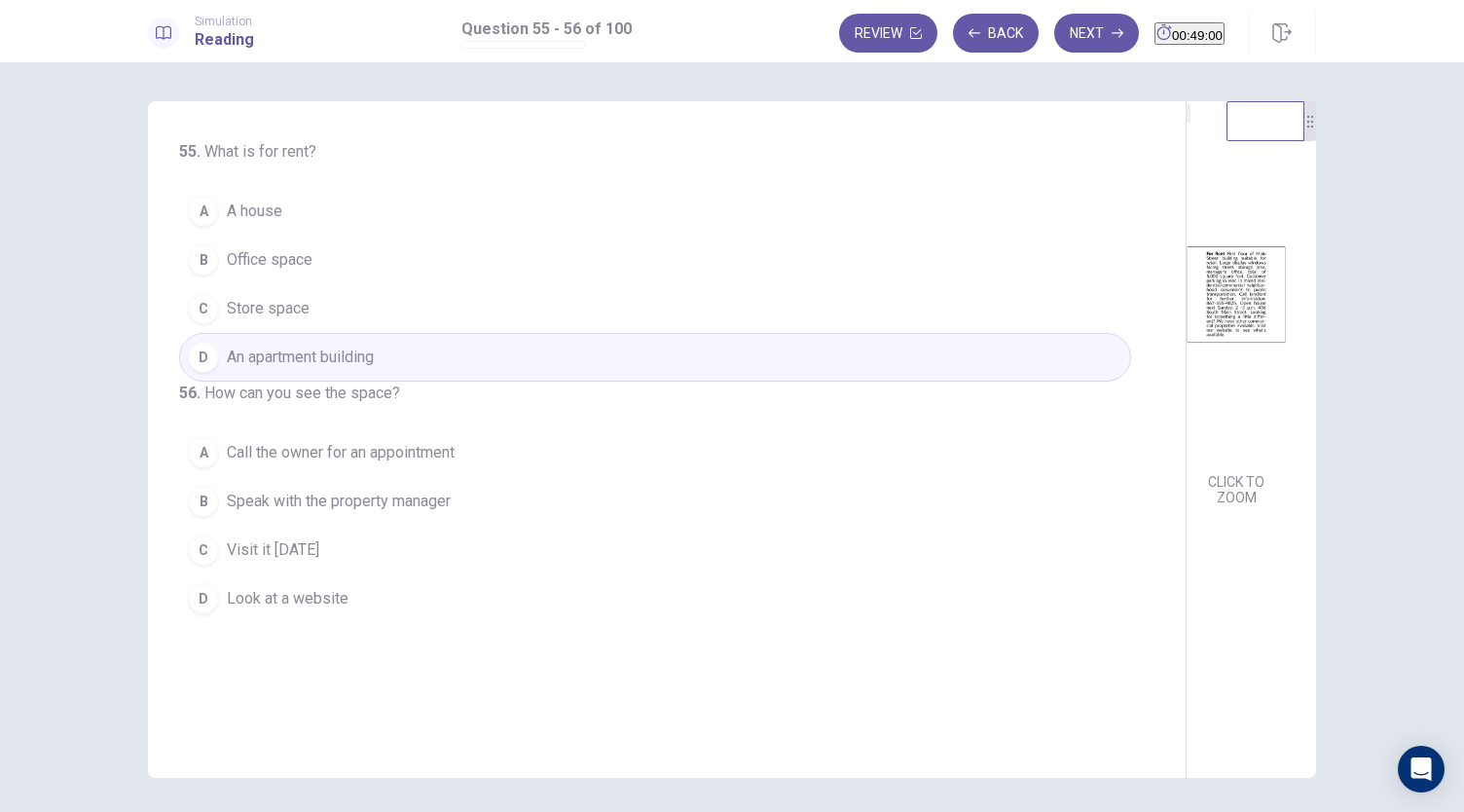
click at [457, 477] on button "A Call the owner for an appointment" at bounding box center [655, 452] width 952 height 48
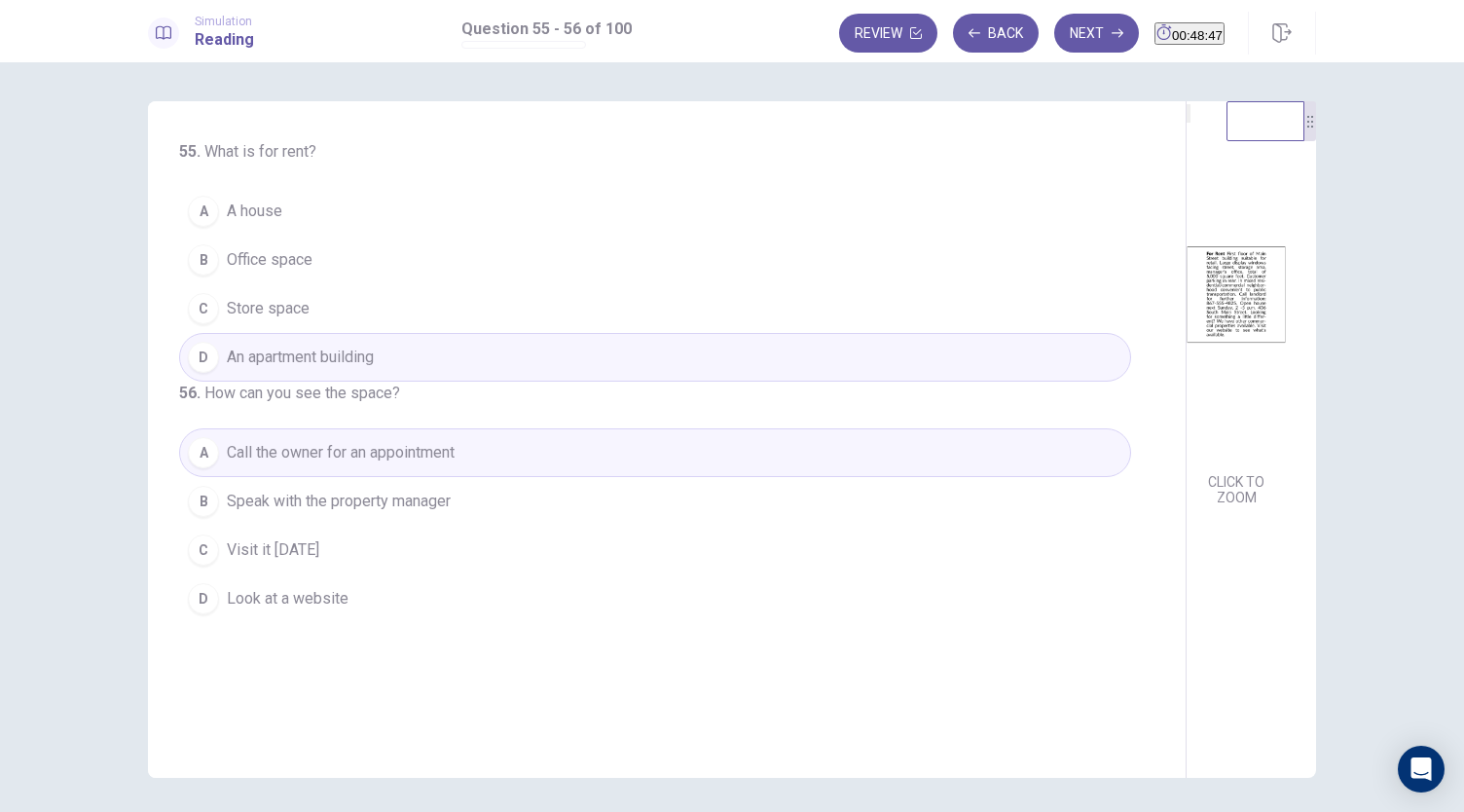
click at [594, 566] on button "C Visit it [DATE]" at bounding box center [655, 549] width 952 height 48
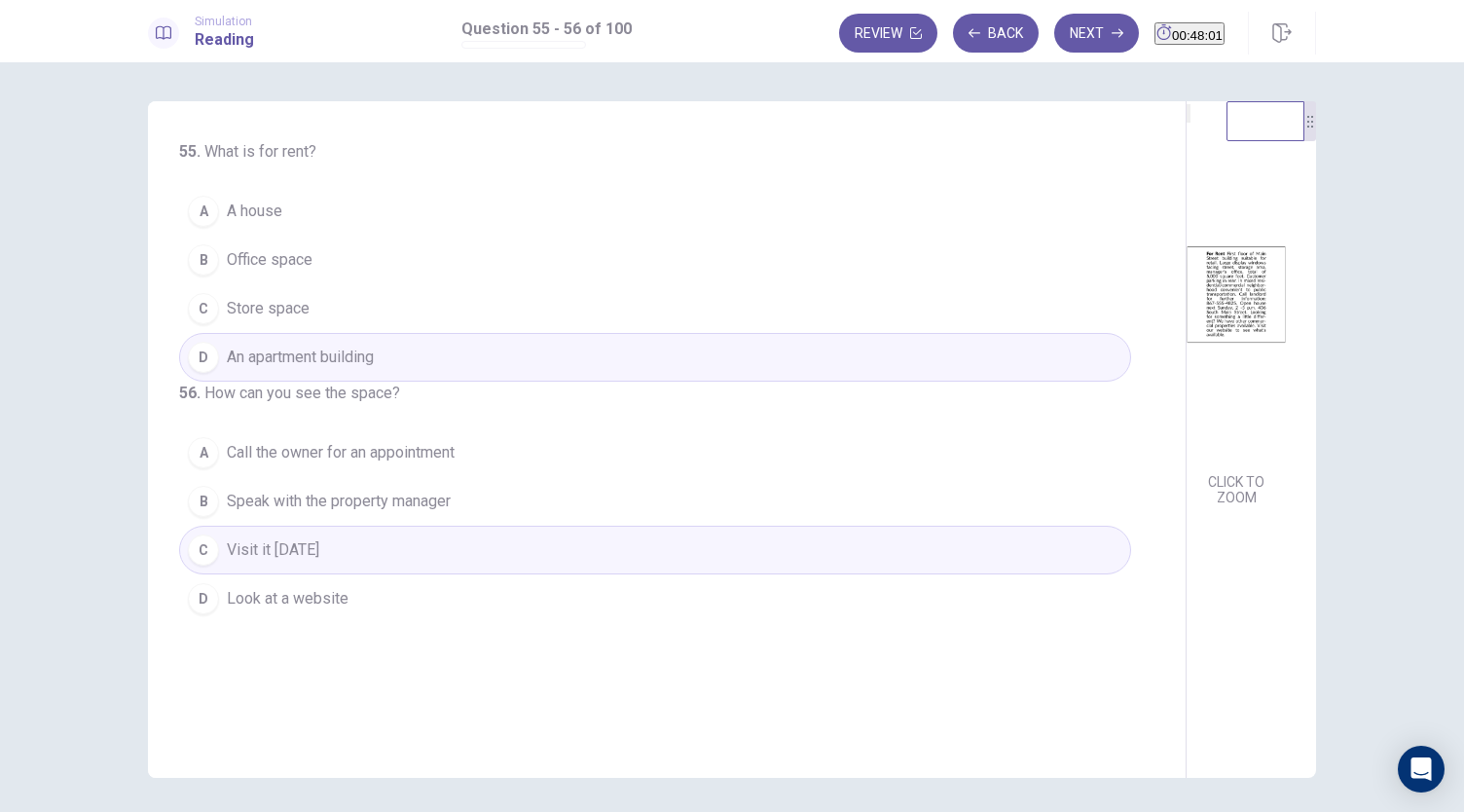
click at [348, 249] on button "B Office space" at bounding box center [655, 259] width 952 height 48
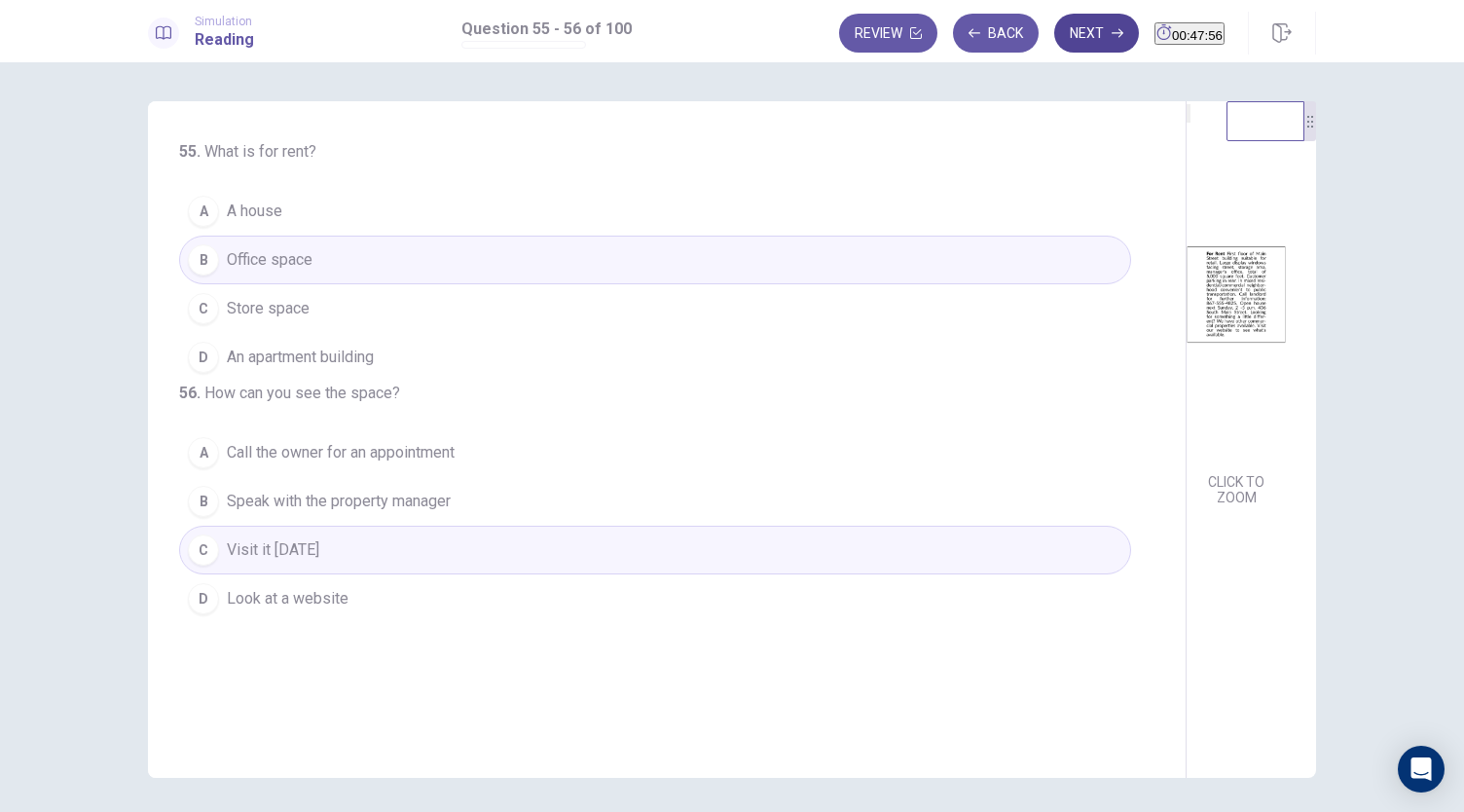
click at [1112, 28] on icon "button" at bounding box center [1117, 33] width 12 height 12
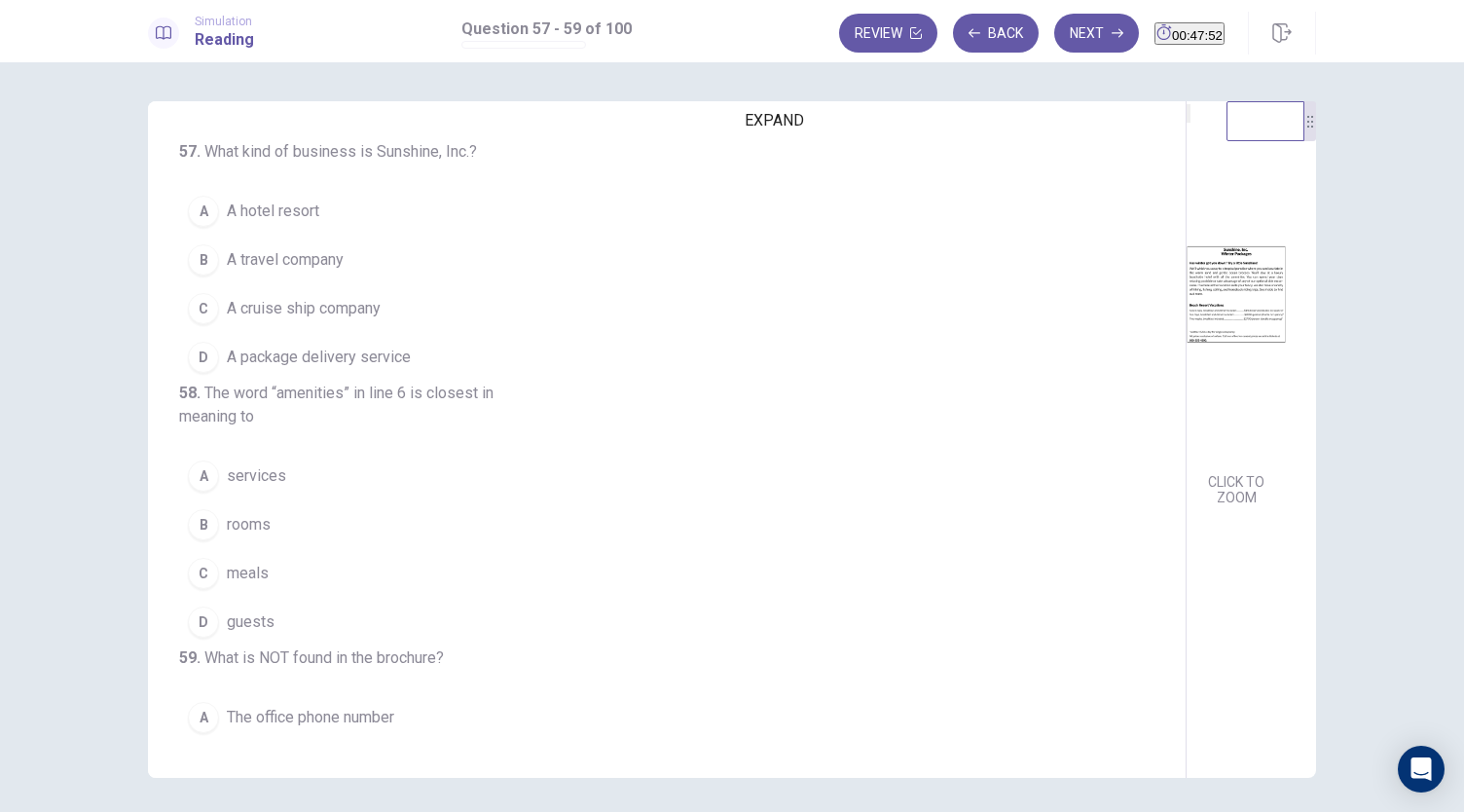
click at [1188, 118] on icon "EXPAND" at bounding box center [1188, 118] width 0 height 0
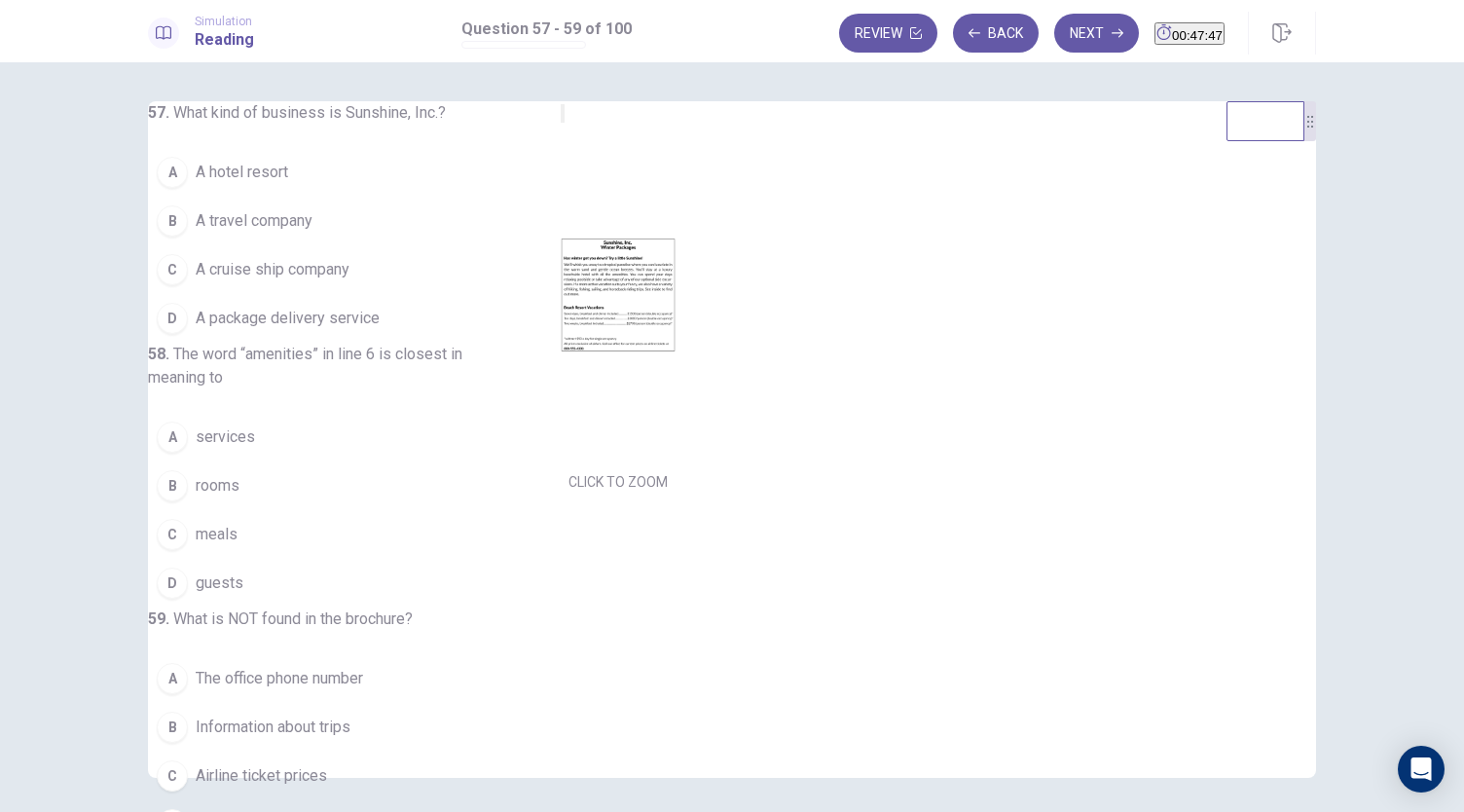
click at [561, 123] on button "MINIMIZE" at bounding box center [563, 113] width 4 height 19
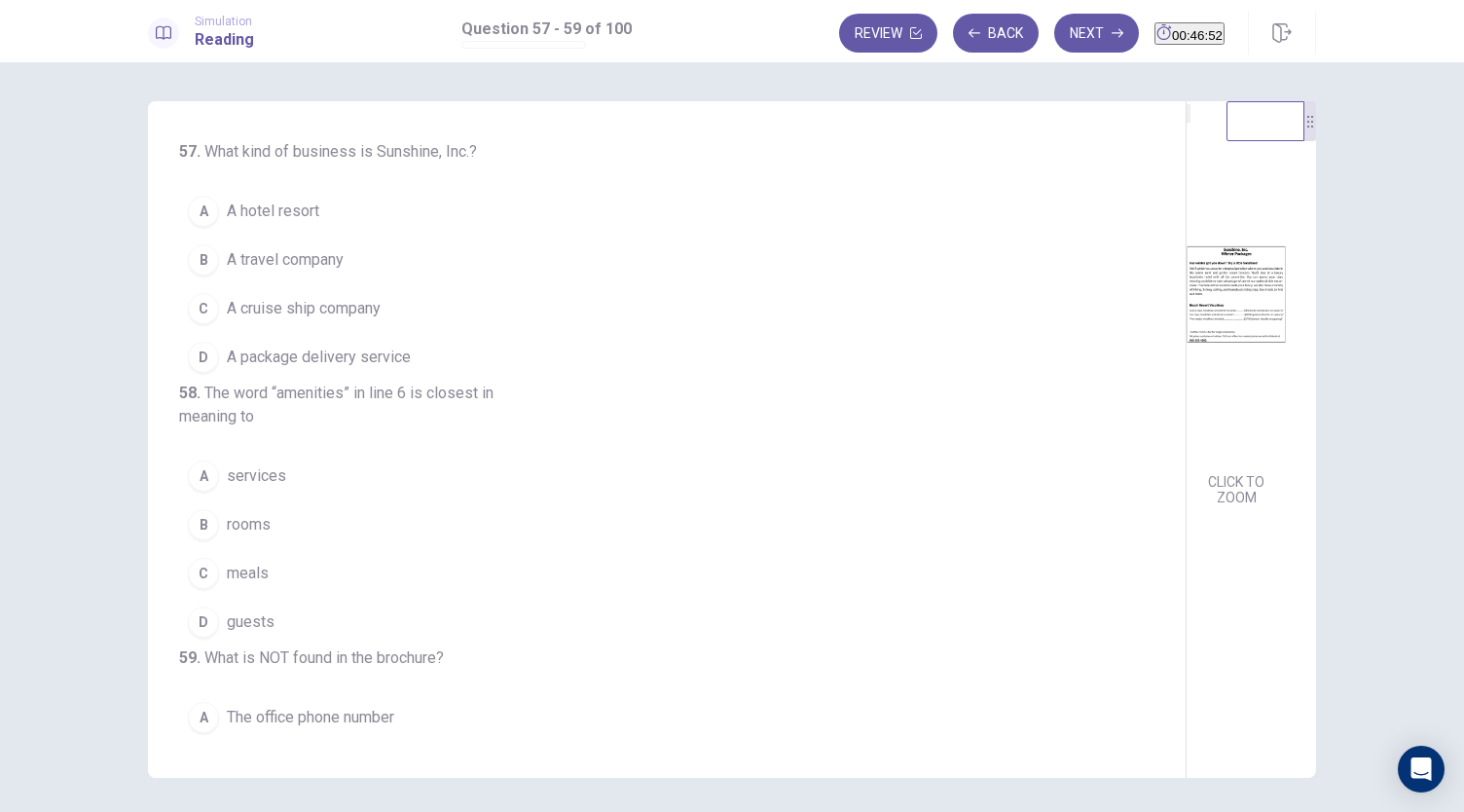
click at [352, 257] on button "B A travel company" at bounding box center [655, 259] width 952 height 48
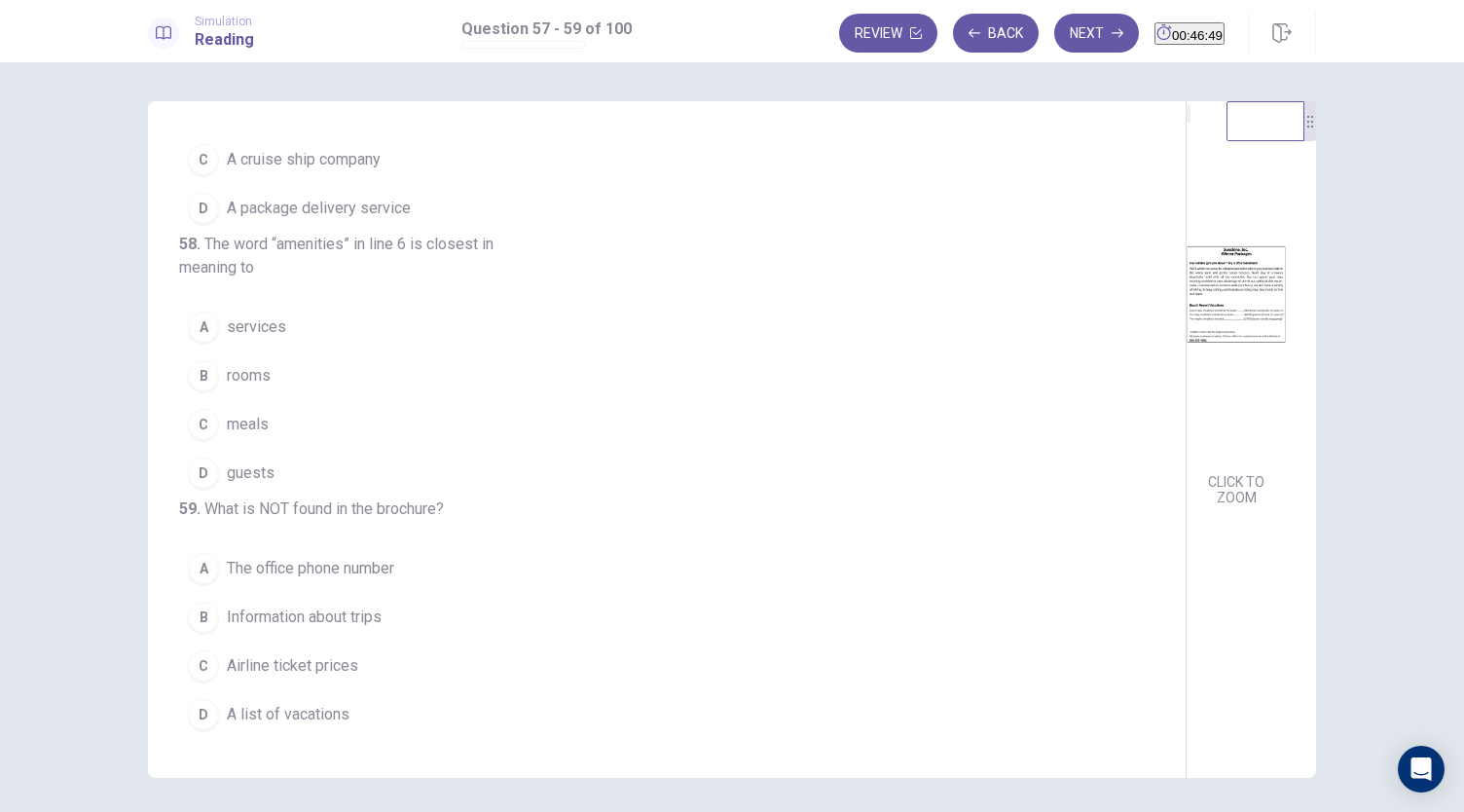
scroll to position [219, 0]
click at [303, 312] on button "A services" at bounding box center [655, 327] width 952 height 48
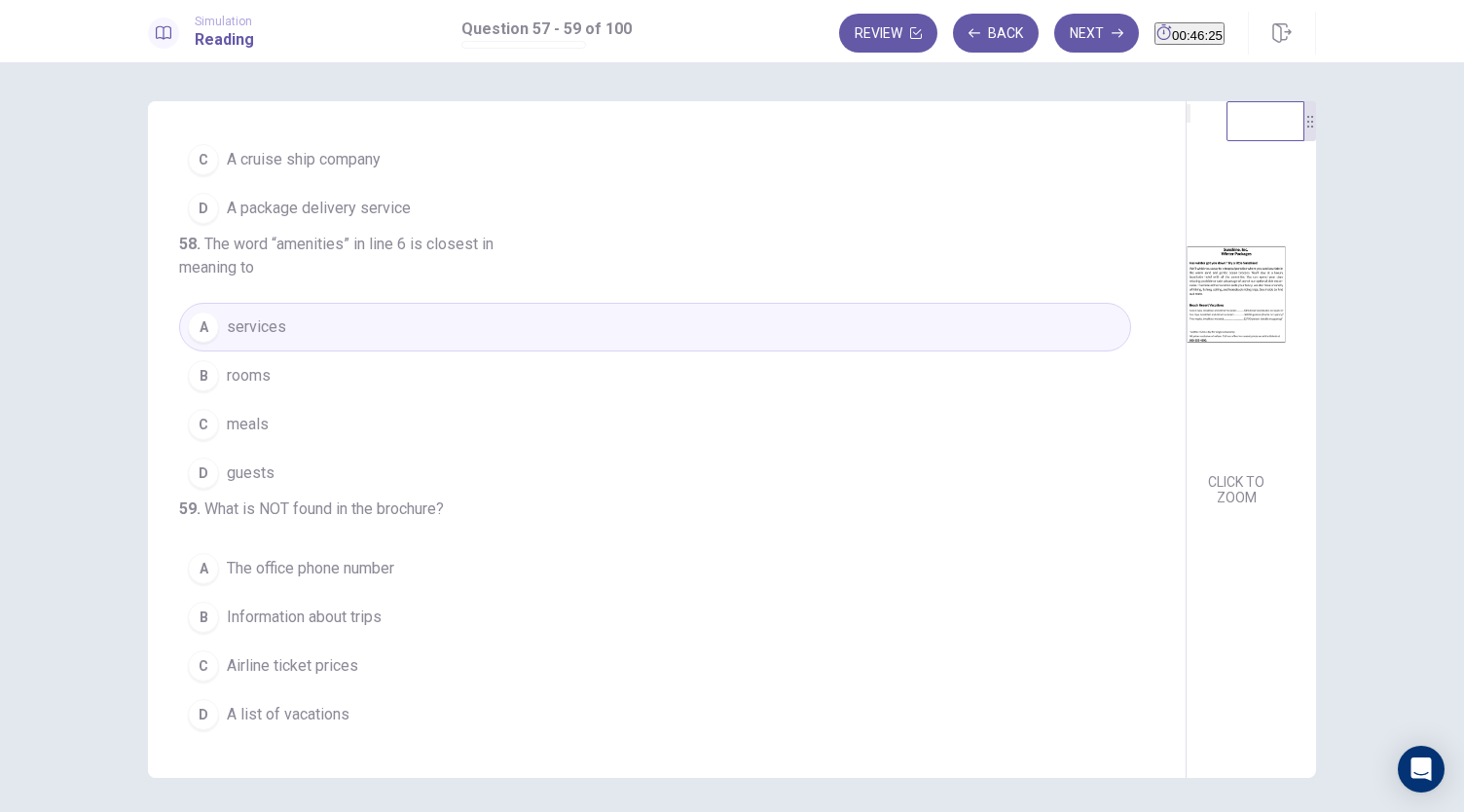
scroll to position [67, 0]
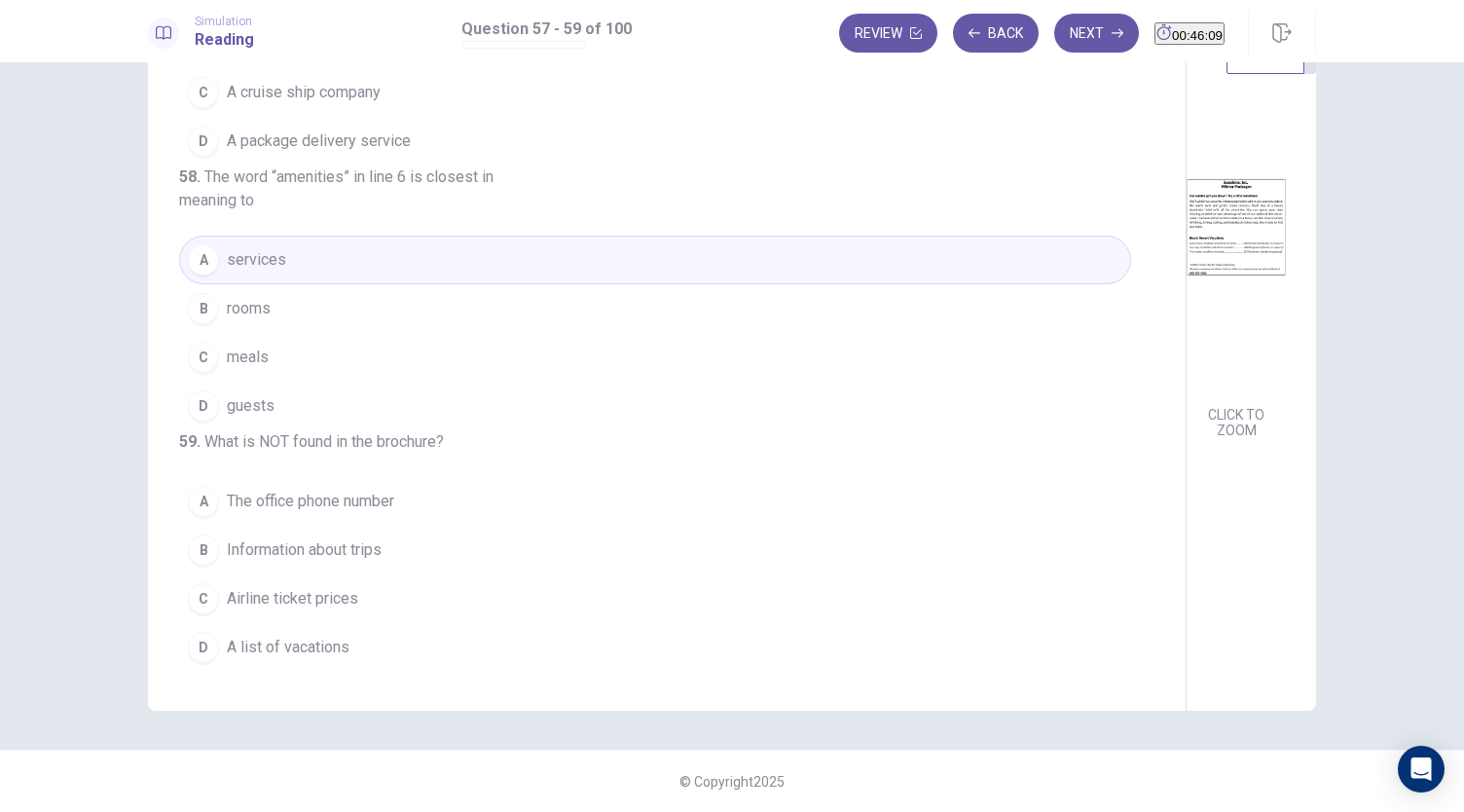
click at [409, 622] on button "C Airline ticket prices" at bounding box center [655, 597] width 952 height 48
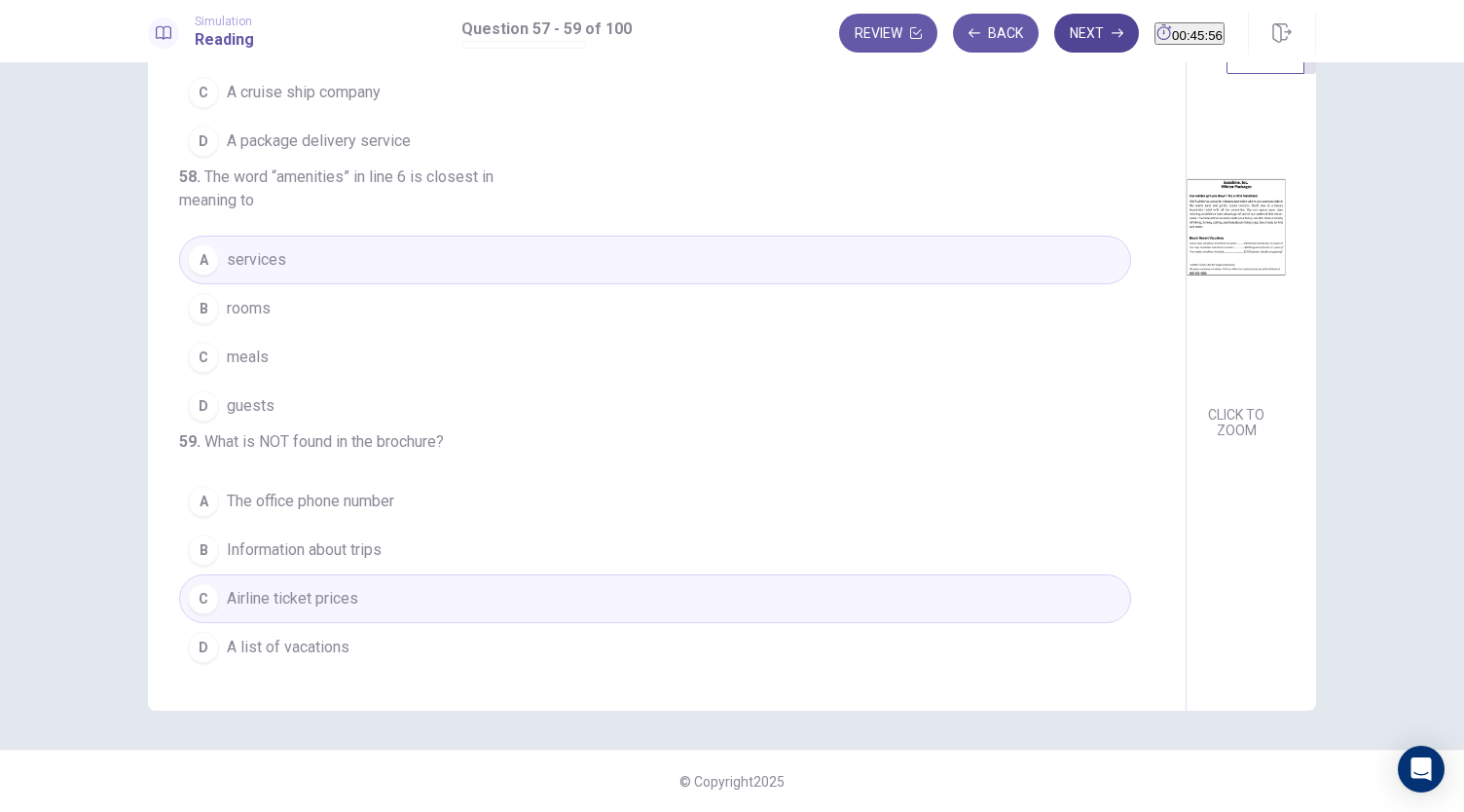
click at [1054, 41] on button "Next" at bounding box center [1097, 33] width 85 height 39
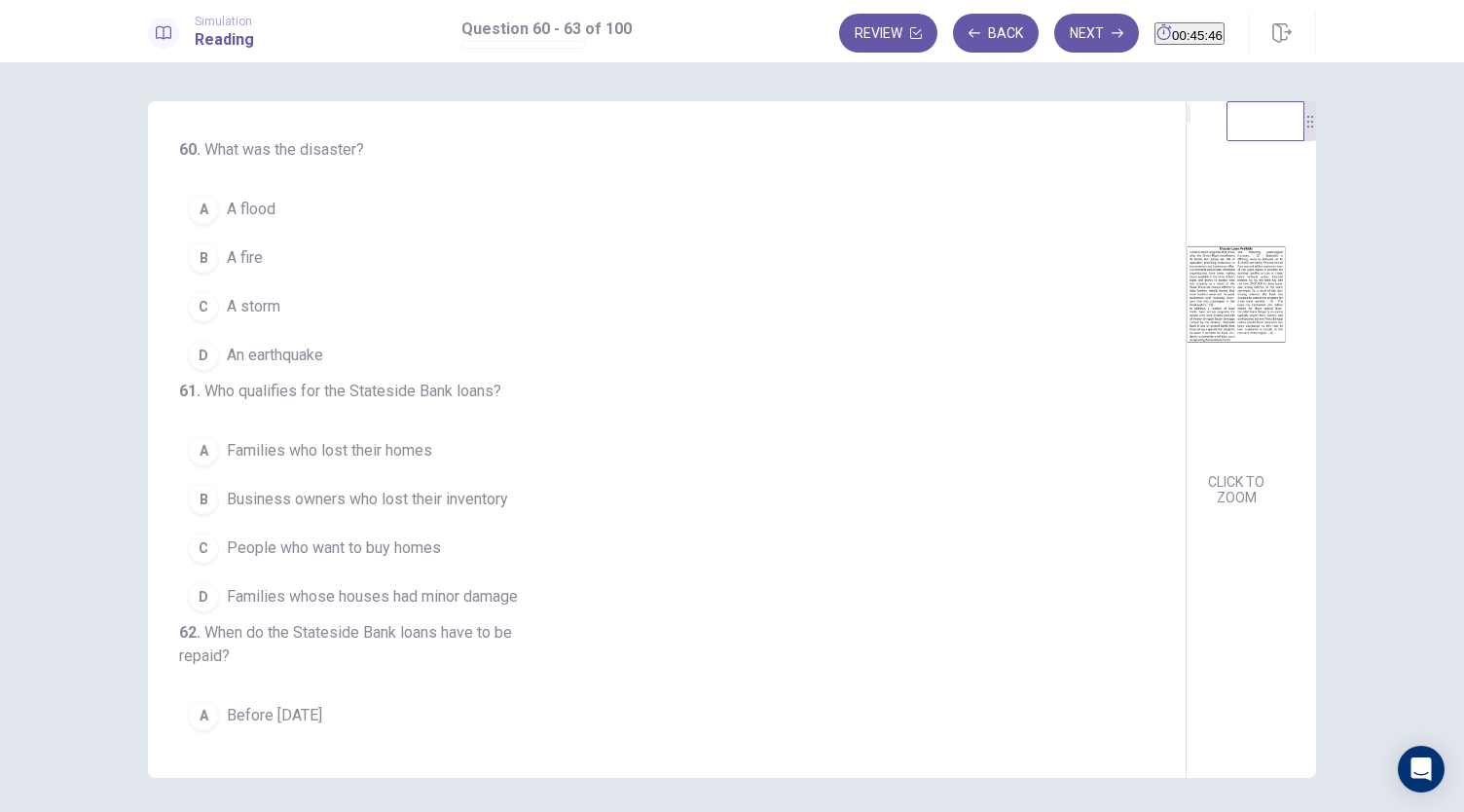
scroll to position [0, 0]
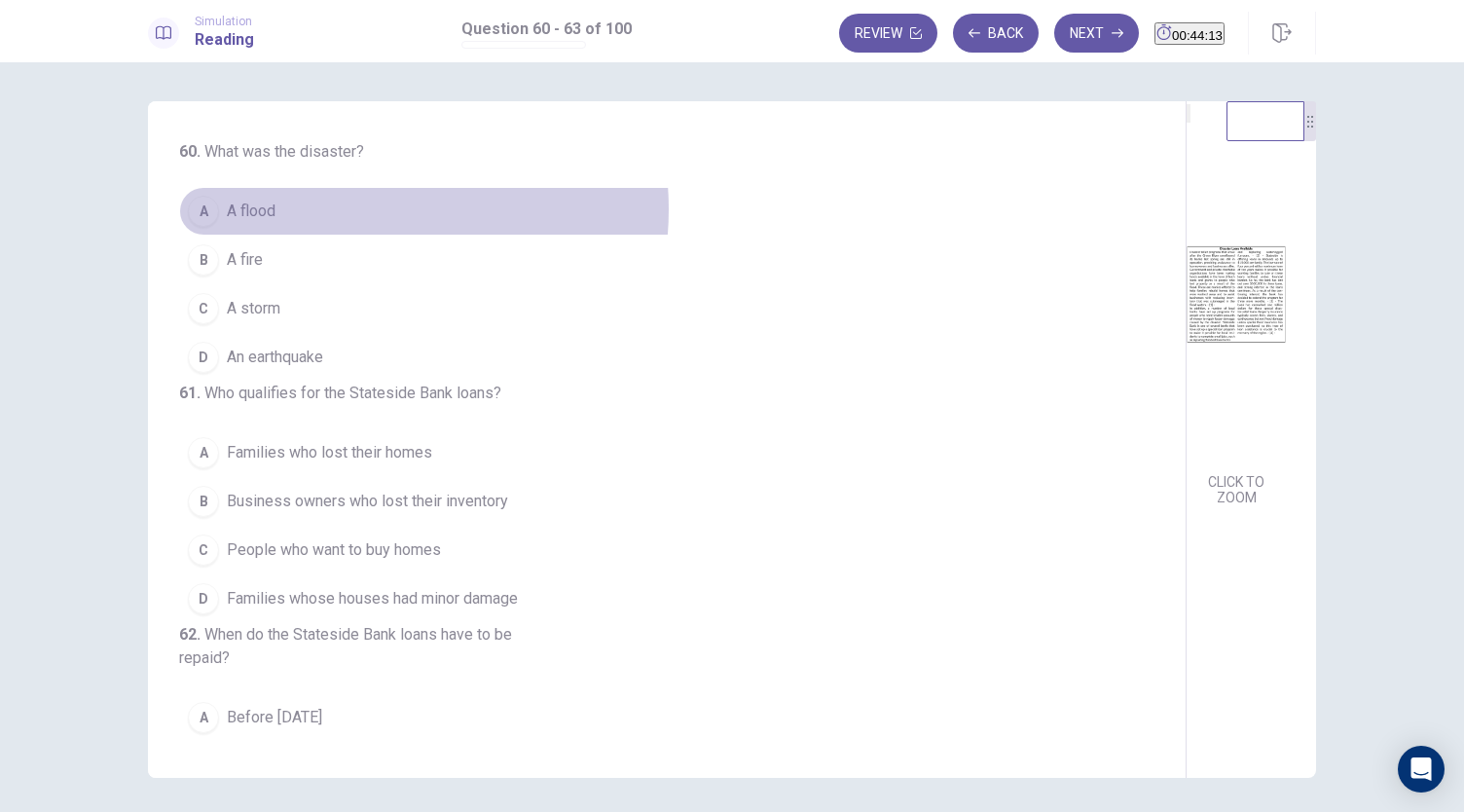
click at [349, 210] on button "A A flood" at bounding box center [655, 211] width 952 height 48
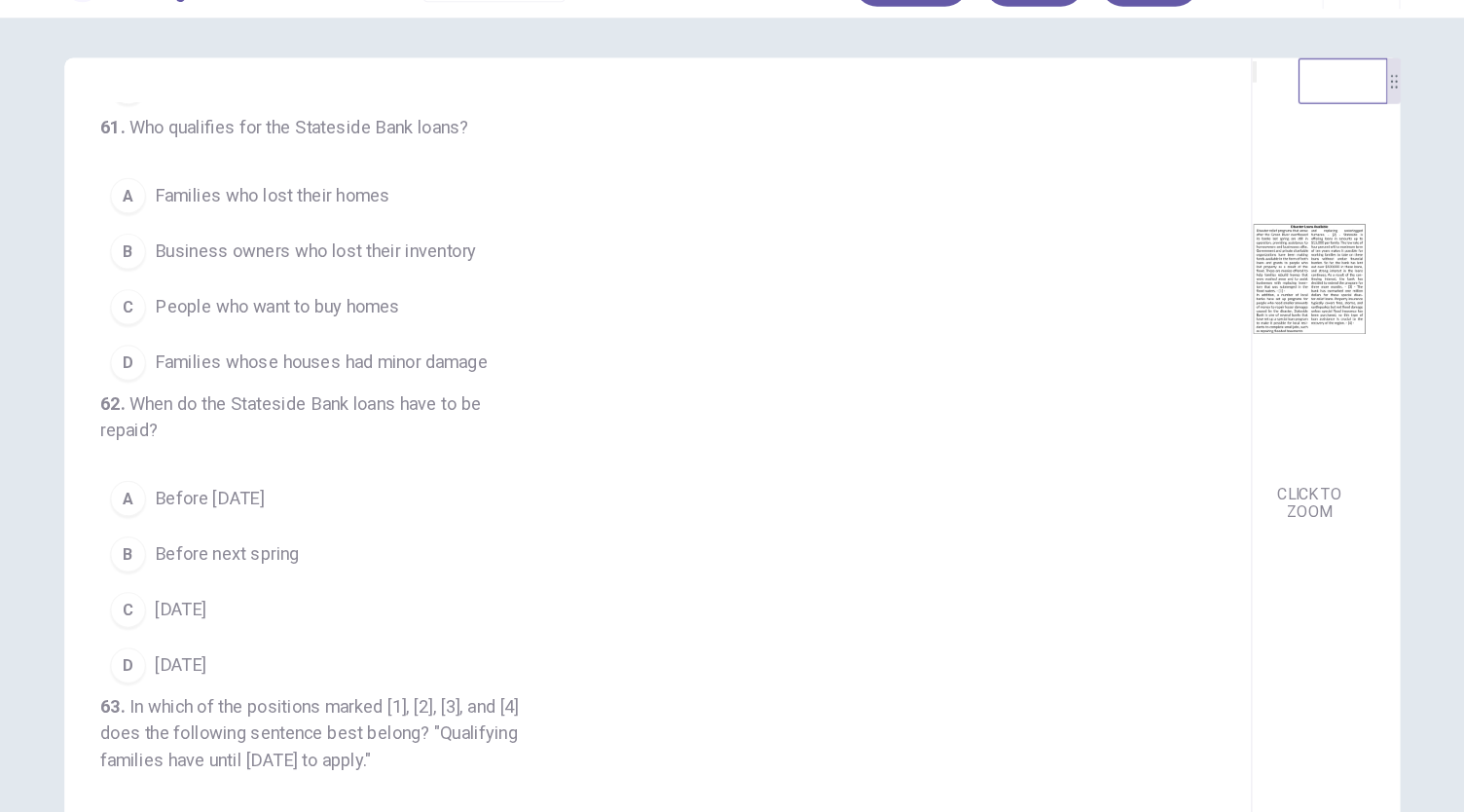
click at [348, 229] on span "Families who lost their homes" at bounding box center [329, 219] width 206 height 24
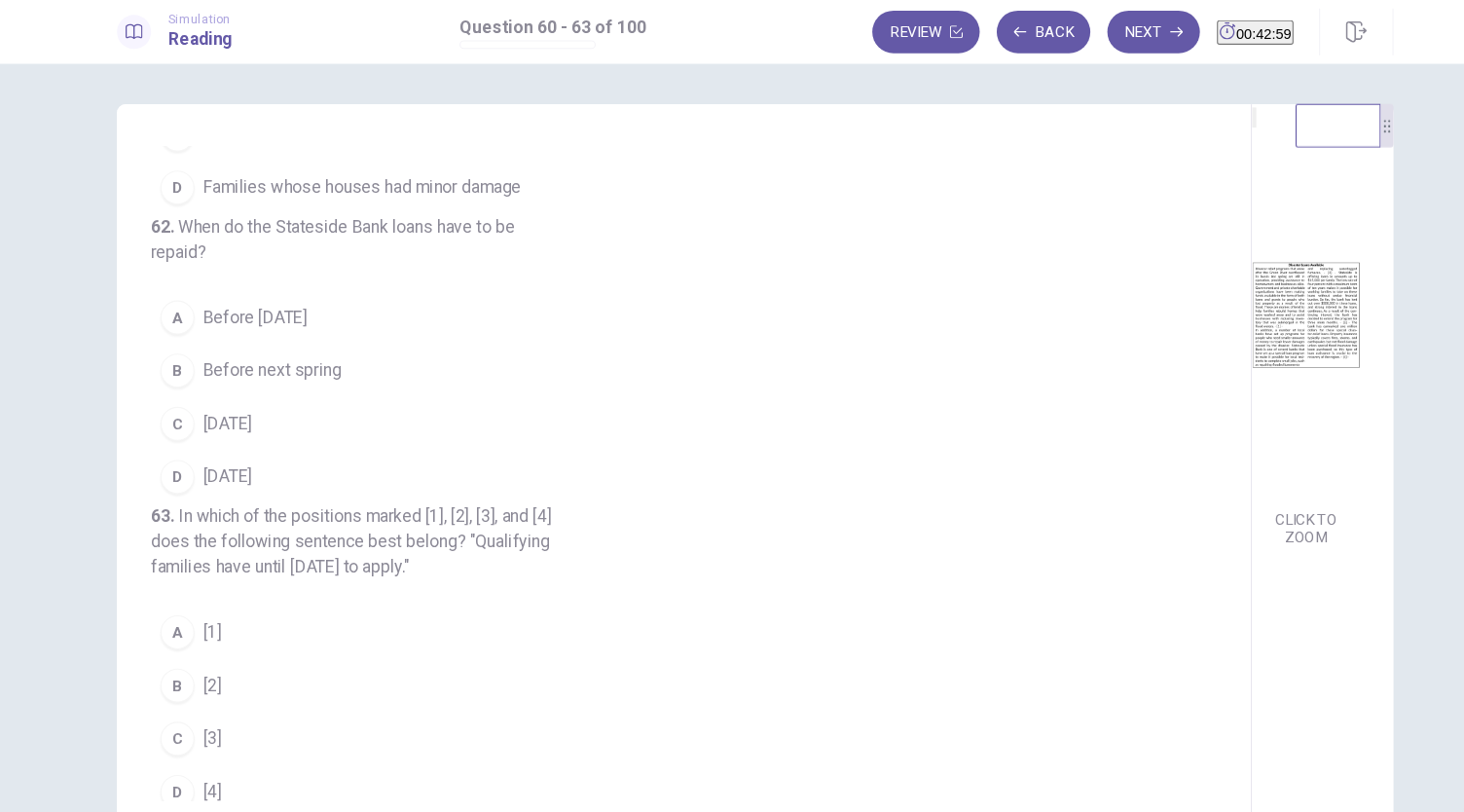
click at [422, 416] on button "C [DATE]" at bounding box center [655, 392] width 952 height 48
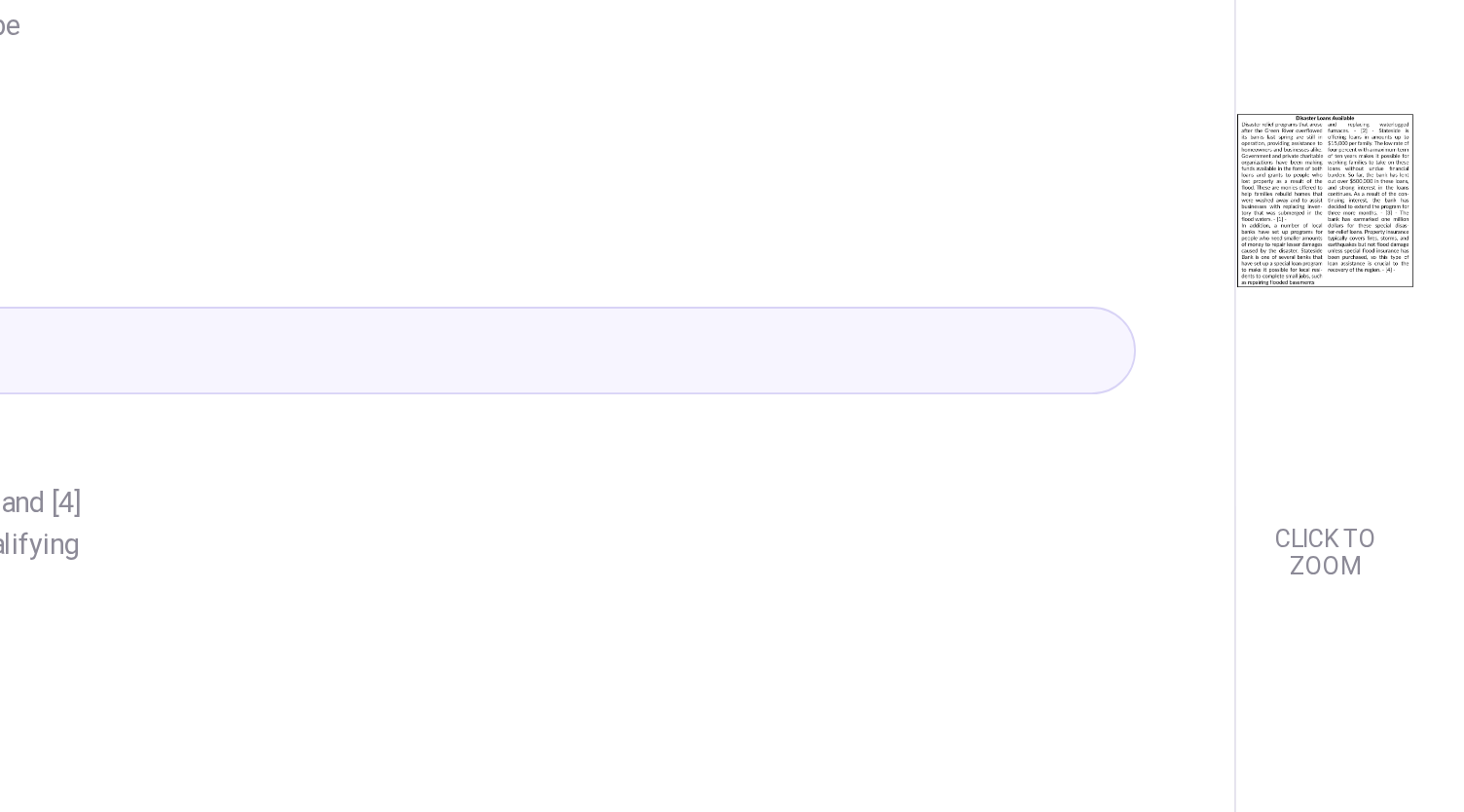
scroll to position [67, 0]
click at [1186, 444] on div "CLICK TO ZOOM" at bounding box center [1251, 239] width 130 height 409
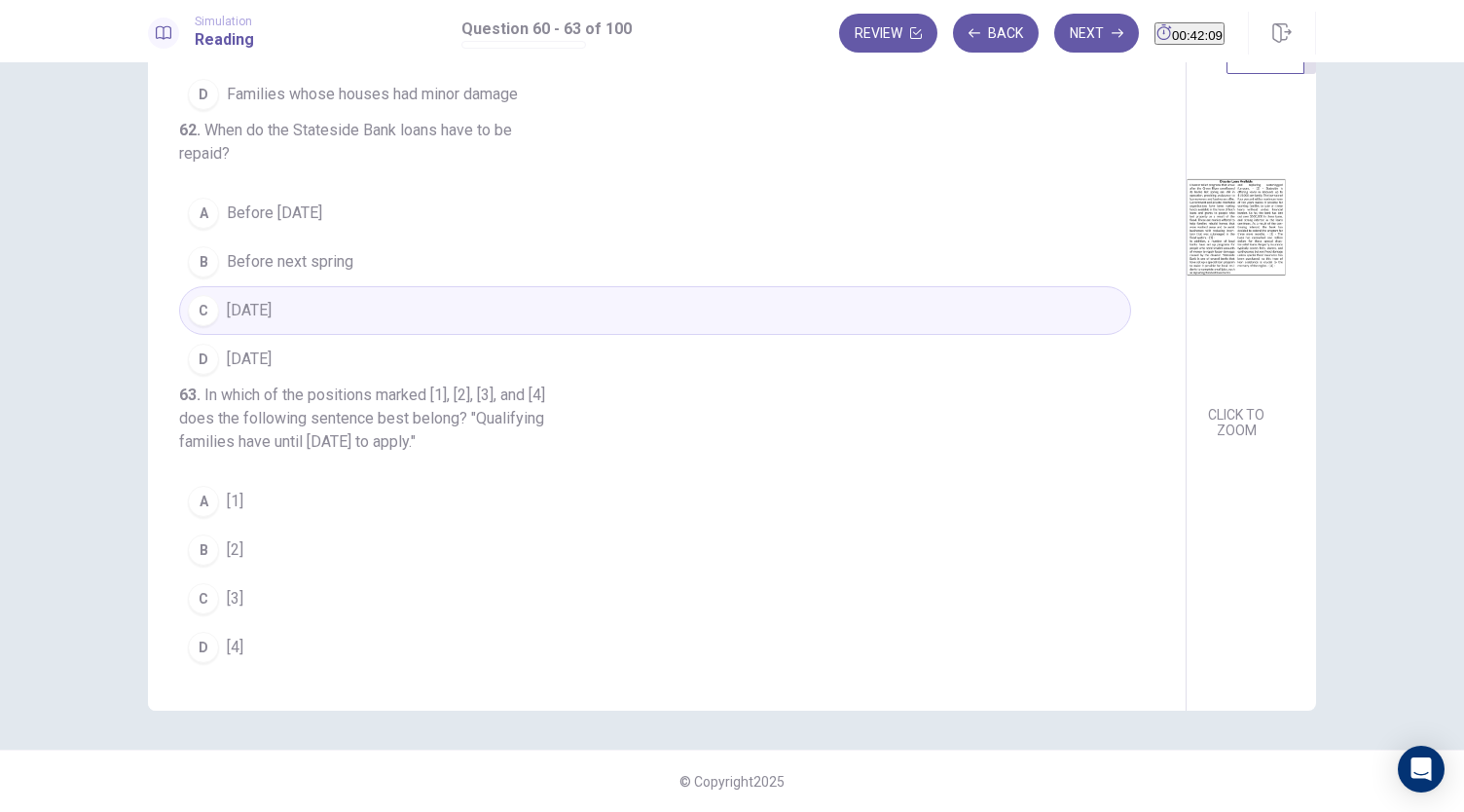
click at [210, 649] on div "D" at bounding box center [204, 648] width 32 height 31
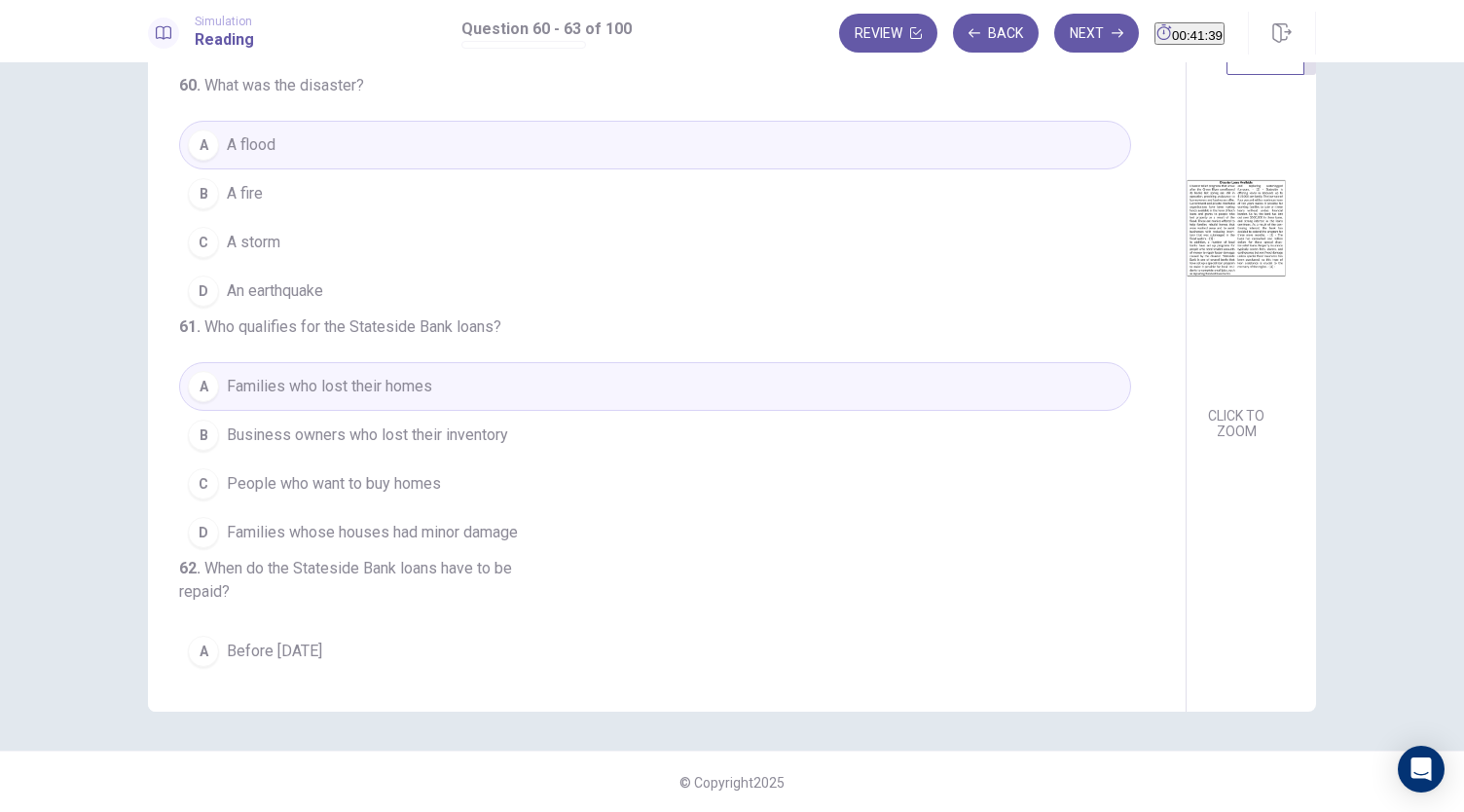
scroll to position [0, 0]
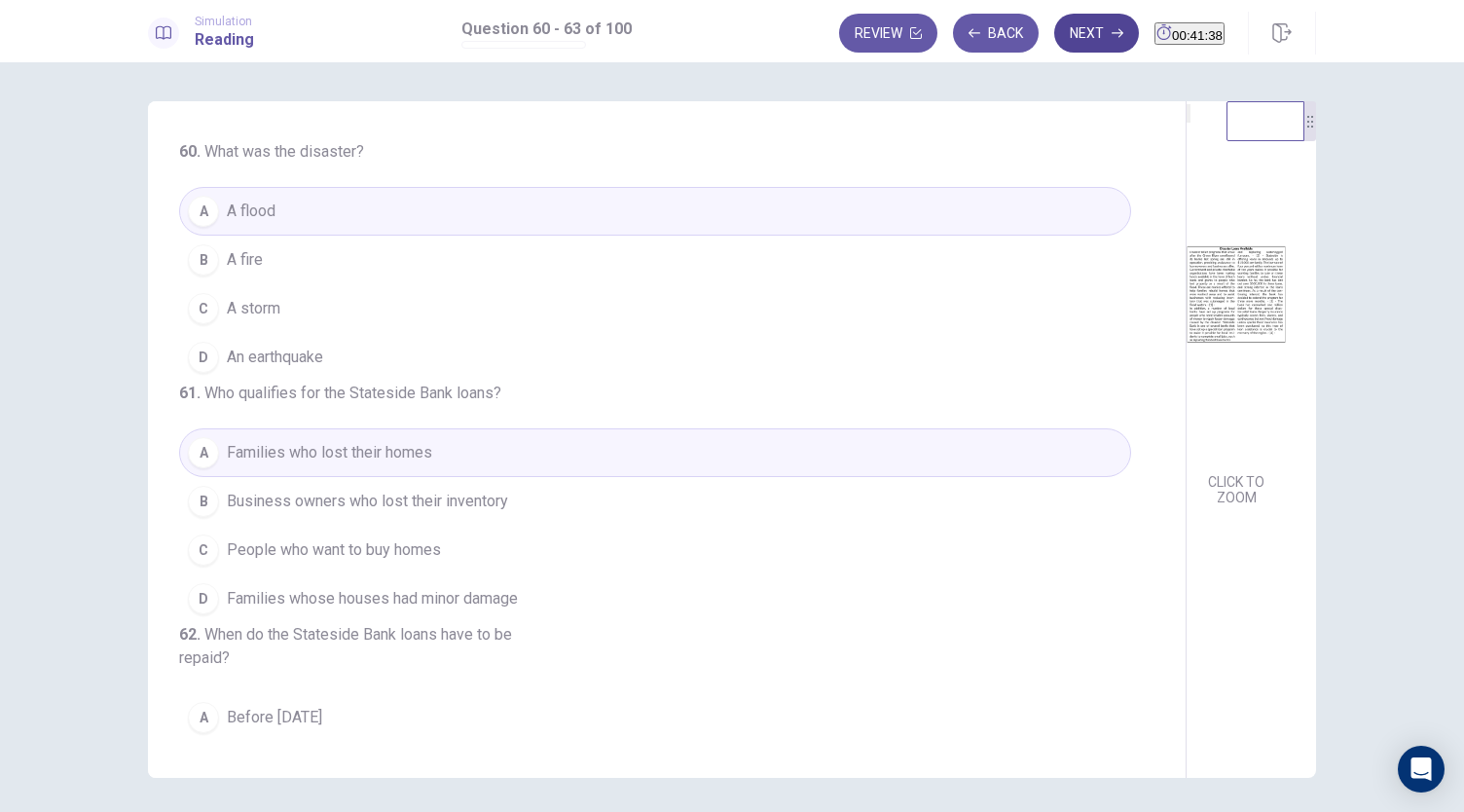
click at [1061, 33] on button "Next" at bounding box center [1097, 33] width 85 height 39
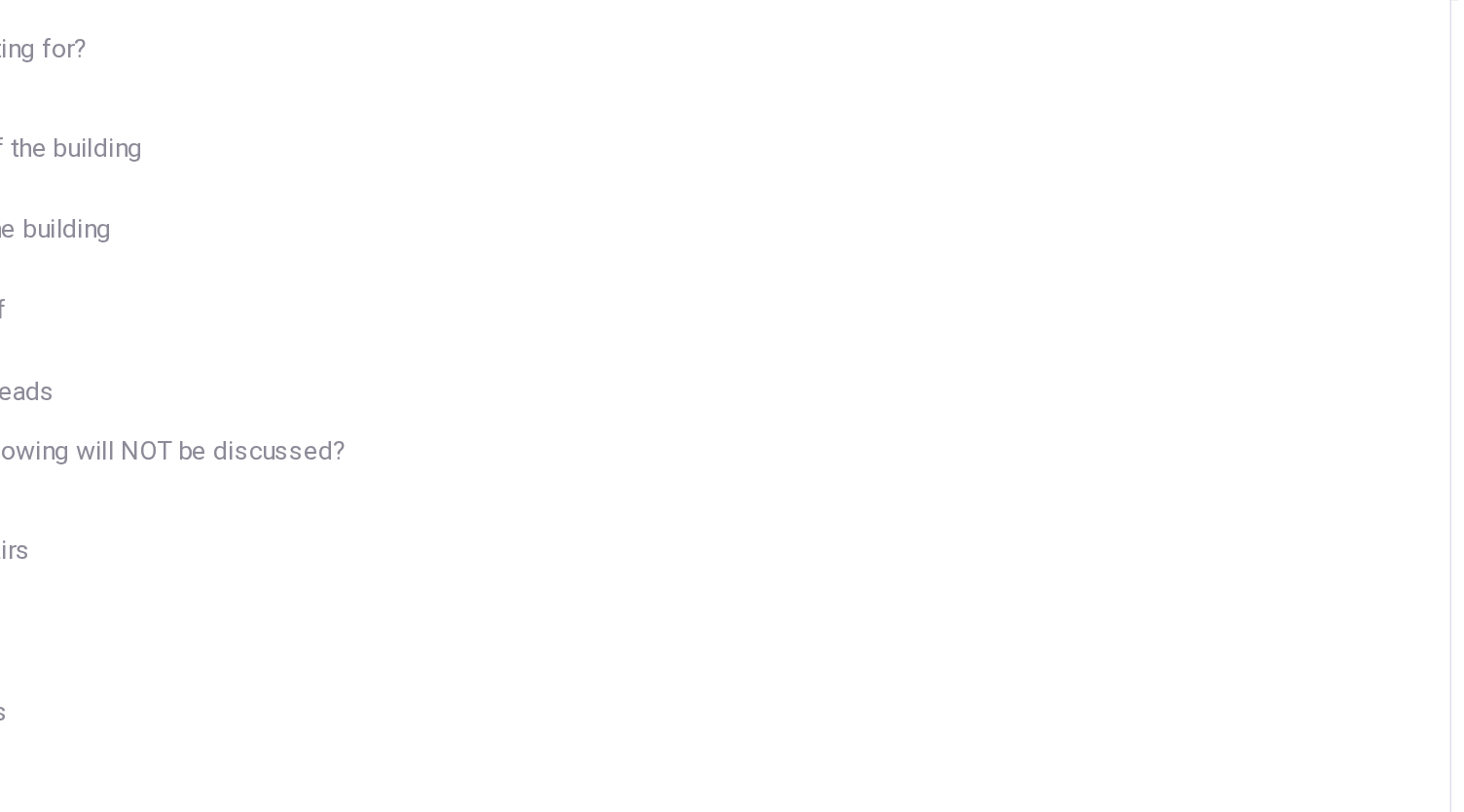
scroll to position [22, 0]
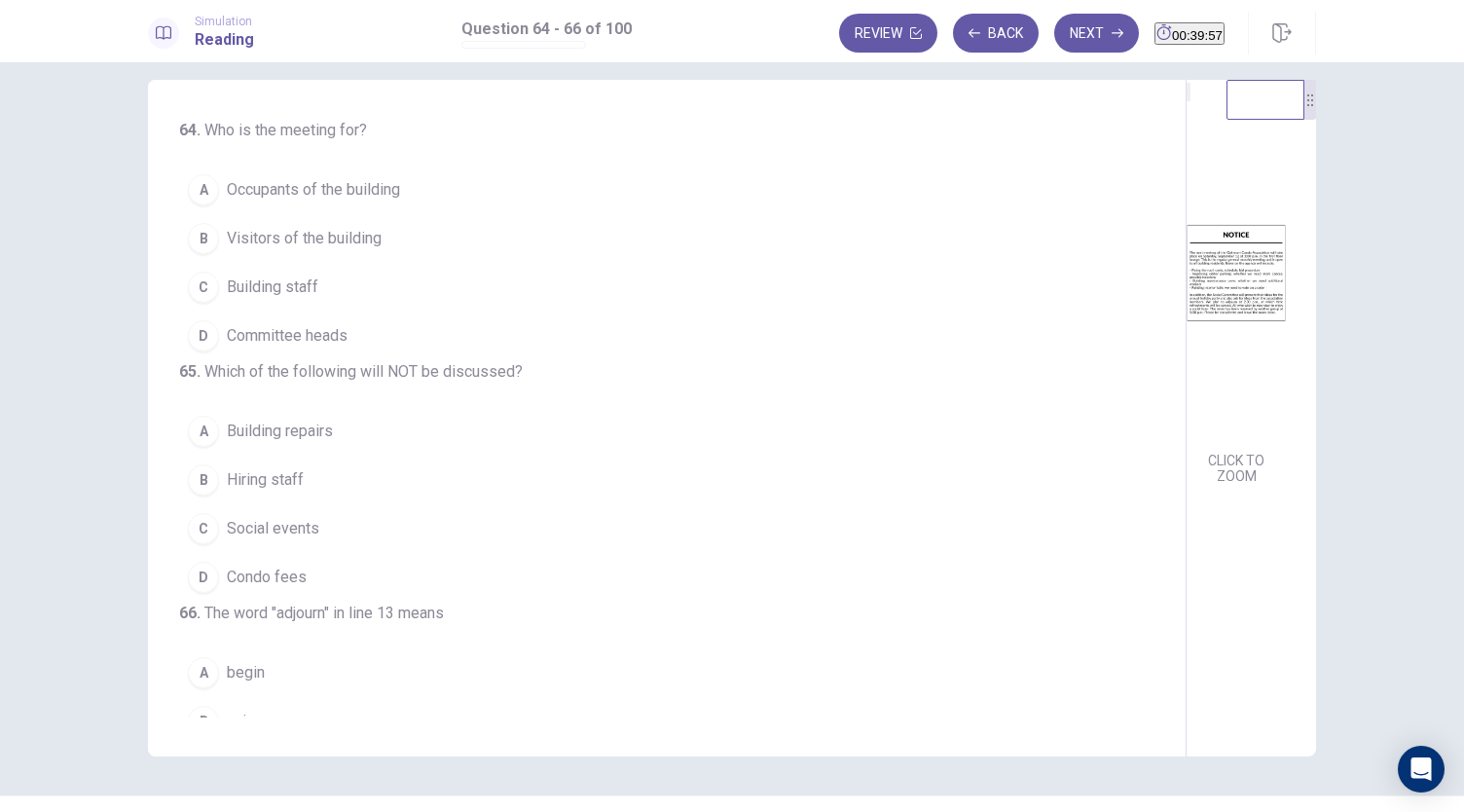
click at [357, 205] on button "A Occupants of the building" at bounding box center [655, 189] width 952 height 48
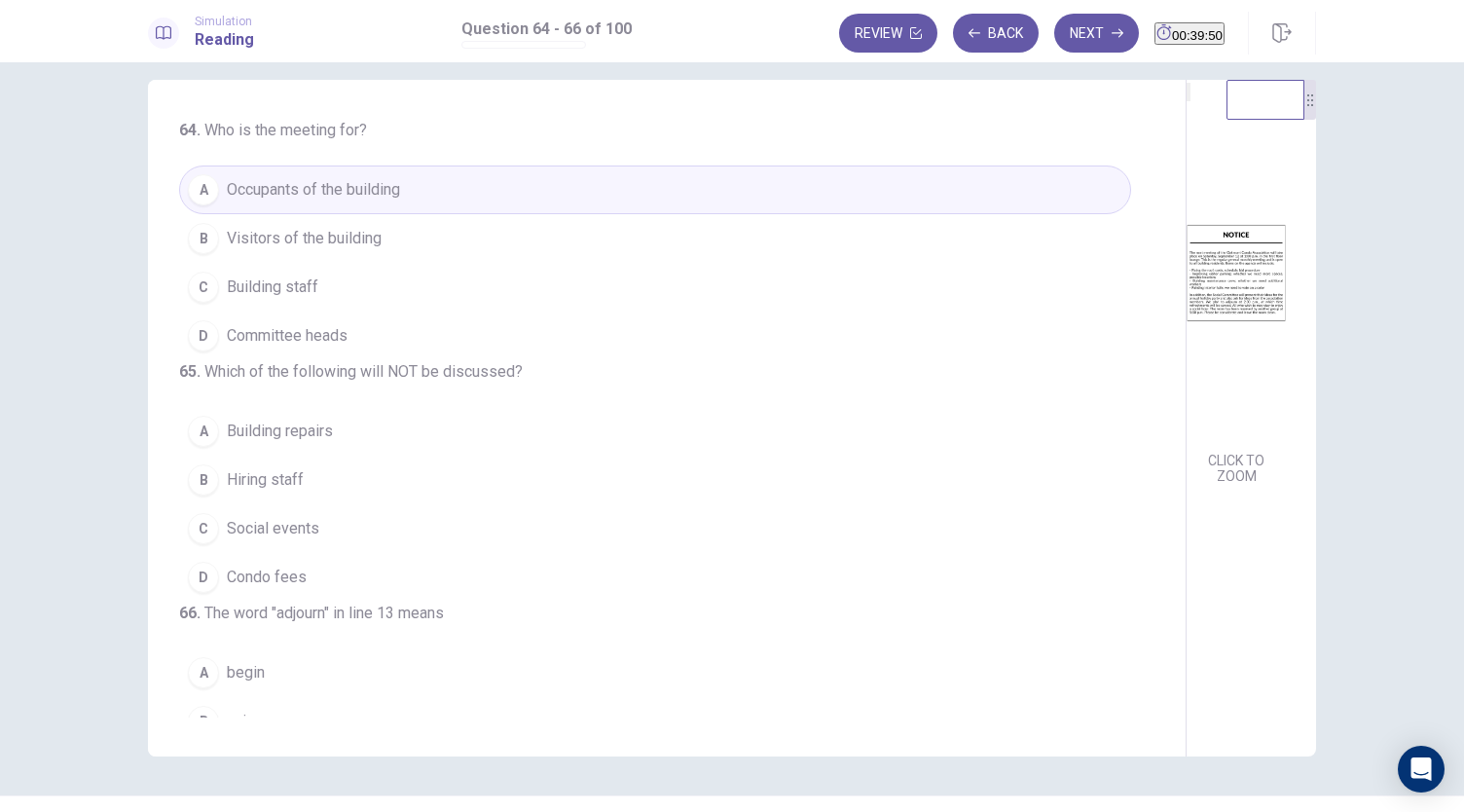
scroll to position [51, 0]
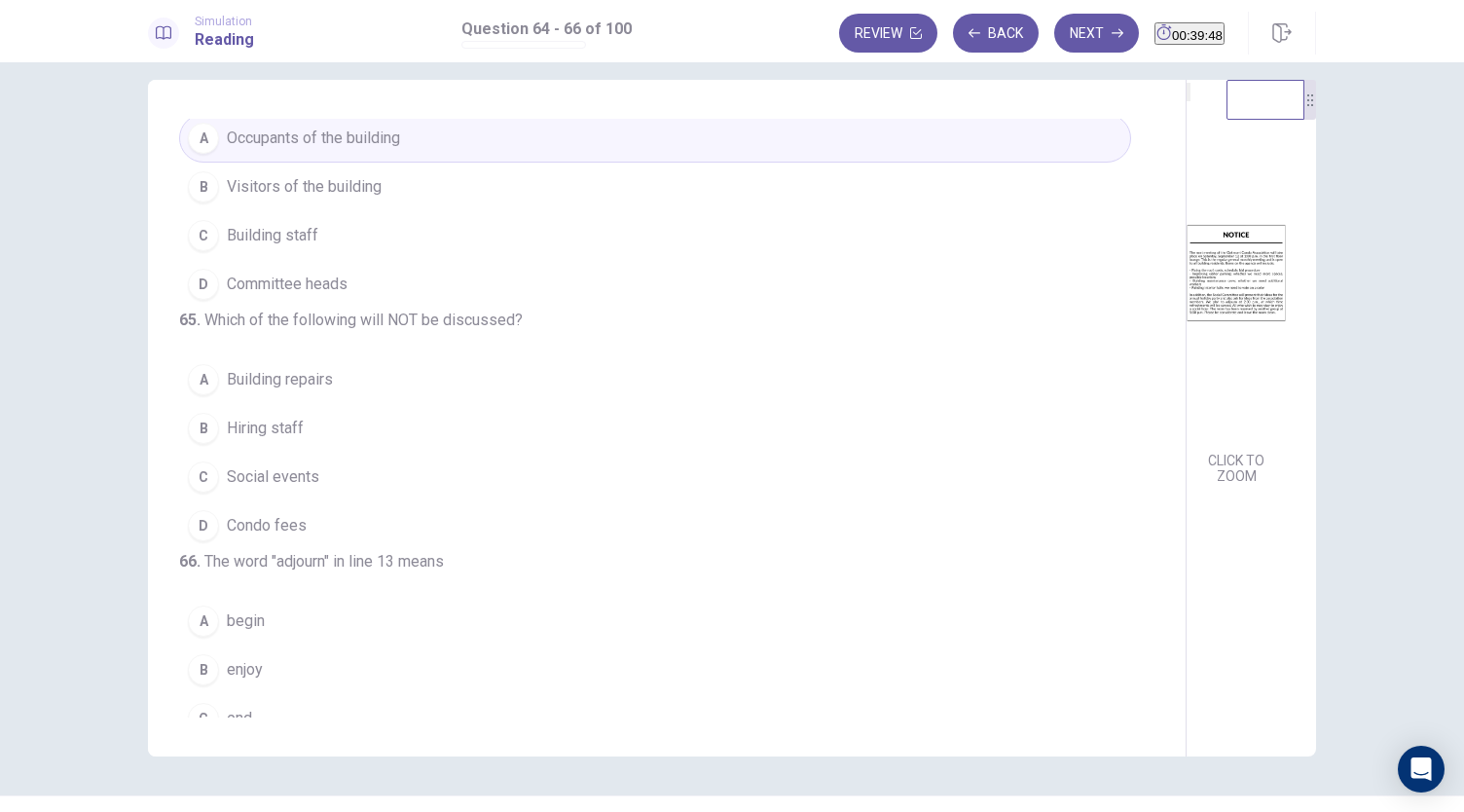
click at [296, 440] on span "Hiring staff" at bounding box center [265, 428] width 77 height 24
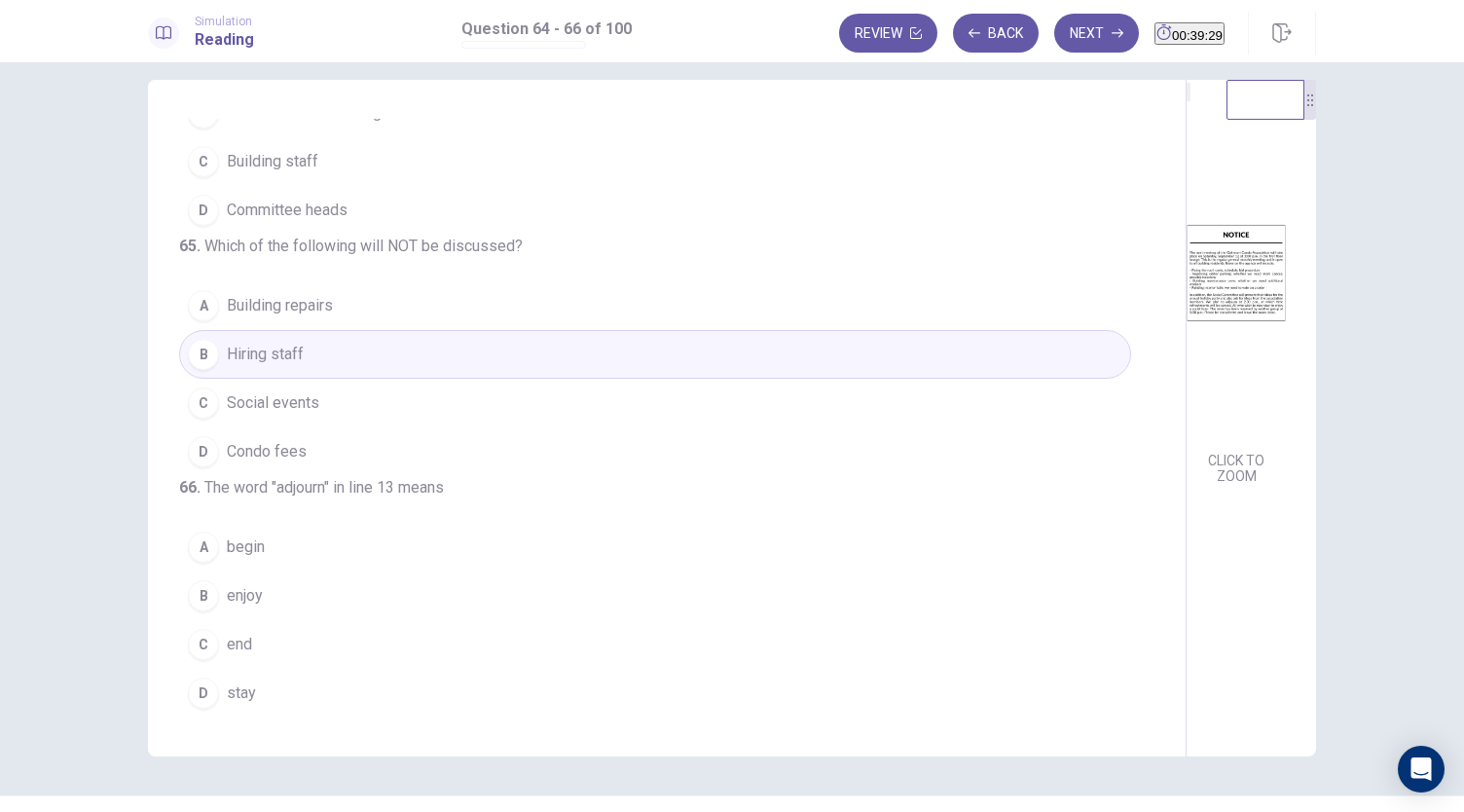
scroll to position [195, 0]
click at [380, 635] on button "C end" at bounding box center [655, 644] width 952 height 48
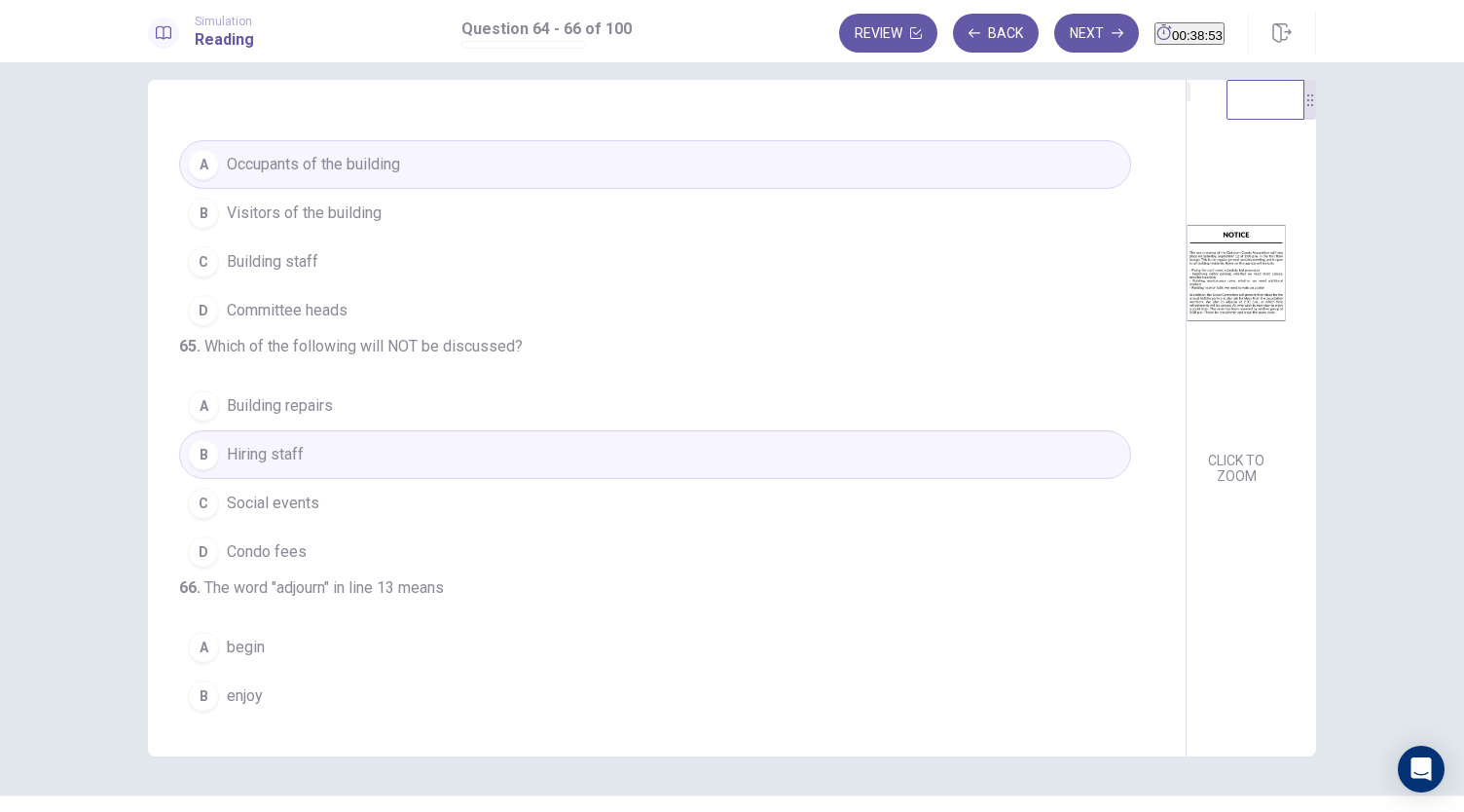
scroll to position [0, 0]
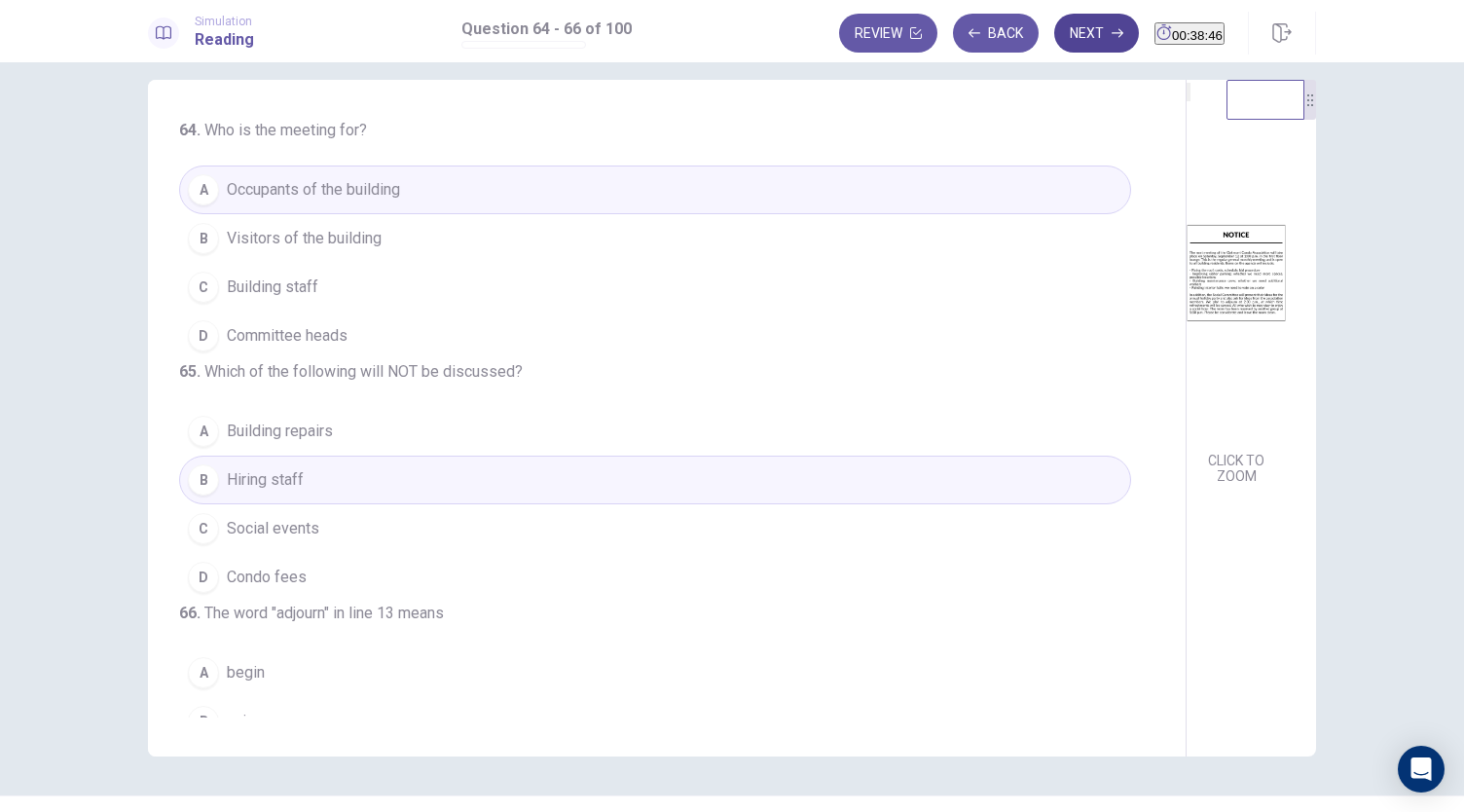
click at [1057, 47] on button "Next" at bounding box center [1097, 33] width 85 height 39
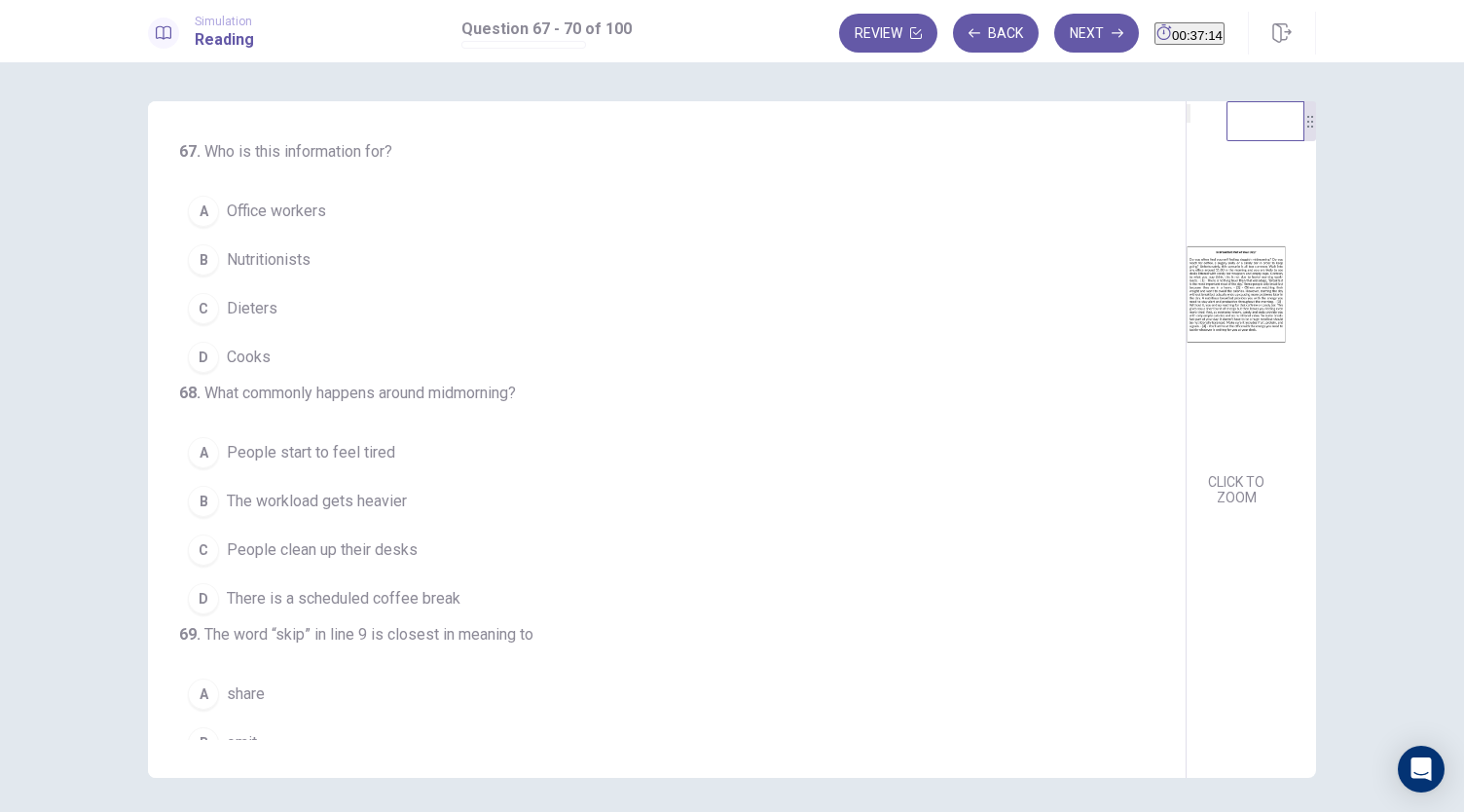
click at [389, 225] on button "A Office workers" at bounding box center [655, 211] width 952 height 48
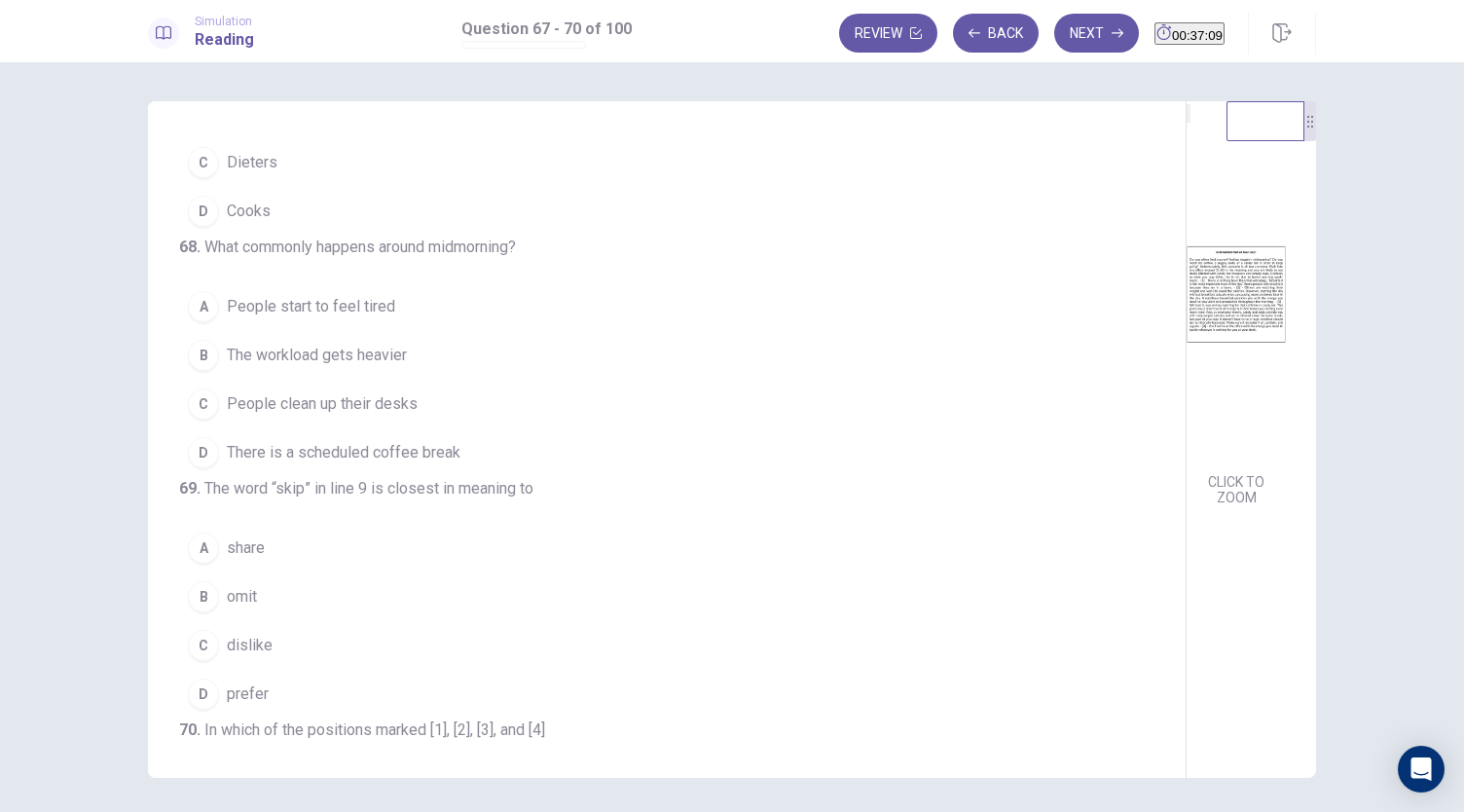
scroll to position [152, 0]
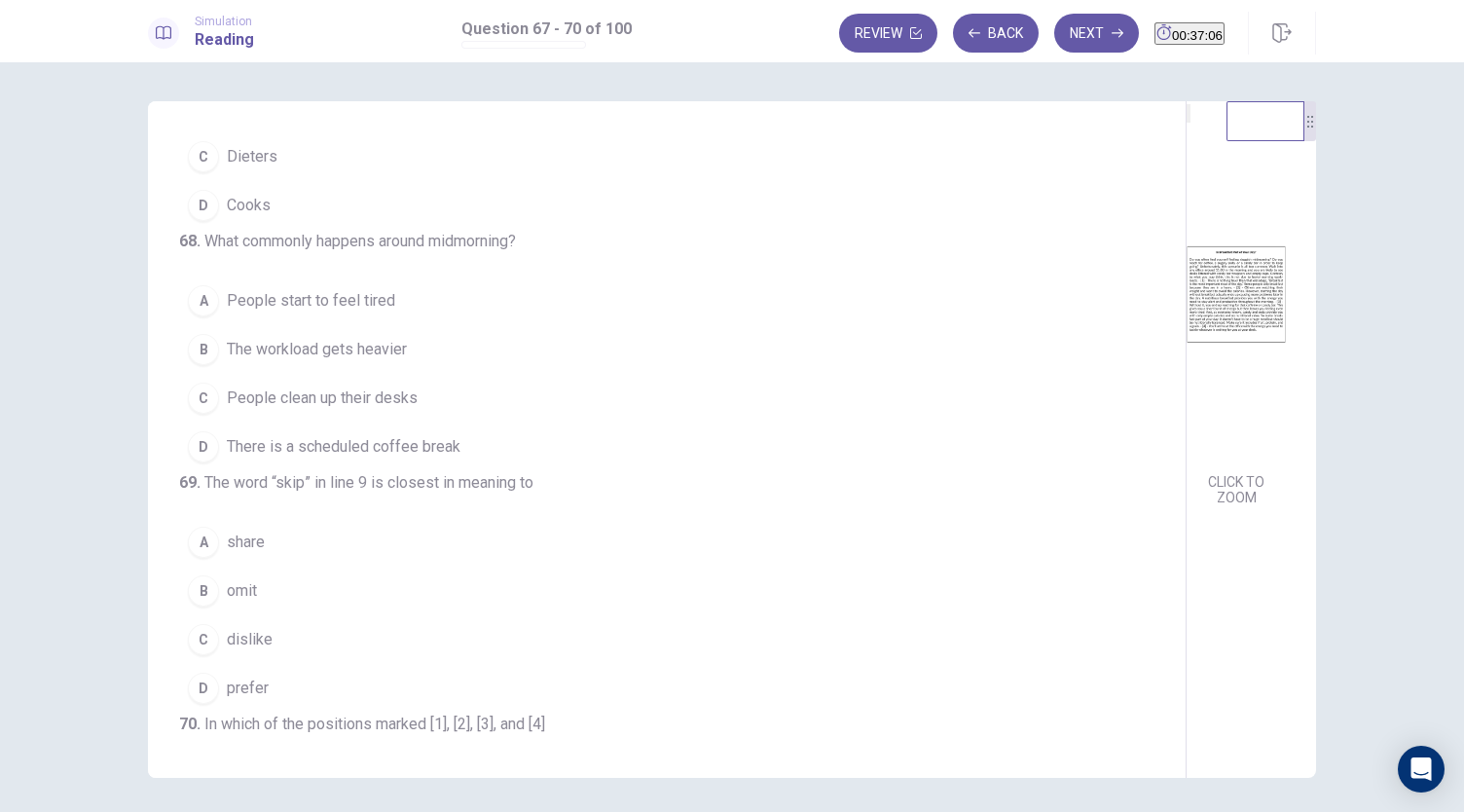
click at [1236, 511] on div "CLICK TO ZOOM" at bounding box center [1236, 318] width 99 height 387
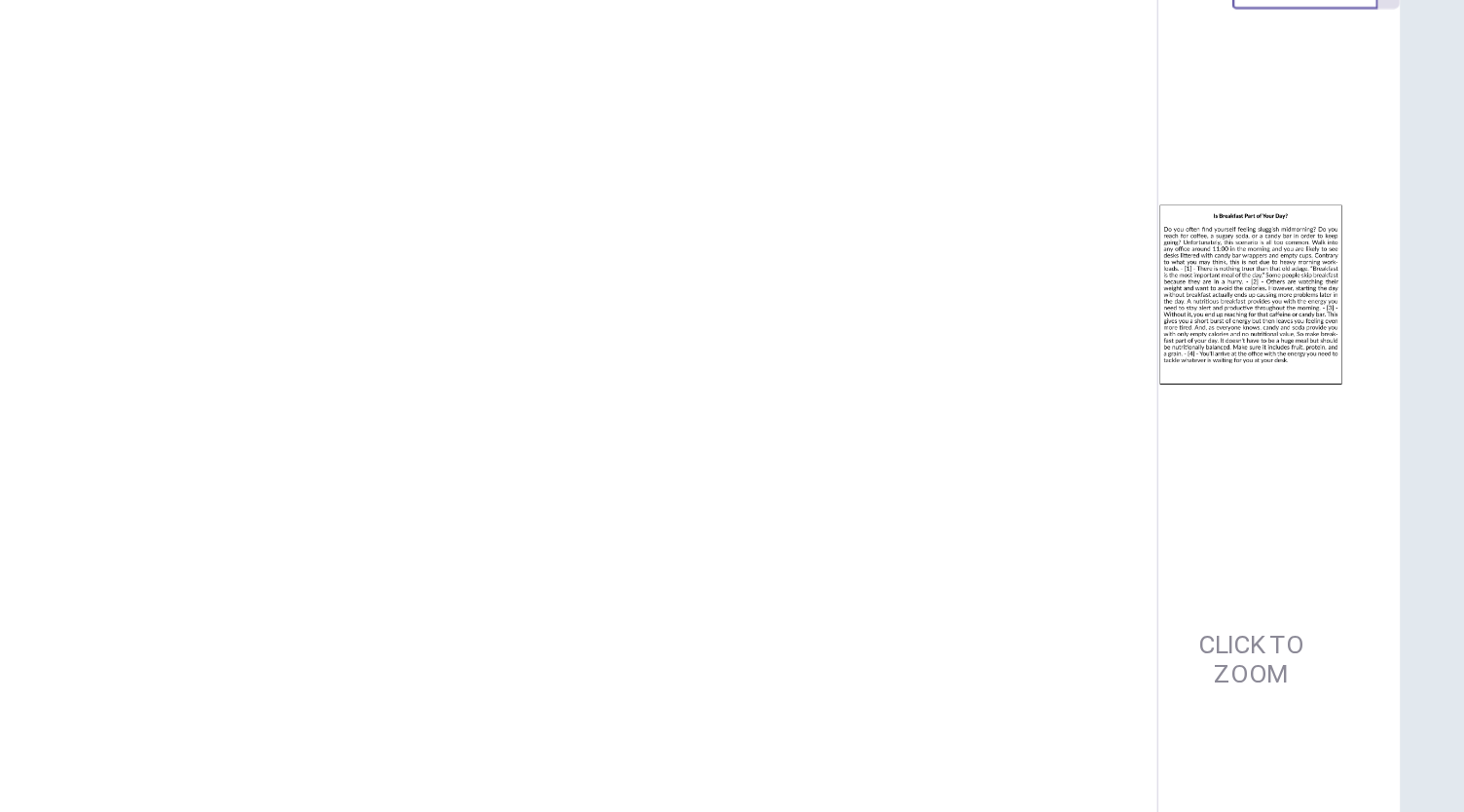
scroll to position [16, 0]
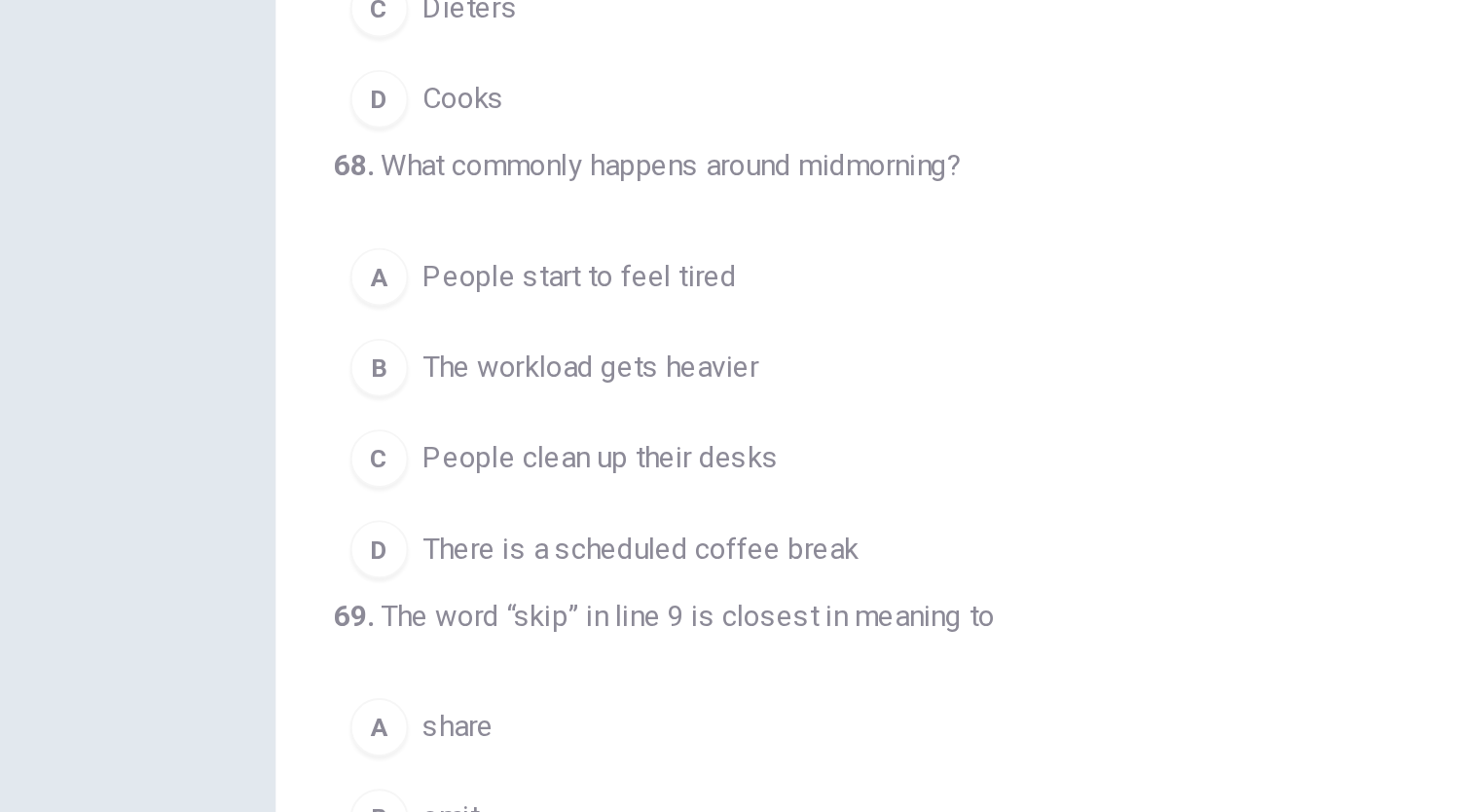
click at [541, 309] on button "A People start to feel tired" at bounding box center [655, 284] width 952 height 48
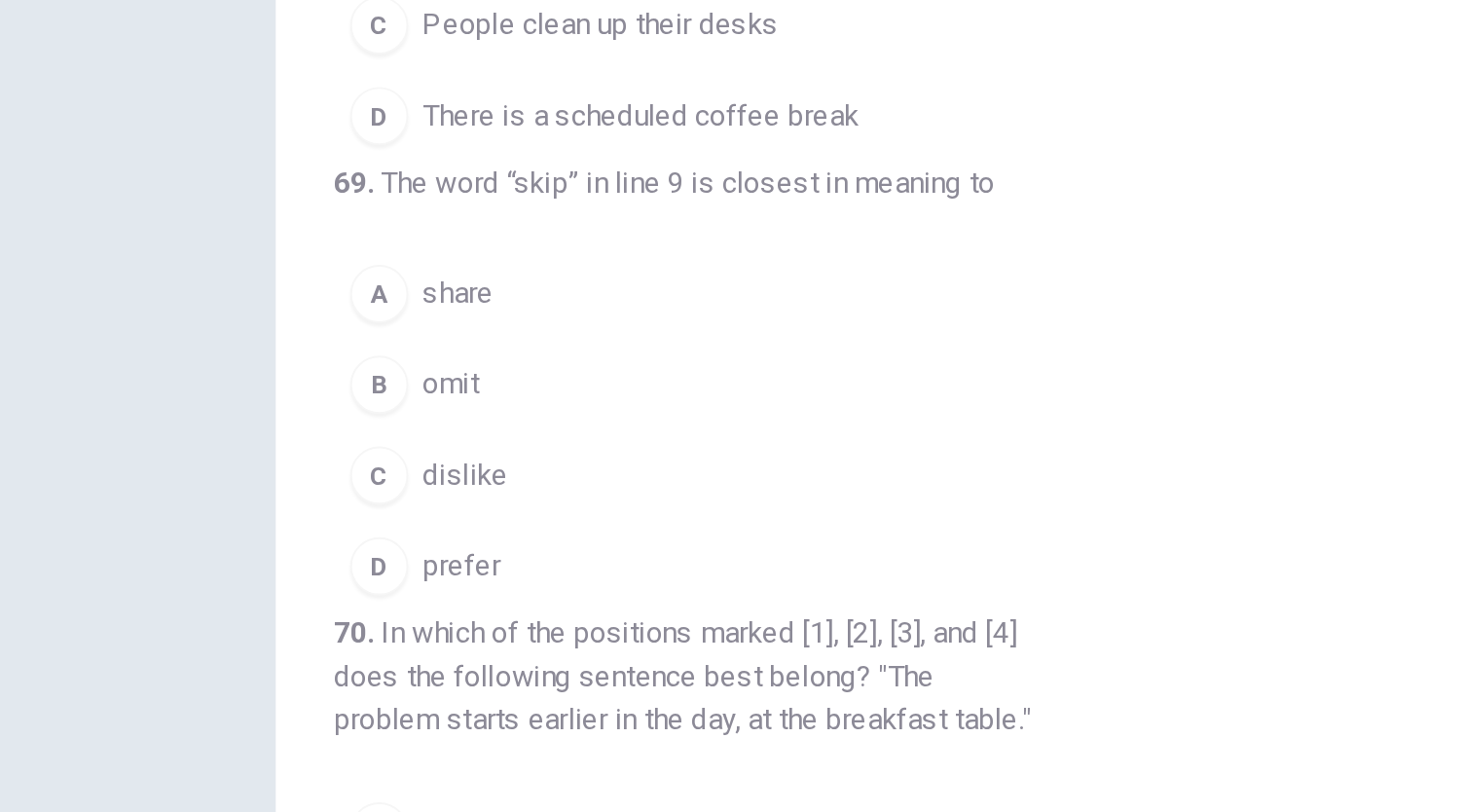
scroll to position [386, 0]
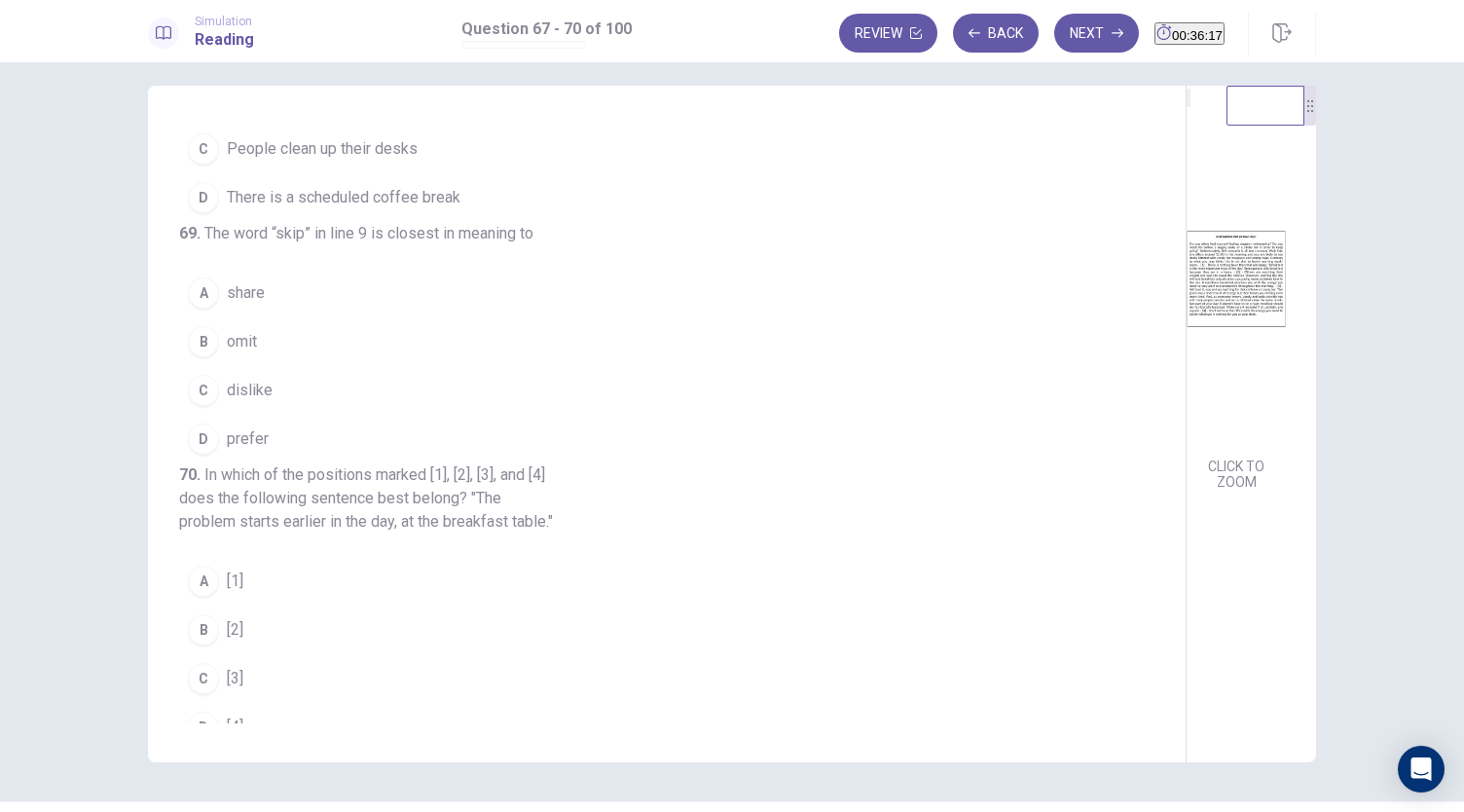
click at [530, 366] on button "B omit" at bounding box center [655, 341] width 952 height 48
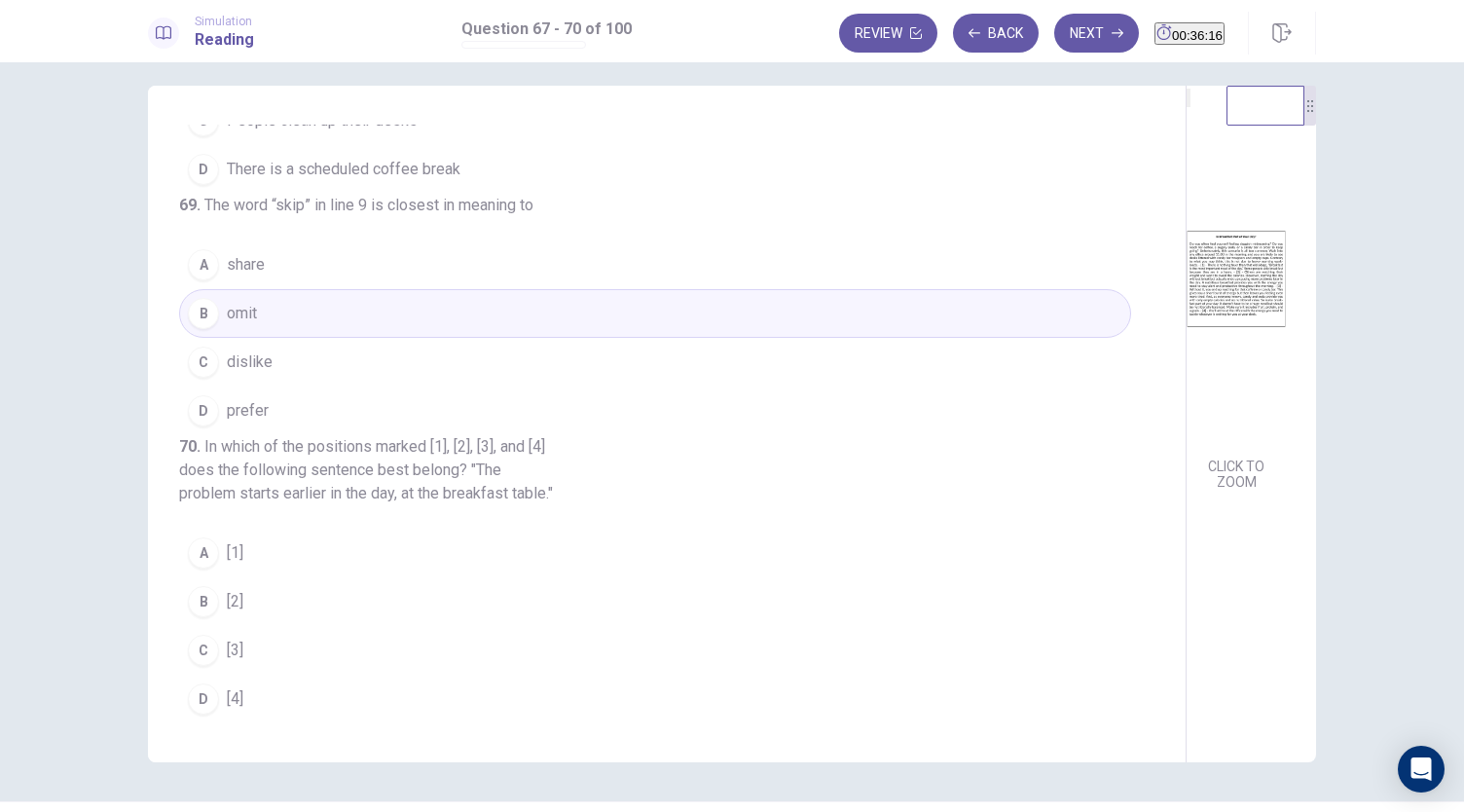
scroll to position [543, 0]
click at [315, 599] on button "B [2]" at bounding box center [655, 600] width 952 height 48
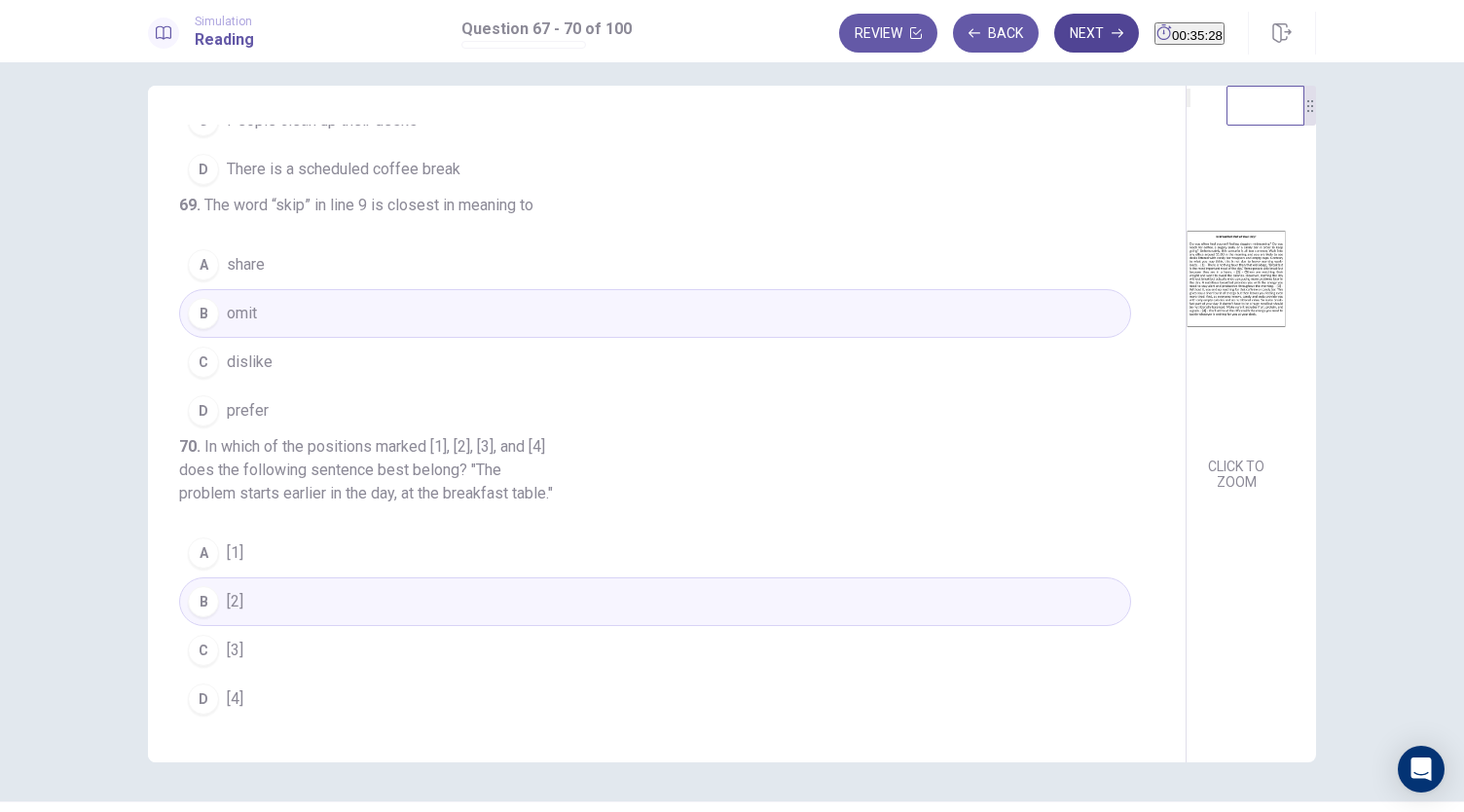
click at [1054, 51] on button "Next" at bounding box center [1097, 33] width 85 height 39
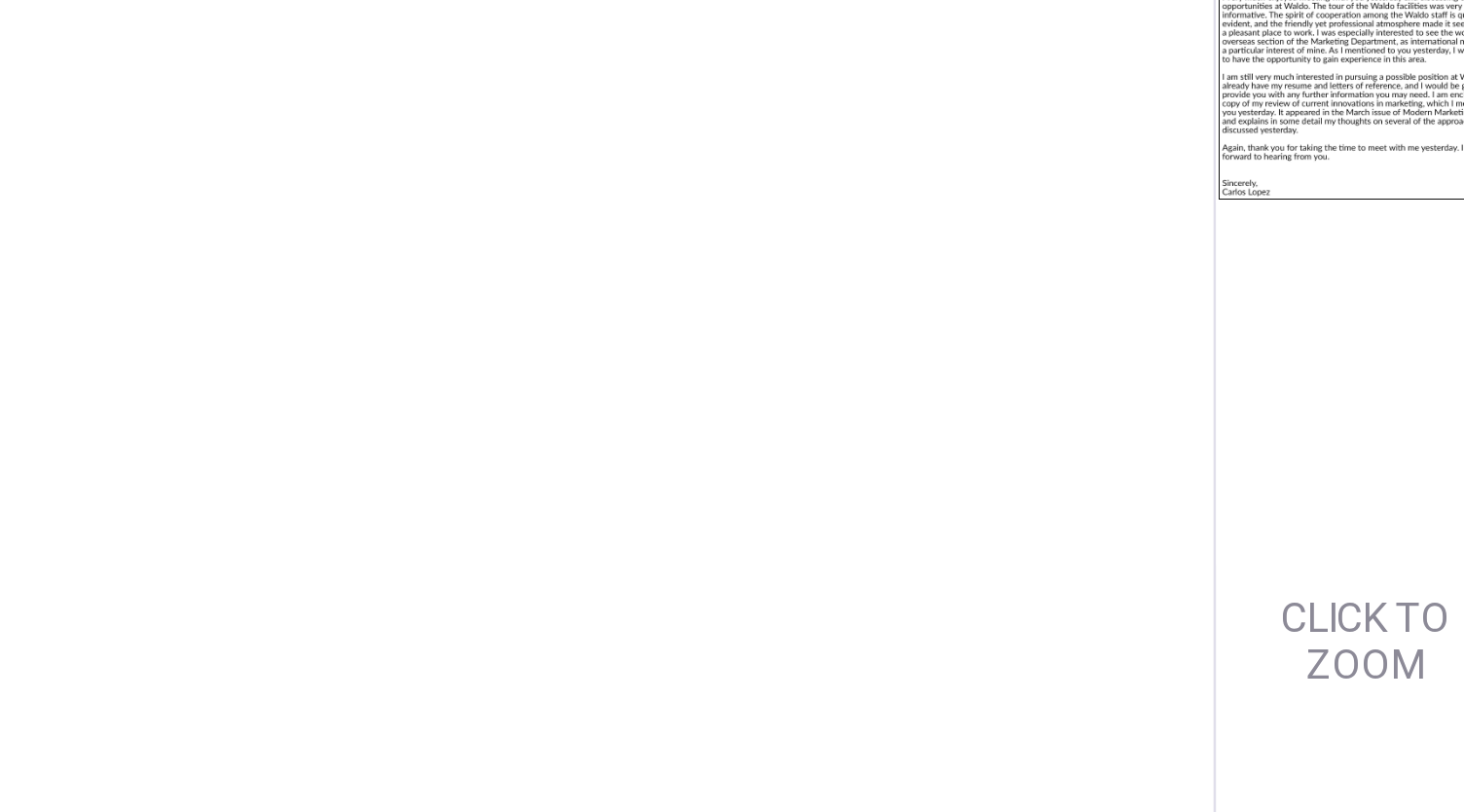
scroll to position [4, 0]
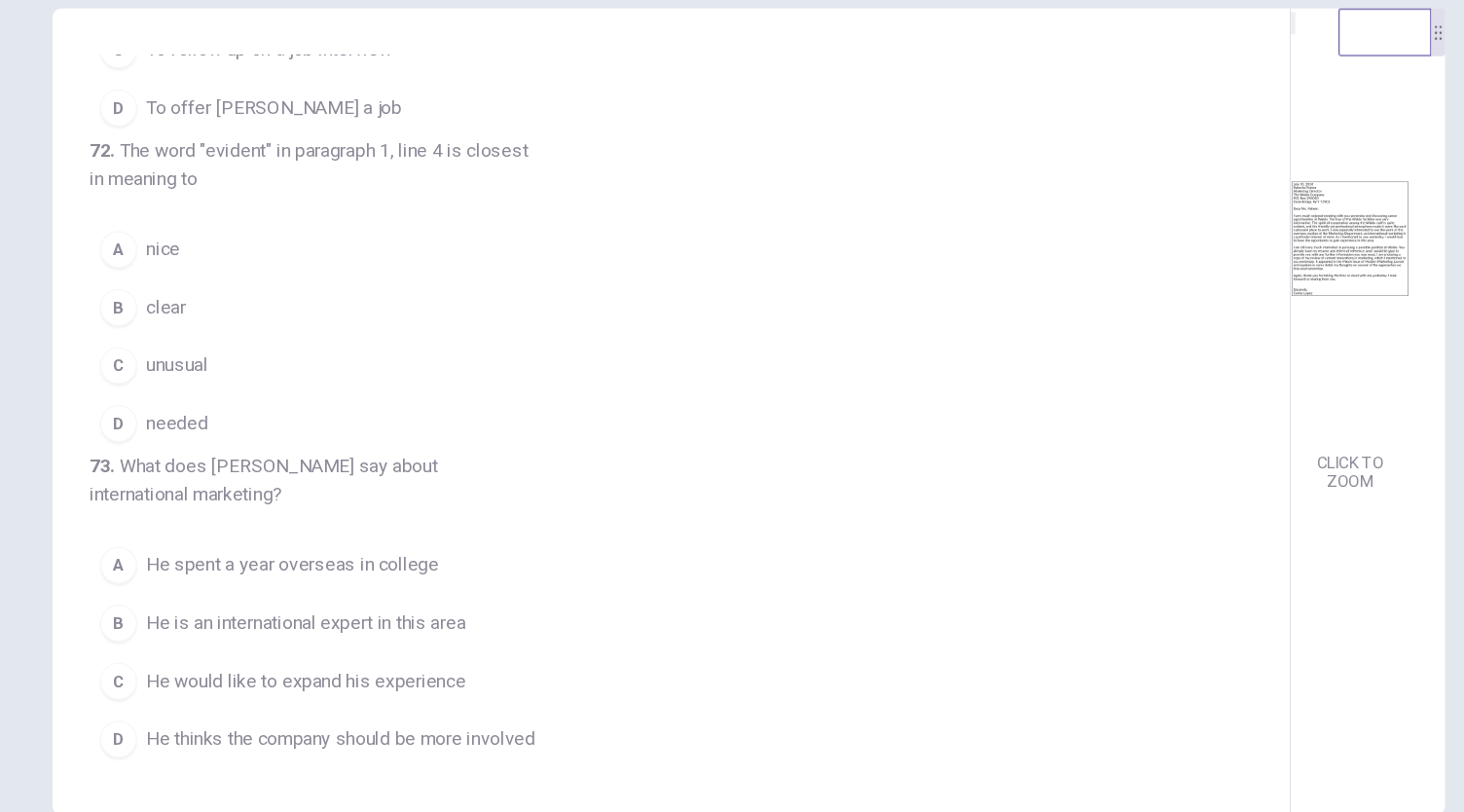
click at [538, 324] on button "B clear" at bounding box center [655, 347] width 952 height 48
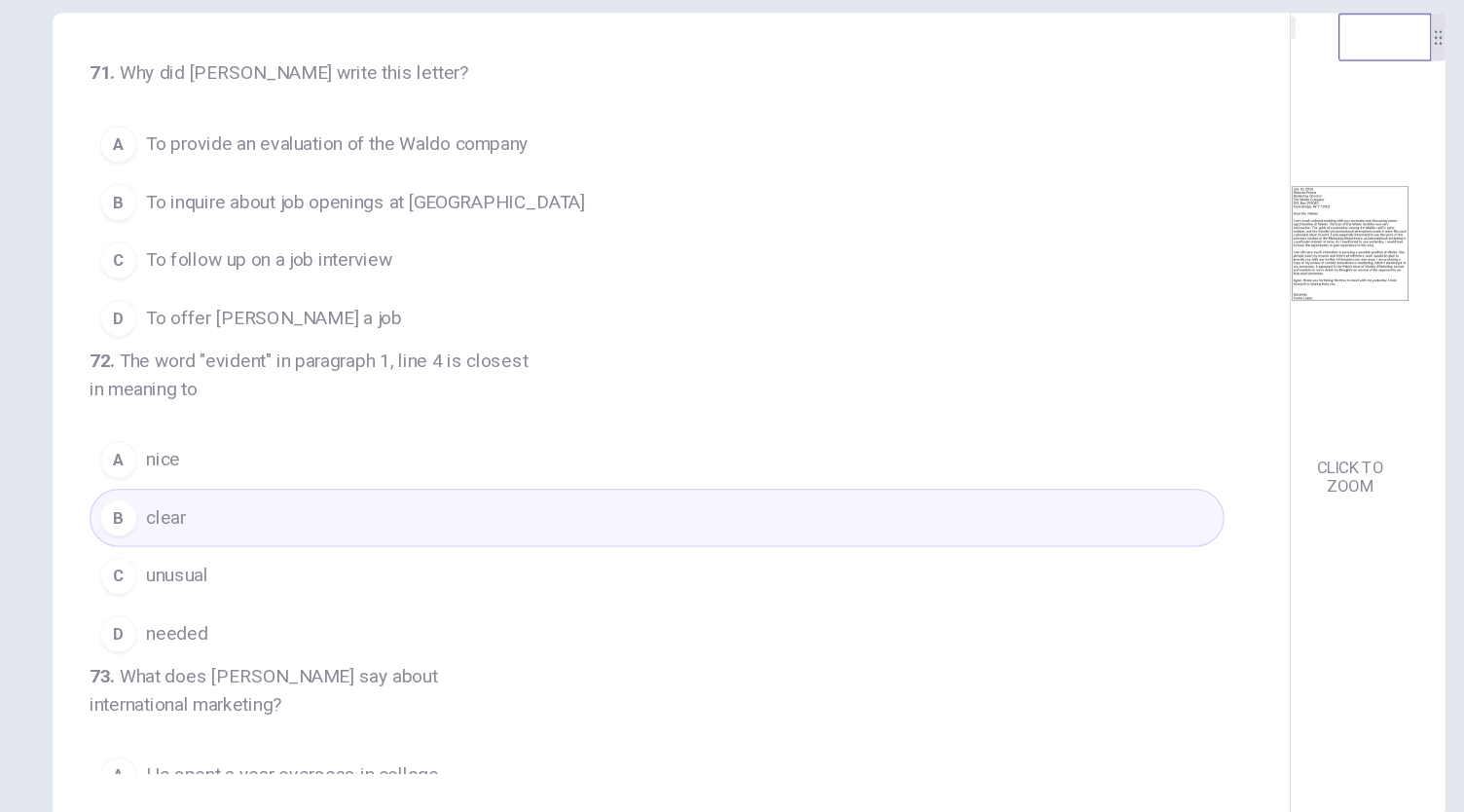
scroll to position [0, 0]
click at [601, 219] on button "A To provide an evaluation of the Waldo company" at bounding box center [655, 211] width 952 height 48
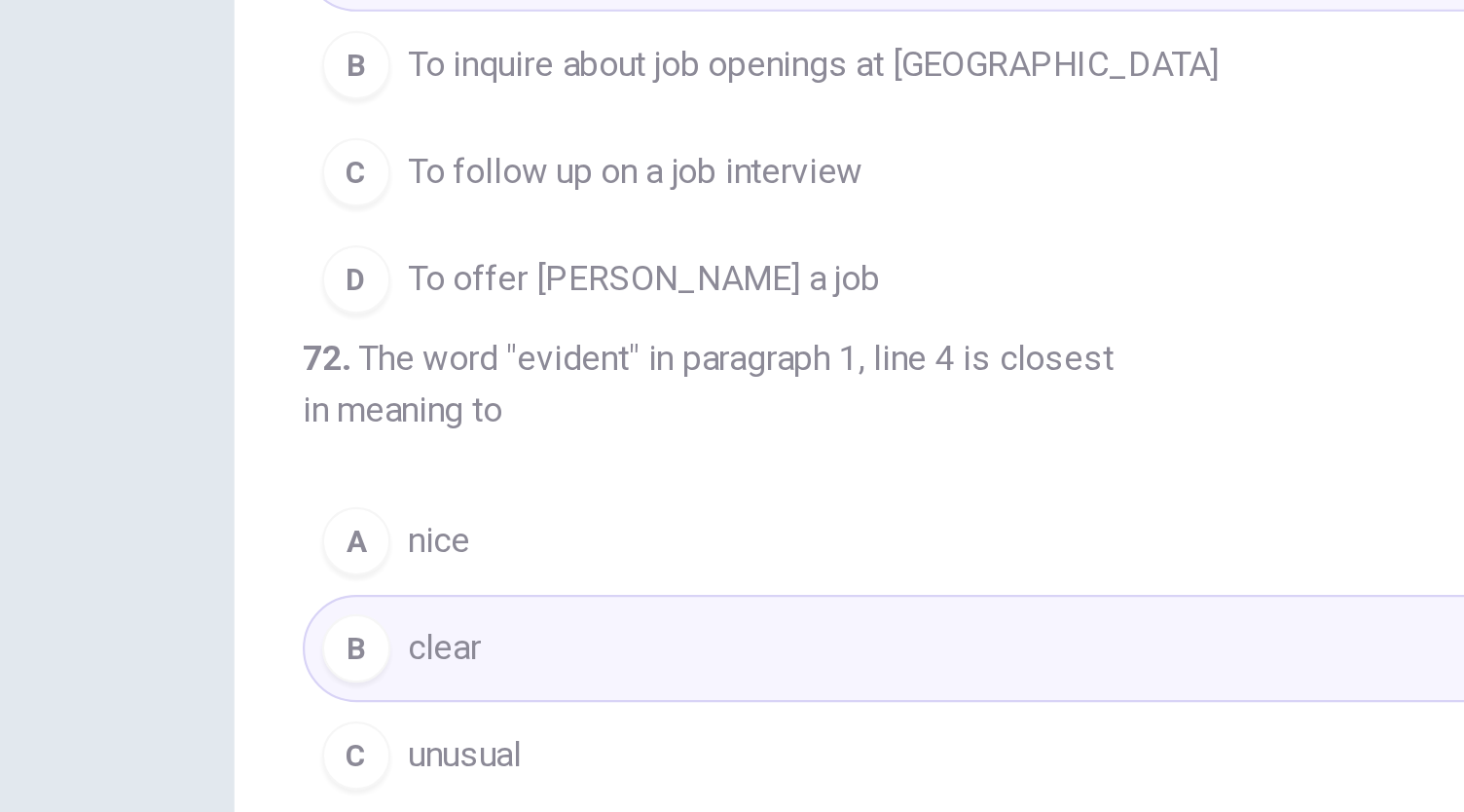
click at [517, 315] on button "C To follow up on a job interview" at bounding box center [655, 308] width 952 height 48
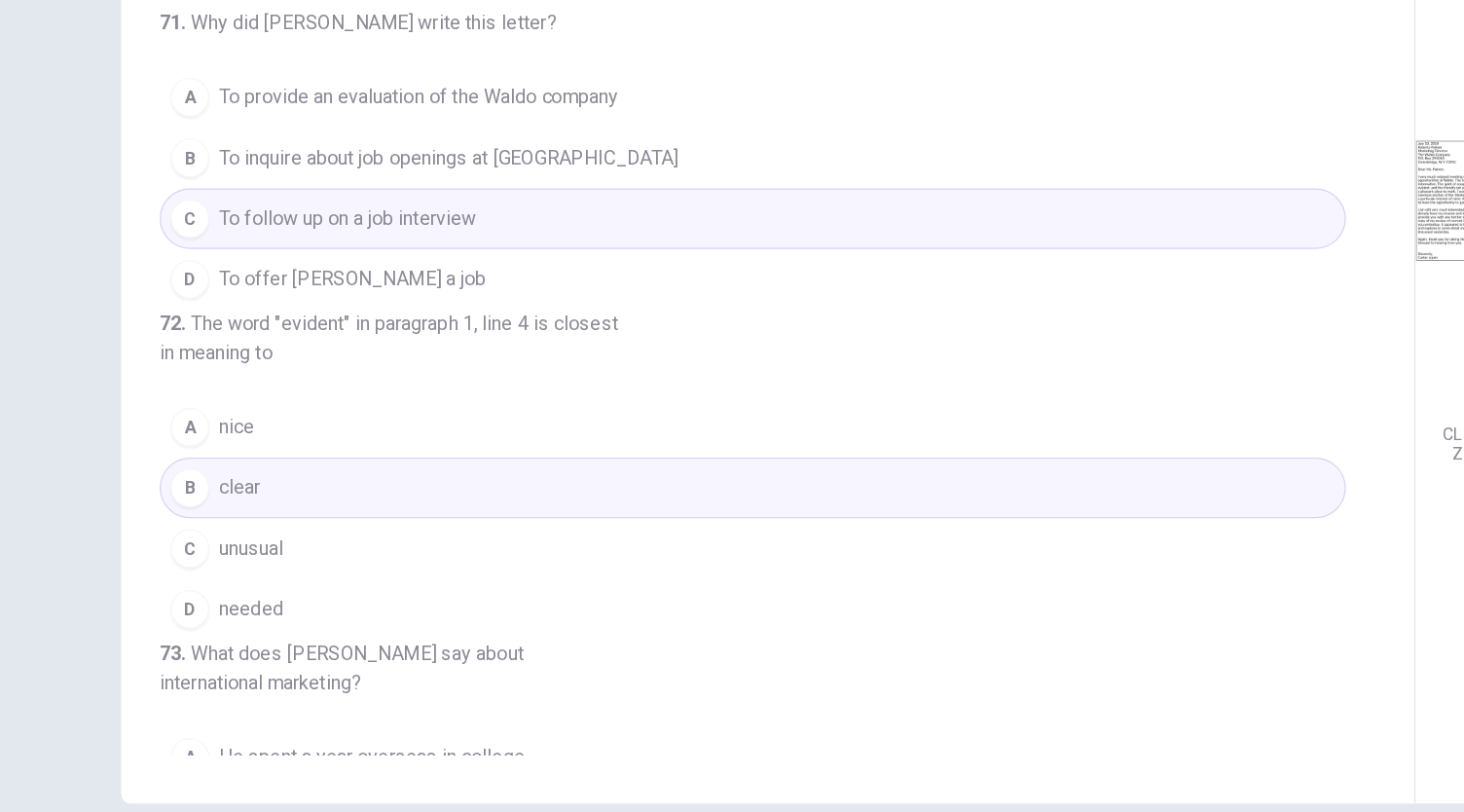
click at [596, 257] on button "B To inquire about job openings at [GEOGRAPHIC_DATA]" at bounding box center [655, 259] width 952 height 48
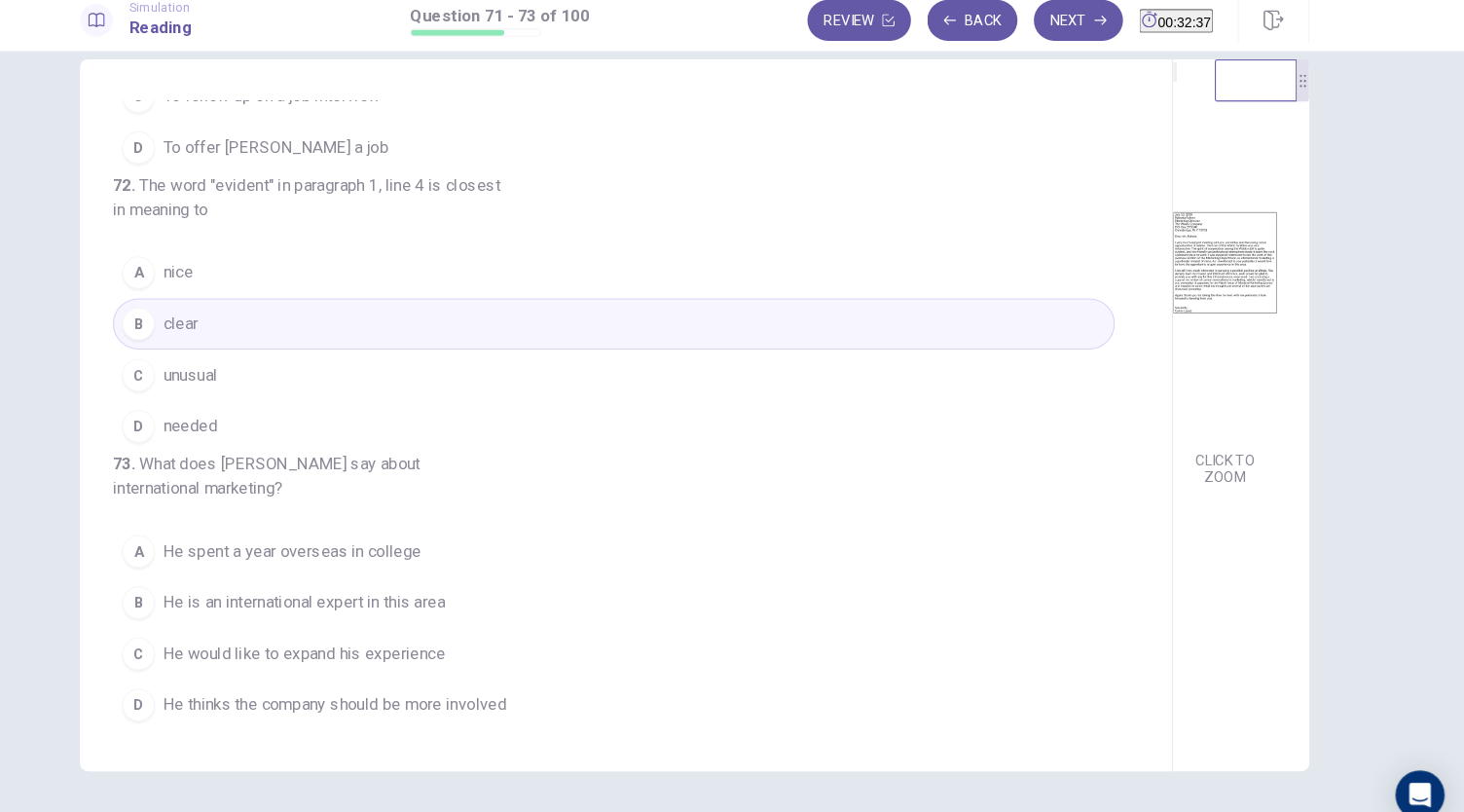
scroll to position [32, 0]
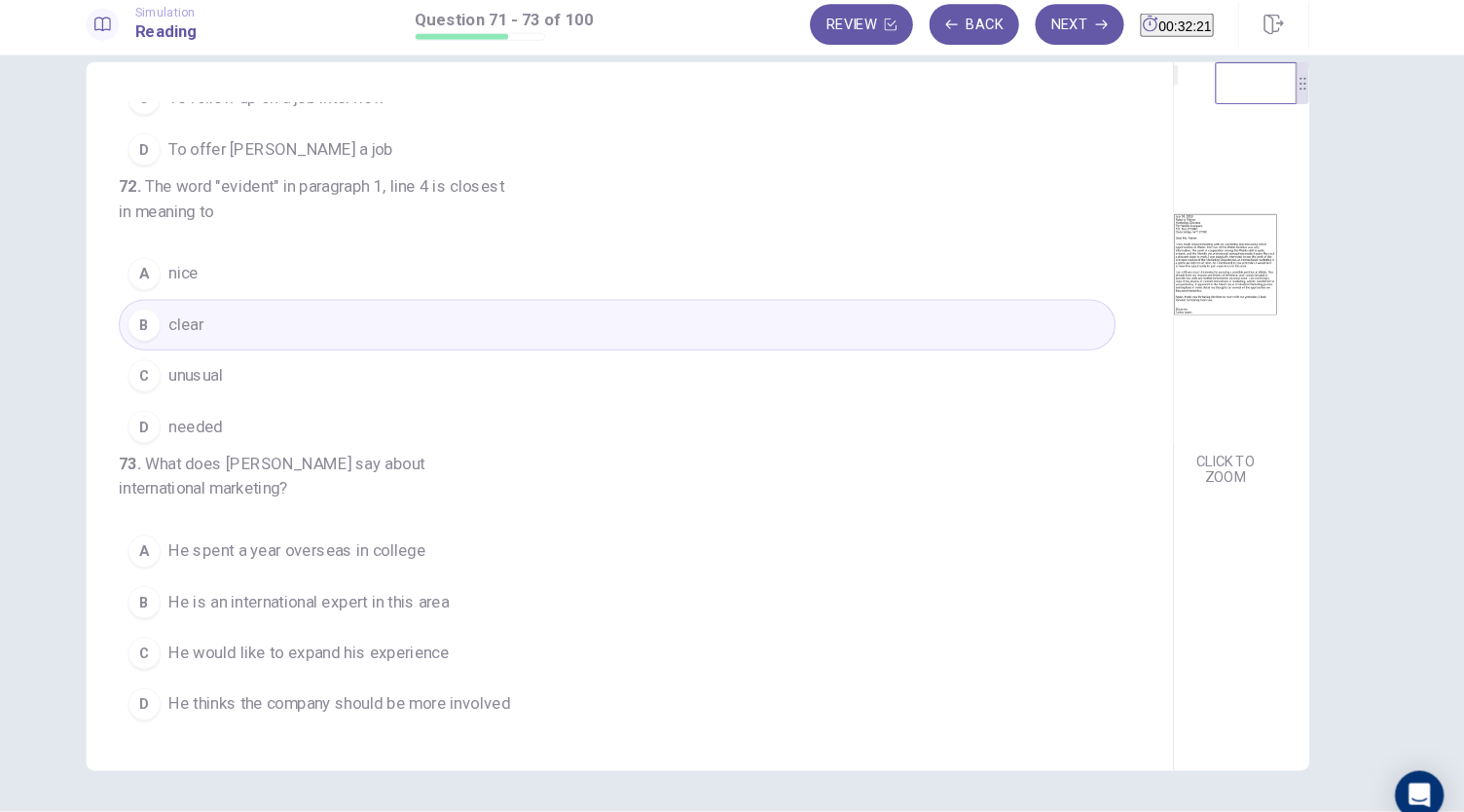
click at [488, 656] on button "C He would like to expand his experience" at bounding box center [655, 633] width 952 height 48
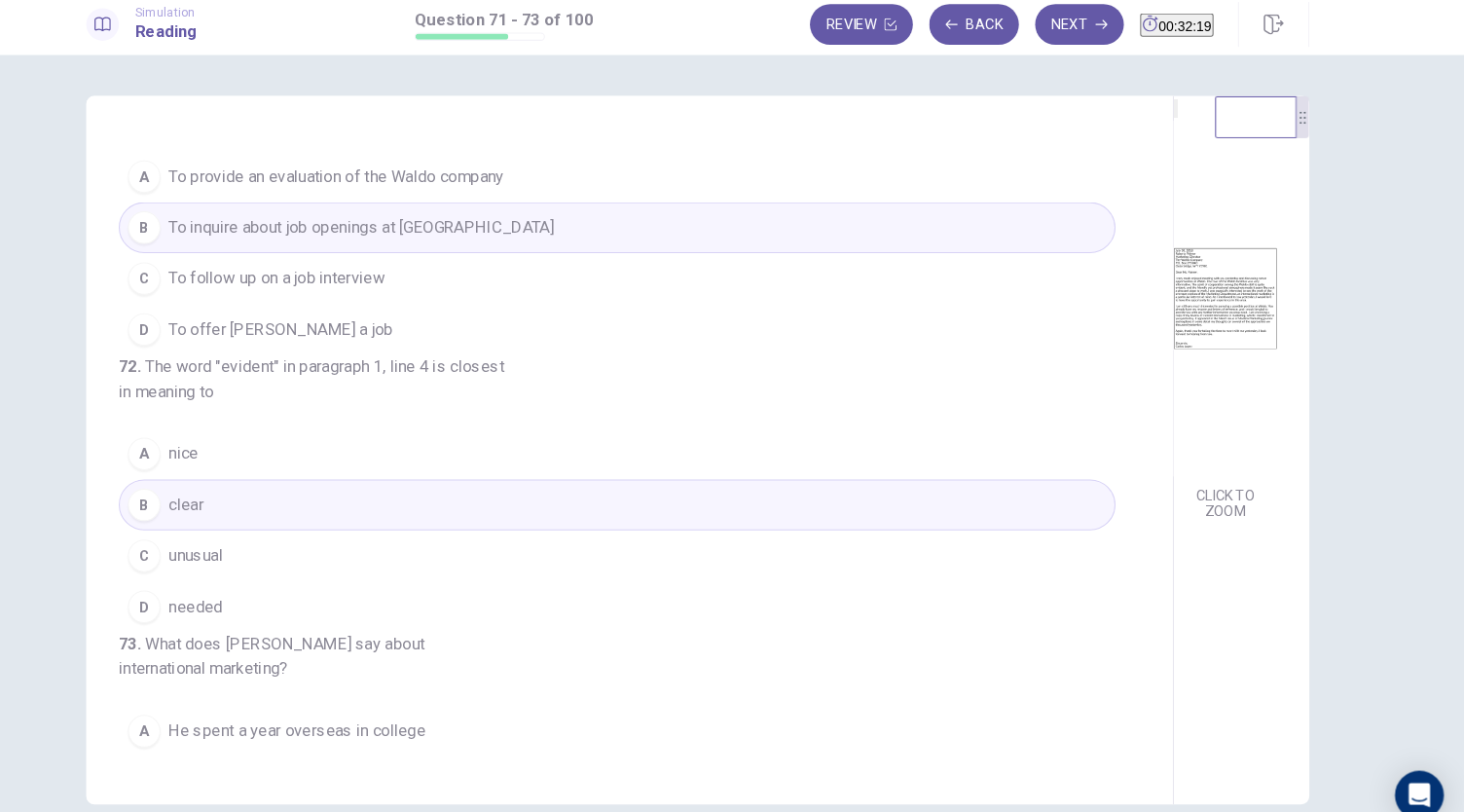
scroll to position [0, 0]
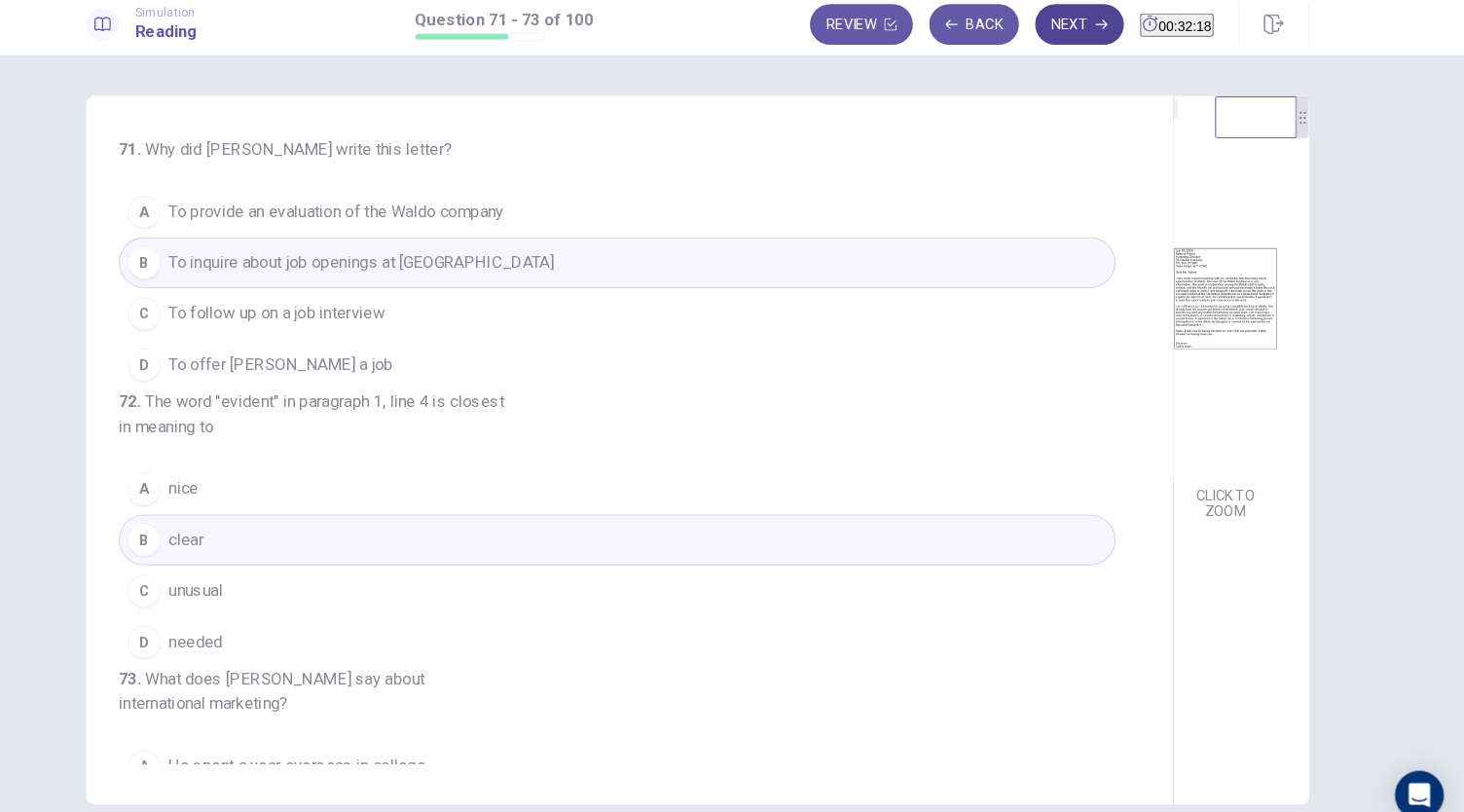
click at [1059, 43] on button "Next" at bounding box center [1097, 33] width 85 height 39
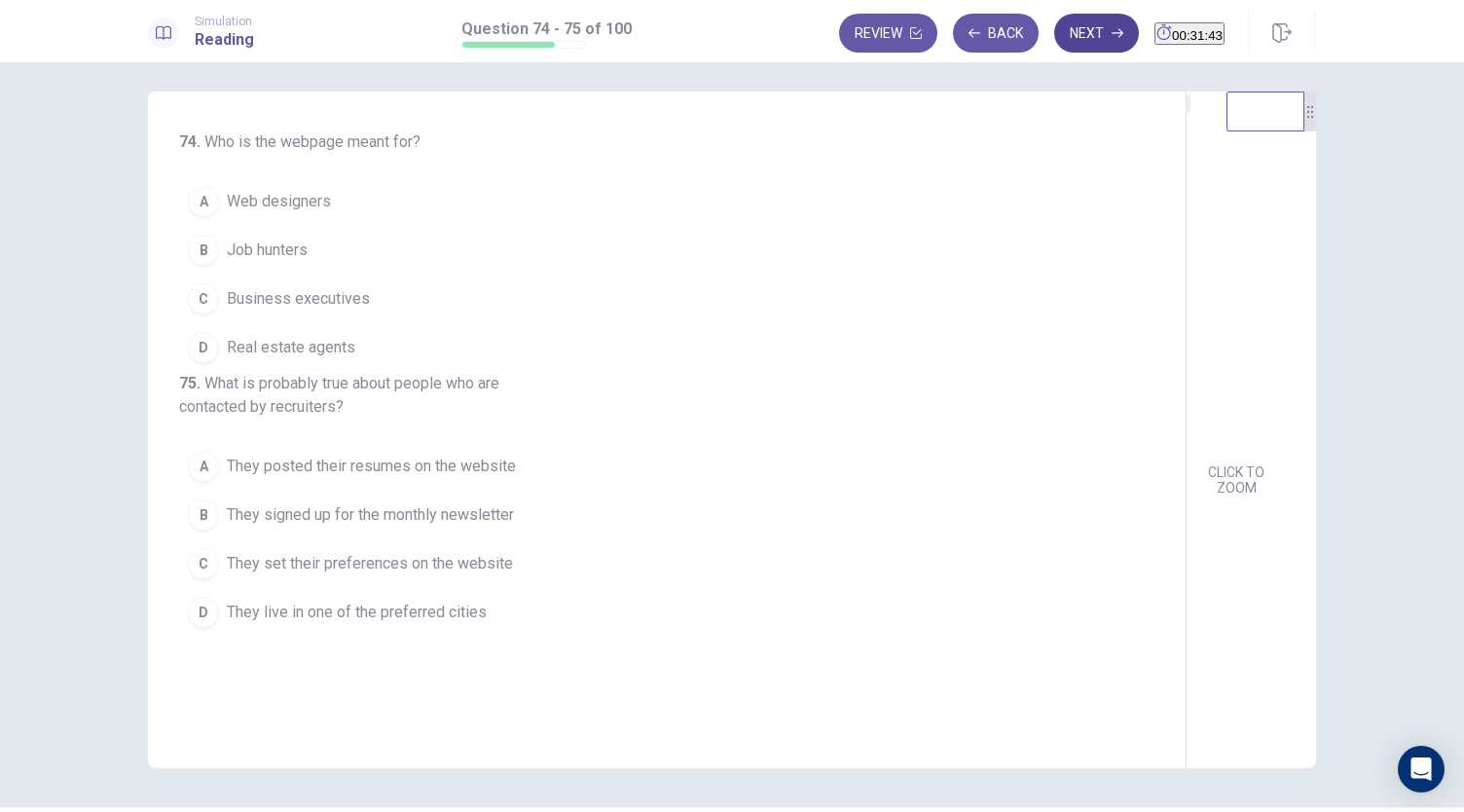
scroll to position [12, 0]
click at [531, 226] on button "B Job hunters" at bounding box center [655, 247] width 952 height 48
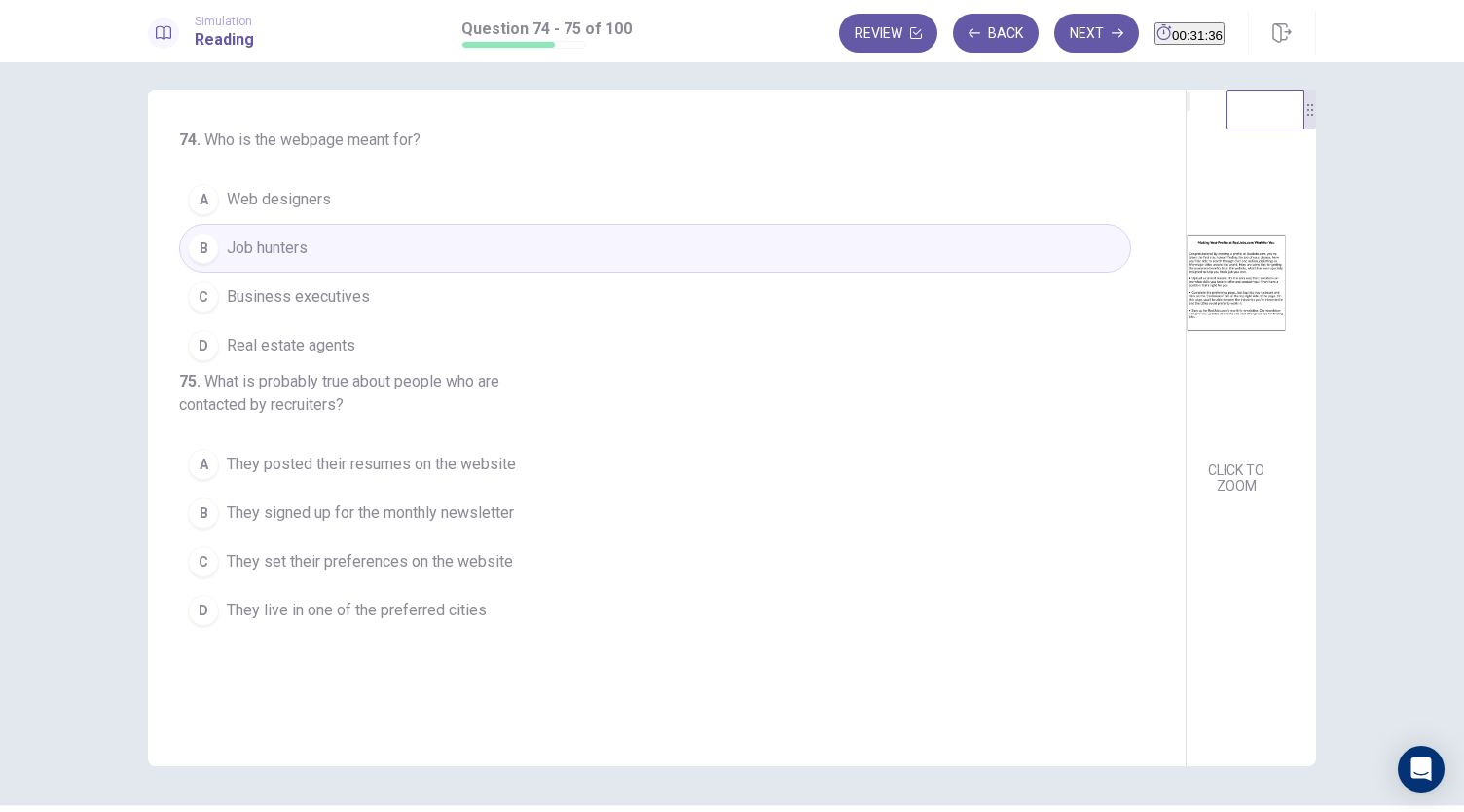
scroll to position [67, 0]
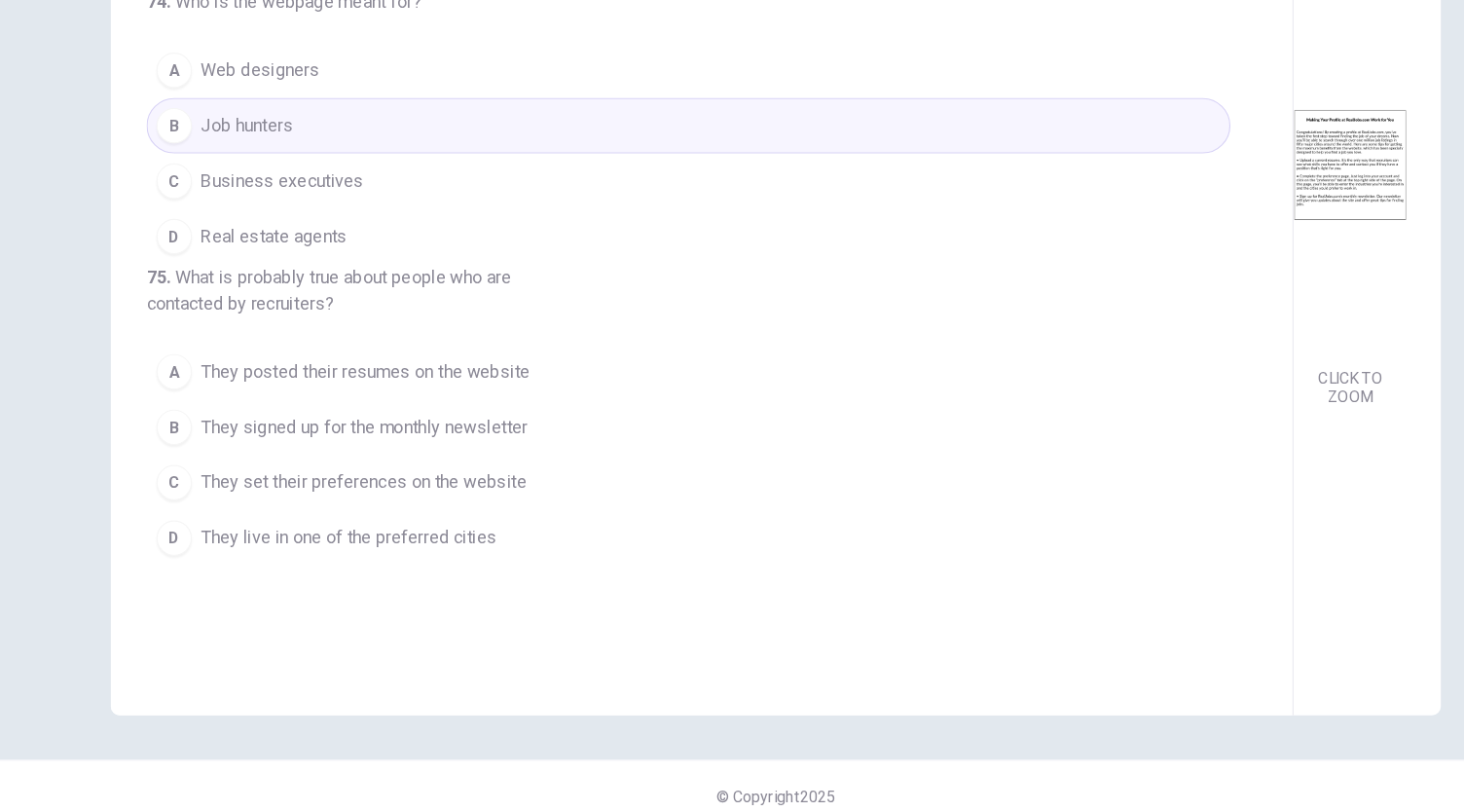
click at [595, 433] on button "A They posted their resumes on the website" at bounding box center [655, 408] width 952 height 48
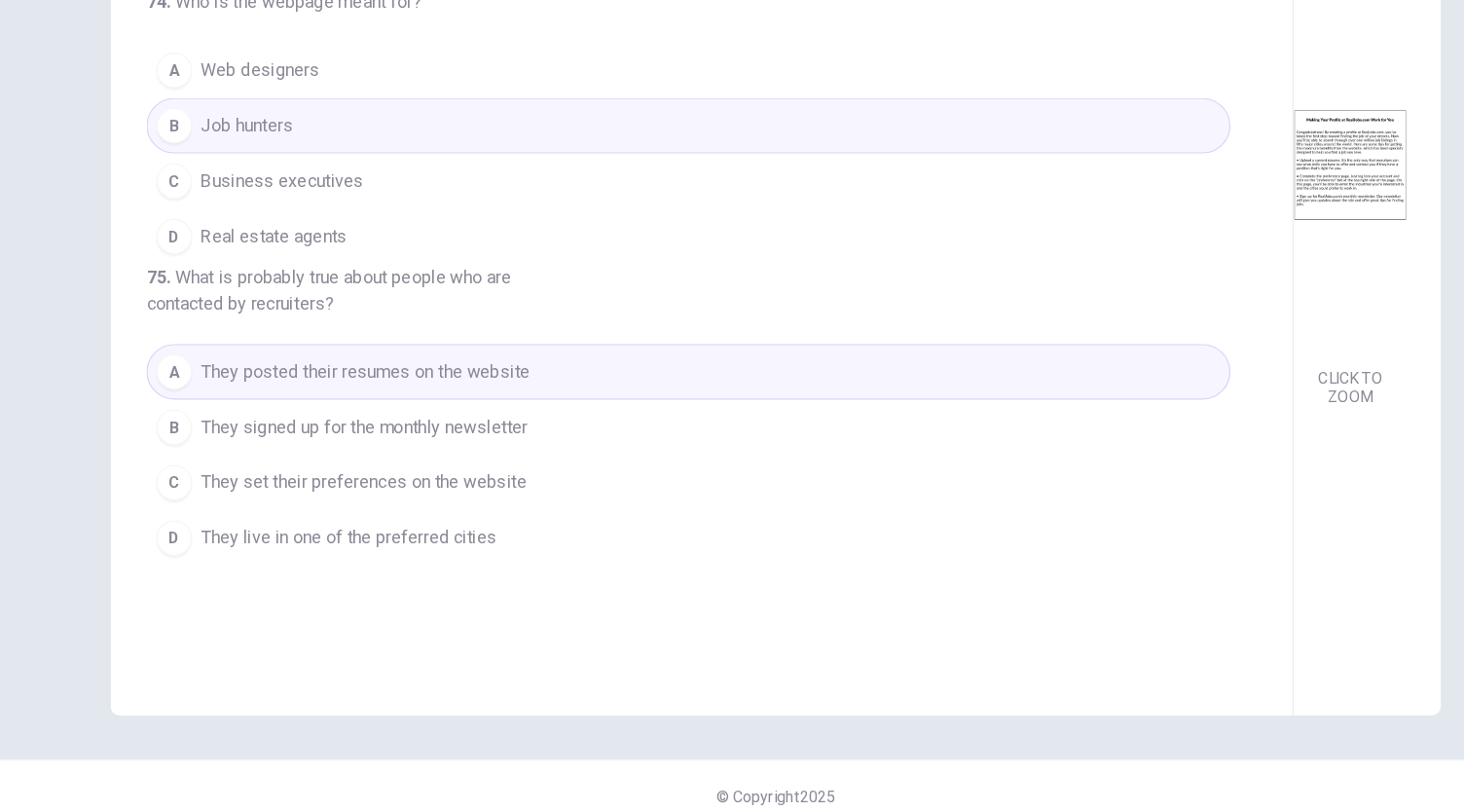
scroll to position [0, 0]
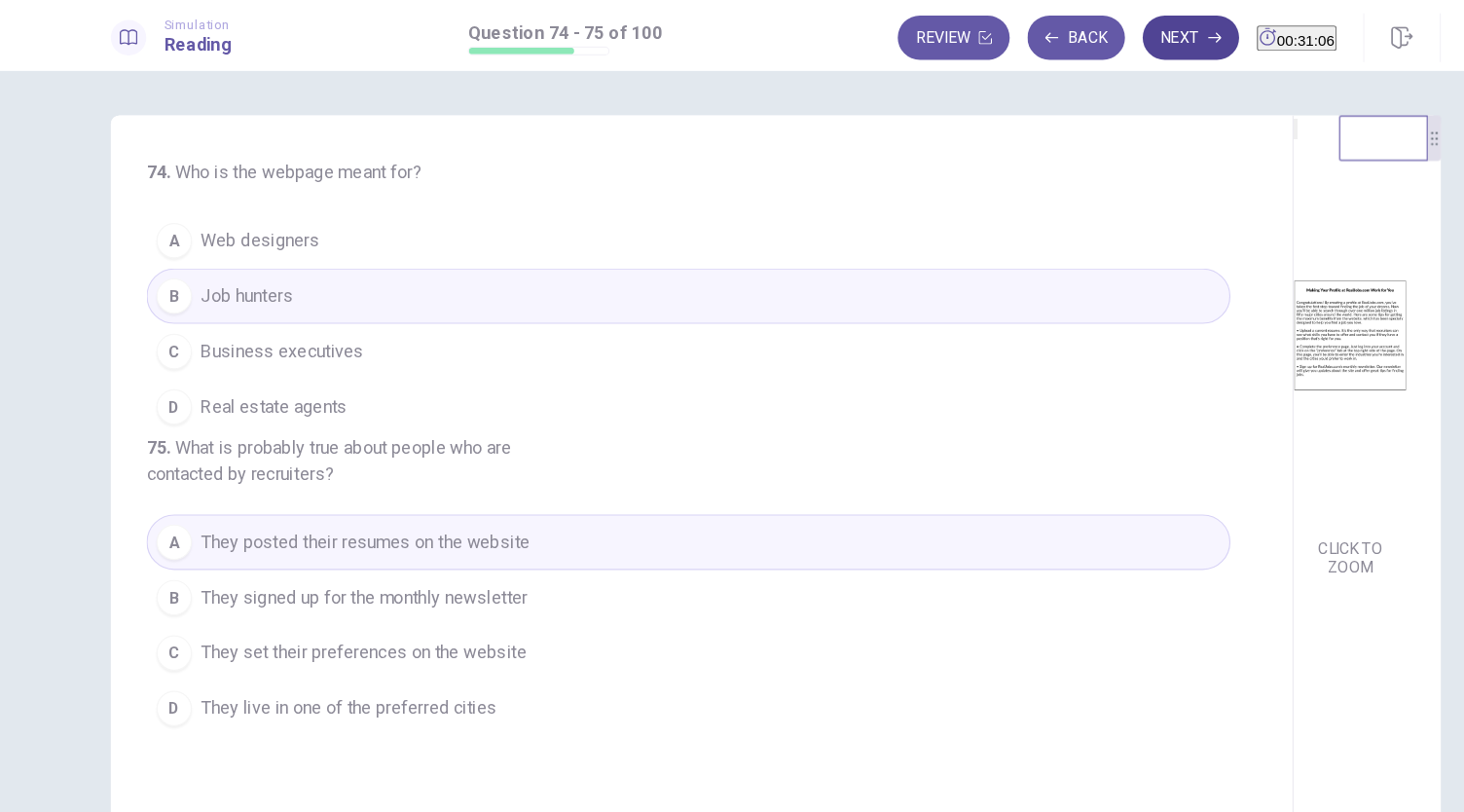
click at [1059, 47] on button "Next" at bounding box center [1097, 33] width 85 height 39
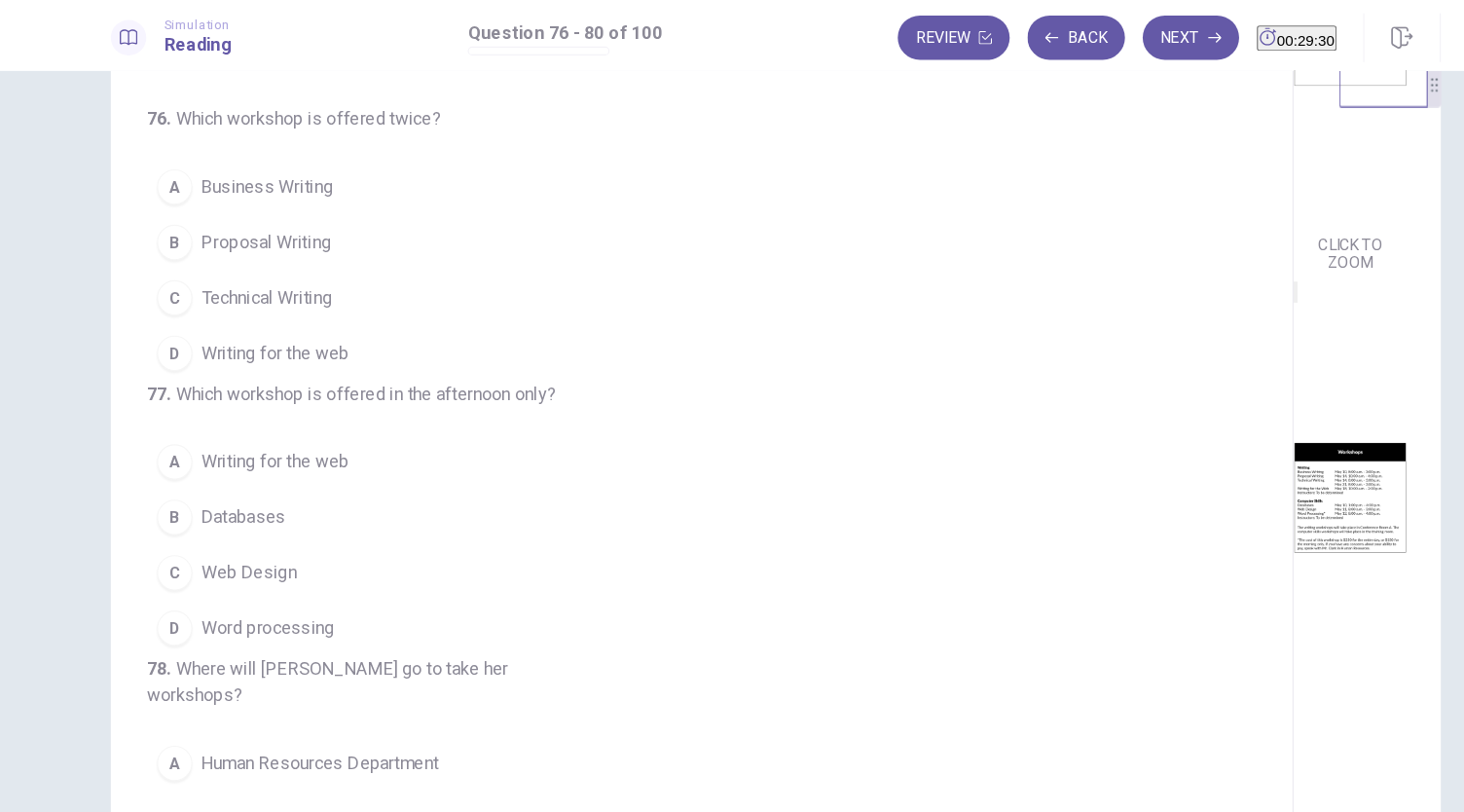
scroll to position [389, 0]
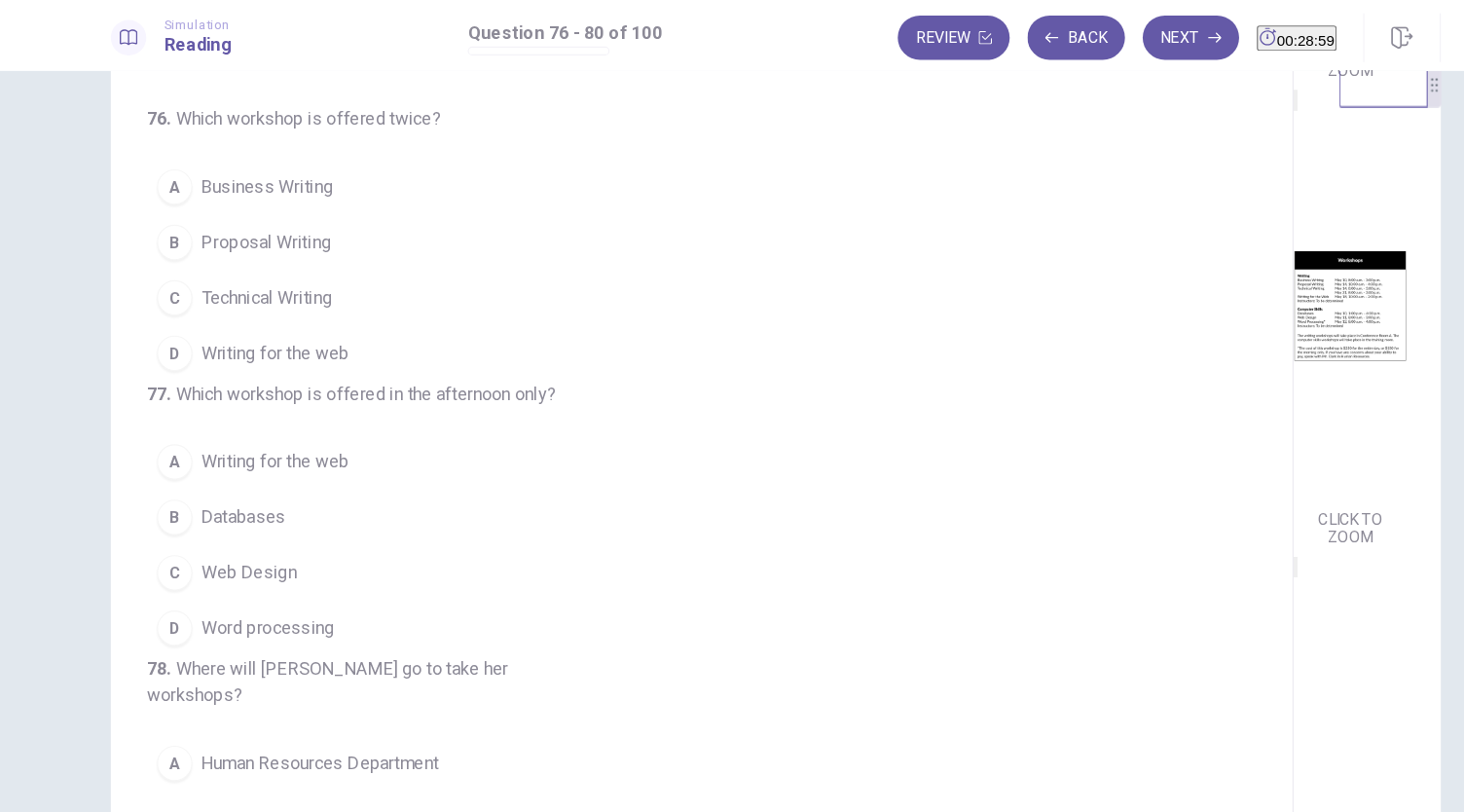
click at [227, 221] on span "Proposal Writing" at bounding box center [284, 214] width 114 height 24
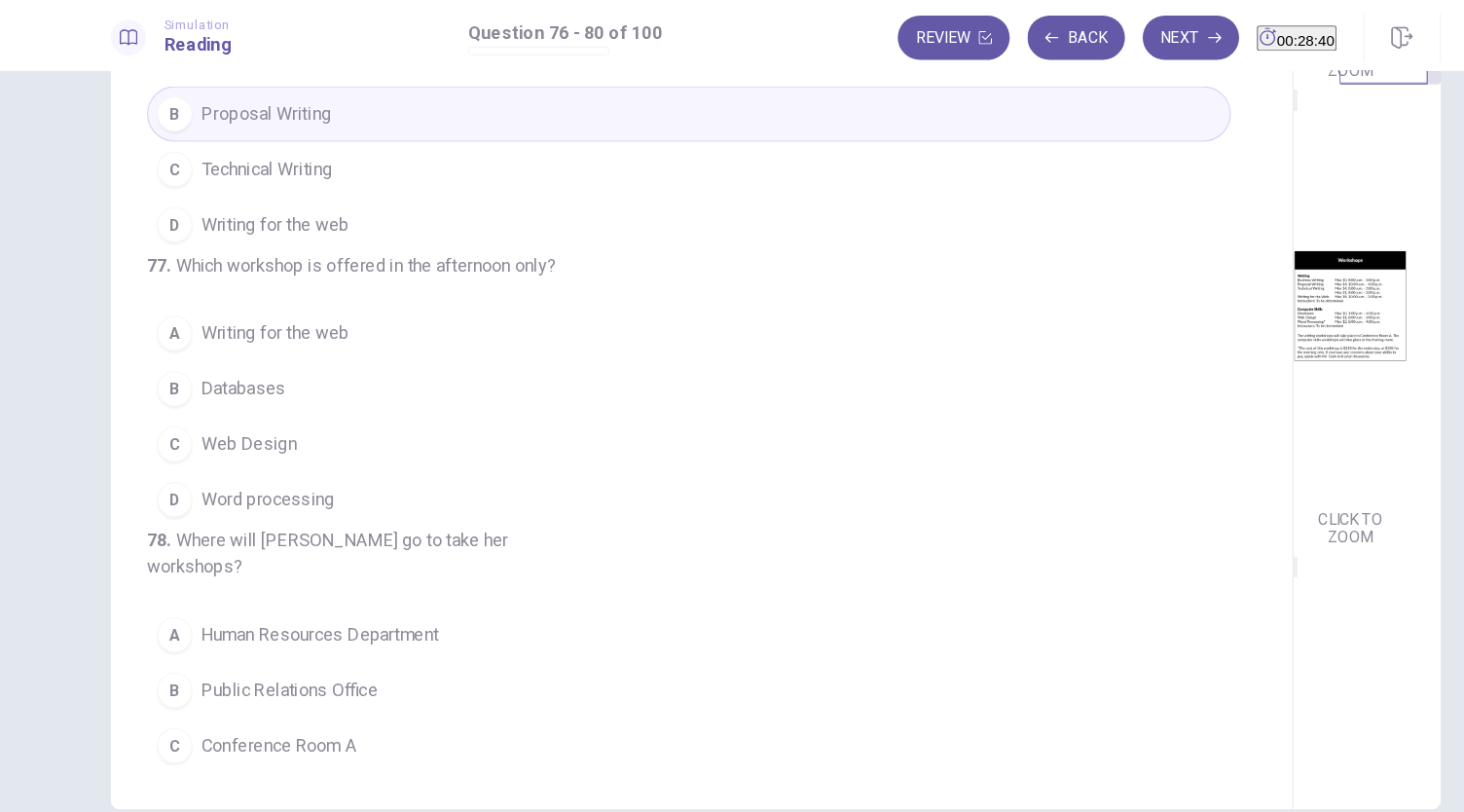
scroll to position [371, 0]
click at [199, 357] on div "B" at bounding box center [204, 342] width 32 height 31
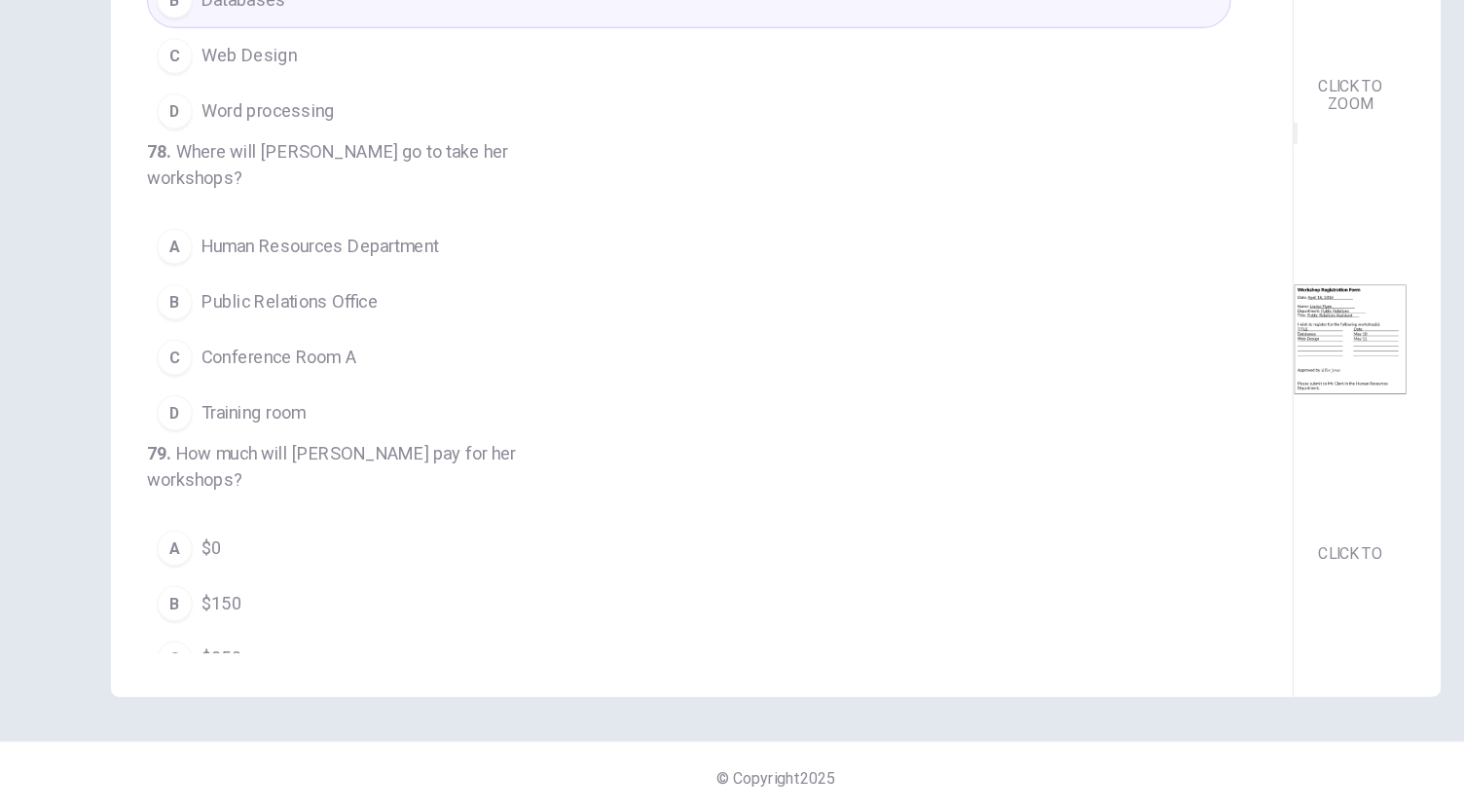
scroll to position [717, 0]
click at [198, 389] on button "B Public Relations Office" at bounding box center [655, 363] width 952 height 48
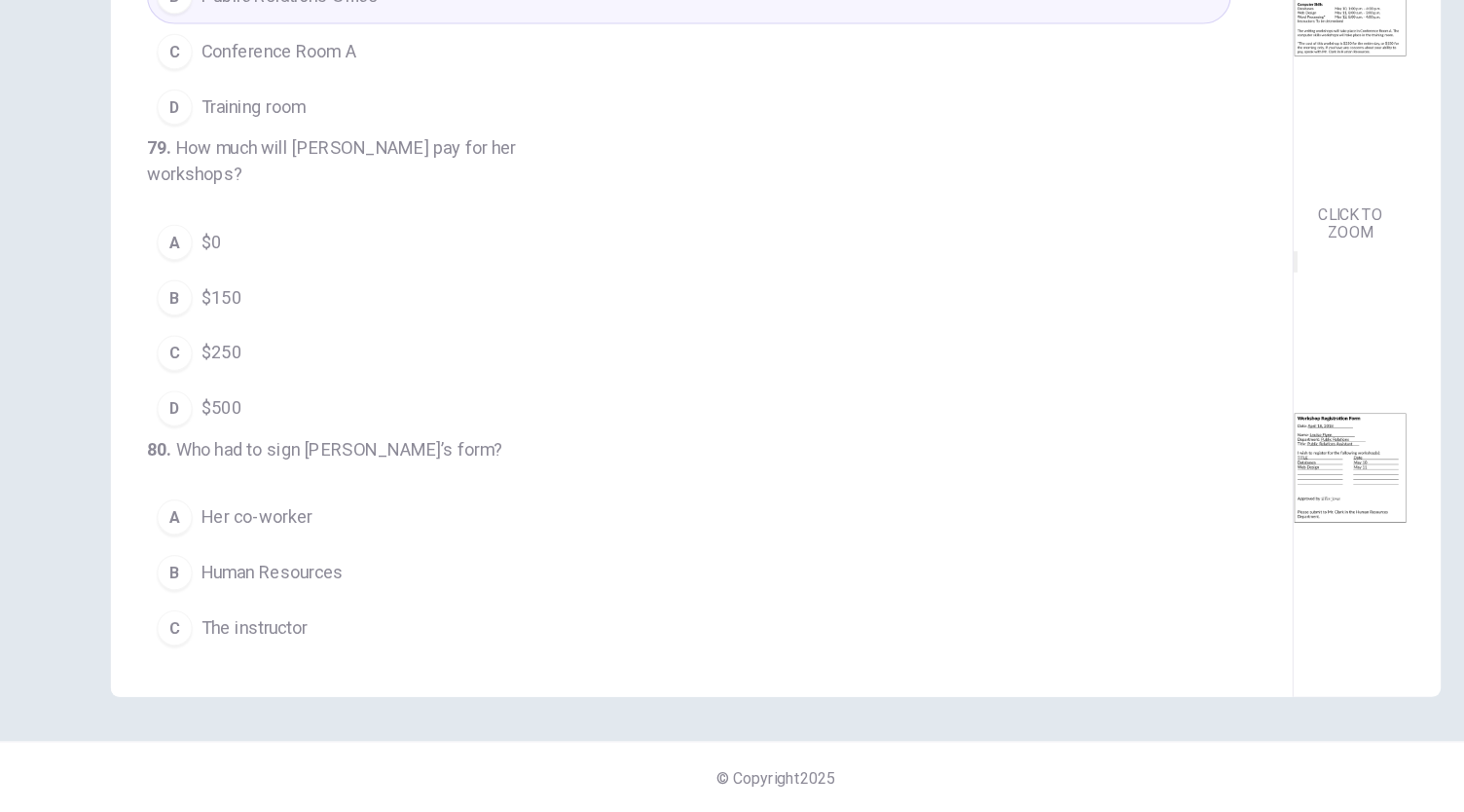
scroll to position [535, 0]
click at [205, 473] on div "D" at bounding box center [204, 458] width 32 height 31
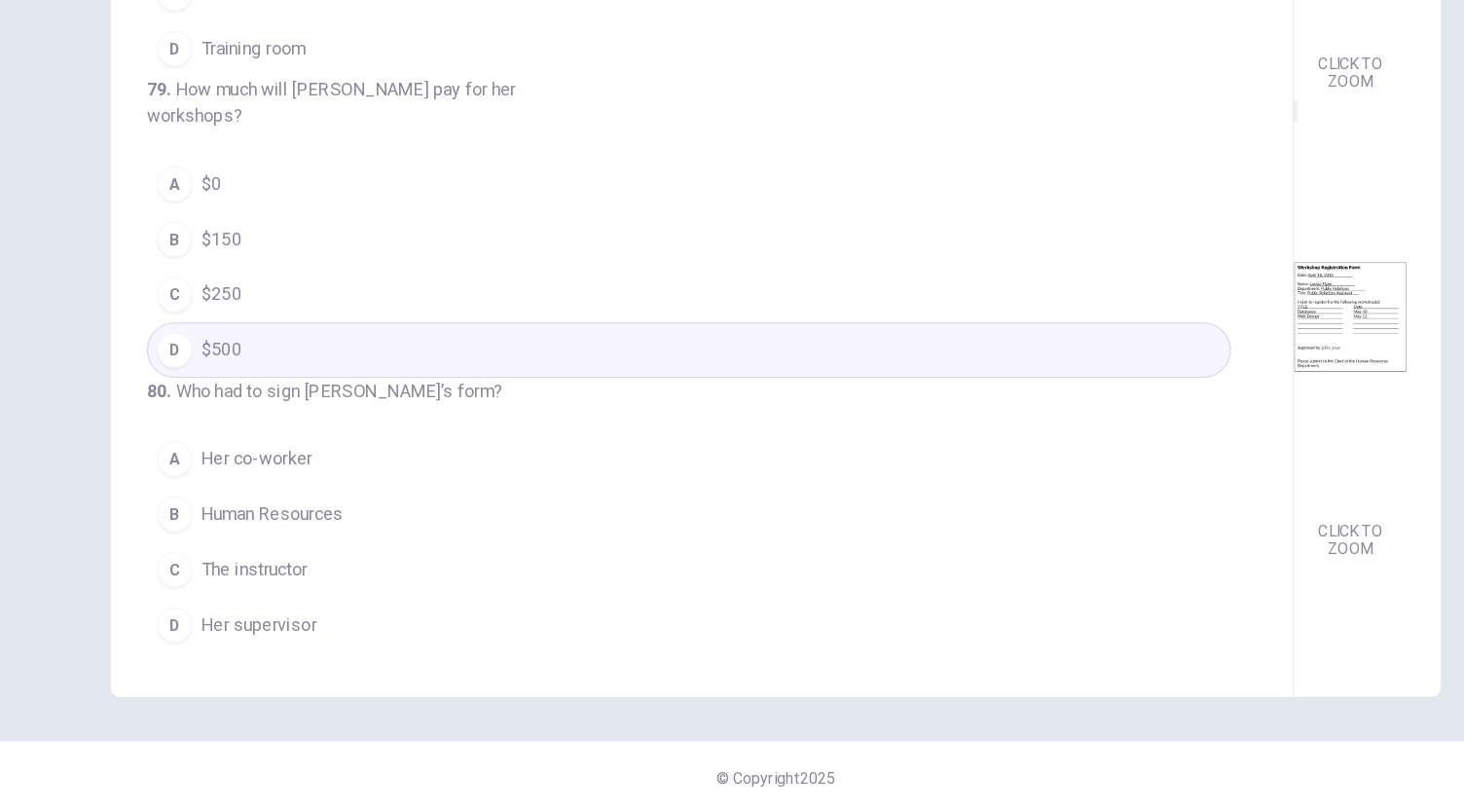
scroll to position [717, 0]
click at [204, 560] on div "B" at bounding box center [204, 550] width 32 height 31
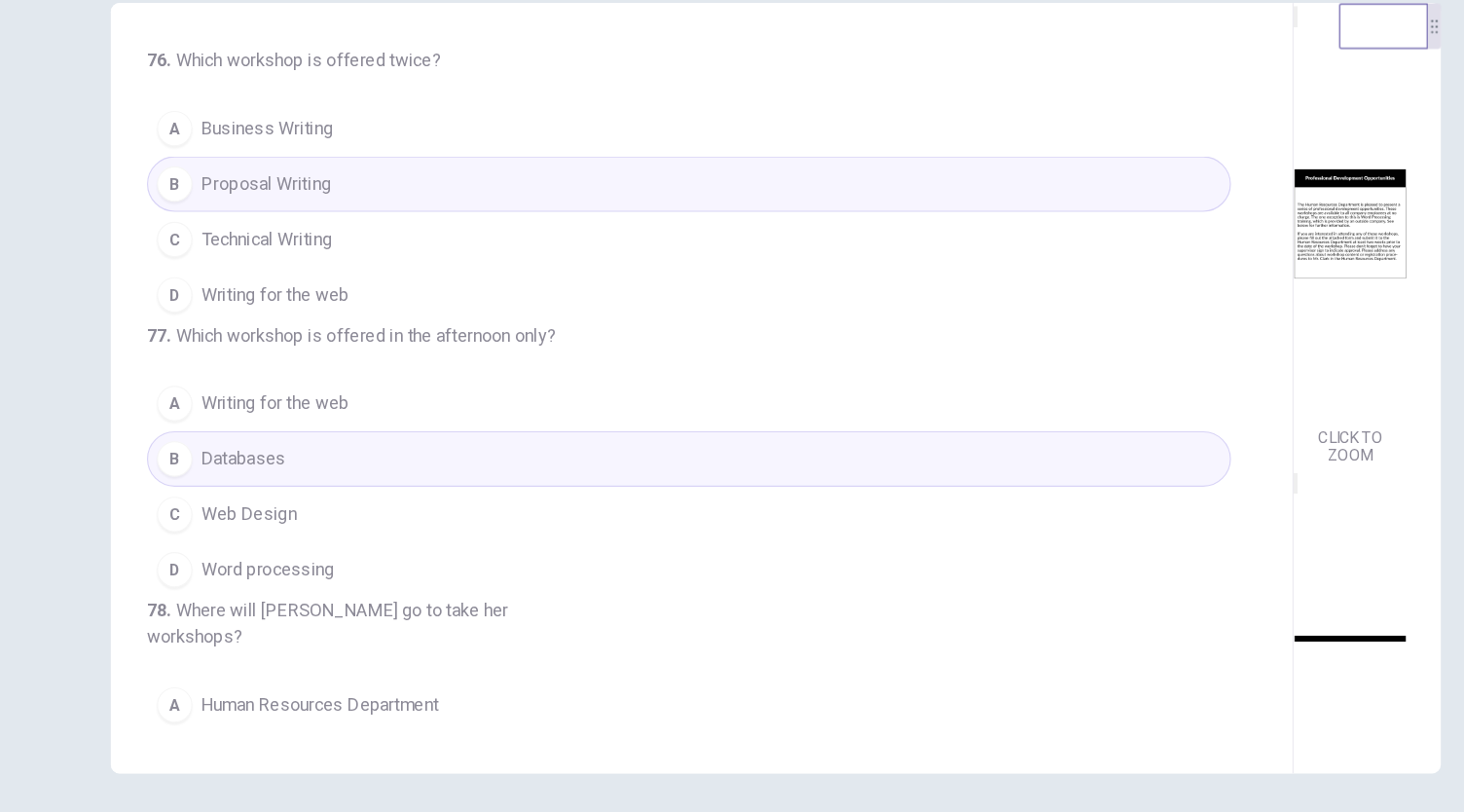
scroll to position [0, 0]
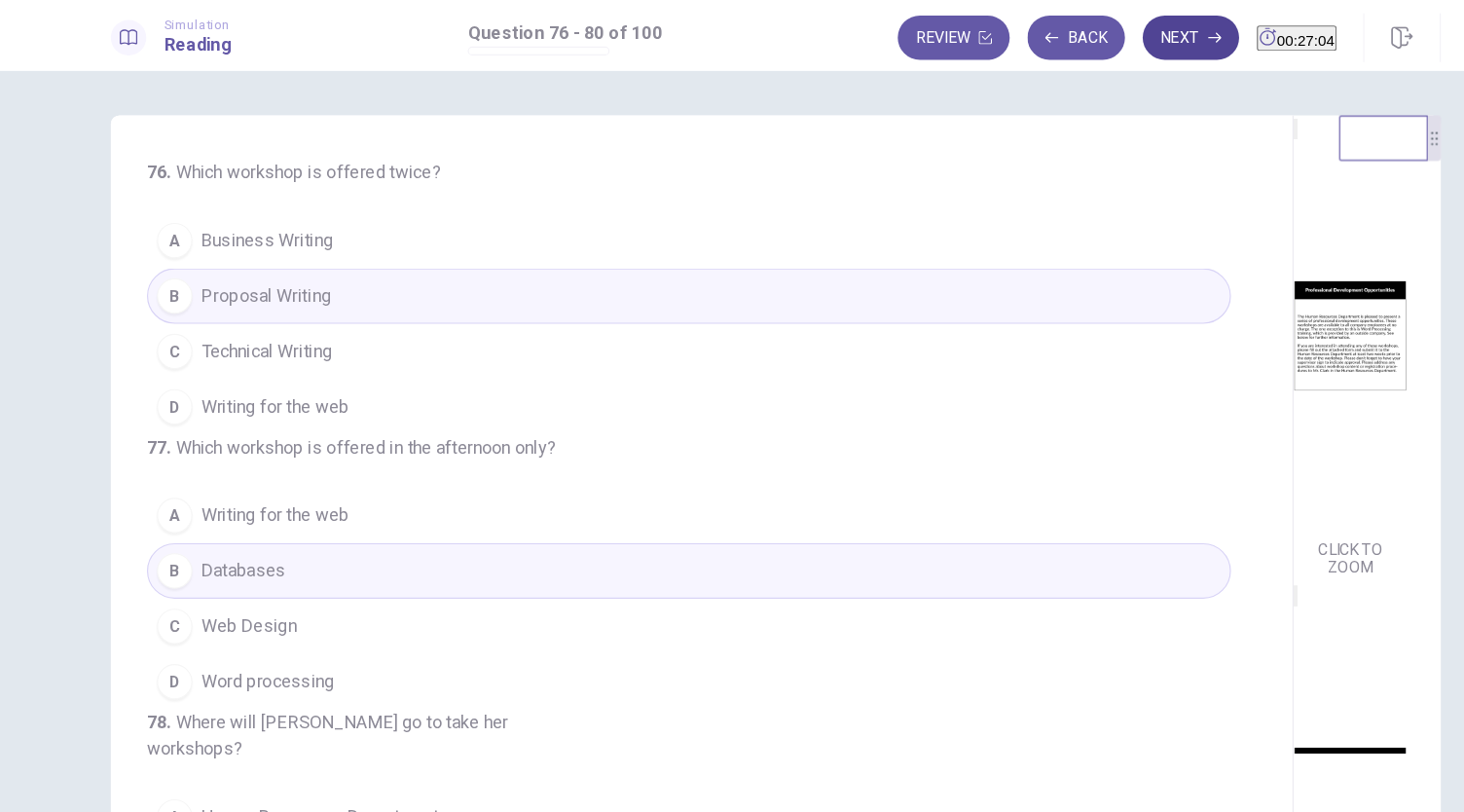
click at [1061, 35] on button "Next" at bounding box center [1097, 33] width 85 height 39
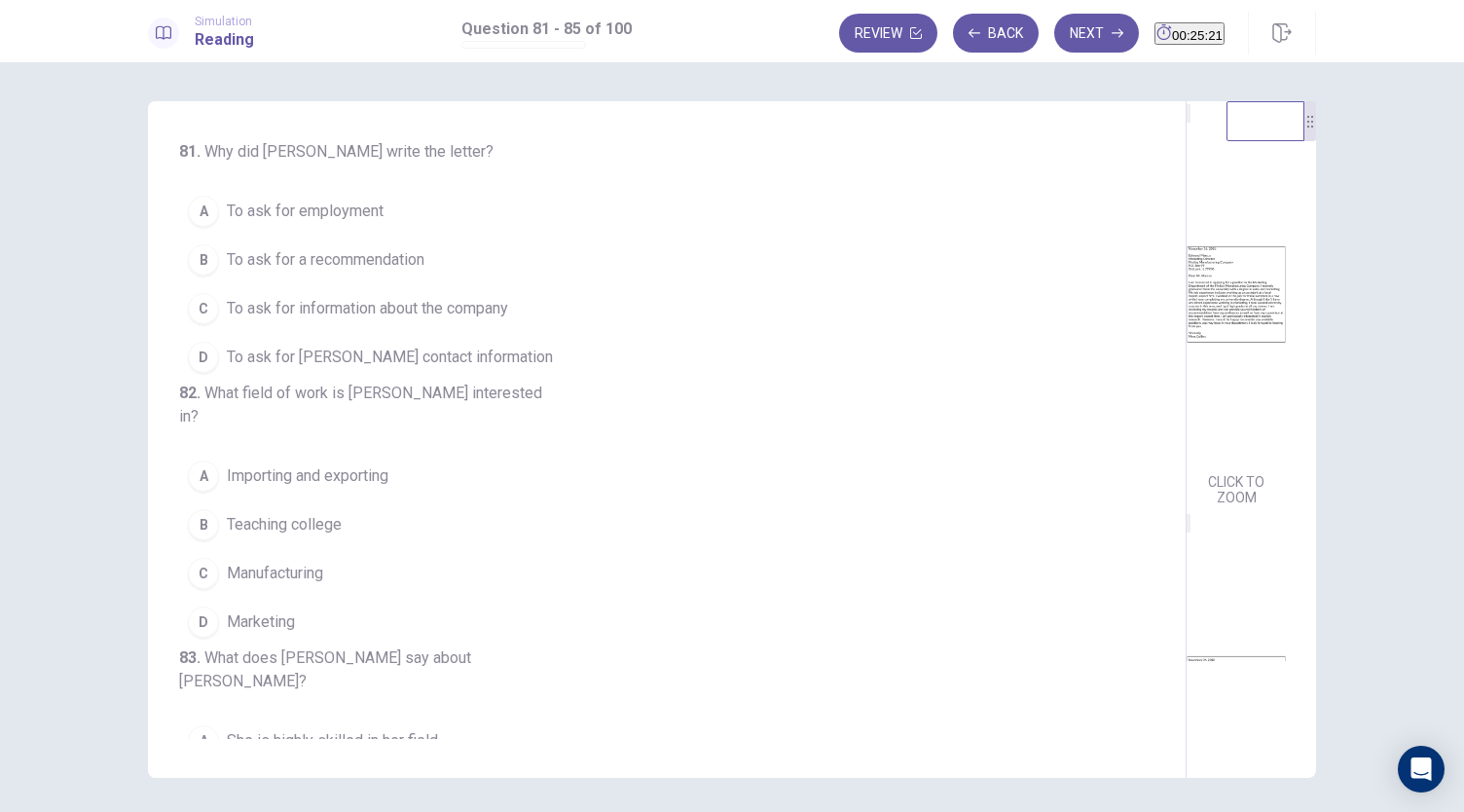
click at [600, 191] on button "A To ask for employment" at bounding box center [655, 211] width 952 height 48
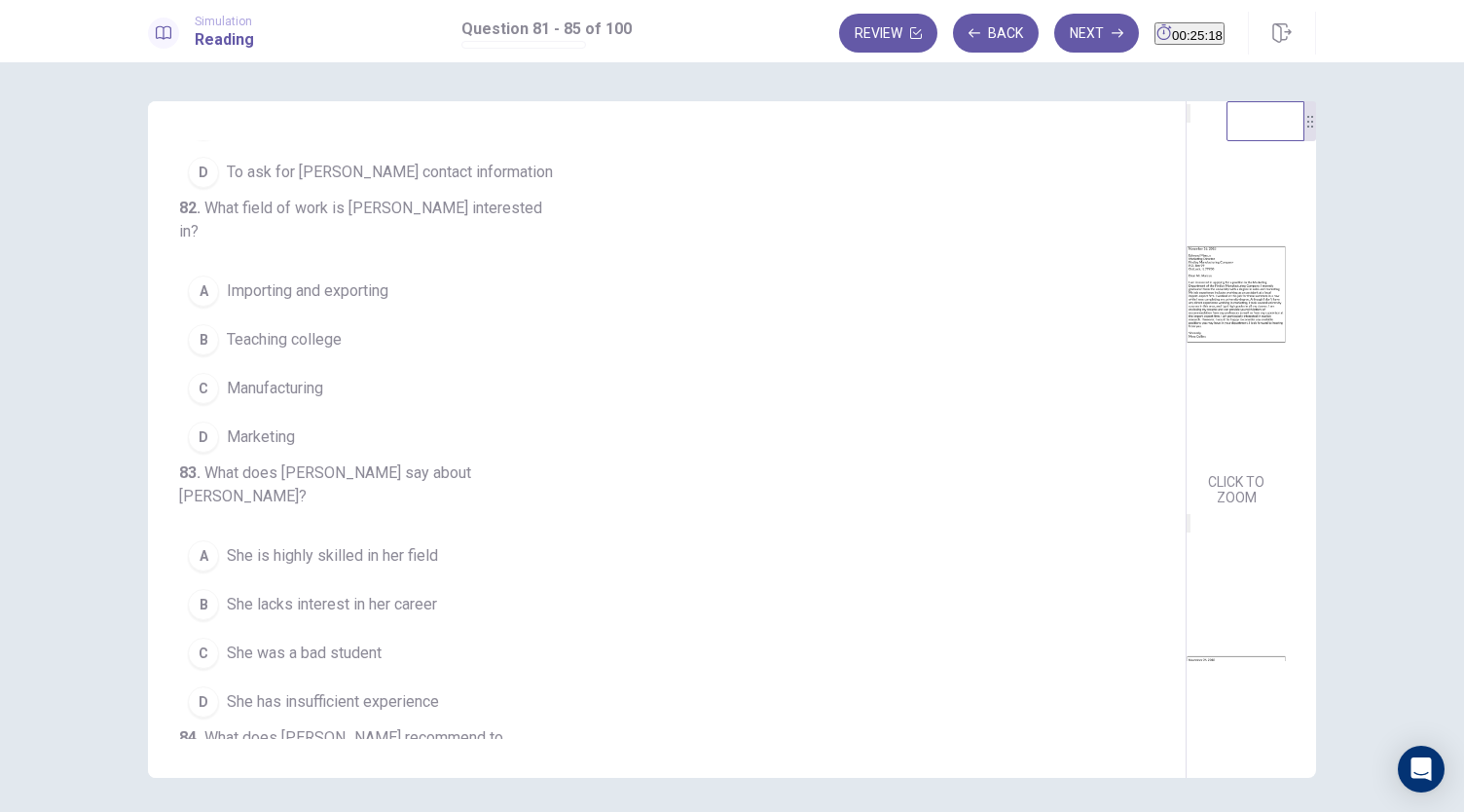
scroll to position [186, 0]
click at [496, 461] on button "D Marketing" at bounding box center [655, 435] width 952 height 48
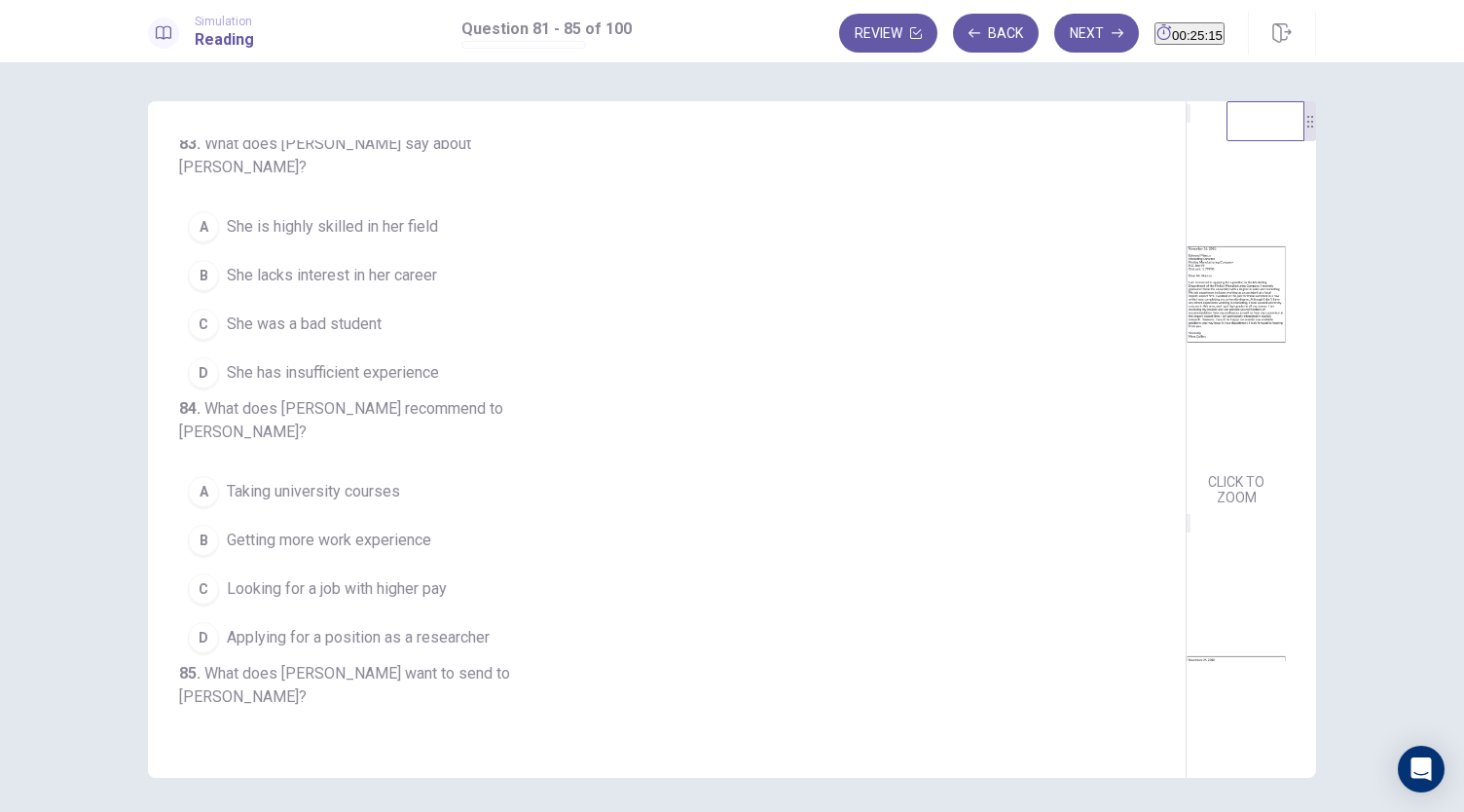
scroll to position [515, 0]
click at [530, 396] on button "D She has insufficient experience" at bounding box center [655, 371] width 952 height 48
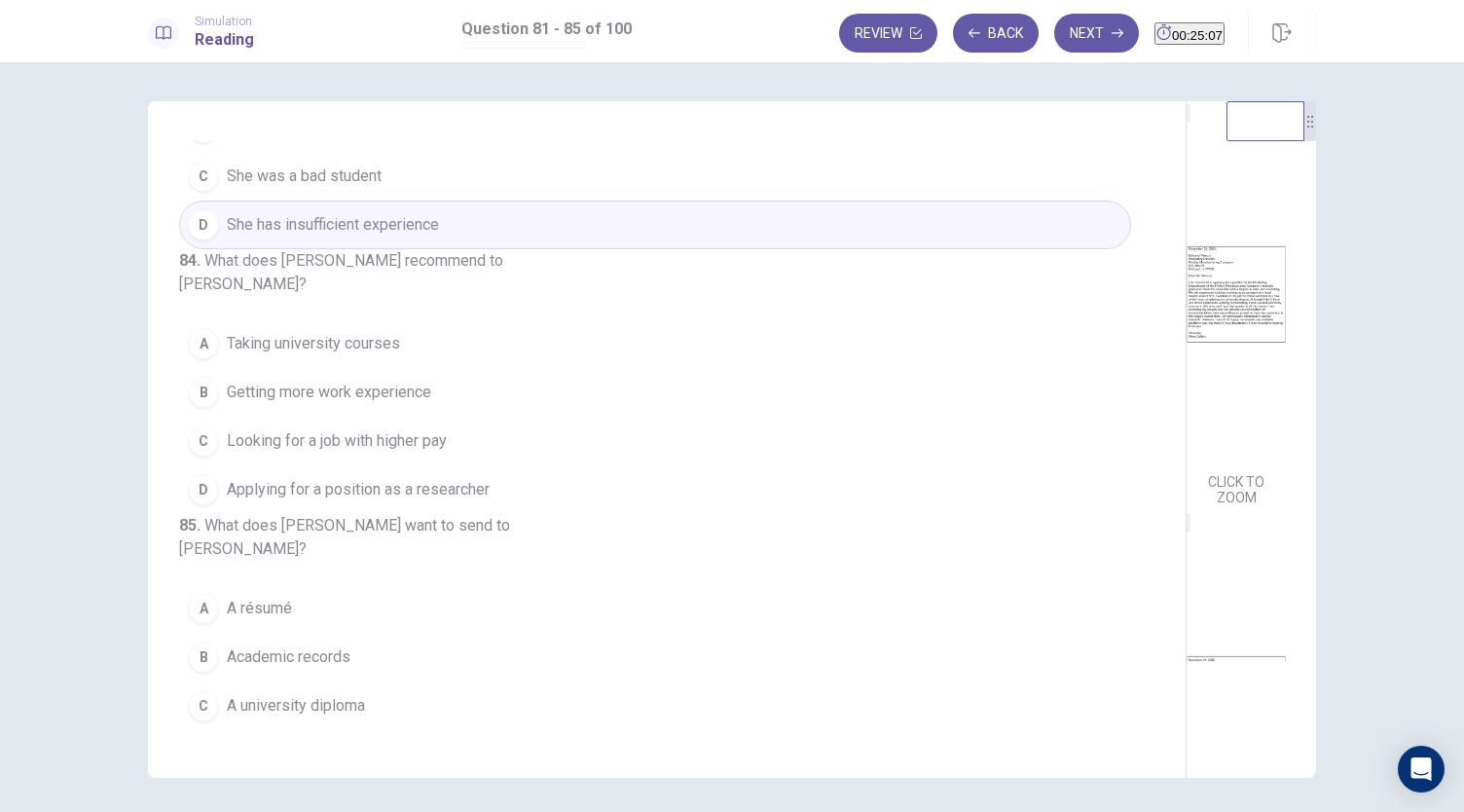
scroll to position [797, 0]
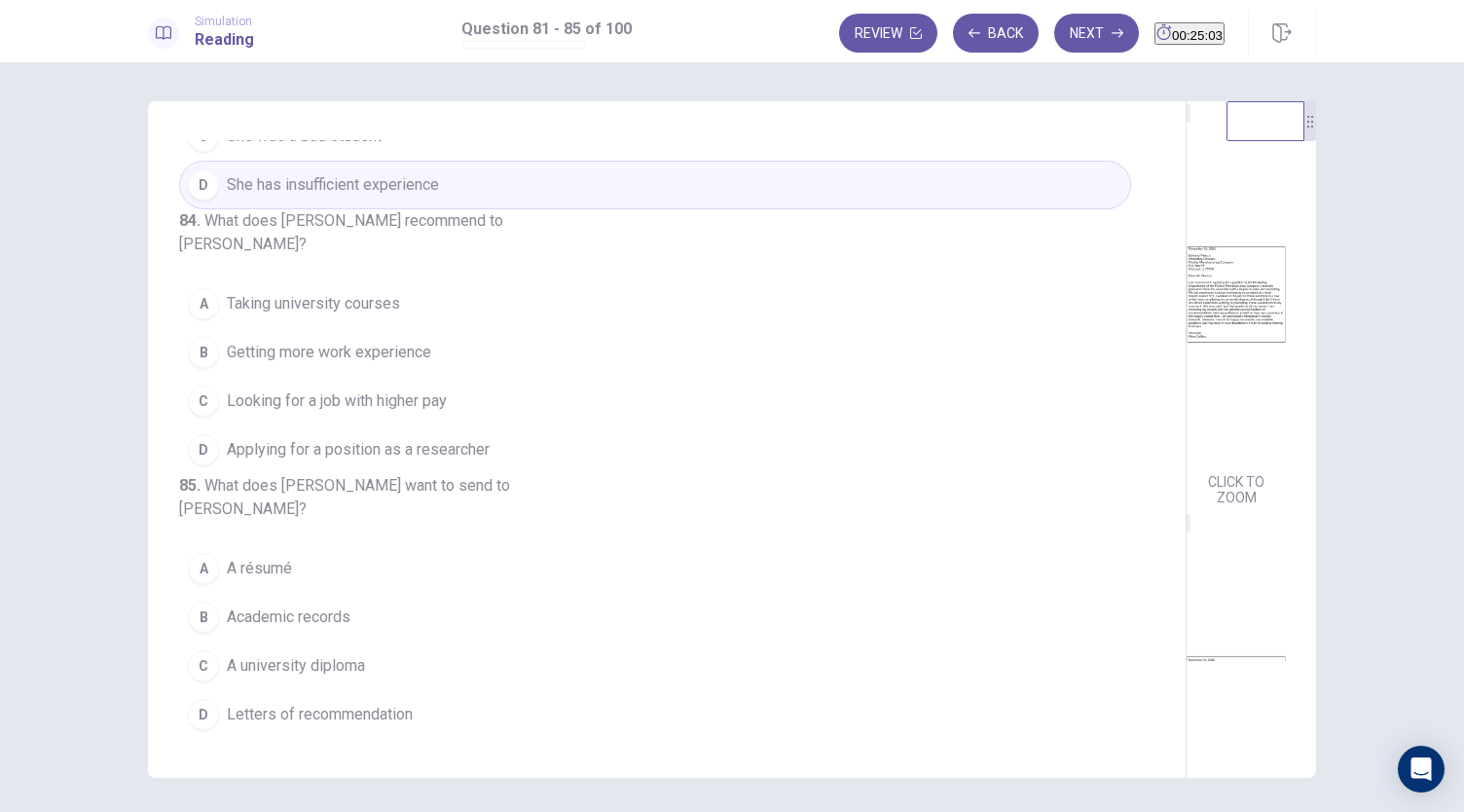
click at [572, 377] on button "C Looking for a job with higher pay" at bounding box center [655, 401] width 952 height 48
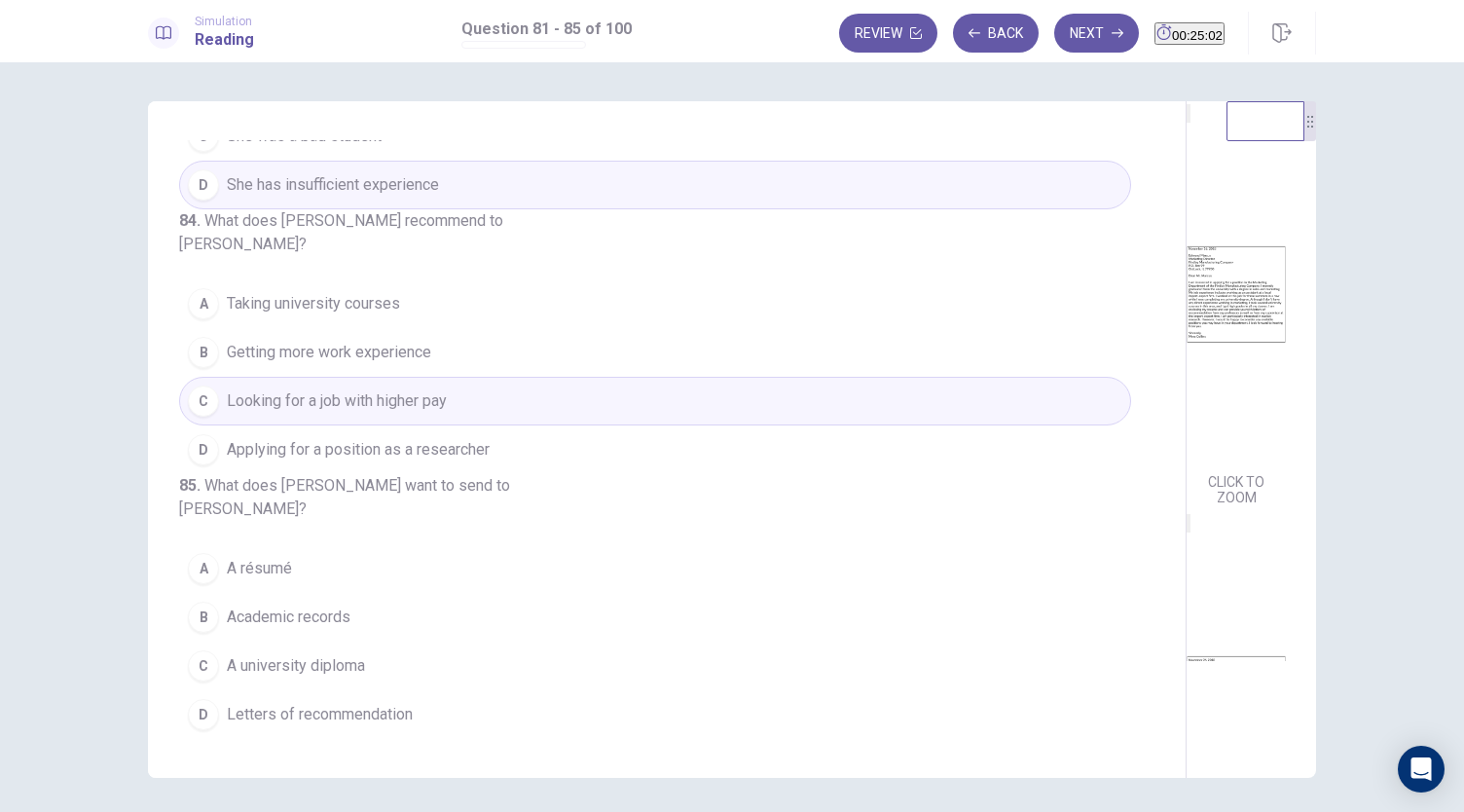
click at [583, 328] on button "B Getting more work experience" at bounding box center [655, 351] width 952 height 48
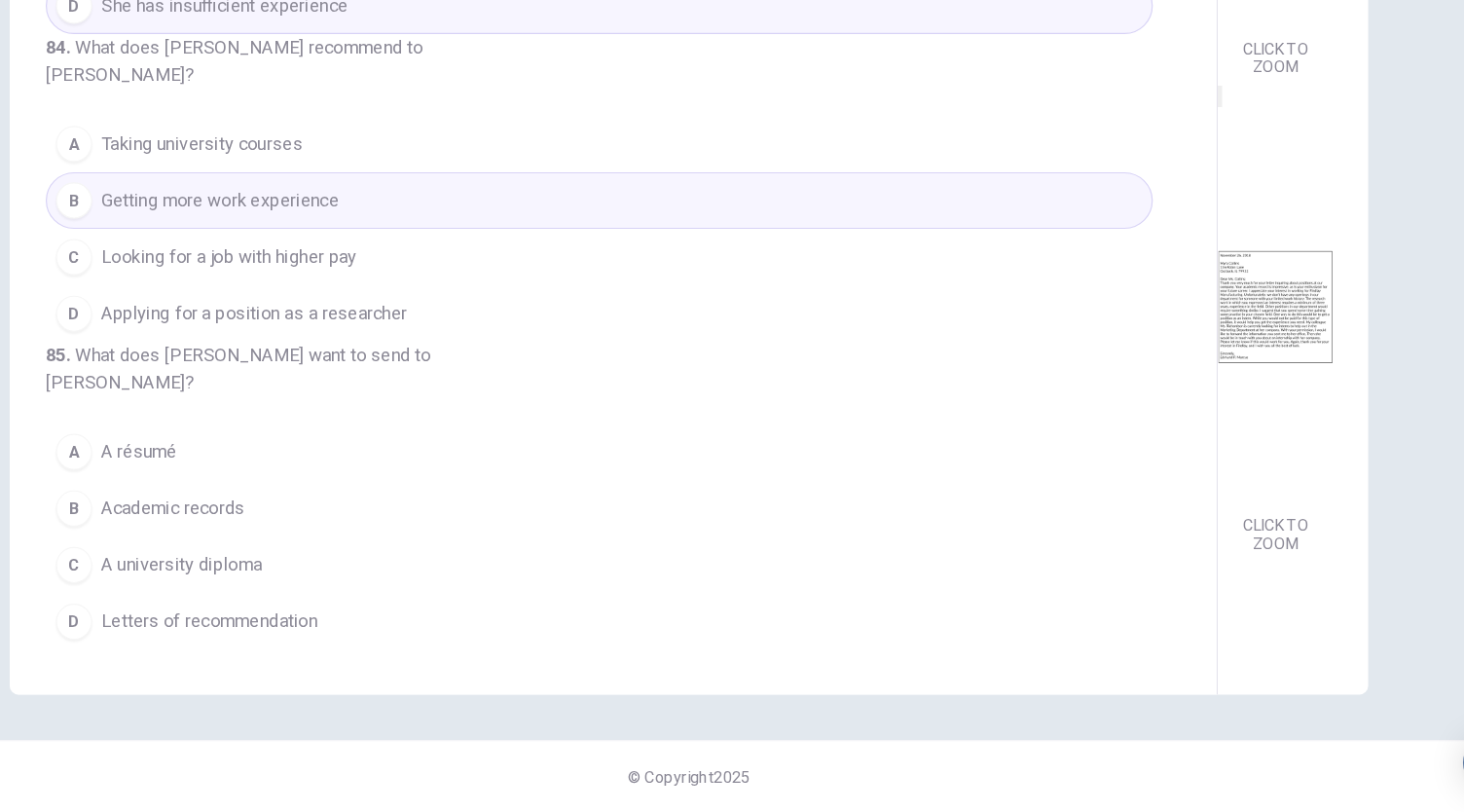
scroll to position [0, 0]
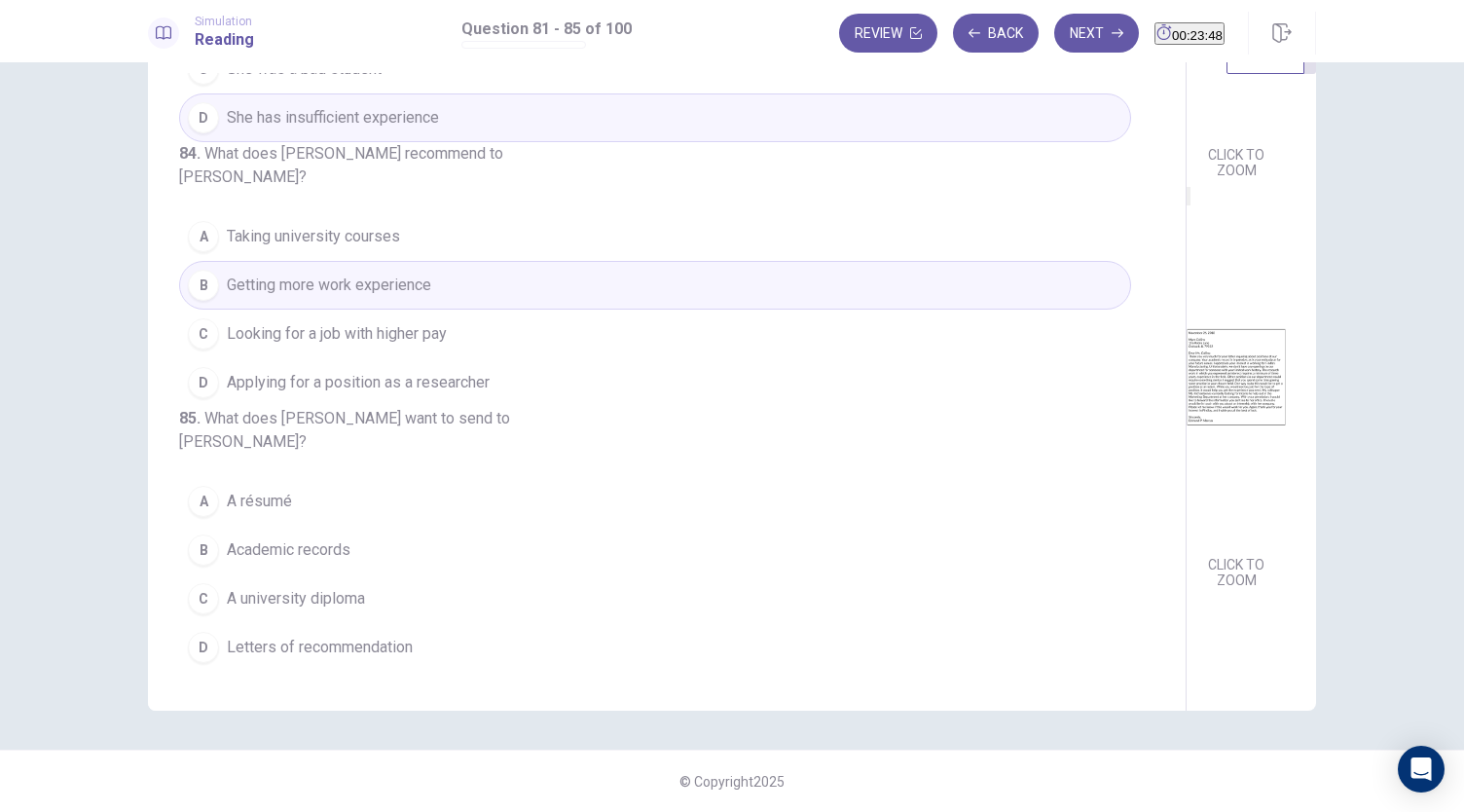
click at [520, 669] on button "D Letters of recommendation" at bounding box center [655, 647] width 952 height 48
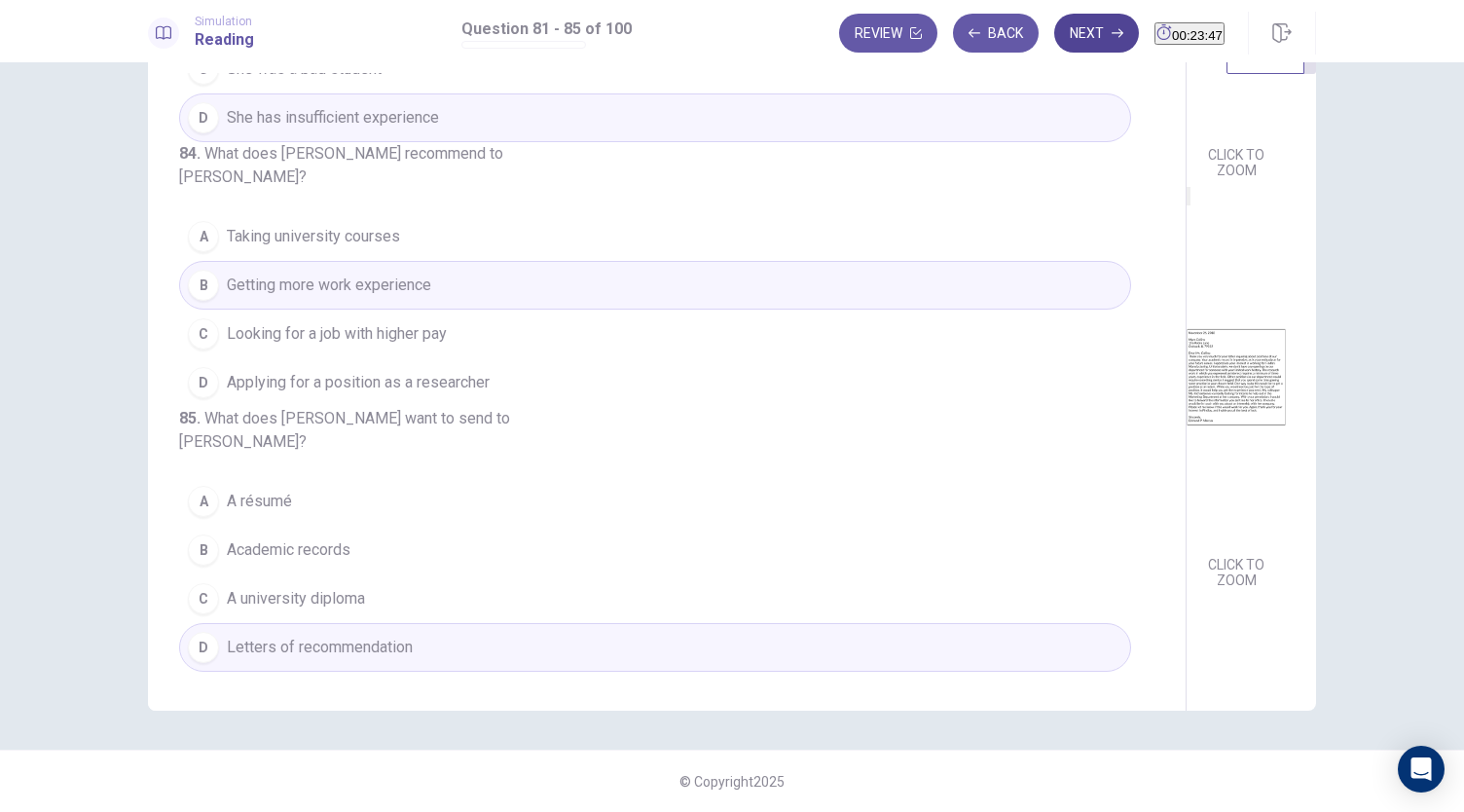
click at [1067, 39] on button "Next" at bounding box center [1097, 33] width 85 height 39
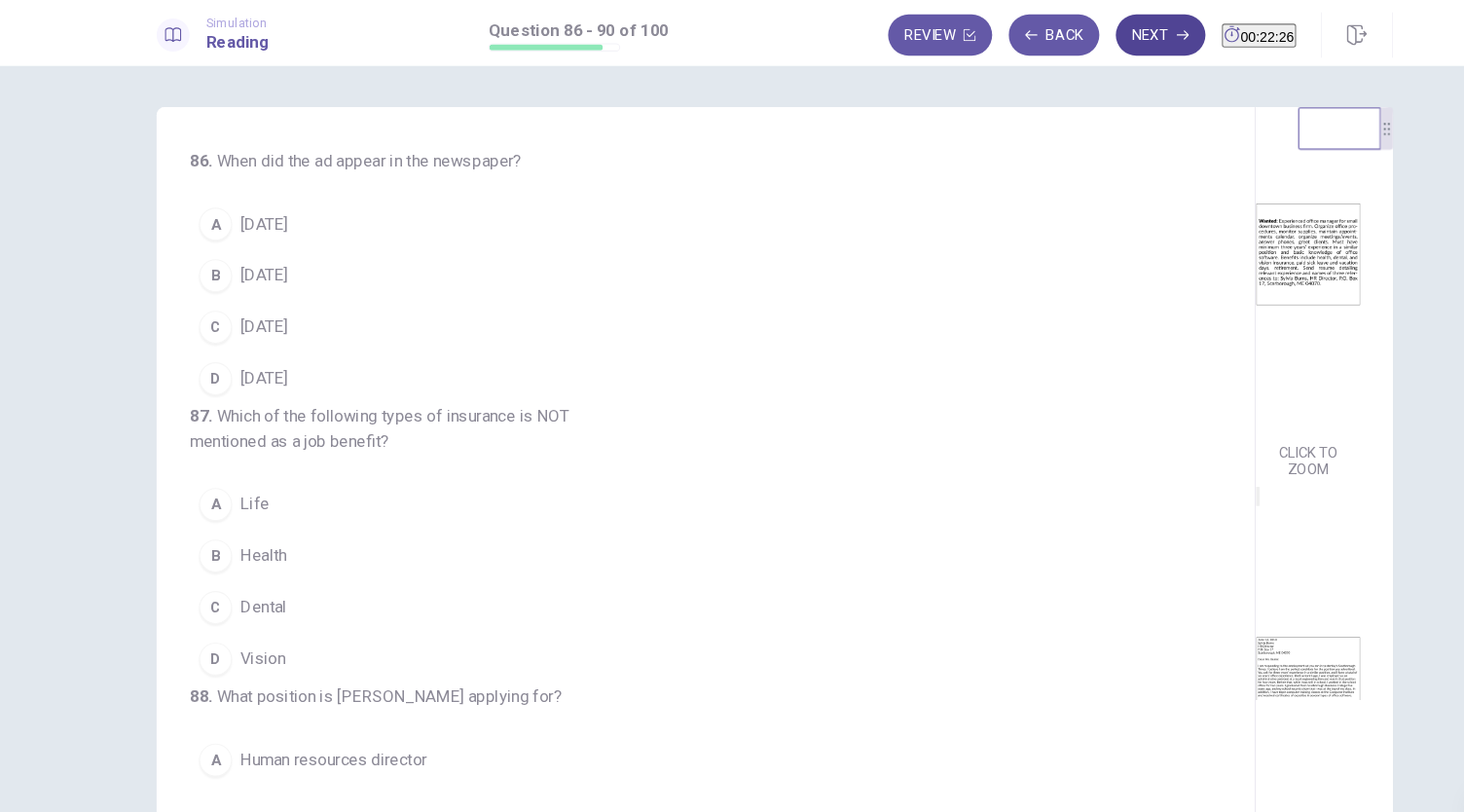
scroll to position [53, 0]
click at [1221, 675] on div "CLICK TO ZOOM" at bounding box center [1236, 674] width 99 height 387
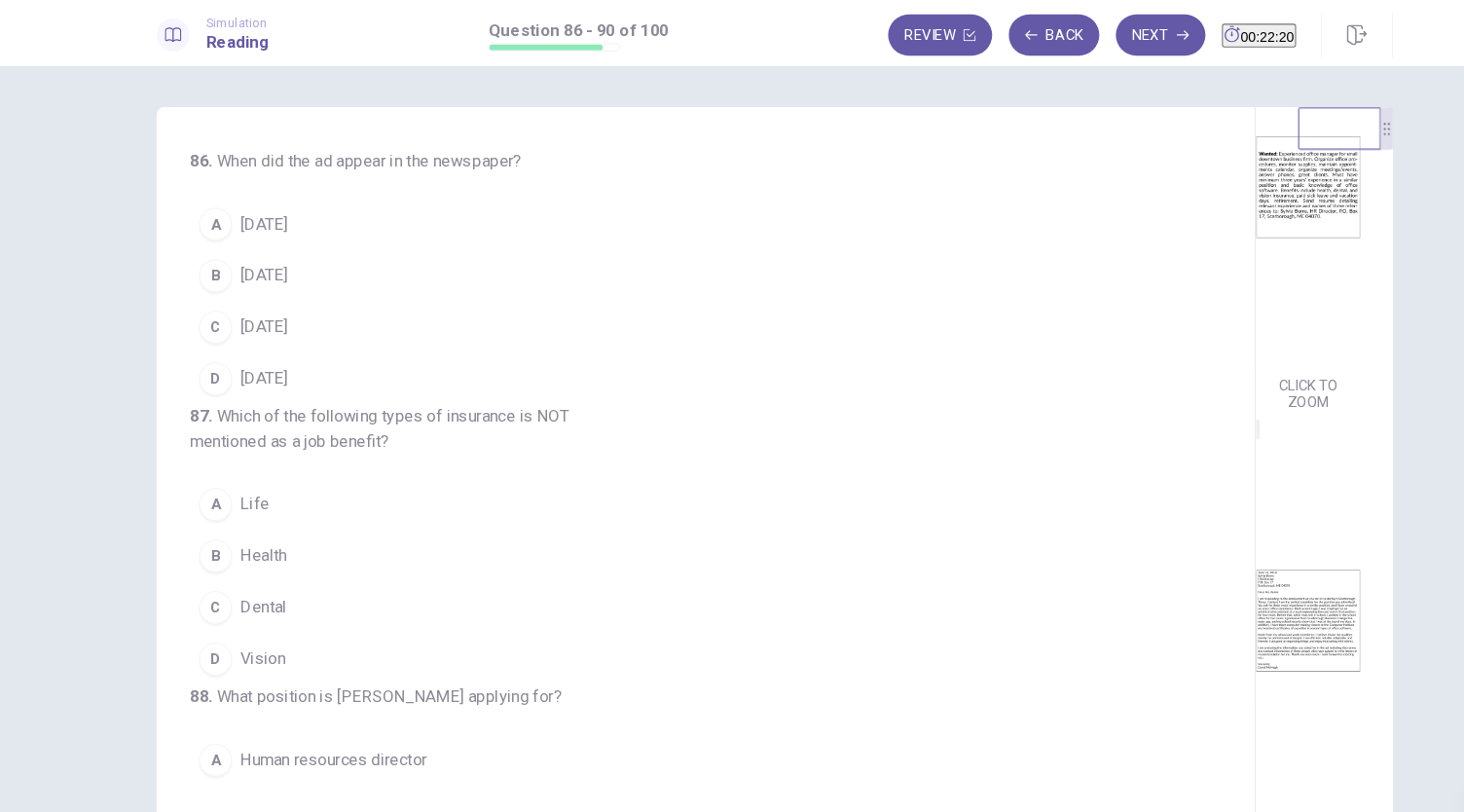
scroll to position [131, 0]
click at [443, 264] on button "B [DATE]" at bounding box center [655, 259] width 952 height 48
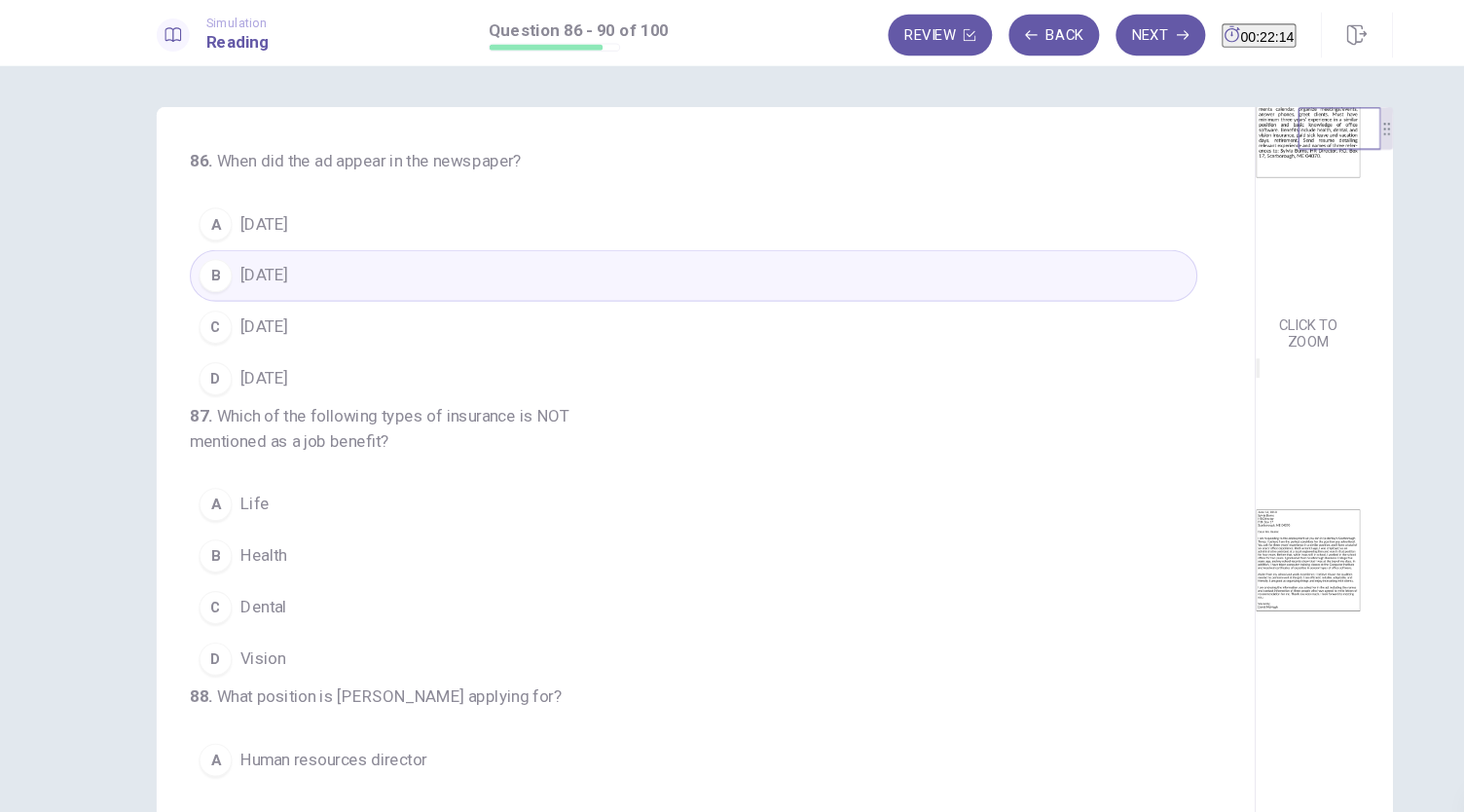
scroll to position [243, 0]
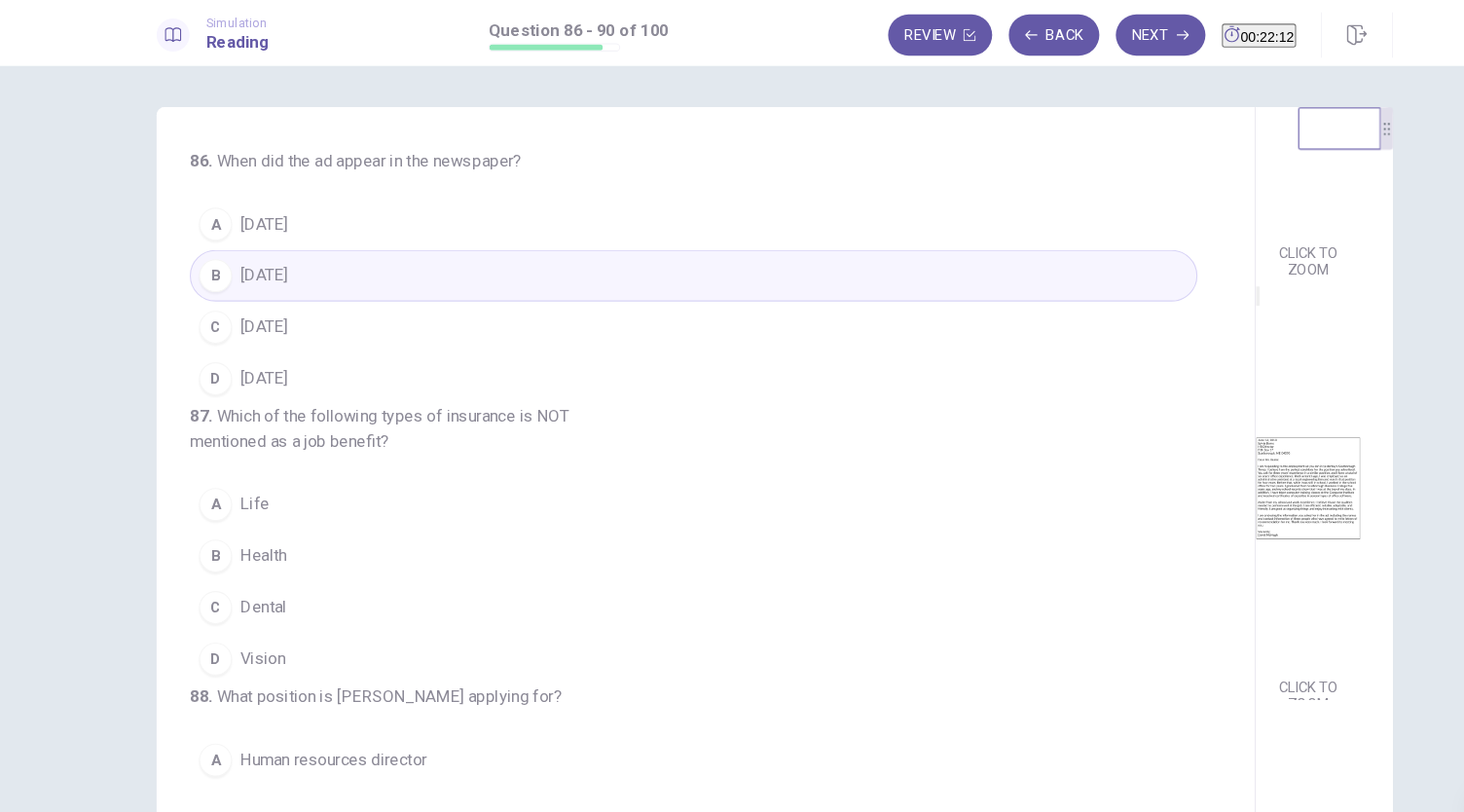
click at [520, 222] on button "A [DATE]" at bounding box center [655, 211] width 952 height 48
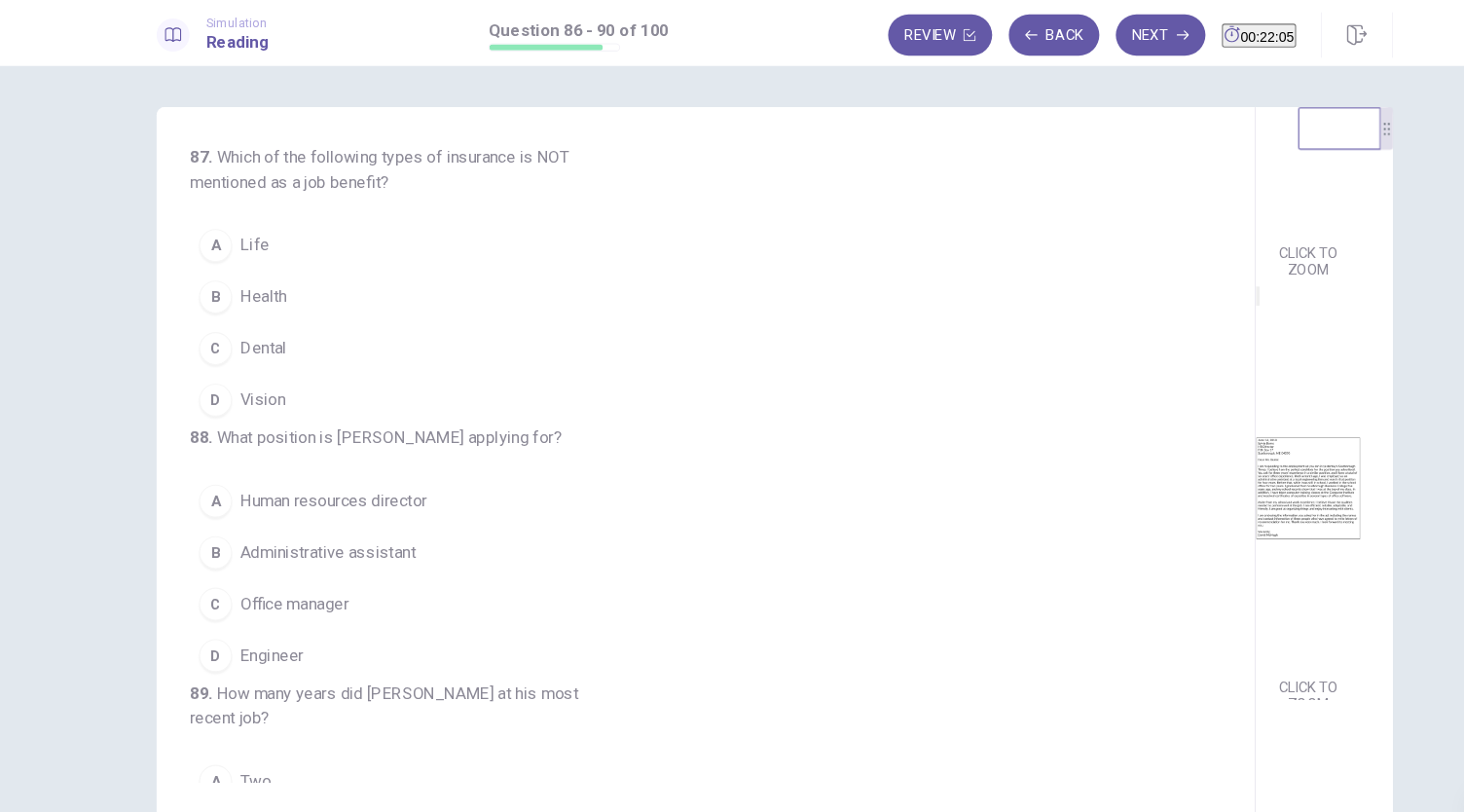
scroll to position [0, 0]
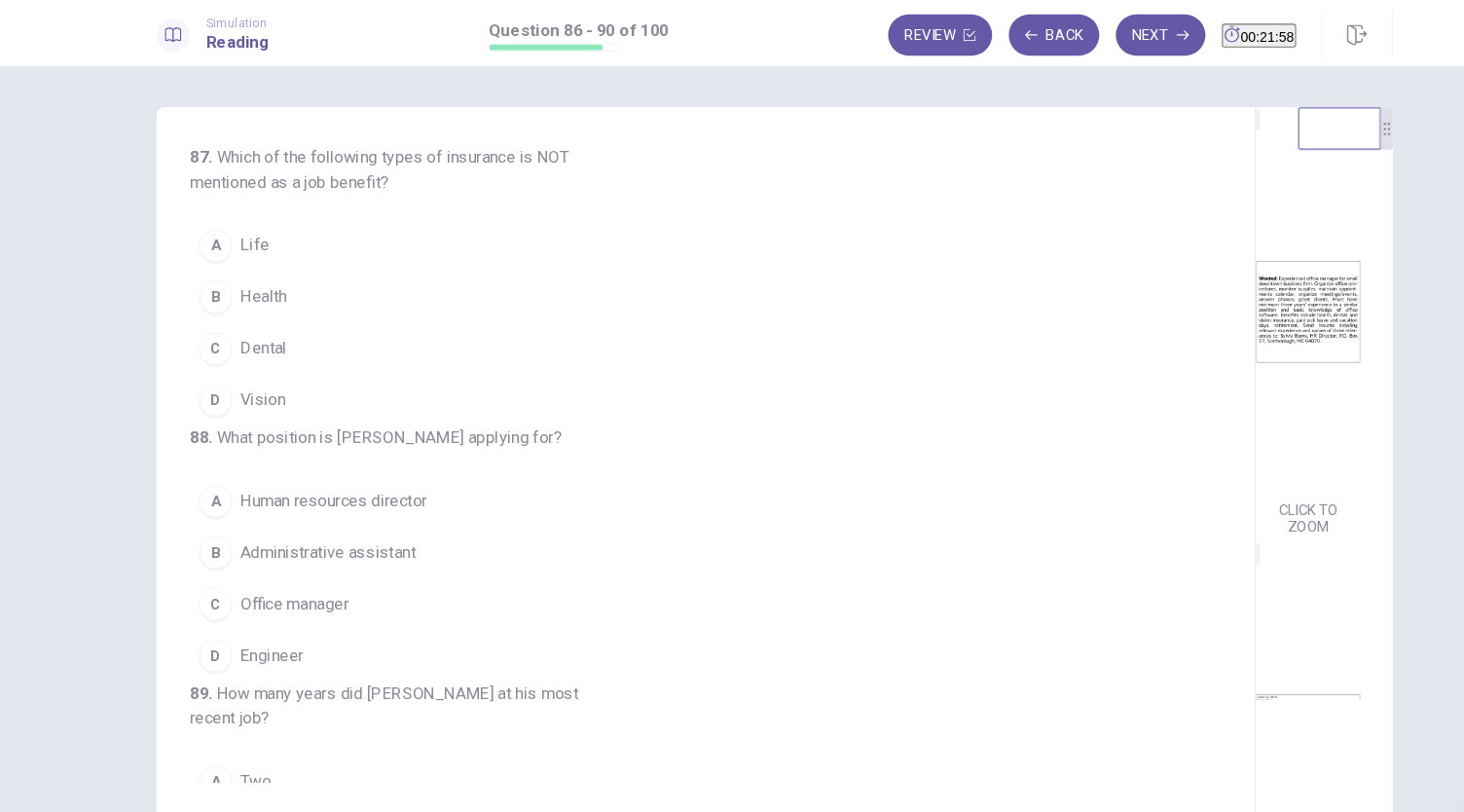
click at [546, 251] on button "A Life" at bounding box center [655, 231] width 952 height 48
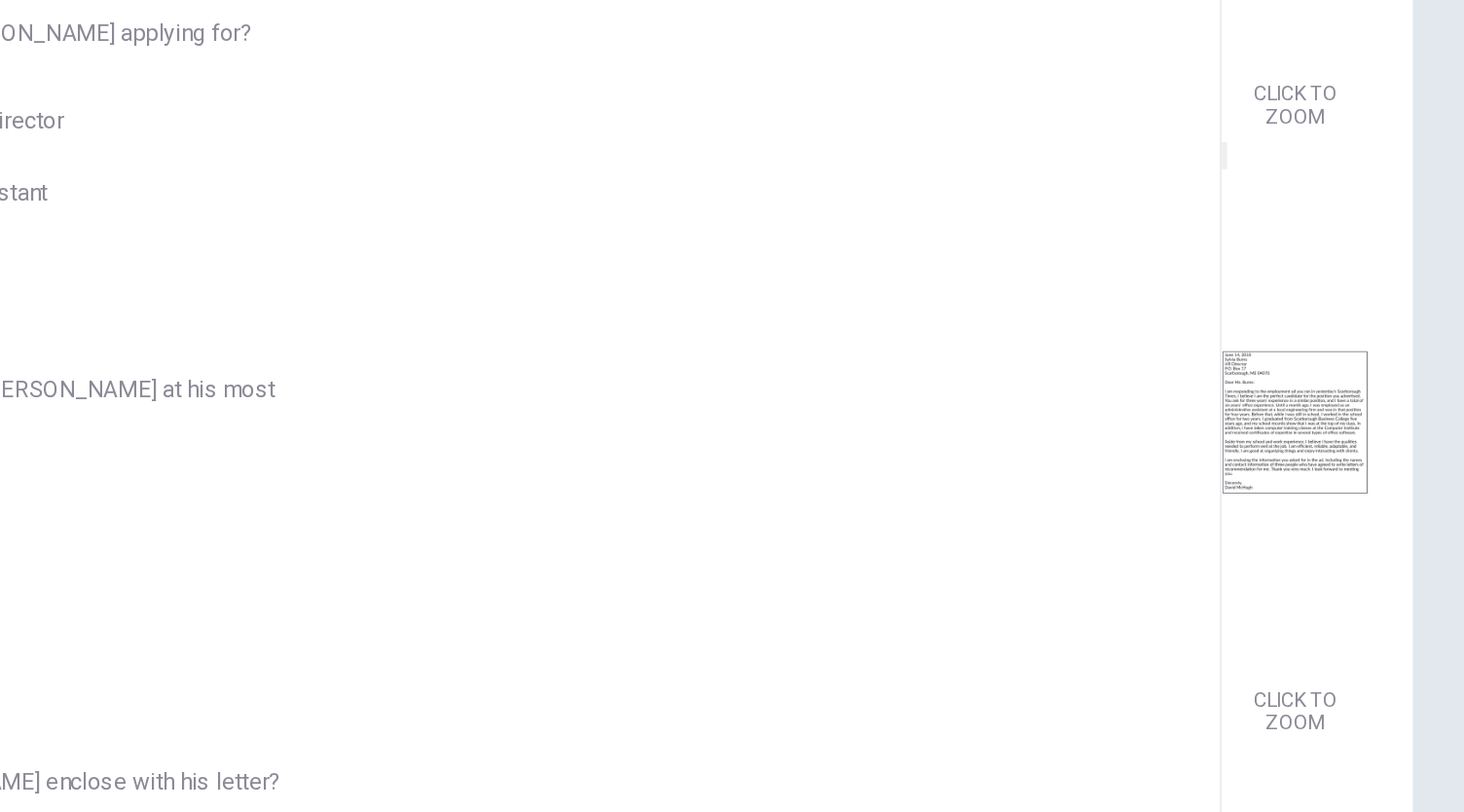
scroll to position [274, 0]
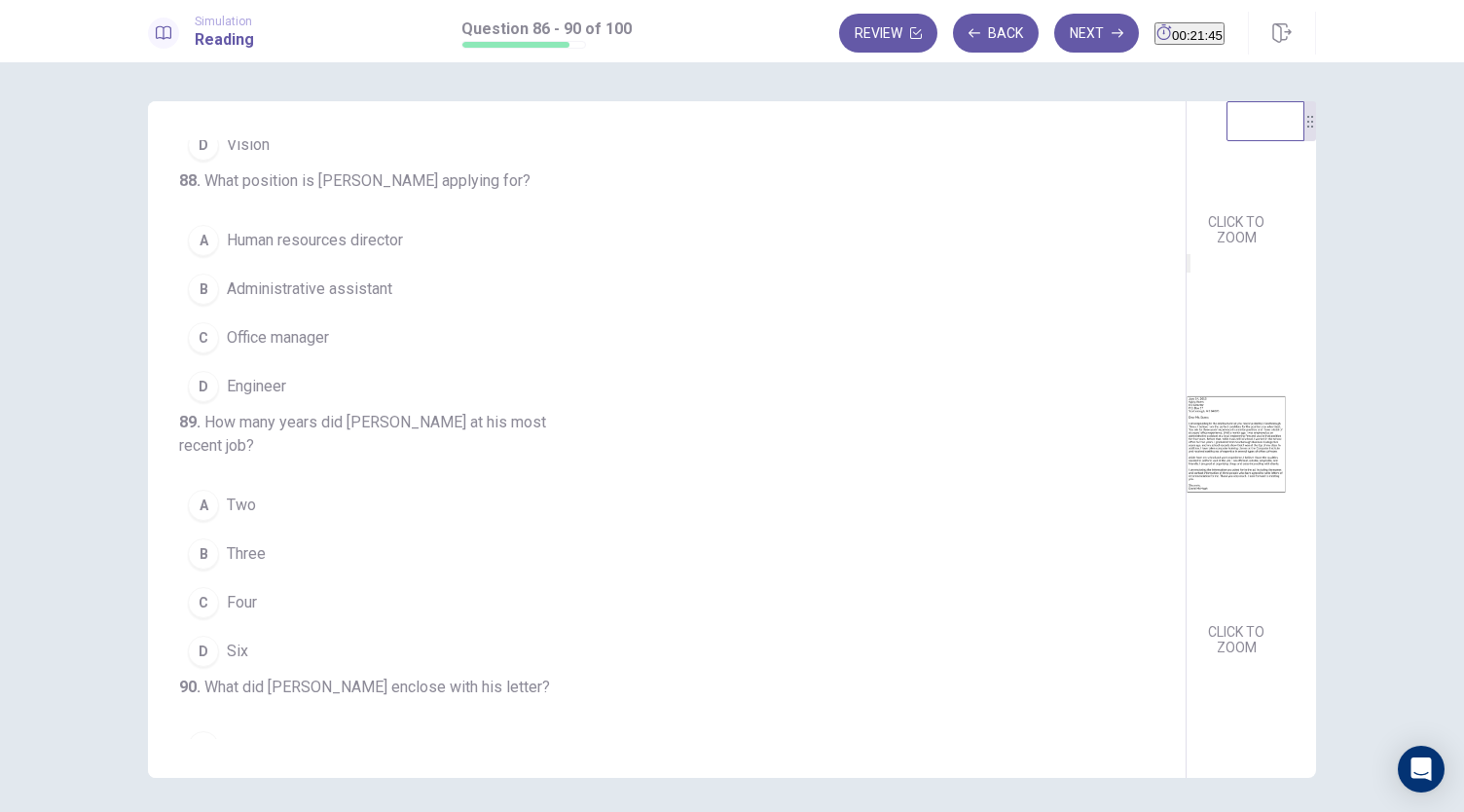
click at [574, 313] on button "B Administrative assistant" at bounding box center [655, 288] width 952 height 48
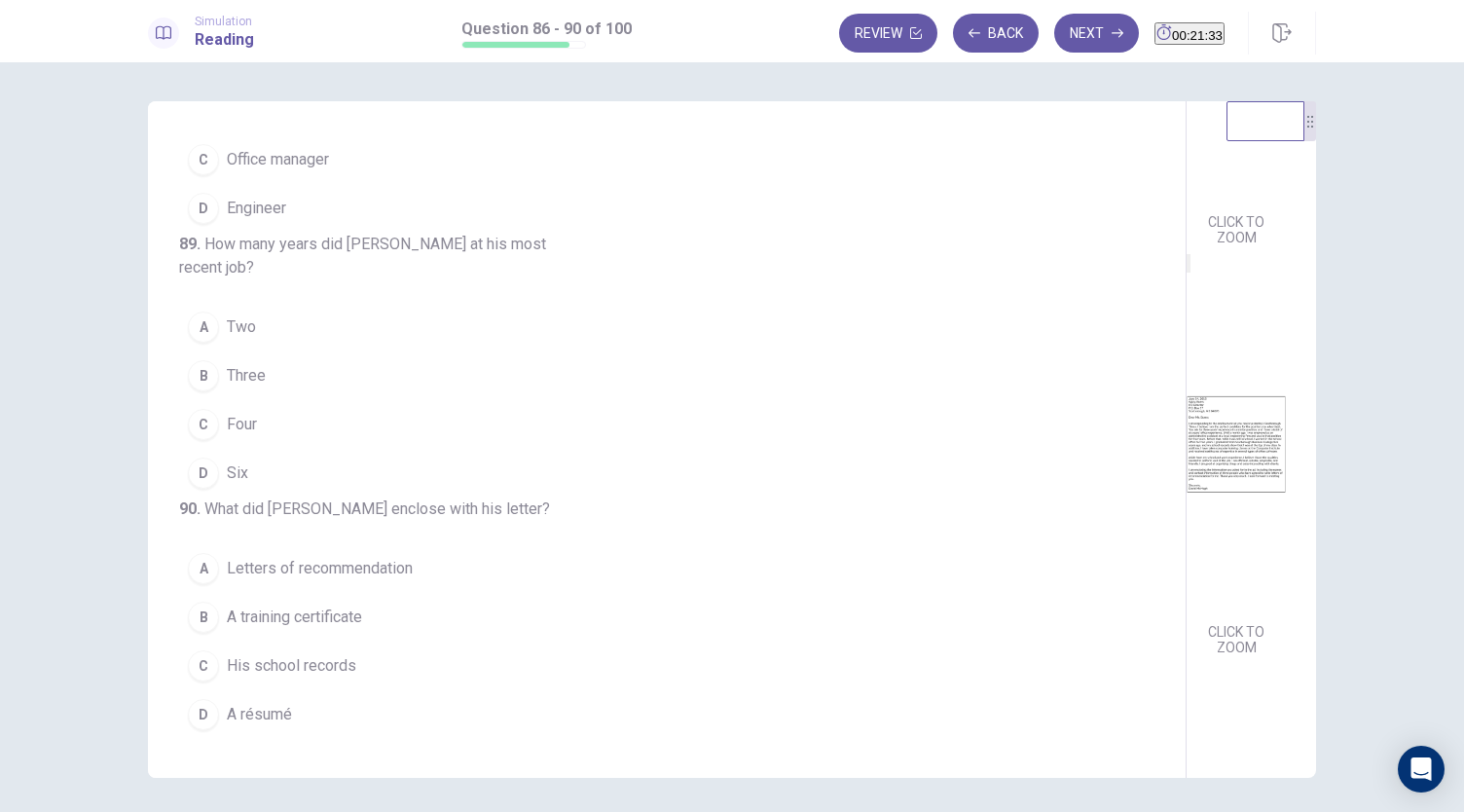
scroll to position [702, 0]
click at [1268, 571] on div "CLICK TO ZOOM" at bounding box center [1236, 468] width 99 height 387
click at [438, 449] on button "C Four" at bounding box center [655, 423] width 952 height 48
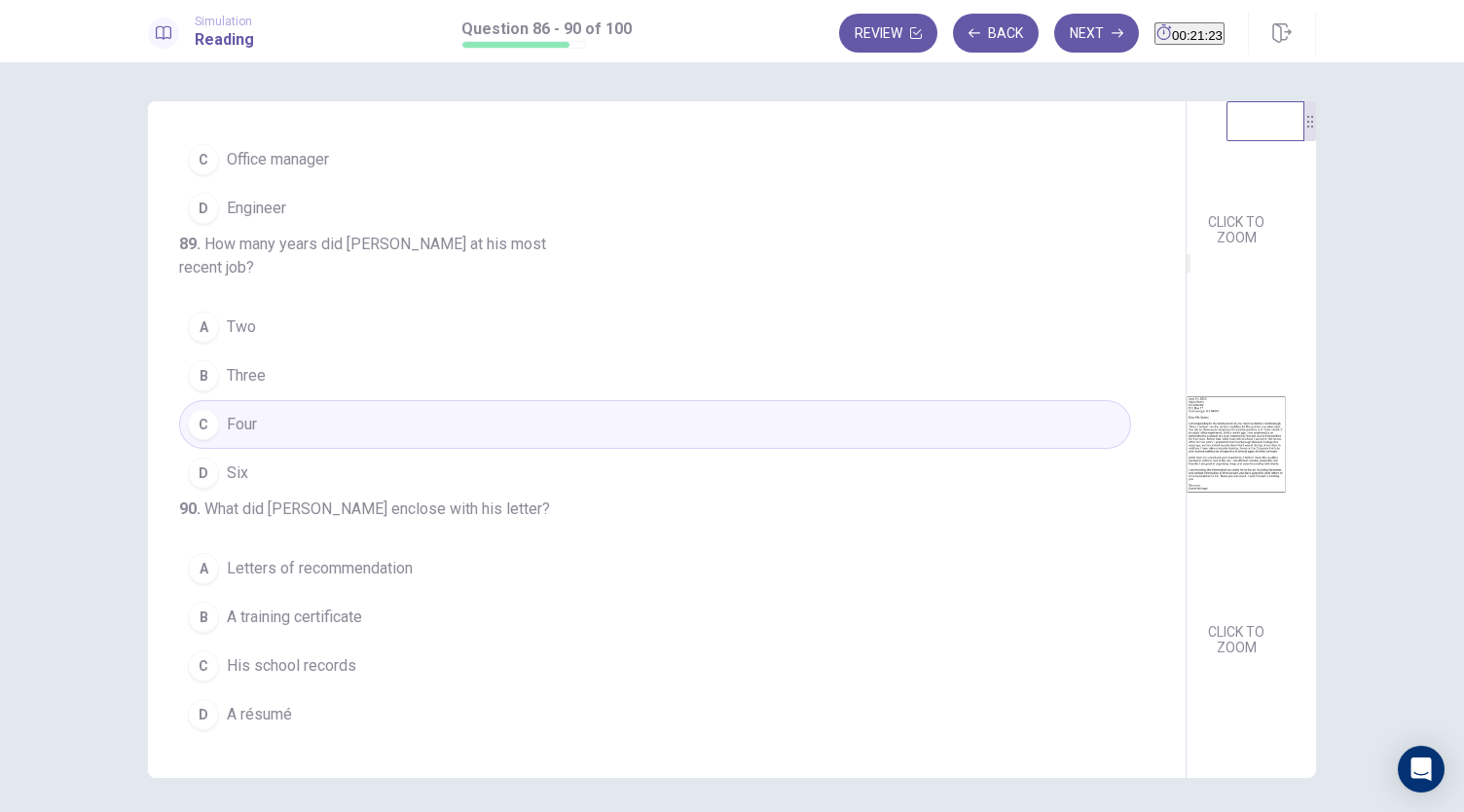
scroll to position [797, 0]
click at [505, 578] on button "A Letters of recommendation" at bounding box center [655, 568] width 952 height 48
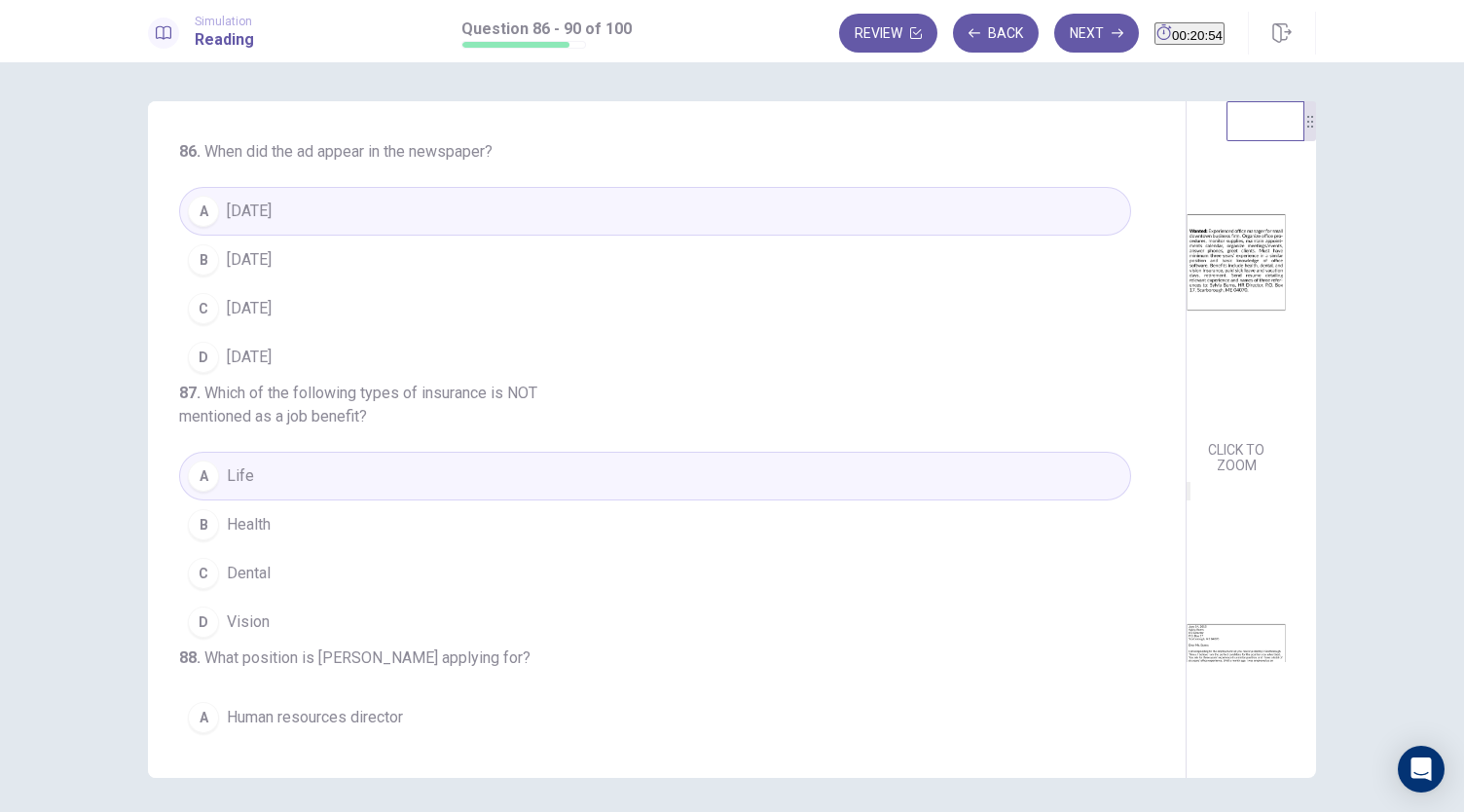
scroll to position [0, 0]
click at [1061, 48] on button "Next" at bounding box center [1097, 33] width 85 height 39
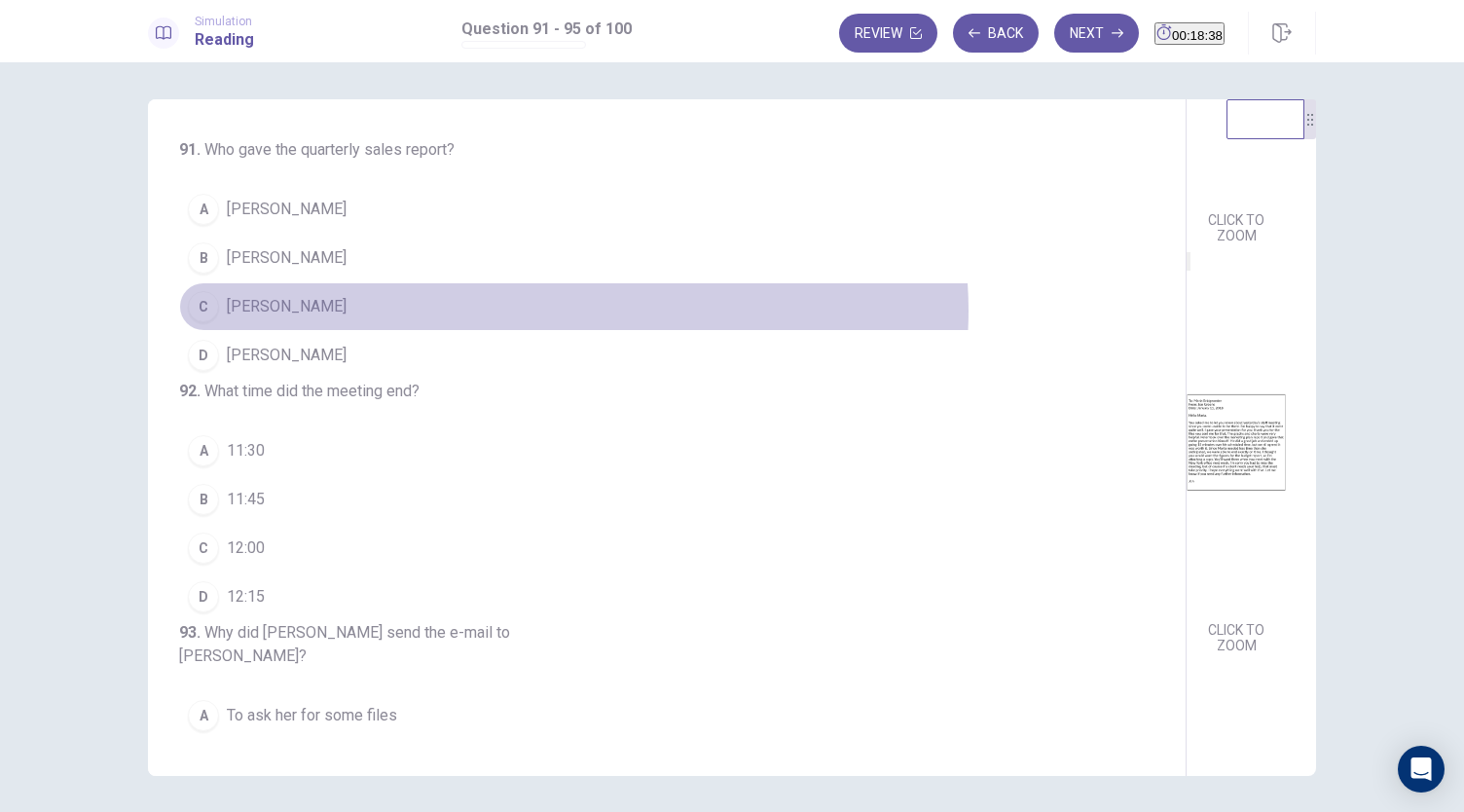
click at [569, 308] on button "C [PERSON_NAME]" at bounding box center [655, 306] width 952 height 48
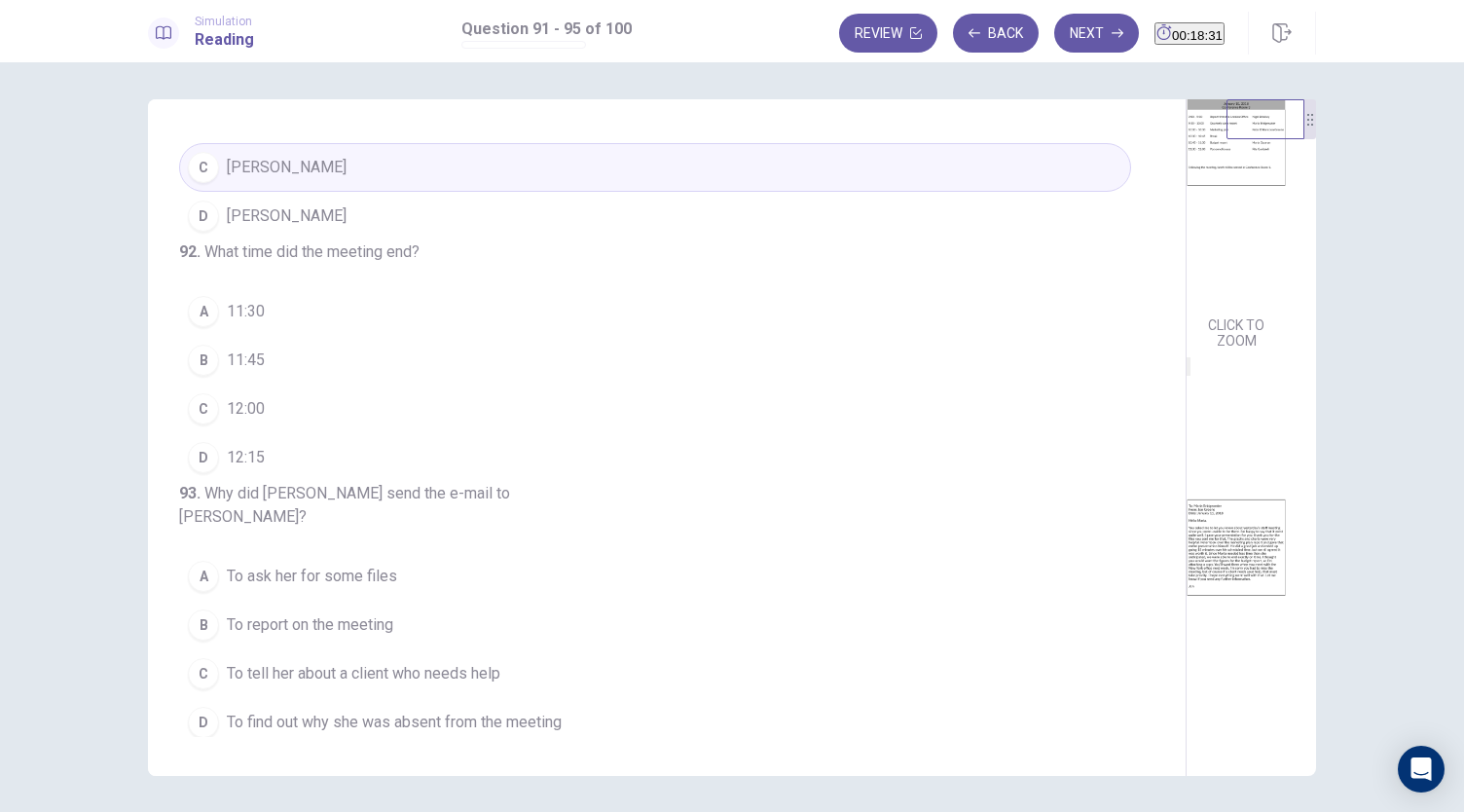
scroll to position [161, 0]
click at [518, 433] on button "C 12:00" at bounding box center [655, 408] width 952 height 48
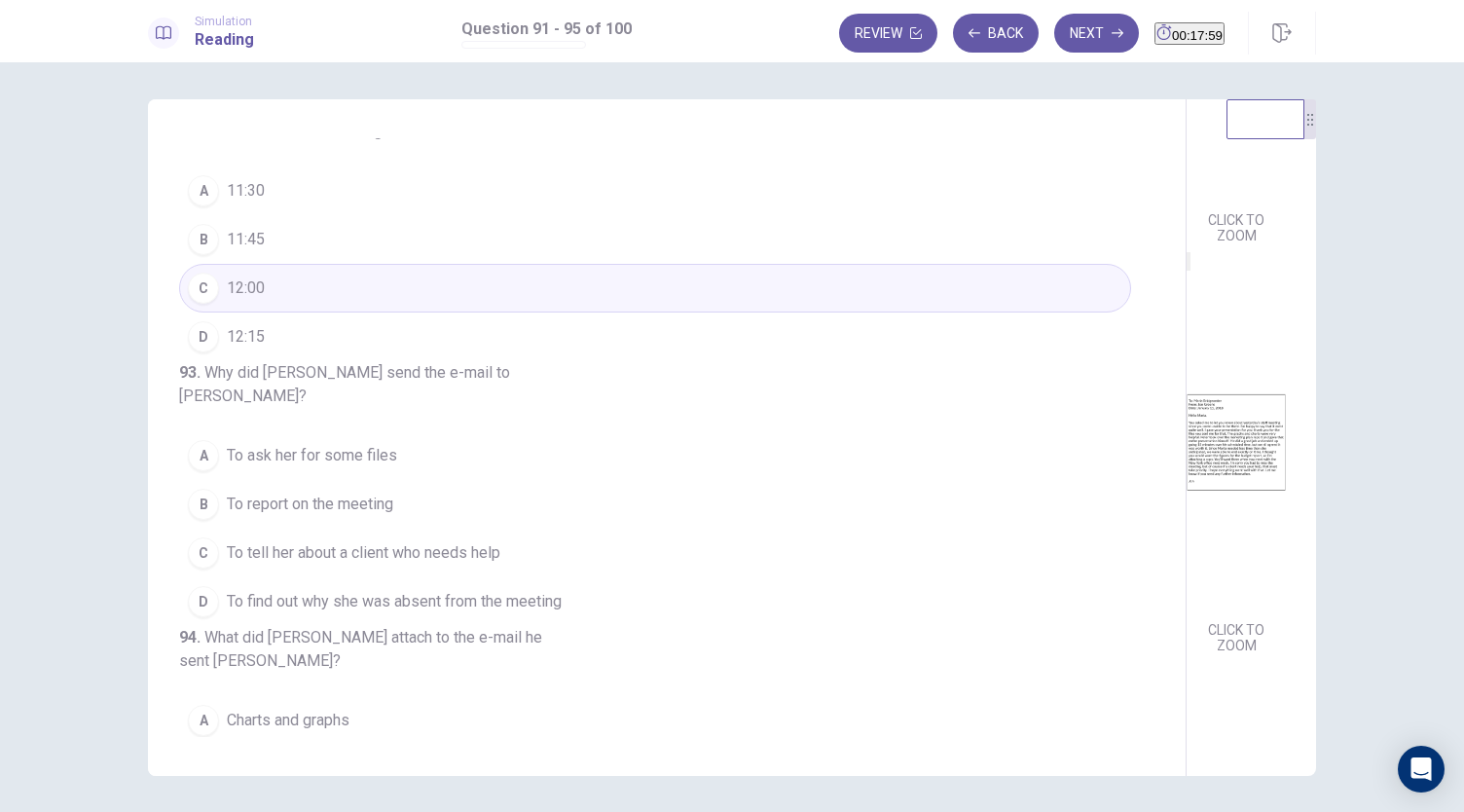
scroll to position [290, 0]
click at [518, 264] on button "B 11:45" at bounding box center [655, 239] width 952 height 48
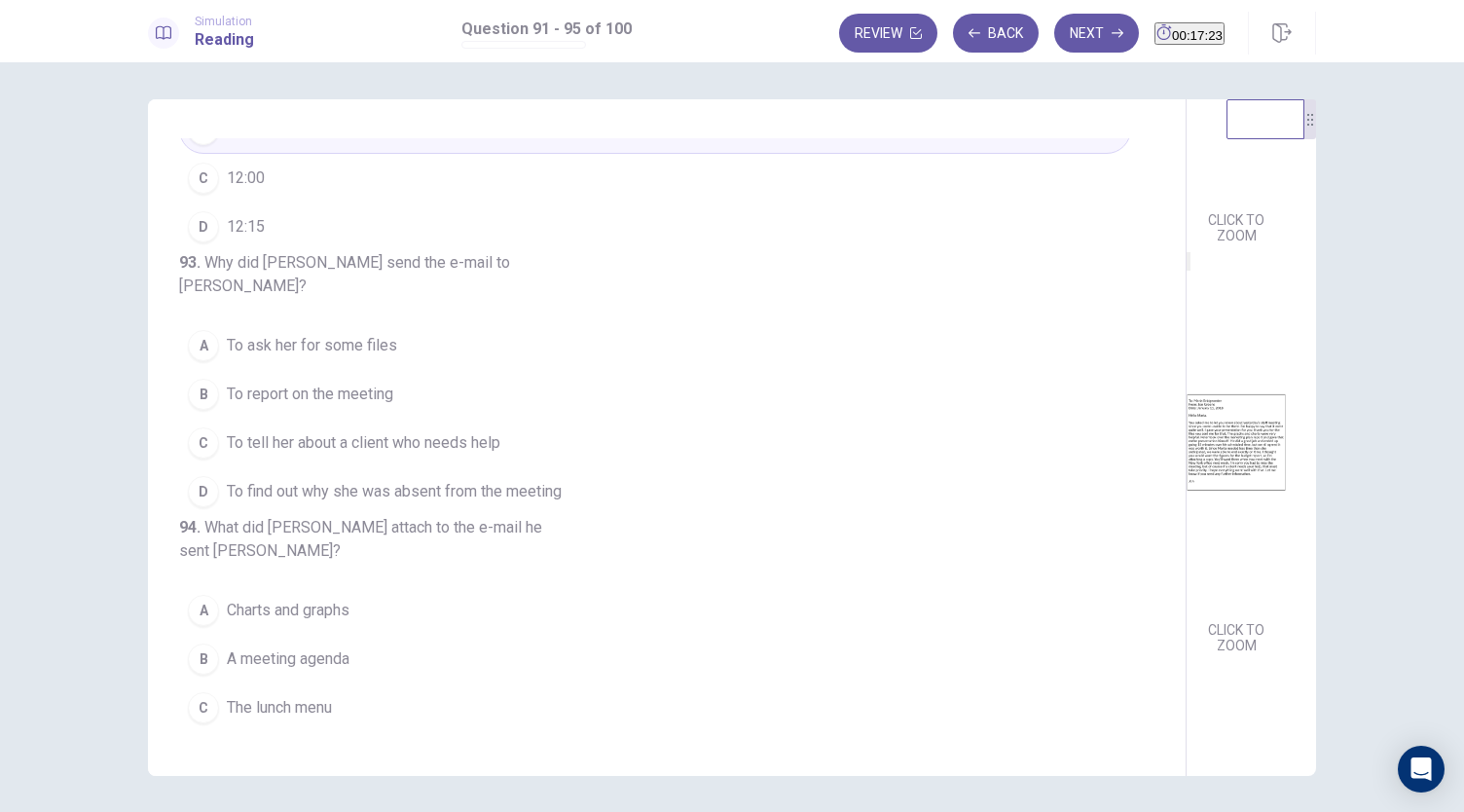
scroll to position [486, 0]
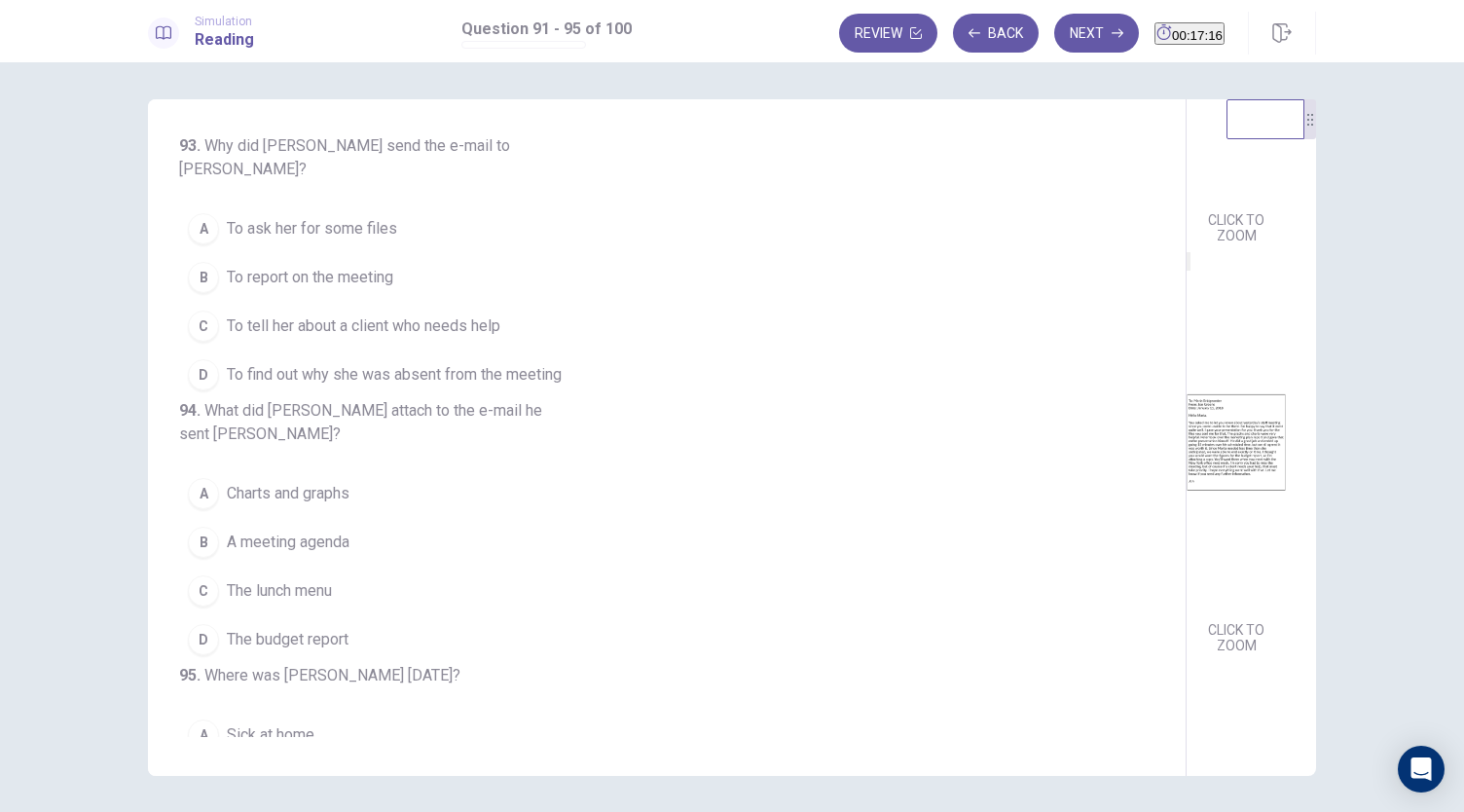
click at [583, 302] on button "B To report on the meeting" at bounding box center [655, 277] width 952 height 48
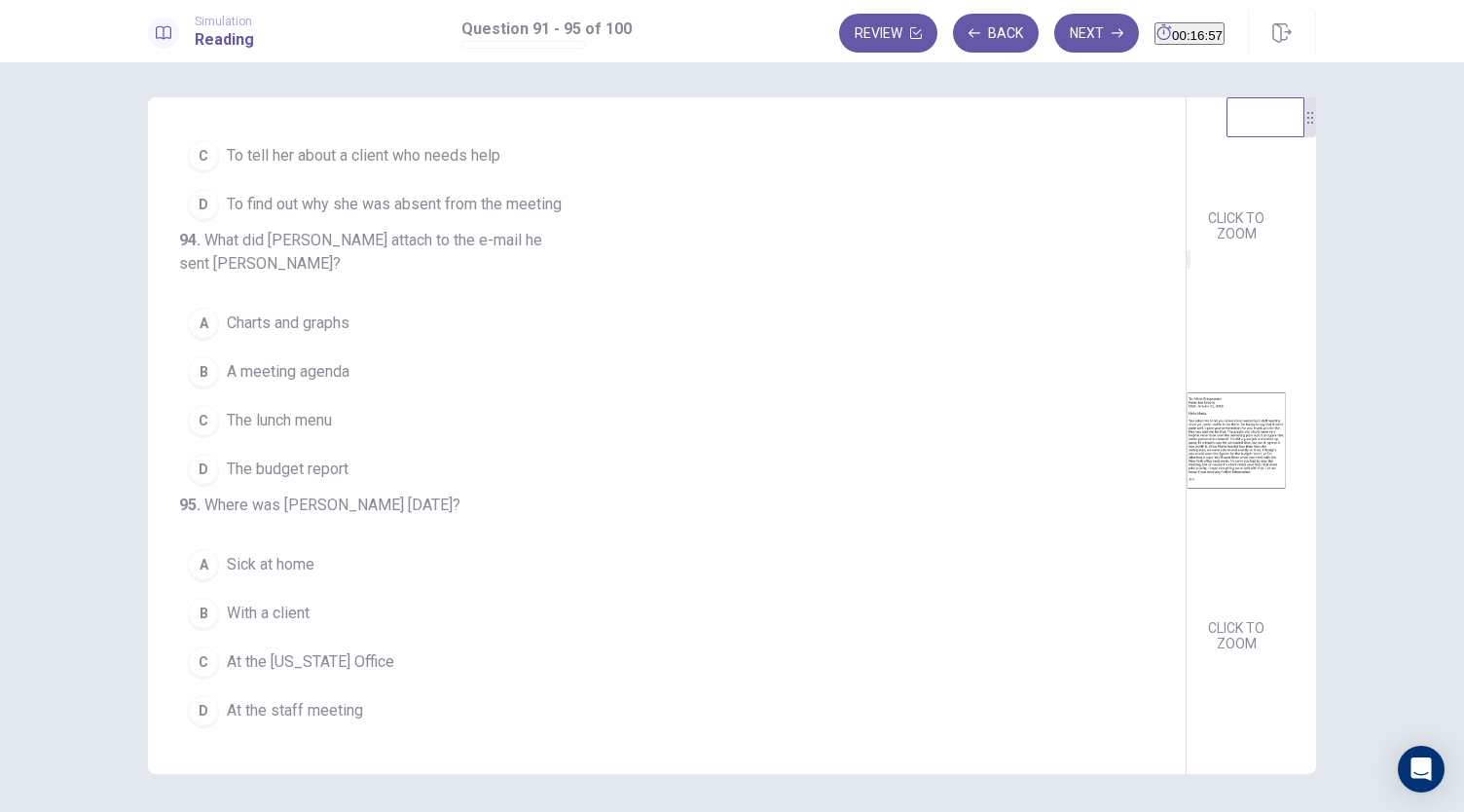
scroll to position [0, 0]
click at [518, 493] on button "D The budget report" at bounding box center [655, 468] width 952 height 48
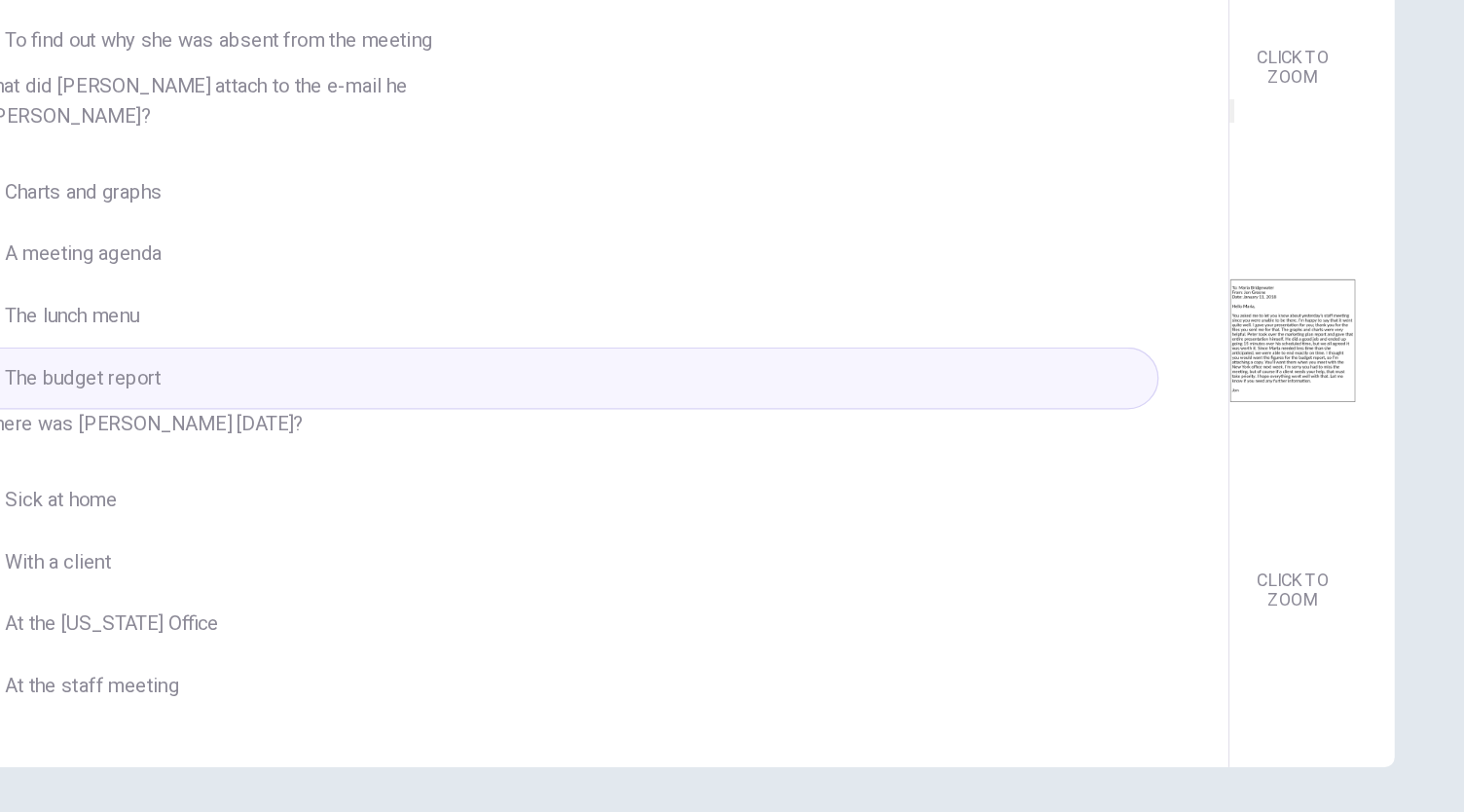
scroll to position [22, 0]
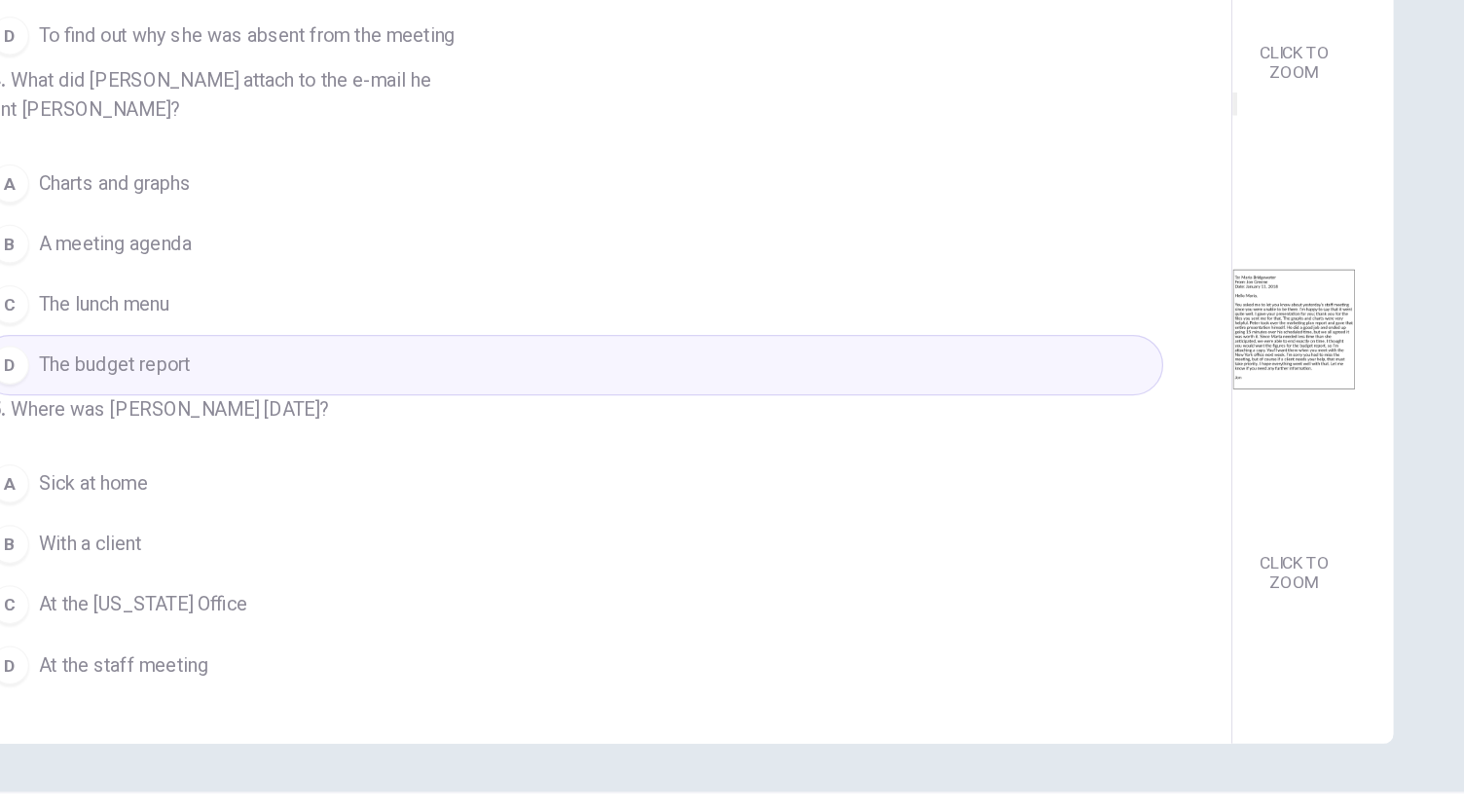
click at [528, 619] on button "B With a client" at bounding box center [655, 594] width 952 height 48
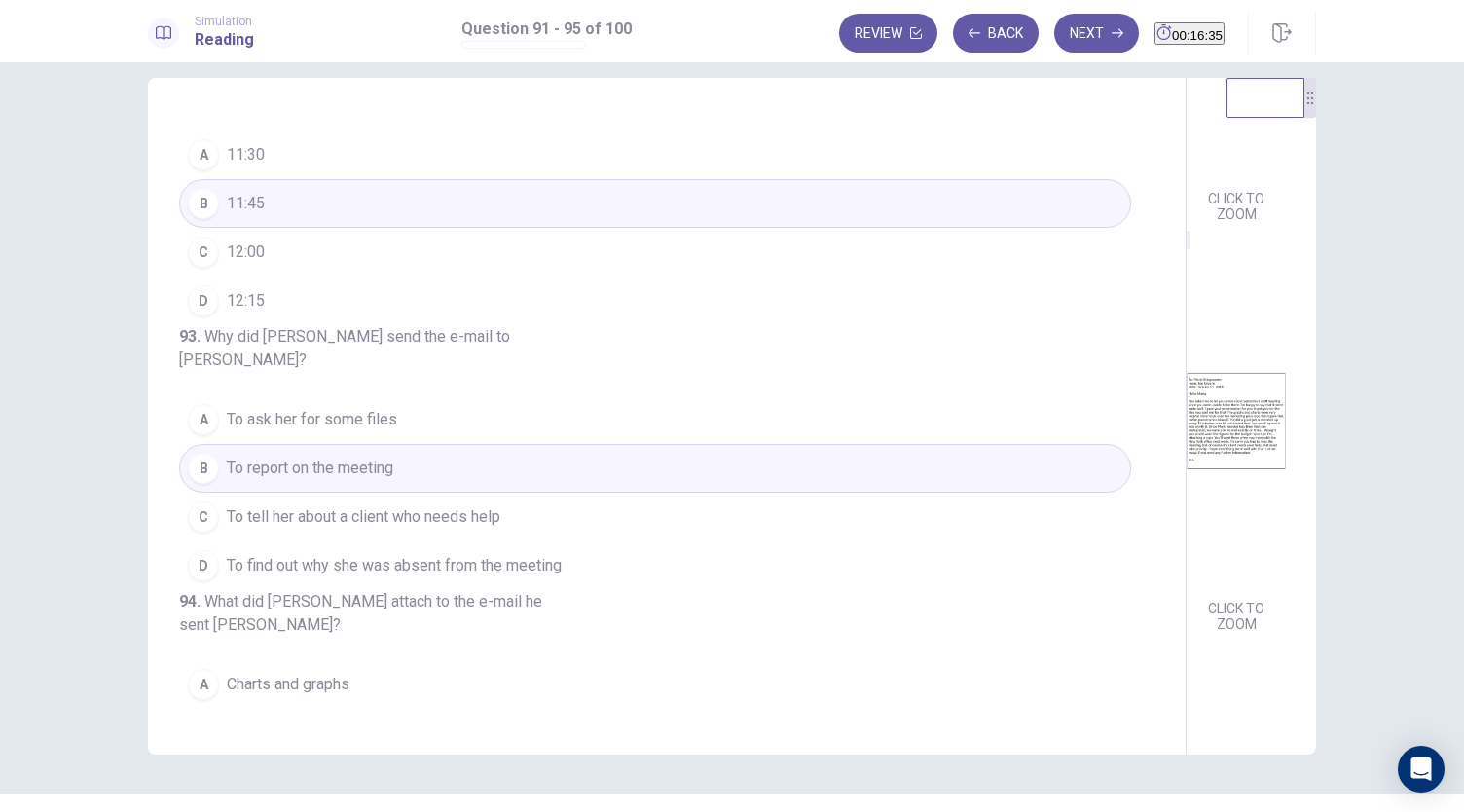
scroll to position [0, 0]
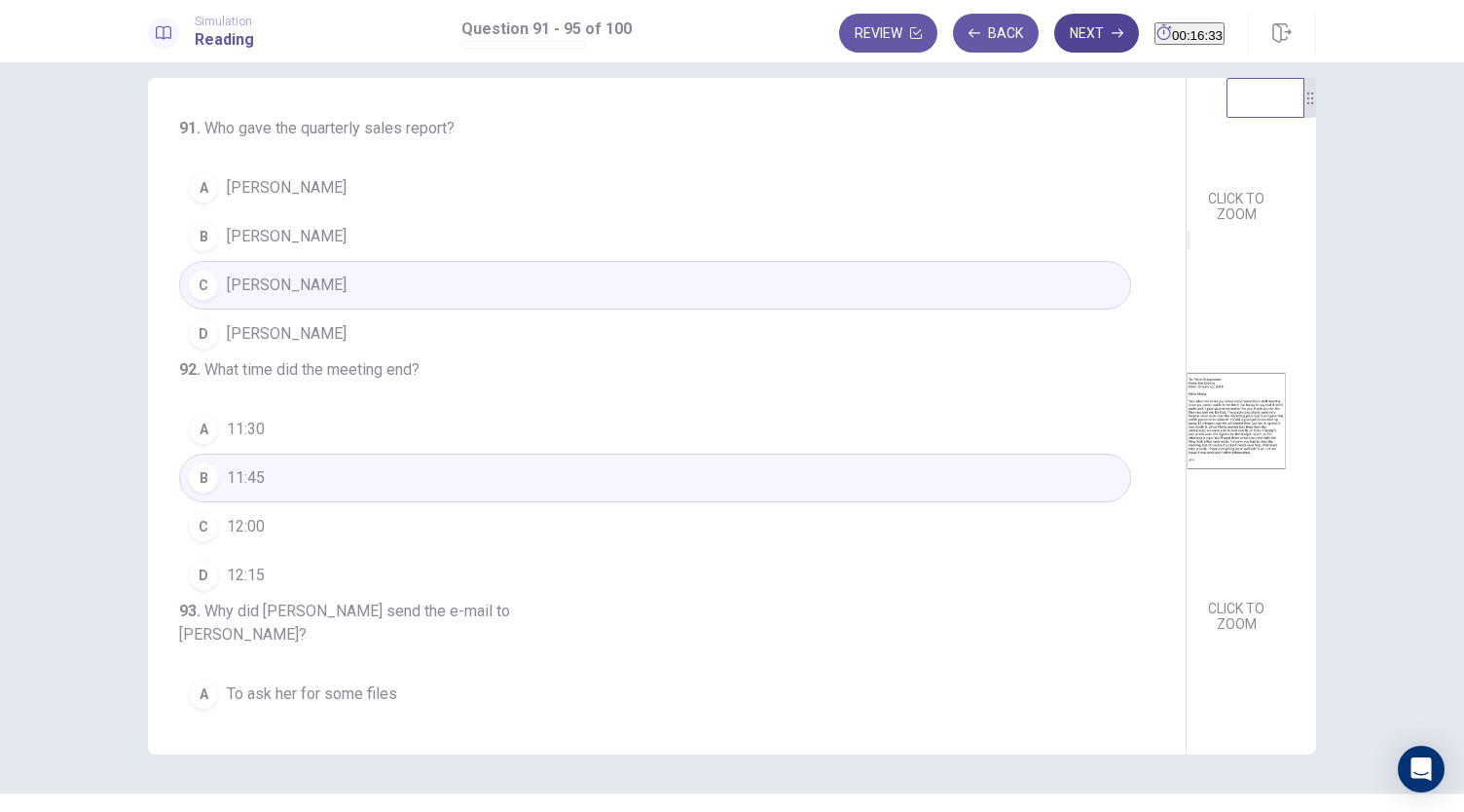
click at [1069, 35] on button "Next" at bounding box center [1097, 33] width 85 height 39
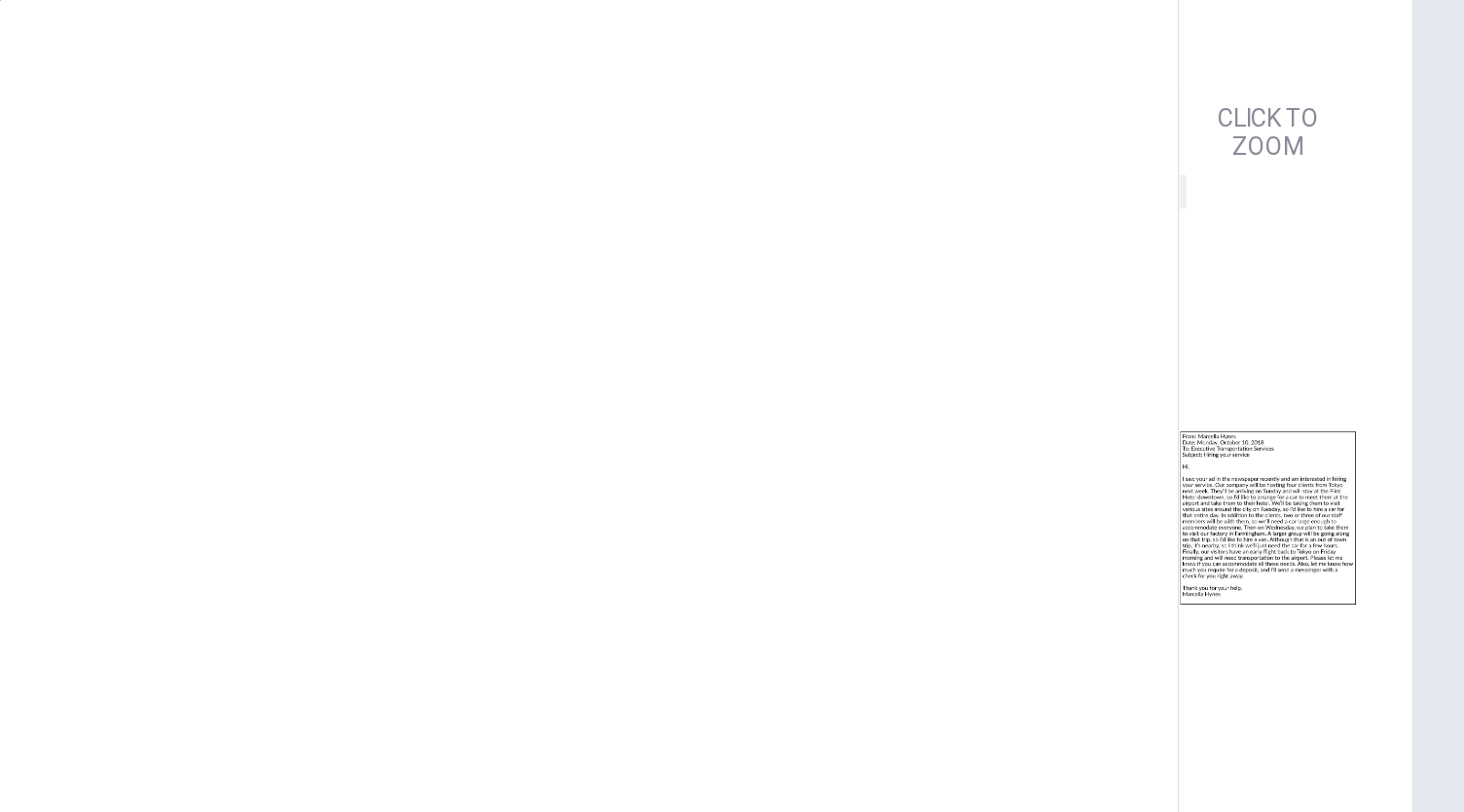
scroll to position [67, 0]
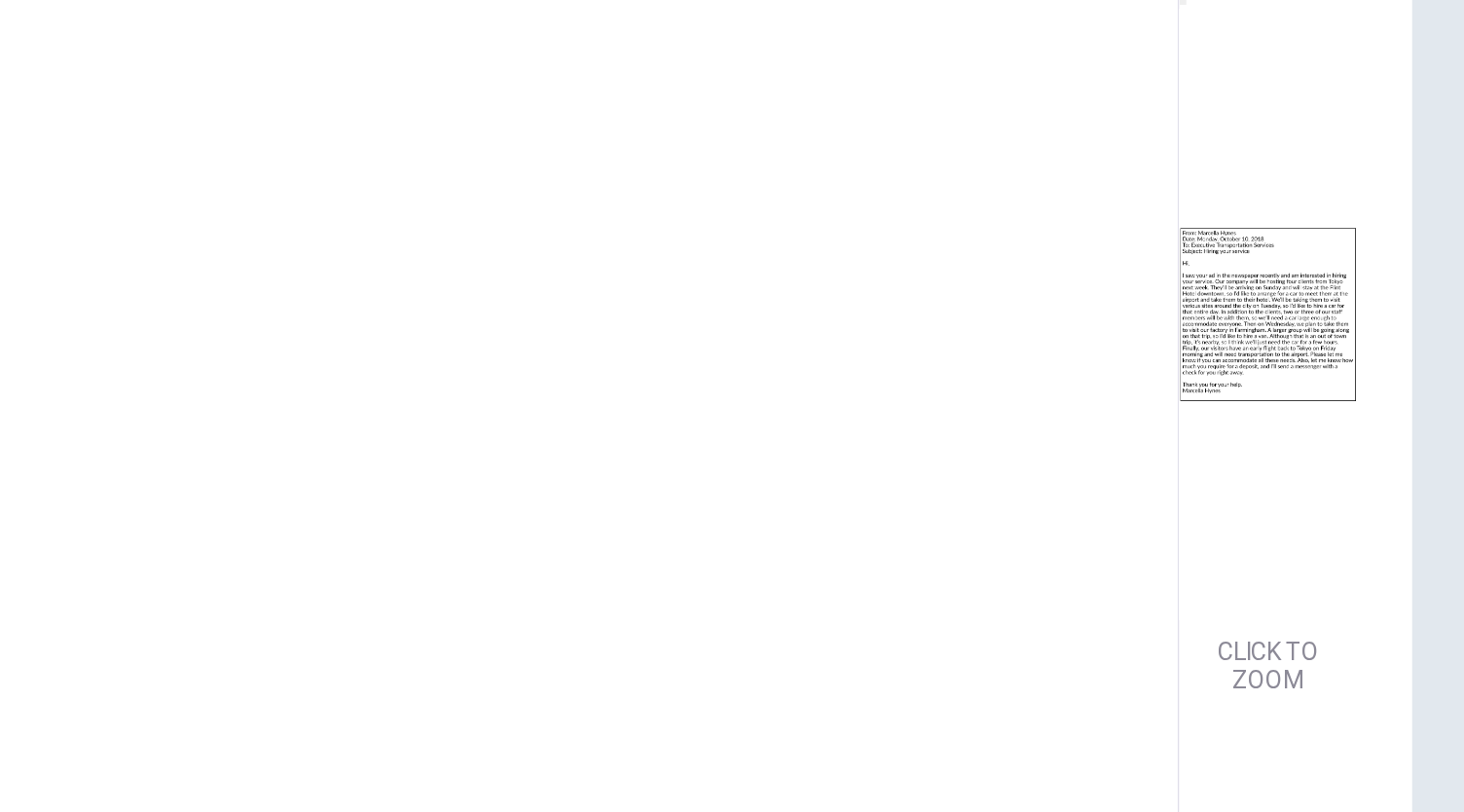
click at [1186, 522] on img at bounding box center [1236, 377] width 99 height 340
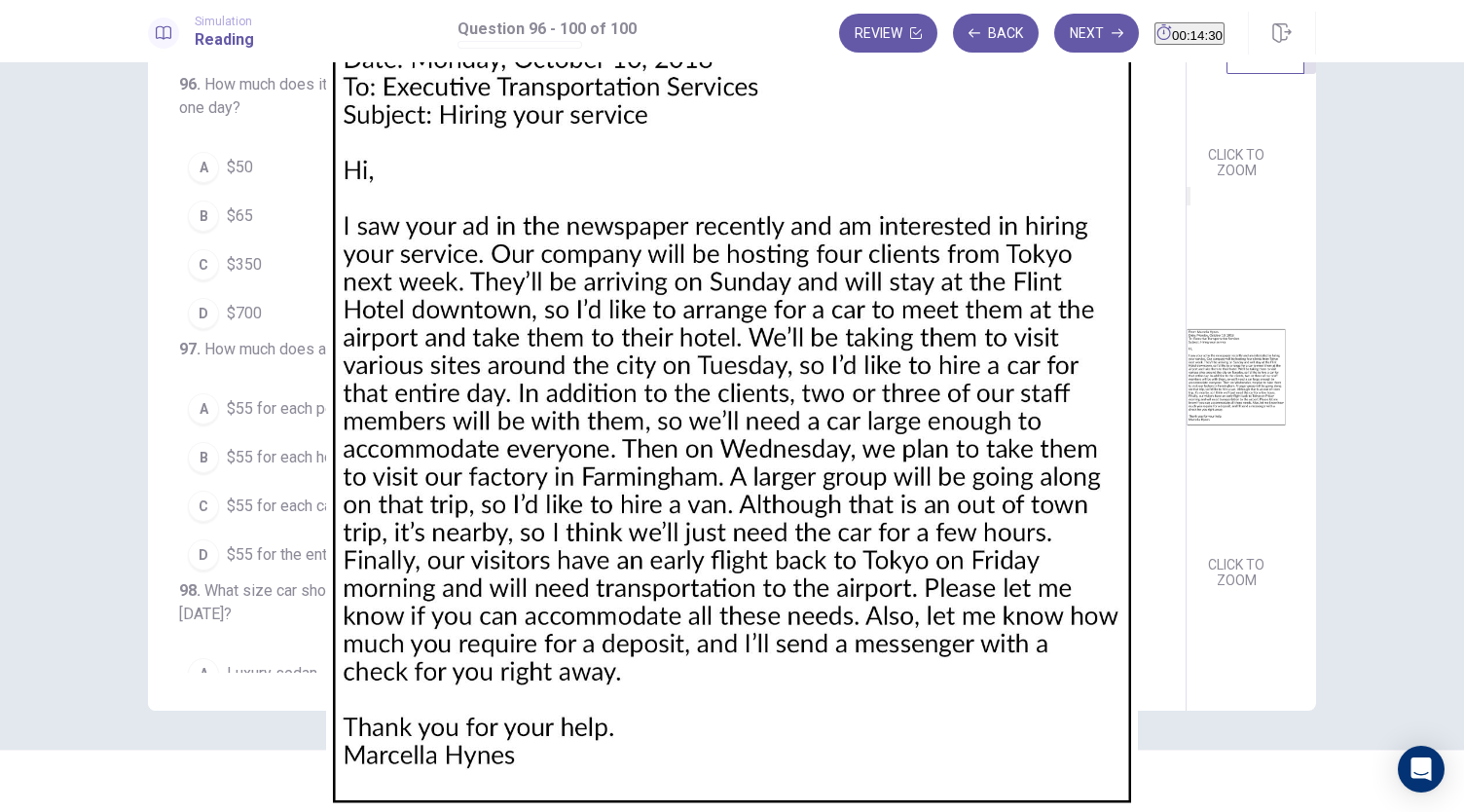
click at [1175, 416] on img at bounding box center [732, 406] width 1464 height 812
click at [1422, 811] on div at bounding box center [732, 812] width 1464 height 0
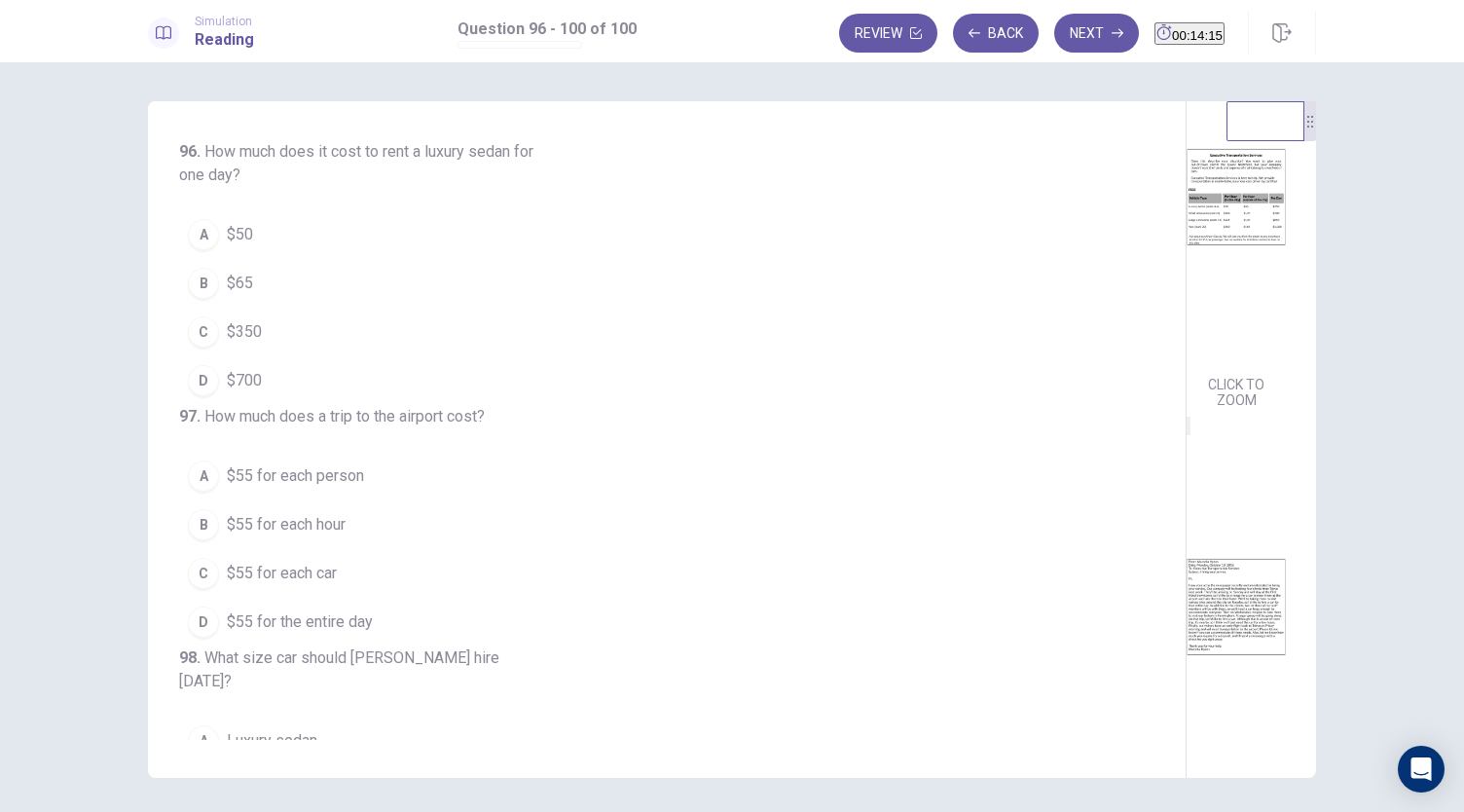
scroll to position [105, 0]
click at [517, 341] on button "C $350" at bounding box center [655, 331] width 952 height 48
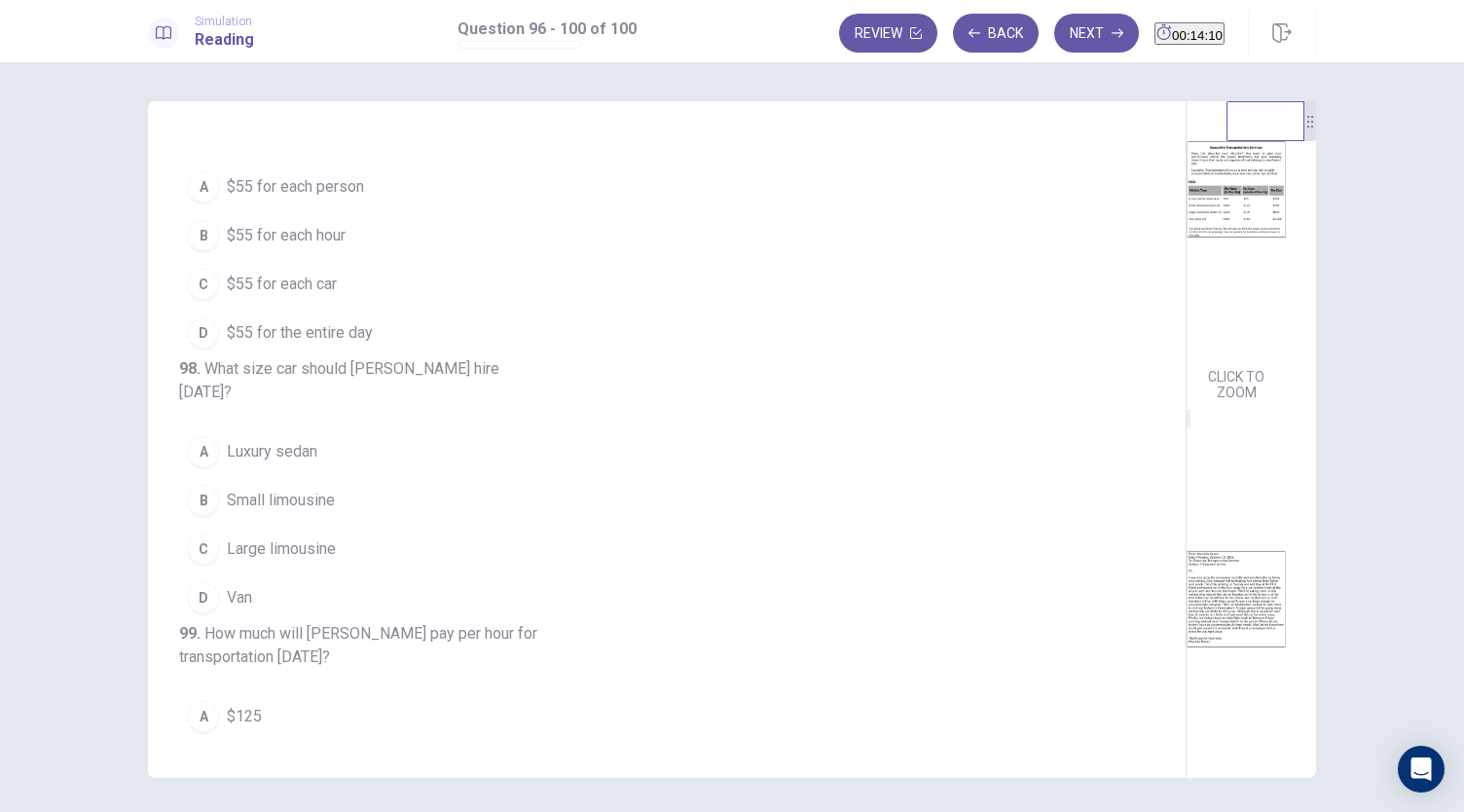
scroll to position [308, 0]
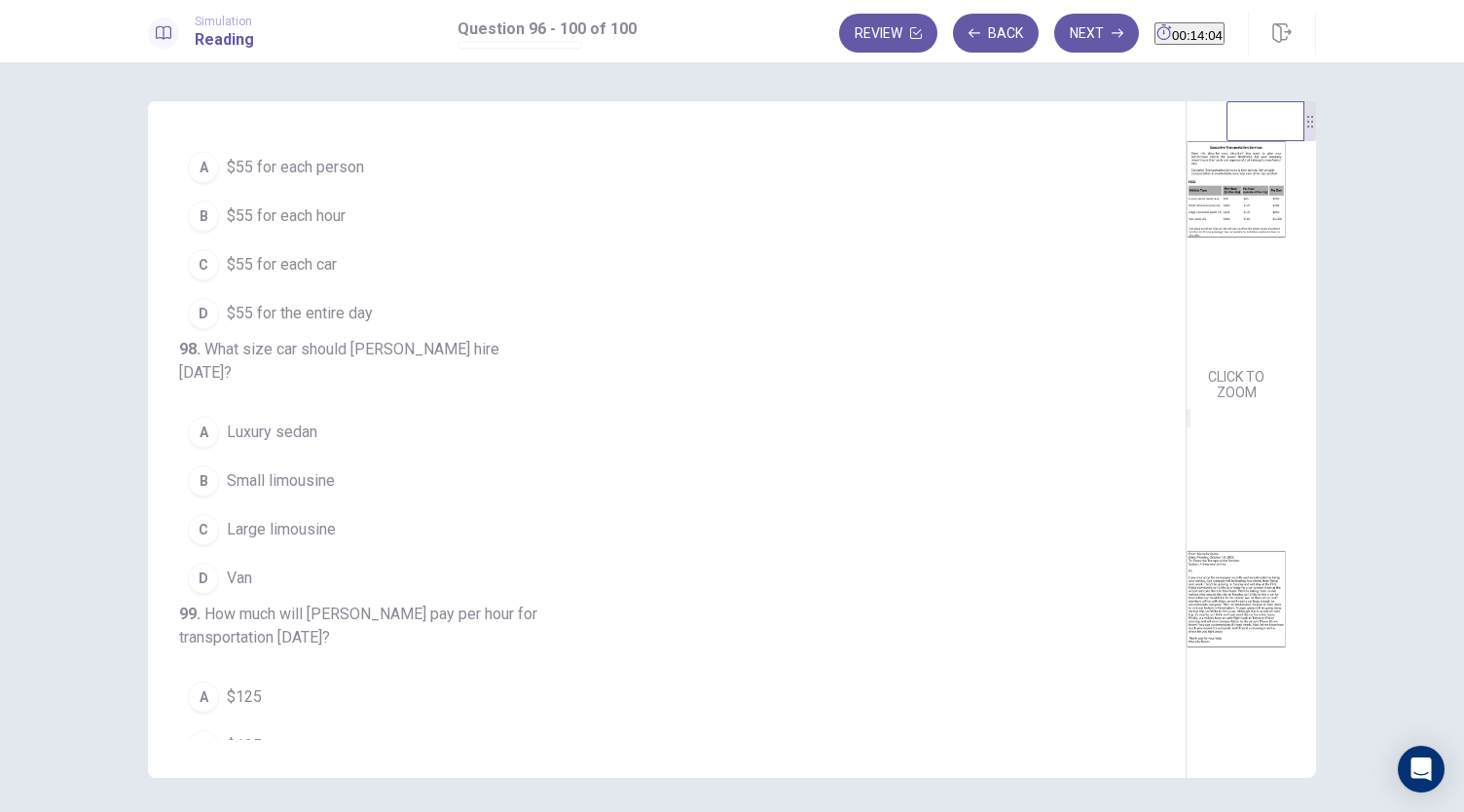
click at [556, 192] on button "A $55 for each person" at bounding box center [655, 166] width 952 height 48
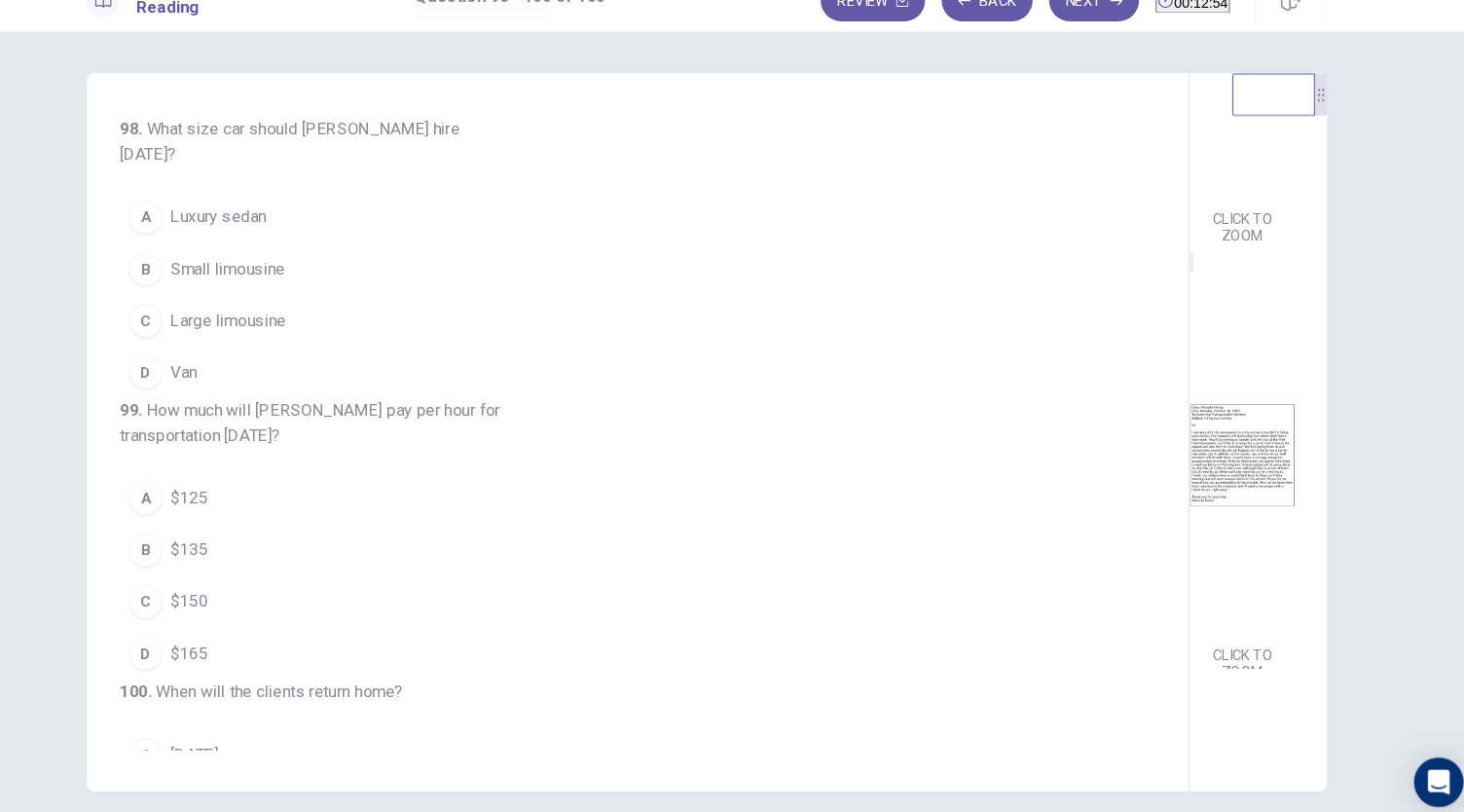
scroll to position [249, 0]
click at [600, 261] on button "A Luxury sedan" at bounding box center [655, 236] width 952 height 48
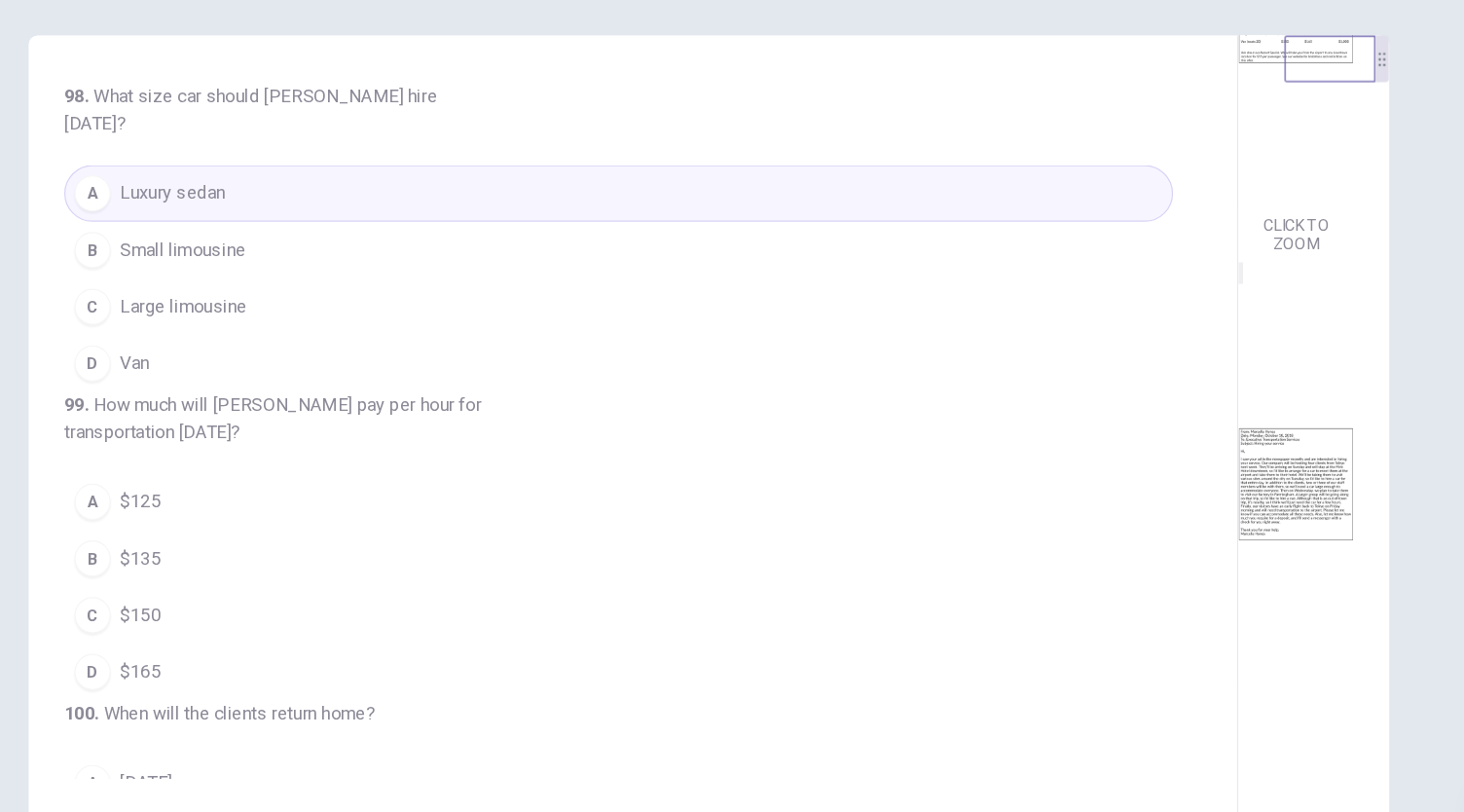
scroll to position [223, 0]
click at [582, 358] on button "C Large limousine" at bounding box center [655, 333] width 952 height 48
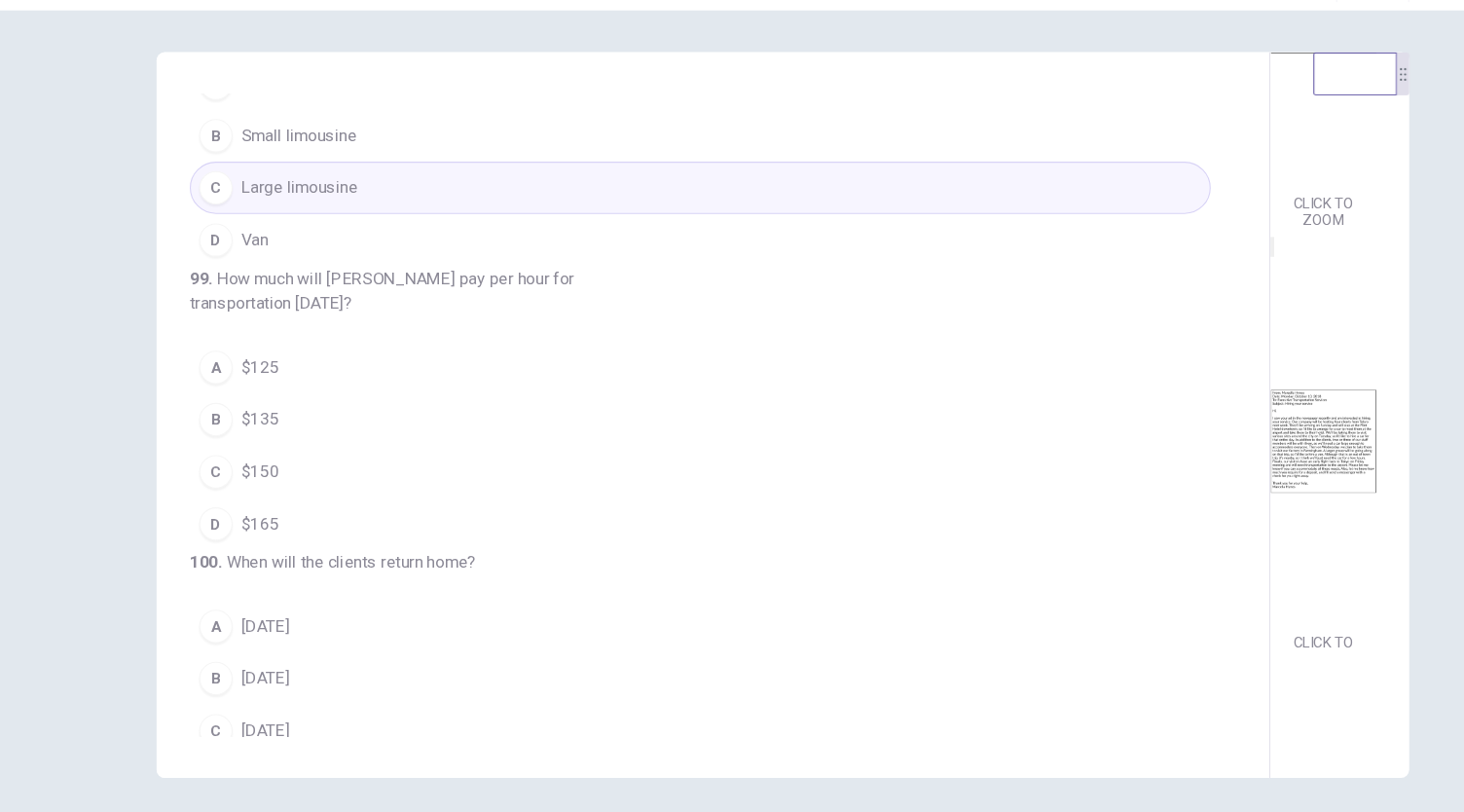
scroll to position [242, 0]
click at [524, 566] on button "D $165" at bounding box center [655, 540] width 952 height 48
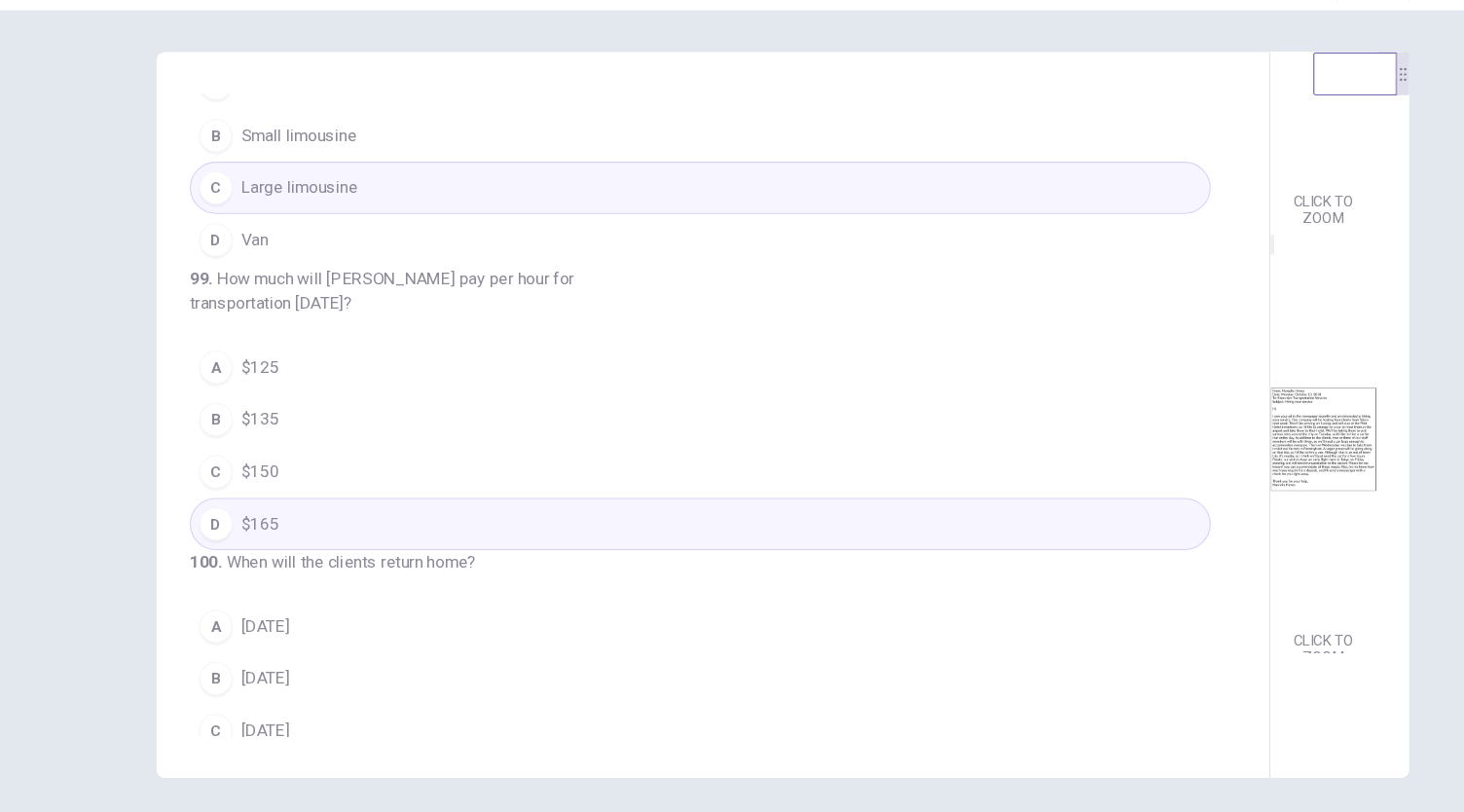
click at [1194, 622] on img at bounding box center [1236, 462] width 99 height 340
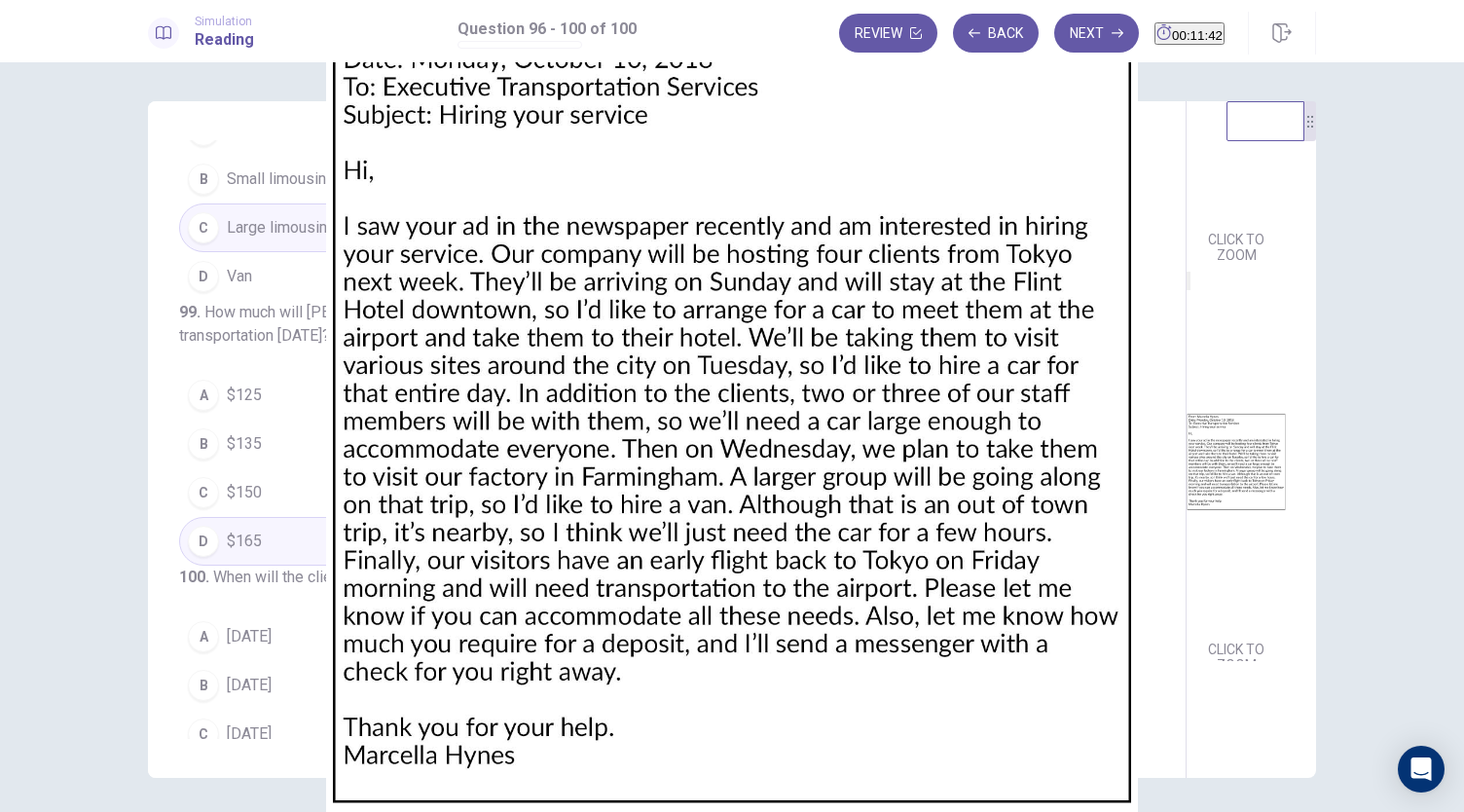
click at [1439, 811] on div at bounding box center [732, 812] width 1464 height 0
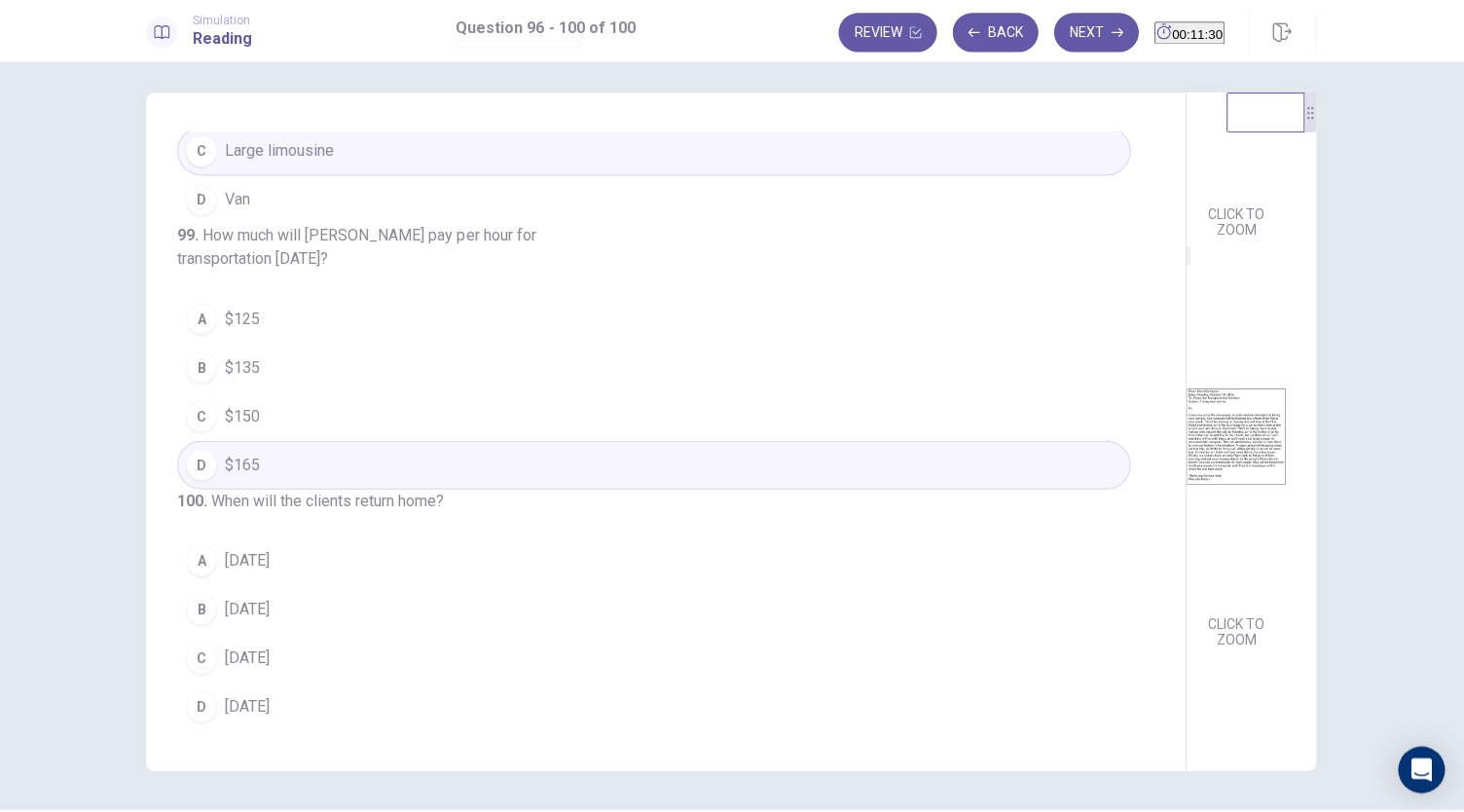
scroll to position [0, 0]
click at [503, 719] on button "D [DATE]" at bounding box center [655, 706] width 952 height 48
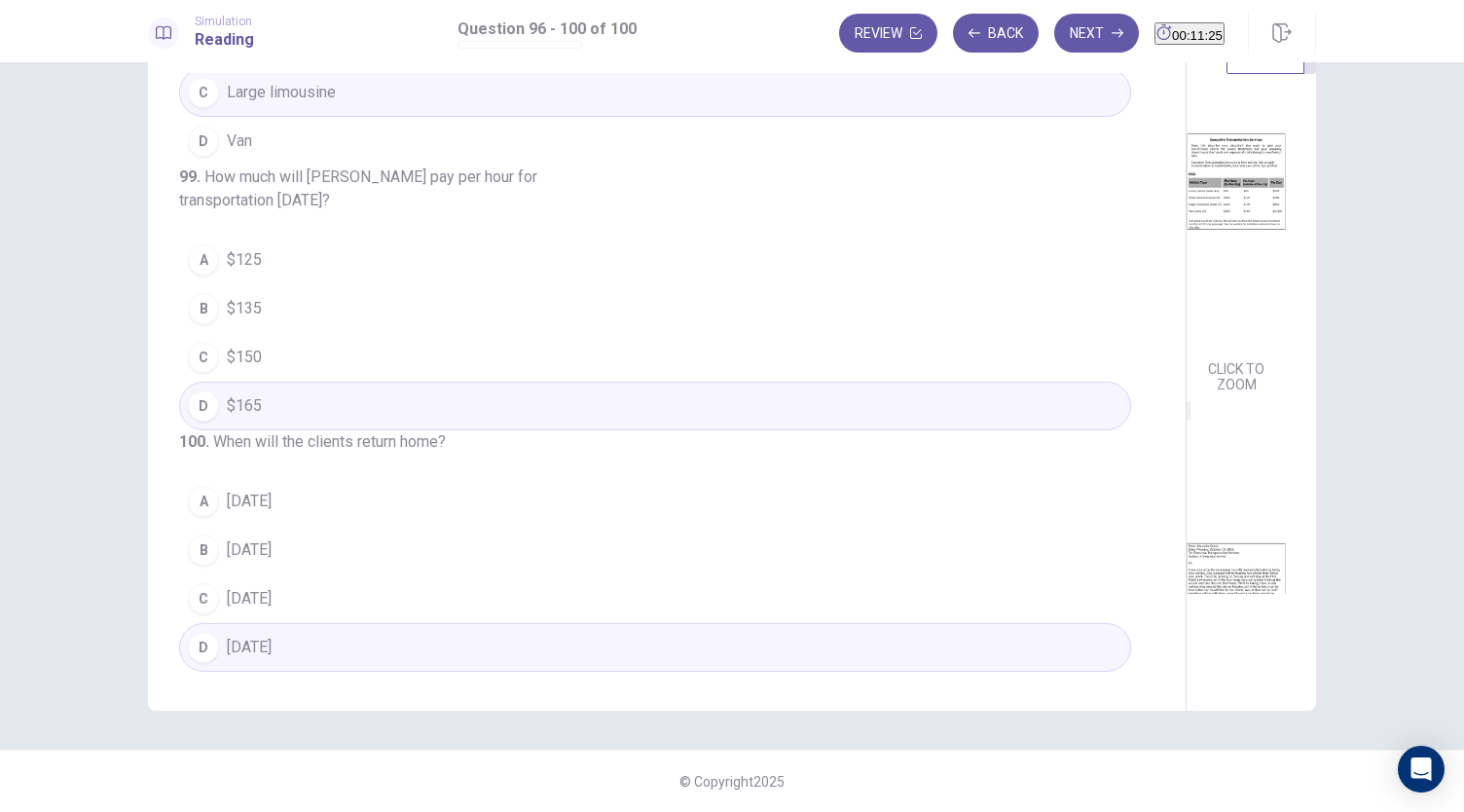
scroll to position [31, 0]
click at [1069, 43] on button "Next" at bounding box center [1097, 33] width 85 height 39
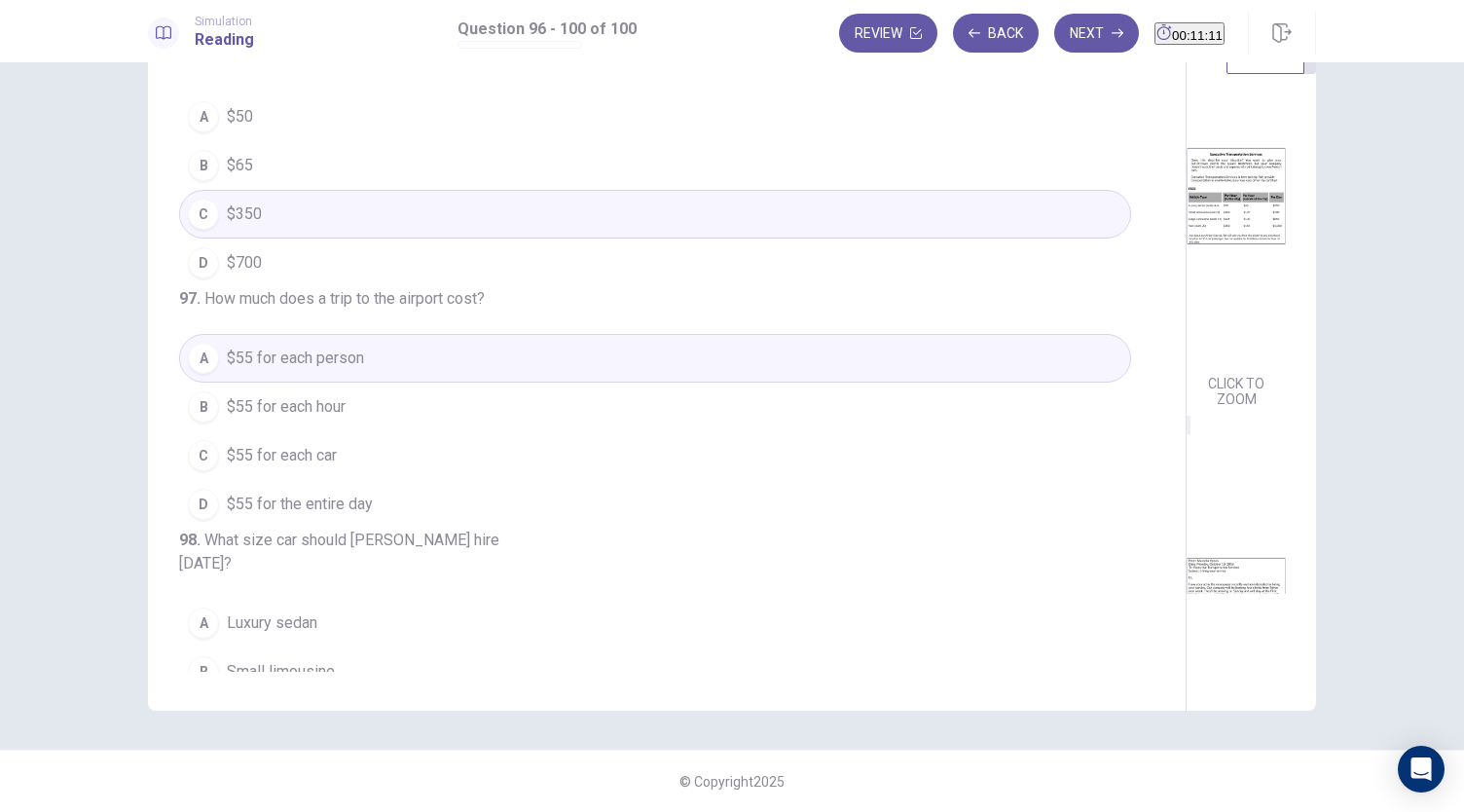
scroll to position [0, 0]
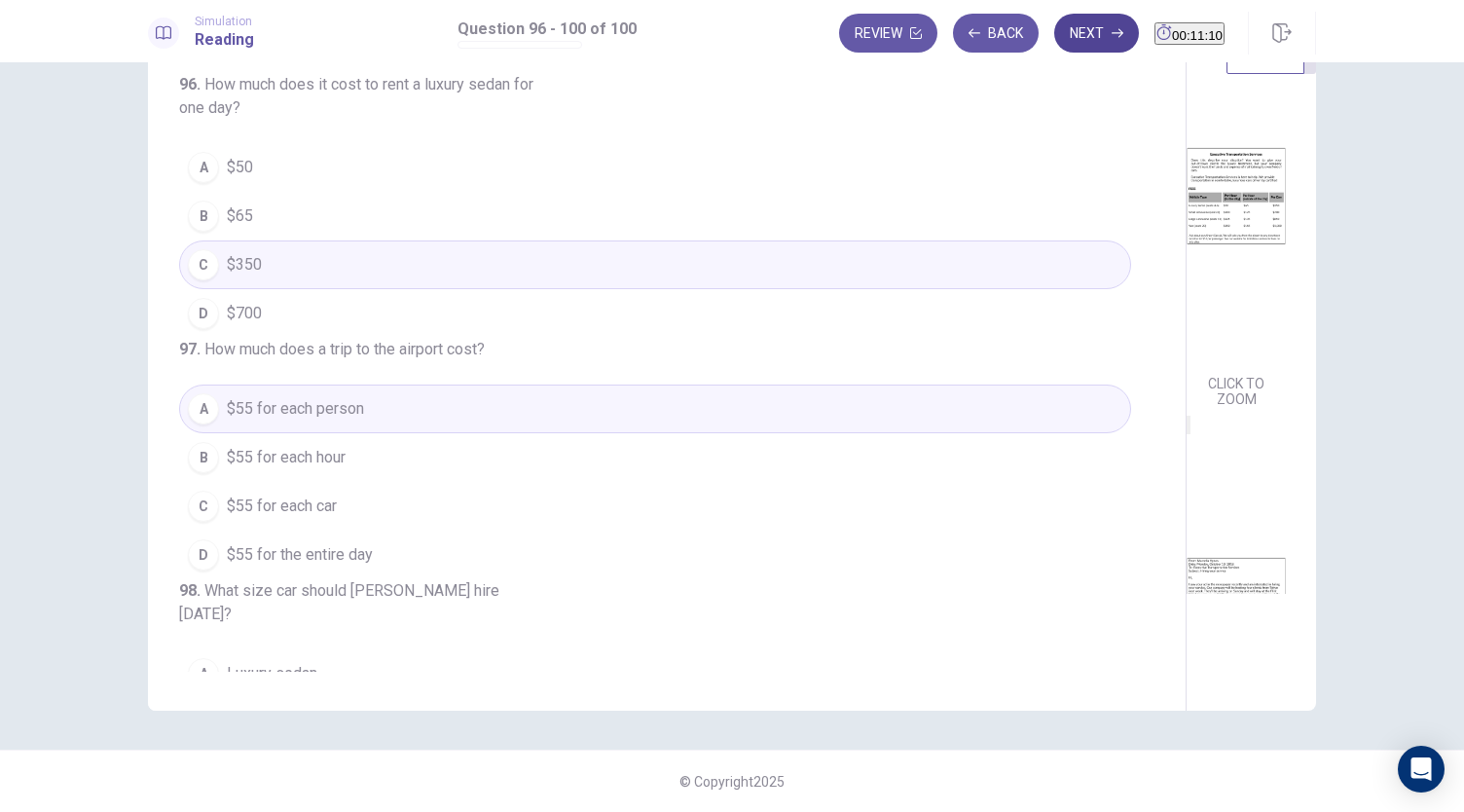
click at [1054, 34] on button "Next" at bounding box center [1097, 33] width 85 height 39
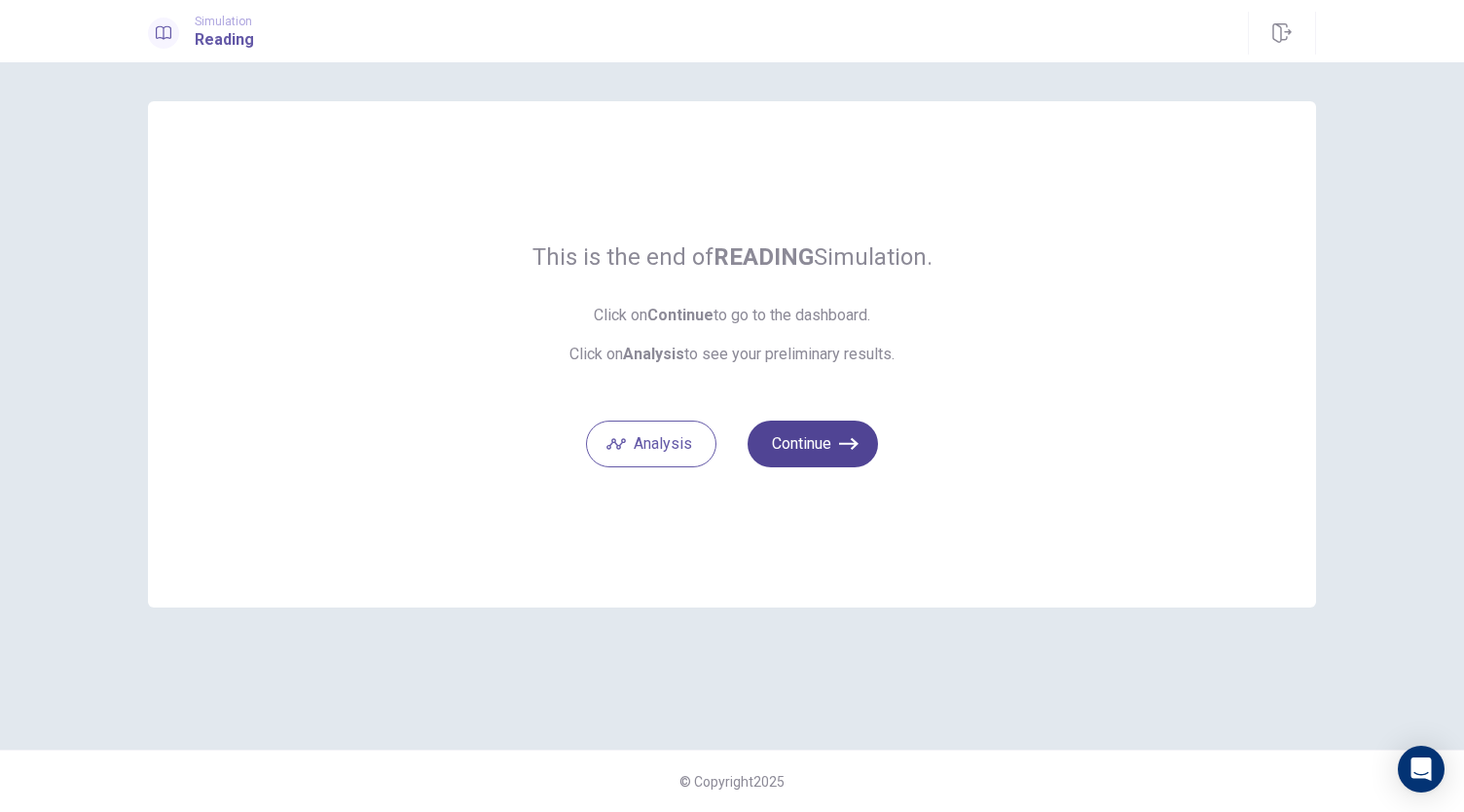
click at [835, 453] on button "Continue" at bounding box center [812, 443] width 131 height 46
